Goal: Task Accomplishment & Management: Manage account settings

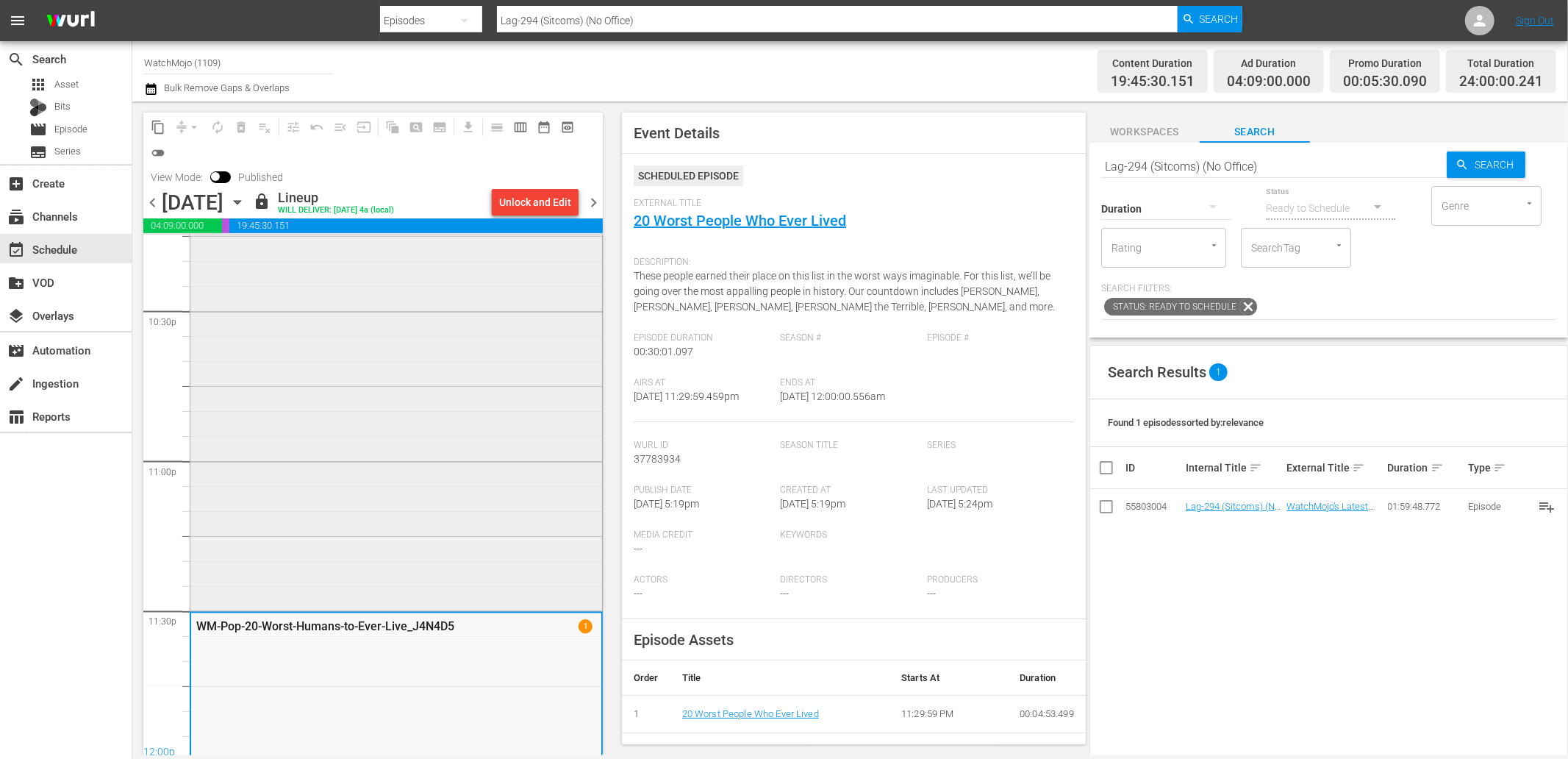
scroll to position [6680, 0]
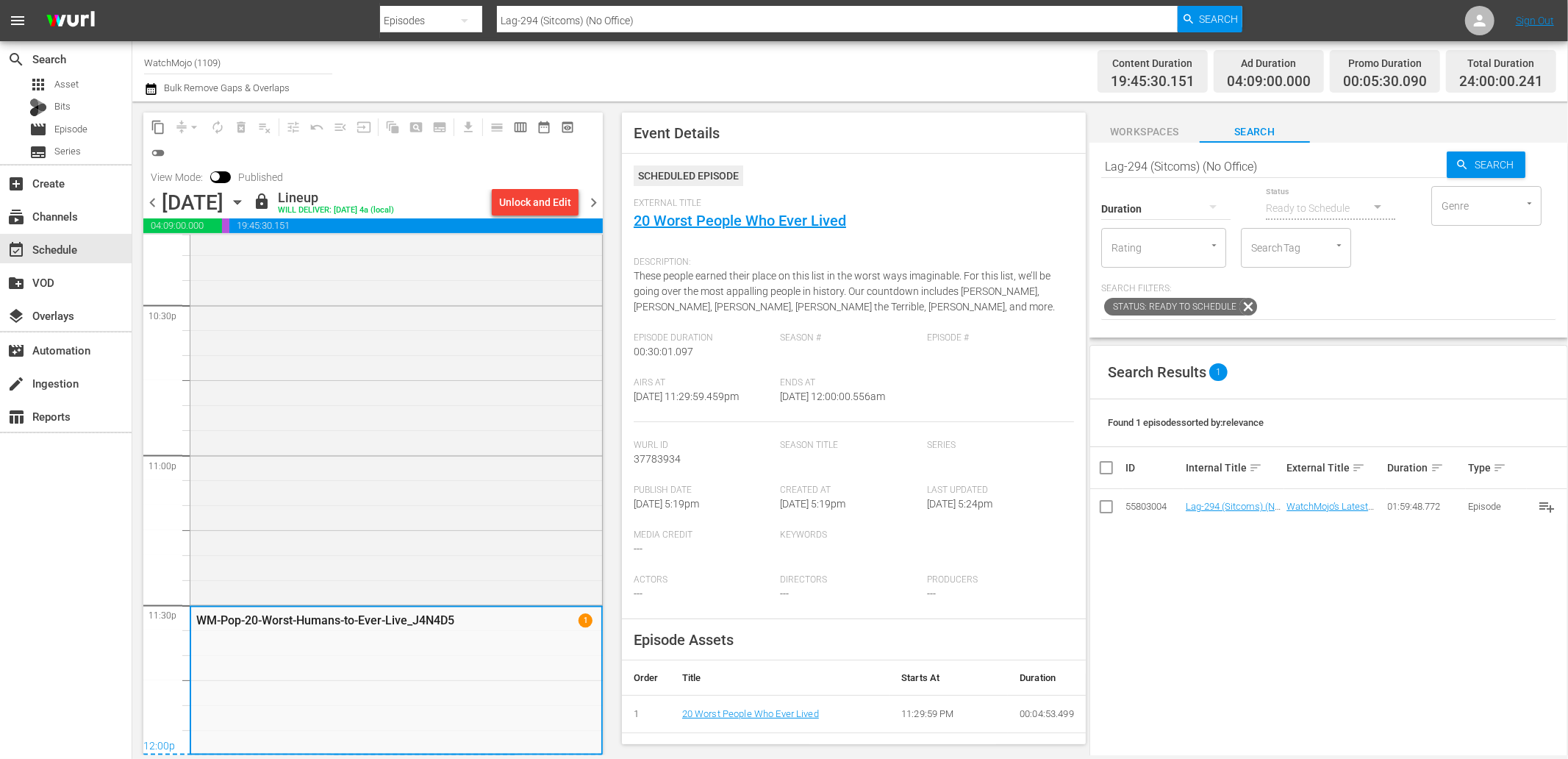
click at [596, 201] on span "chevron_right" at bounding box center [594, 202] width 18 height 18
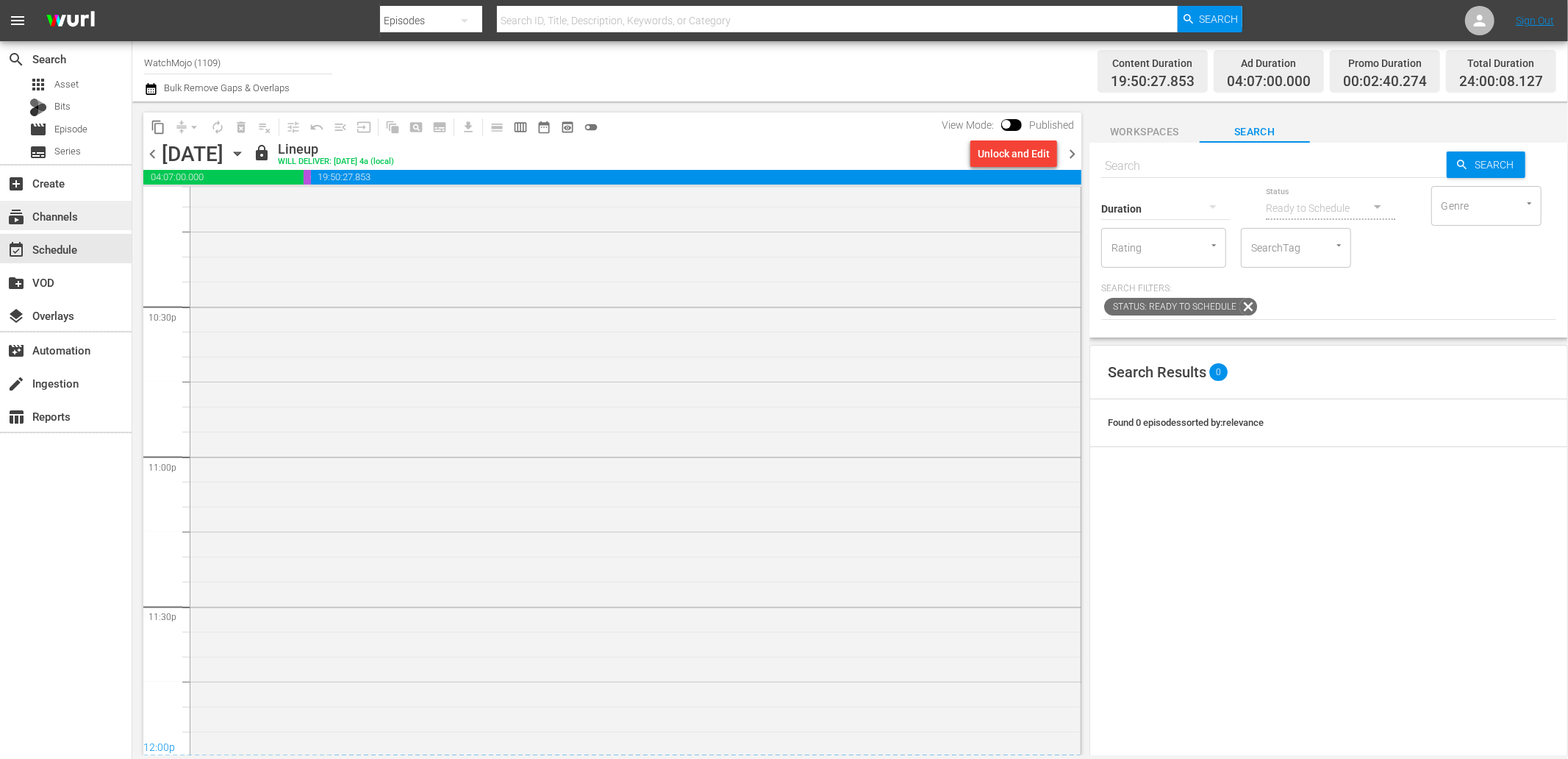
scroll to position [6633, 0]
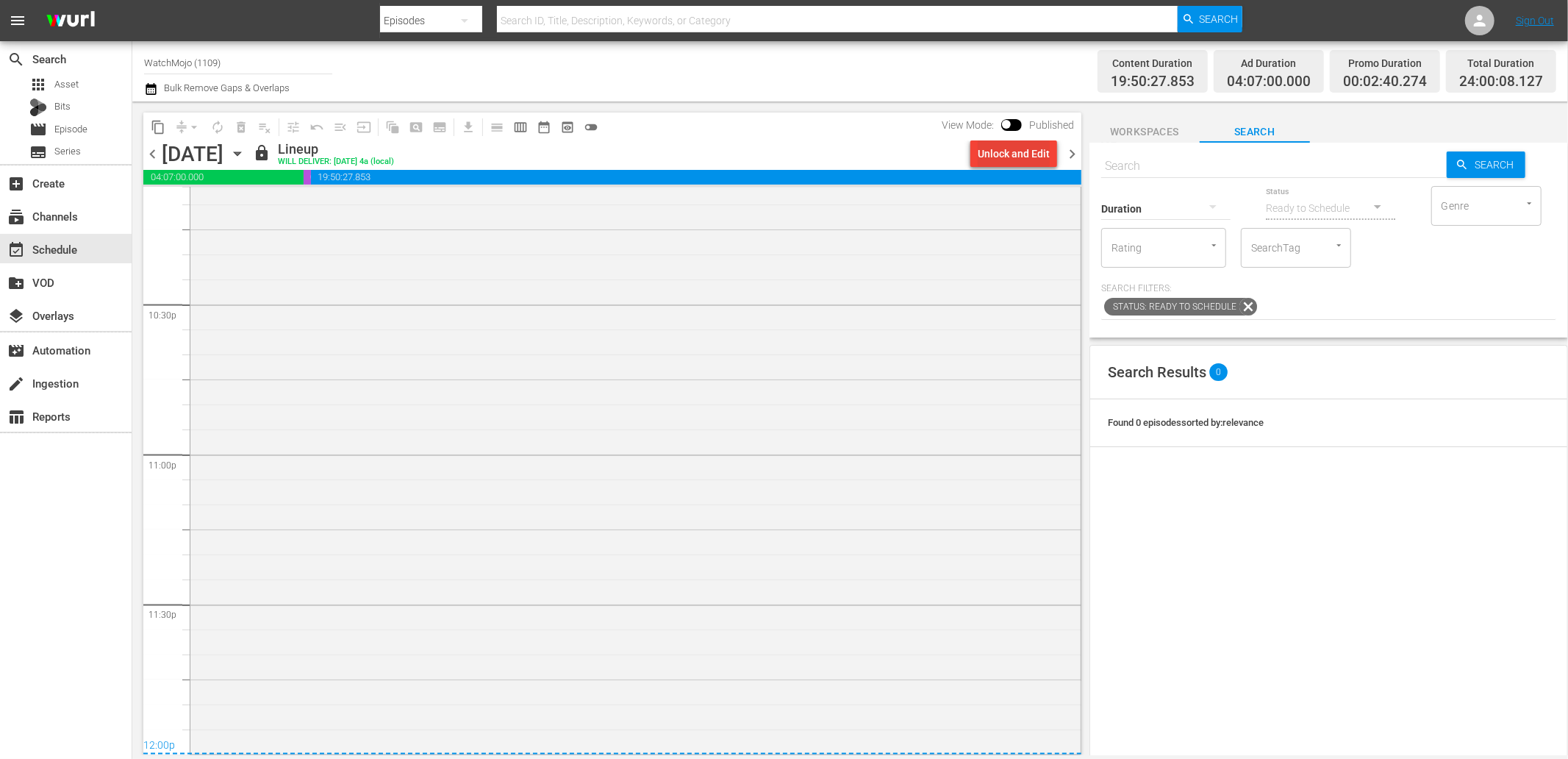
click at [1006, 158] on div "Unlock and Edit" at bounding box center [1014, 153] width 72 height 26
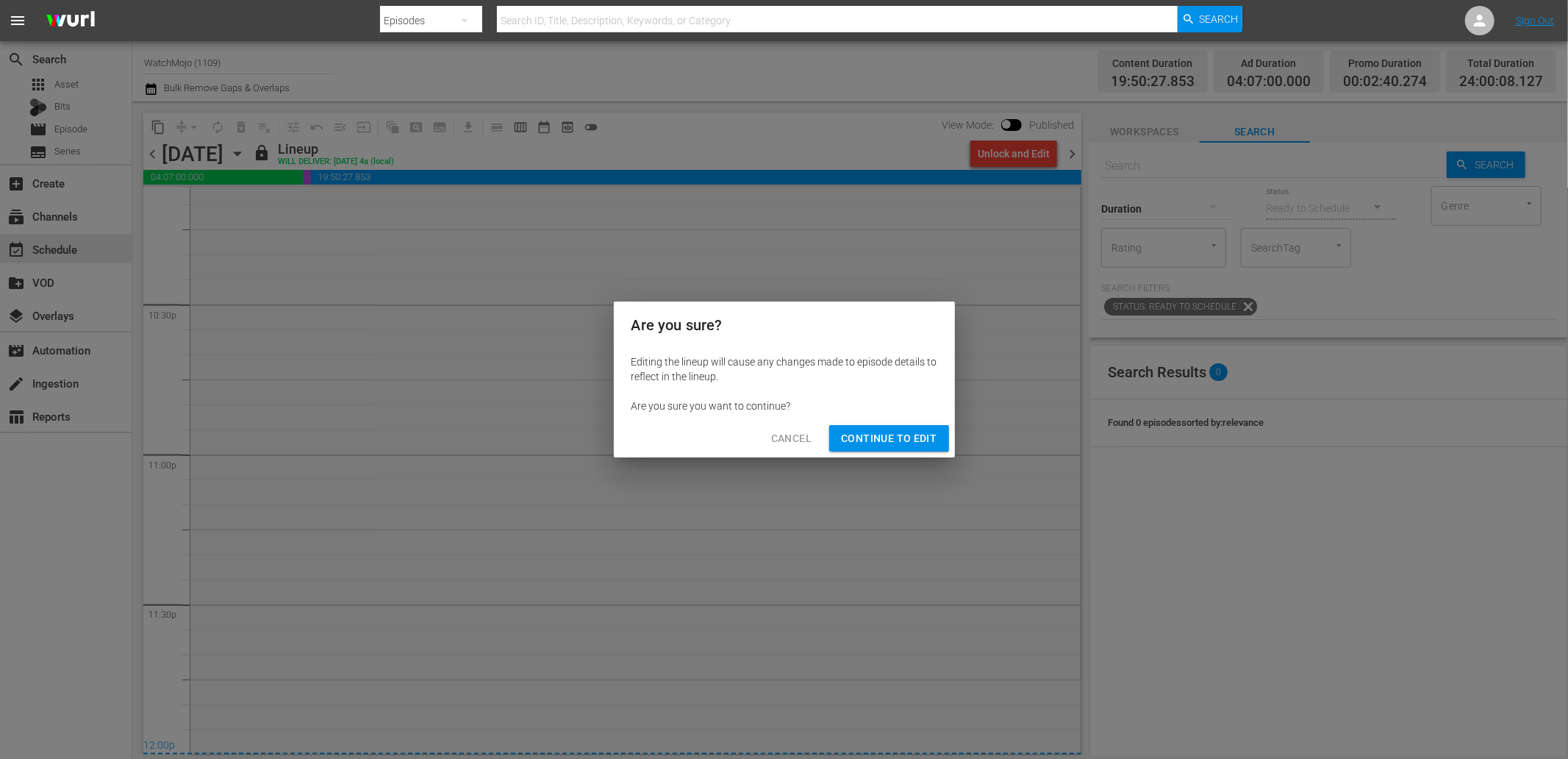
click at [844, 435] on span "Continue to Edit" at bounding box center [888, 438] width 95 height 18
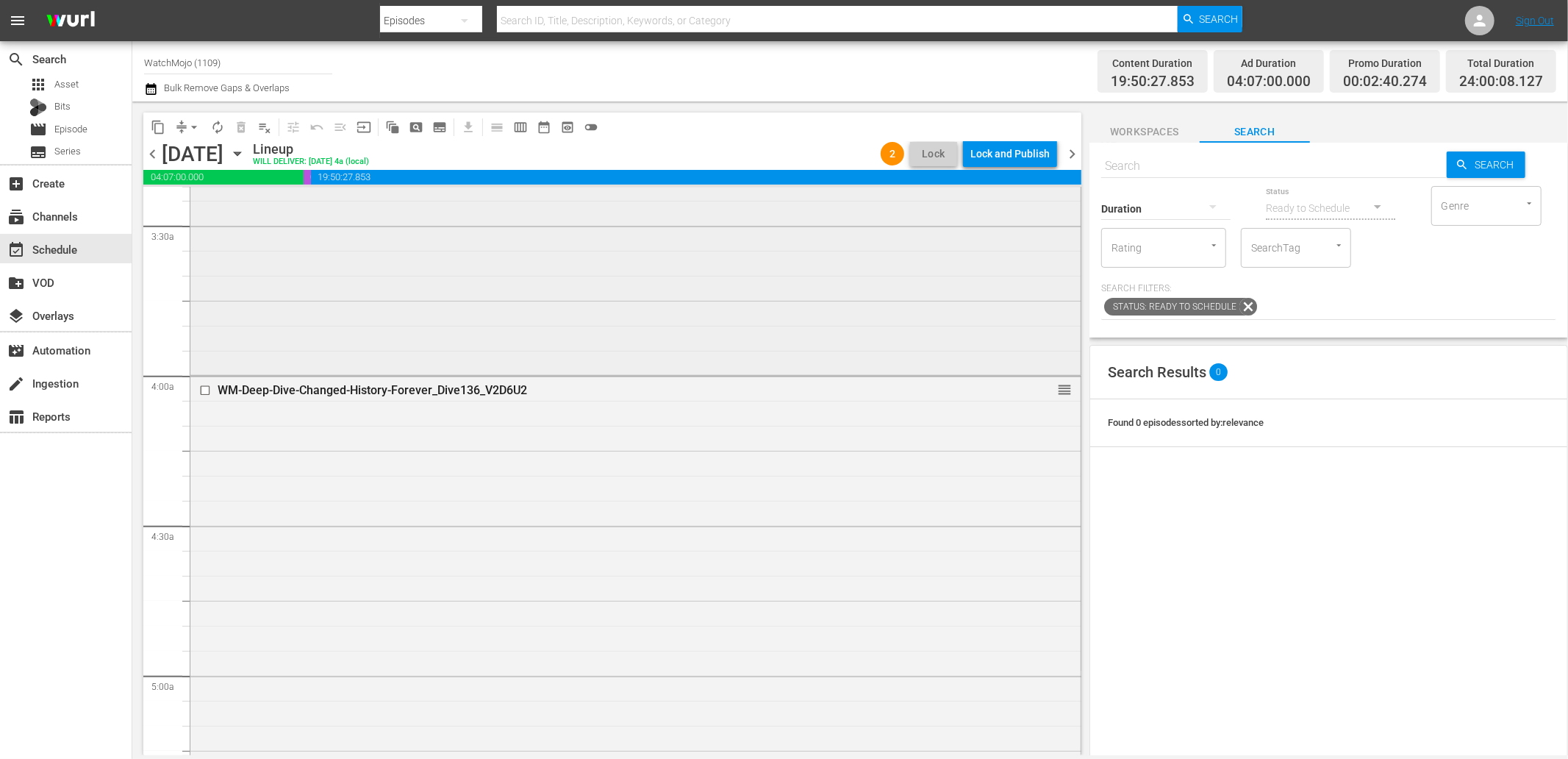
scroll to position [1023, 0]
click at [422, 462] on div "WM-Deep-Dive-Changed-History-Forever_Dive136_V2D6U2 reorder" at bounding box center [635, 663] width 890 height 596
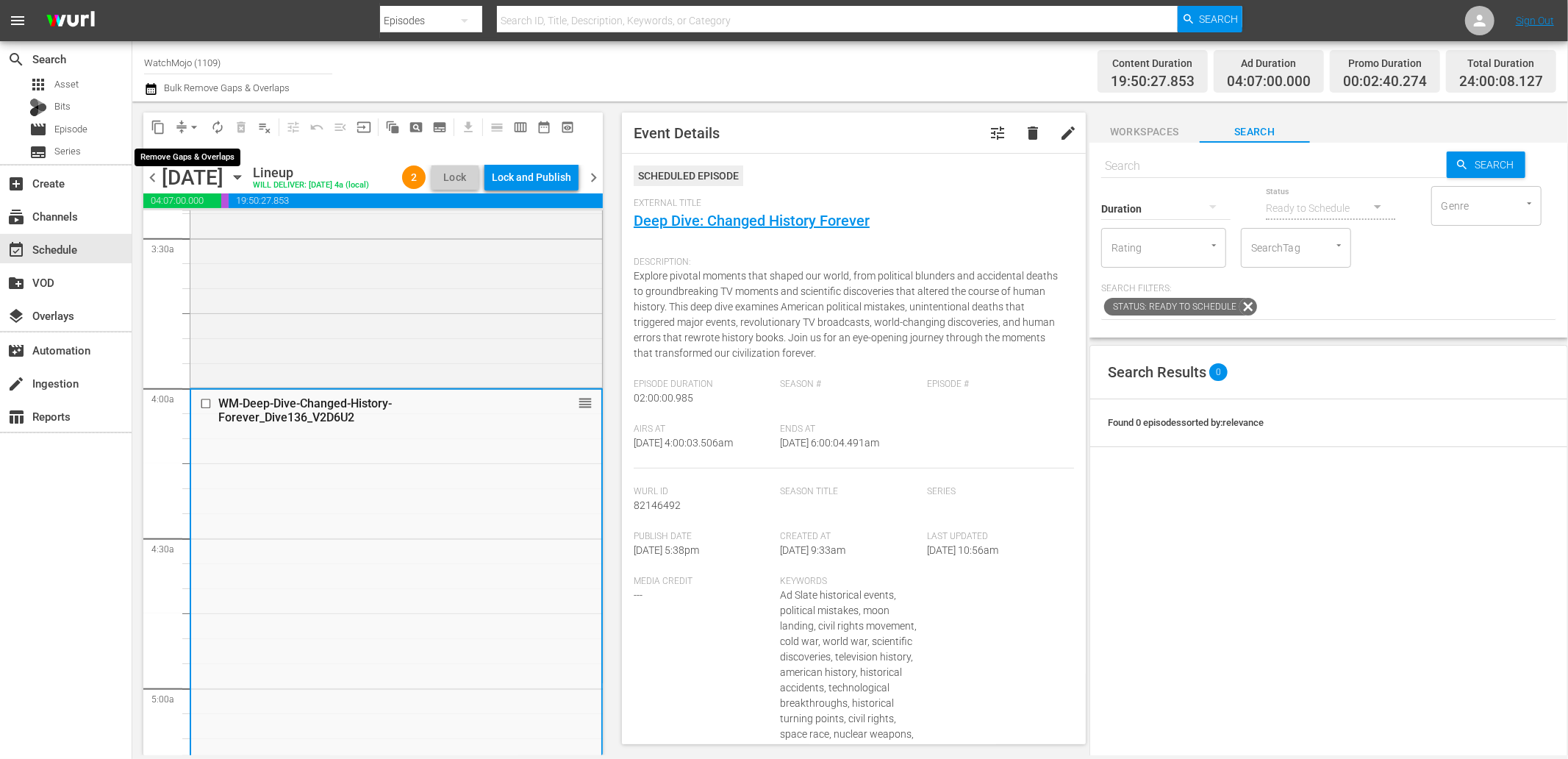
click at [195, 126] on span "arrow_drop_down" at bounding box center [194, 127] width 14 height 14
click at [222, 211] on li "Align to End of Previous Day" at bounding box center [195, 204] width 154 height 24
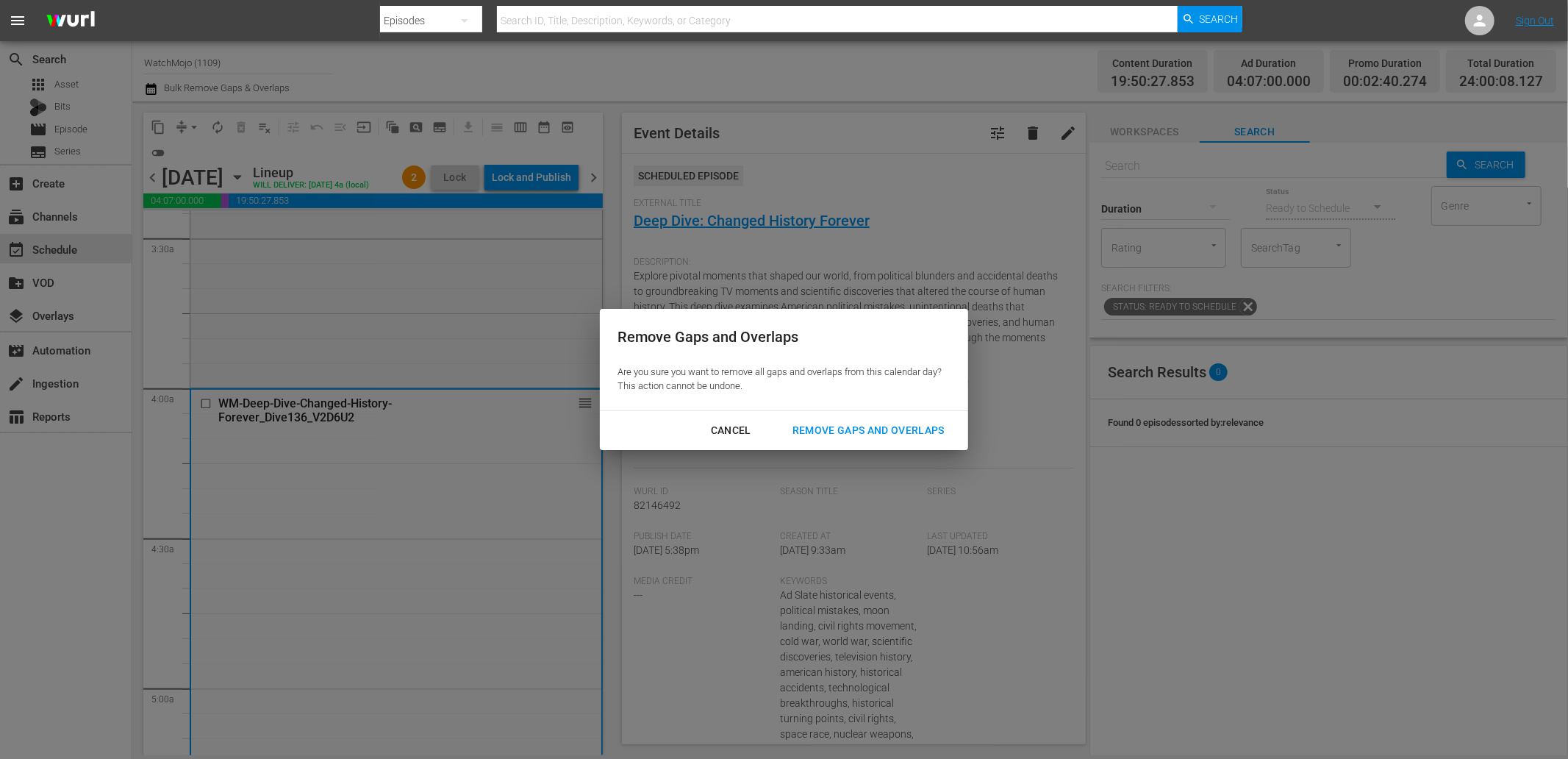
click at [853, 428] on div "Remove Gaps and Overlaps" at bounding box center [868, 430] width 176 height 18
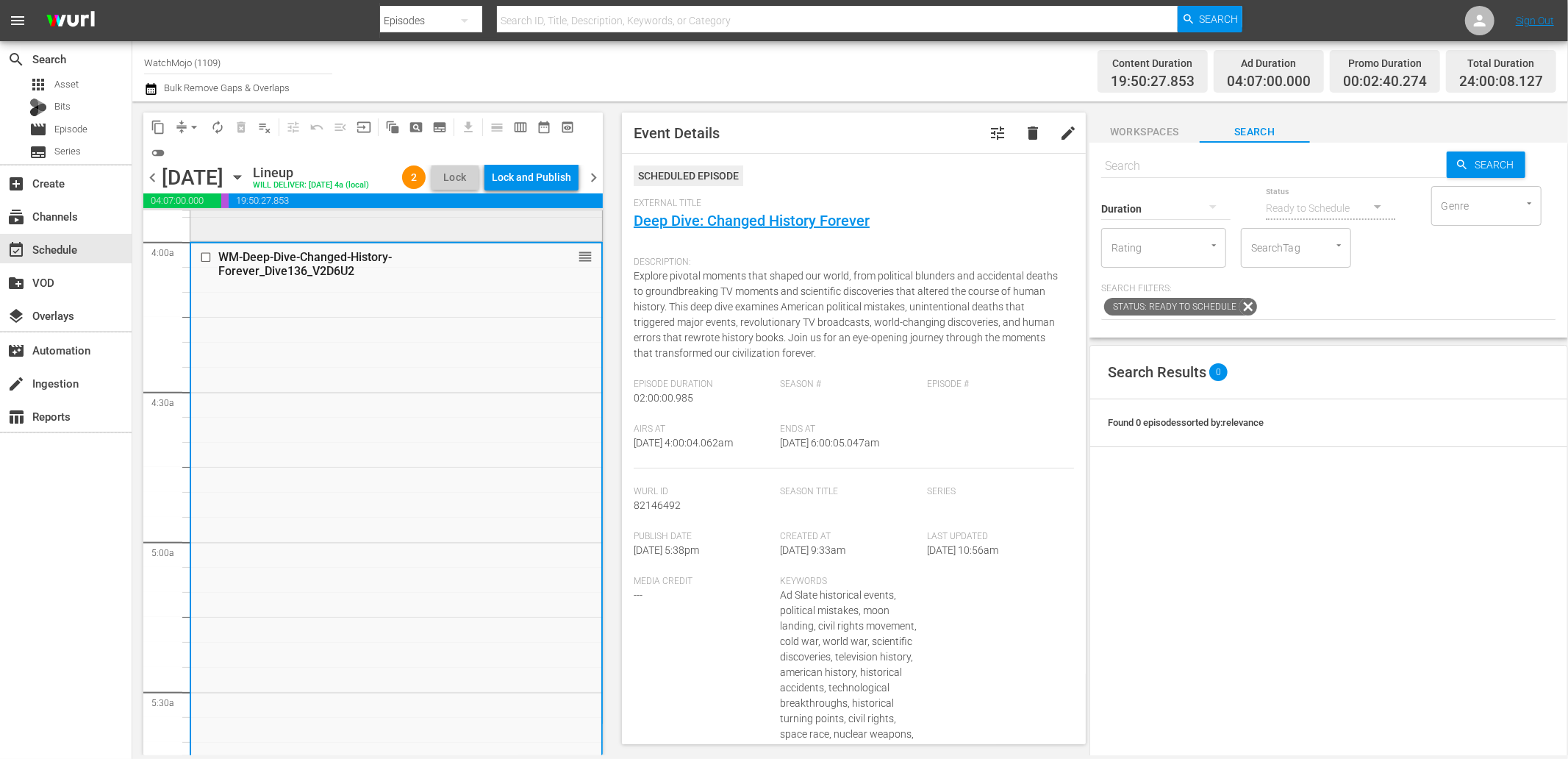
scroll to position [1362, 0]
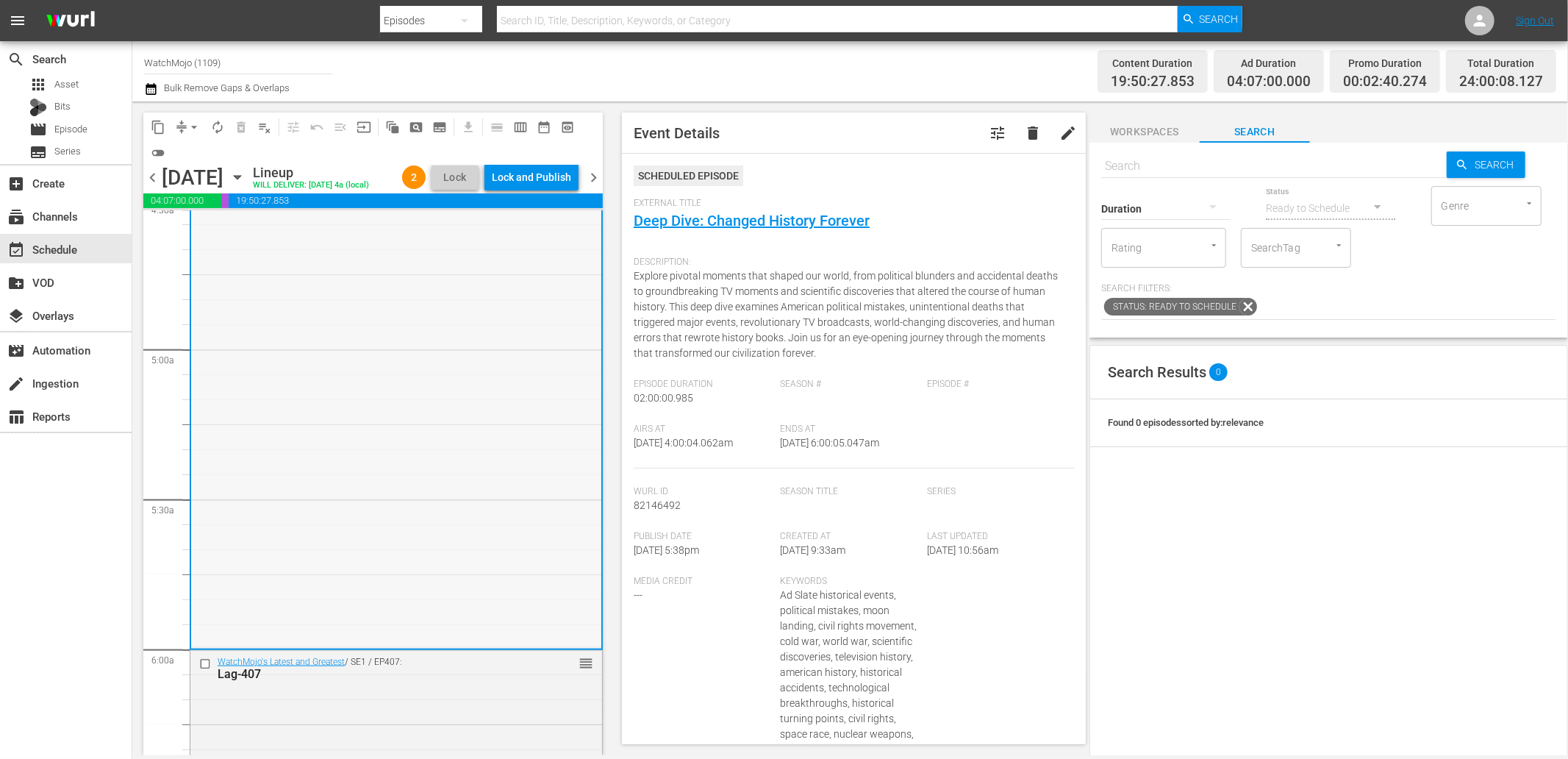
click at [344, 583] on div "WM-Deep-Dive-Changed-History-Forever_Dive136_V2D6U2 reorder" at bounding box center [396, 348] width 410 height 596
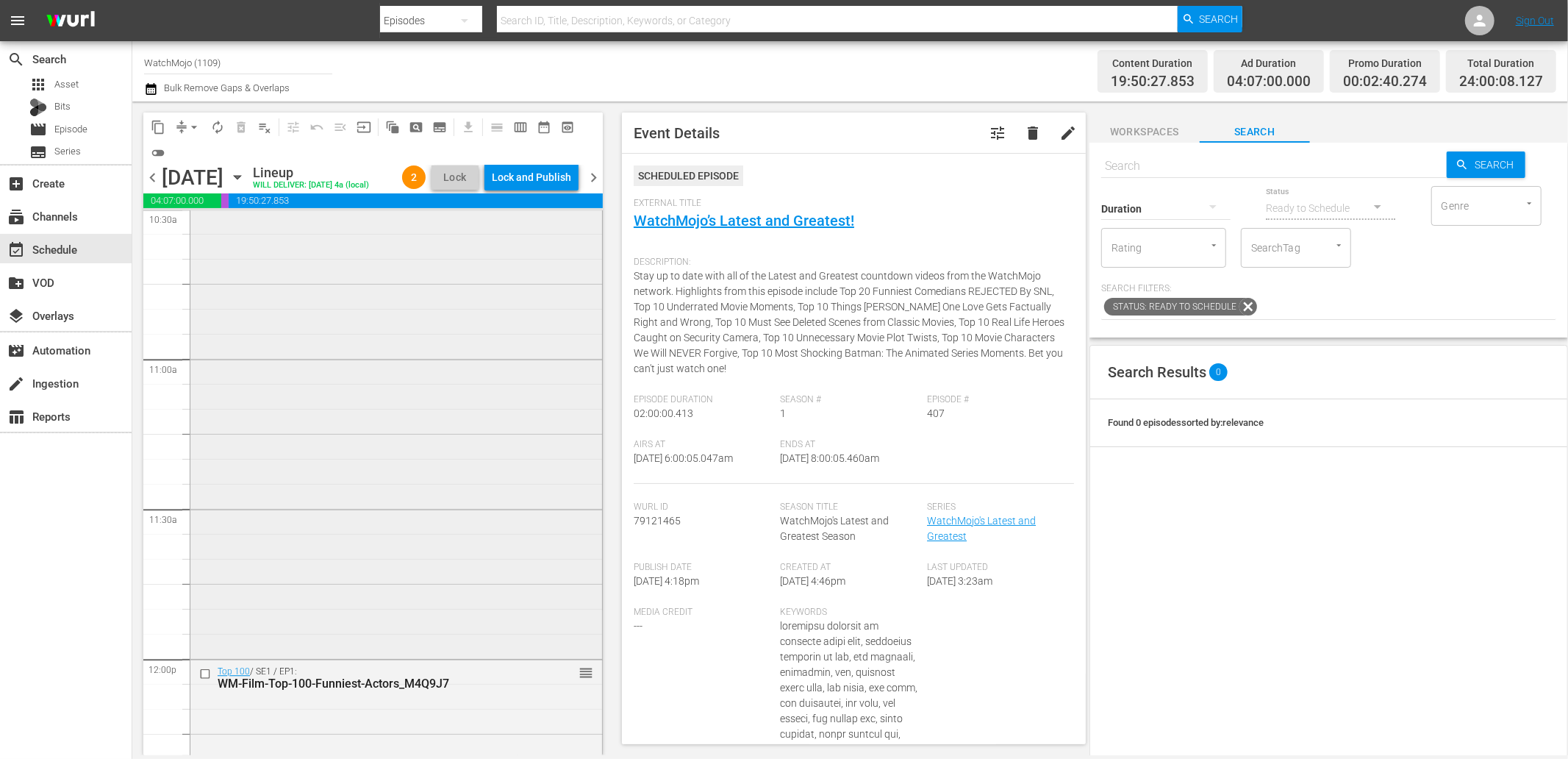
scroll to position [3159, 0]
click at [304, 574] on div "WatchMojo's Latest and Greatest / SE1 / EP436: Lag-436 reorder" at bounding box center [396, 351] width 411 height 596
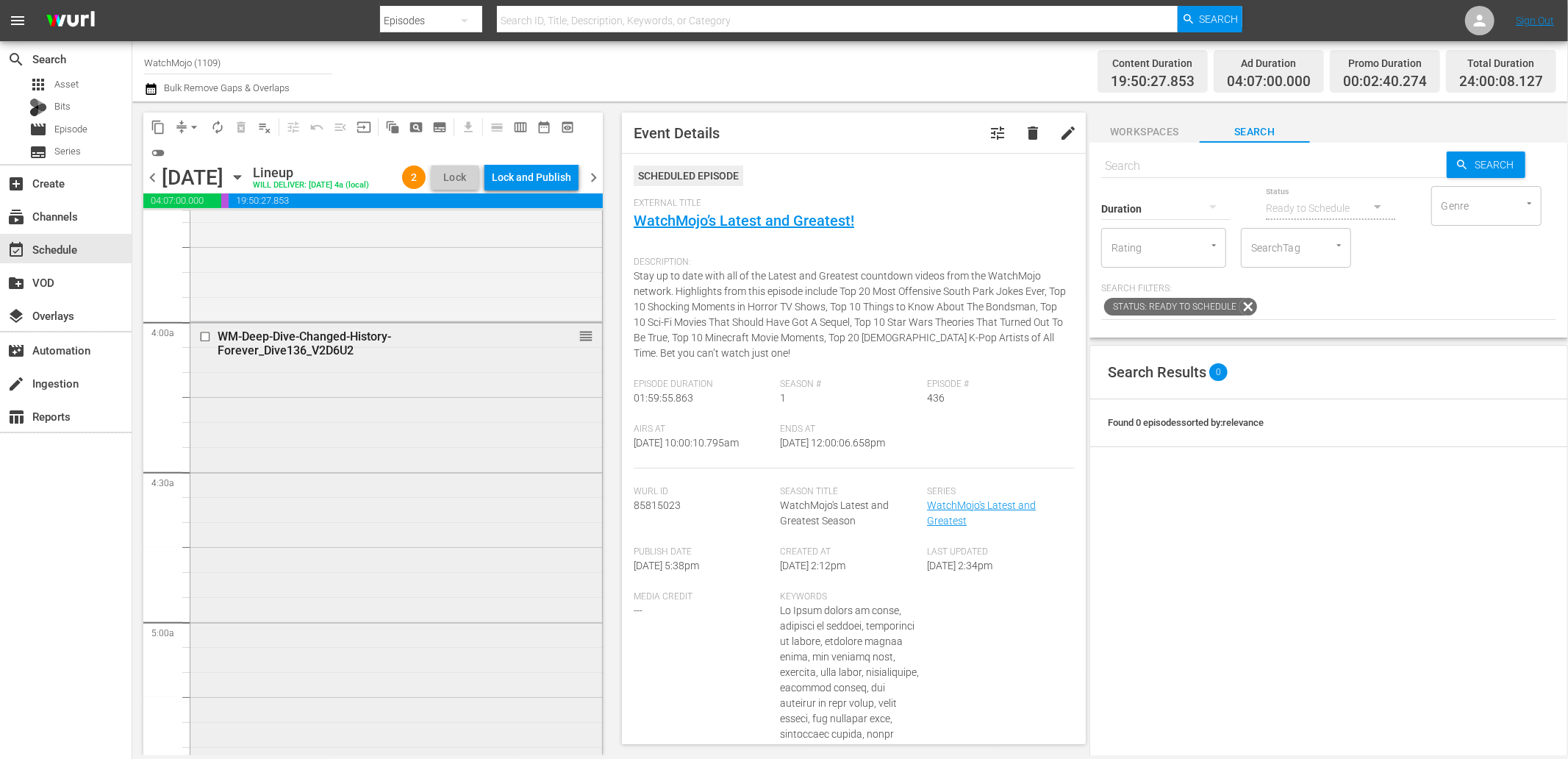
click at [289, 527] on div "WM-Deep-Dive-Changed-History-Forever_Dive136_V2D6U2 reorder" at bounding box center [396, 620] width 411 height 596
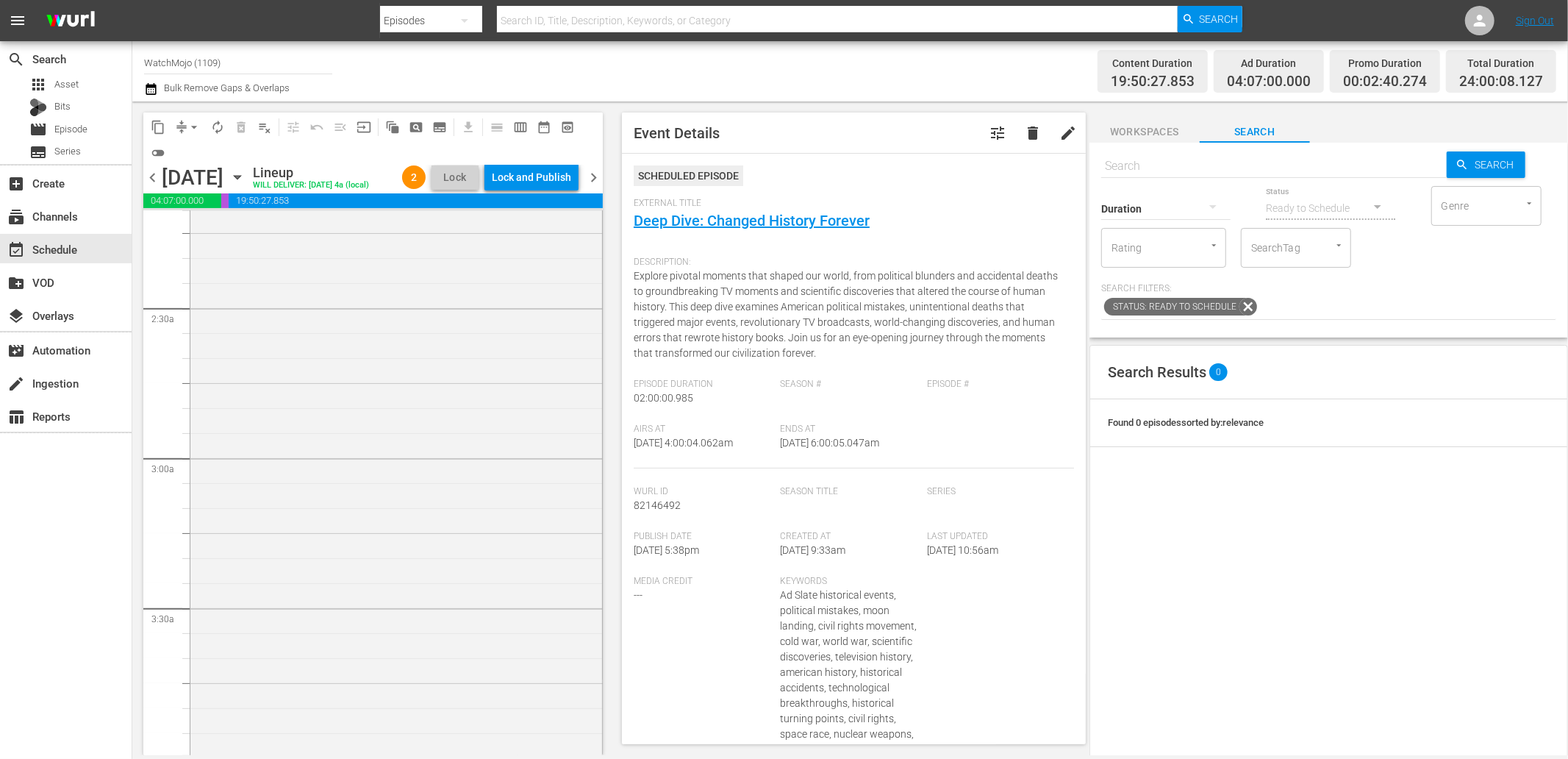
scroll to position [436, 0]
click at [286, 520] on div "WatchMojo's Latest and Greatest / SE1 / EP355: Lag-355 (Horror) reorder" at bounding box center [396, 674] width 411 height 596
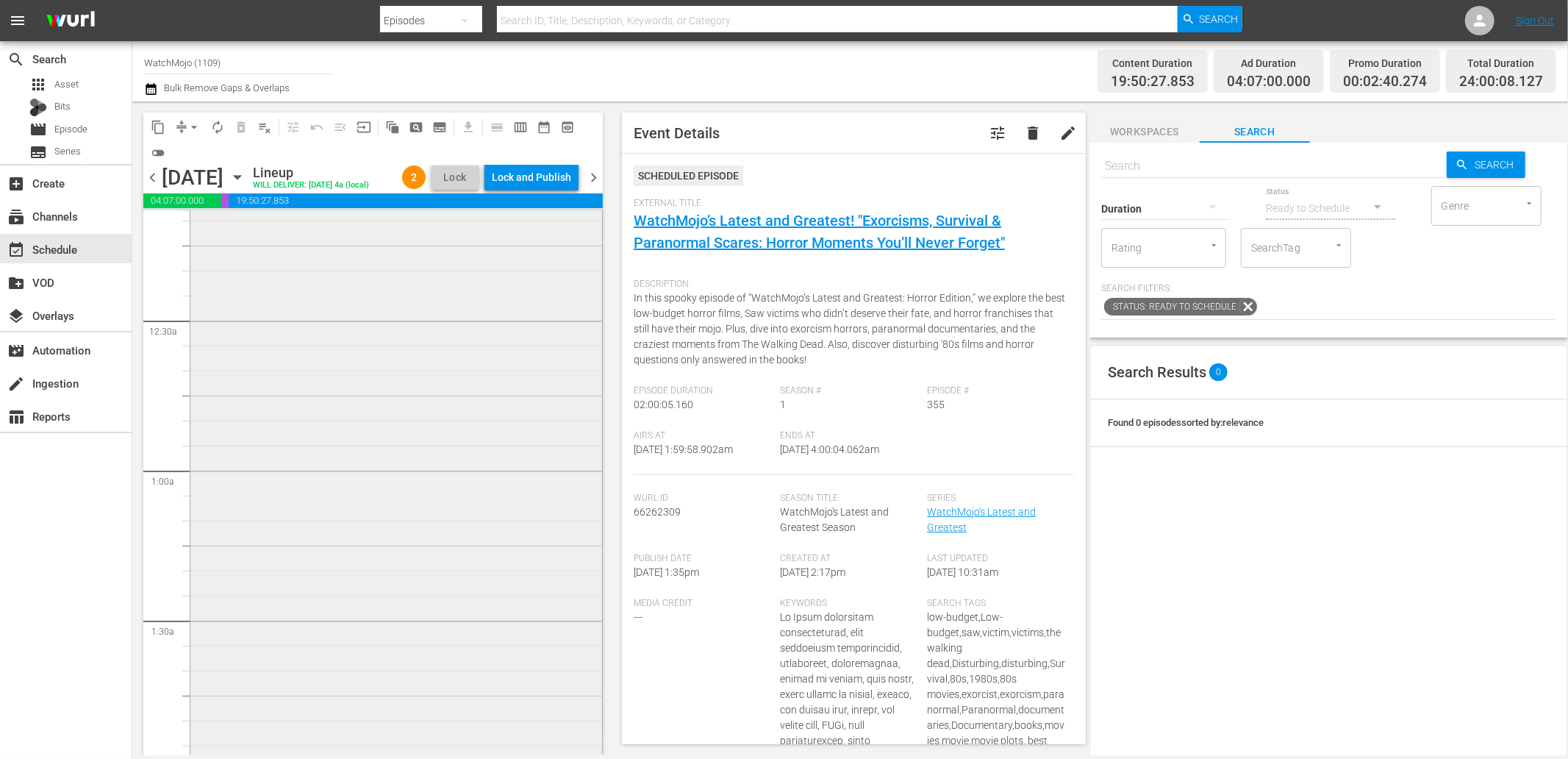
scroll to position [0, 0]
click at [281, 403] on div "WatchMojo's Latest and Greatest / SE1 / EP403: Lag-403 reorder" at bounding box center [396, 509] width 411 height 596
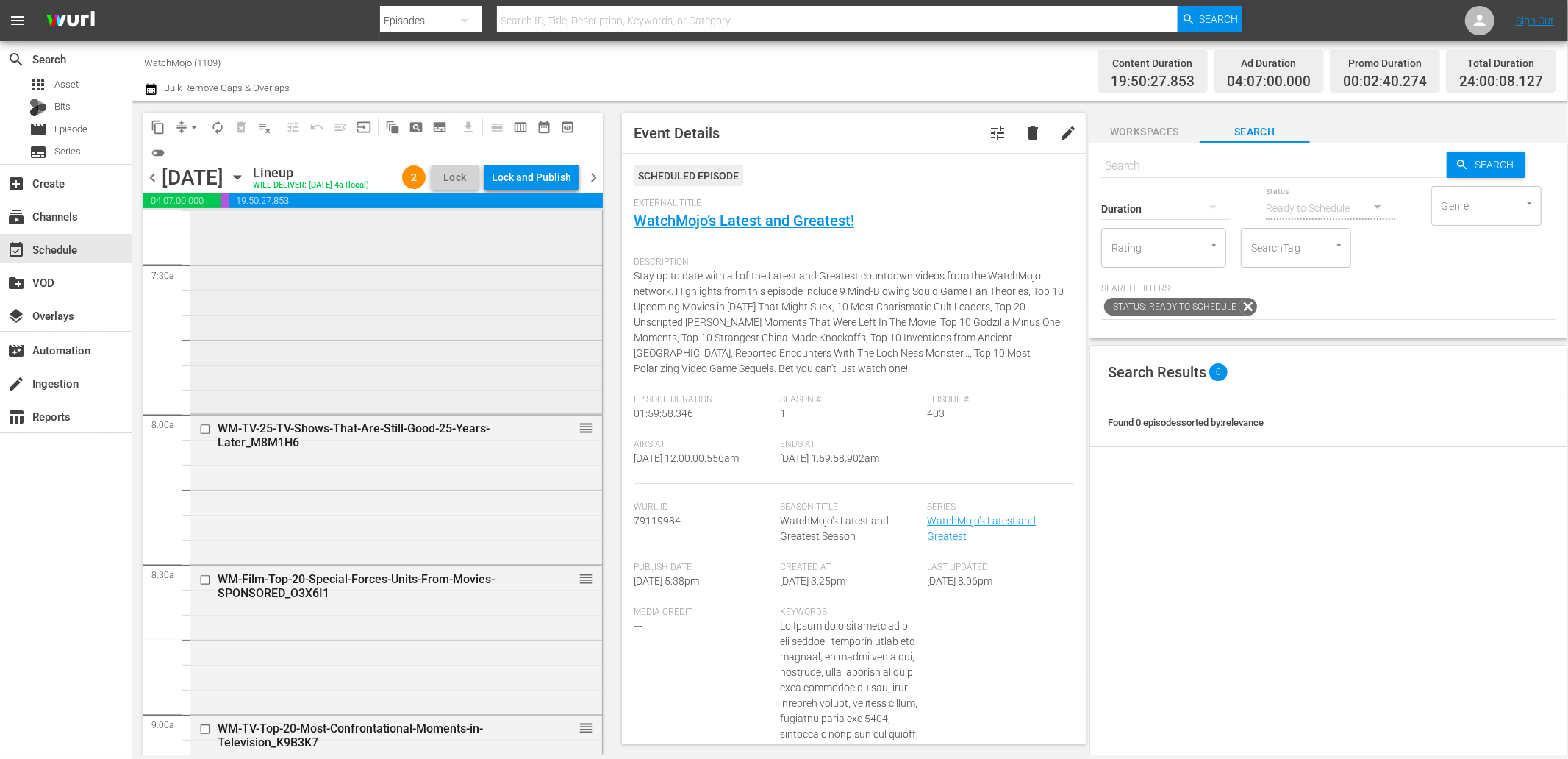
scroll to position [2342, 0]
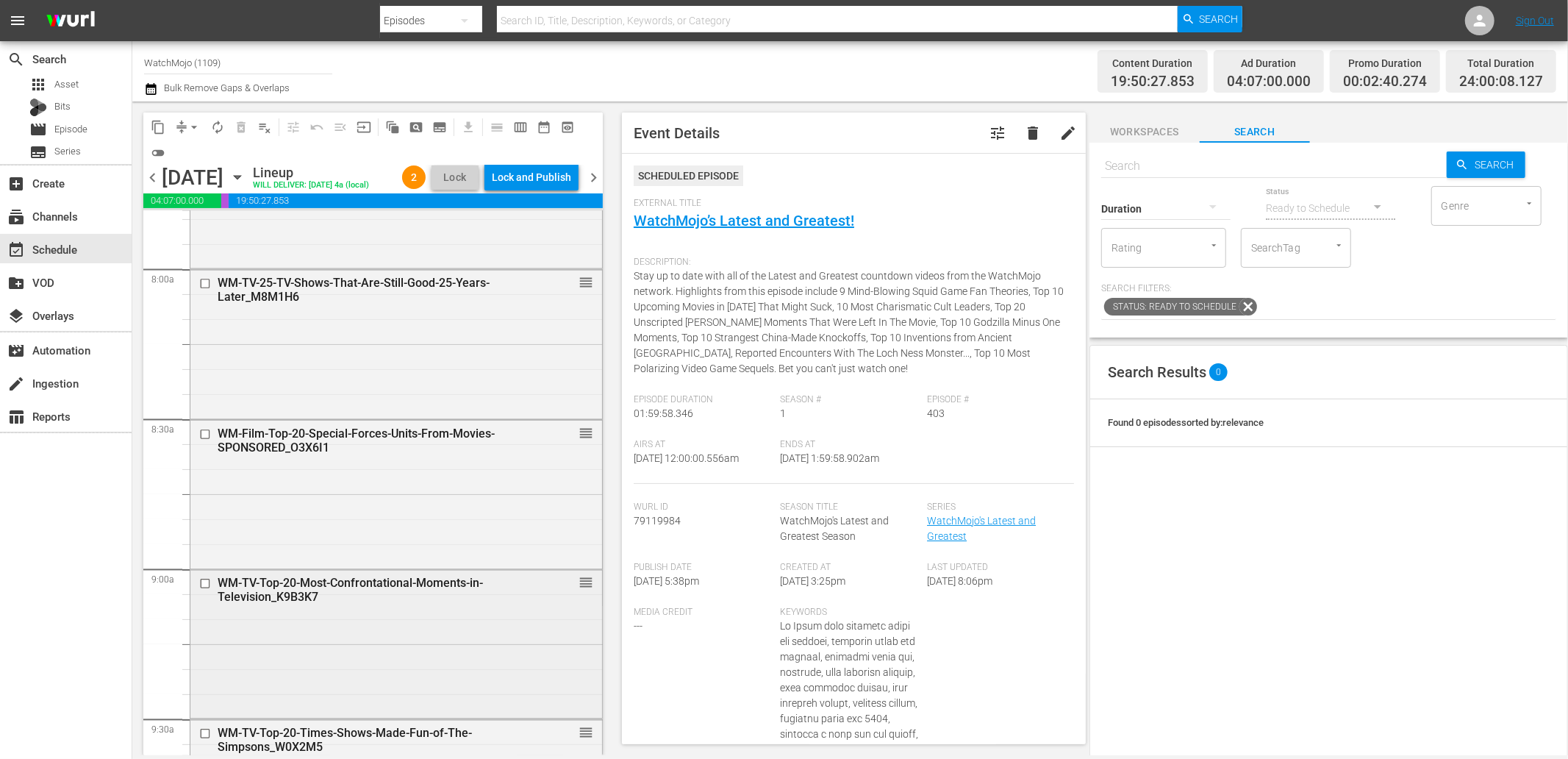
click at [361, 618] on div "WM-TV-Top-20-Most-Confrontational-Moments-in-Television_K9B3K7 reorder" at bounding box center [396, 642] width 411 height 146
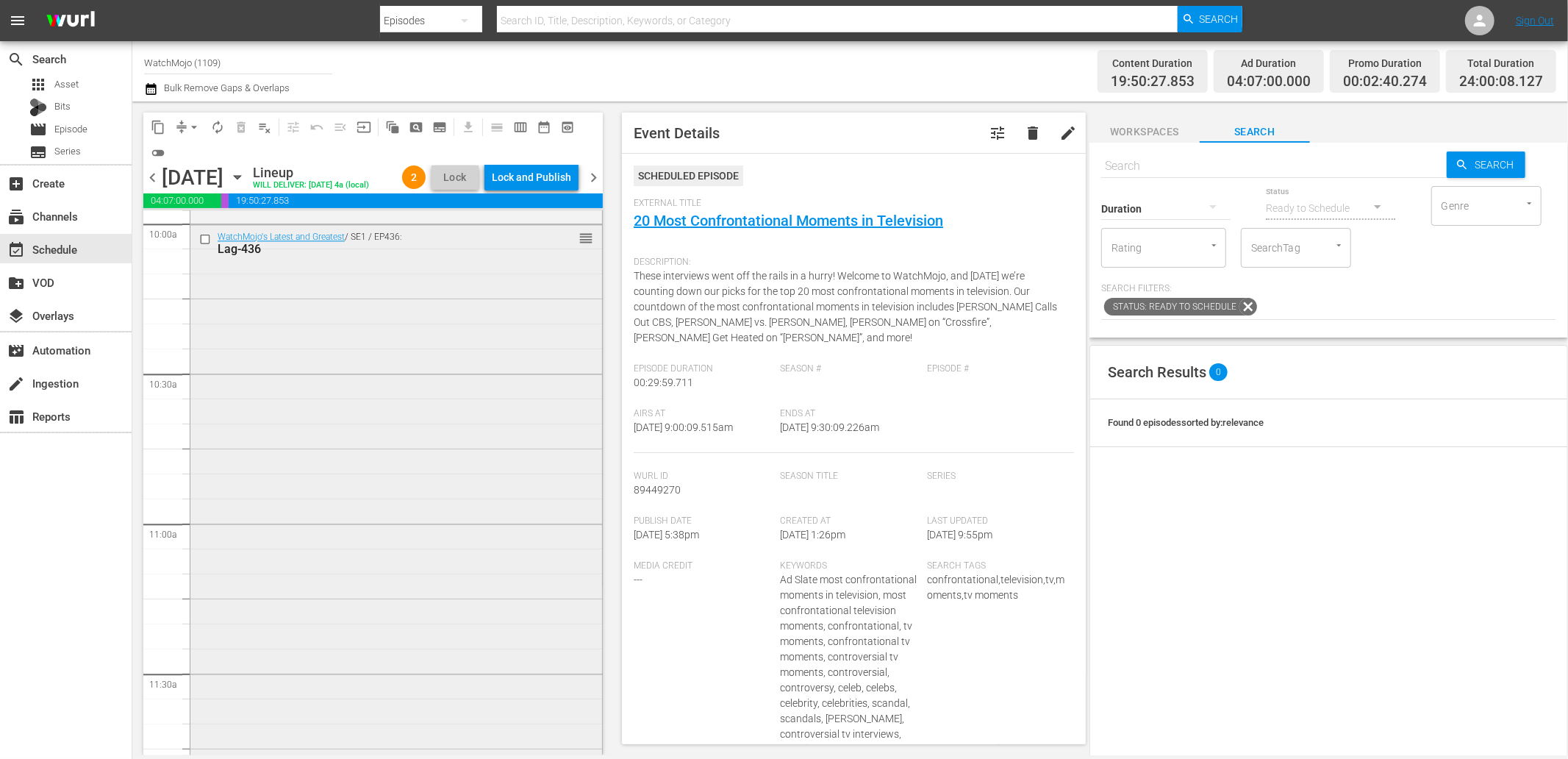
scroll to position [2996, 0]
click at [387, 575] on div "WatchMojo's Latest and Greatest / SE1 / EP436: Lag-436 reorder" at bounding box center [396, 514] width 411 height 596
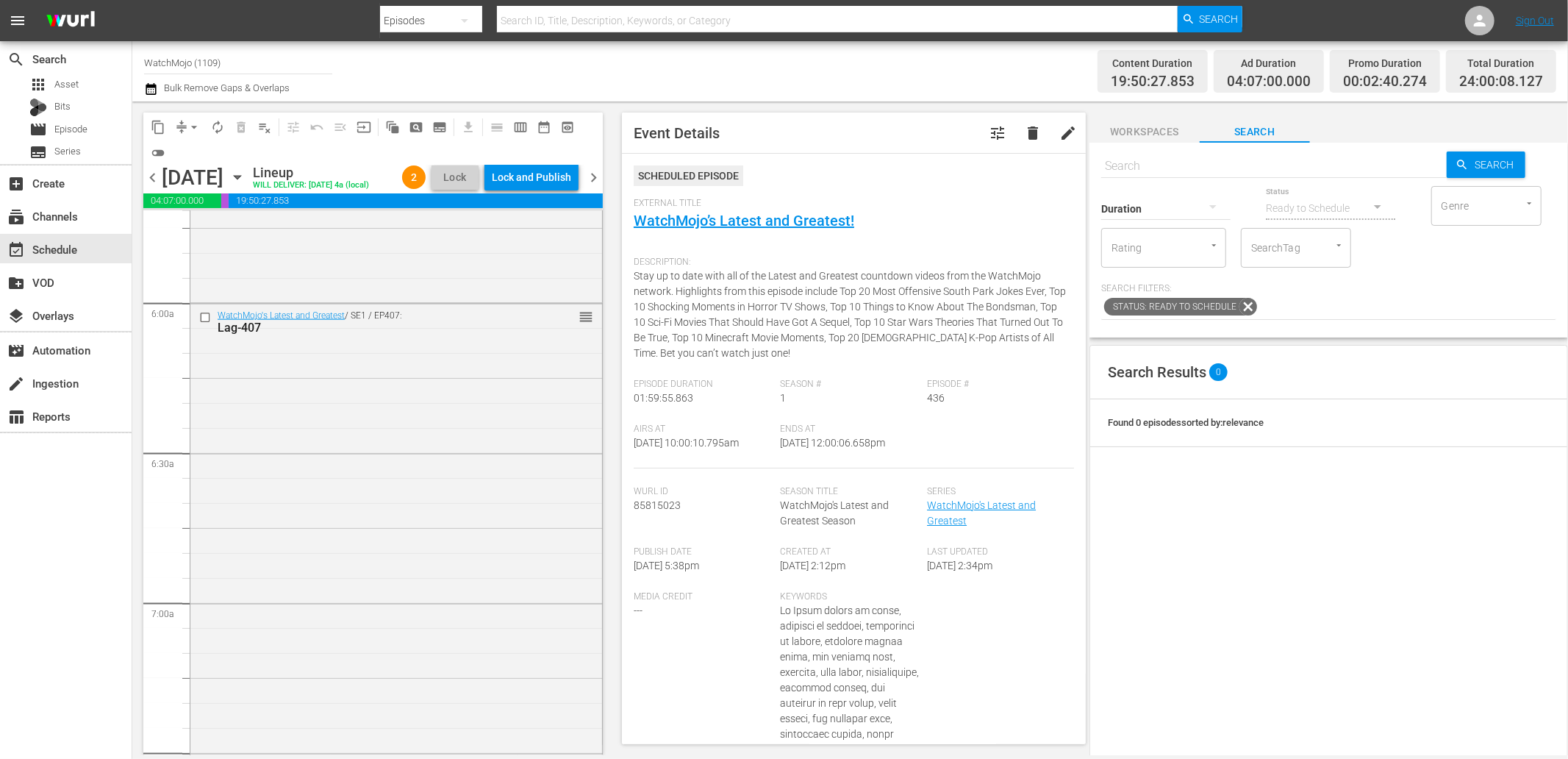
scroll to position [1634, 0]
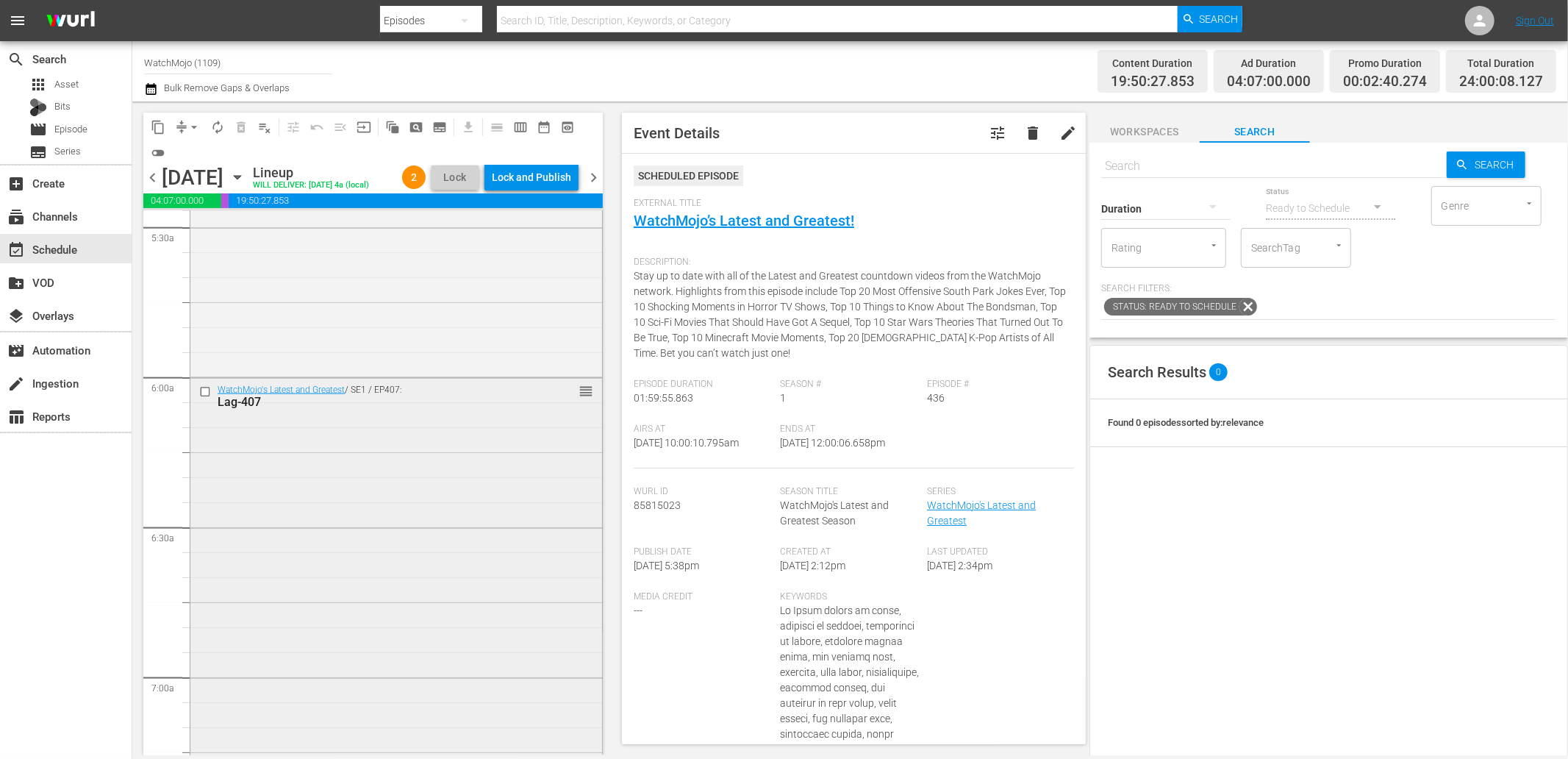
click at [369, 509] on div "WatchMojo's Latest and Greatest / SE1 / EP407: Lag-407 reorder" at bounding box center [396, 675] width 411 height 596
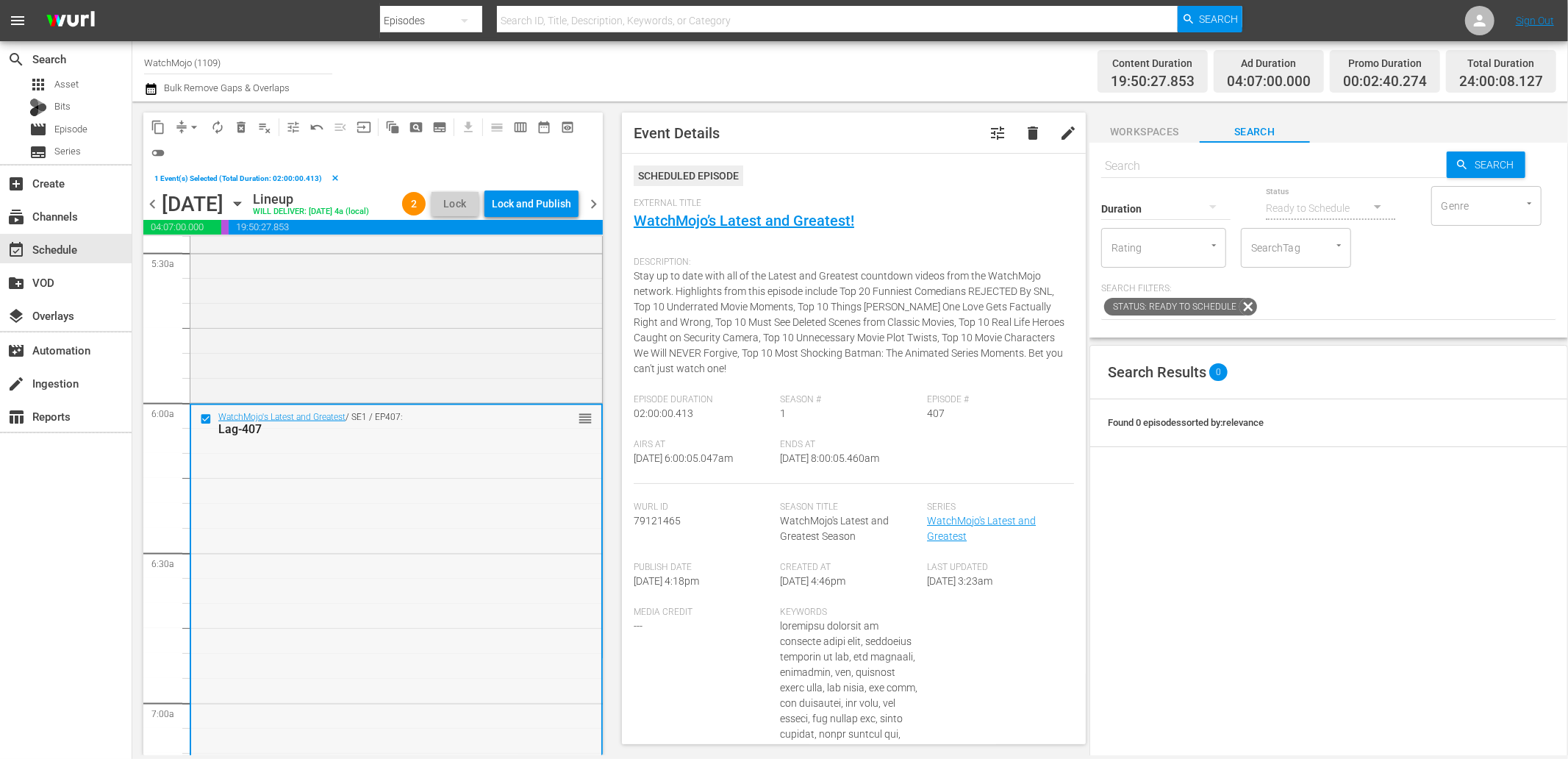
click at [373, 499] on div "WatchMojo's Latest and Greatest / SE1 / EP407: Lag-407 reorder" at bounding box center [396, 702] width 410 height 596
click at [373, 535] on div "WatchMojo's Latest and Greatest / SE1 / EP407: Lag-407 reorder" at bounding box center [396, 702] width 410 height 596
click at [1193, 160] on input "text" at bounding box center [1273, 165] width 346 height 35
paste input "Lag-425"
type input "Lag-425"
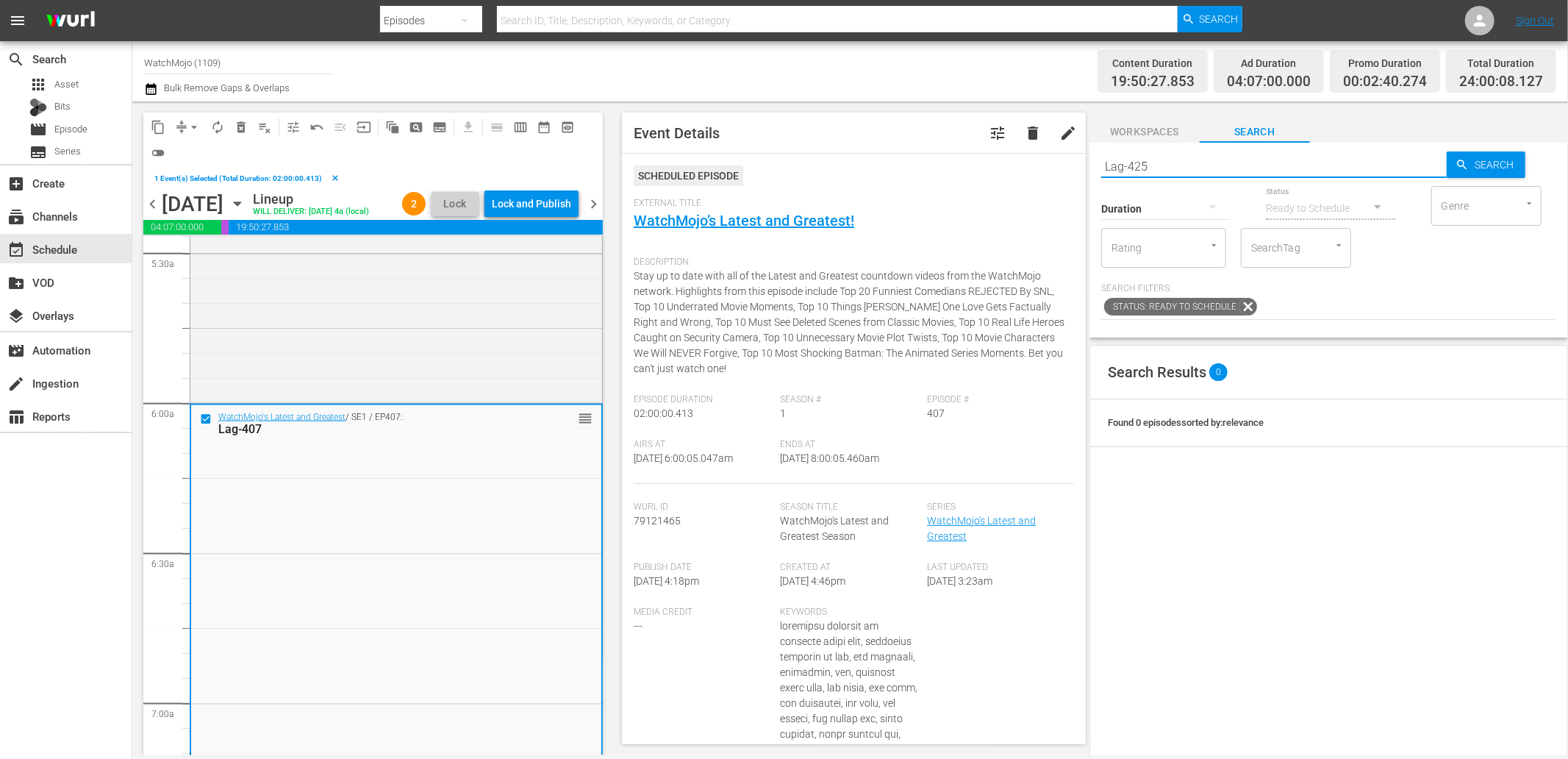
type input "Lag-425"
click at [241, 121] on span "delete_forever_outlined" at bounding box center [241, 127] width 14 height 14
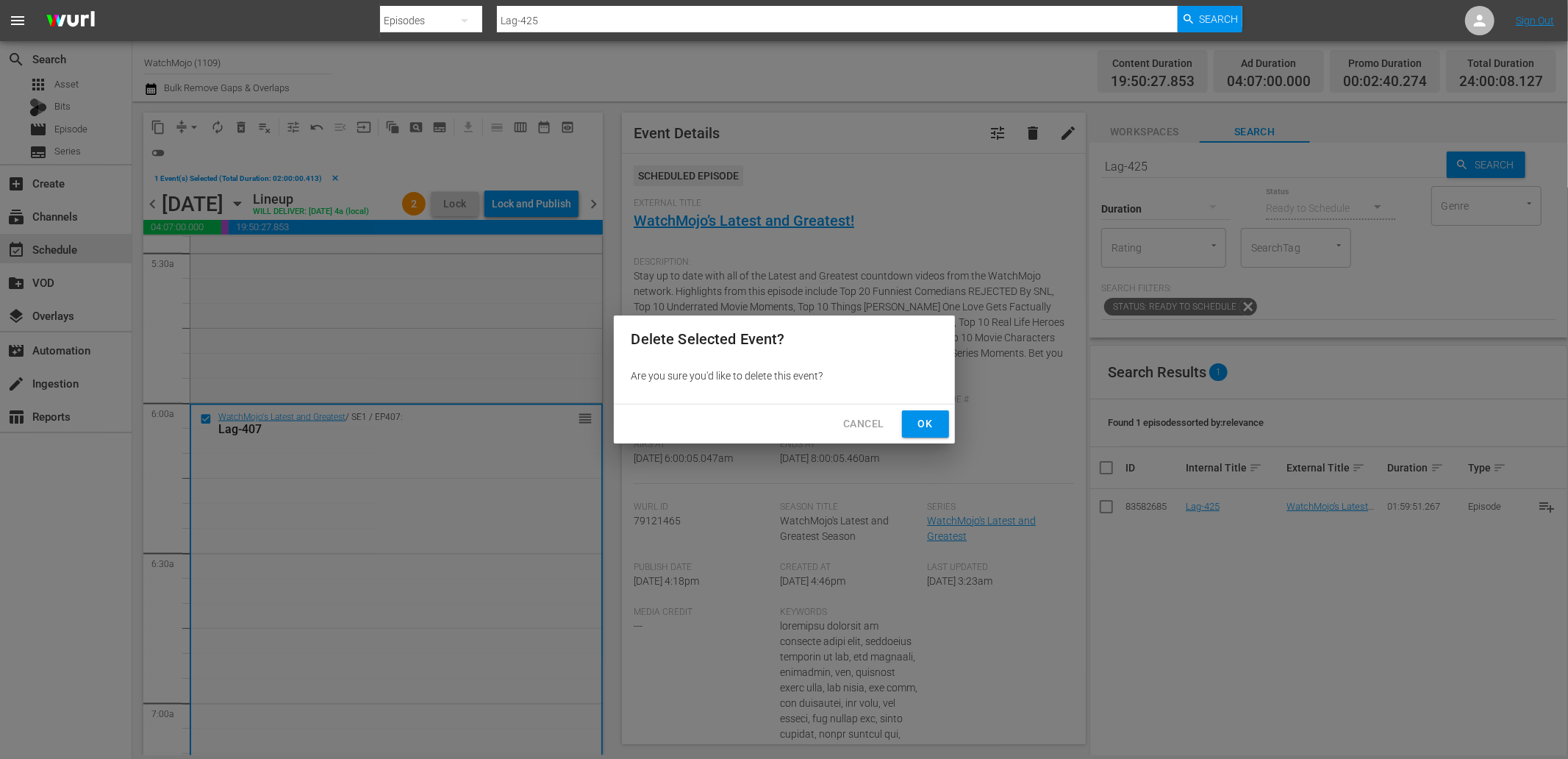
click at [929, 413] on button "Ok" at bounding box center [925, 424] width 47 height 27
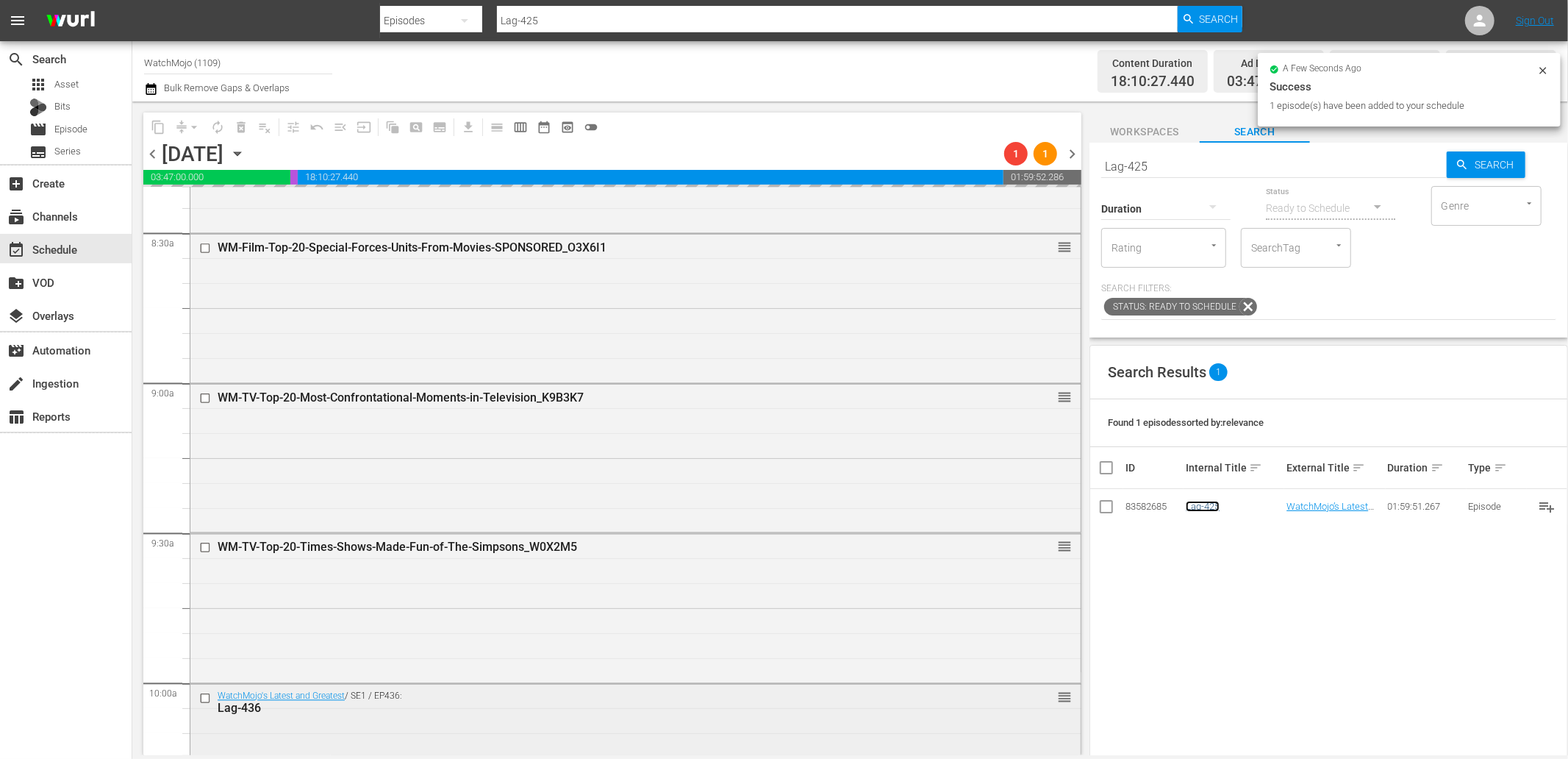
scroll to position [3376, 0]
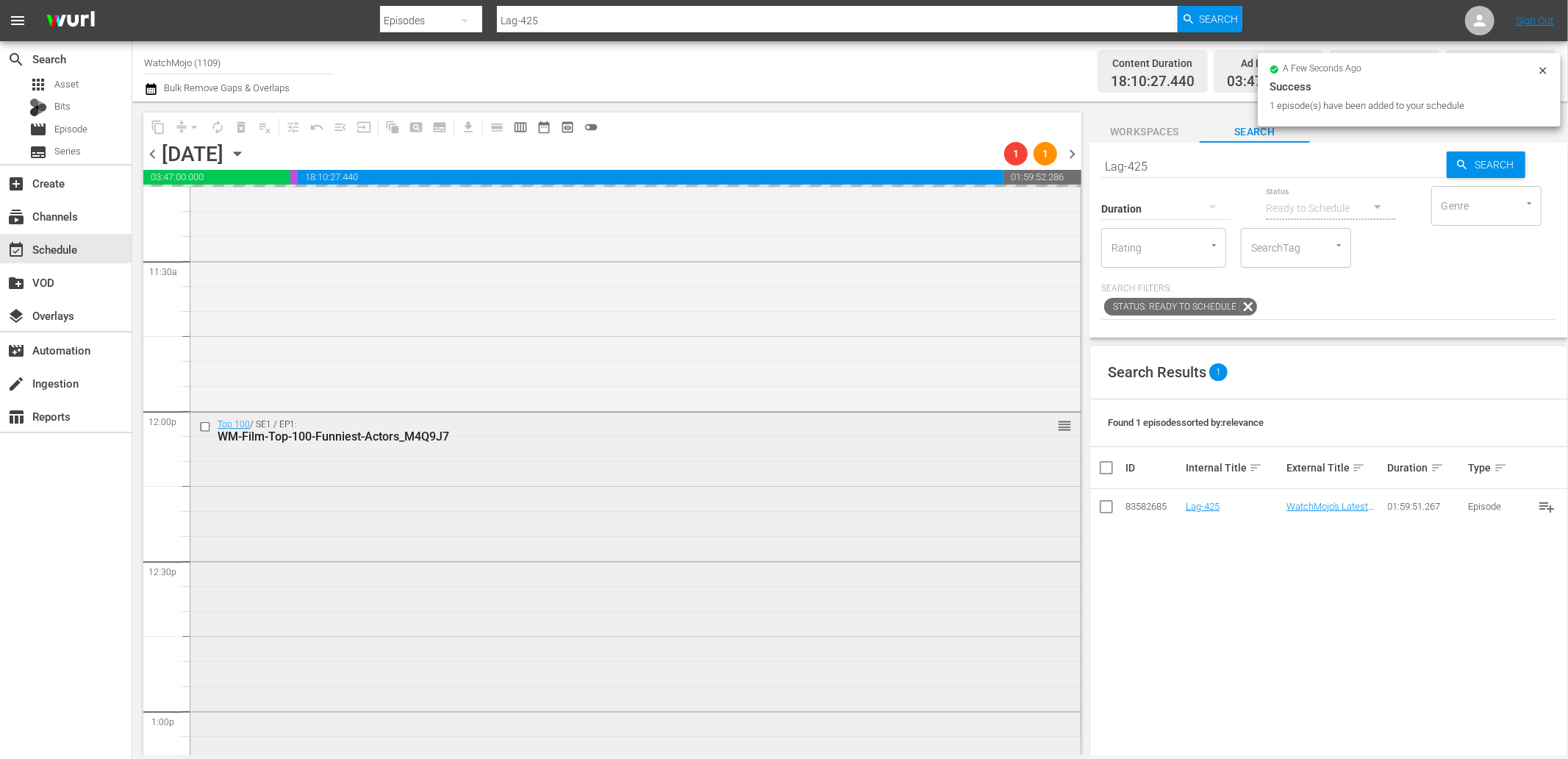
click at [446, 552] on div "Top 100 / SE1 / EP1: WM-Film-Top-100-Funniest-Actors_M4Q9J7 reorder" at bounding box center [635, 635] width 890 height 446
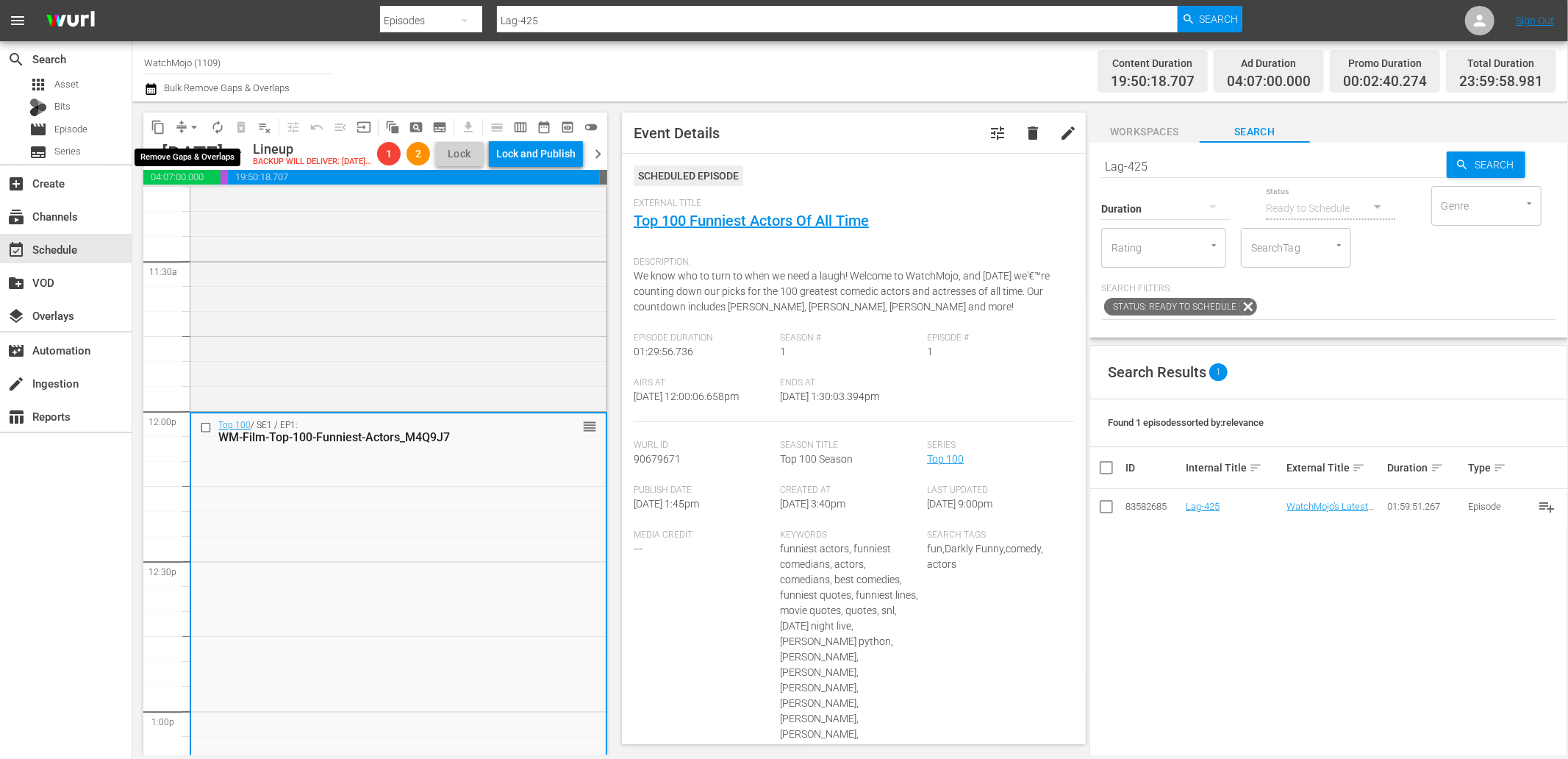
click at [184, 126] on button "arrow_drop_down" at bounding box center [194, 128] width 23 height 23
click at [196, 207] on li "Align to End of Previous Day" at bounding box center [195, 204] width 154 height 24
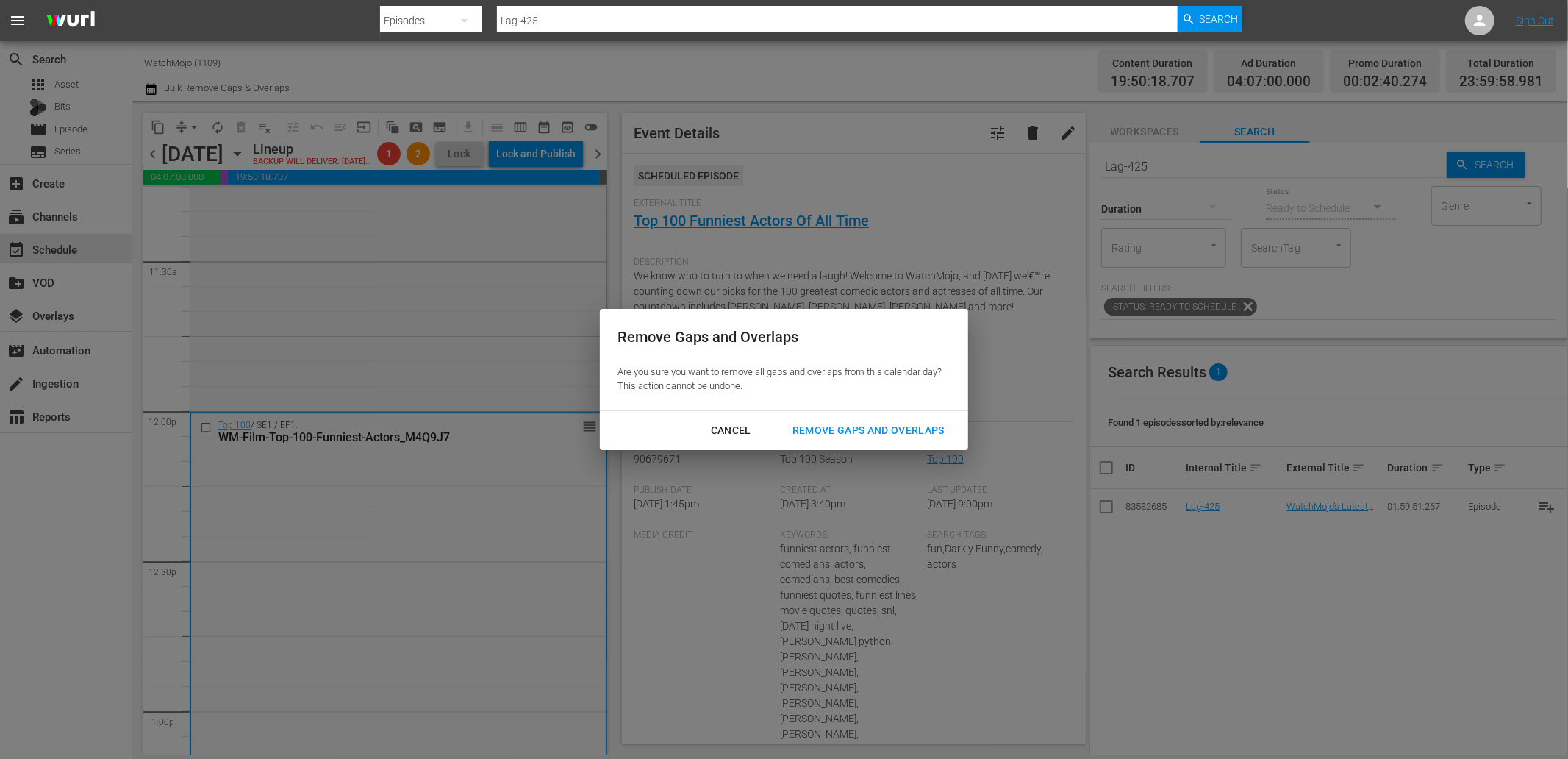
click at [839, 442] on button "Remove Gaps and Overlaps" at bounding box center [868, 430] width 188 height 27
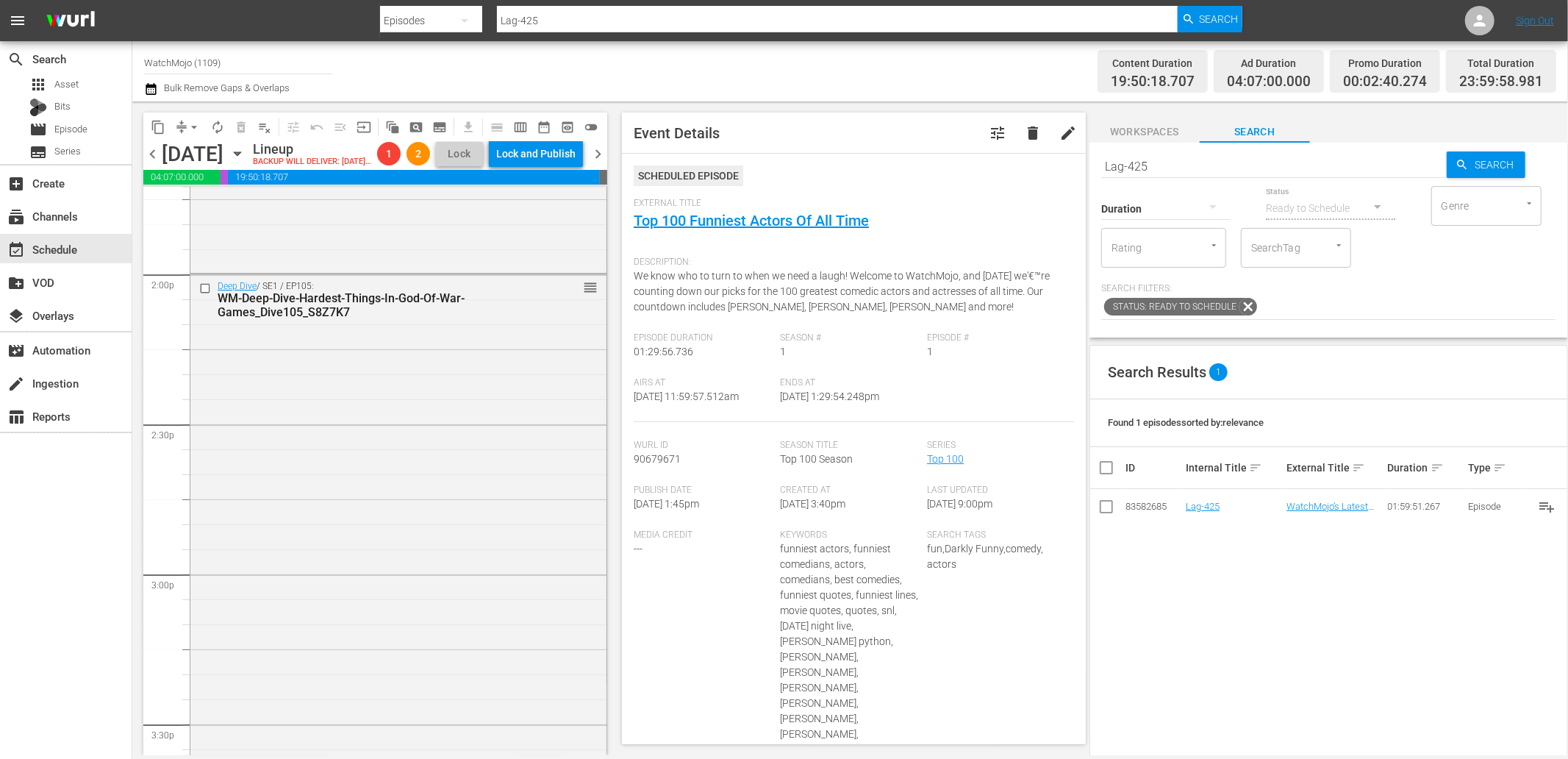
scroll to position [4194, 0]
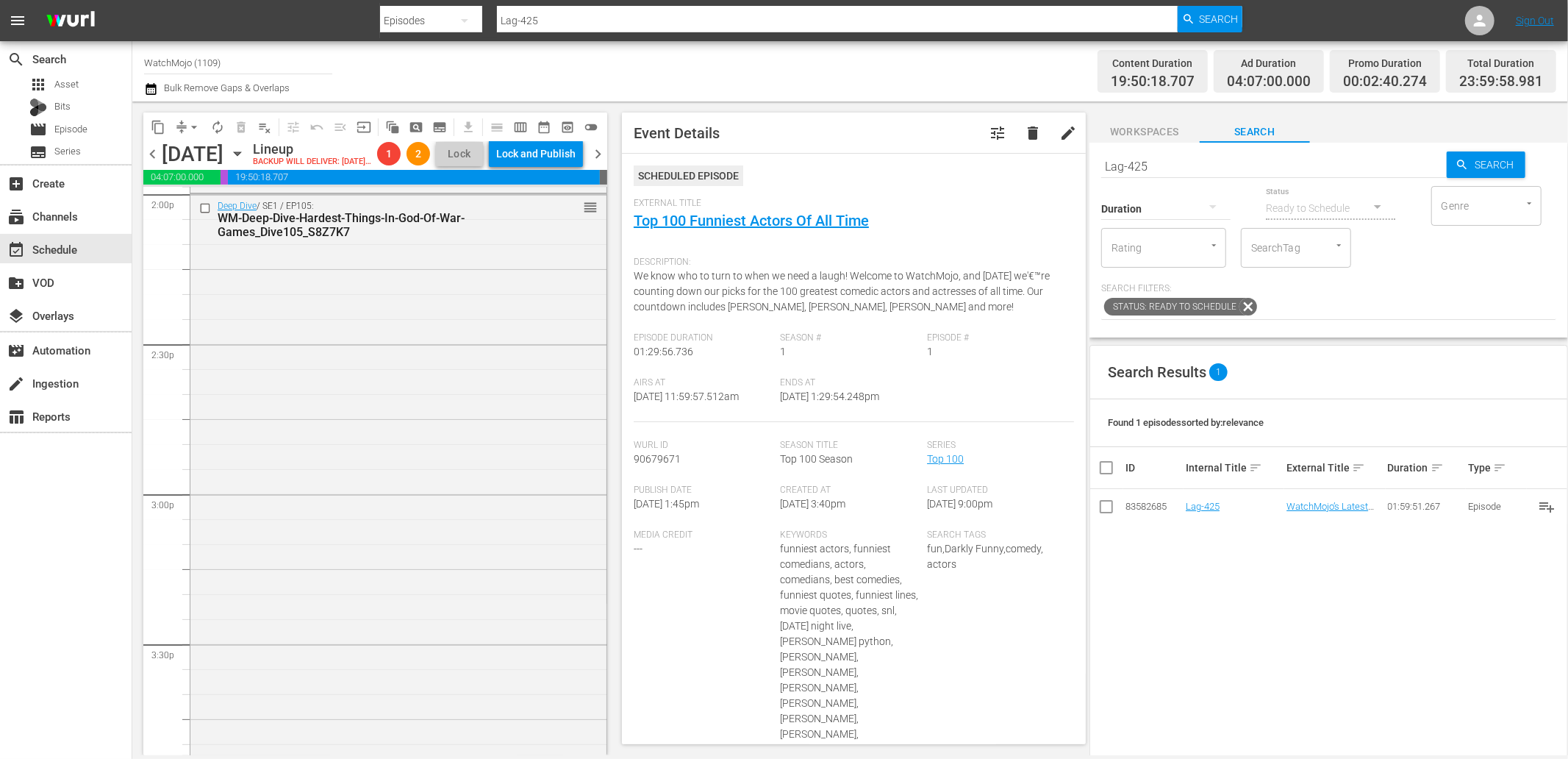
click at [436, 591] on div "Deep Dive / SE1 / EP105: WM-Deep-Dive-Hardest-Things-In-God-Of-War-Games_Dive10…" at bounding box center [398, 491] width 416 height 596
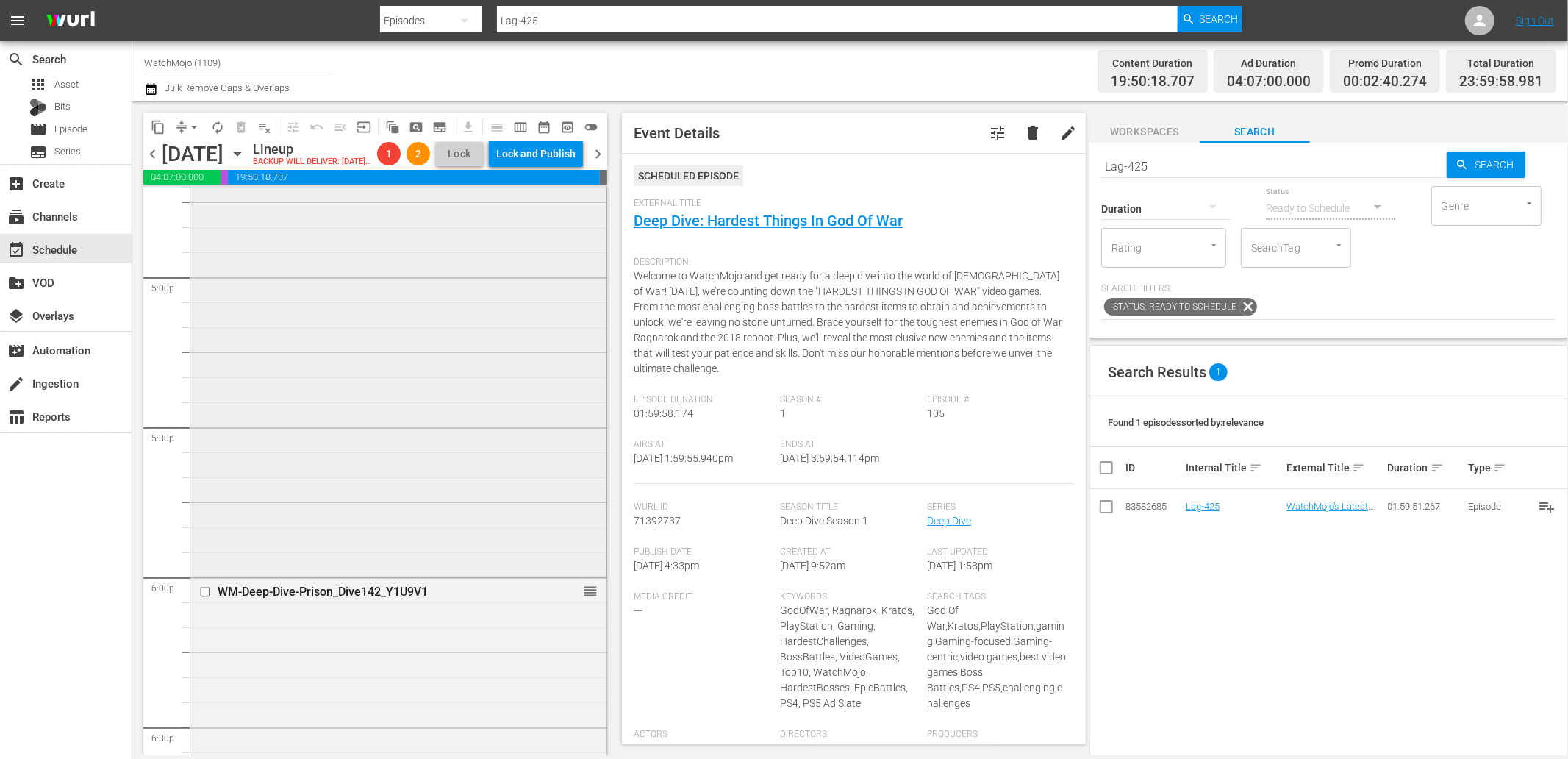
scroll to position [5065, 0]
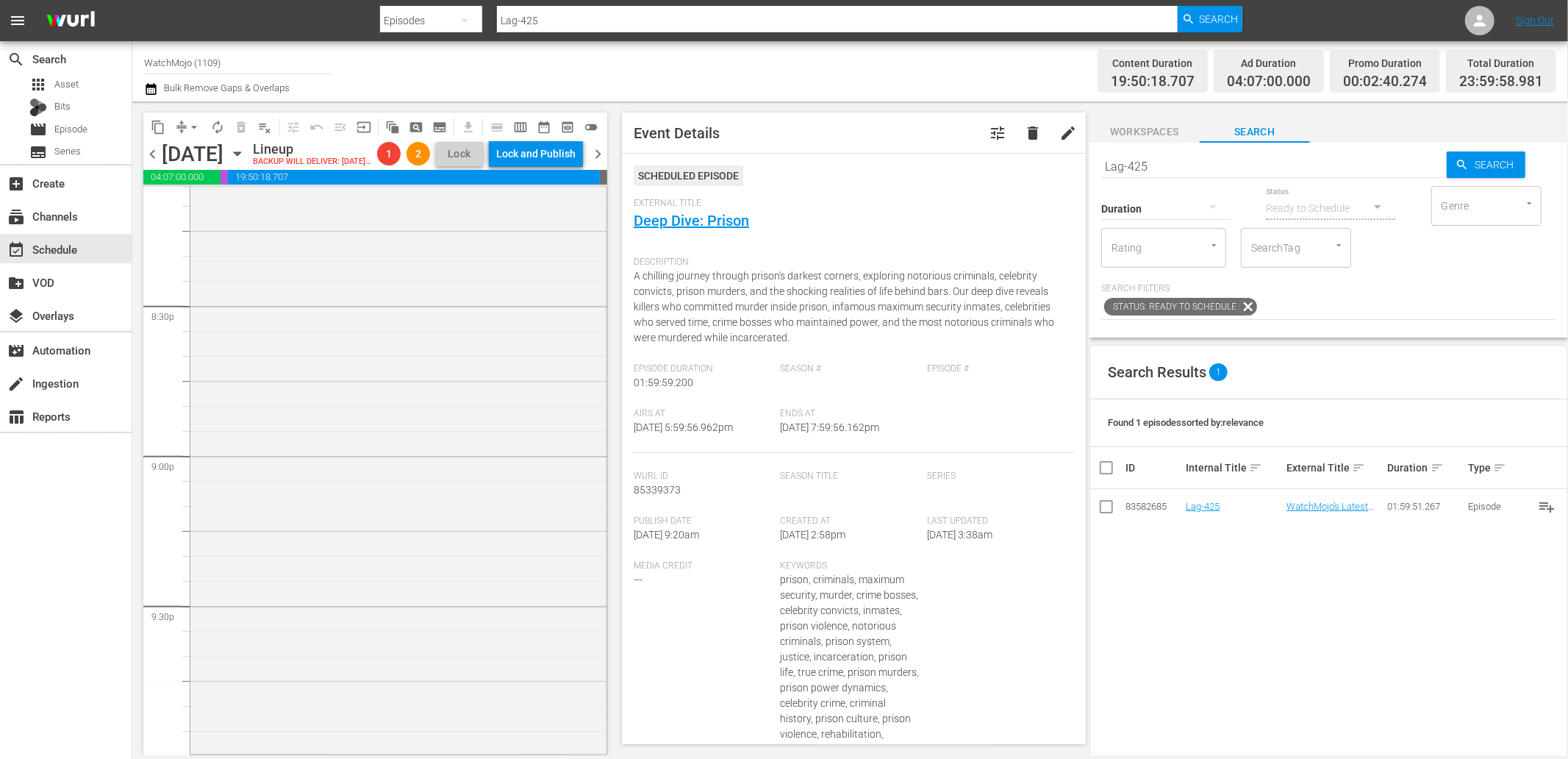
scroll to position [6685, 0]
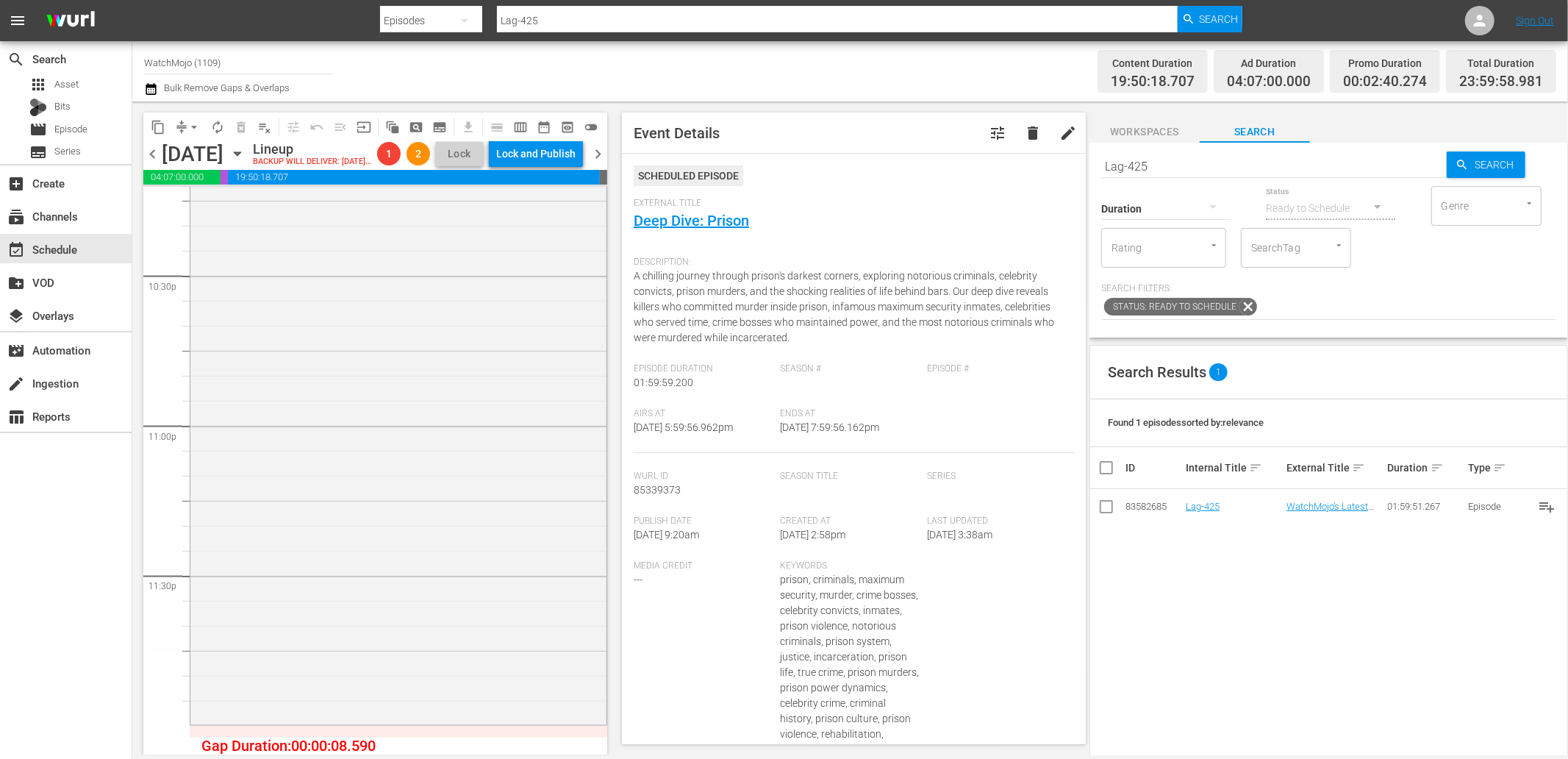
click at [387, 532] on div "WM-Deep-Dive-Serial-Killers-Part-Two_Dive145_C9I8I7 1 reorder" at bounding box center [398, 423] width 416 height 596
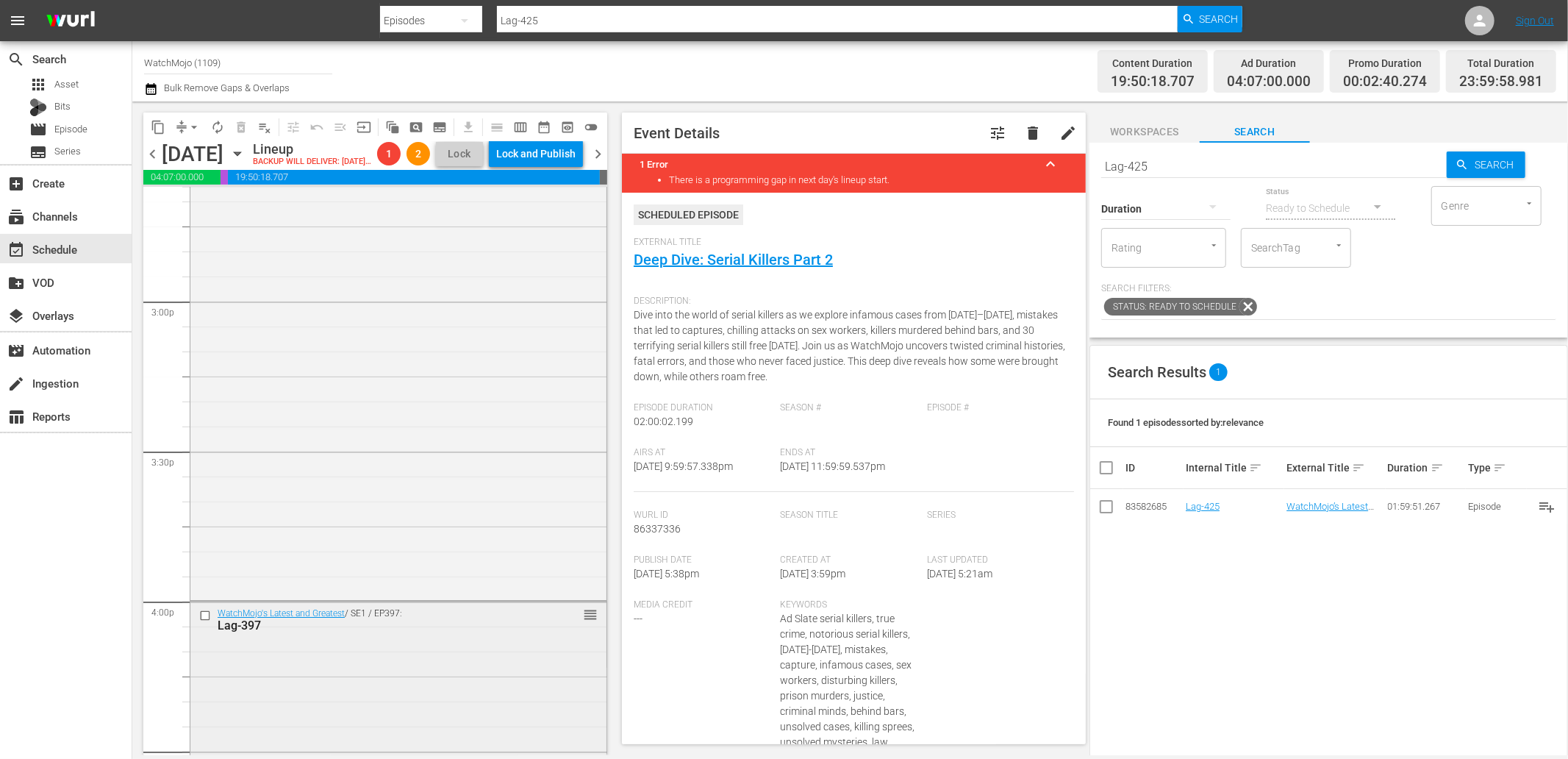
scroll to position [4453, 0]
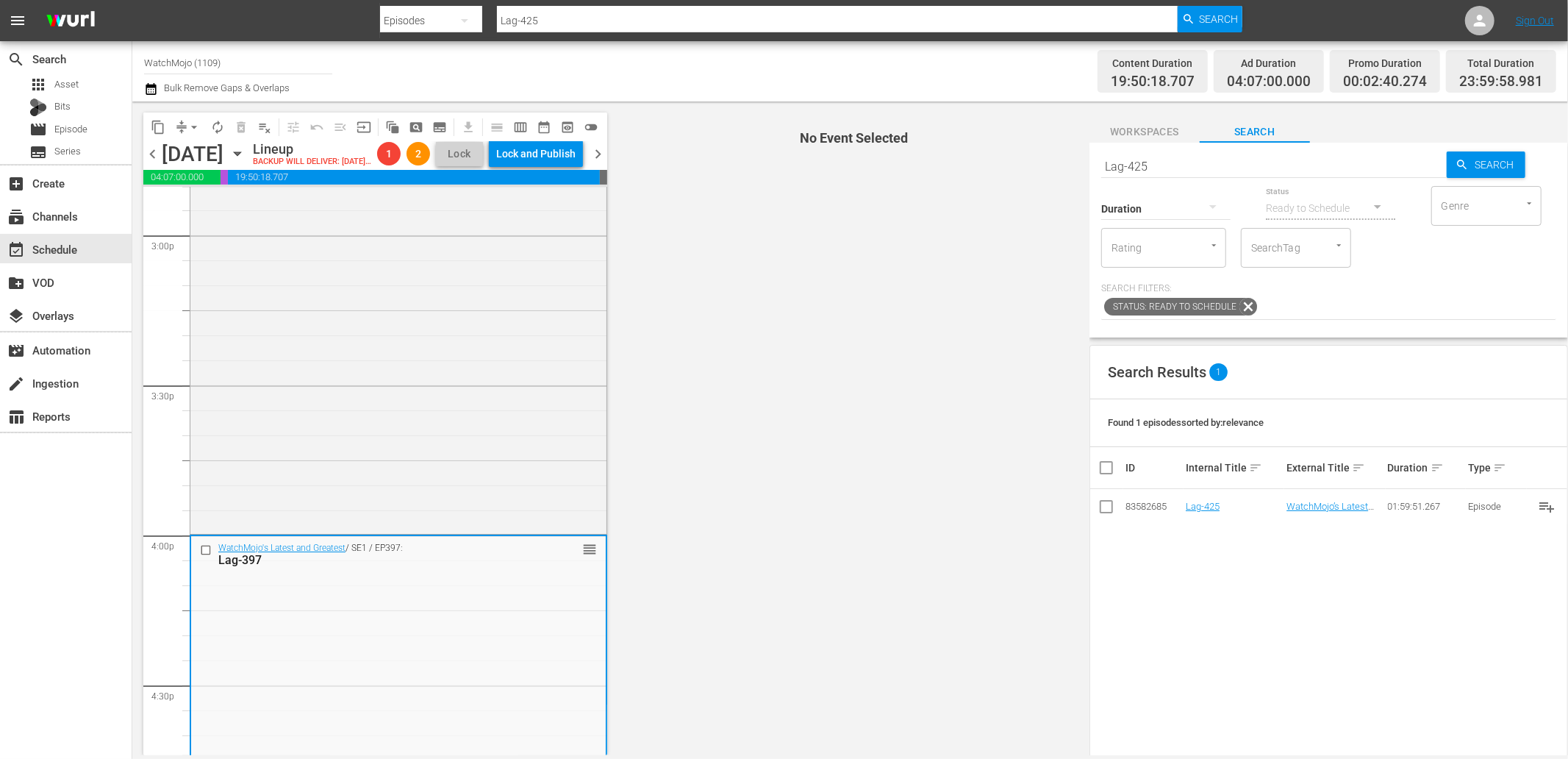
click at [197, 559] on div at bounding box center [207, 550] width 22 height 18
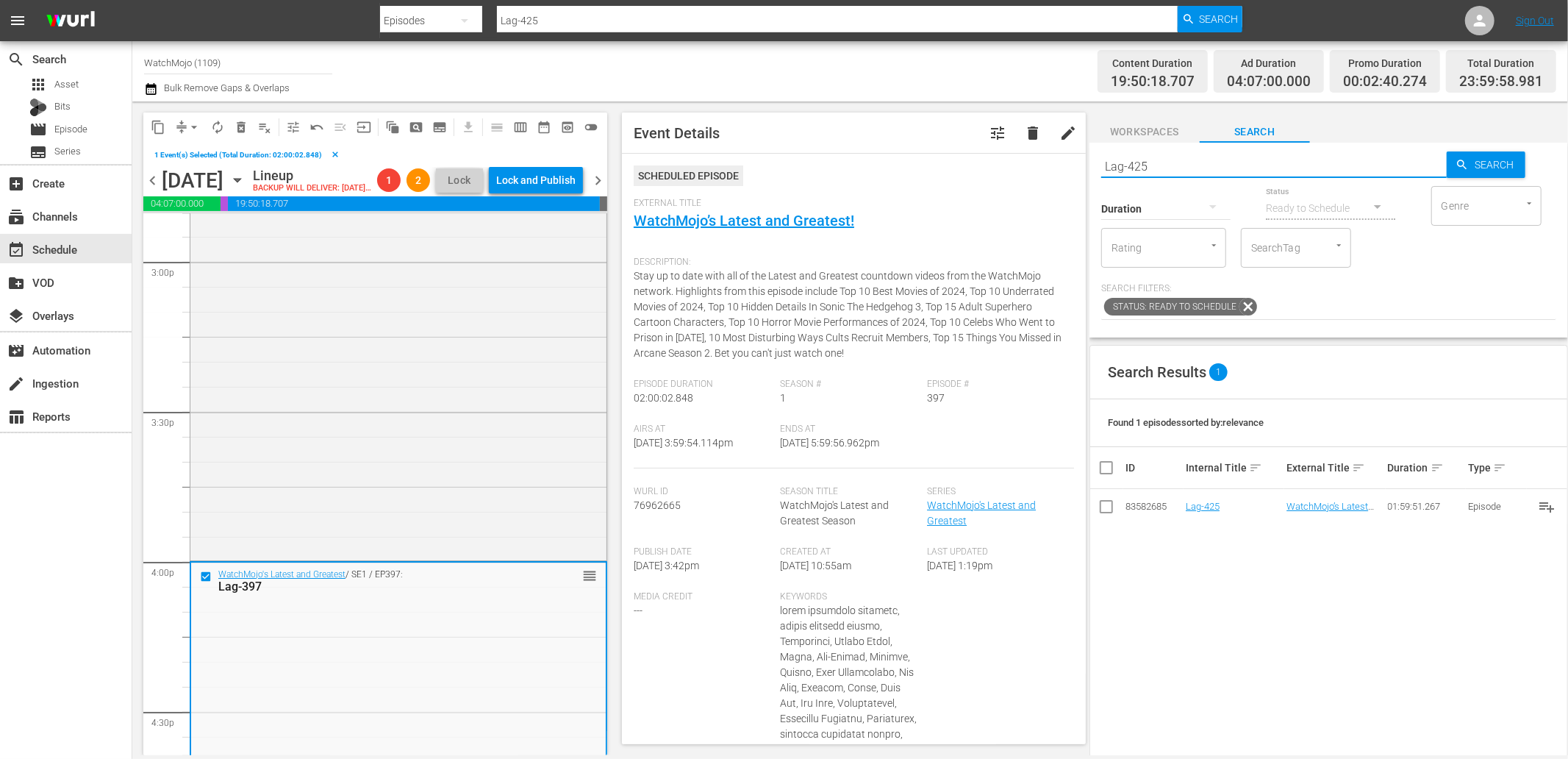
drag, startPoint x: 1140, startPoint y: 164, endPoint x: 1023, endPoint y: 176, distance: 117.6
click at [1023, 176] on div "content_copy compress arrow_drop_down autorenew_outlined delete_forever_outline…" at bounding box center [850, 428] width 1436 height 654
paste input "39"
type input "Lag-395"
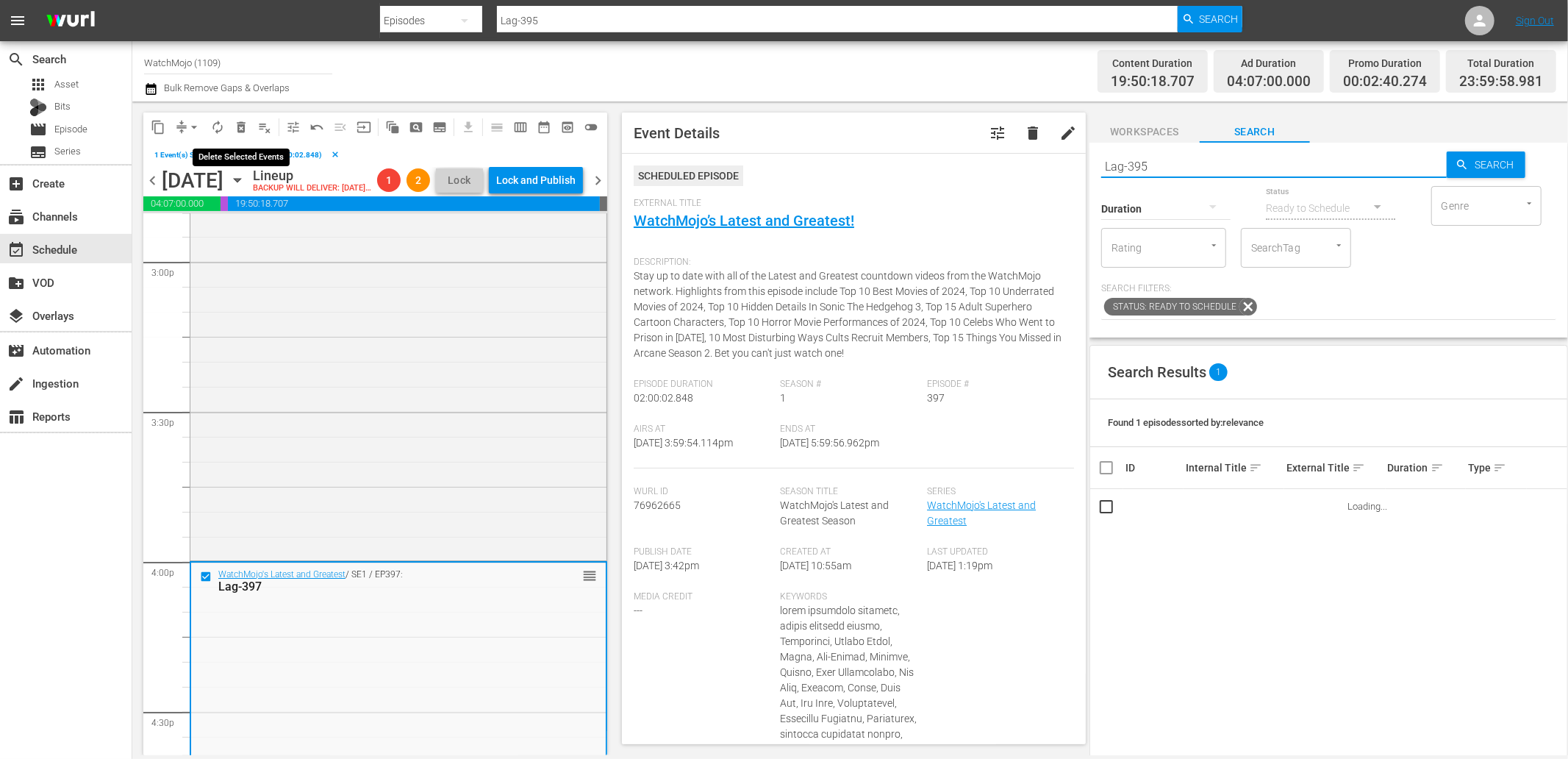
click at [239, 128] on span "delete_forever_outlined" at bounding box center [241, 127] width 14 height 14
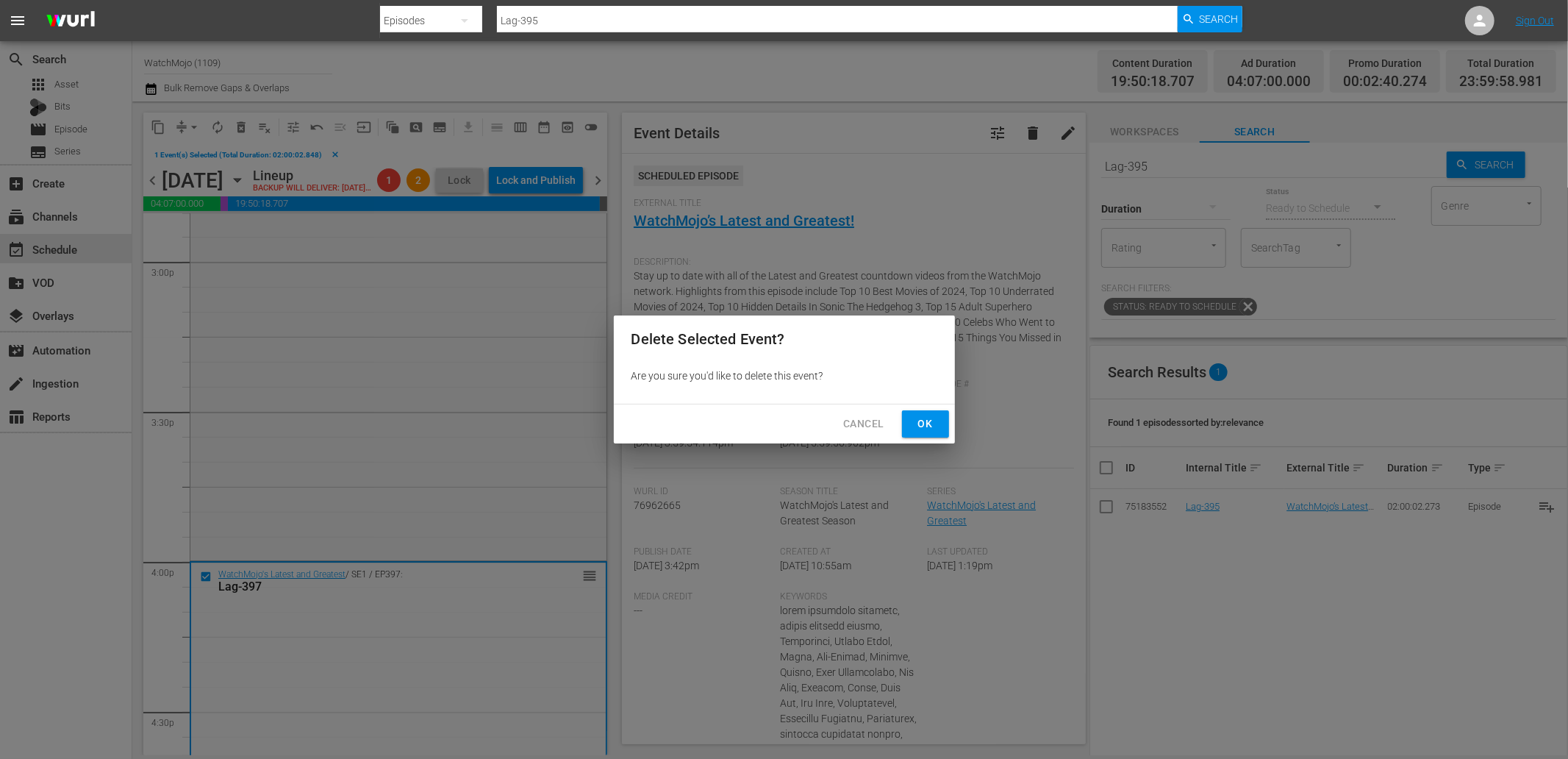
click at [898, 423] on div "Cancel Ok" at bounding box center [785, 423] width 341 height 39
click at [912, 421] on button "Ok" at bounding box center [925, 424] width 47 height 27
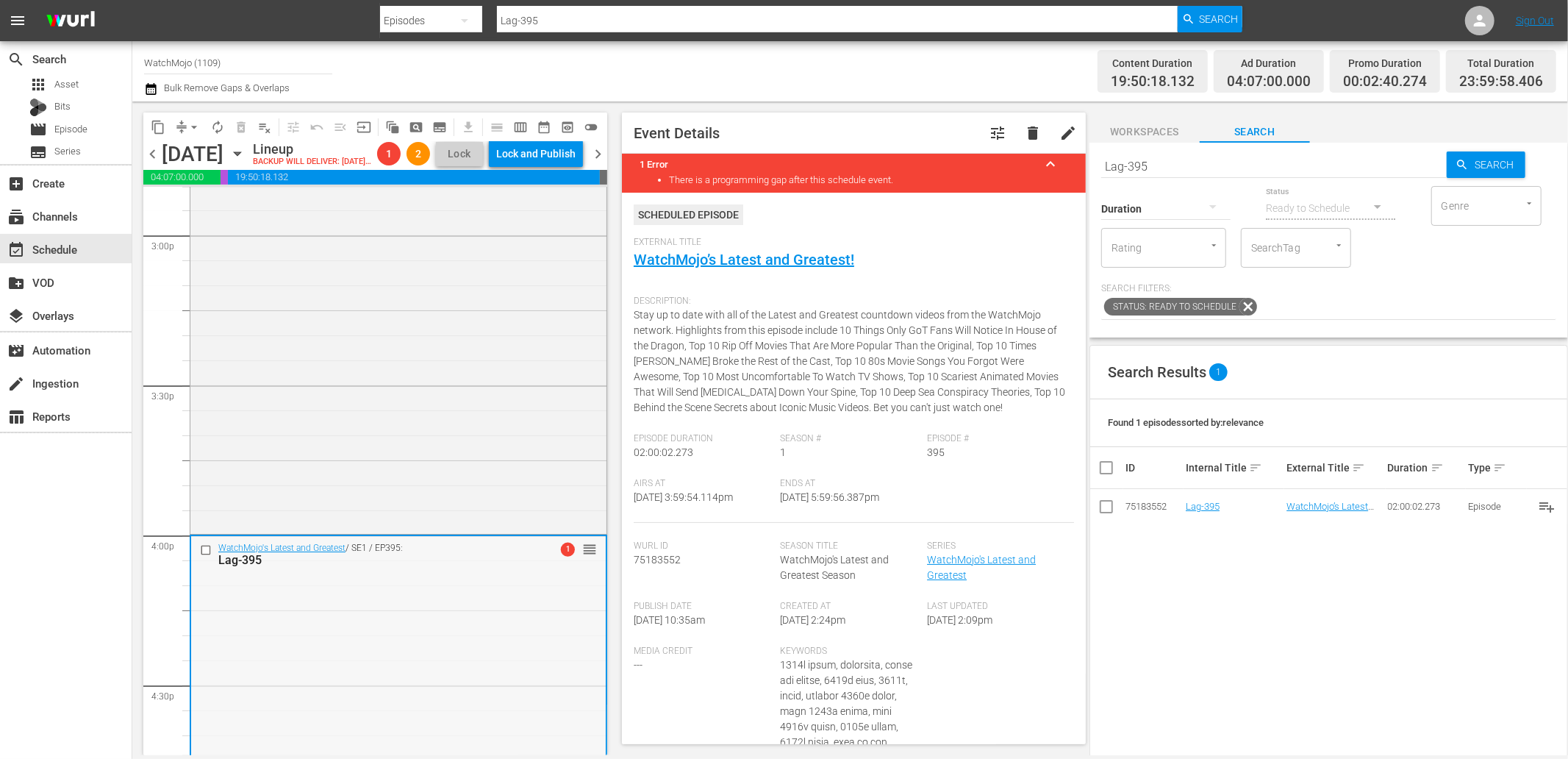
click at [188, 123] on span "arrow_drop_down" at bounding box center [194, 127] width 14 height 14
click at [241, 215] on li "Align to End of Previous Day" at bounding box center [195, 204] width 154 height 24
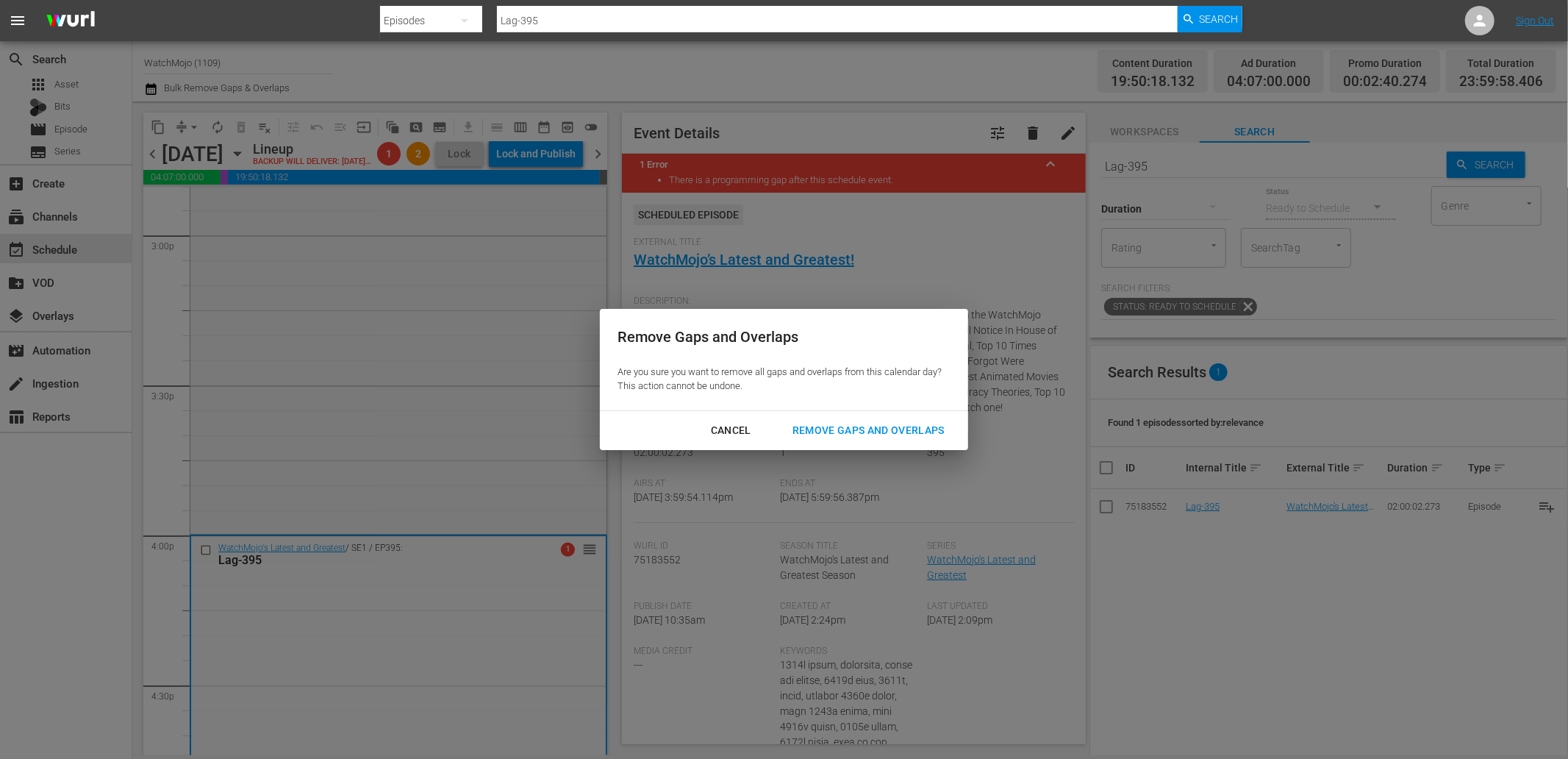
click at [826, 440] on button "Remove Gaps and Overlaps" at bounding box center [868, 430] width 188 height 27
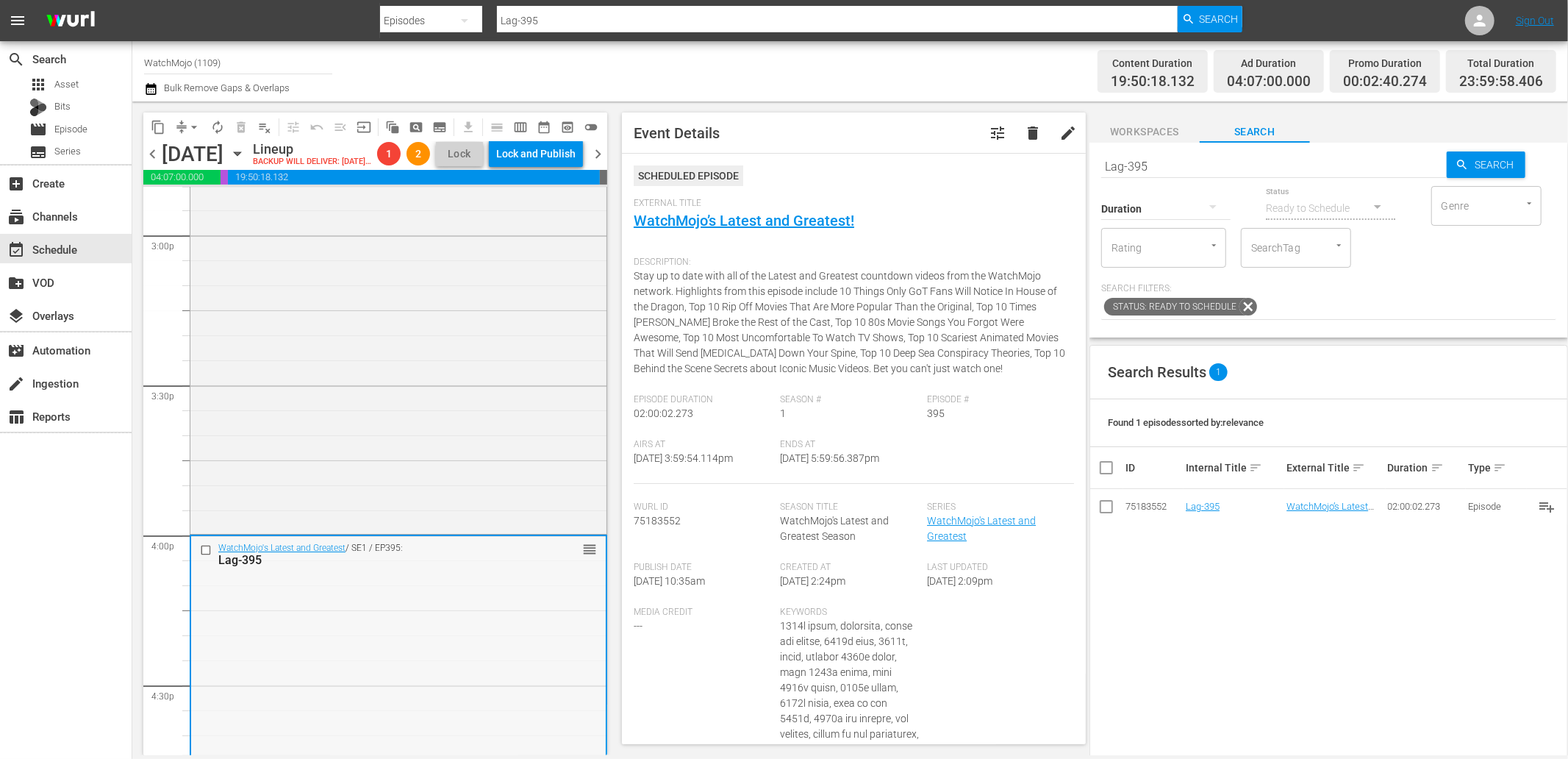
click at [204, 557] on input "checkbox" at bounding box center [207, 551] width 15 height 13
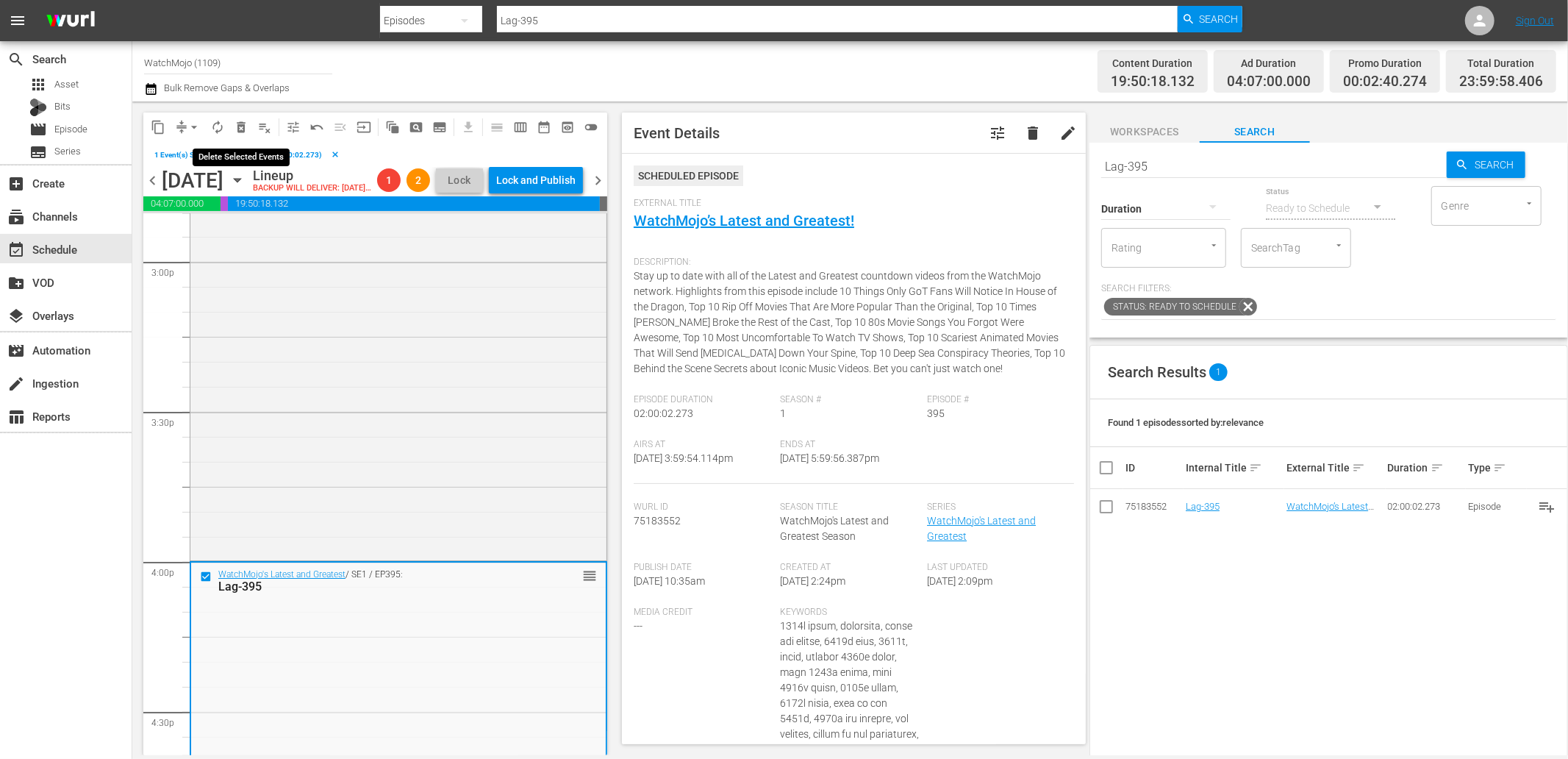
click at [241, 126] on span "delete_forever_outlined" at bounding box center [241, 127] width 14 height 14
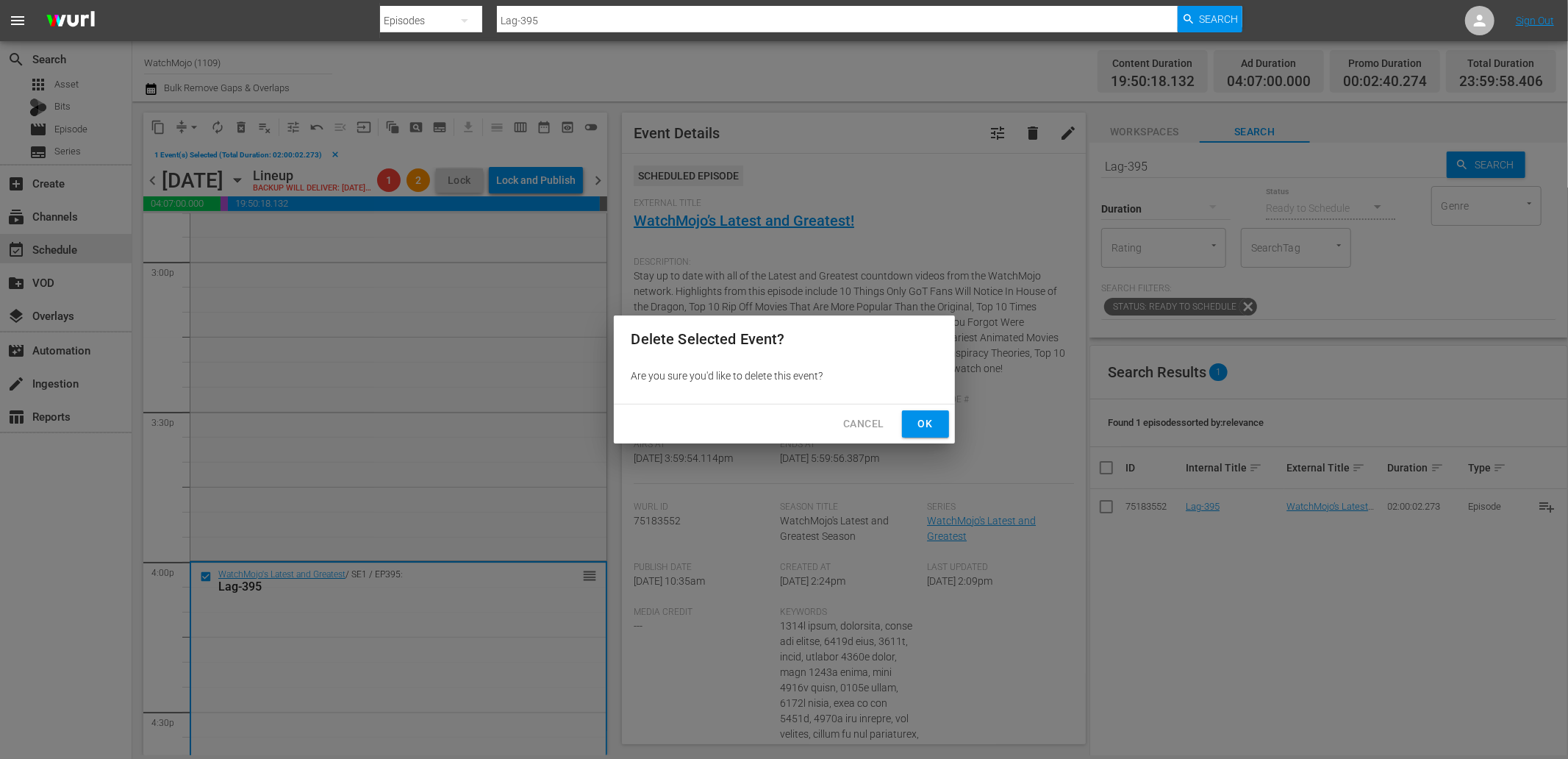
click at [912, 429] on button "Ok" at bounding box center [925, 424] width 47 height 27
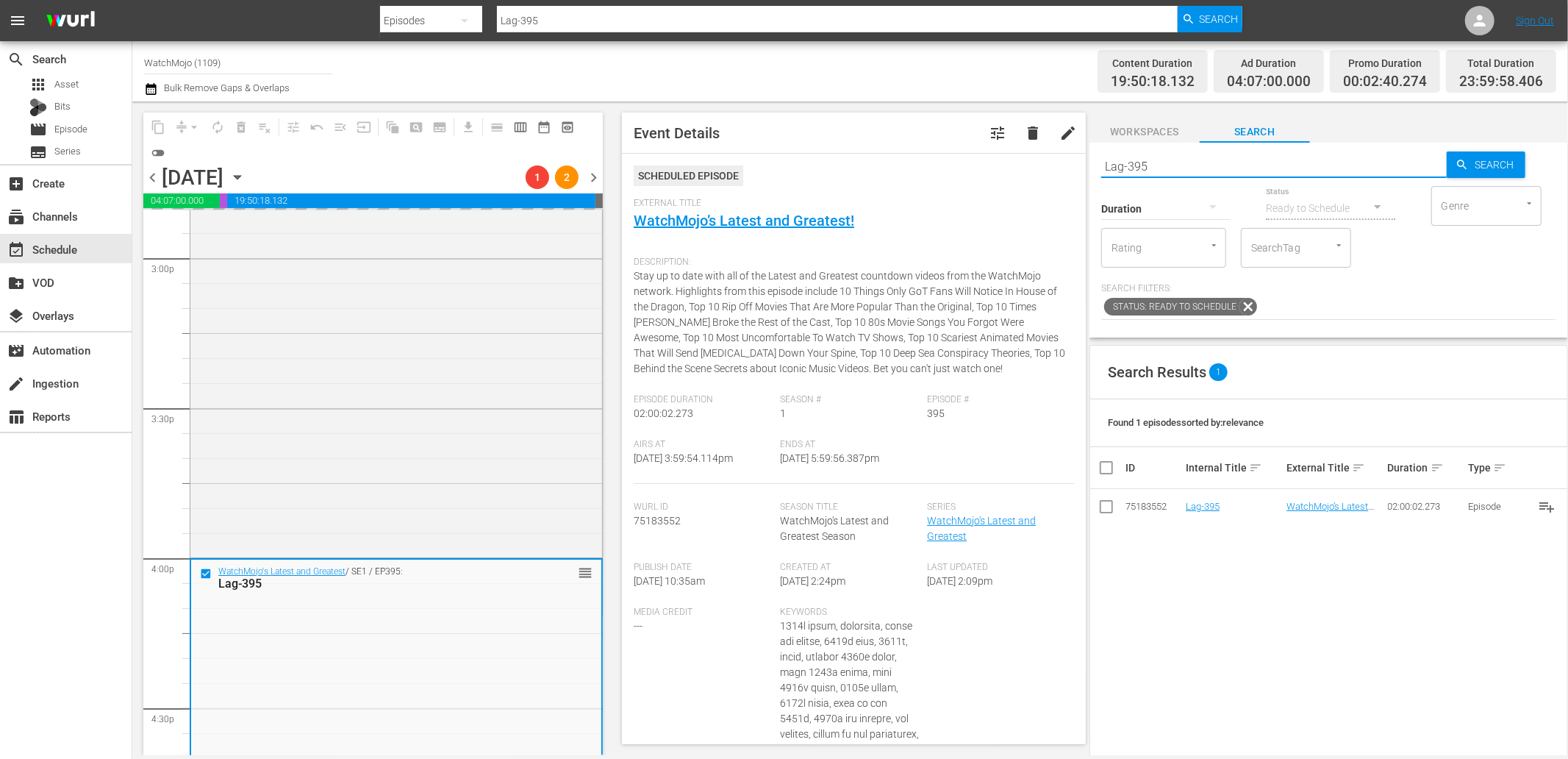
drag, startPoint x: 1137, startPoint y: 169, endPoint x: 1094, endPoint y: 172, distance: 43.1
click at [1094, 172] on div "Search Lag-395 Search Duration Status Ready to Schedule Genre Genre Rating Rati…" at bounding box center [1328, 240] width 479 height 195
paste input "443"
type input "Lag-443"
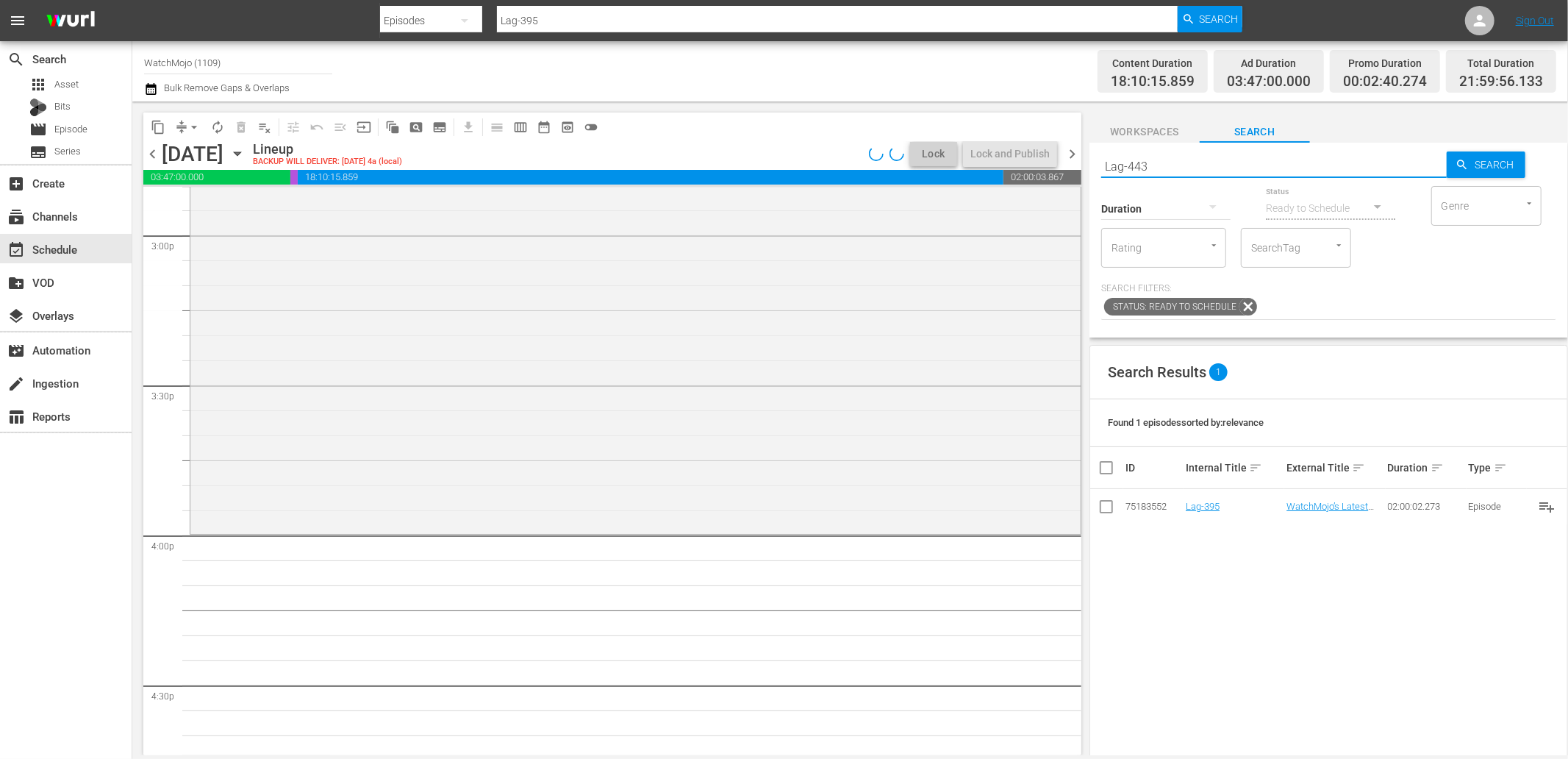
type input "Lag-443"
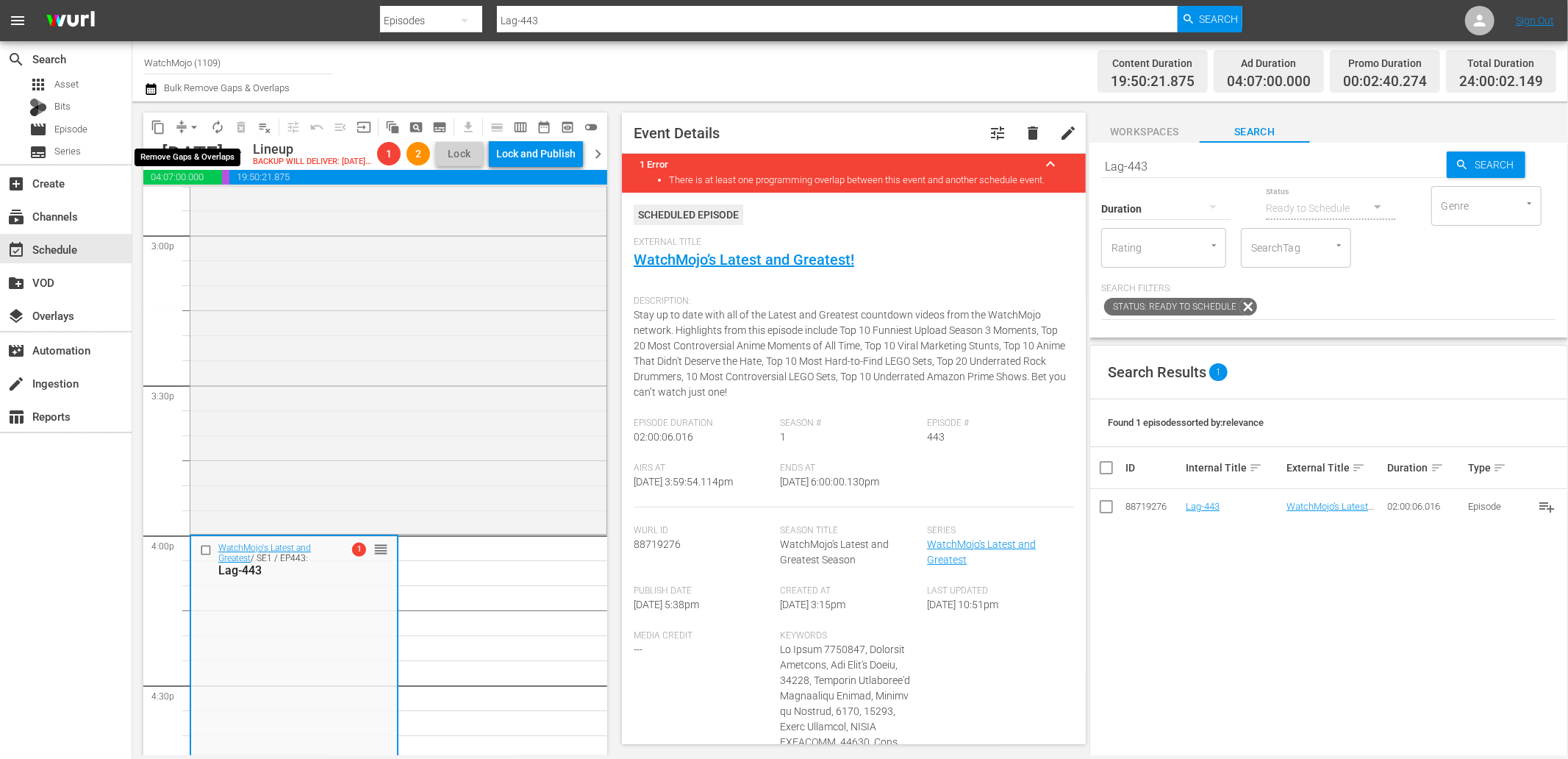
click at [193, 124] on span "arrow_drop_down" at bounding box center [194, 127] width 14 height 14
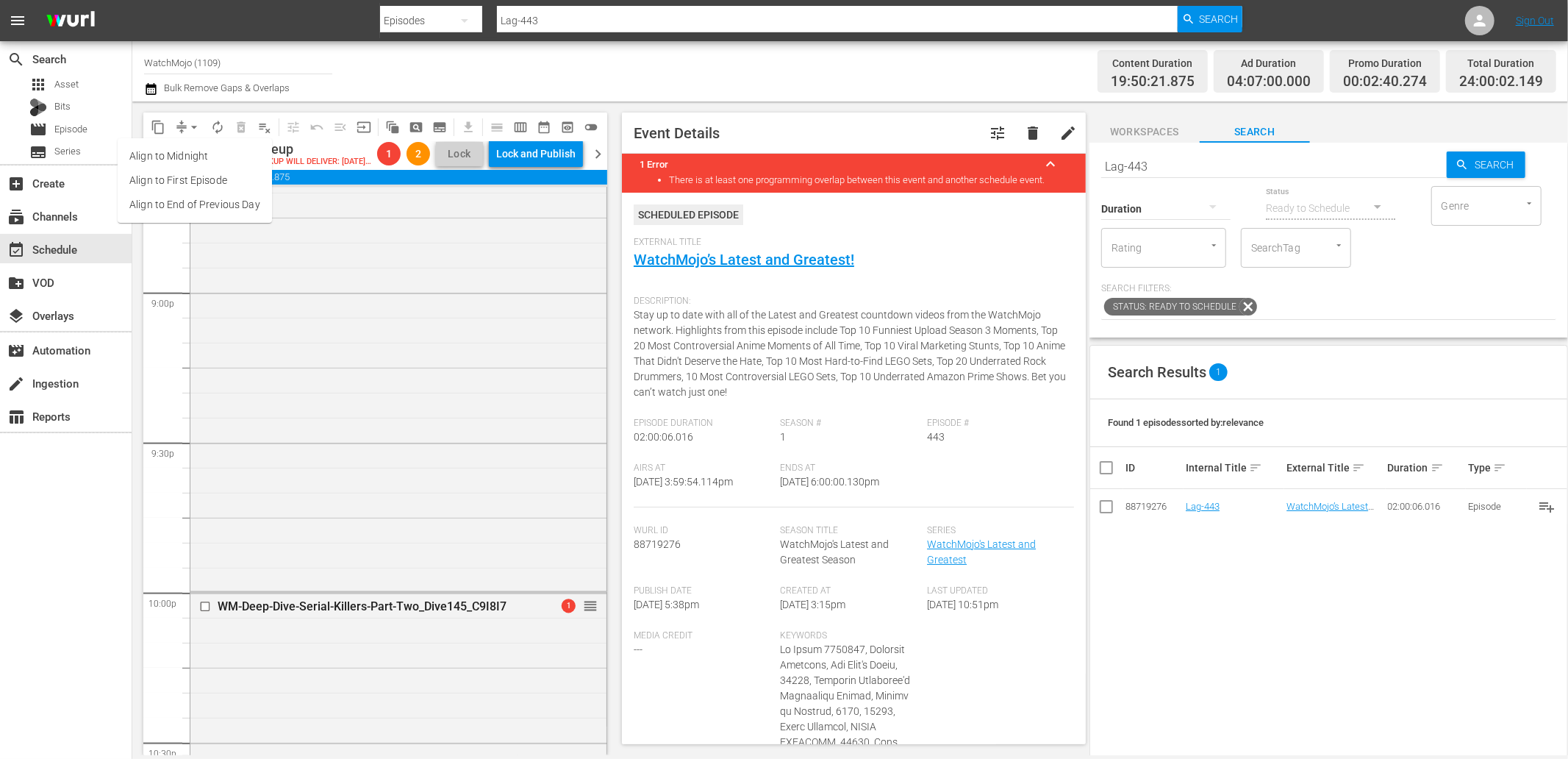
scroll to position [6685, 0]
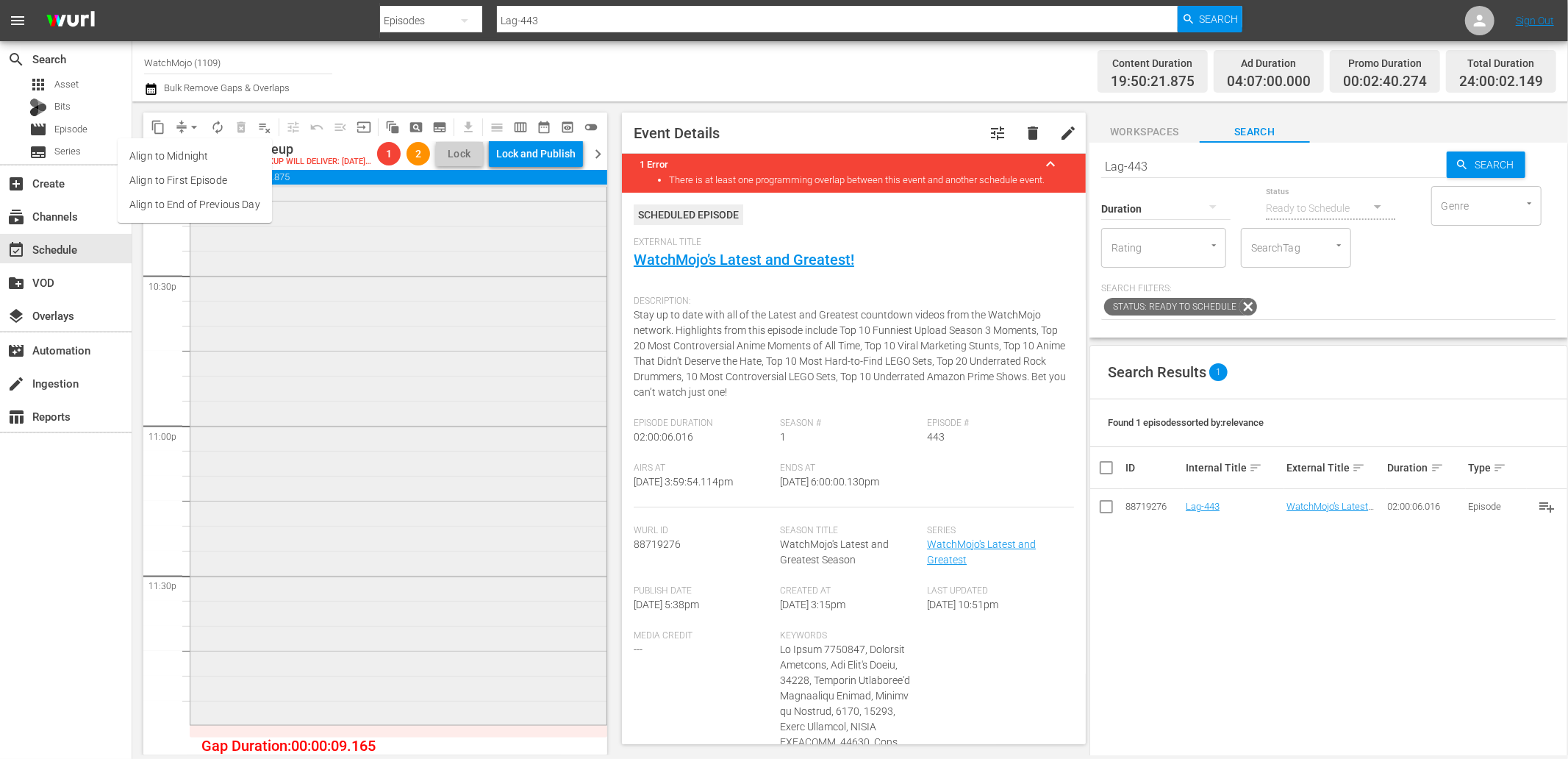
click at [480, 614] on div "WM-Deep-Dive-Serial-Killers-Part-Two_Dive145_C9I8I7 1 reorder" at bounding box center [398, 423] width 416 height 596
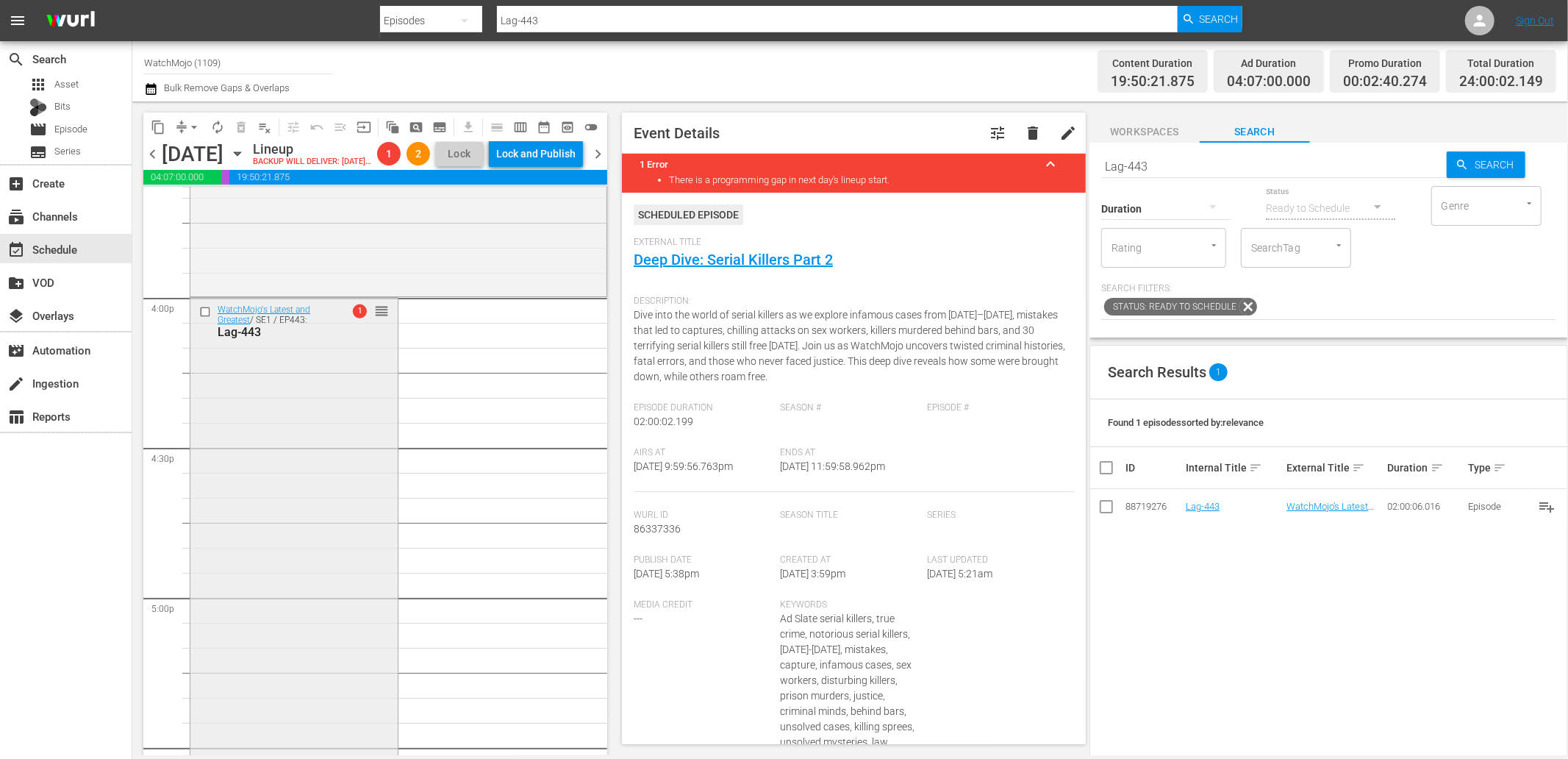
scroll to position [4670, 0]
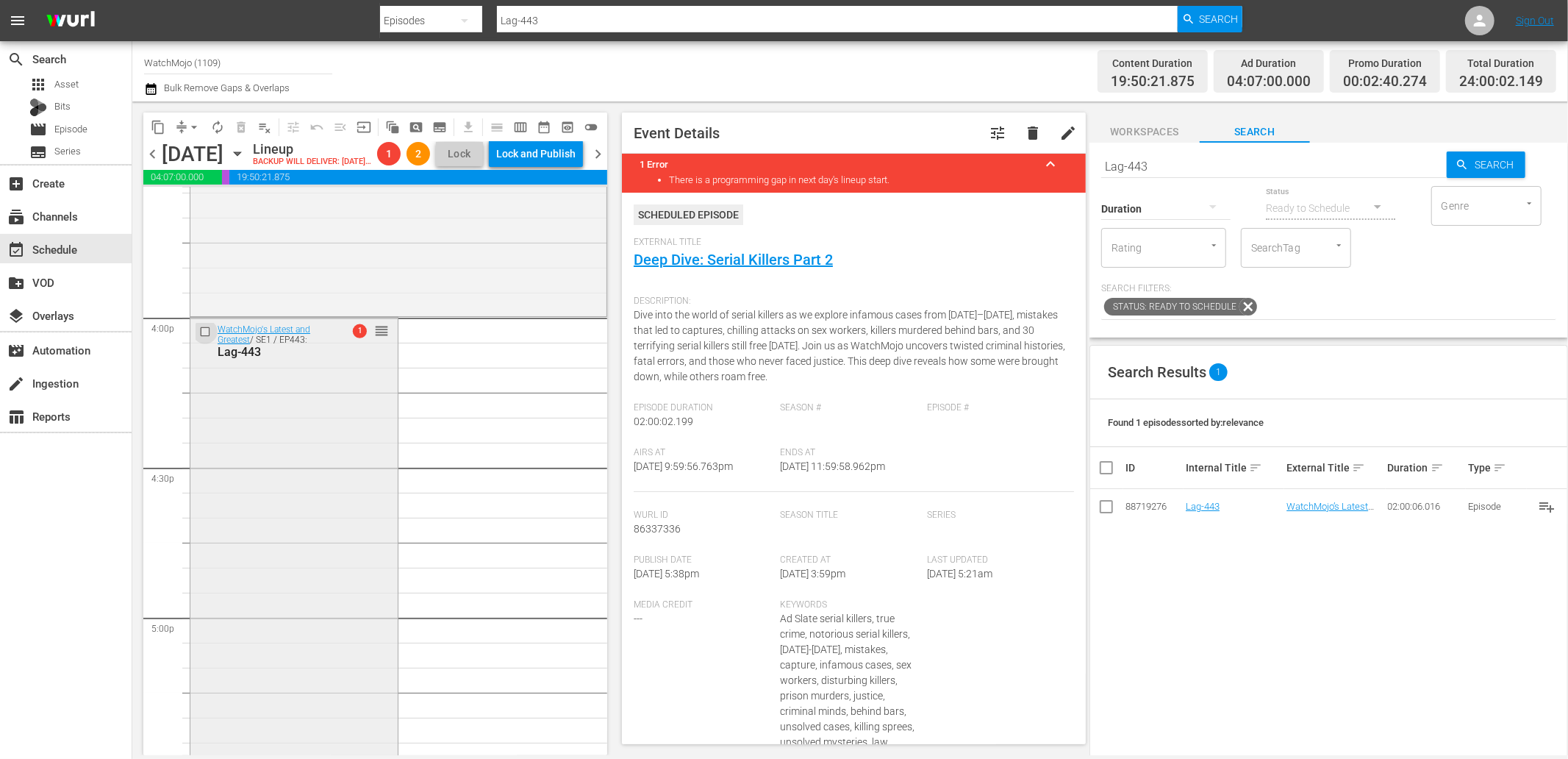
click at [202, 339] on input "checkbox" at bounding box center [207, 332] width 15 height 13
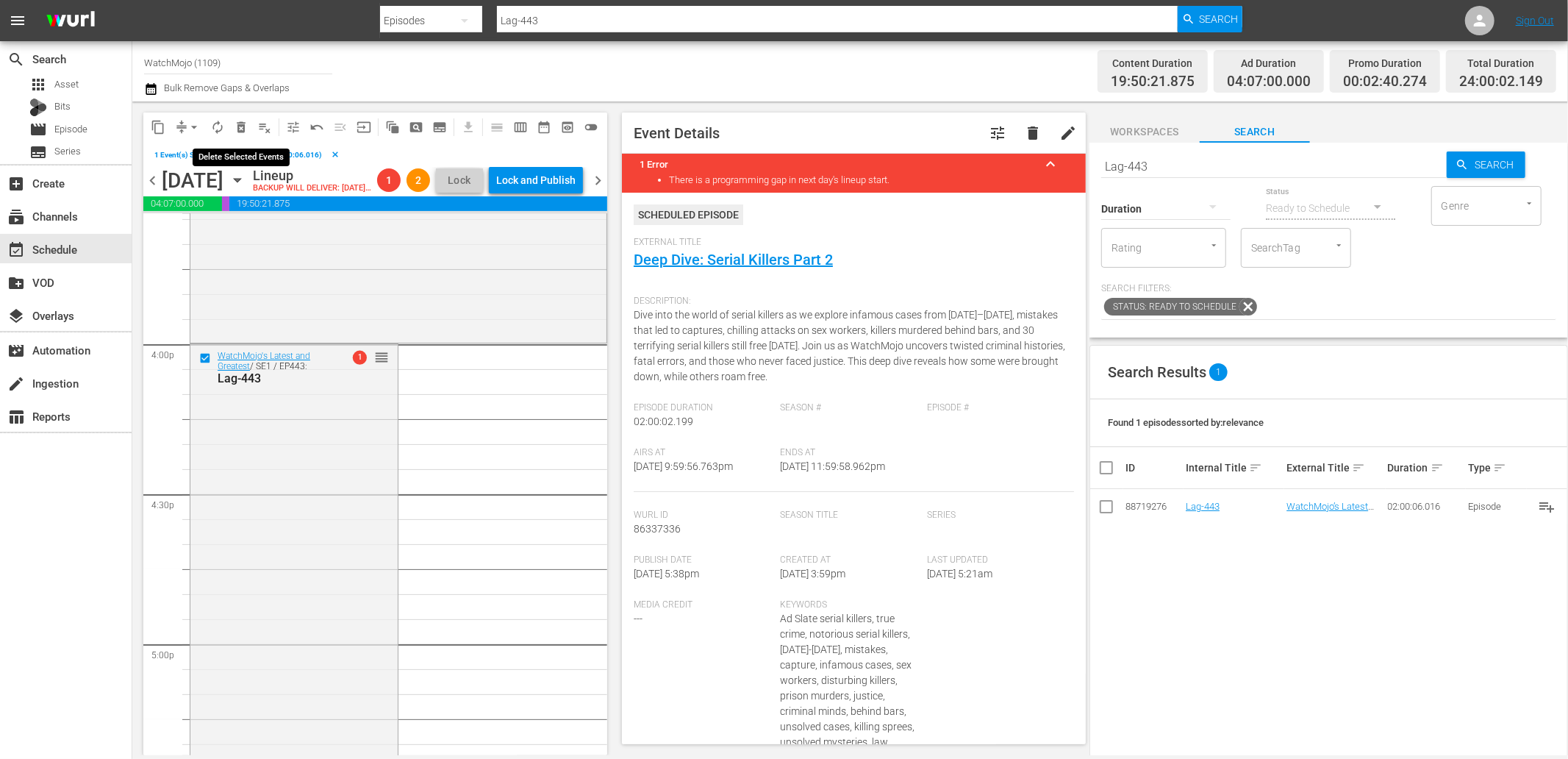
click at [241, 128] on span "delete_forever_outlined" at bounding box center [241, 127] width 14 height 14
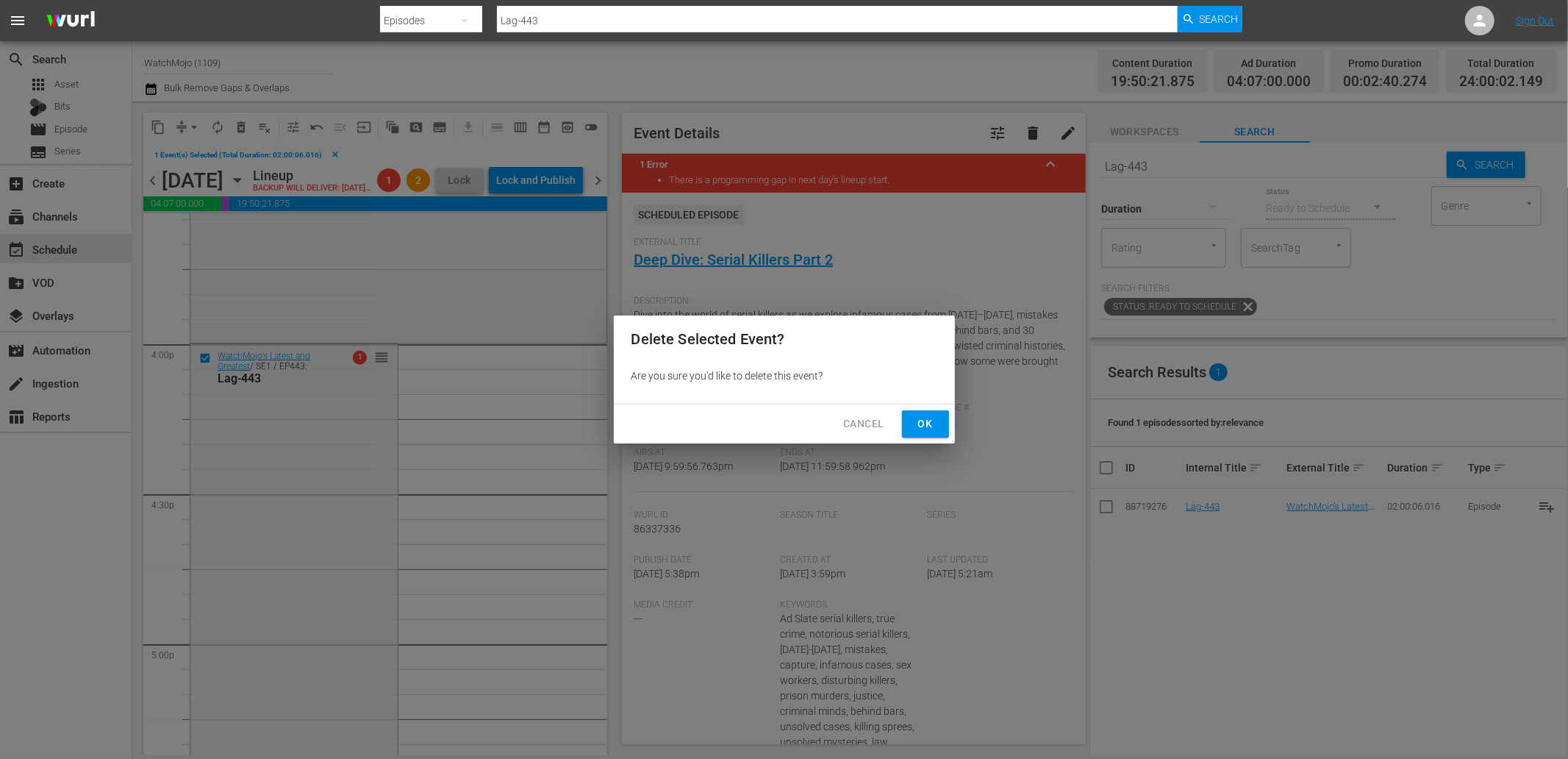
click at [938, 428] on button "Ok" at bounding box center [925, 424] width 47 height 27
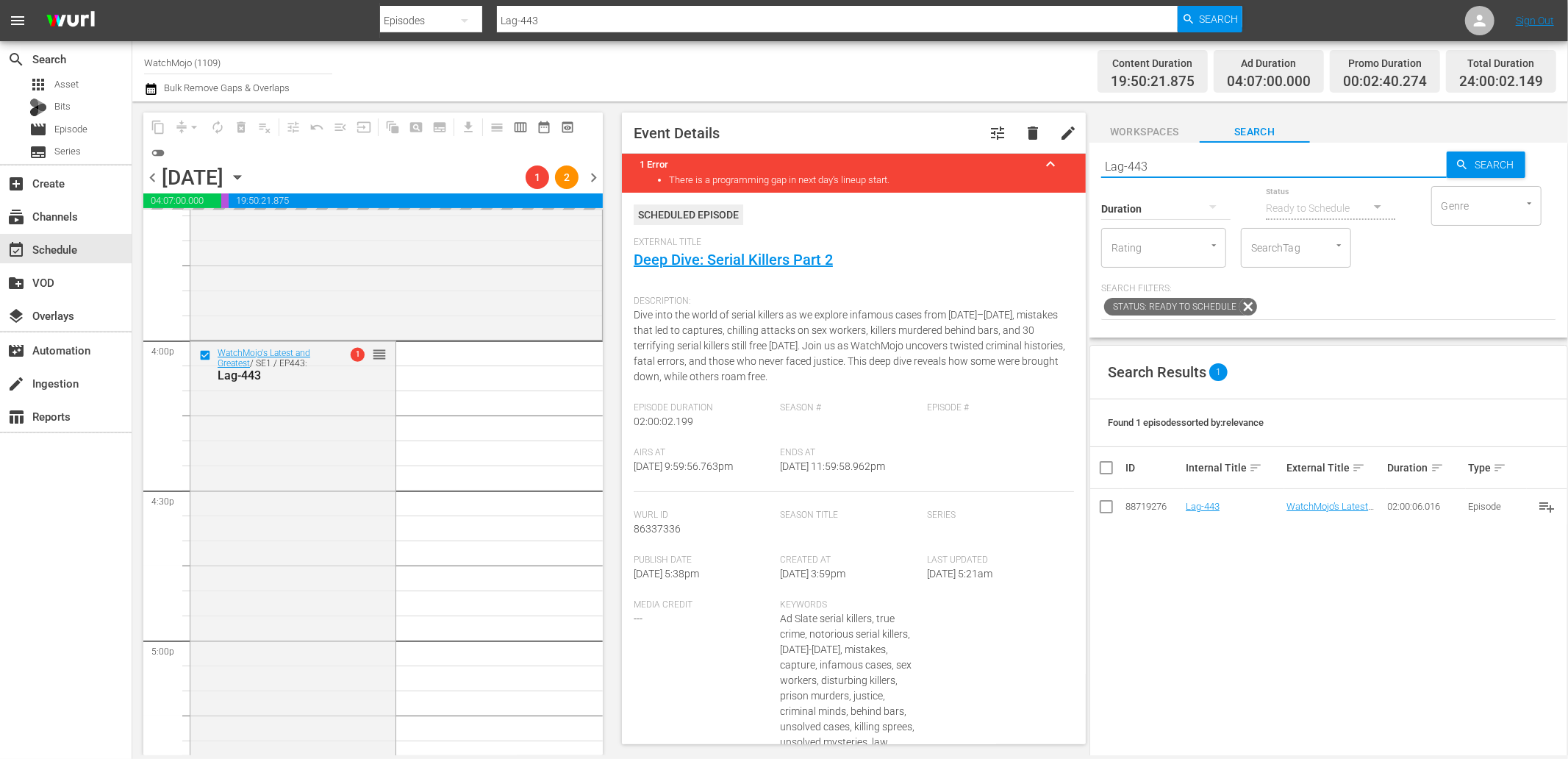
drag, startPoint x: 1056, startPoint y: 158, endPoint x: 999, endPoint y: 150, distance: 57.6
click at [1000, 152] on div "content_copy compress arrow_drop_down autorenew_outlined delete_forever_outline…" at bounding box center [850, 428] width 1436 height 654
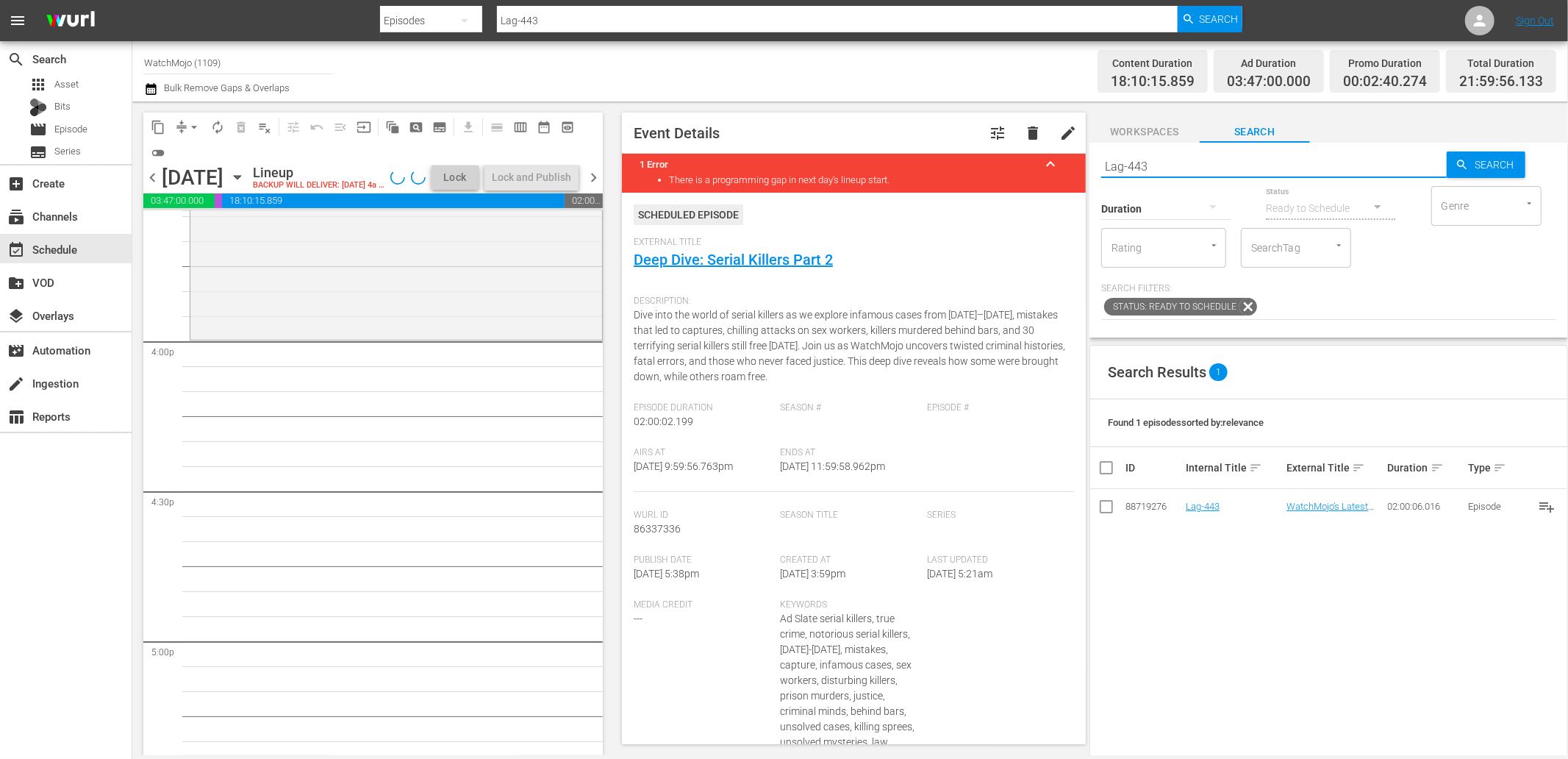
paste input "395"
type input "Lag-395"
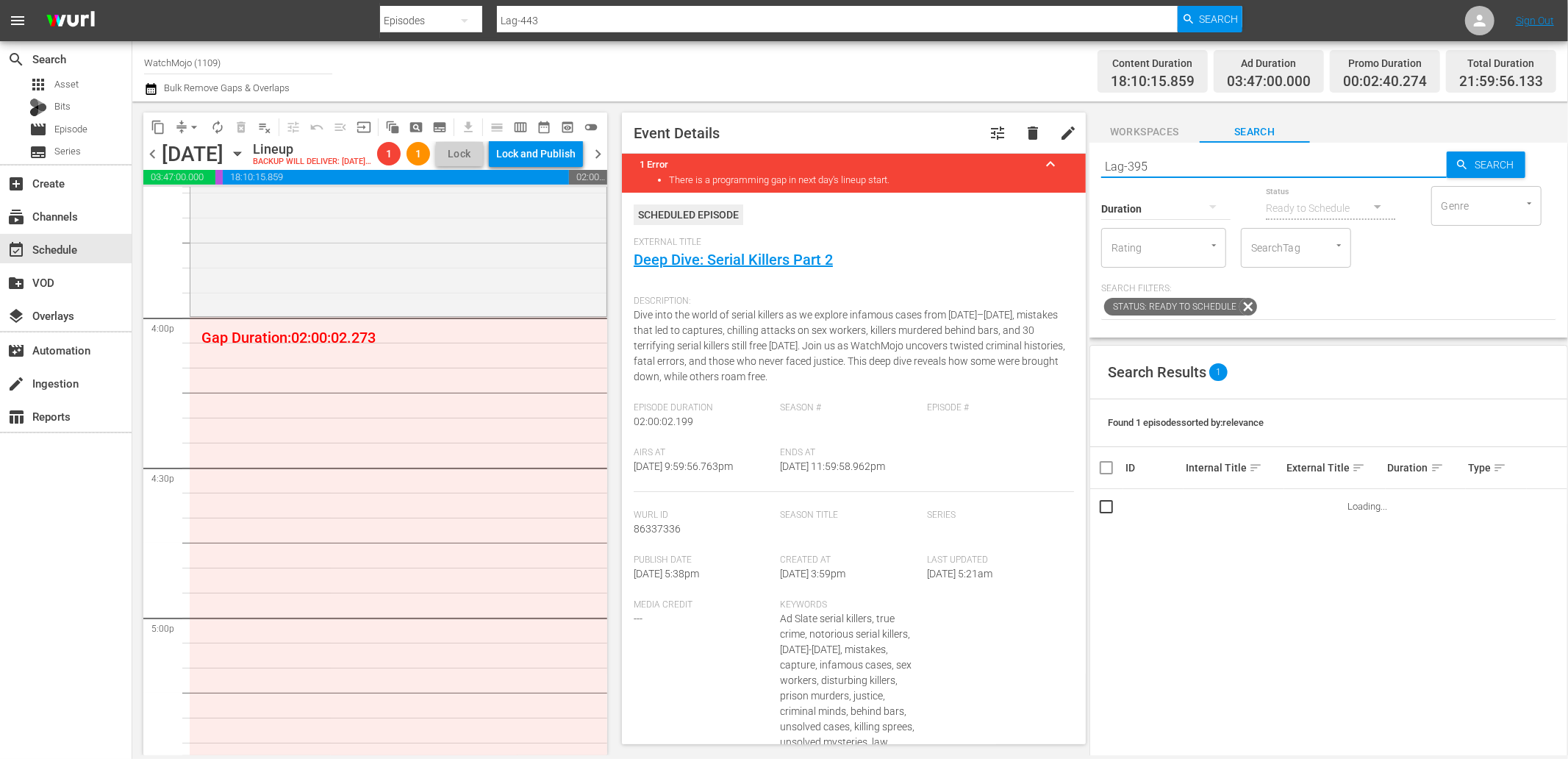
type input "Lag-395"
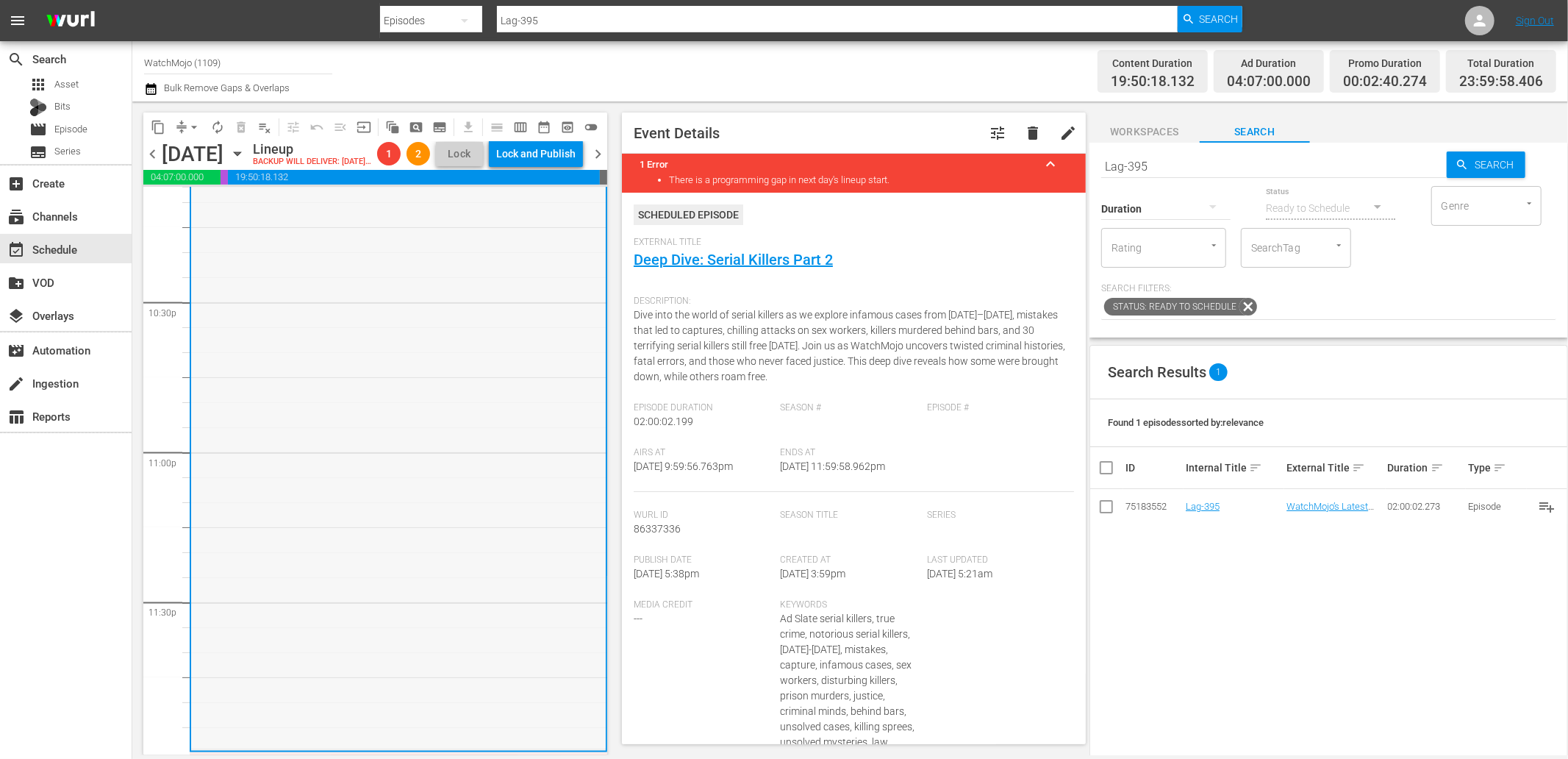
scroll to position [6685, 0]
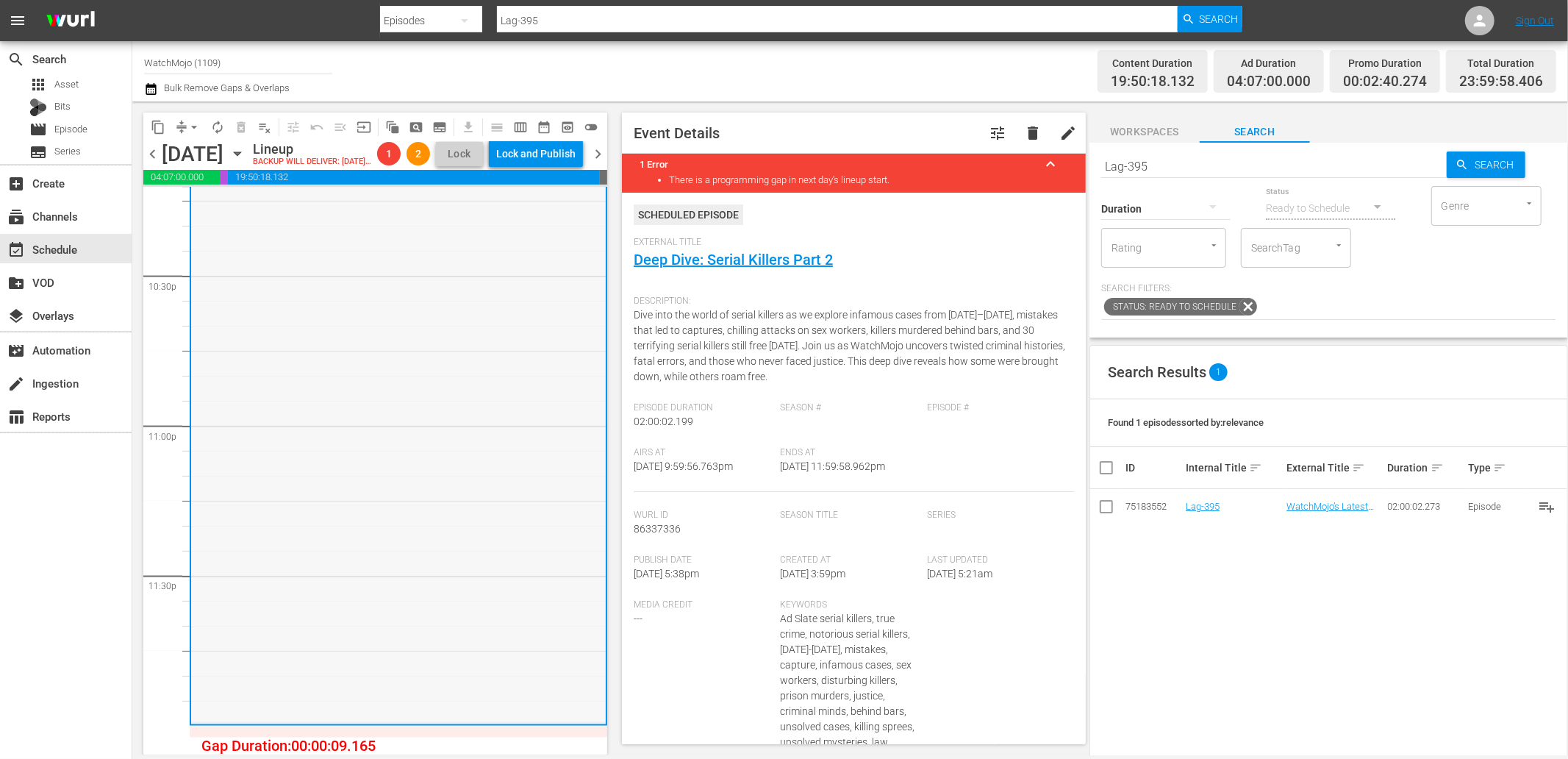
click at [379, 626] on div "WM-Deep-Dive-Serial-Killers-Part-Two_Dive145_C9I8I7 1 reorder" at bounding box center [399, 424] width 415 height 596
click at [194, 123] on span "arrow_drop_down" at bounding box center [194, 127] width 14 height 14
click at [202, 207] on li "Align to End of Previous Day" at bounding box center [195, 204] width 154 height 24
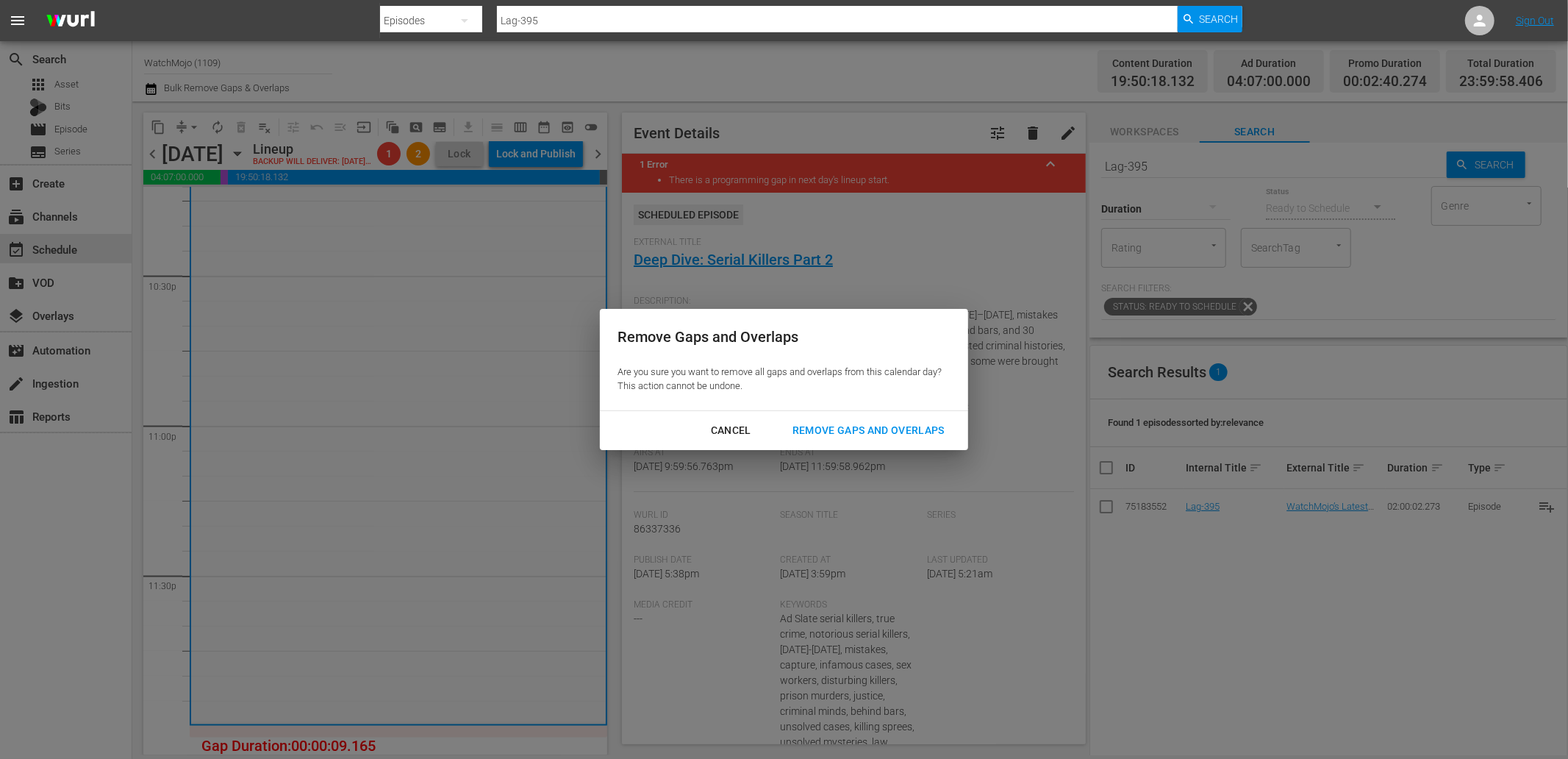
click at [831, 425] on div "Remove Gaps and Overlaps" at bounding box center [868, 430] width 176 height 18
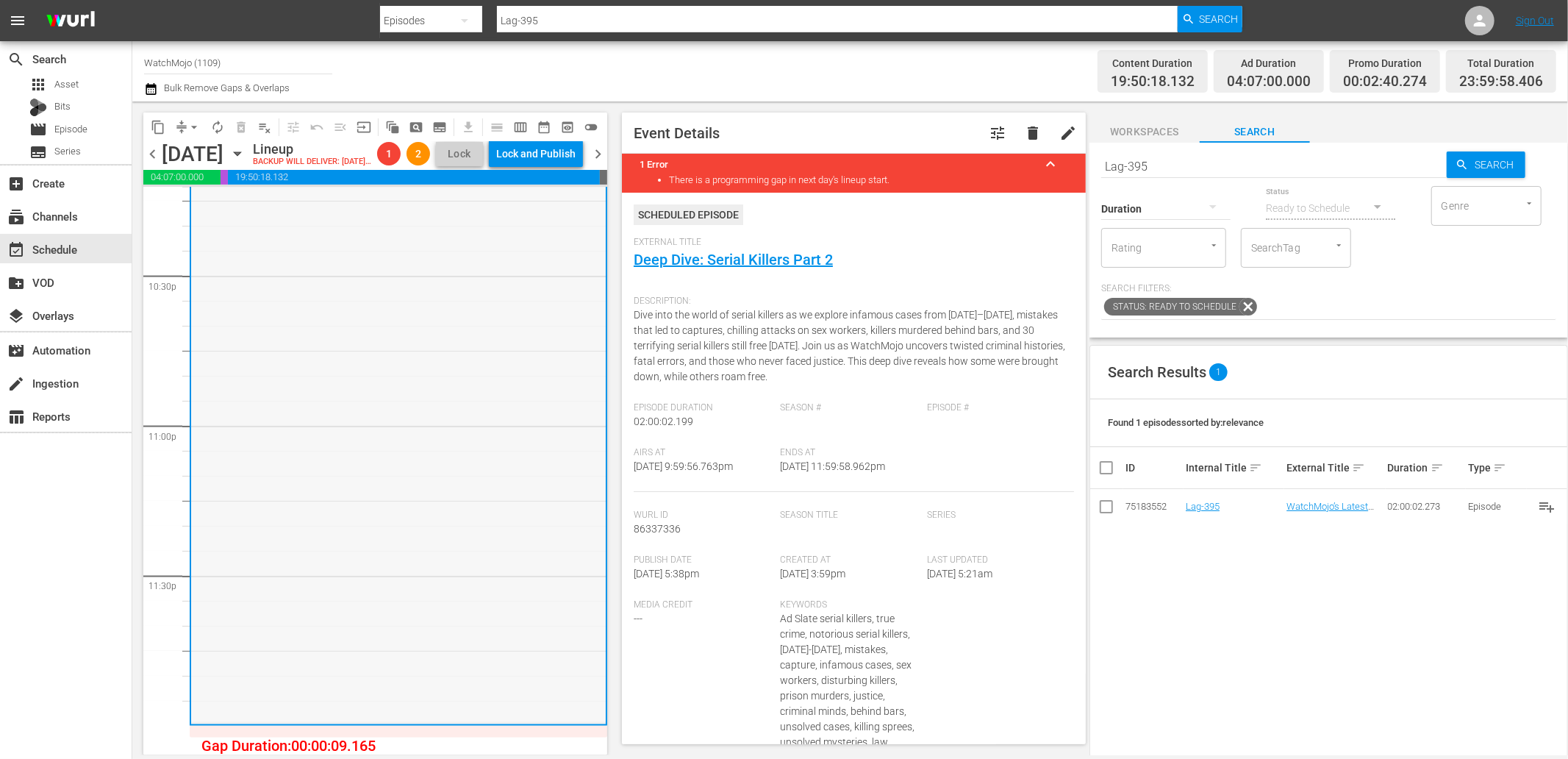
click at [441, 586] on div "WM-Deep-Dive-Serial-Killers-Part-Two_Dive145_C9I8I7 1 reorder" at bounding box center [399, 424] width 415 height 596
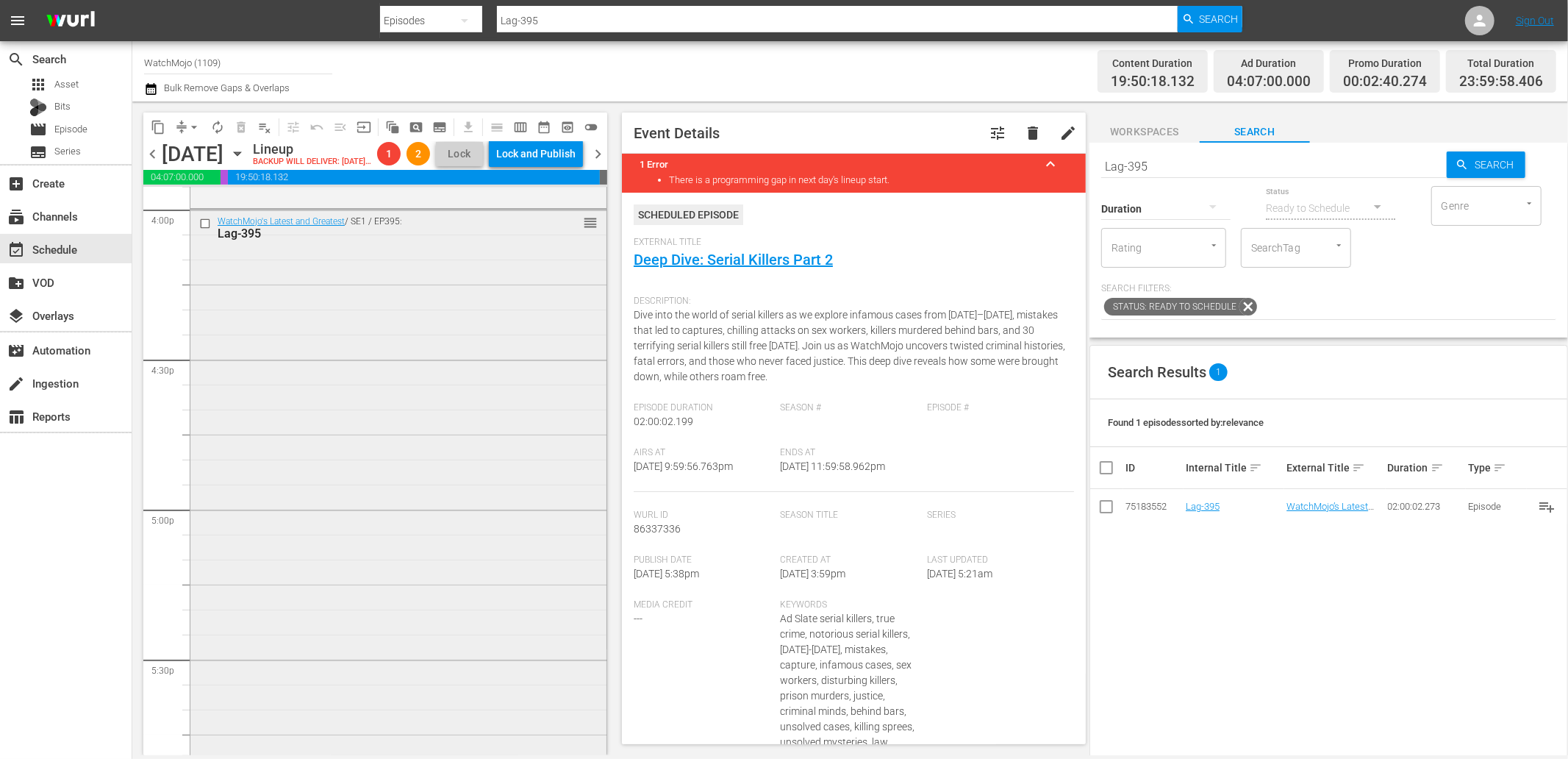
scroll to position [4779, 0]
click at [419, 603] on div "WatchMojo's Latest and Greatest / SE1 / EP395: Lag-395 reorder" at bounding box center [398, 506] width 416 height 596
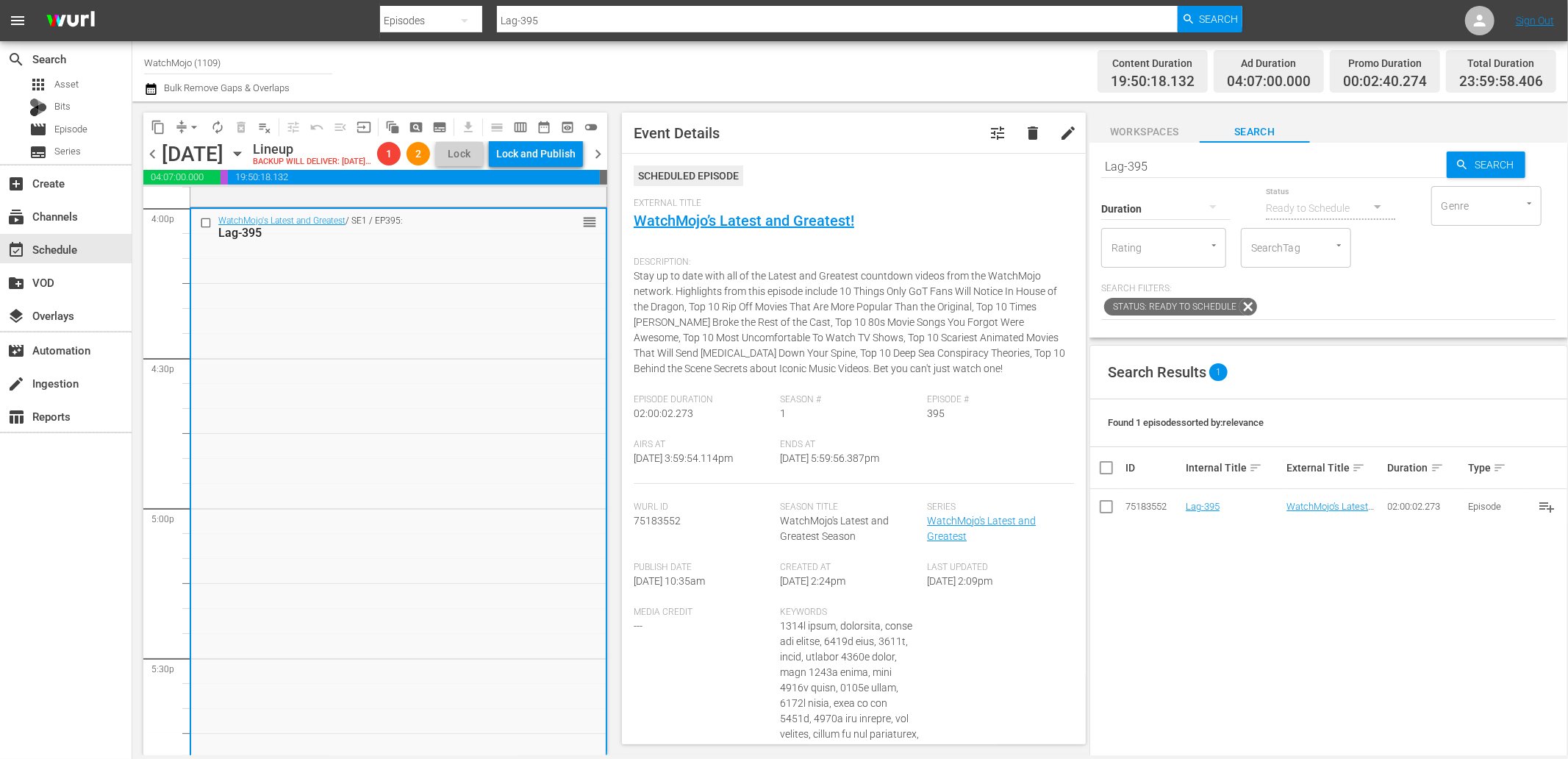
click at [200, 229] on input "checkbox" at bounding box center [207, 223] width 15 height 13
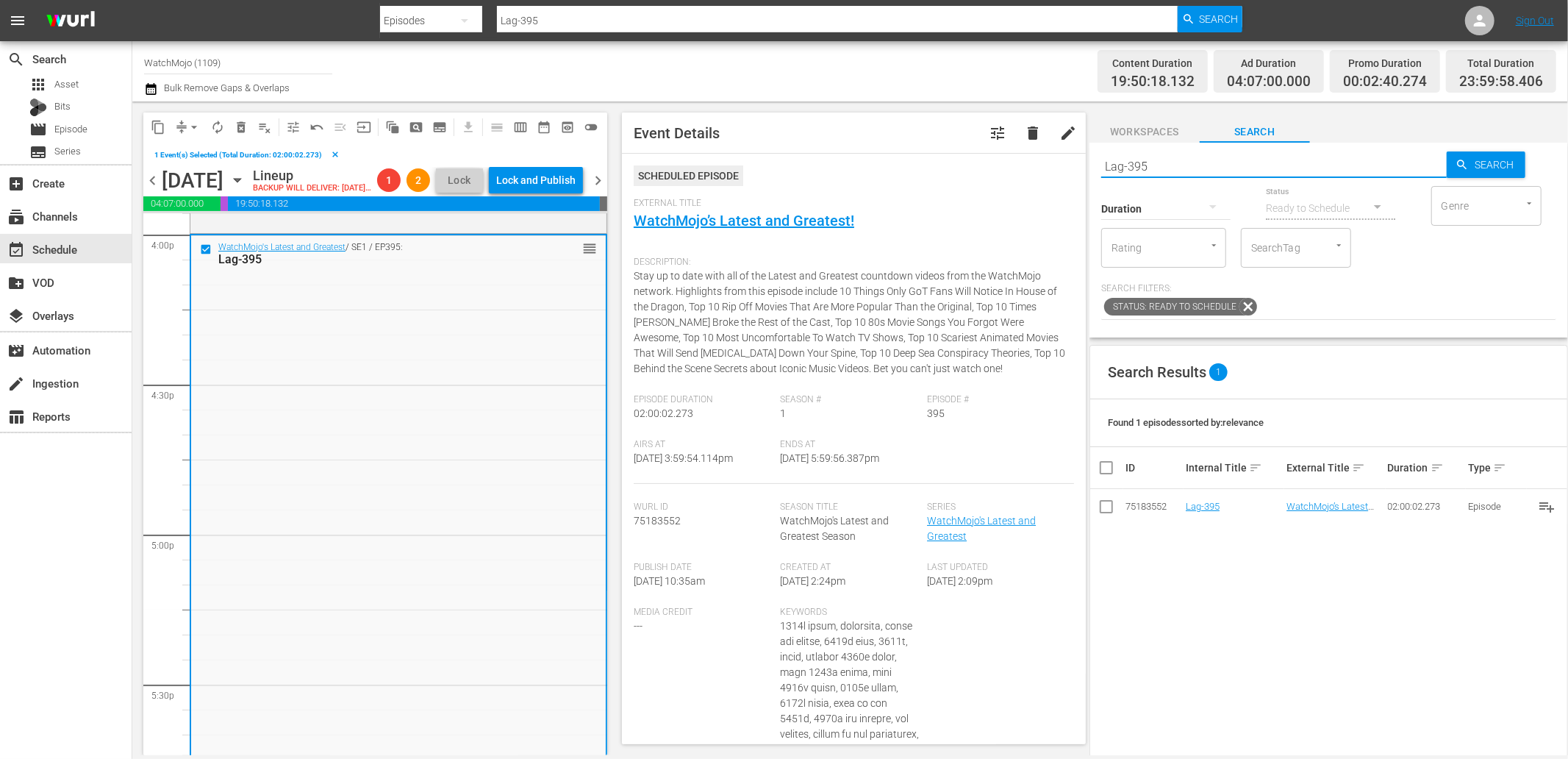
drag, startPoint x: 1172, startPoint y: 166, endPoint x: 1018, endPoint y: 174, distance: 154.2
click at [1018, 174] on div "content_copy compress arrow_drop_down autorenew_outlined delete_forever_outline…" at bounding box center [850, 428] width 1436 height 654
paste input "451"
type input "Lag-451"
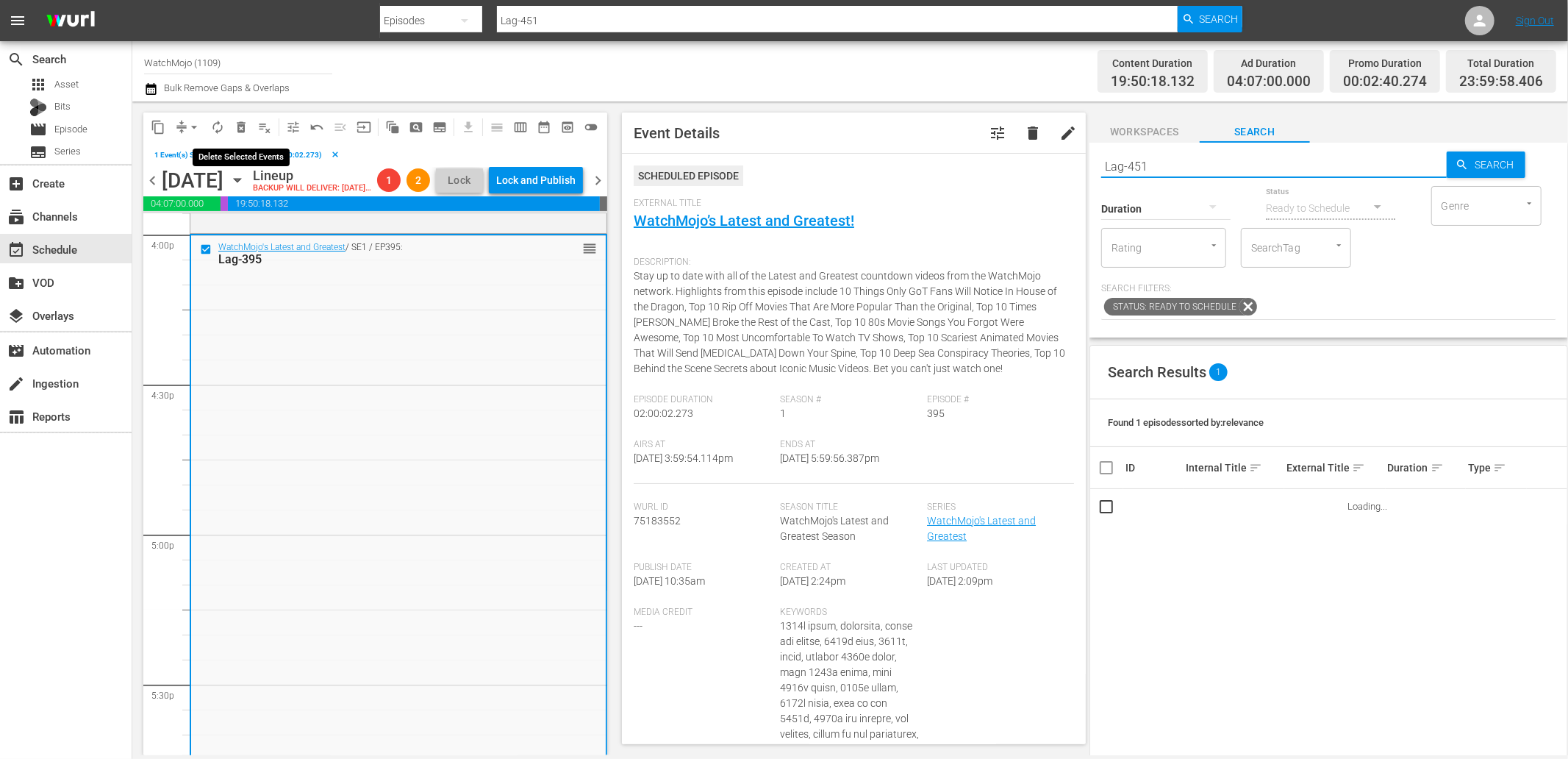
type input "Lag-451"
click at [241, 124] on span "delete_forever_outlined" at bounding box center [241, 127] width 14 height 14
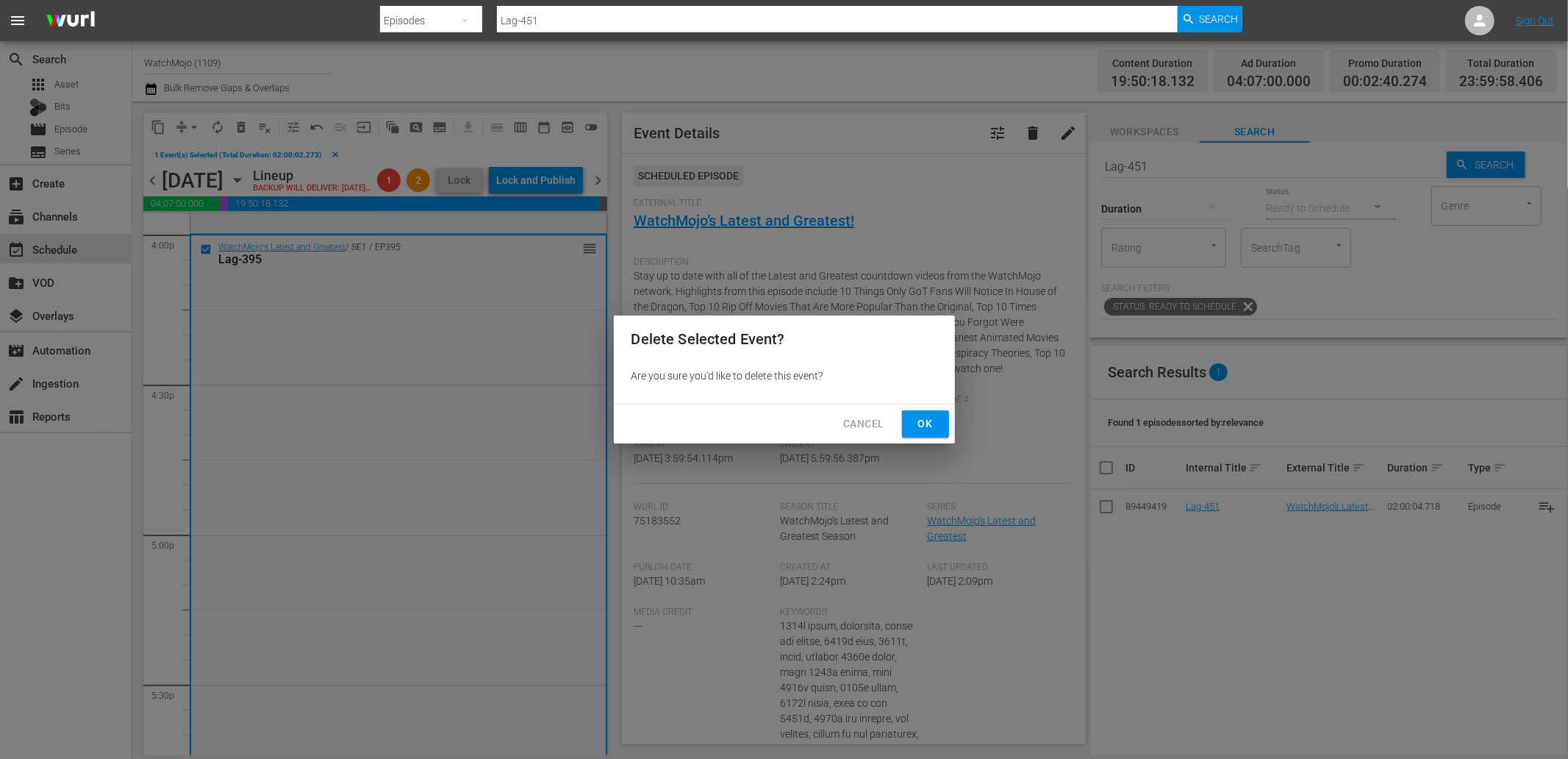
click at [919, 428] on span "Ok" at bounding box center [926, 424] width 23 height 18
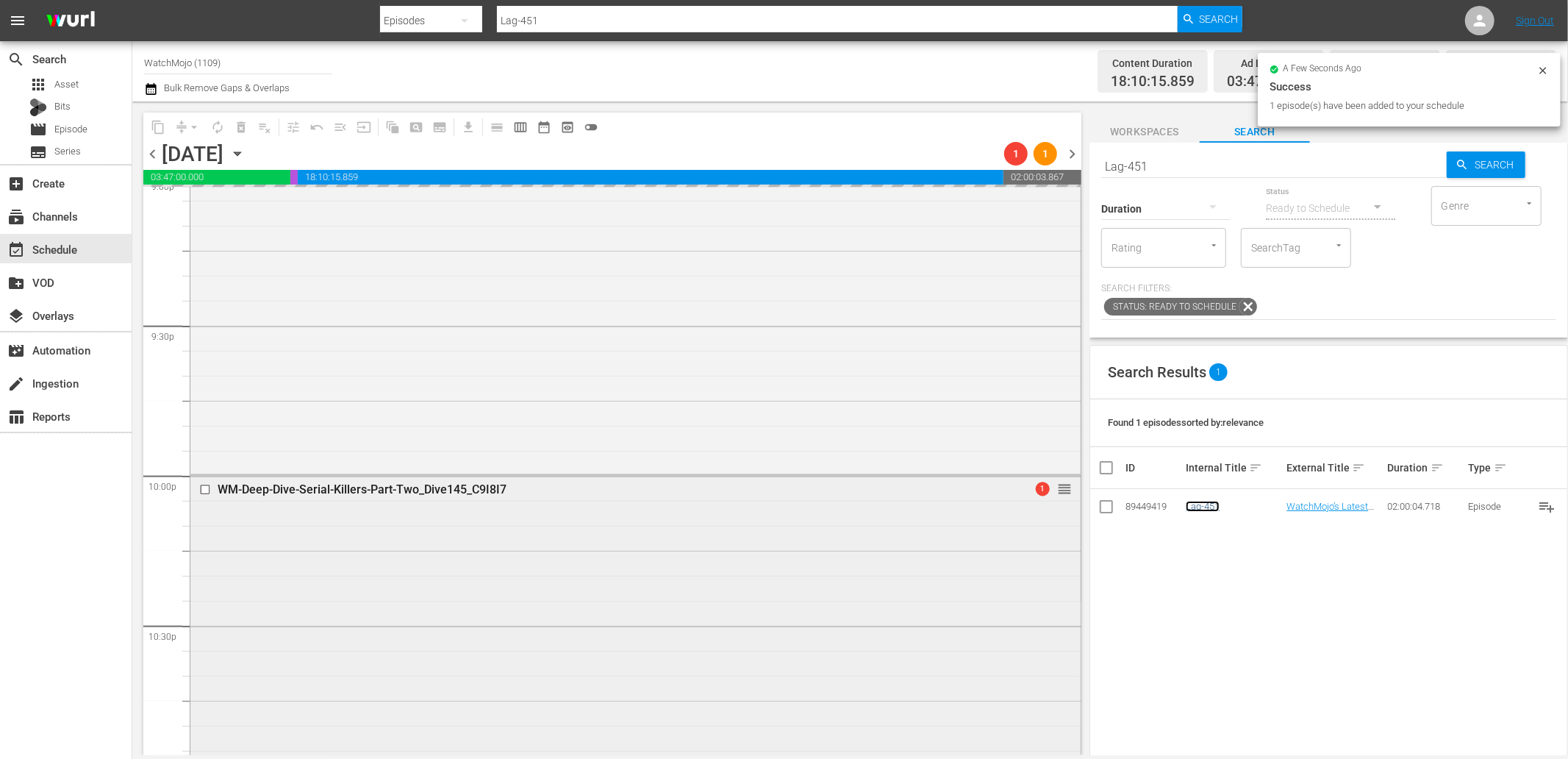
scroll to position [6630, 0]
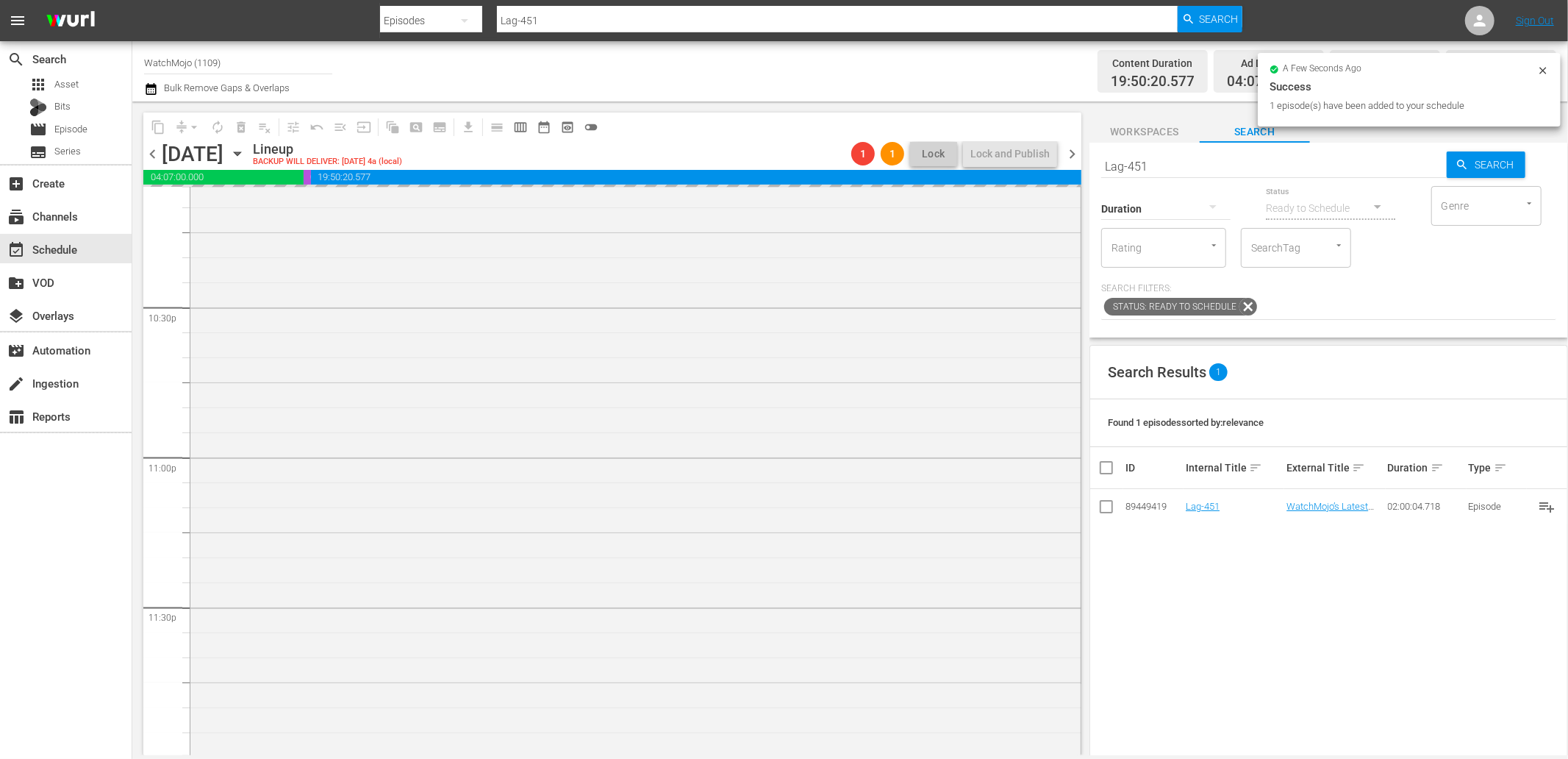
click at [441, 610] on div "WM-Deep-Dive-Serial-Killers-Part-Two_Dive145_C9I8I7 1 reorder" at bounding box center [635, 455] width 890 height 596
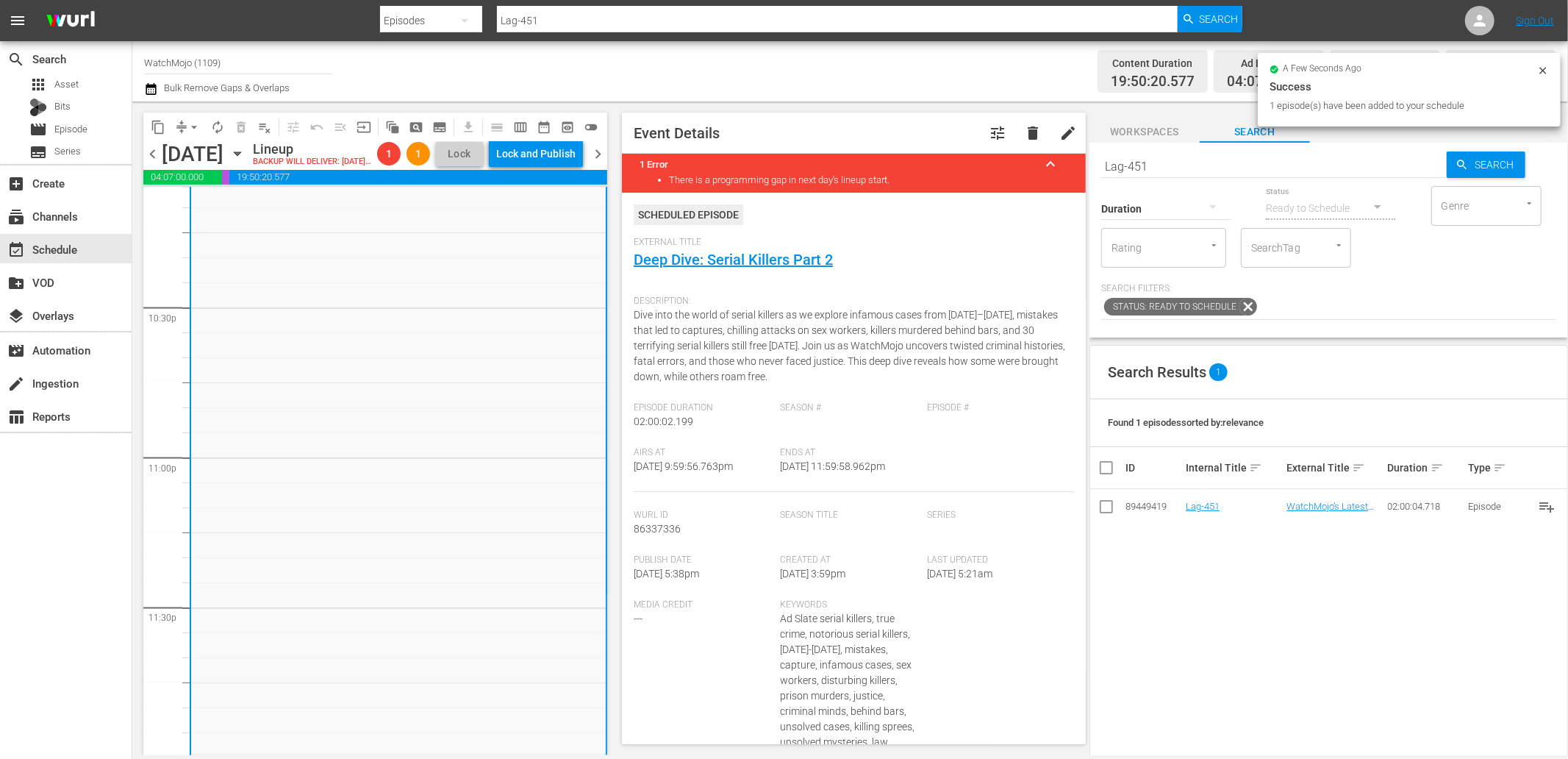
scroll to position [6656, 0]
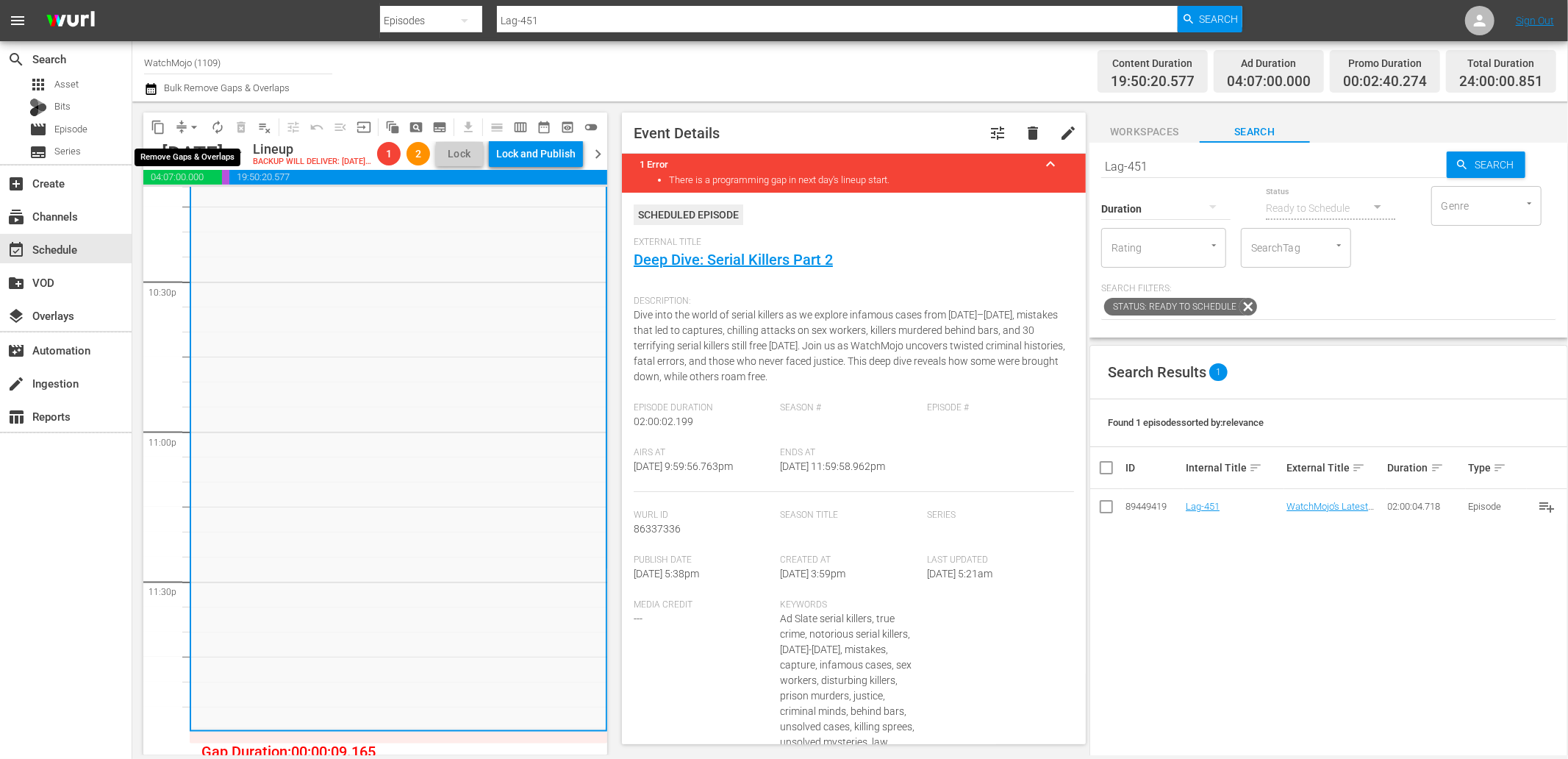
click at [184, 124] on button "arrow_drop_down" at bounding box center [194, 128] width 23 height 23
click at [229, 214] on li "Align to End of Previous Day" at bounding box center [195, 204] width 154 height 24
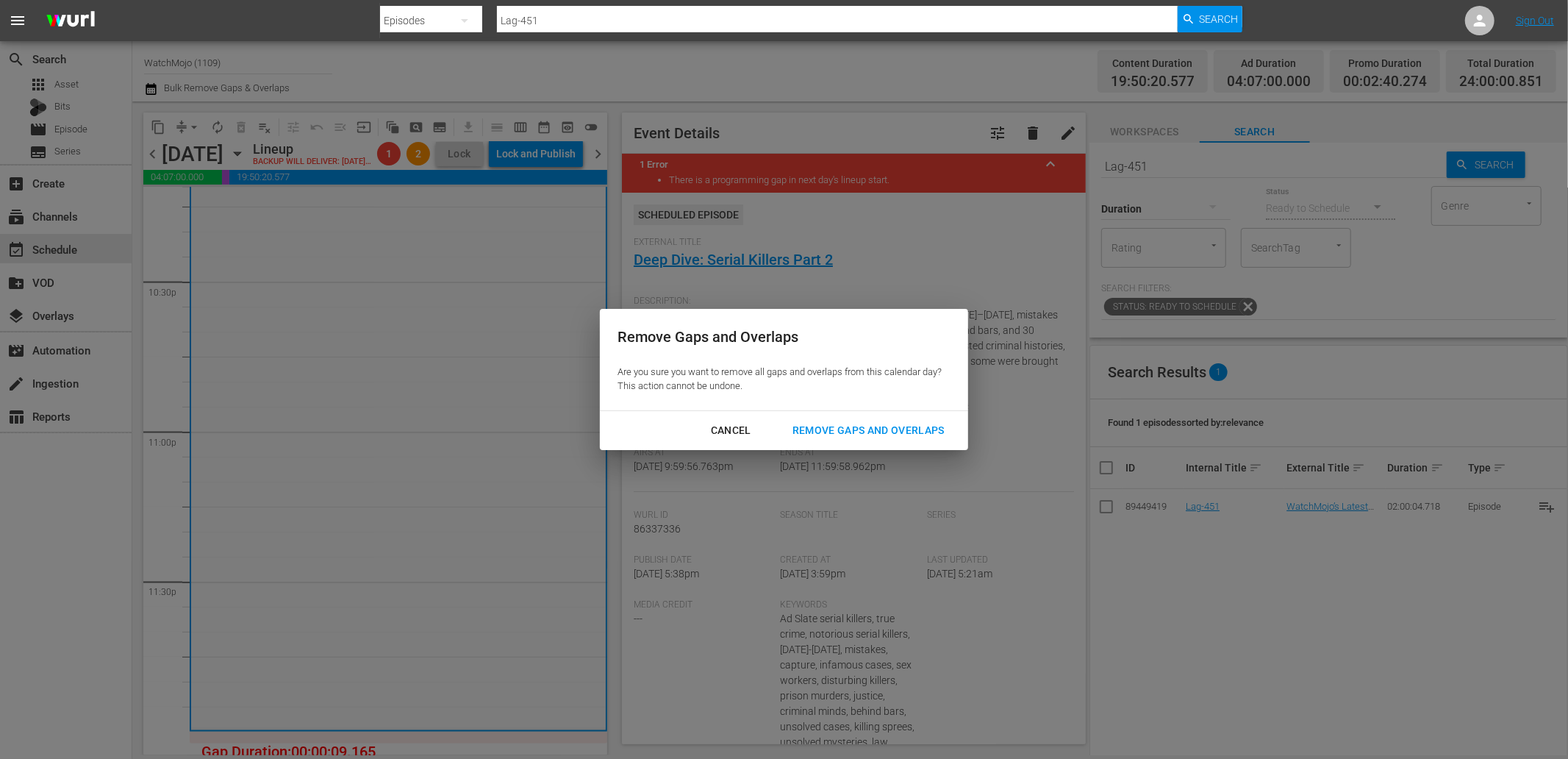
click at [857, 432] on div "Remove Gaps and Overlaps" at bounding box center [868, 430] width 176 height 18
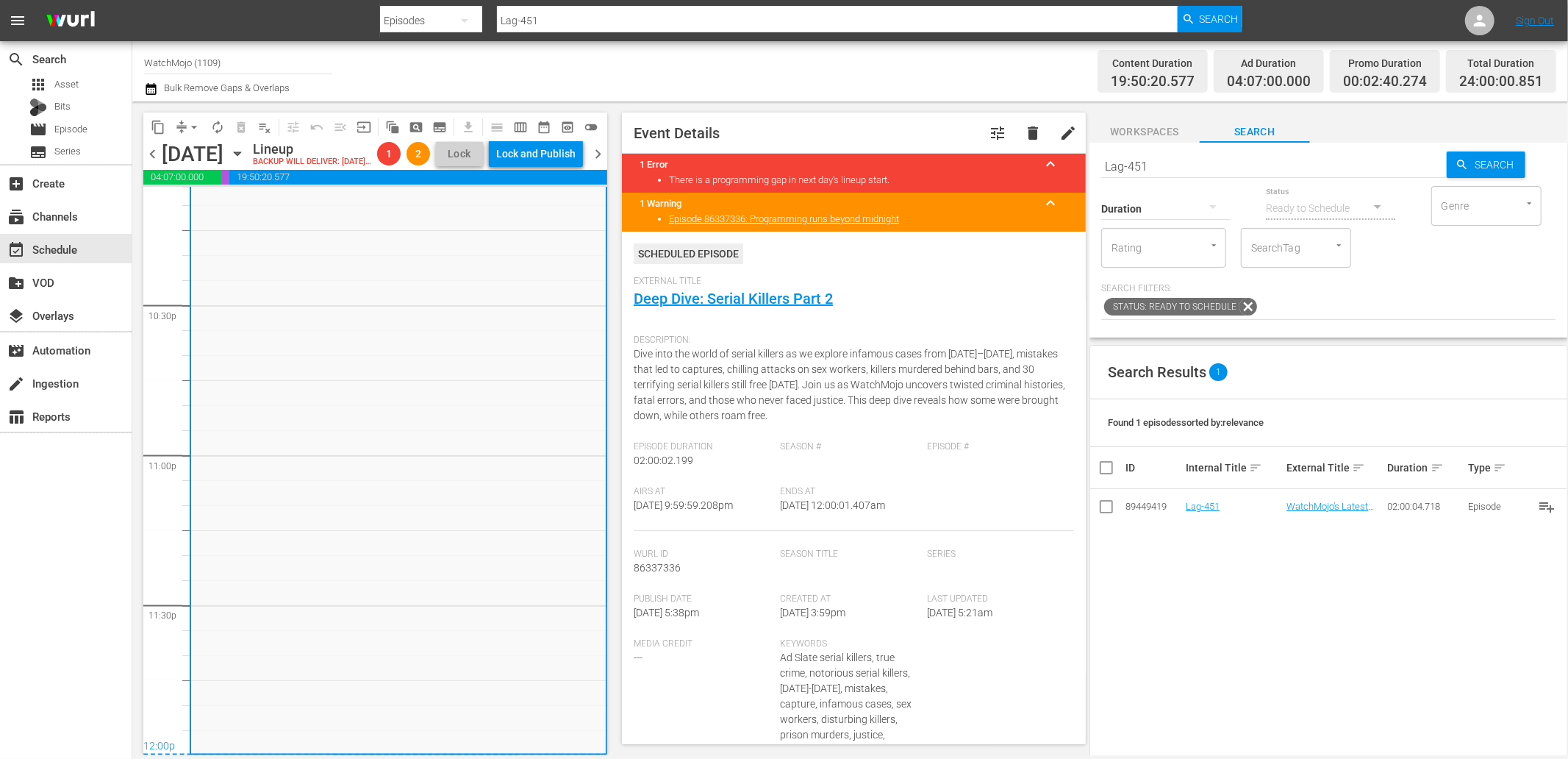
click at [603, 160] on span "chevron_right" at bounding box center [598, 154] width 18 height 18
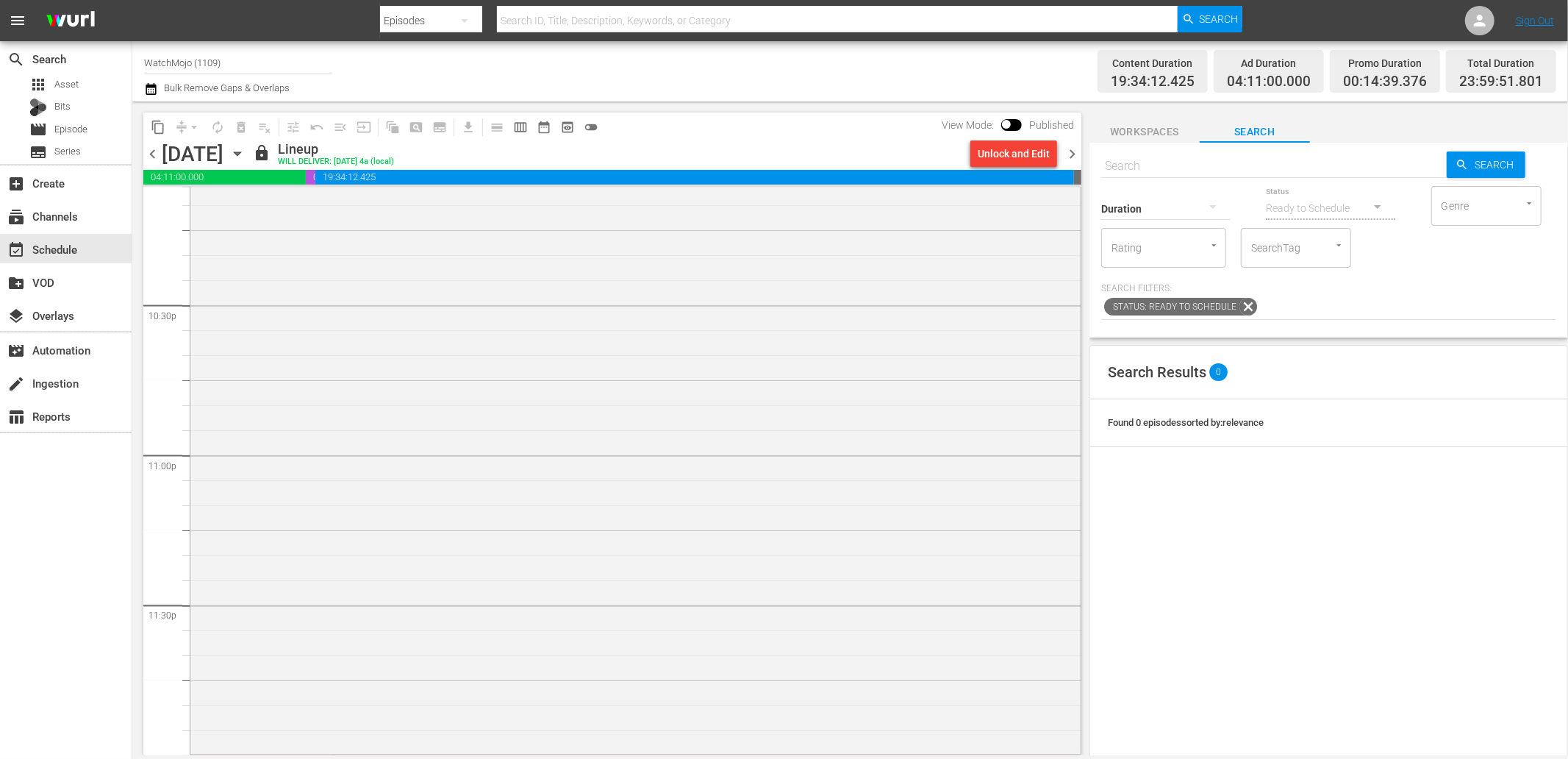
scroll to position [6656, 0]
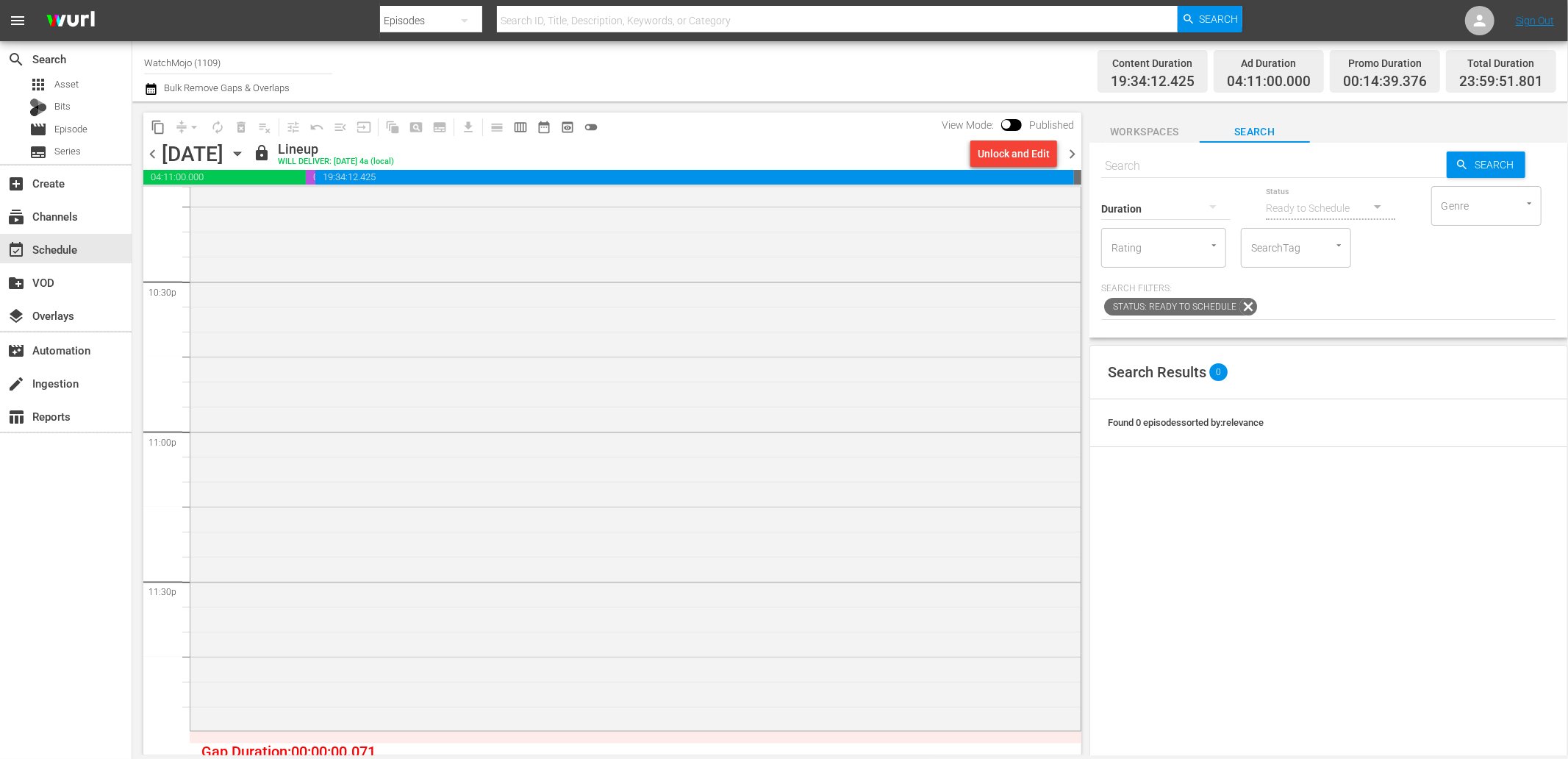
click at [988, 152] on div "Unlock and Edit" at bounding box center [1014, 153] width 72 height 26
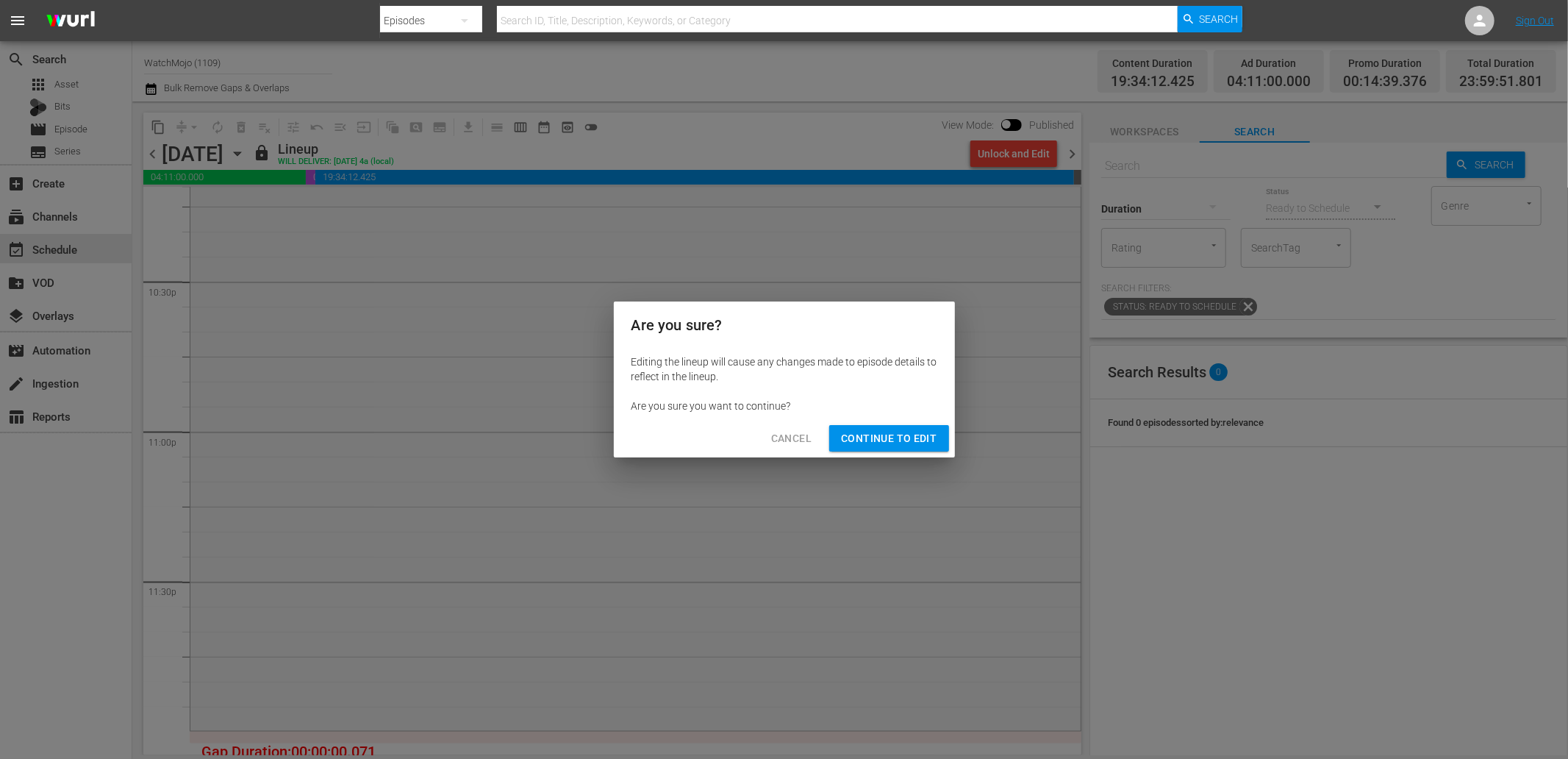
click at [905, 436] on span "Continue to Edit" at bounding box center [888, 438] width 95 height 18
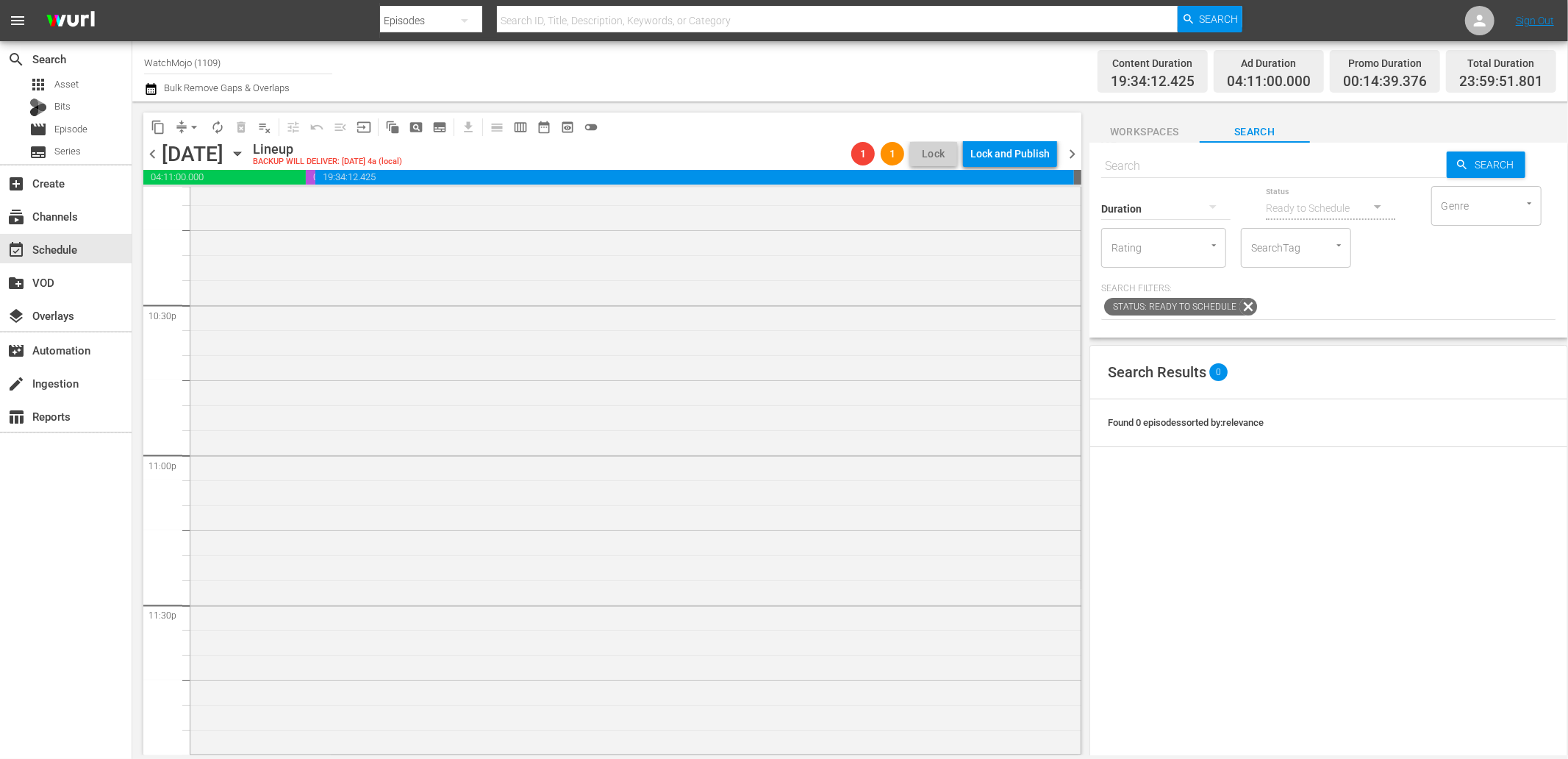
scroll to position [6632, 0]
click at [147, 152] on span "chevron_left" at bounding box center [153, 154] width 18 height 18
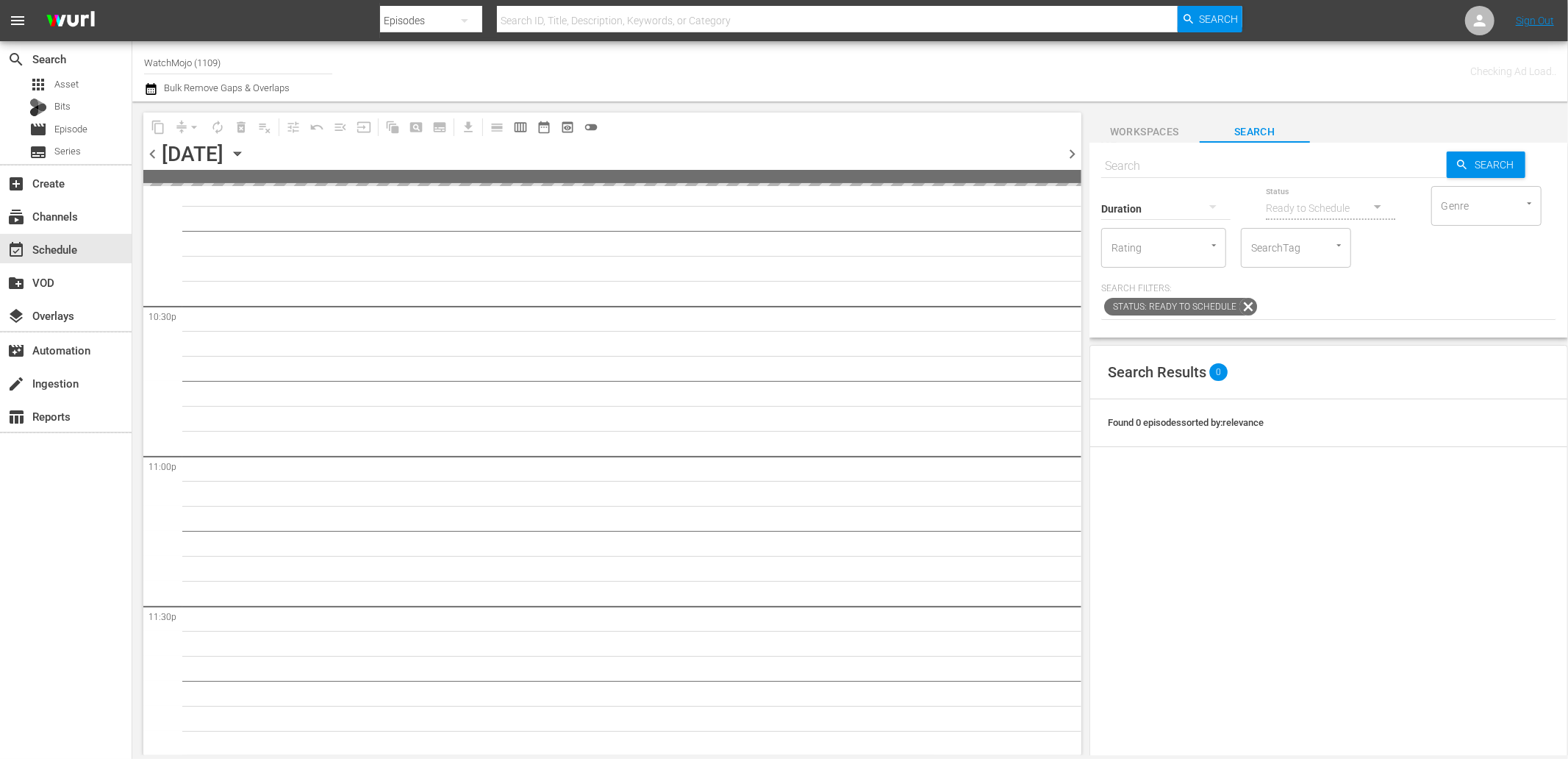
scroll to position [6630, 0]
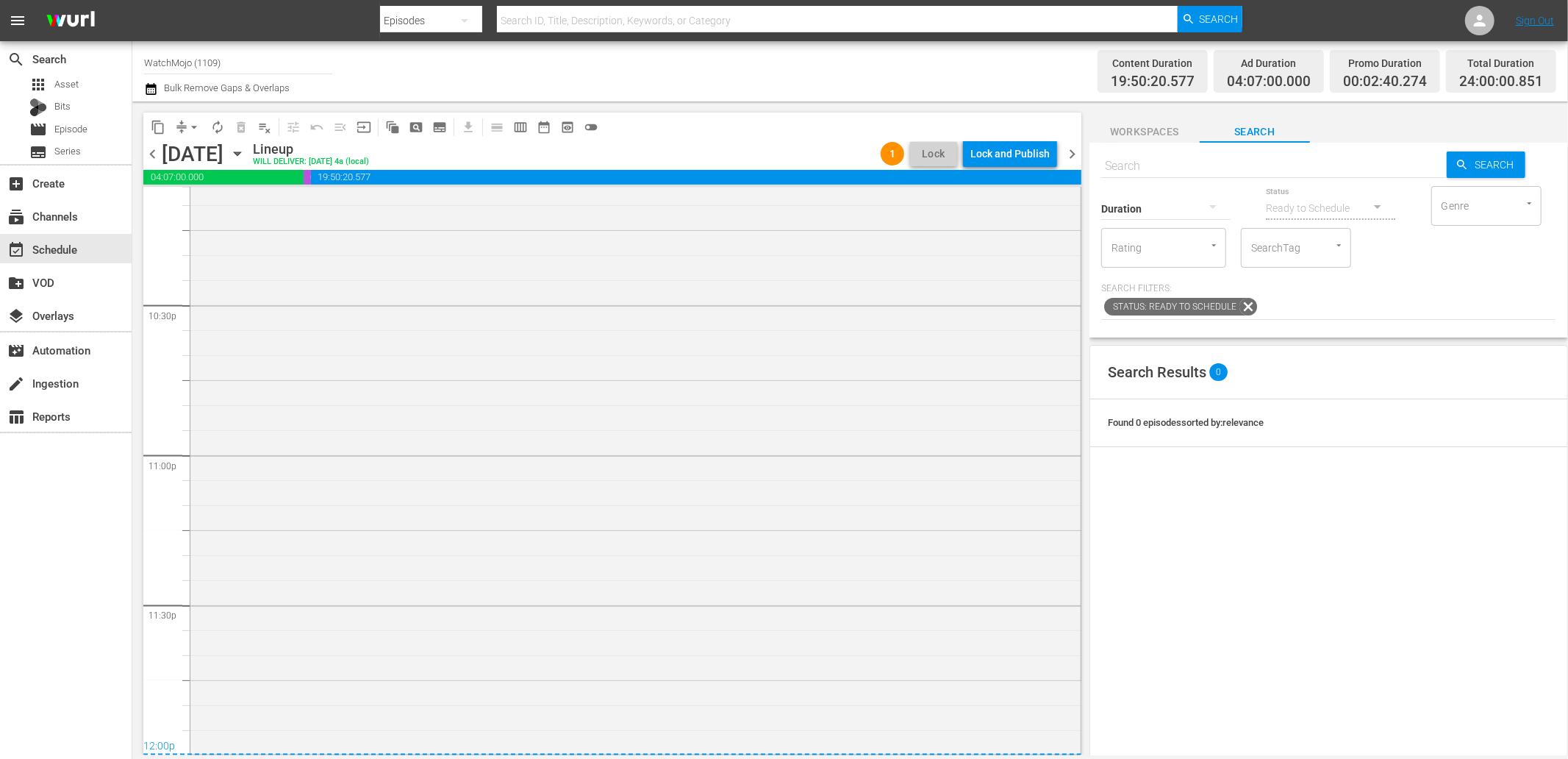
click at [469, 646] on div "WM-Deep-Dive-Serial-Killers-Part-Two_Dive145_C9I8I7 1 reorder" at bounding box center [635, 454] width 890 height 596
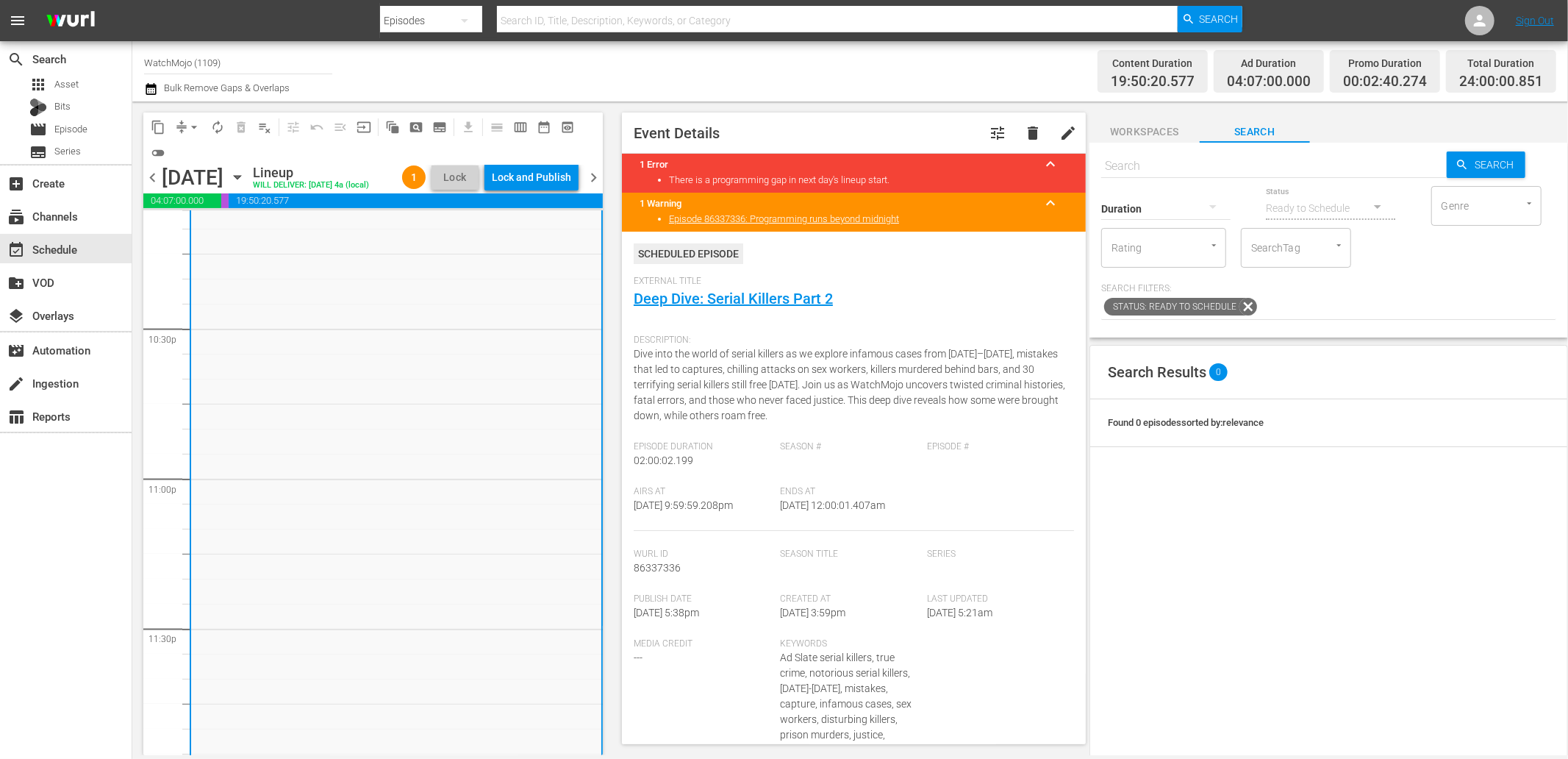
scroll to position [6655, 0]
drag, startPoint x: 908, startPoint y: 508, endPoint x: 841, endPoint y: 509, distance: 67.0
click at [841, 509] on div "Ends At 10/10/25 @ 12:00:01.407am" at bounding box center [854, 508] width 147 height 45
click at [508, 176] on div "Lock and Publish" at bounding box center [532, 177] width 79 height 26
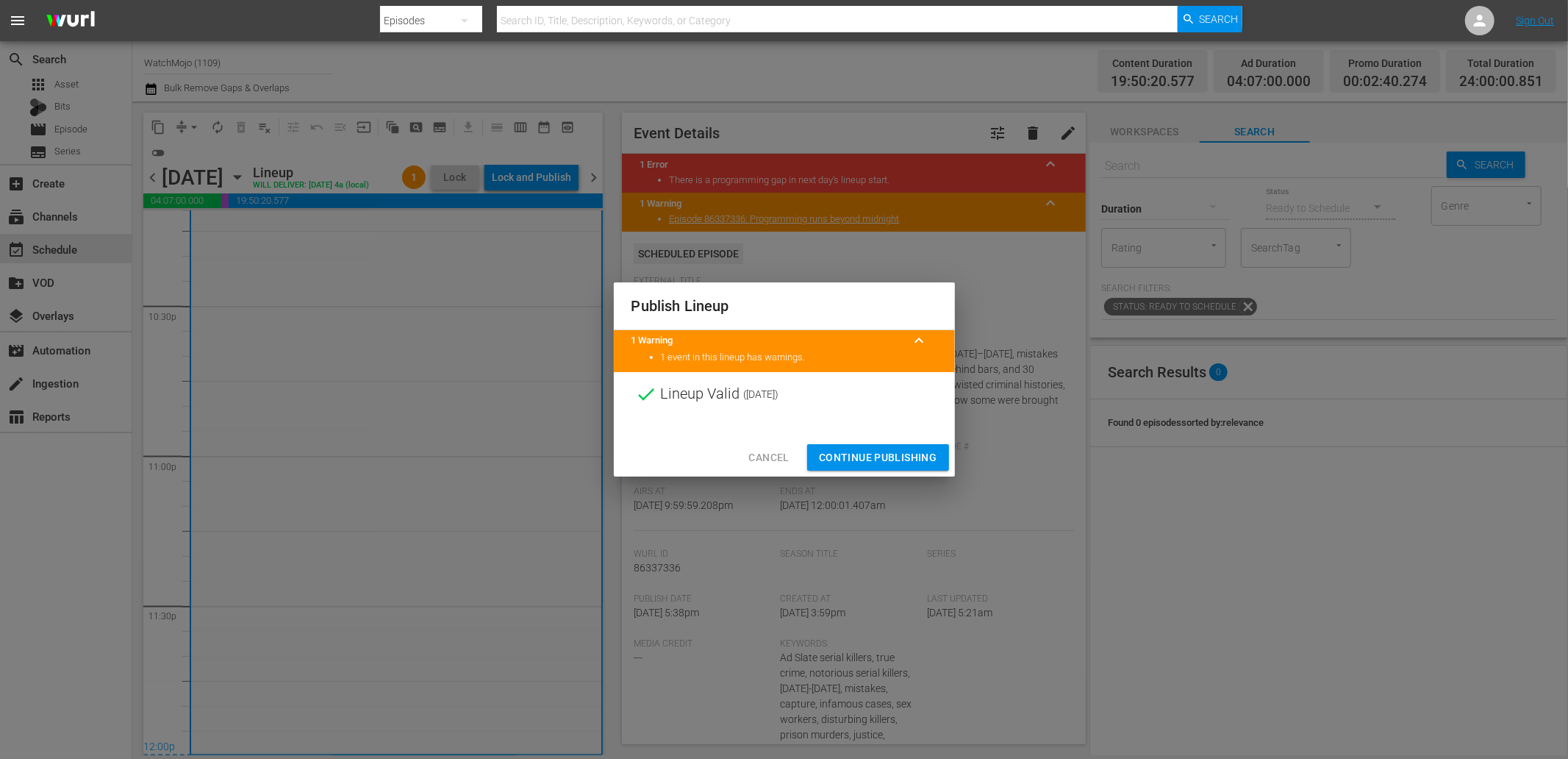
click at [885, 462] on span "Continue Publishing" at bounding box center [878, 457] width 119 height 18
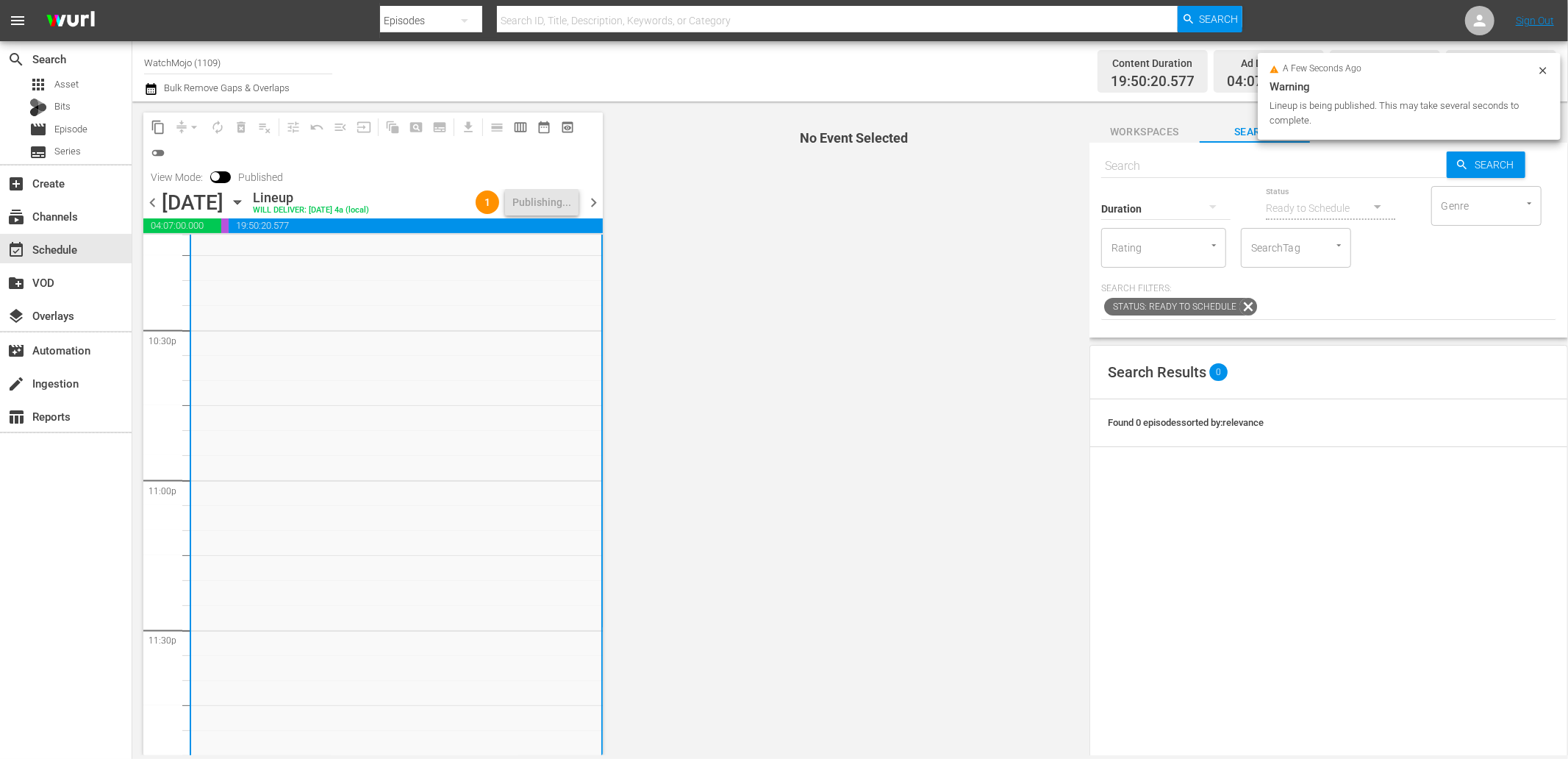
scroll to position [6656, 0]
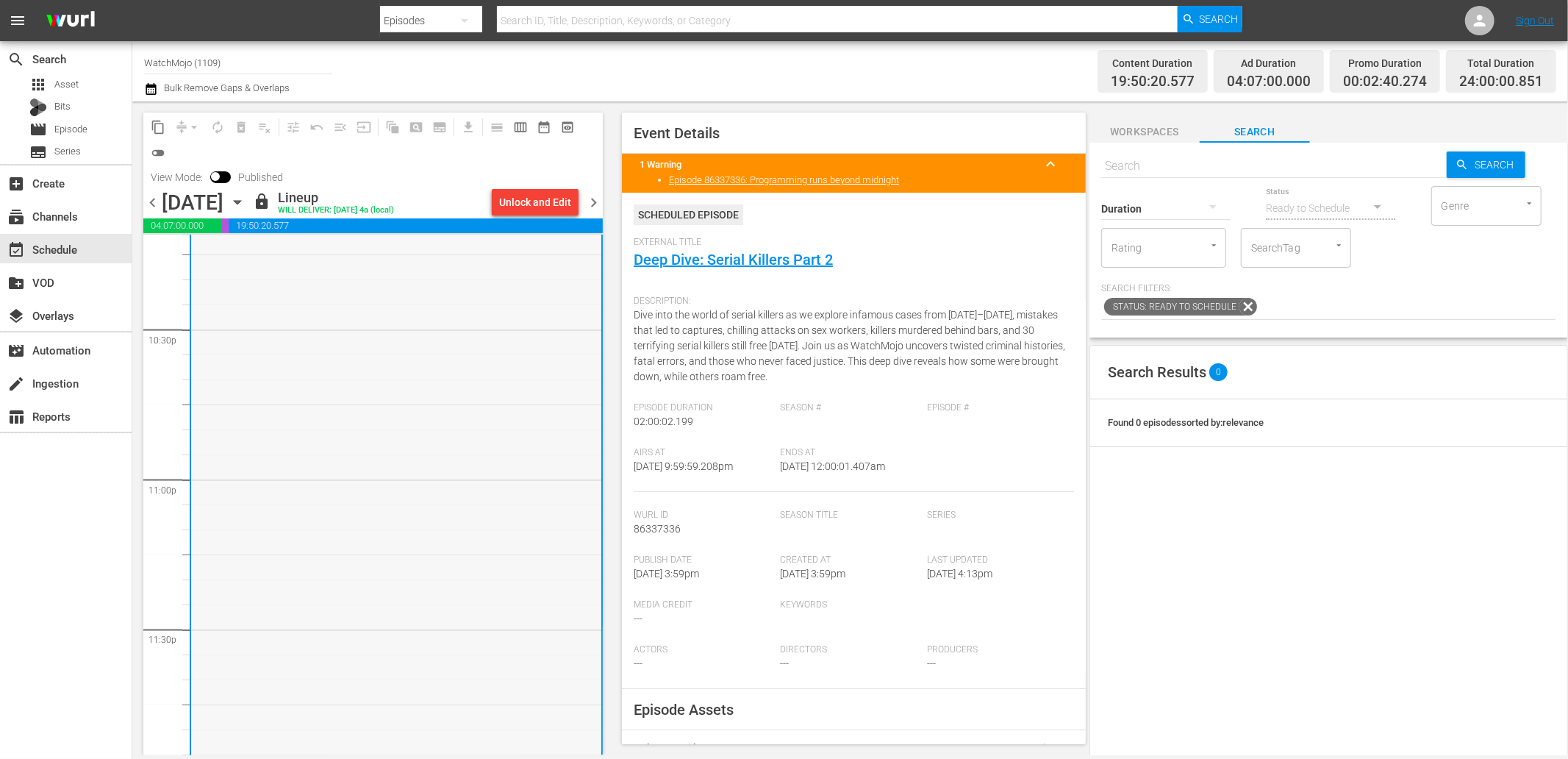
click at [428, 610] on div "WM-Deep-Dive-Serial-Killers-Part-Two_Dive145_C9I8I7 1" at bounding box center [396, 479] width 410 height 596
click at [596, 200] on span "chevron_right" at bounding box center [594, 202] width 18 height 18
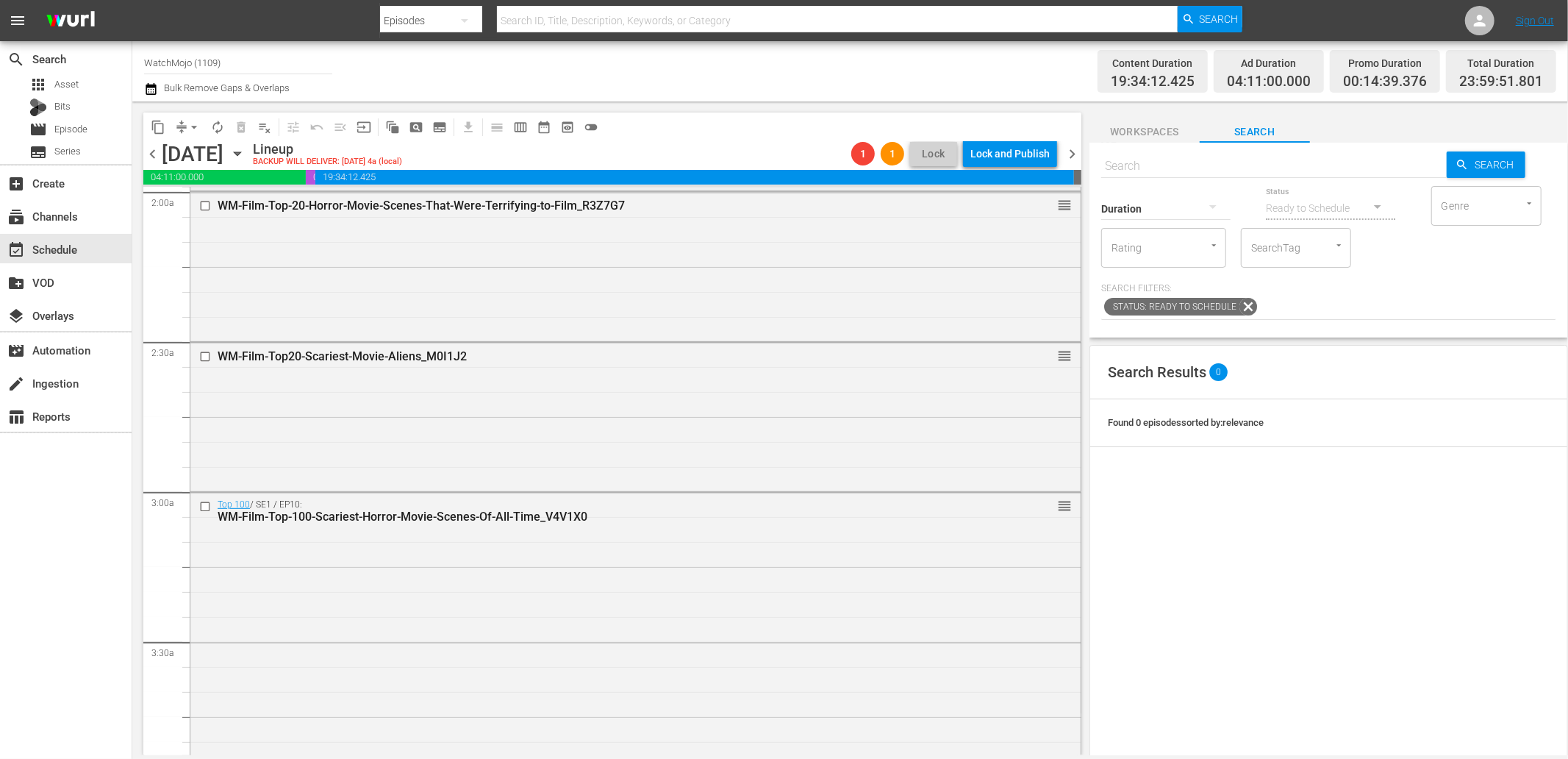
scroll to position [598, 0]
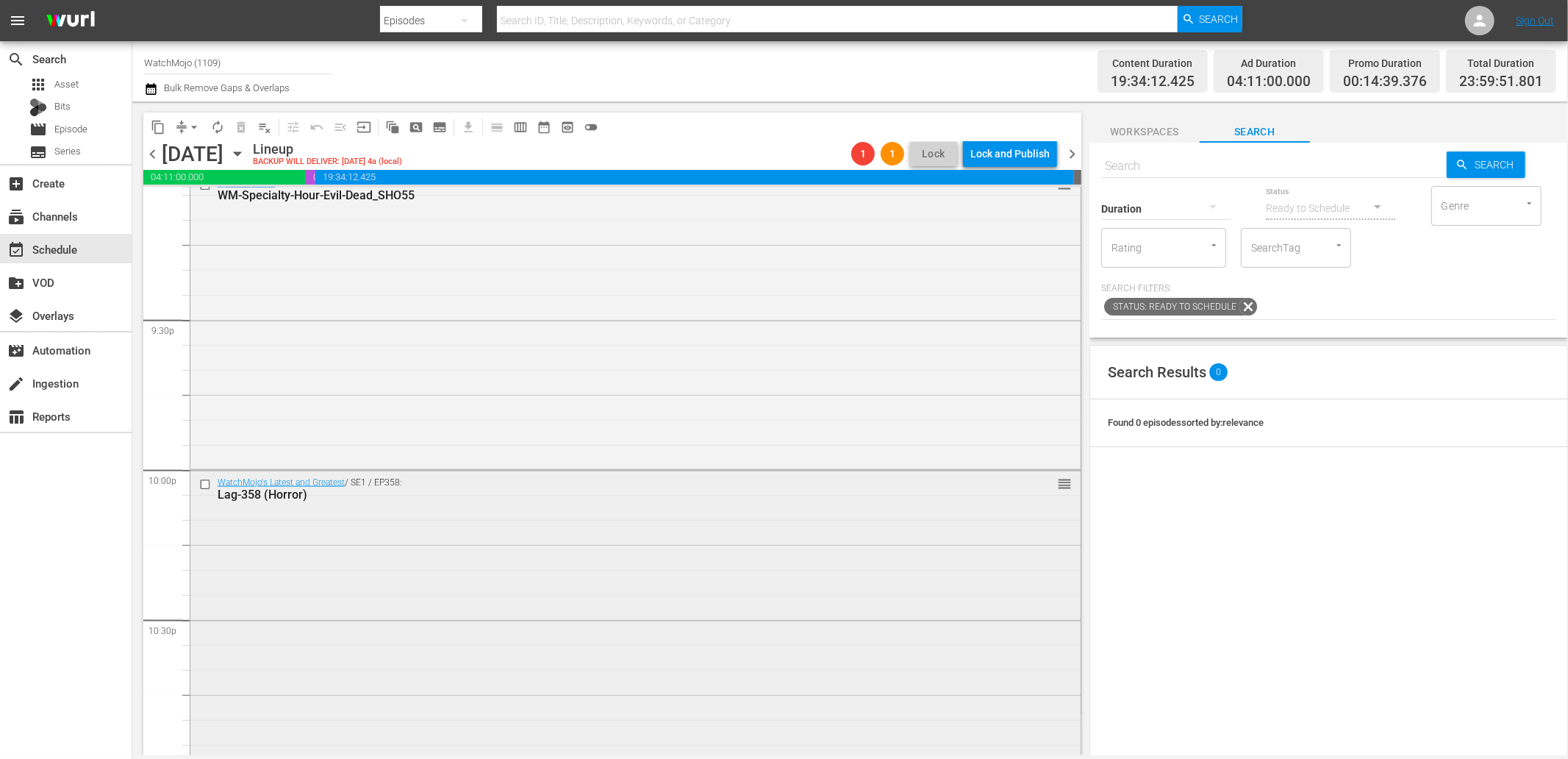
click at [524, 517] on div "WatchMojo's Latest and Greatest / SE1 / EP358: Lag-358 (Horror) reorder" at bounding box center [635, 768] width 890 height 595
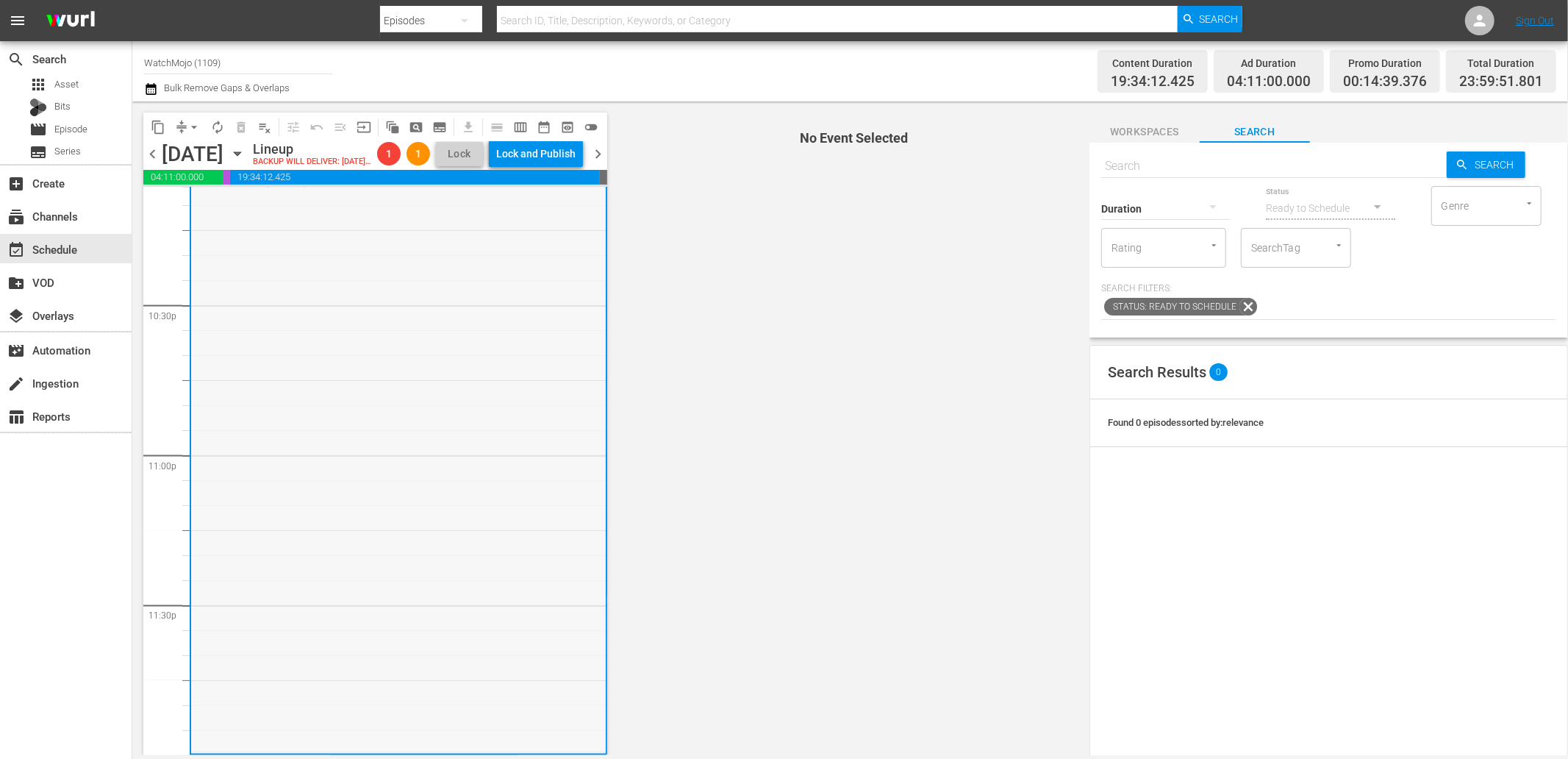
scroll to position [6656, 0]
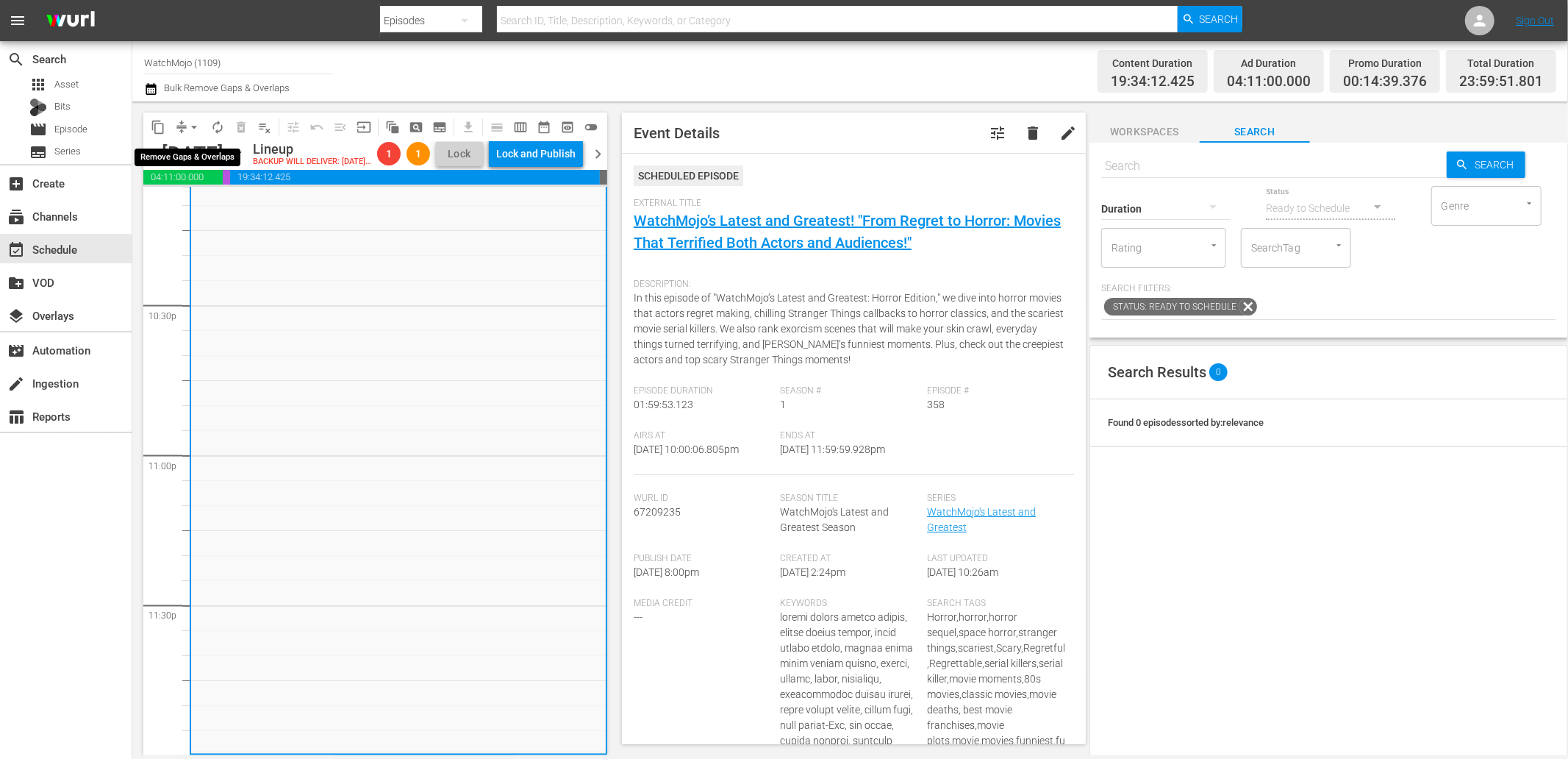
click at [194, 121] on span "arrow_drop_down" at bounding box center [194, 127] width 14 height 14
click at [243, 216] on li "Align to End of Previous Day" at bounding box center [195, 204] width 154 height 24
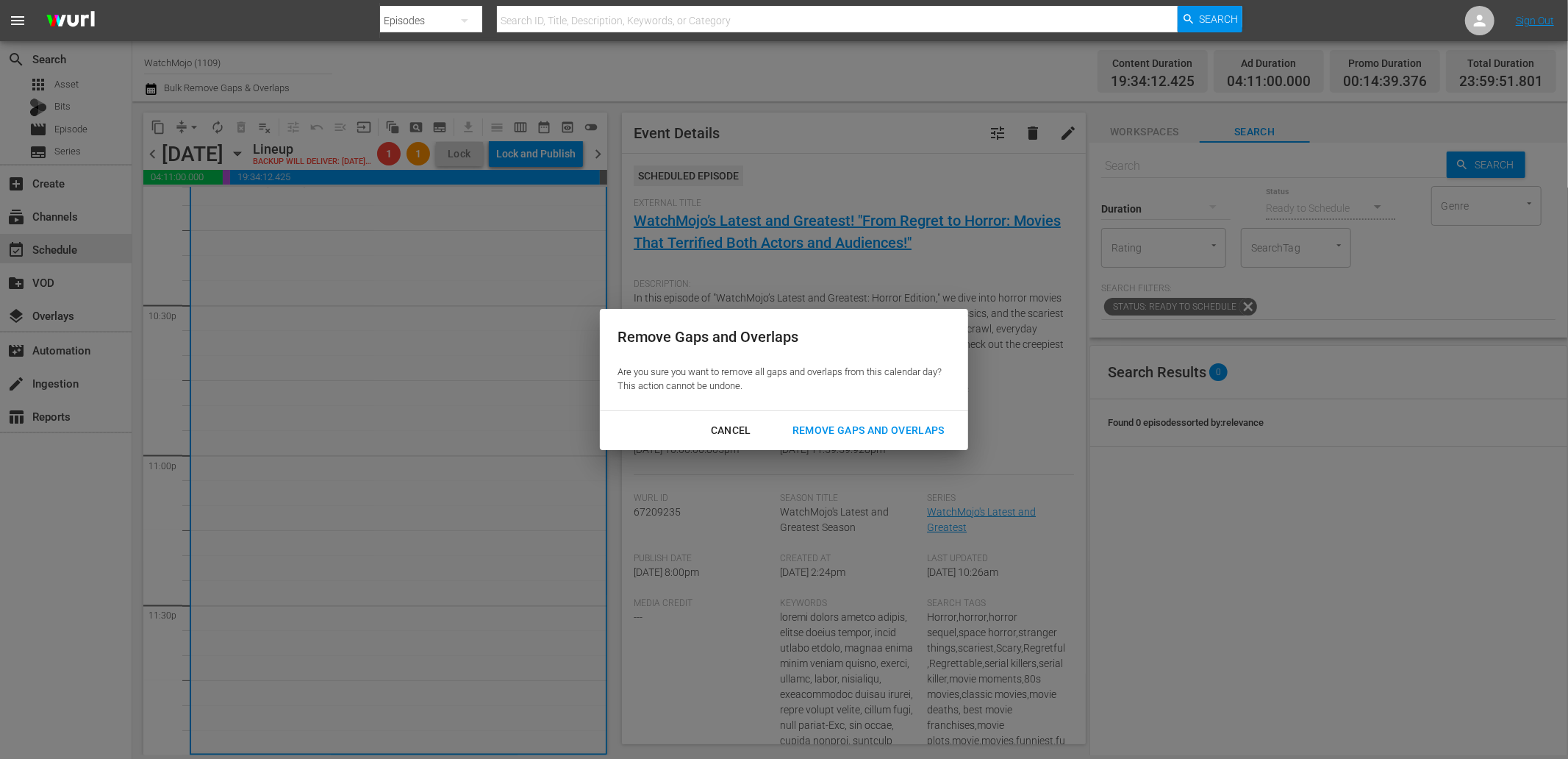
click at [876, 428] on div "Remove Gaps and Overlaps" at bounding box center [868, 430] width 176 height 18
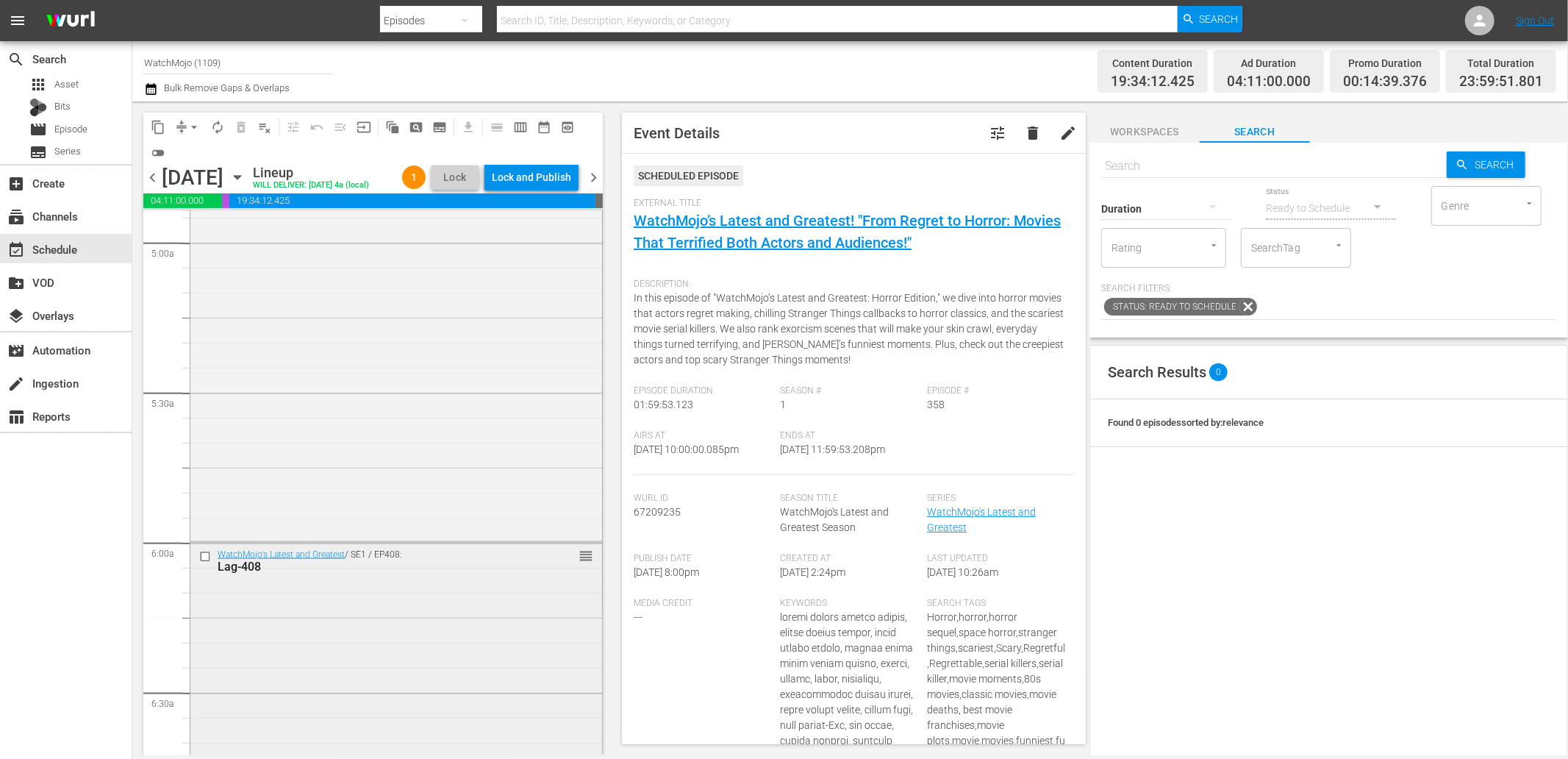
scroll to position [1470, 0]
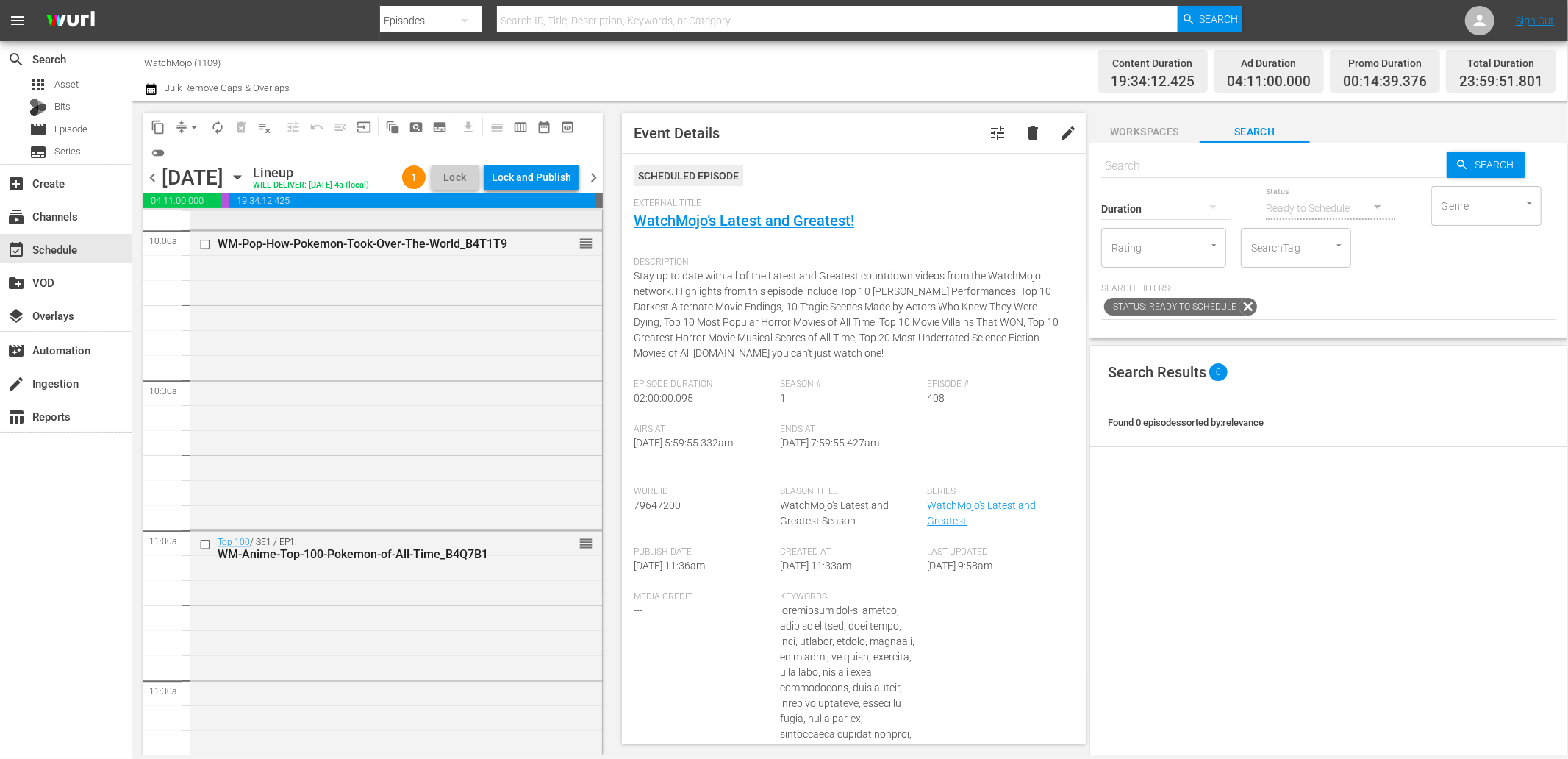
scroll to position [3376, 0]
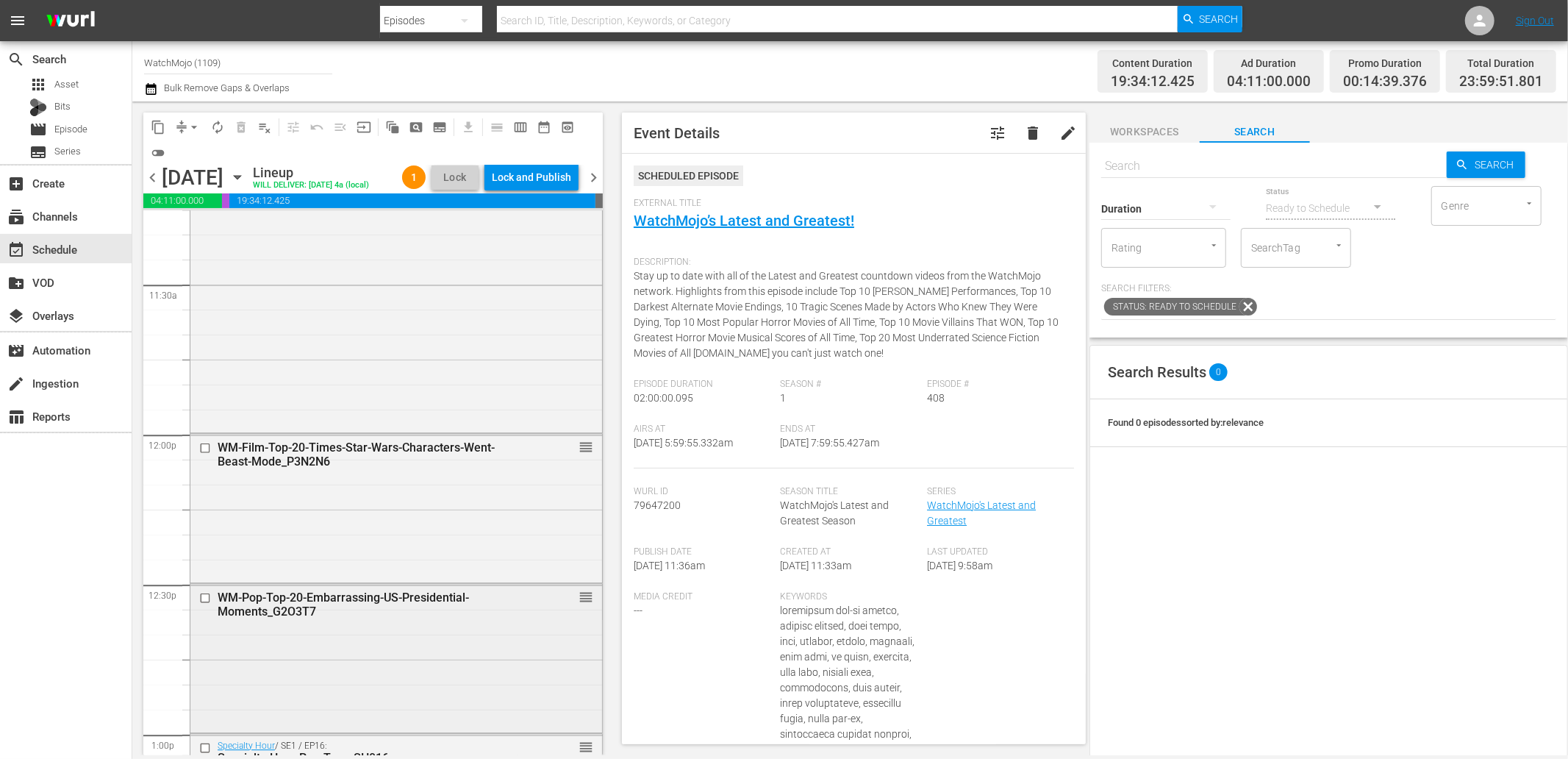
click at [337, 663] on div "WM-Pop-Top-20-Embarrassing-US-Presidential-Moments_G2O3T7 reorder" at bounding box center [396, 657] width 411 height 146
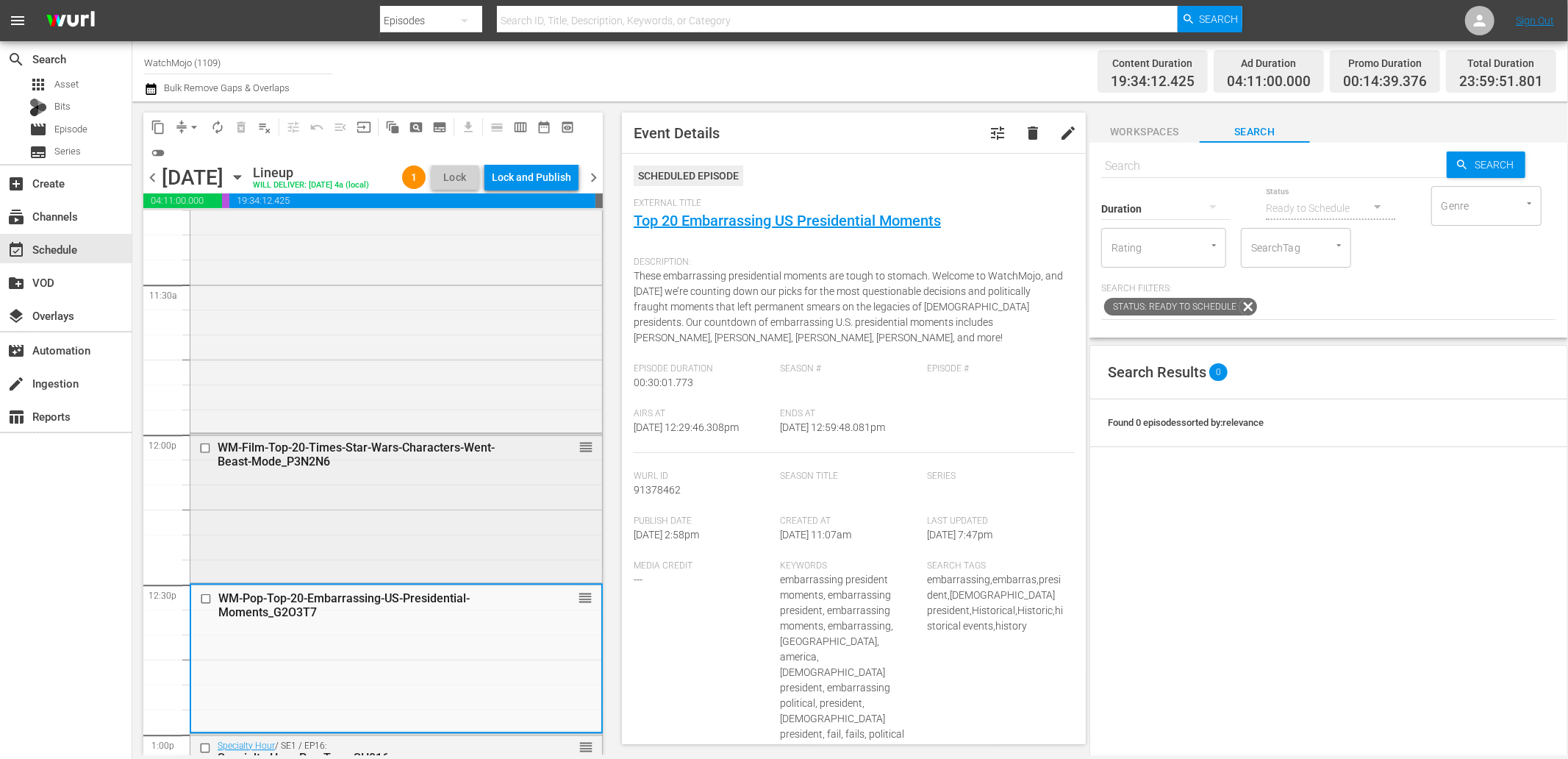
click at [347, 516] on div "WM-Film-Top-20-Times-Star-Wars-Characters-Went-Beast-Mode_P3N2N6 reorder" at bounding box center [396, 507] width 411 height 146
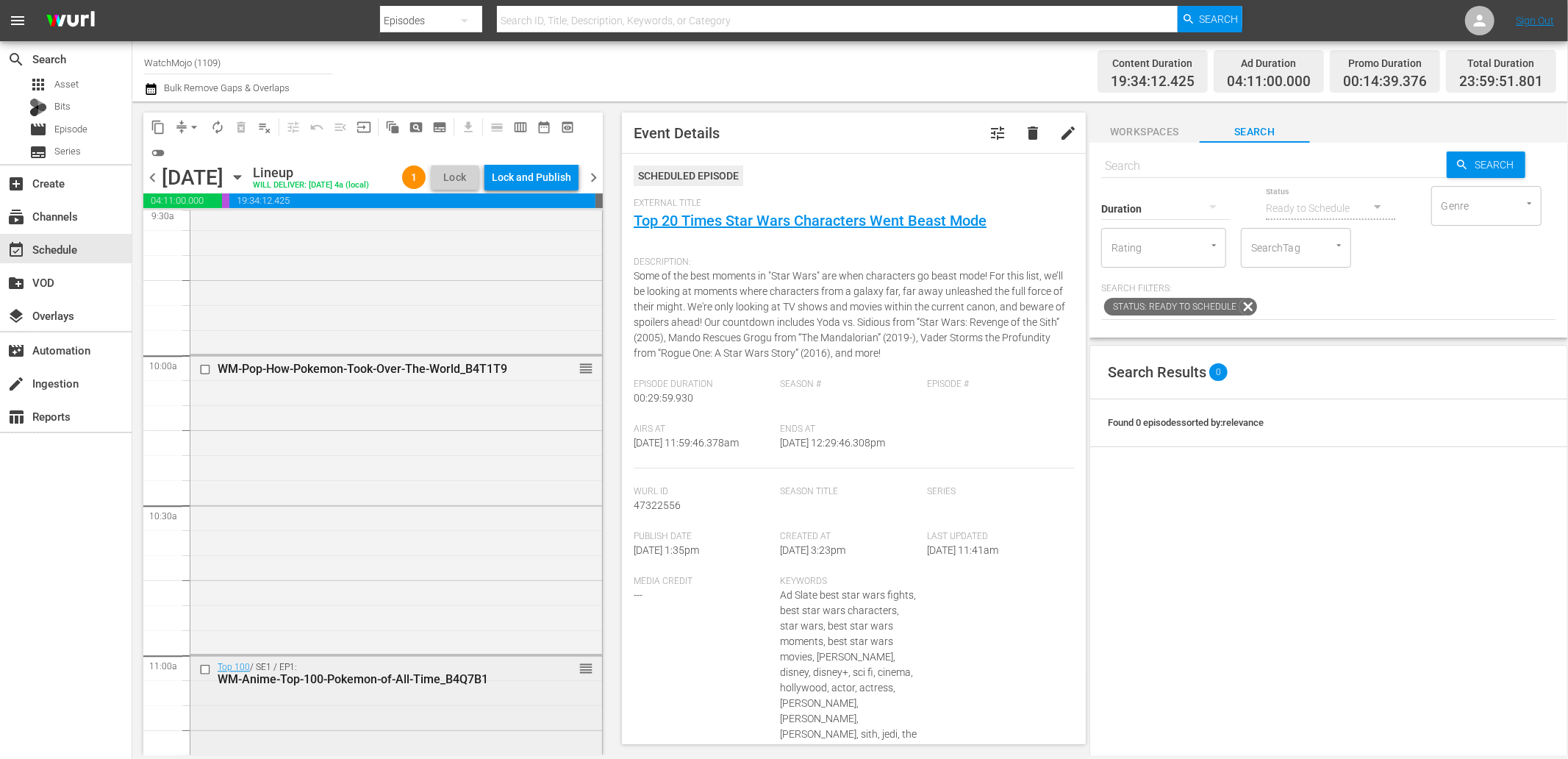
scroll to position [2832, 0]
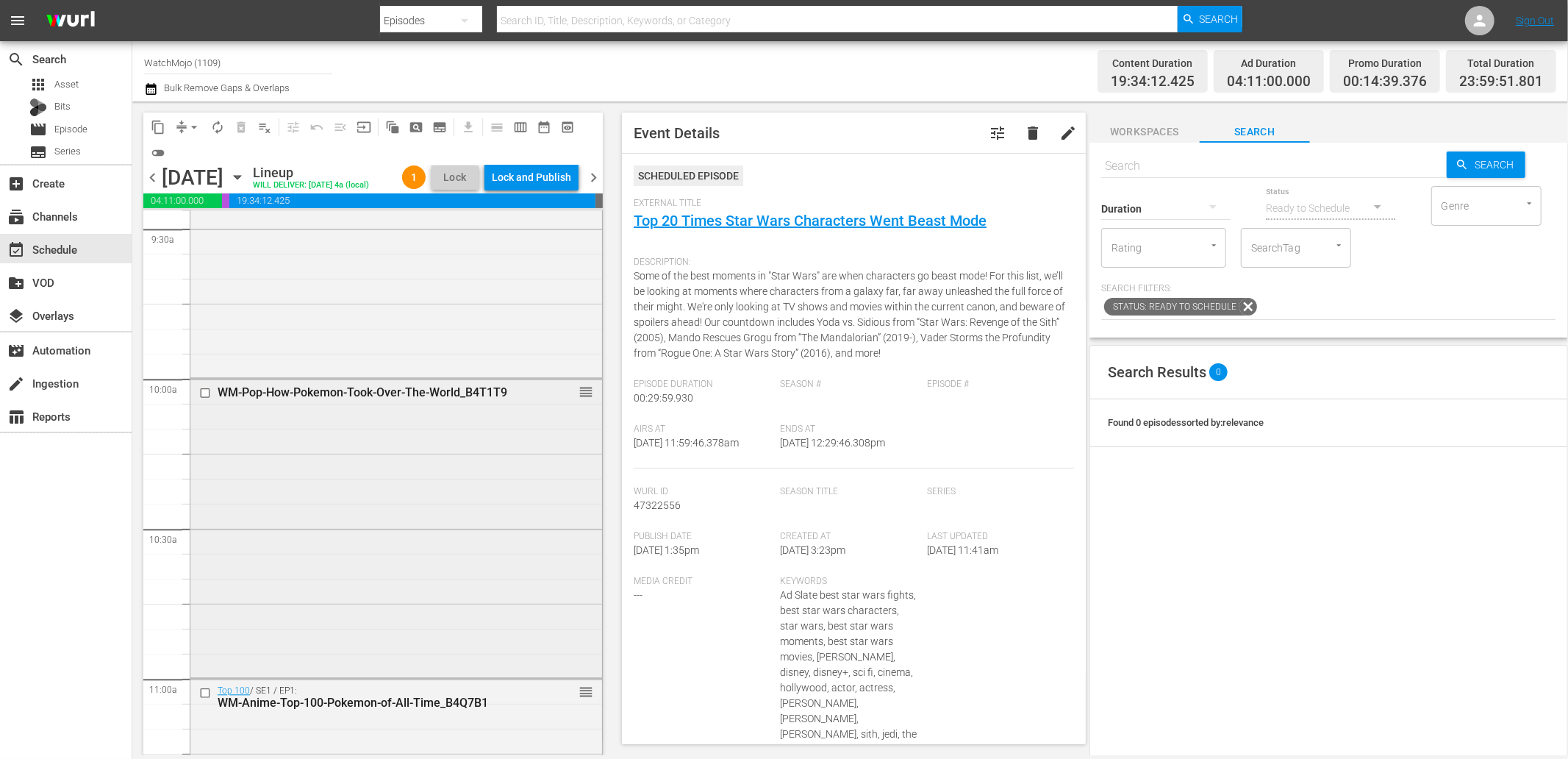
click at [419, 607] on div "WM-Pop-How-Pokemon-Took-Over-The-World_B4T1T9 reorder" at bounding box center [396, 526] width 411 height 296
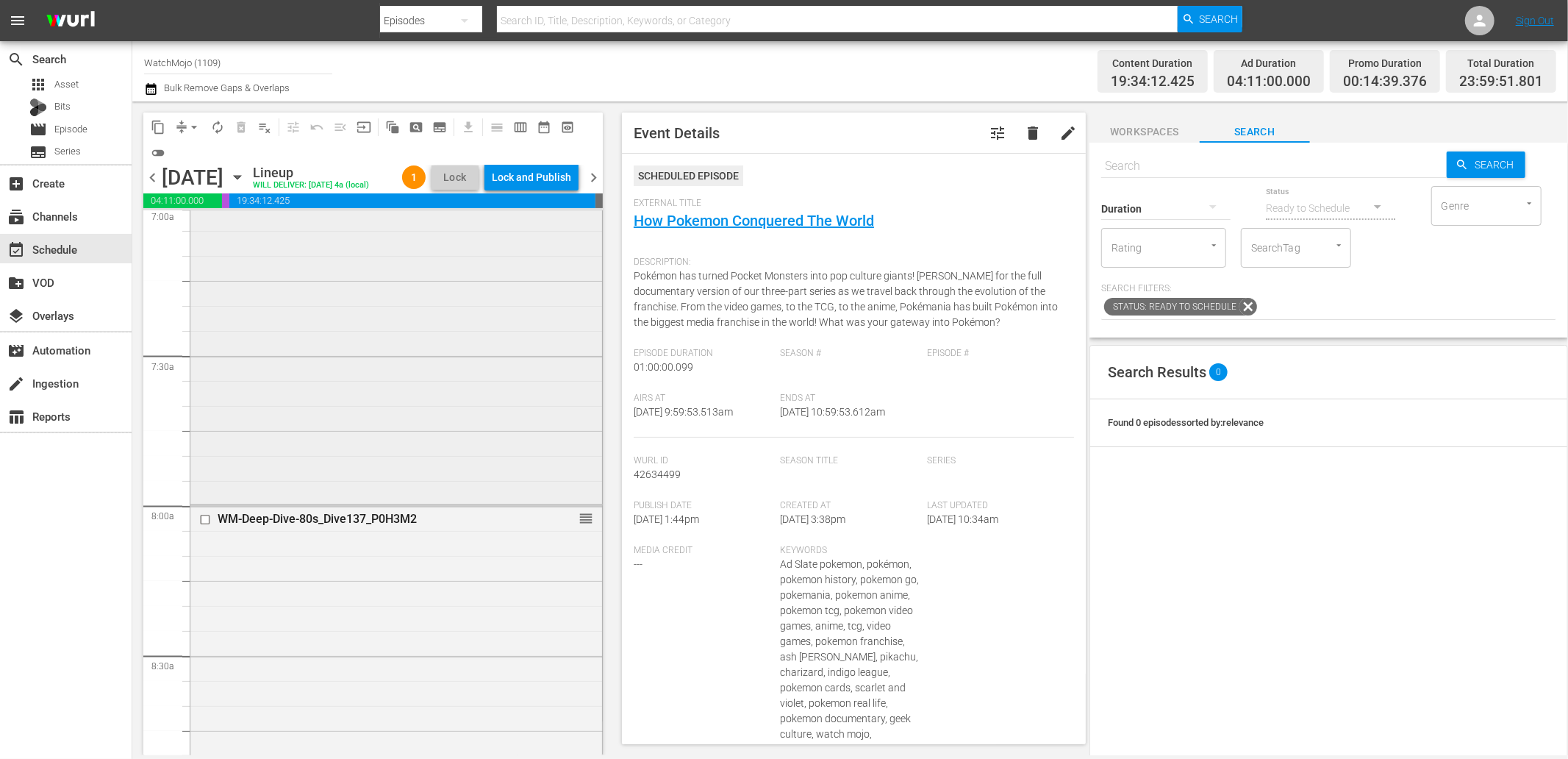
scroll to position [2016, 0]
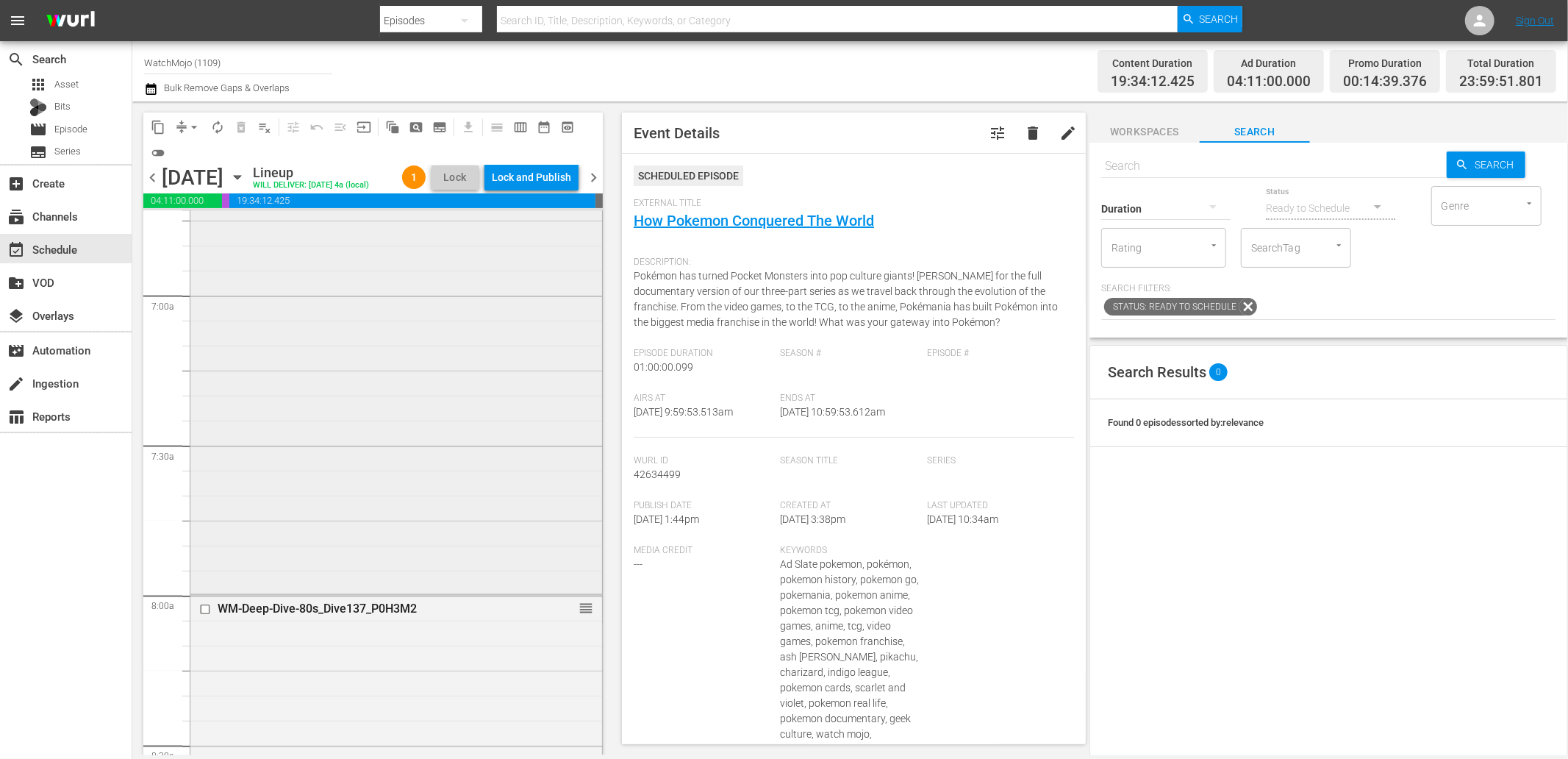
click at [350, 448] on div "WatchMojo's Latest and Greatest / SE1 / EP408: Lag-408 reorder" at bounding box center [396, 293] width 411 height 596
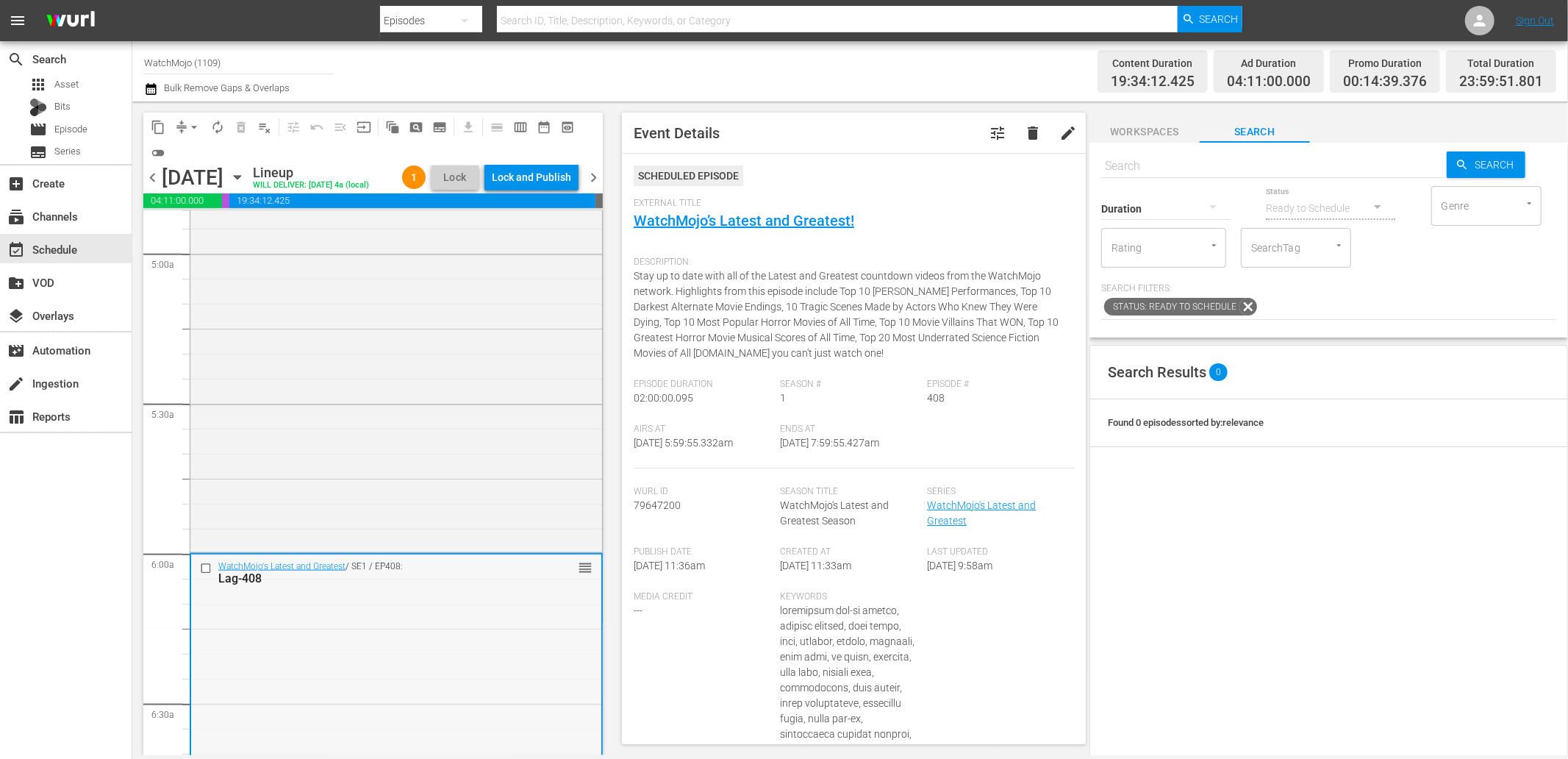
scroll to position [1634, 0]
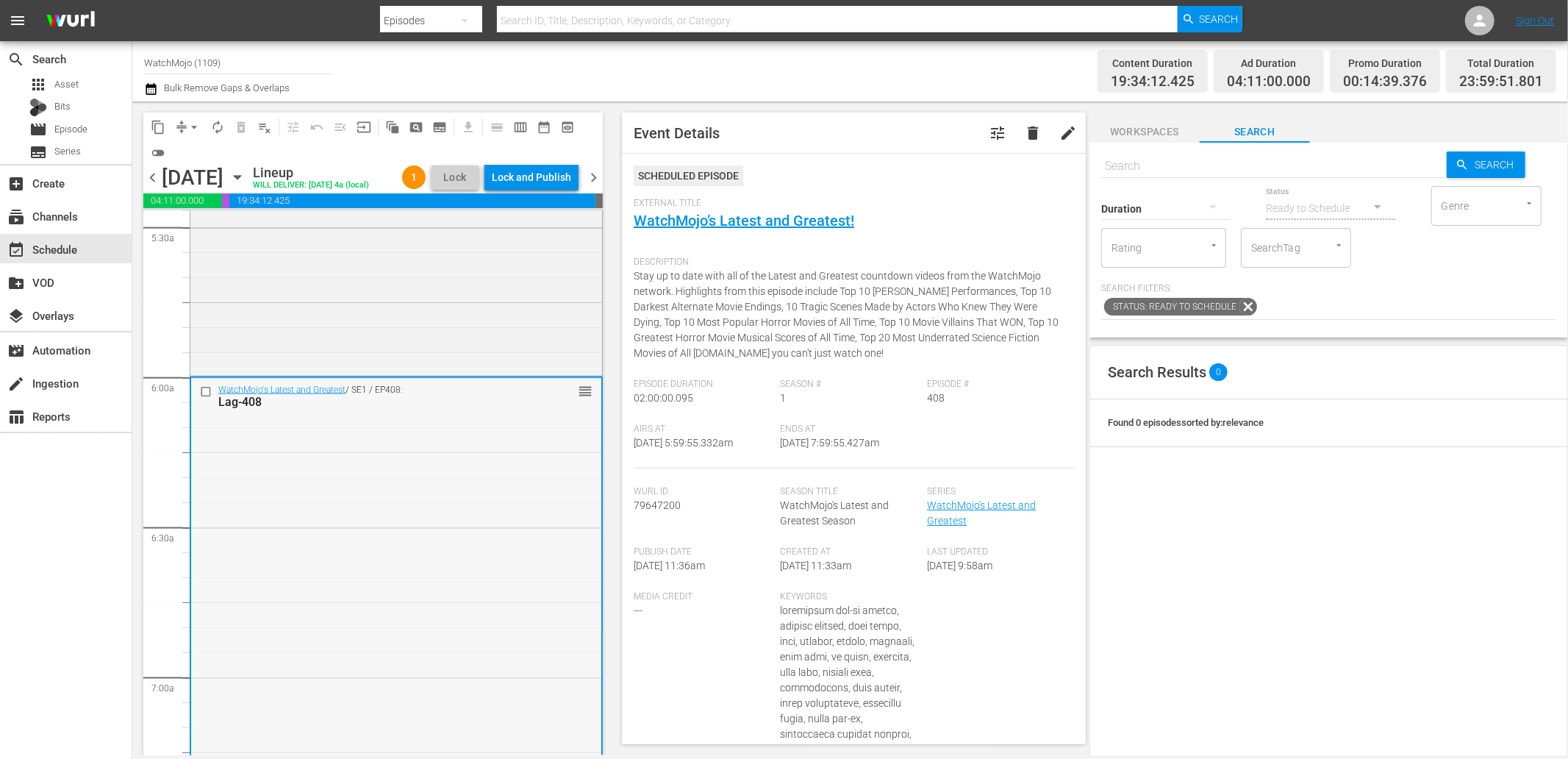
click at [200, 391] on input "checkbox" at bounding box center [207, 392] width 15 height 13
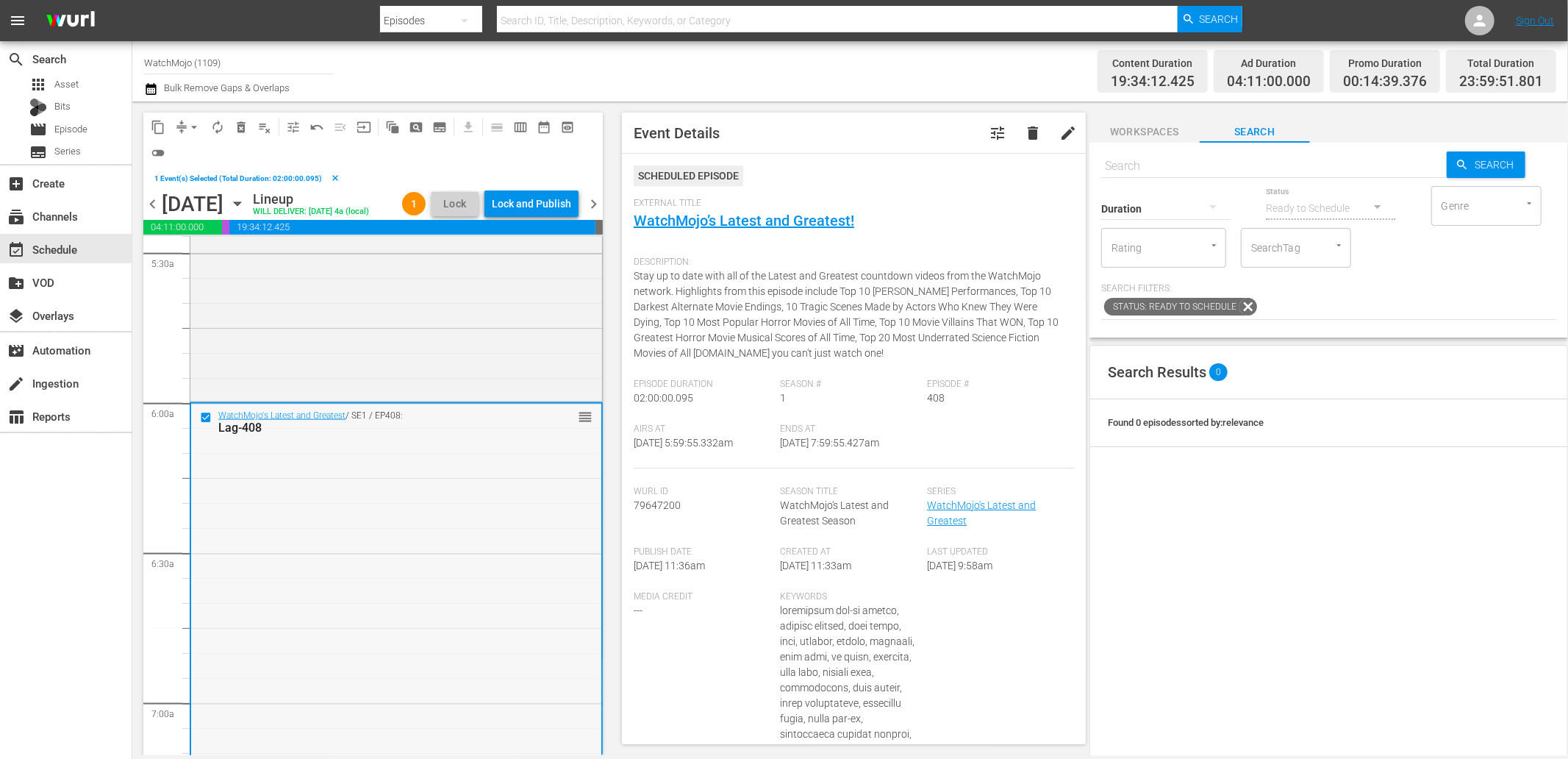
click at [387, 509] on div "WatchMojo's Latest and Greatest / SE1 / EP408: Lag-408 reorder" at bounding box center [396, 701] width 410 height 596
click at [1145, 164] on input "text" at bounding box center [1273, 165] width 346 height 35
paste input "LAG-204 (Family Guy Special)"
type input "LAG-204 (Family Guy Special)"
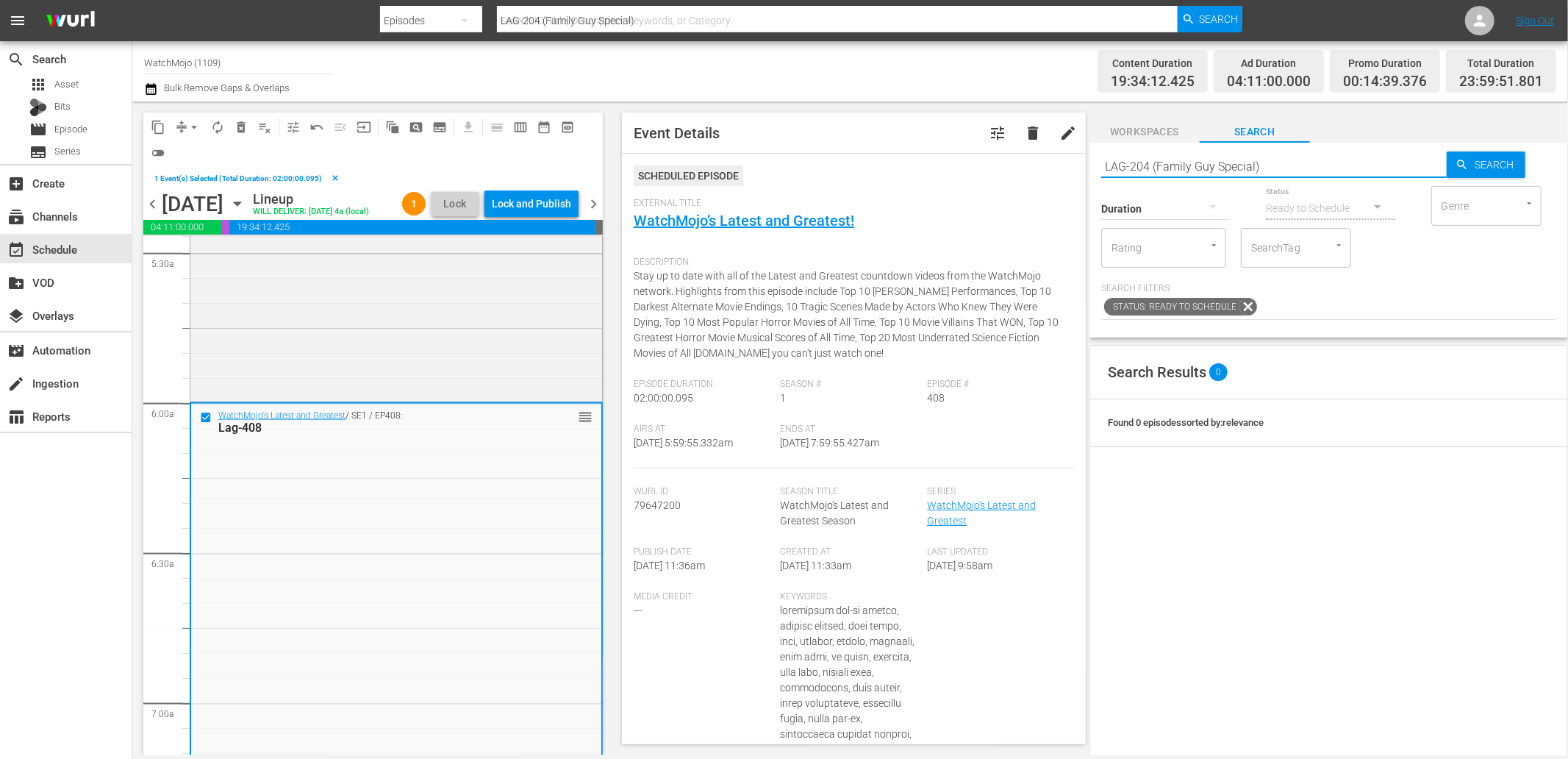
type input "LAG-204 (Family Guy Special)"
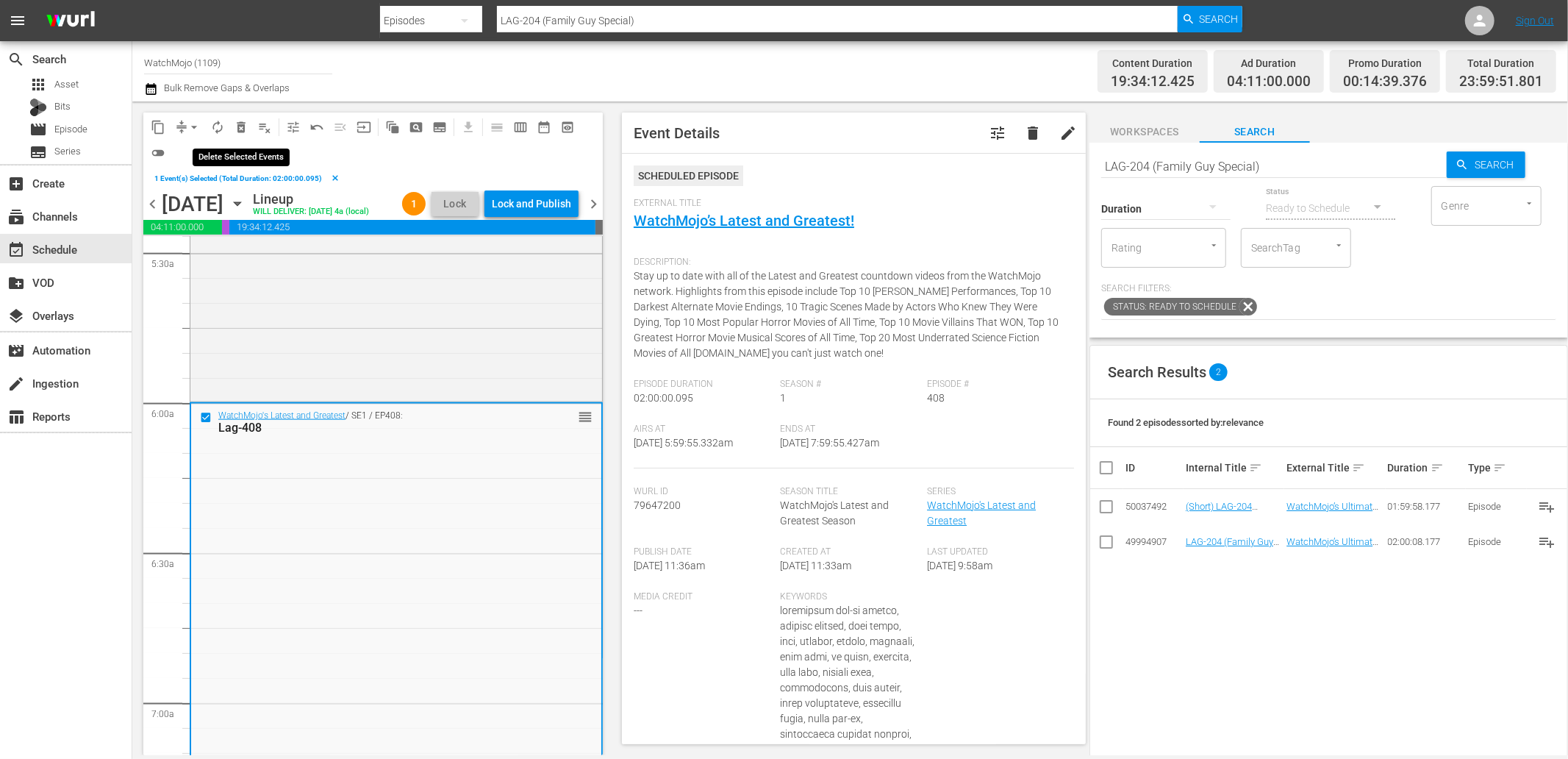
click at [239, 125] on span "delete_forever_outlined" at bounding box center [241, 127] width 14 height 14
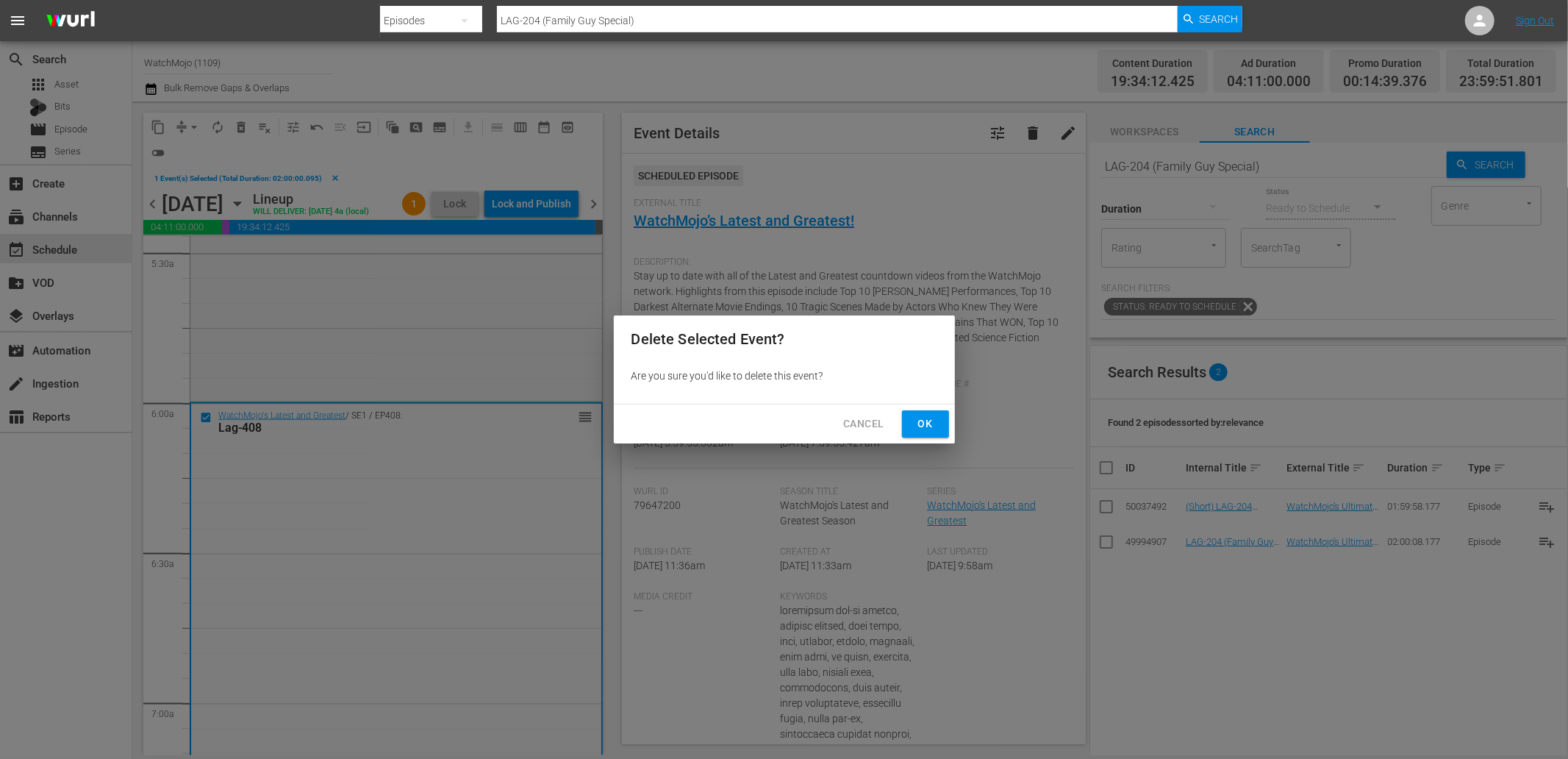
click at [927, 429] on span "Ok" at bounding box center [926, 424] width 23 height 18
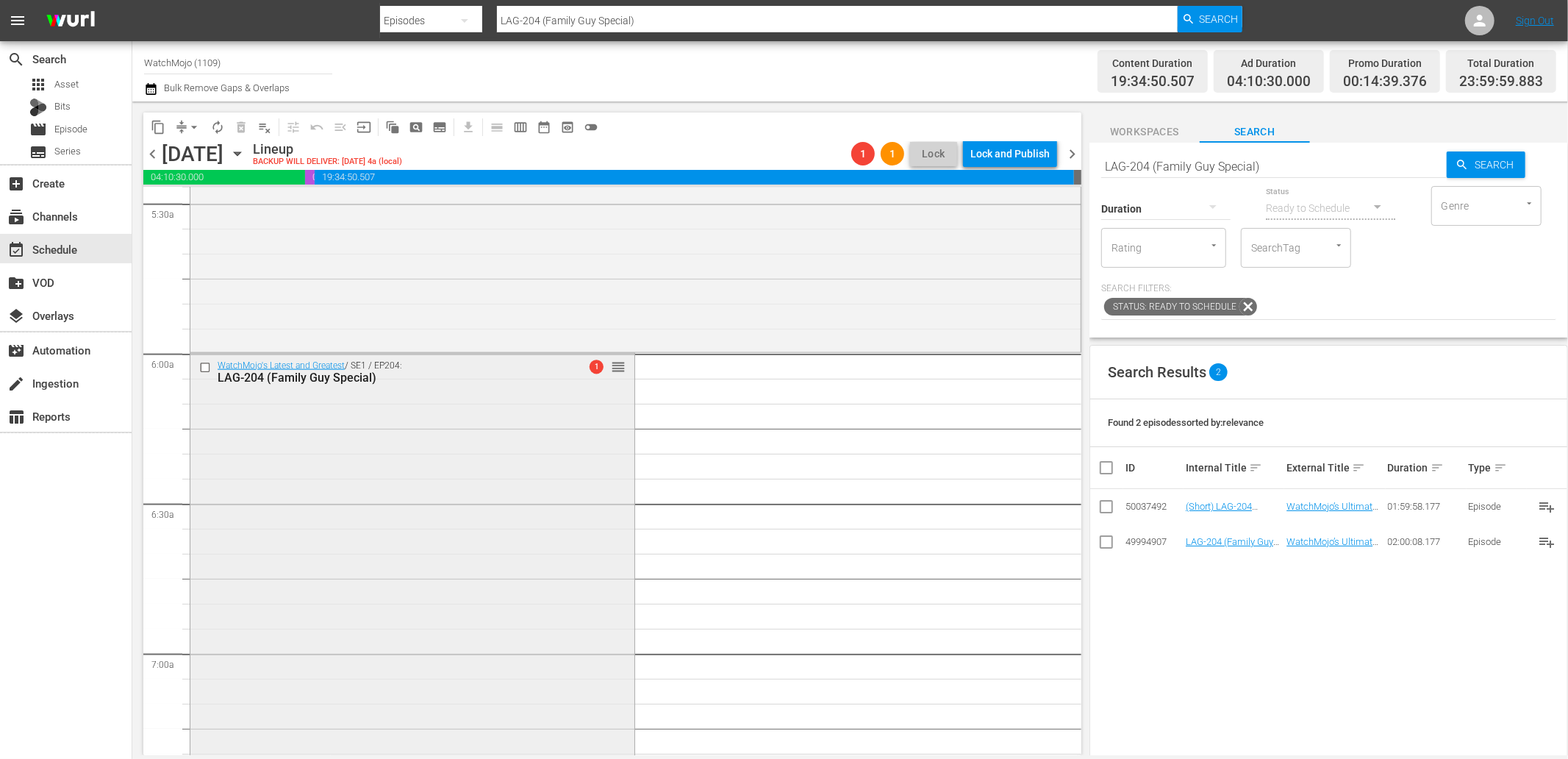
click at [302, 565] on div "WatchMojo's Latest and Greatest / SE1 / EP204: LAG-204 (Family Guy Special) 1 r…" at bounding box center [412, 652] width 444 height 596
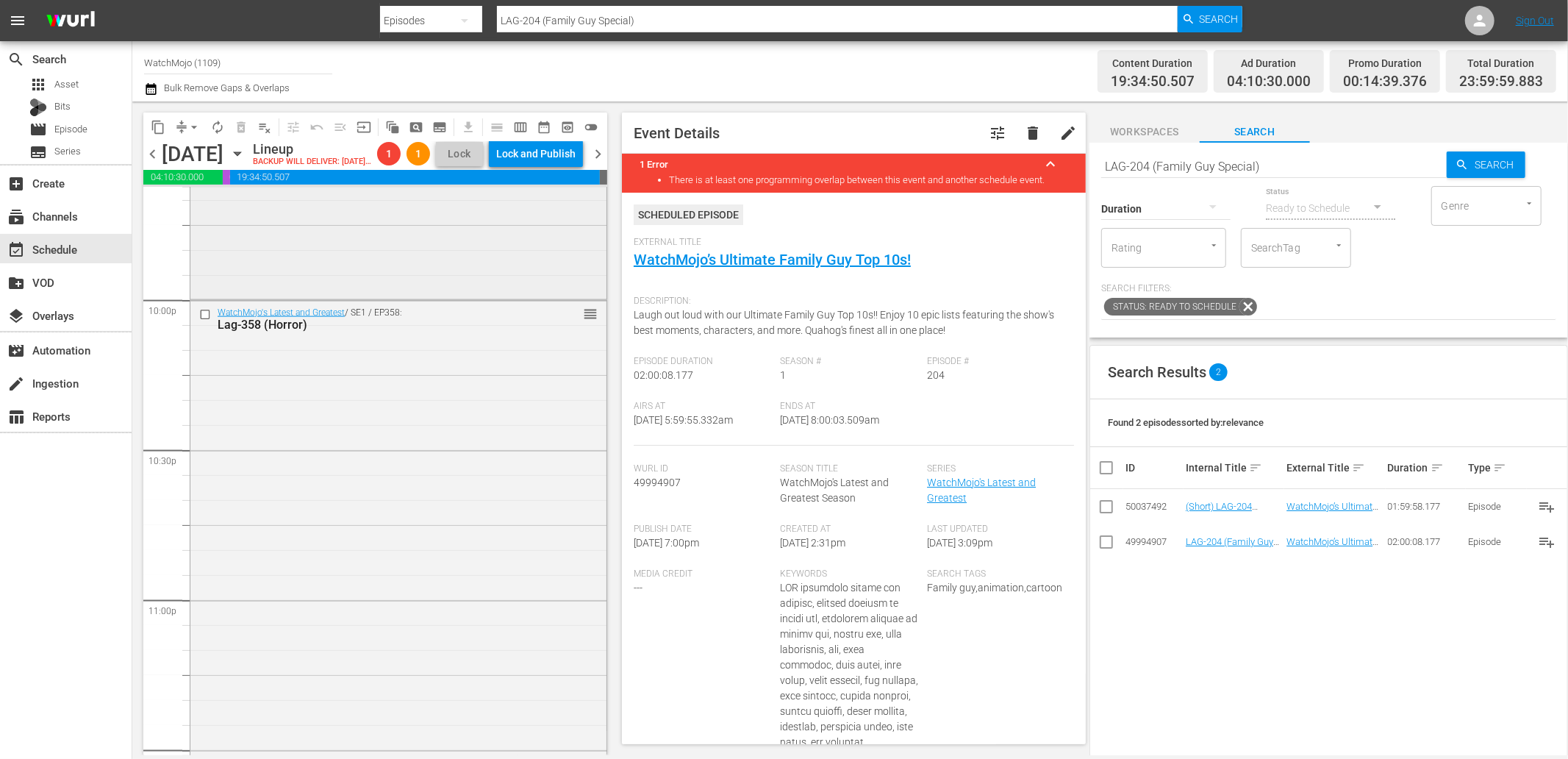
scroll to position [6656, 0]
click at [476, 601] on div "WatchMojo's Latest and Greatest / SE1 / EP358: Lag-358 (Horror) reorder" at bounding box center [398, 454] width 416 height 595
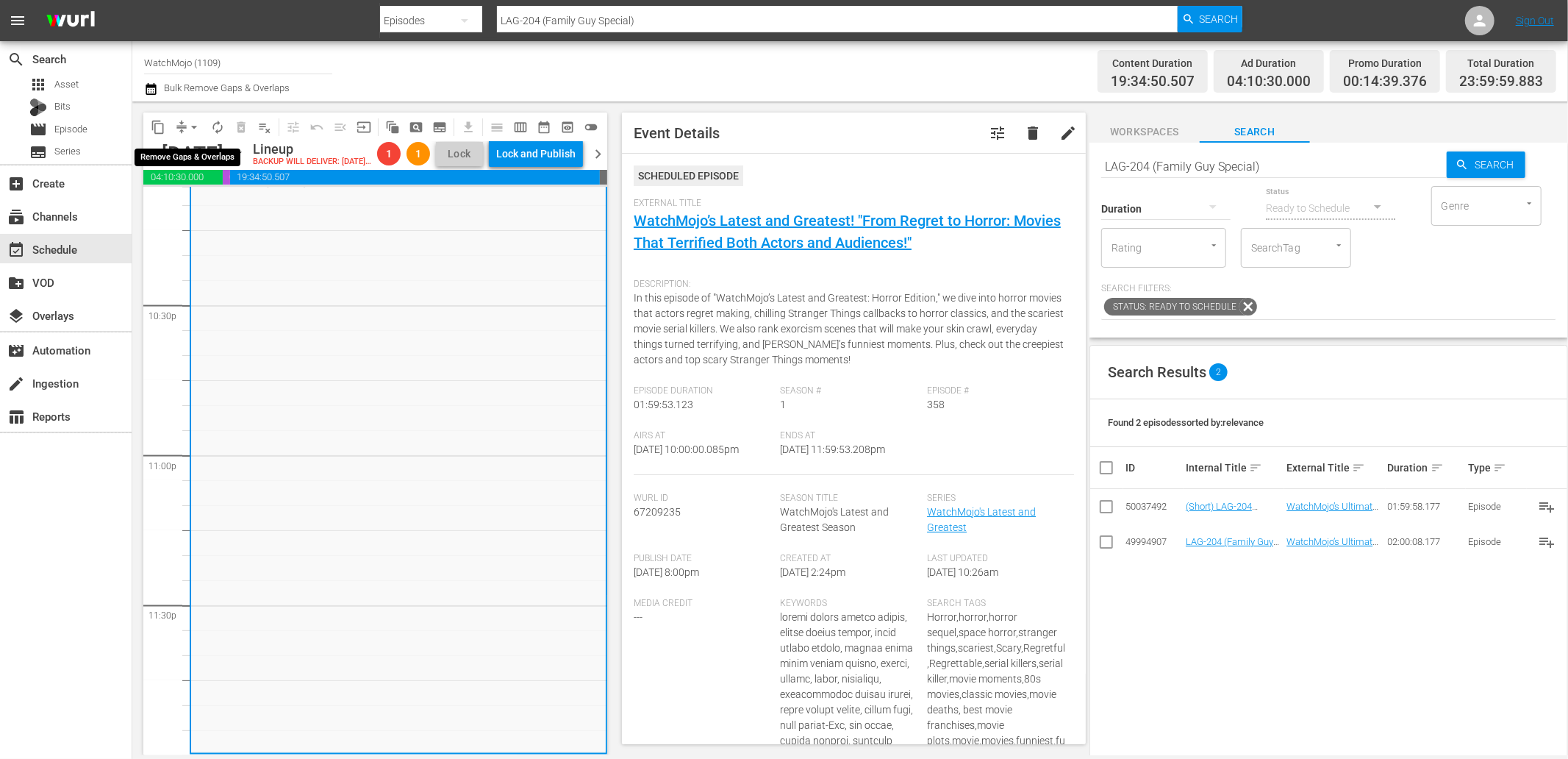
click at [196, 121] on span "arrow_drop_down" at bounding box center [194, 127] width 14 height 14
click at [221, 213] on li "Align to End of Previous Day" at bounding box center [195, 204] width 154 height 24
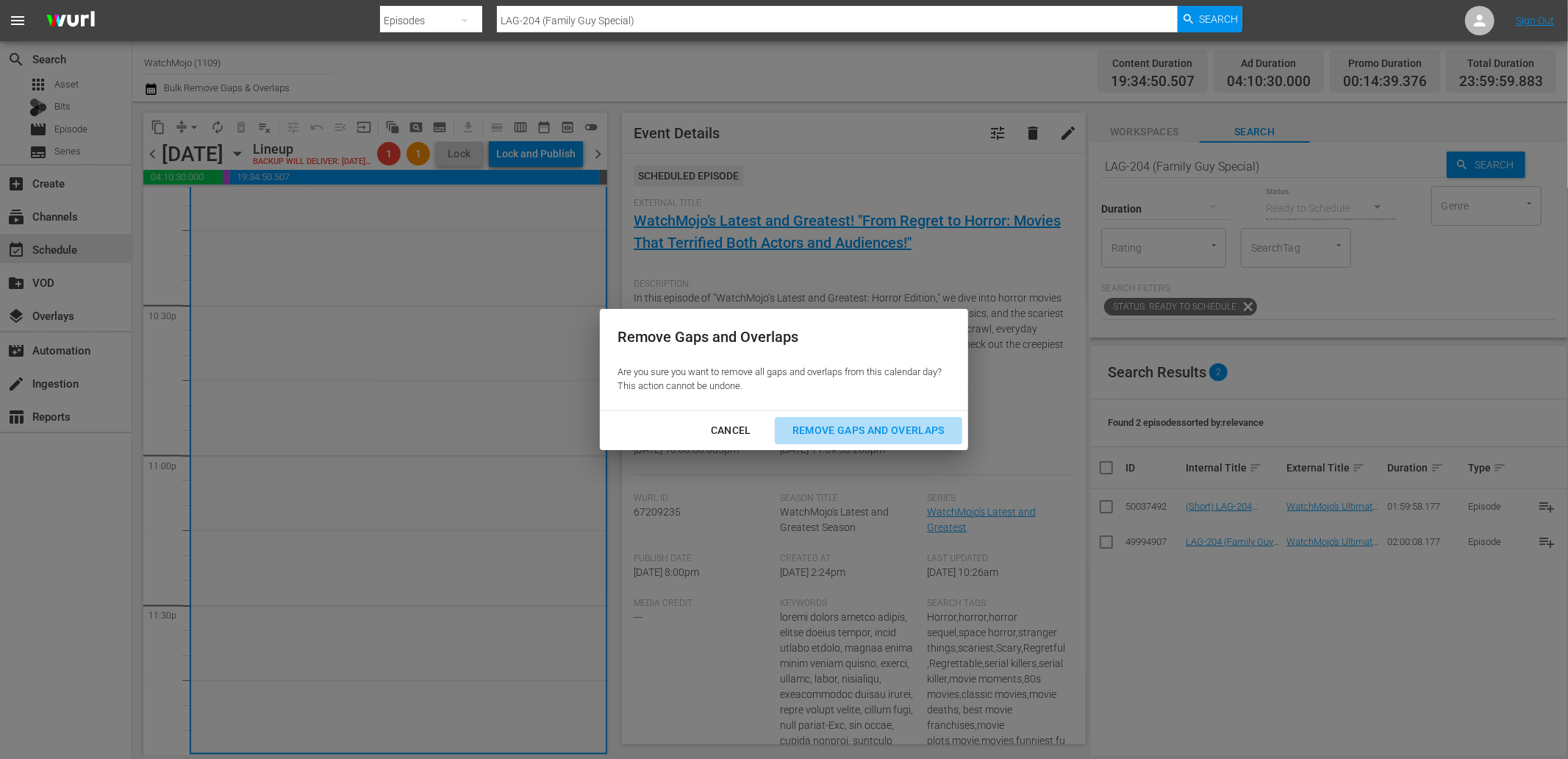
click at [826, 432] on div "Remove Gaps and Overlaps" at bounding box center [868, 430] width 176 height 18
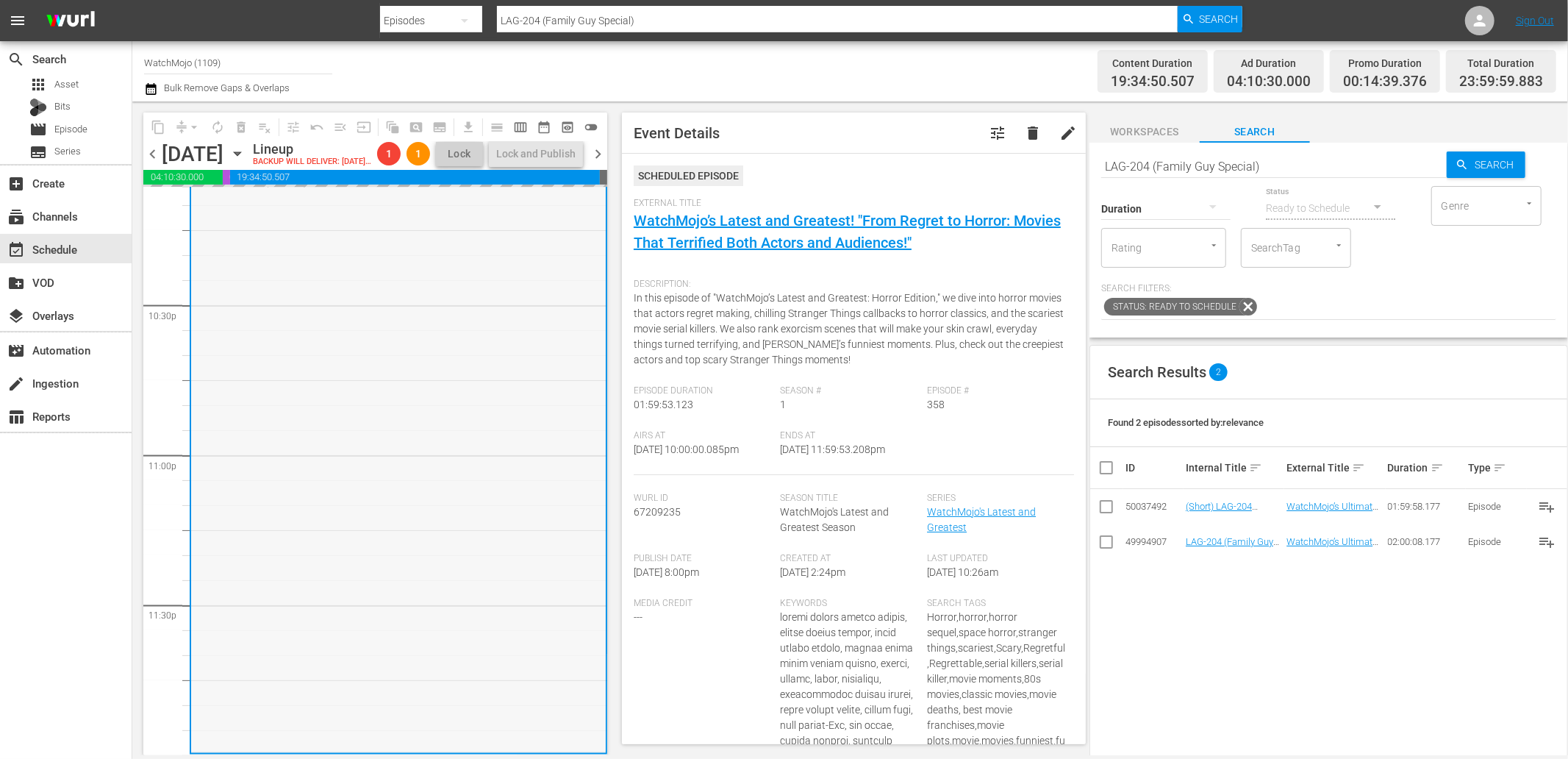
click at [400, 644] on div "WatchMojo's Latest and Greatest / SE1 / EP358: Lag-358 (Horror) reorder" at bounding box center [399, 454] width 415 height 595
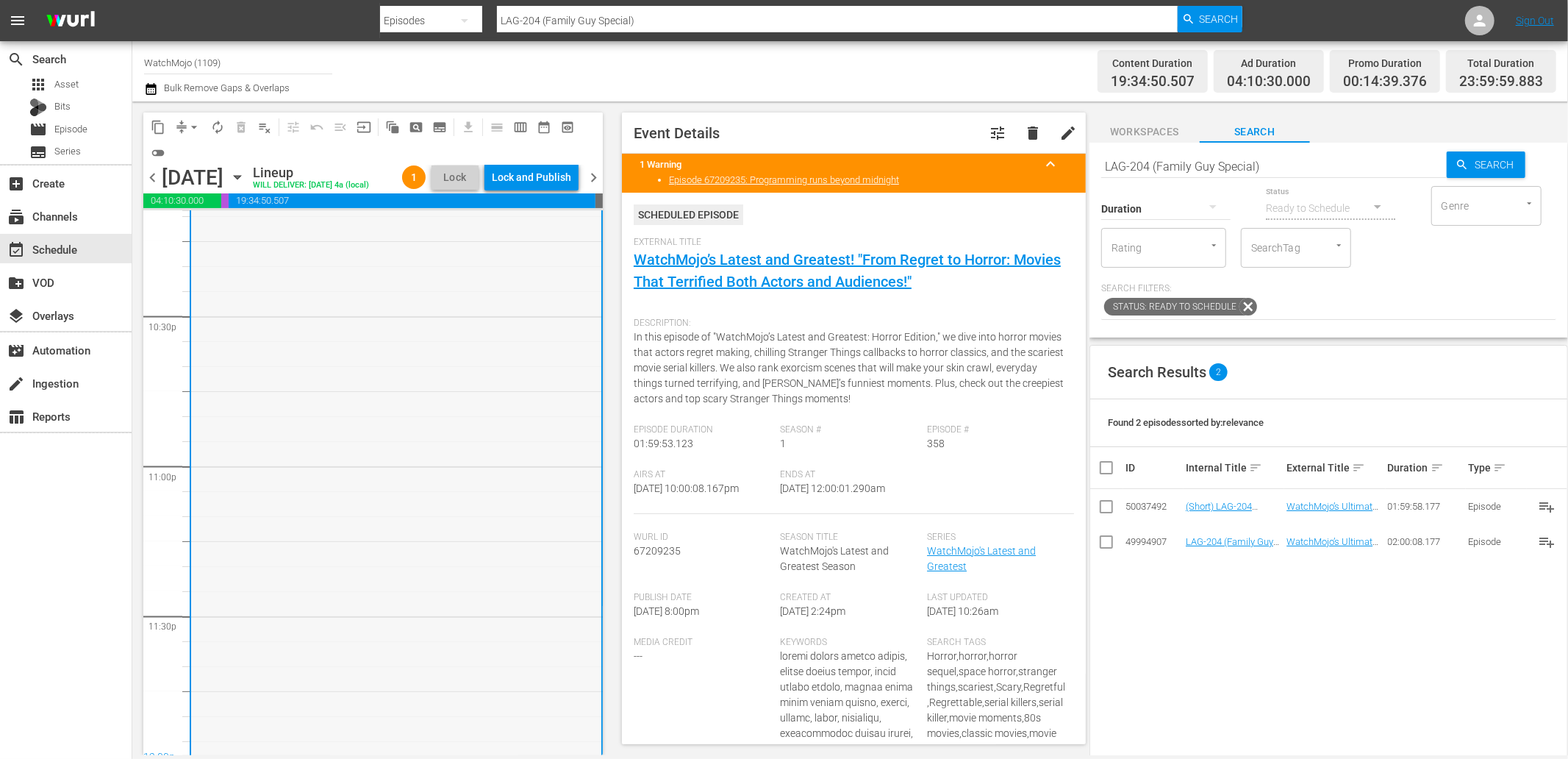
scroll to position [6655, 0]
click at [346, 556] on div "WatchMojo's Latest and Greatest / SE1 / EP358: Lag-358 (Horror) 1 reorder" at bounding box center [396, 455] width 410 height 595
drag, startPoint x: 905, startPoint y: 493, endPoint x: 841, endPoint y: 497, distance: 64.1
click at [841, 497] on div "Ends At 10/11/25 @ 12:00:01.290am" at bounding box center [854, 491] width 147 height 45
click at [515, 171] on div "Lock and Publish" at bounding box center [532, 177] width 79 height 26
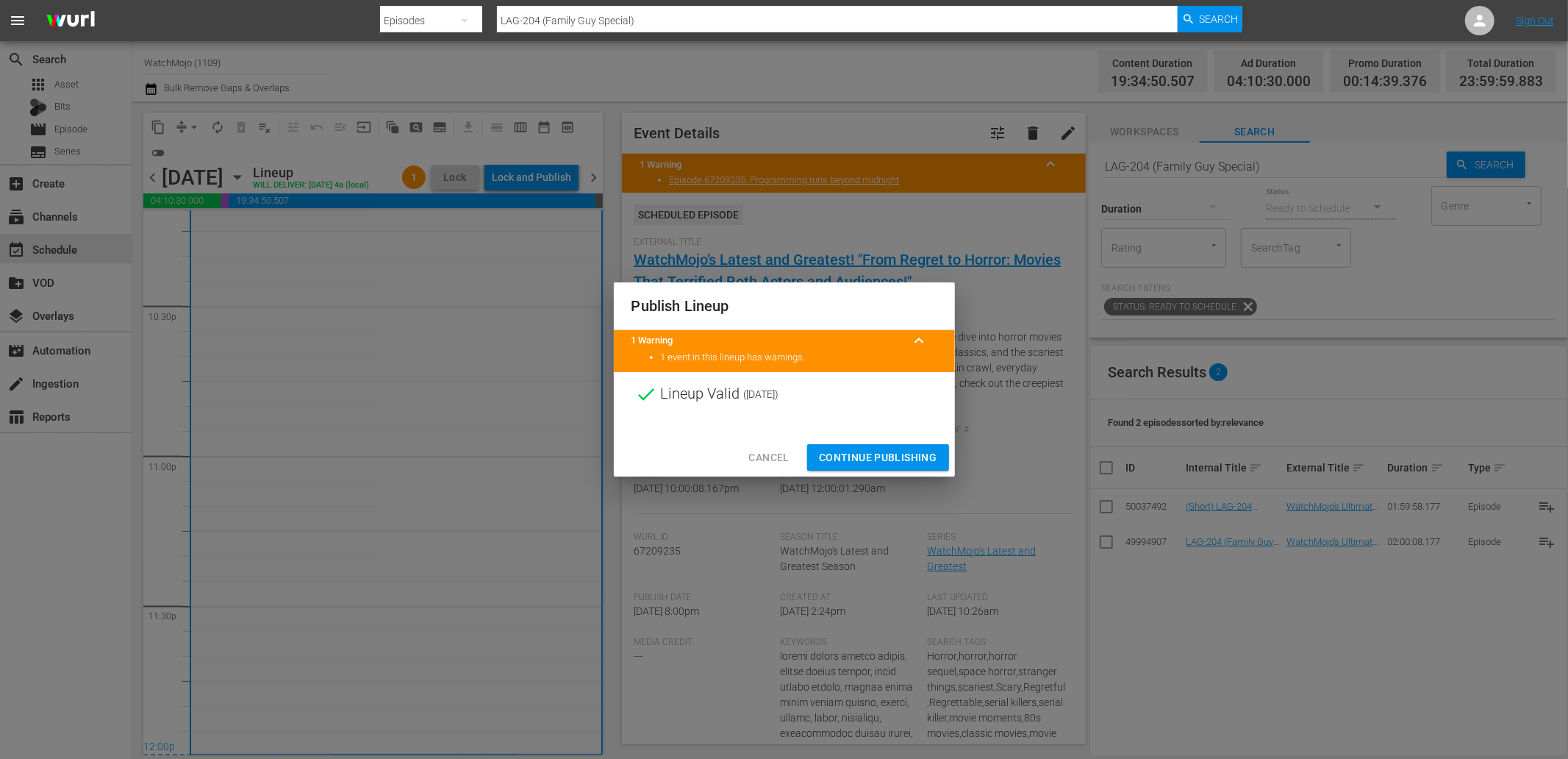
click at [857, 460] on span "Continue Publishing" at bounding box center [878, 457] width 119 height 18
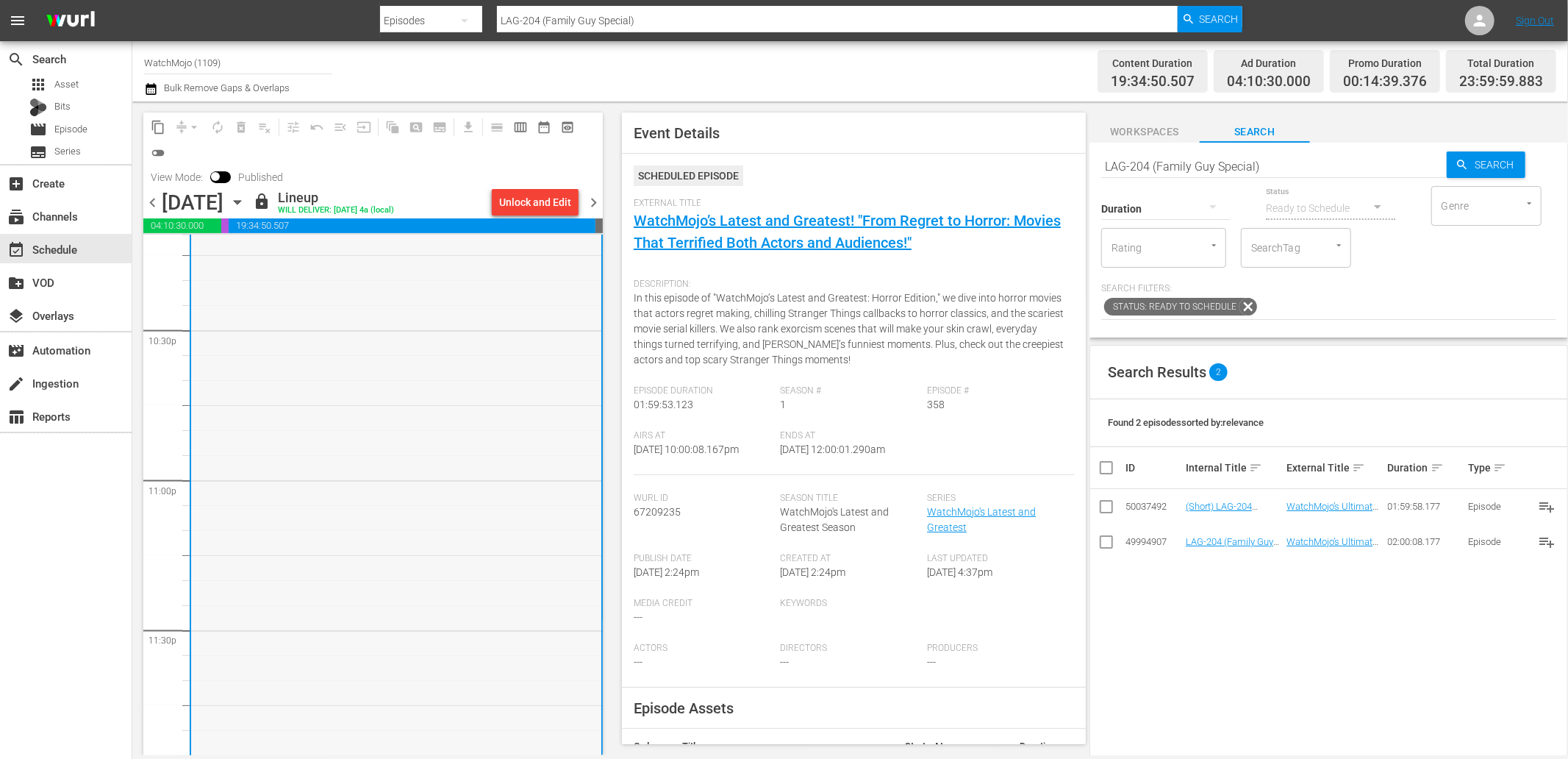
click at [428, 457] on div "WatchMojo's Latest and Greatest / SE1 / EP358: Lag-358 (Horror) 1" at bounding box center [396, 481] width 410 height 595
drag, startPoint x: 916, startPoint y: 451, endPoint x: 866, endPoint y: 457, distance: 50.4
click at [866, 457] on div "Ends At 10/11/25 @ 12:00:01.290am" at bounding box center [854, 453] width 147 height 45
copy span "12:00:01.290am"
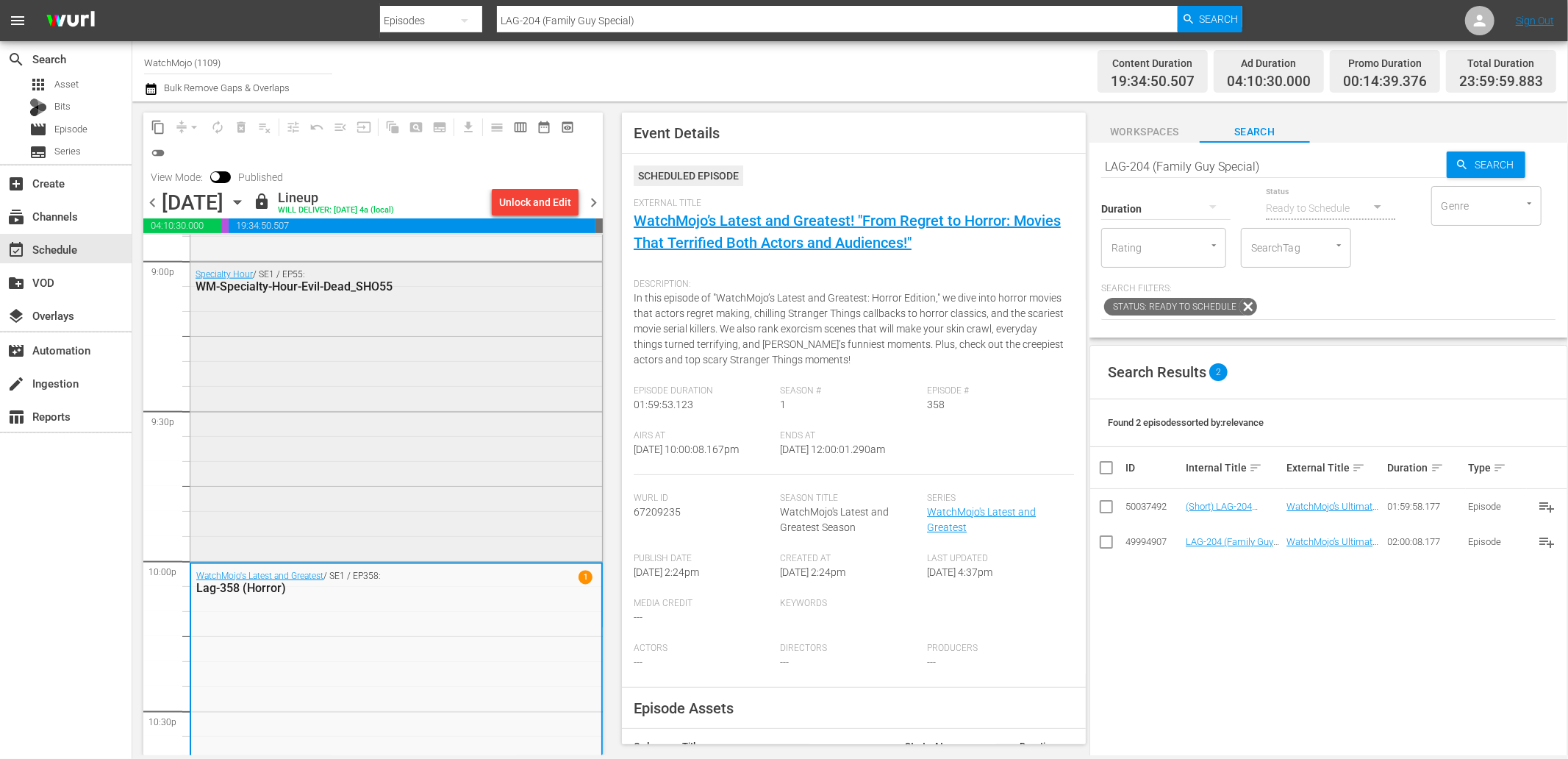
scroll to position [6273, 0]
click at [362, 383] on div "Specialty Hour / SE1 / EP55: WM-Specialty-Hour-Evil-Dead_SHO55" at bounding box center [396, 410] width 411 height 296
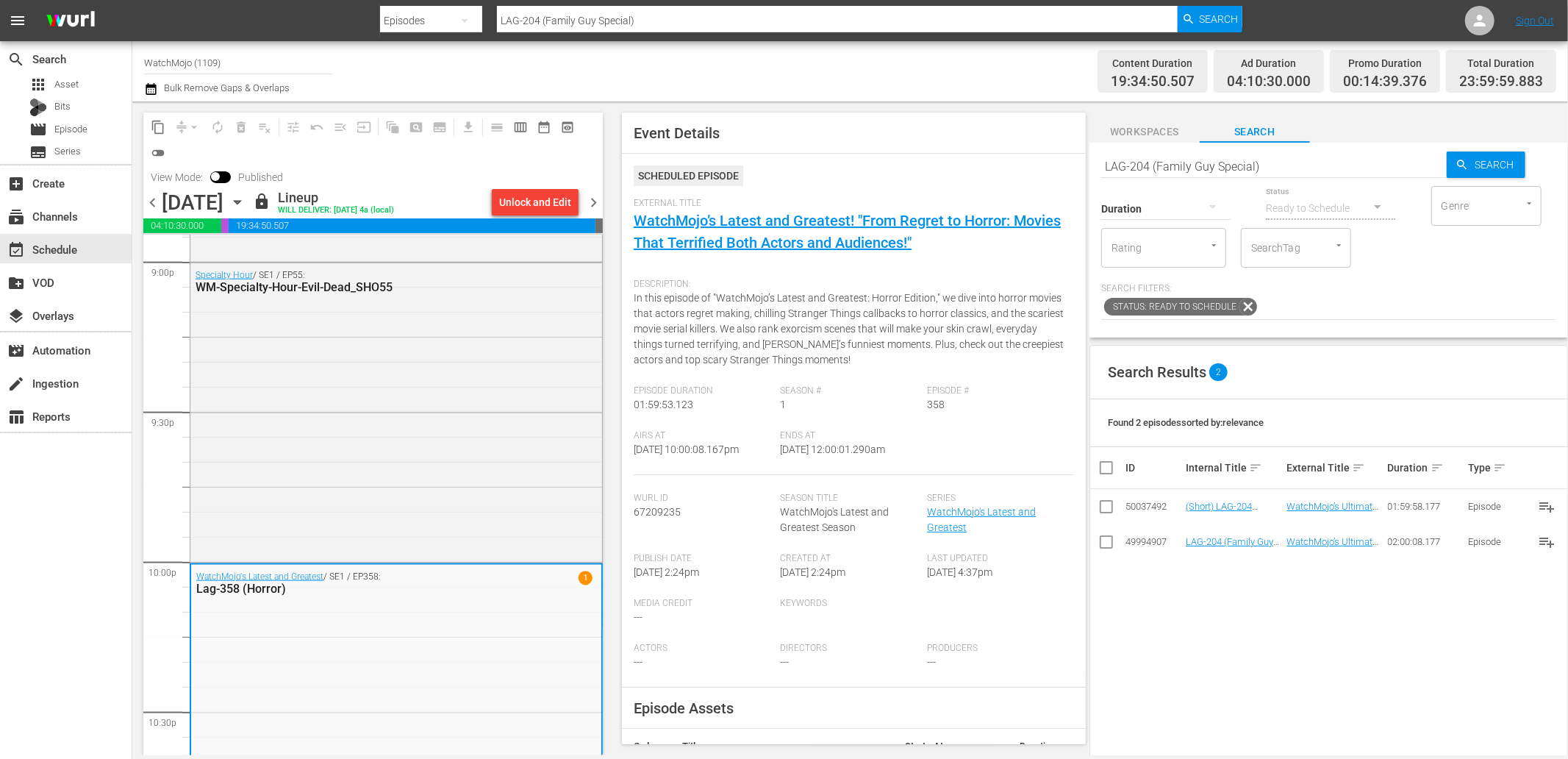
click at [586, 193] on span "chevron_right" at bounding box center [594, 202] width 18 height 18
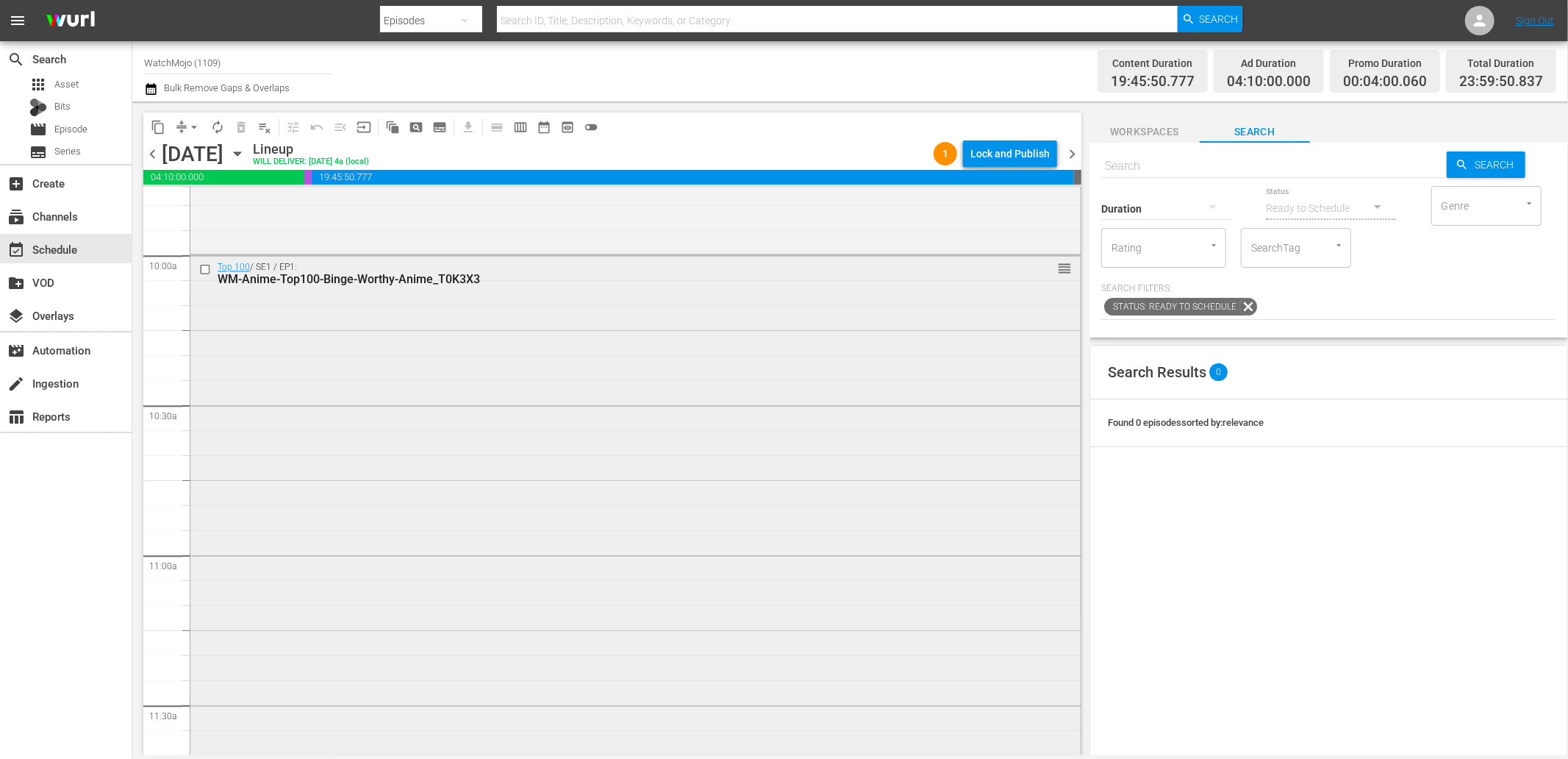
scroll to position [2996, 0]
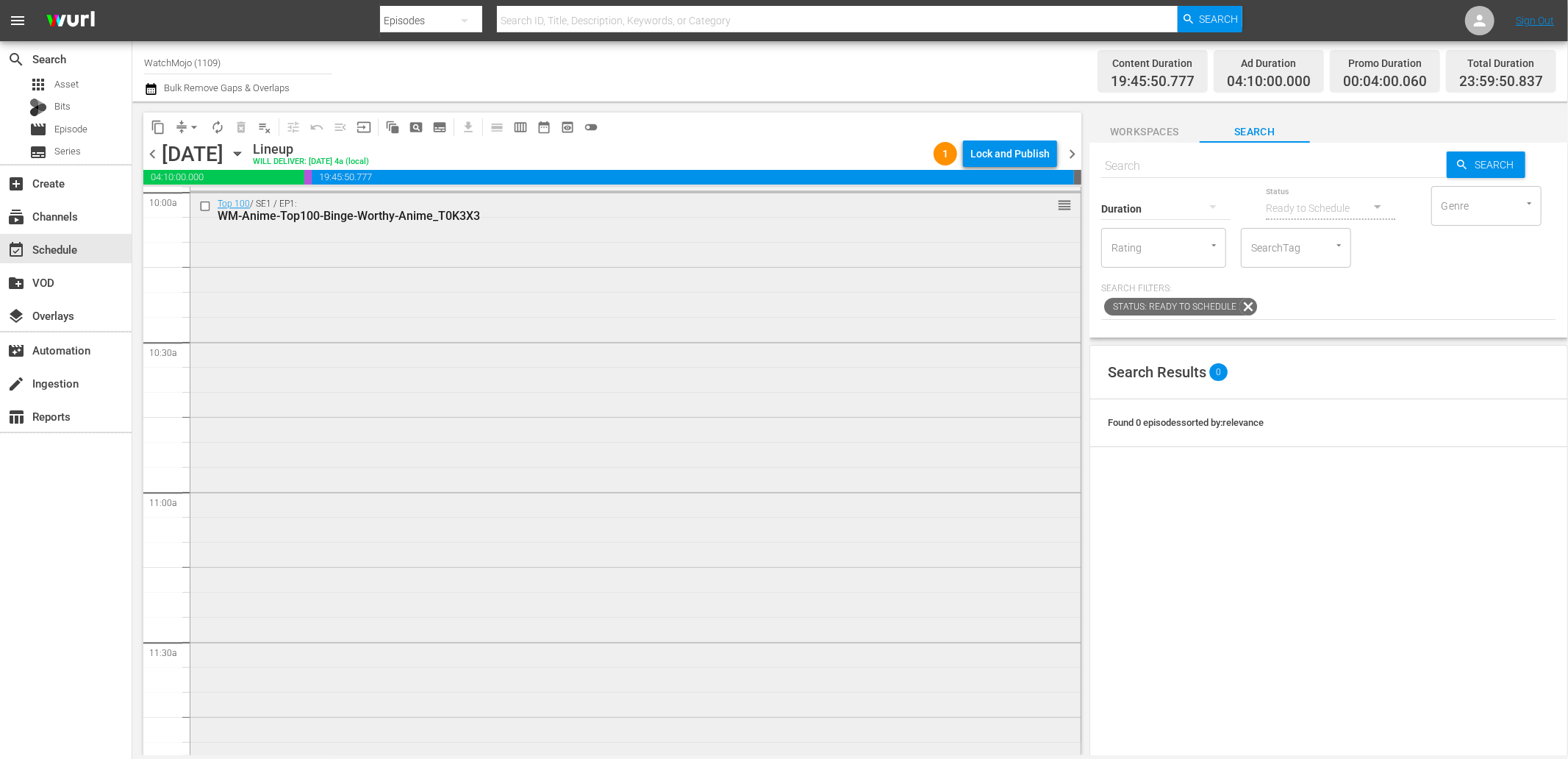
click at [537, 505] on div "Top 100 / SE1 / EP1: WM-Anime-Top100-Binge-Worthy-Anime_T0K3X3 reorder" at bounding box center [635, 490] width 890 height 595
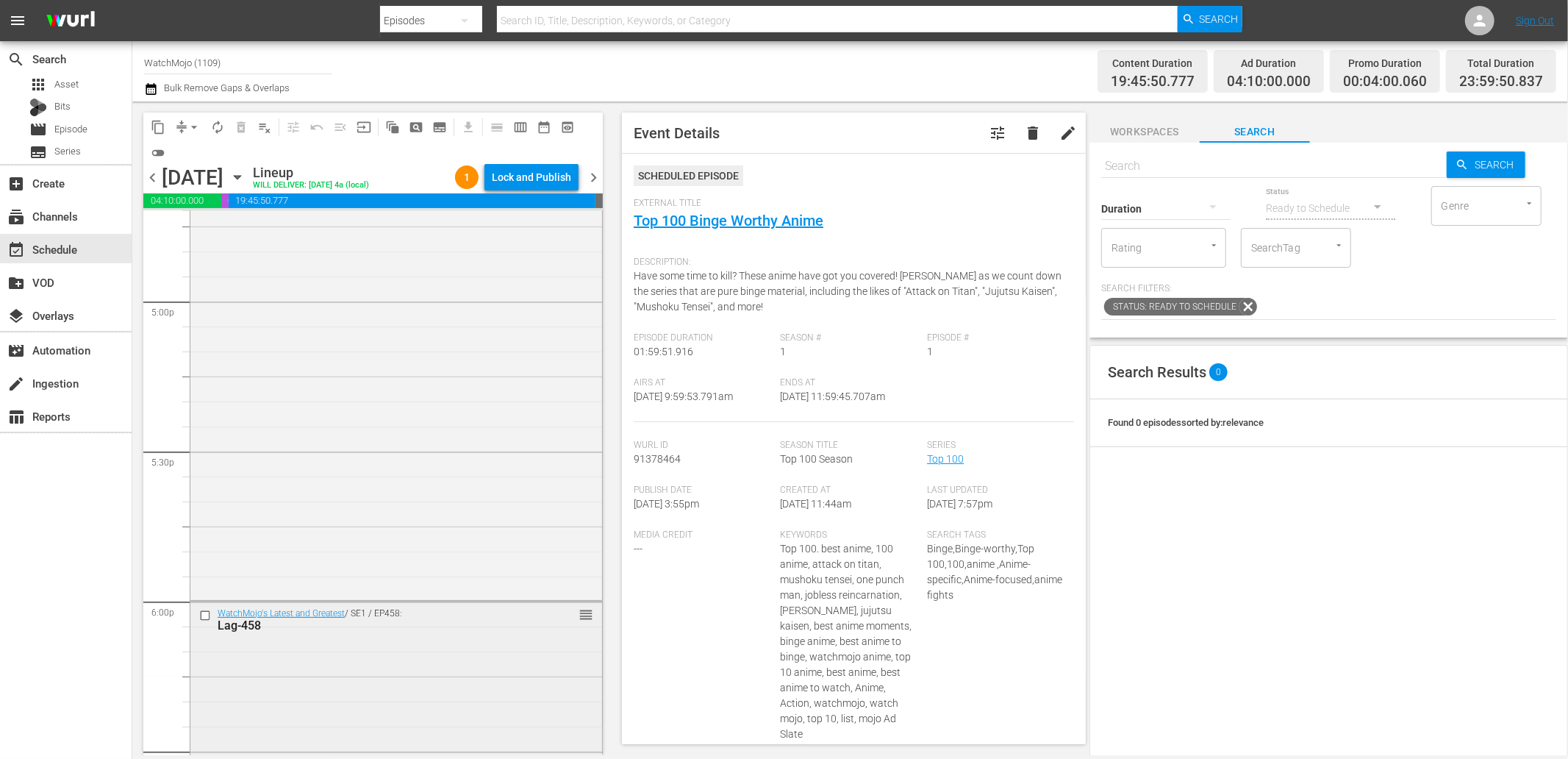
scroll to position [5010, 0]
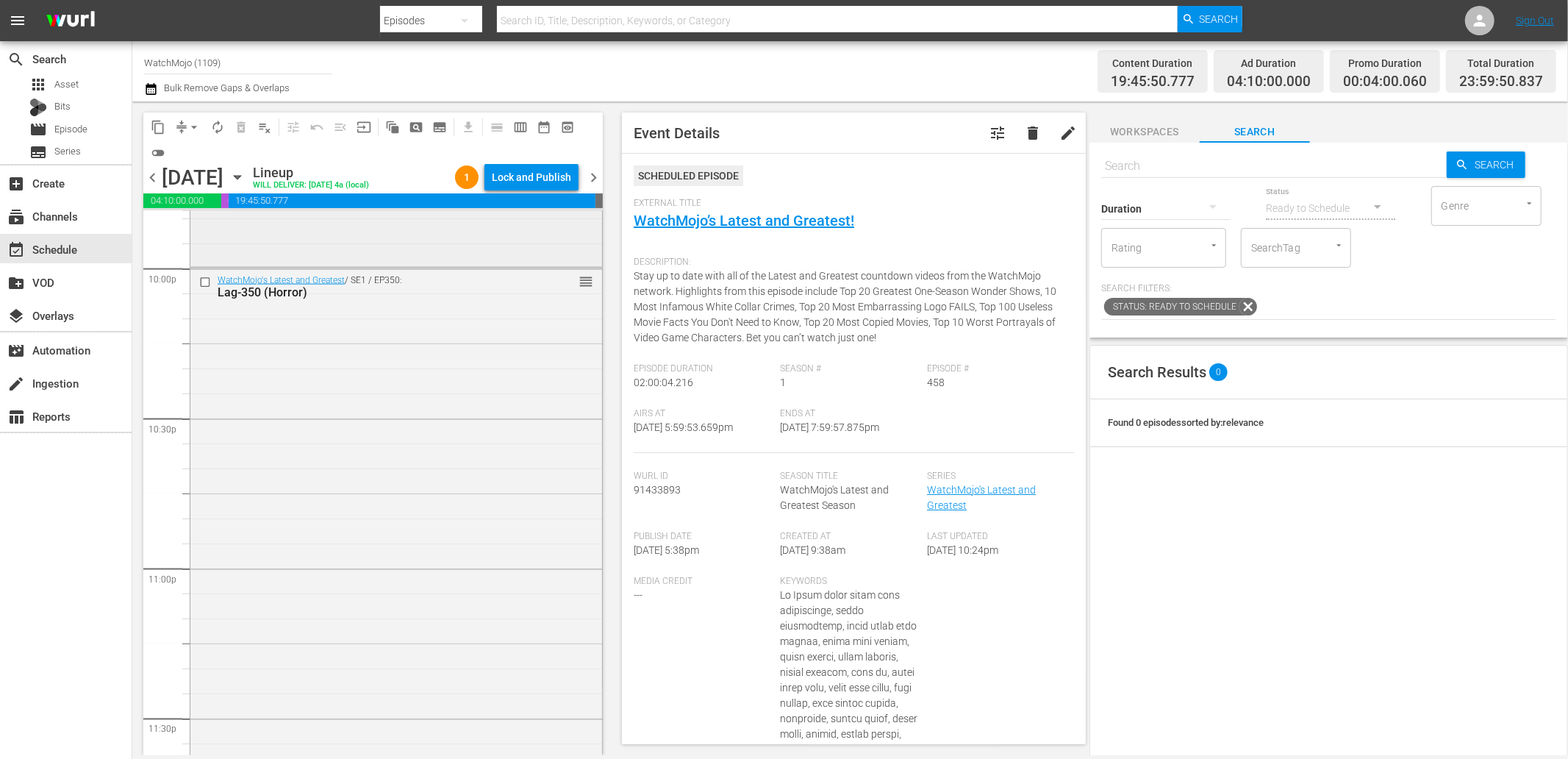
scroll to position [6655, 0]
click at [238, 594] on div "WatchMojo's Latest and Greatest / SE1 / EP350: Lag-350 (Horror) reorder" at bounding box center [396, 454] width 411 height 595
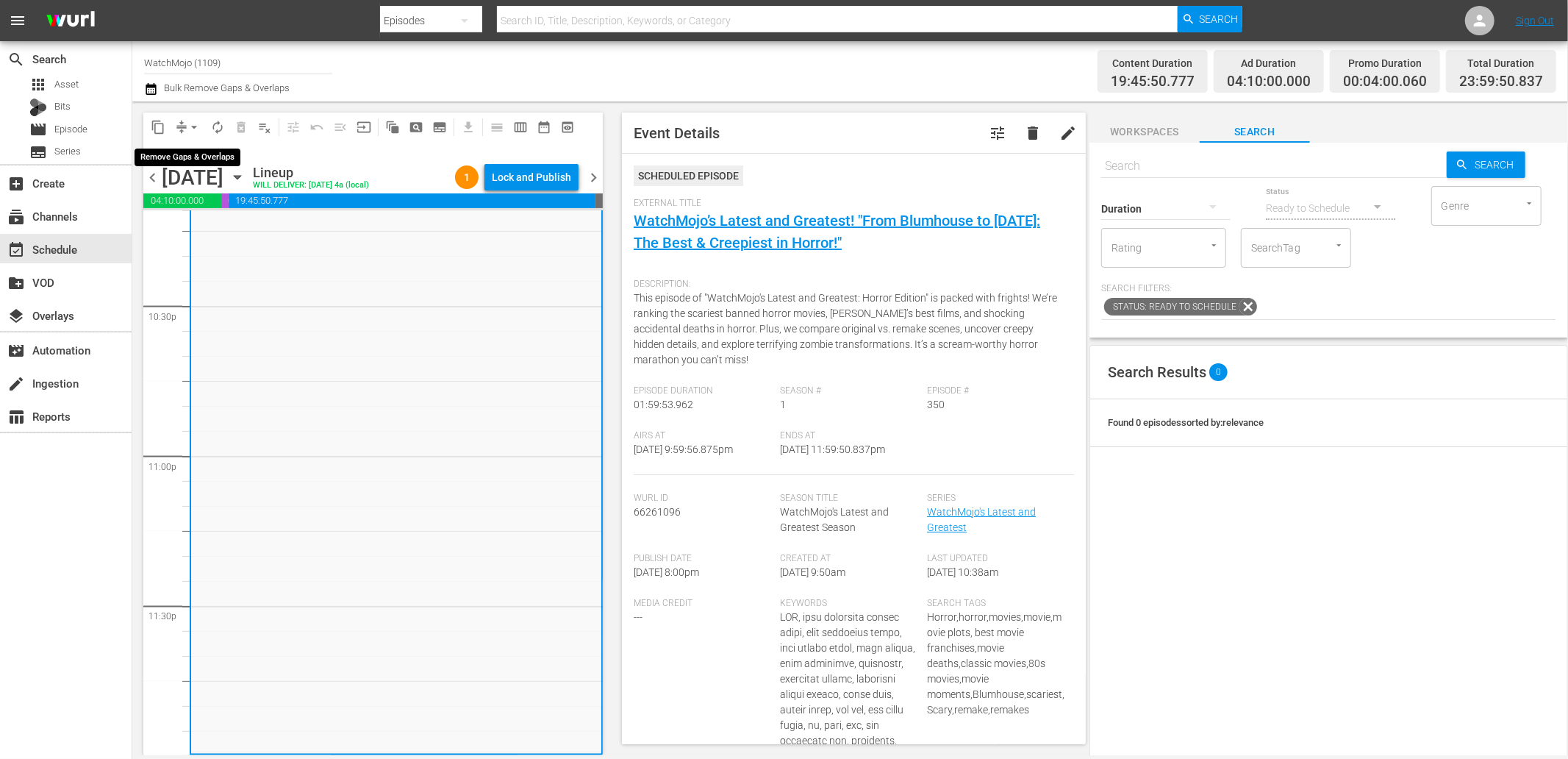
click at [188, 127] on span "arrow_drop_down" at bounding box center [194, 127] width 14 height 14
click at [216, 206] on li "Align to End of Previous Day" at bounding box center [195, 204] width 154 height 24
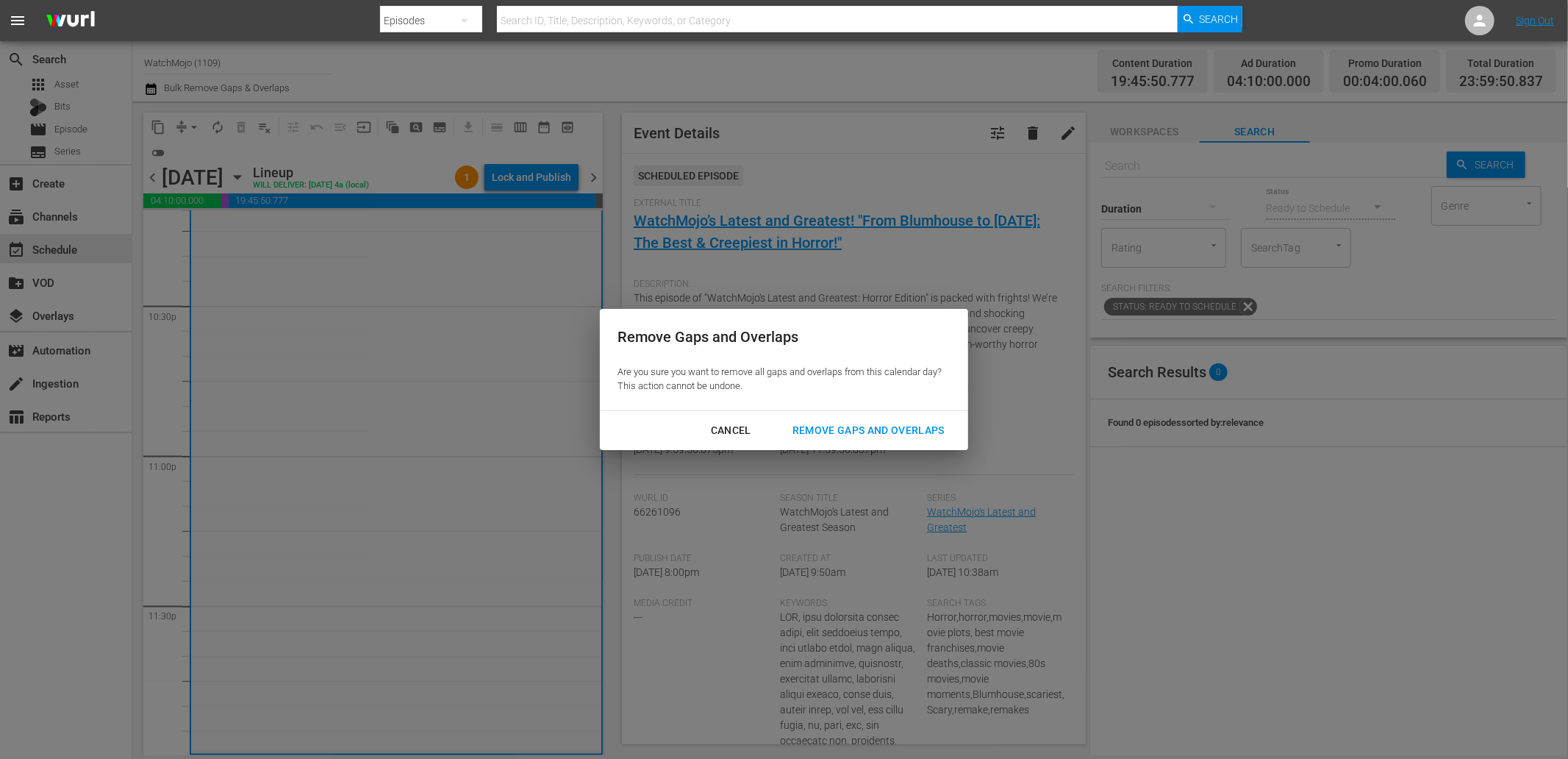
click at [826, 422] on div "Remove Gaps and Overlaps" at bounding box center [868, 430] width 176 height 18
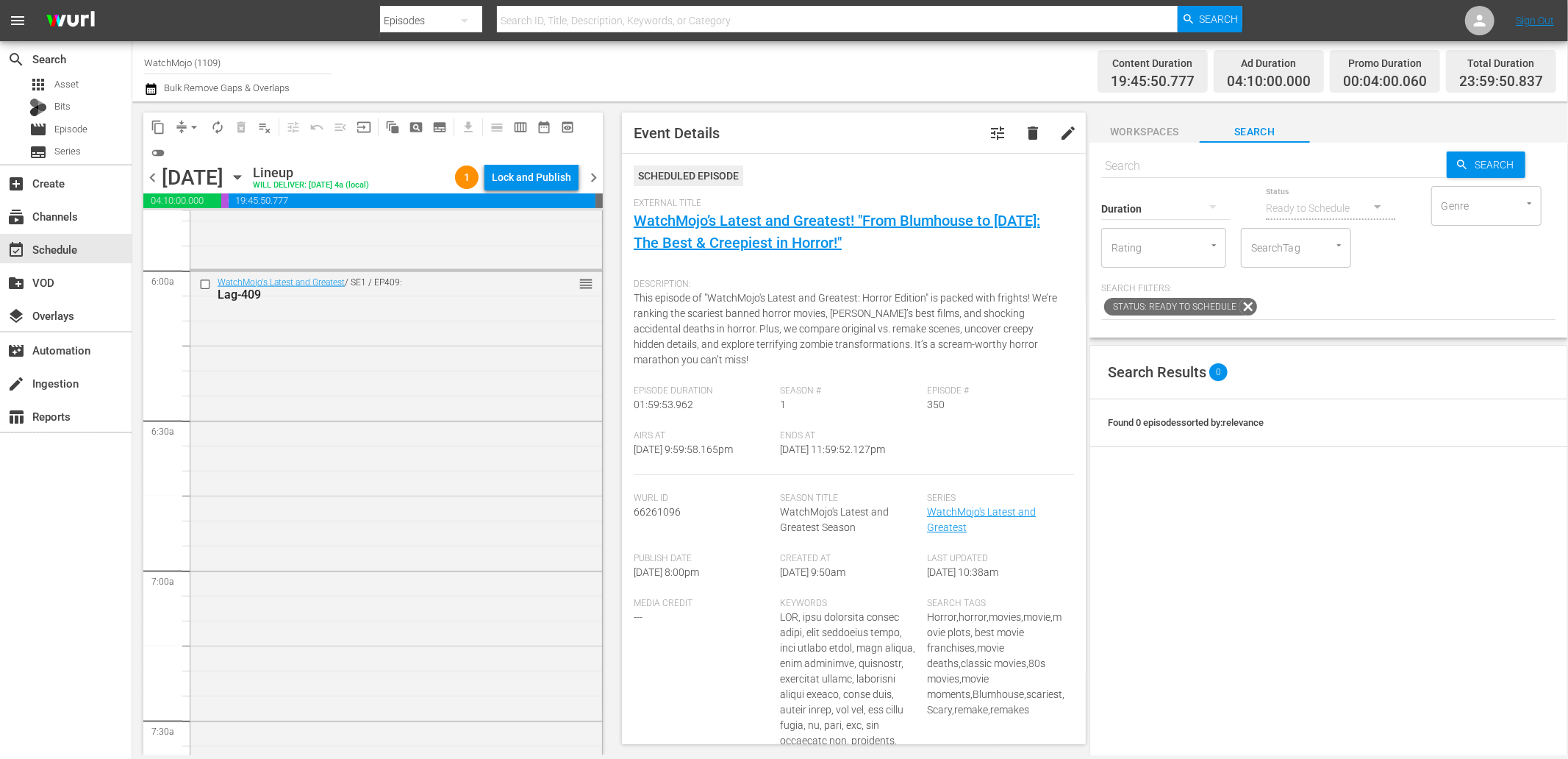
scroll to position [1743, 0]
click at [394, 628] on div "WatchMojo's Latest and Greatest / SE1 / EP409: Lag-409 reorder" at bounding box center [396, 566] width 411 height 596
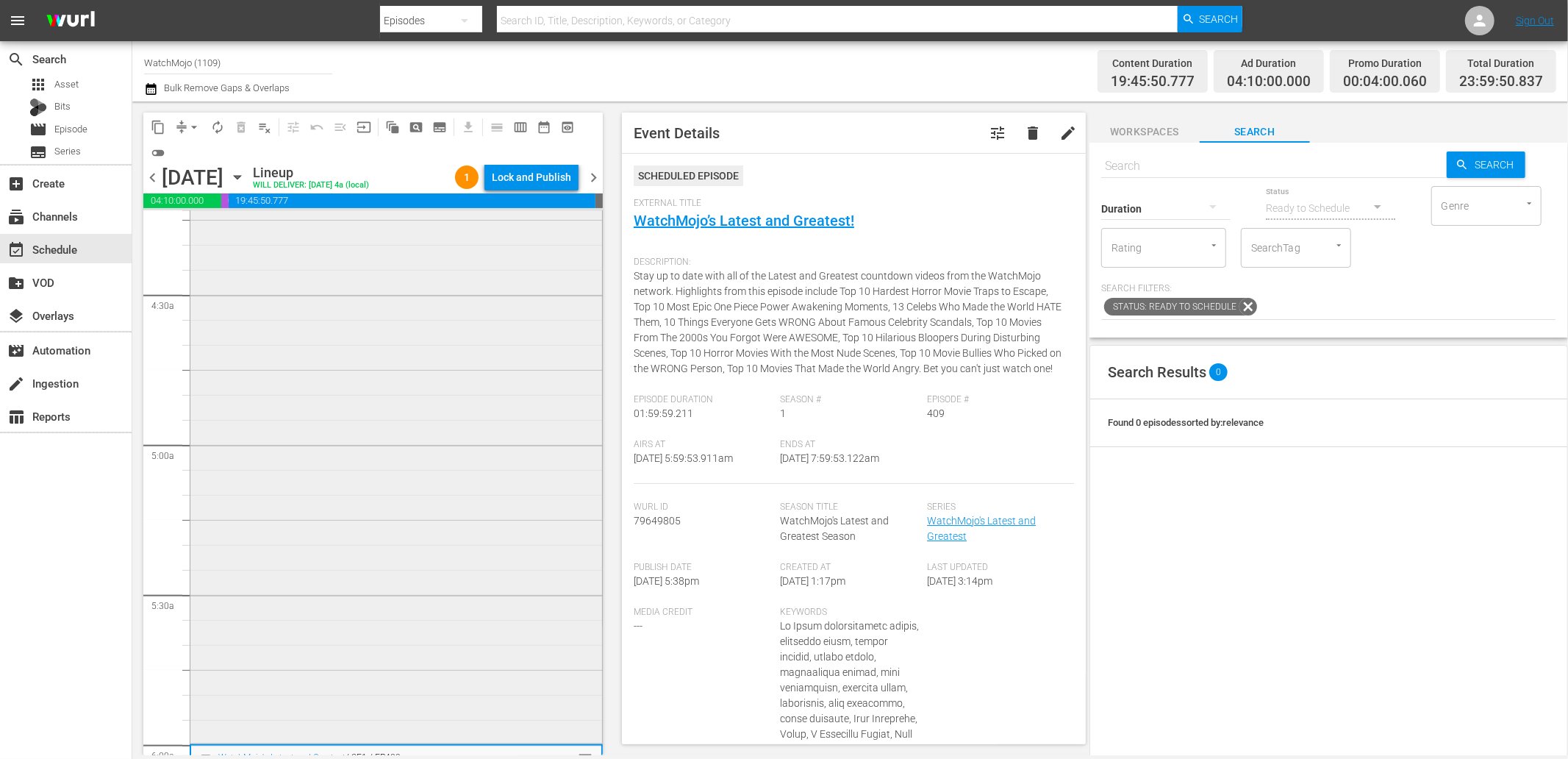
scroll to position [1089, 0]
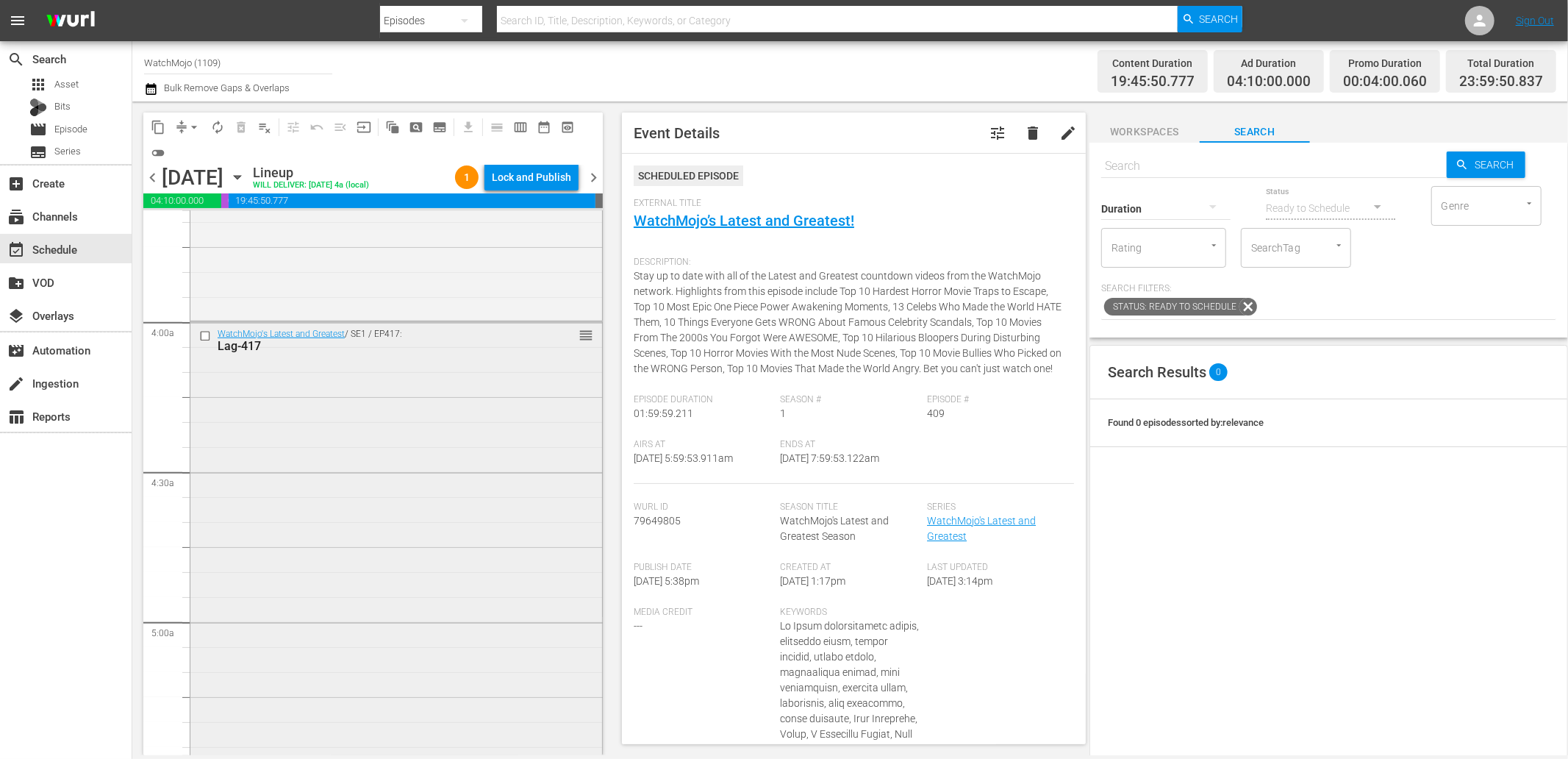
click at [225, 402] on div "WatchMojo's Latest and Greatest / SE1 / EP417: Lag-417 reorder" at bounding box center [396, 620] width 411 height 596
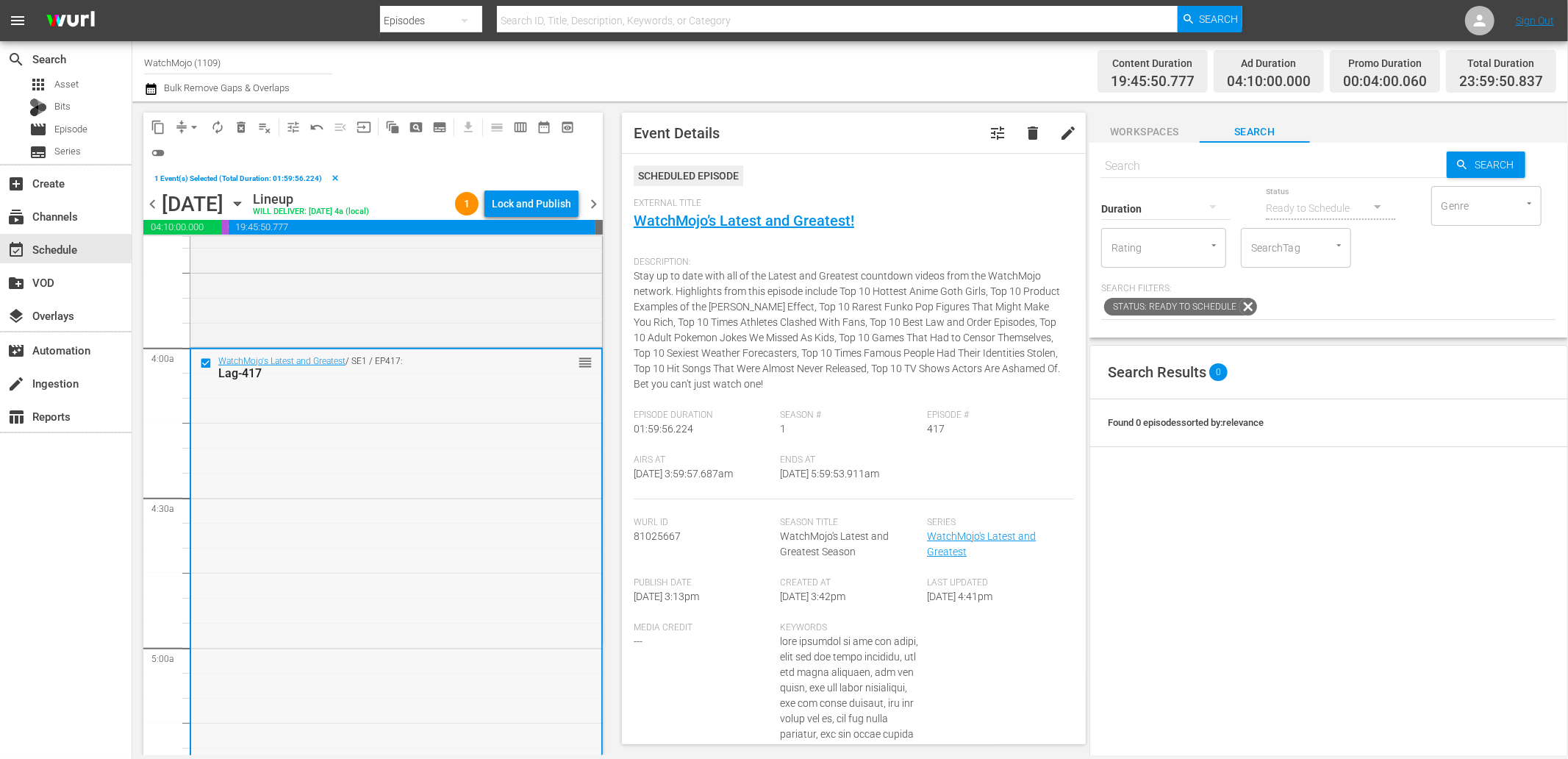
click at [377, 449] on div "WatchMojo's Latest and Greatest / SE1 / EP417: Lag-417 reorder" at bounding box center [396, 647] width 410 height 596
click at [1166, 173] on div "Duration" at bounding box center [1166, 199] width 129 height 53
click at [1162, 163] on input "text" at bounding box center [1273, 165] width 346 height 35
paste input "Lag-442"
type input "Lag-442"
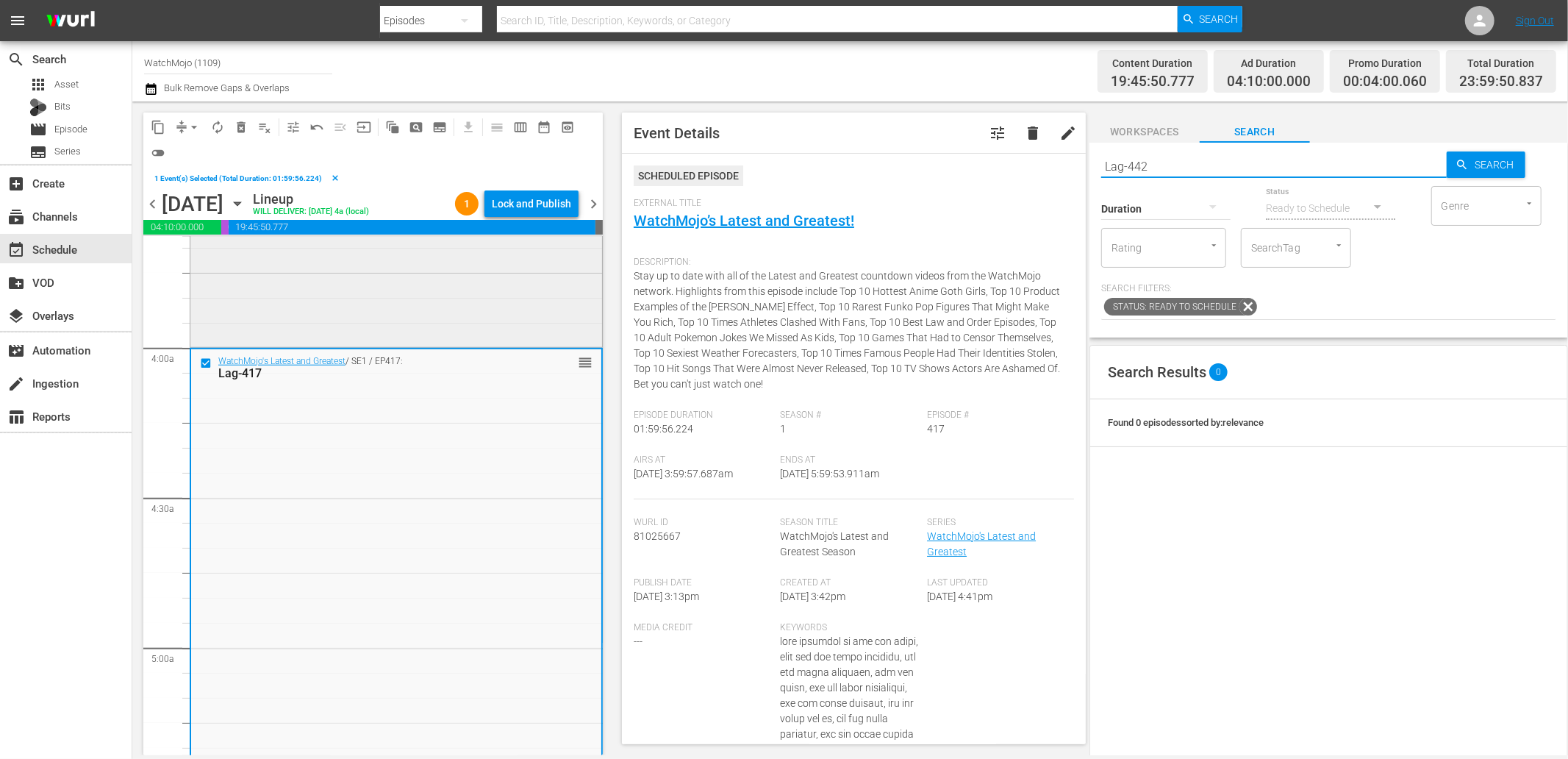
type input "Lag-442"
click at [239, 128] on span "delete_forever_outlined" at bounding box center [241, 127] width 14 height 14
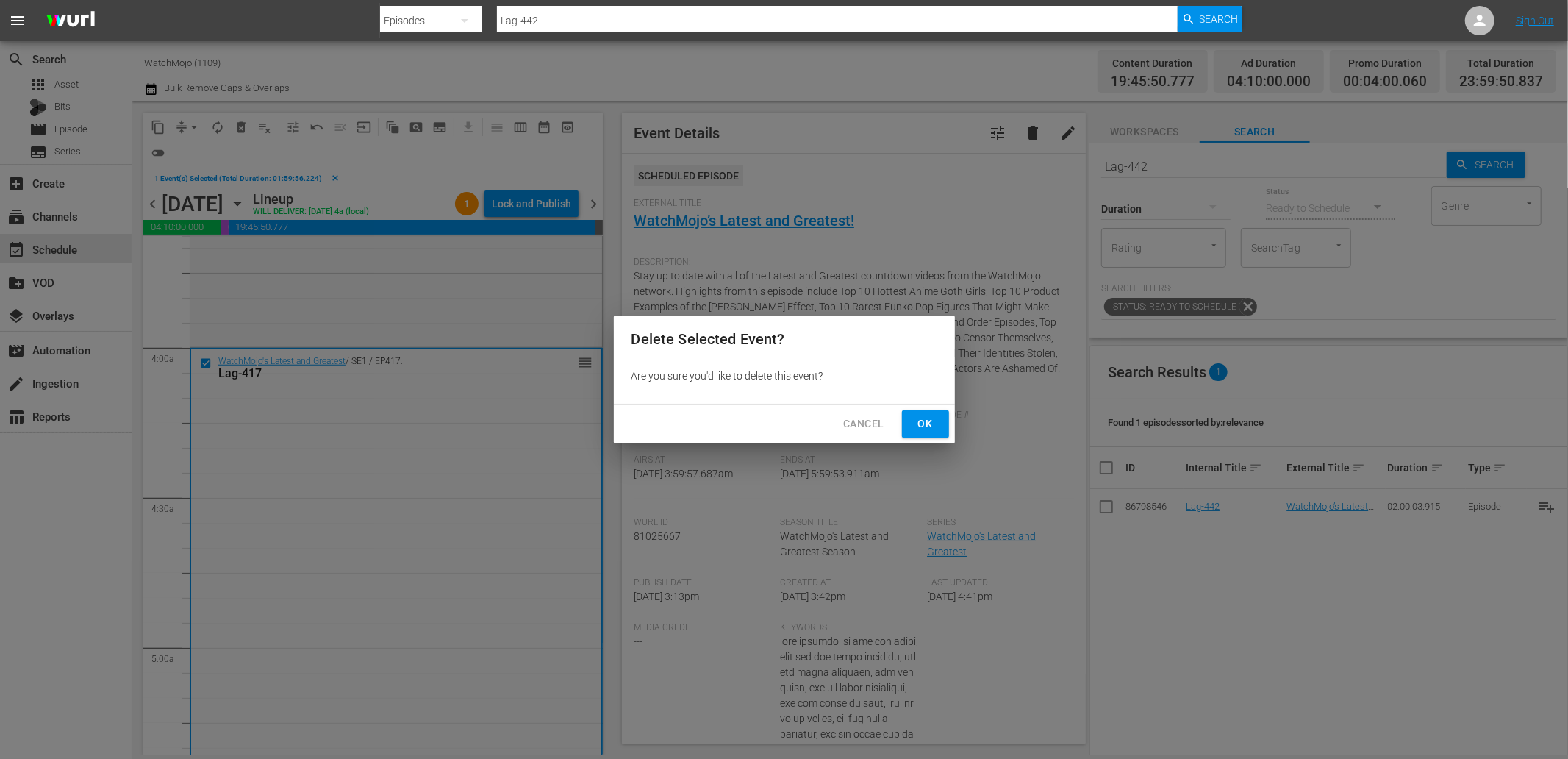
click at [930, 431] on span "Ok" at bounding box center [926, 424] width 23 height 18
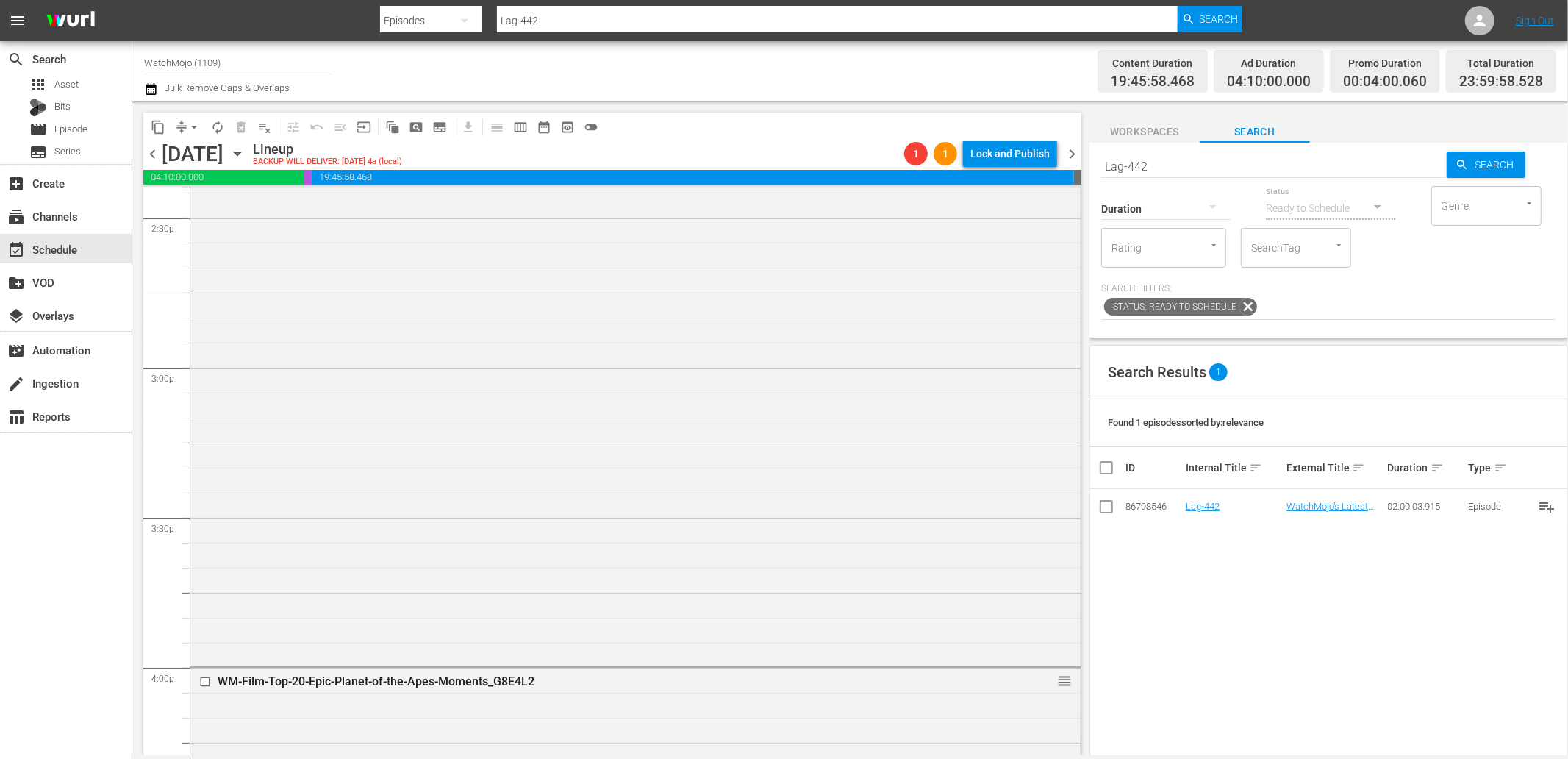
scroll to position [4356, 0]
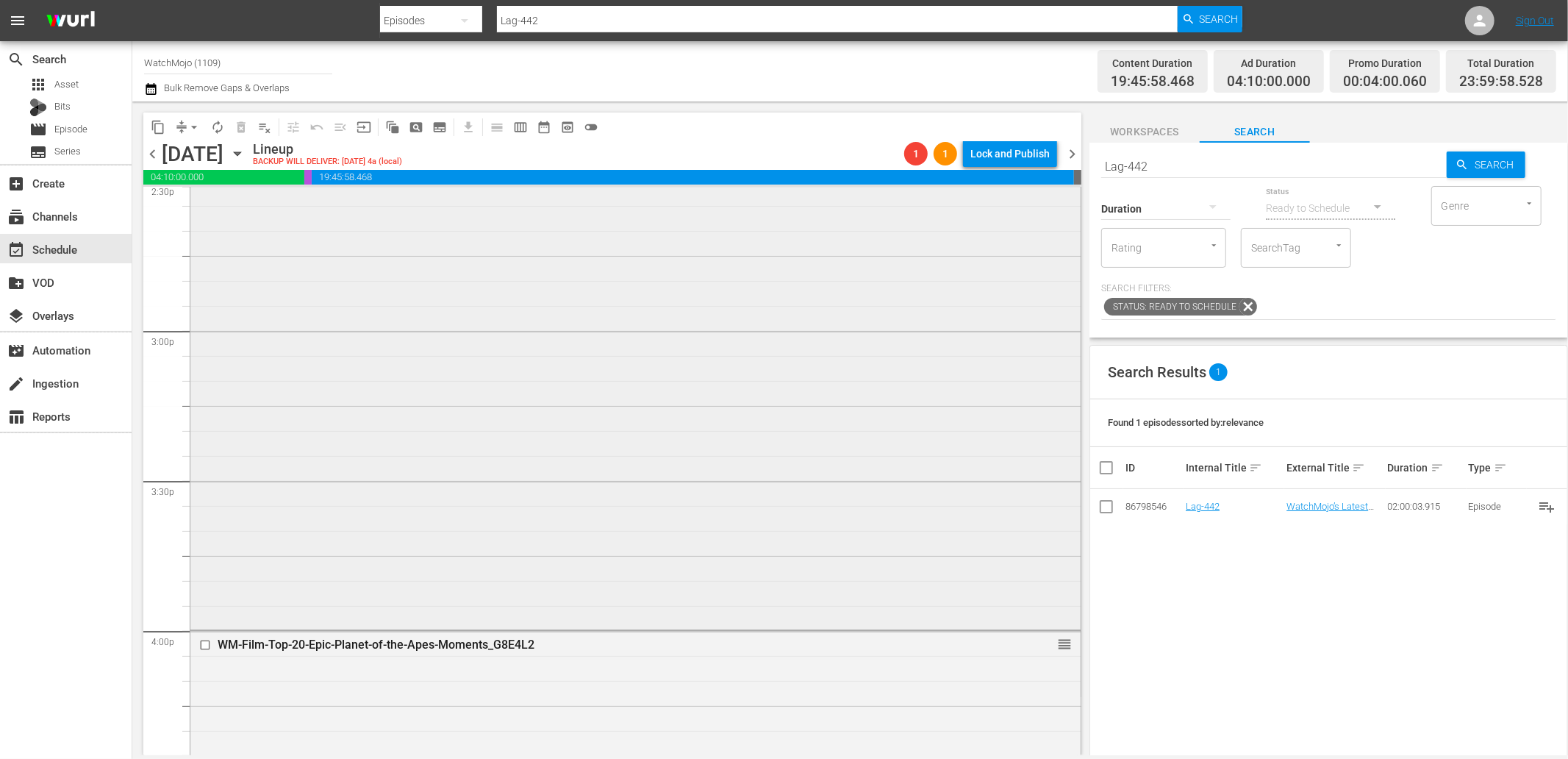
click at [459, 464] on div "WM-Deep-Dive-Creepy-Mystery-Locations_Dive110_M4O2T0 reorder" at bounding box center [635, 328] width 890 height 596
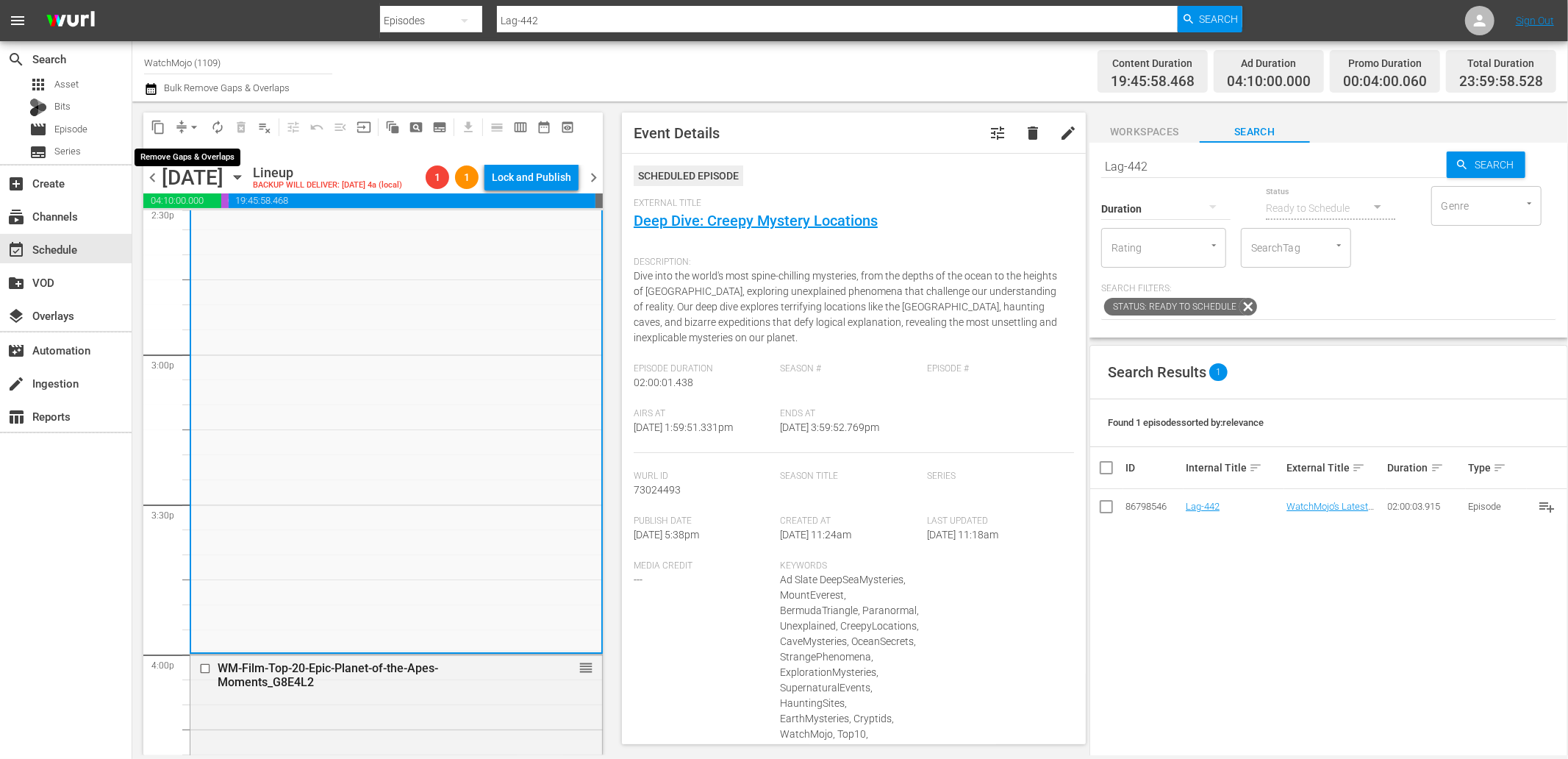
click at [181, 119] on span "compress" at bounding box center [181, 127] width 14 height 14
click at [197, 126] on span "arrow_drop_down" at bounding box center [194, 127] width 14 height 14
click at [223, 199] on li "Align to End of Previous Day" at bounding box center [195, 204] width 154 height 24
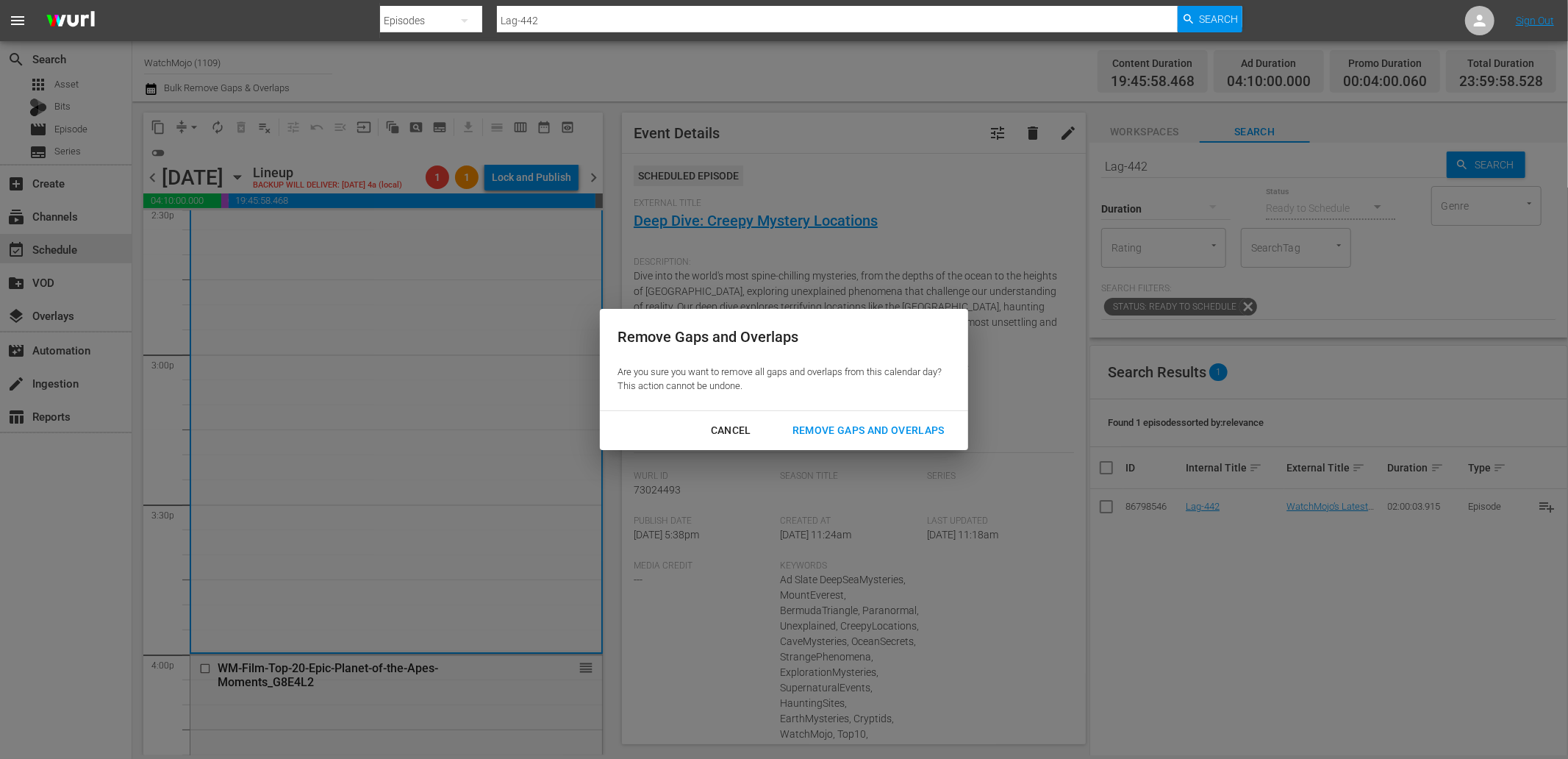
click at [893, 432] on div "Remove Gaps and Overlaps" at bounding box center [868, 430] width 176 height 18
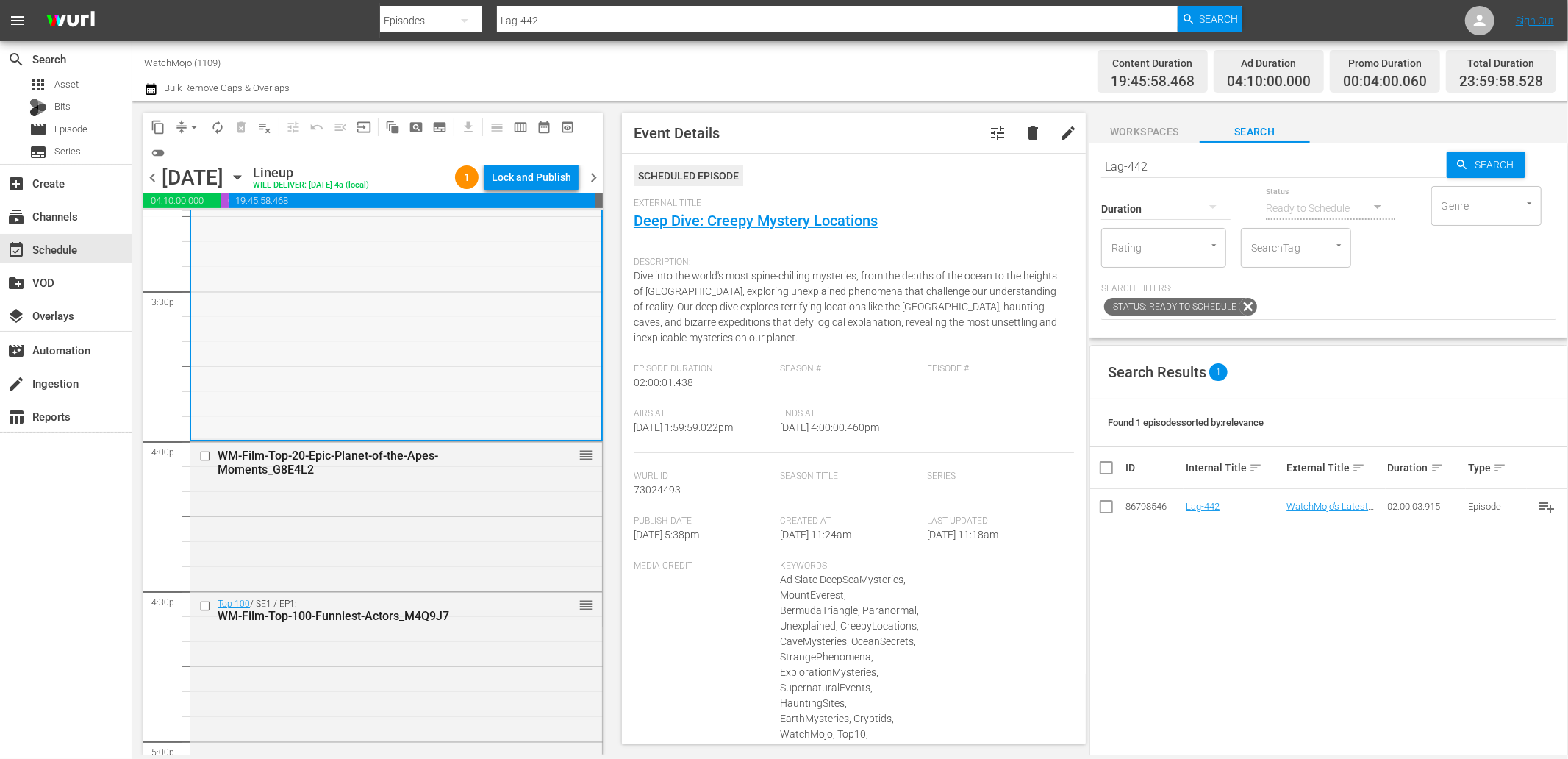
scroll to position [4738, 0]
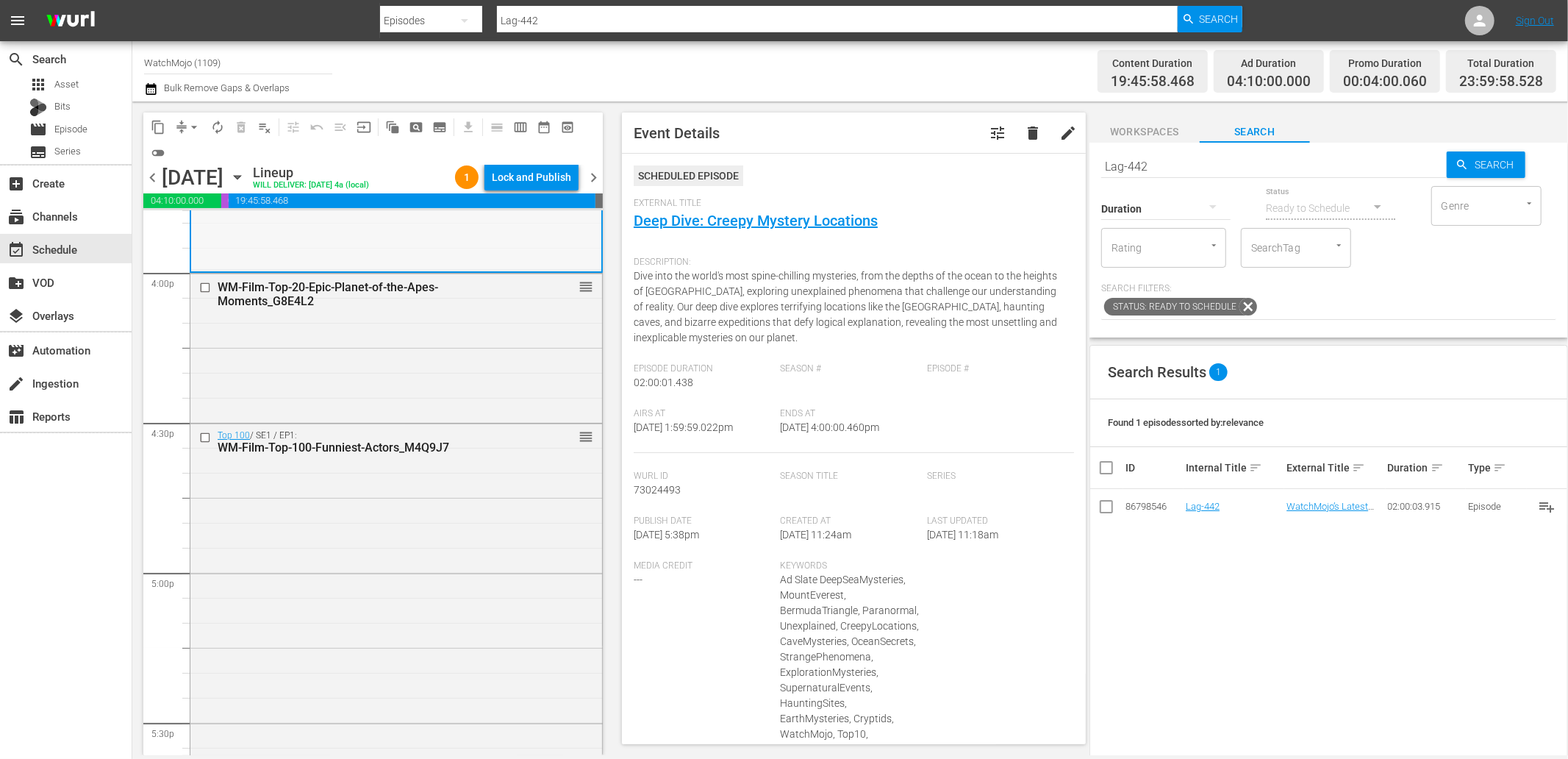
click at [399, 545] on div "Top 100 / SE1 / EP1: WM-Film-Top-100-Funniest-Actors_M4Q9J7 reorder" at bounding box center [396, 647] width 411 height 446
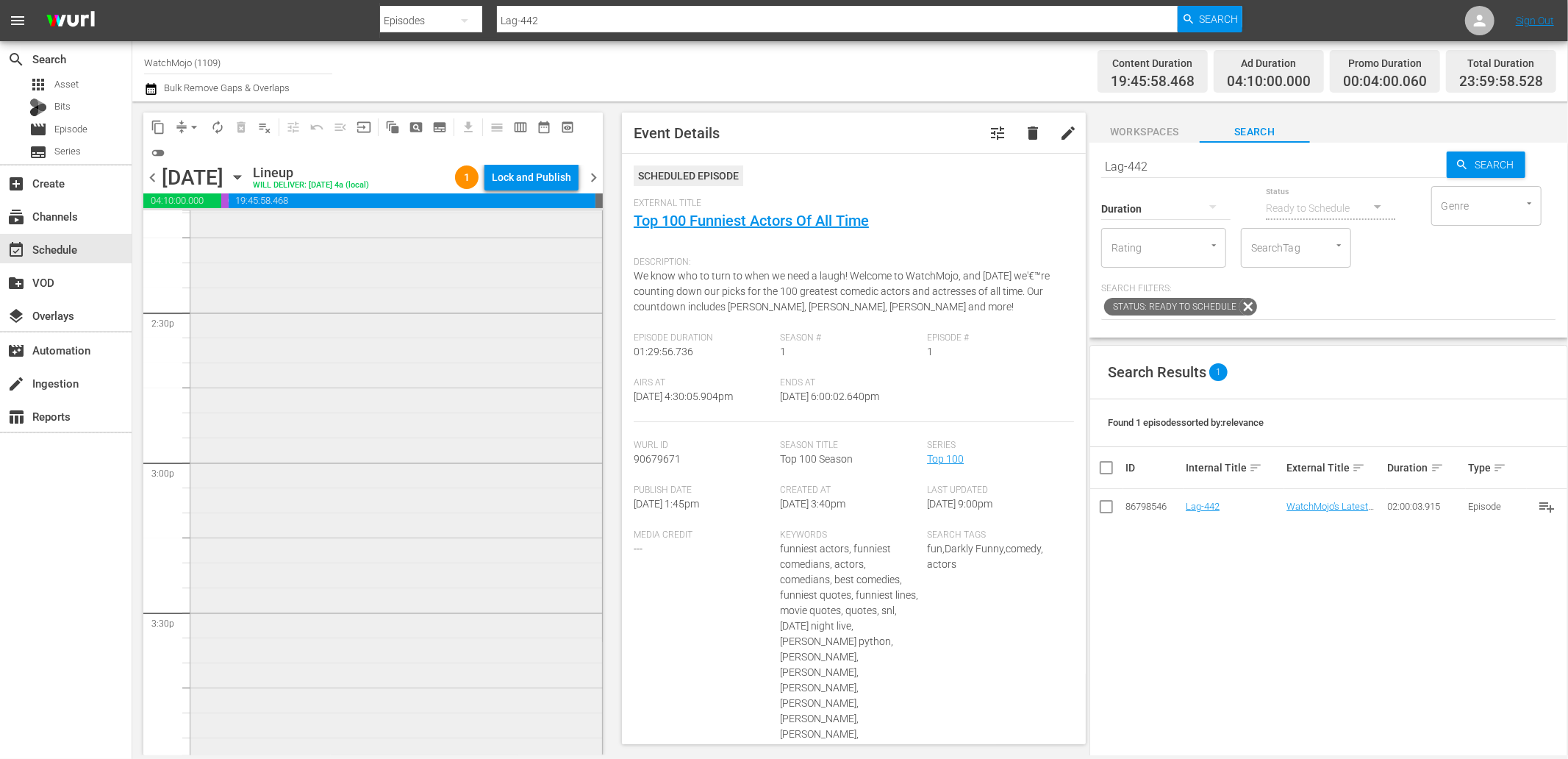
scroll to position [4248, 0]
click at [346, 462] on div "WM-Deep-Dive-Creepy-Mystery-Locations_Dive110_M4O2T0 reorder" at bounding box center [396, 461] width 411 height 596
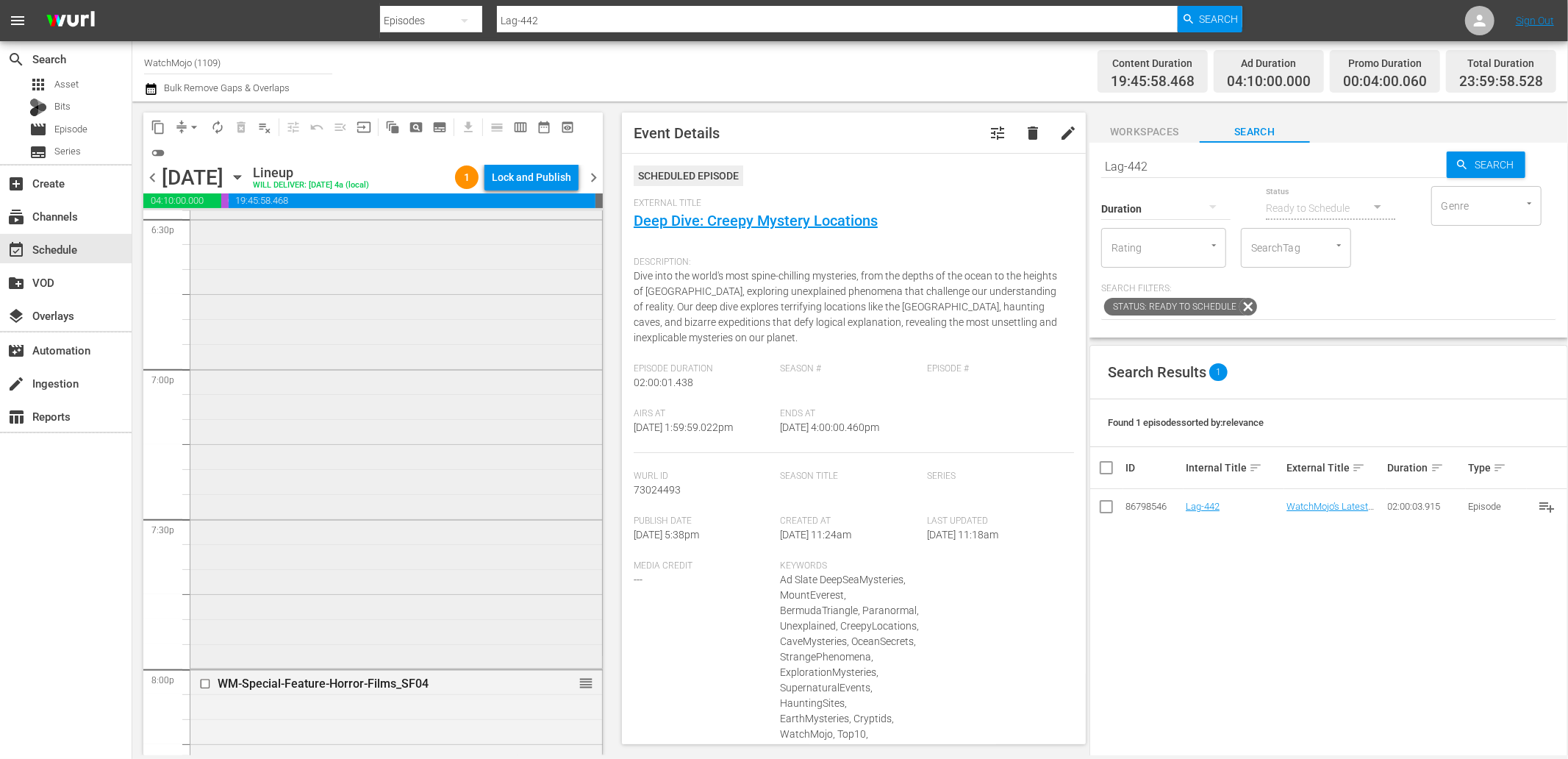
scroll to position [5556, 0]
click at [424, 500] on div "WatchMojo's Latest and Greatest / SE1 / EP458: Lag-458 reorder" at bounding box center [396, 354] width 411 height 596
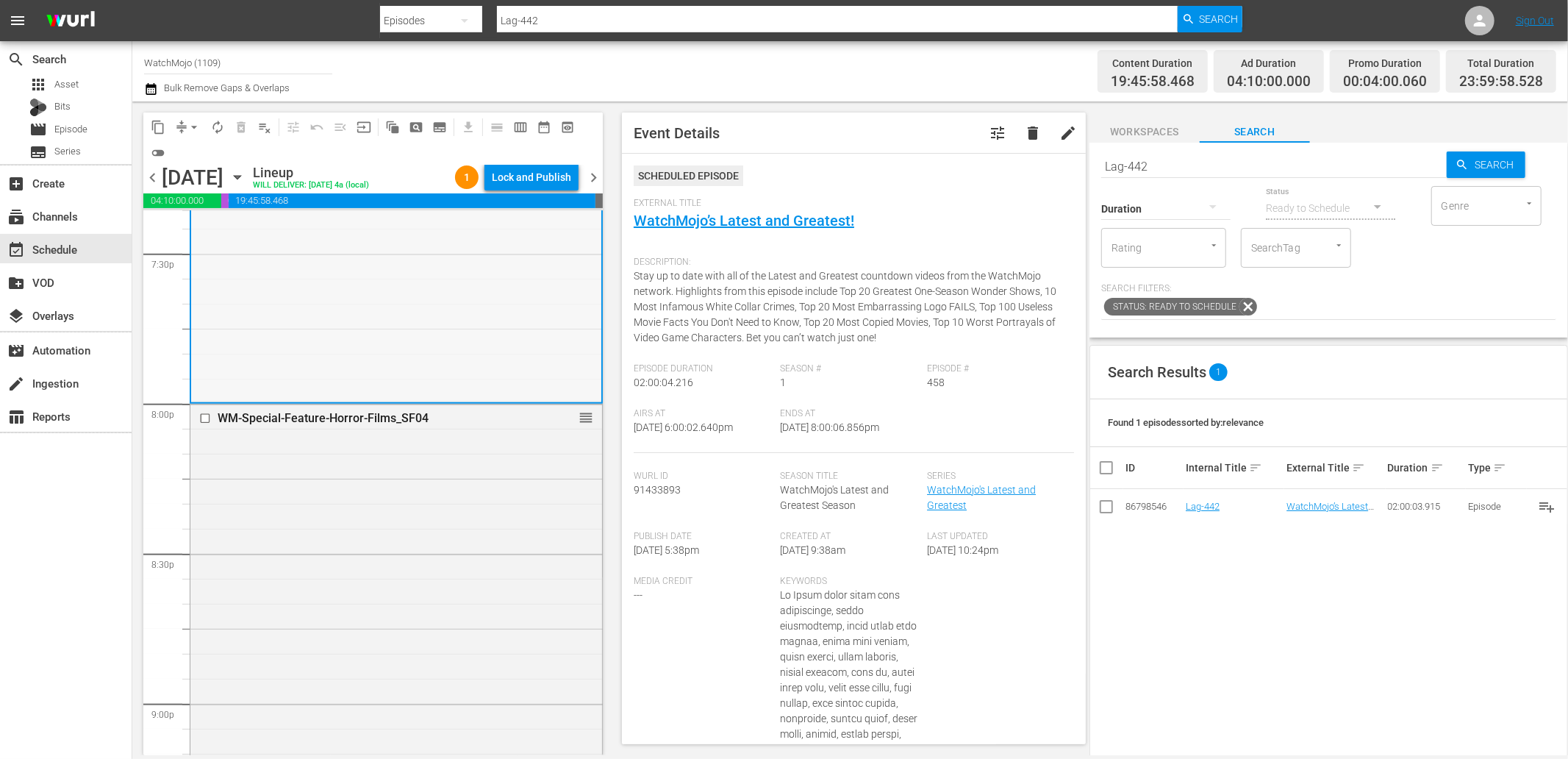
scroll to position [5827, 0]
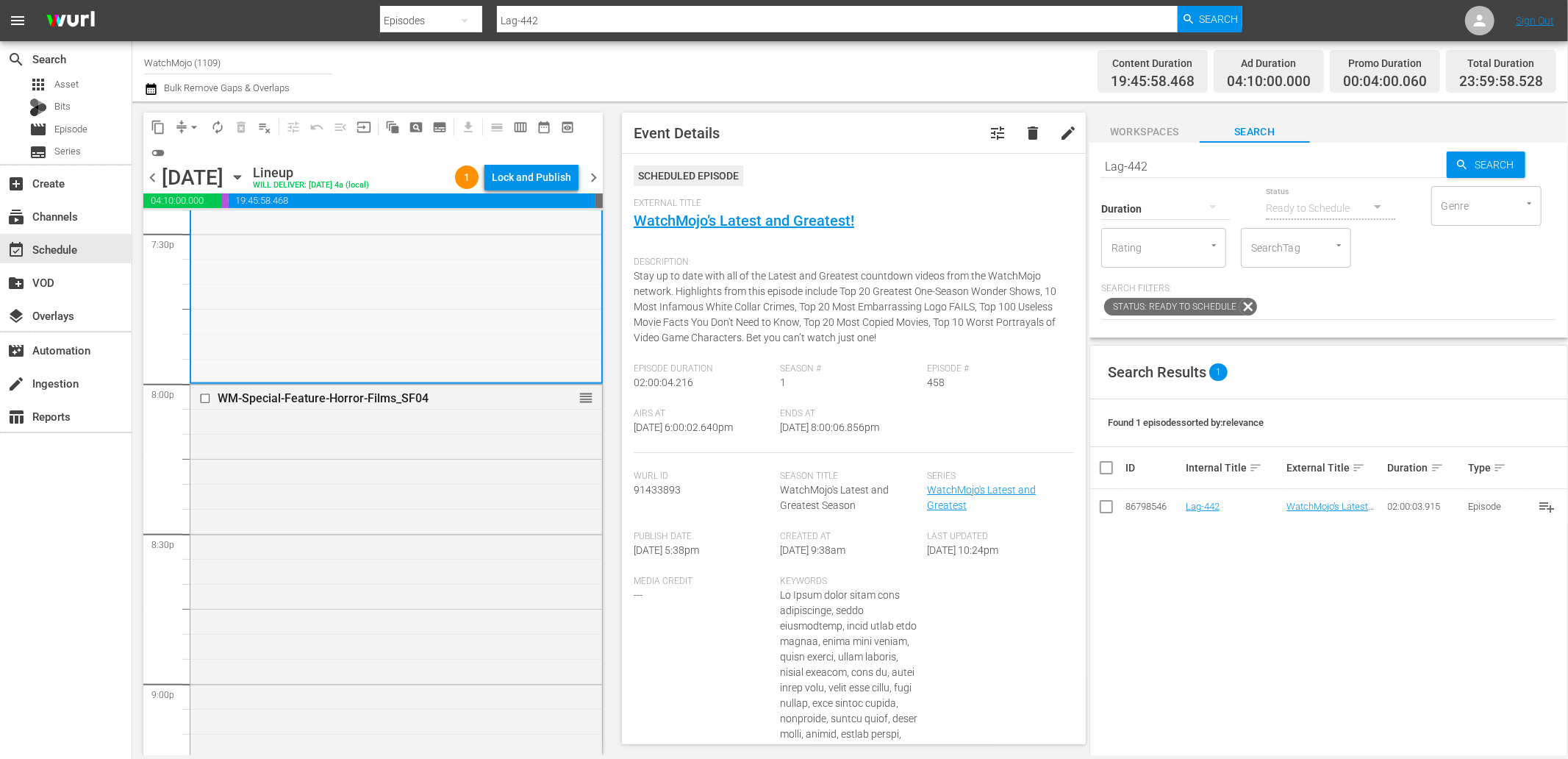
click at [423, 500] on div "WM-Special-Feature-Horror-Films_SF04 reorder" at bounding box center [396, 682] width 411 height 596
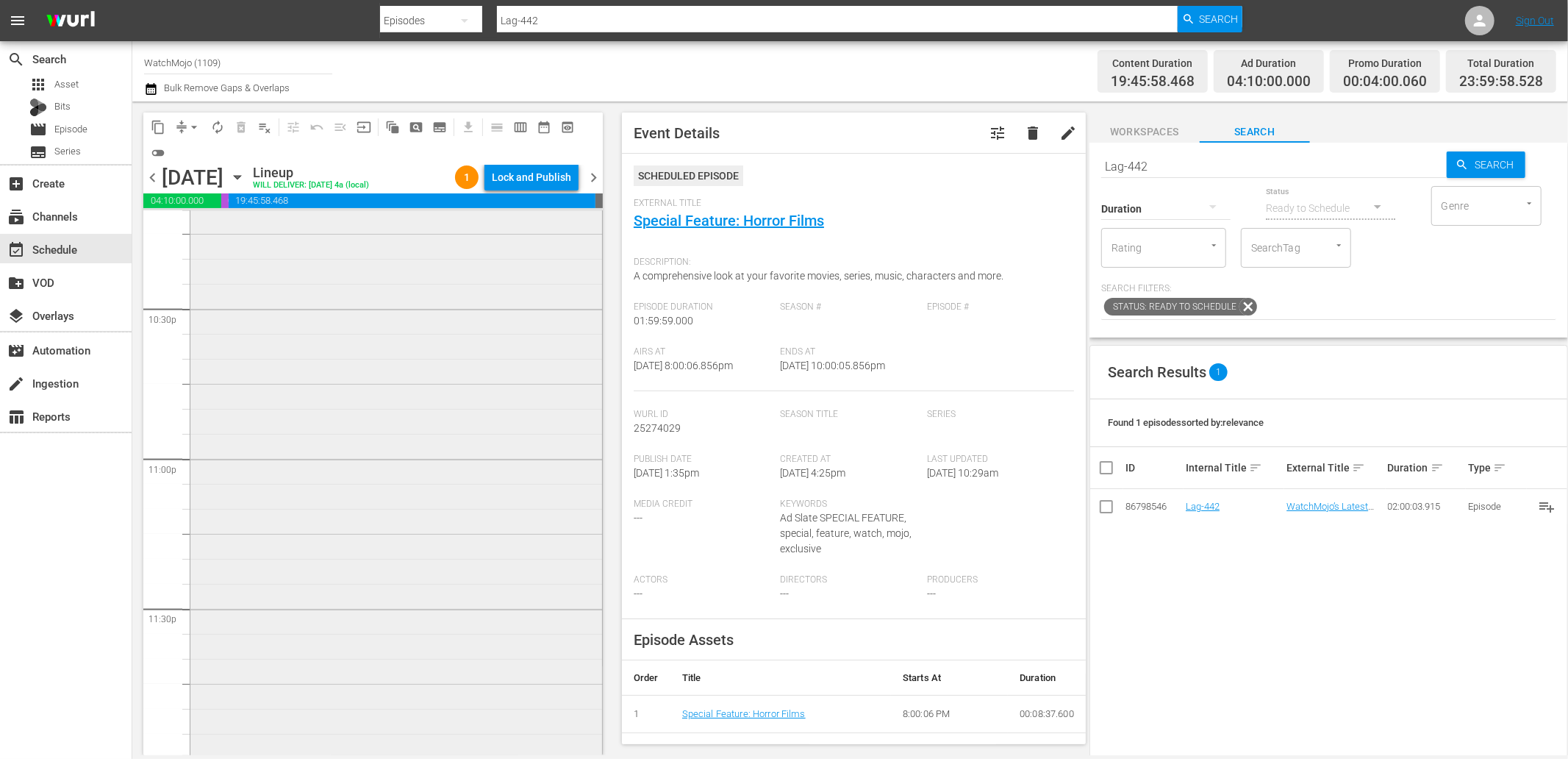
scroll to position [6655, 0]
click at [363, 559] on div "WatchMojo's Latest and Greatest / SE1 / EP350: Lag-350 (Horror) reorder" at bounding box center [396, 454] width 411 height 595
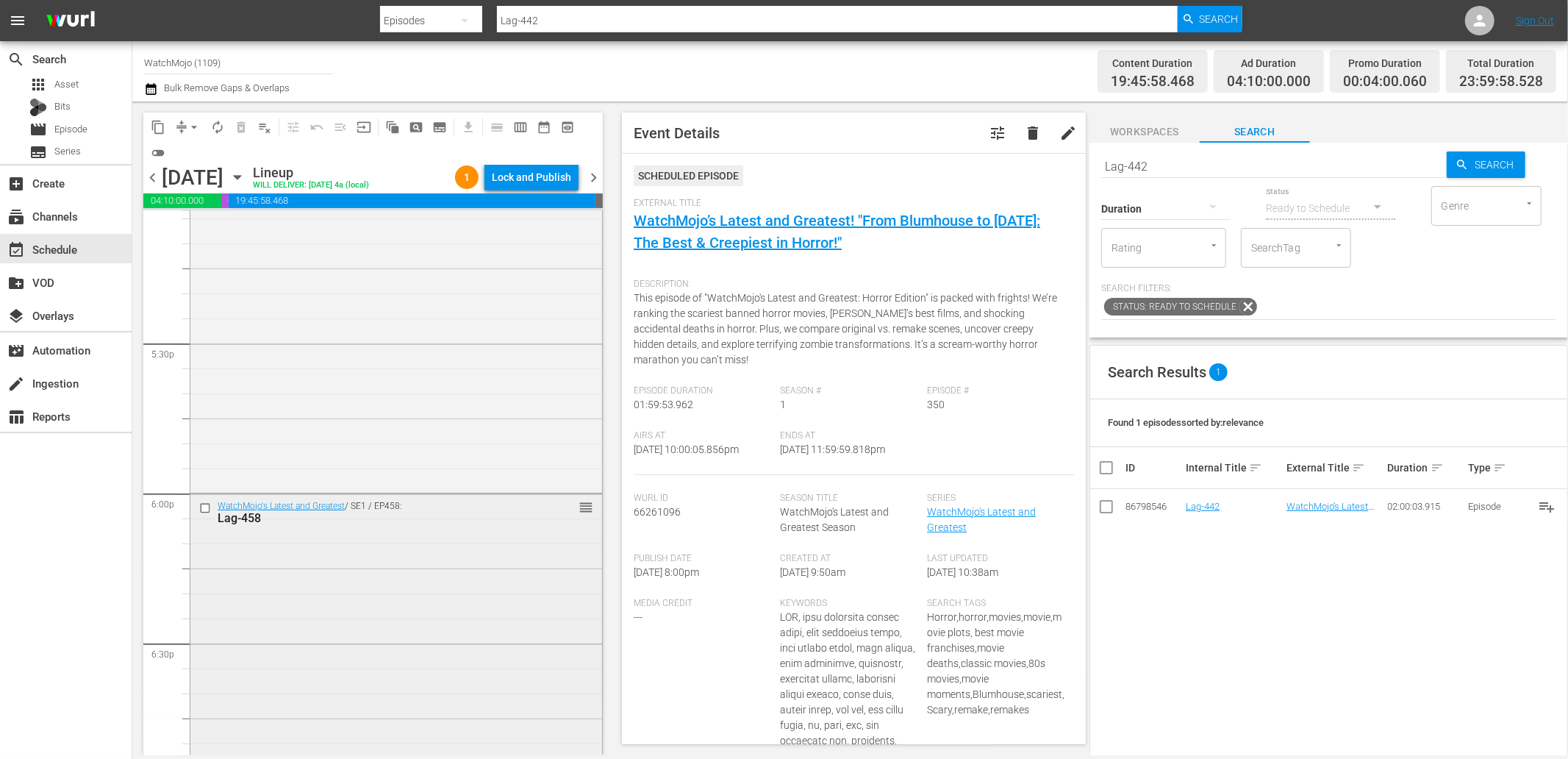
scroll to position [4966, 0]
click at [383, 456] on div "Top 100 / SE1 / EP1: WM-Film-Top-100-Funniest-Actors_M4Q9J7 reorder" at bounding box center [396, 419] width 411 height 446
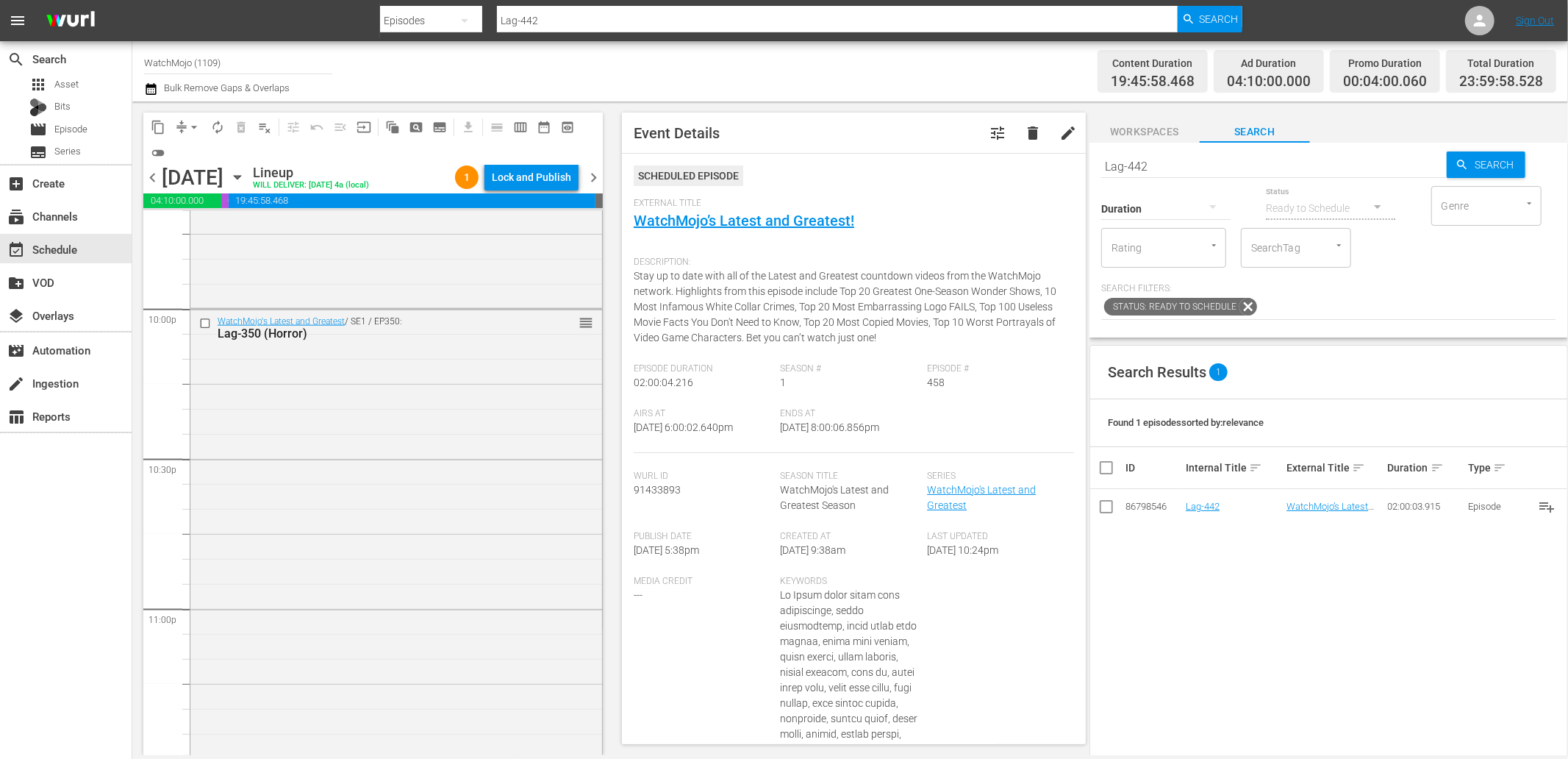
scroll to position [6655, 0]
click at [371, 679] on div "WatchMojo's Latest and Greatest / SE1 / EP350: Lag-350 (Horror) reorder" at bounding box center [396, 454] width 411 height 595
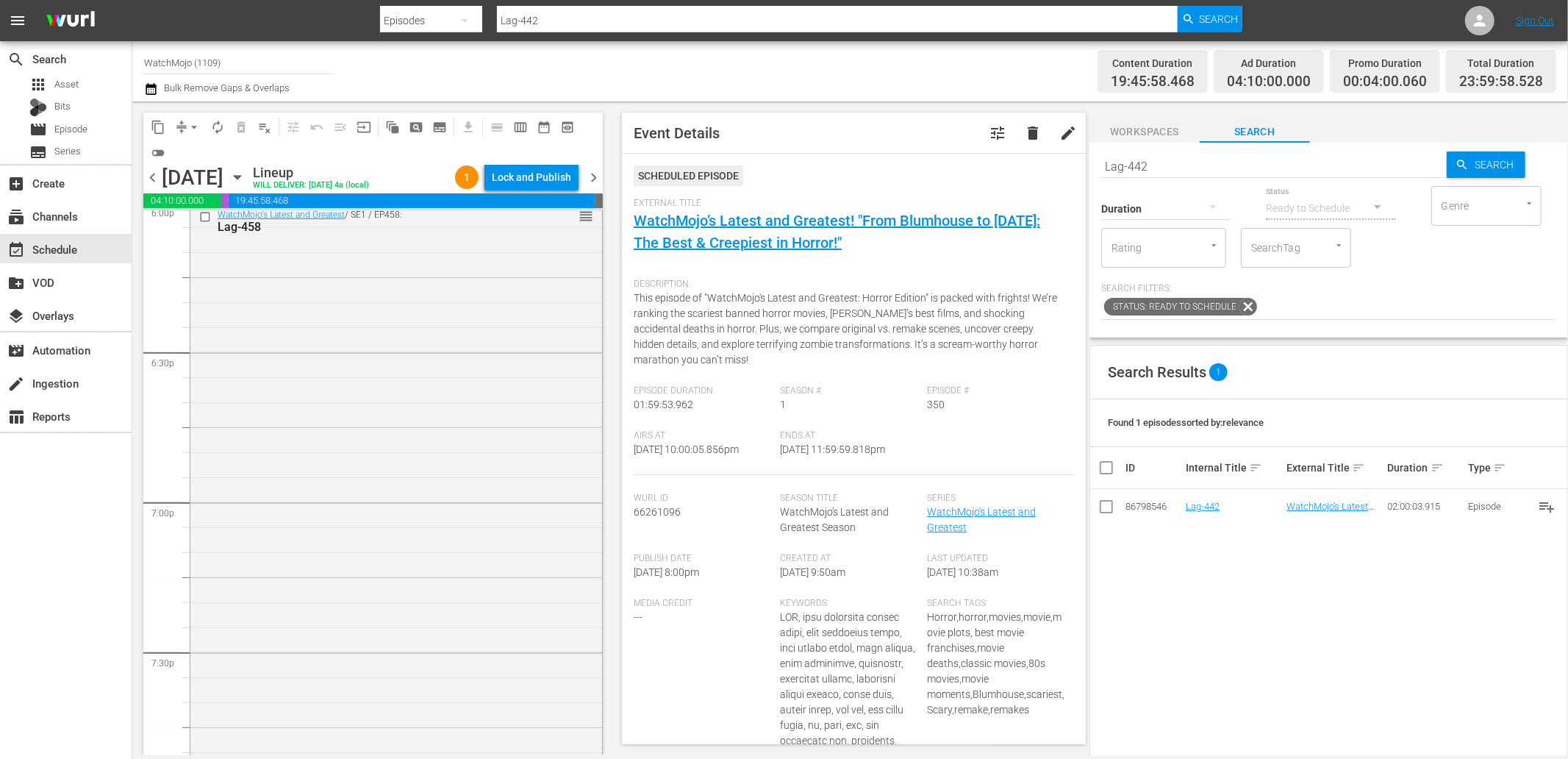
scroll to position [5239, 0]
click at [334, 546] on div "WatchMojo's Latest and Greatest / SE1 / EP458: Lag-458 reorder" at bounding box center [396, 670] width 411 height 596
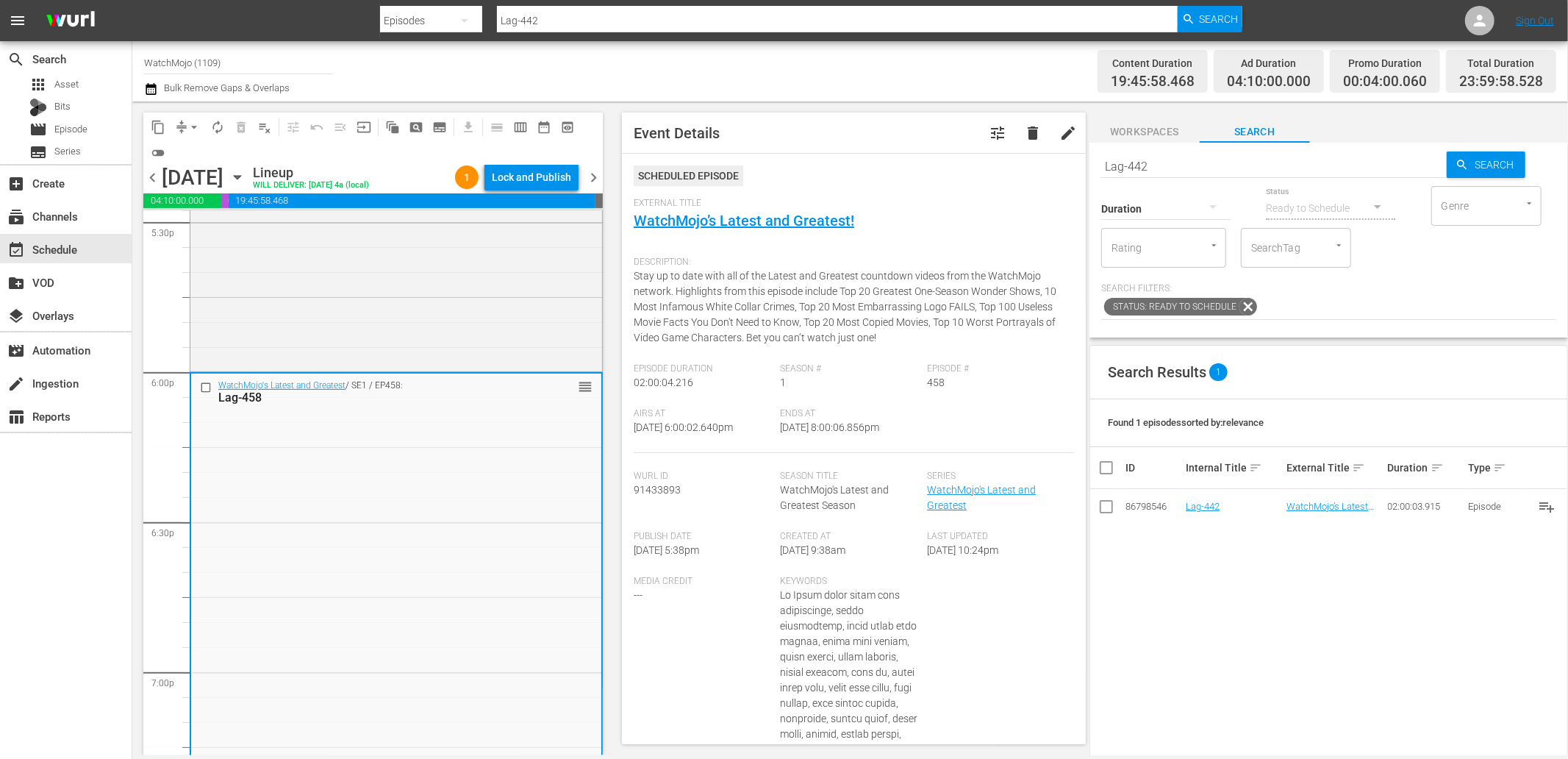
click at [333, 546] on div "WatchMojo's Latest and Greatest / SE1 / EP458: Lag-458 reorder" at bounding box center [396, 671] width 410 height 596
click at [299, 456] on div "WatchMojo's Latest and Greatest / SE1 / EP458: Lag-458 reorder" at bounding box center [396, 671] width 410 height 596
click at [200, 383] on input "checkbox" at bounding box center [207, 387] width 15 height 13
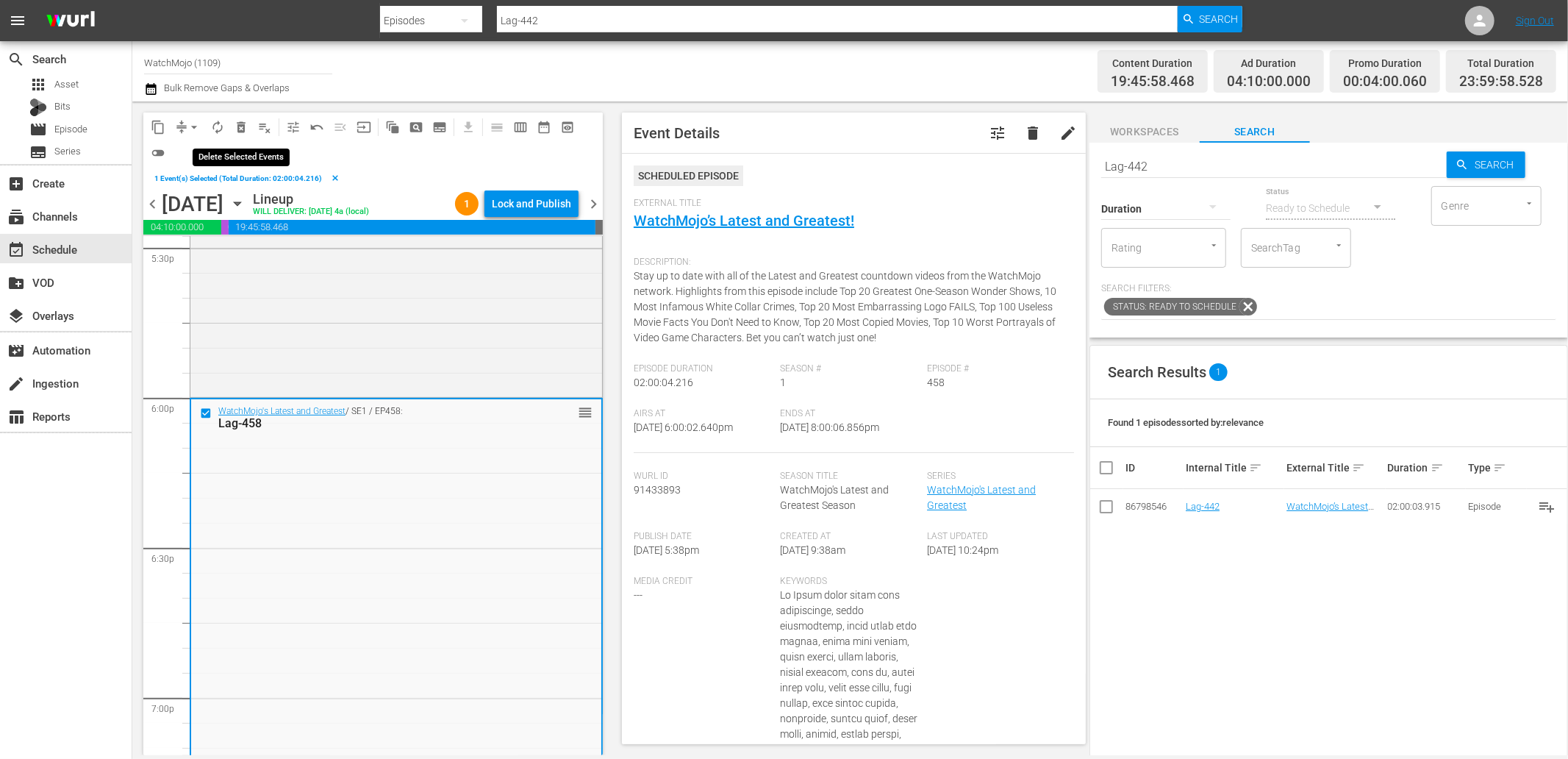
click at [240, 129] on span "delete_forever_outlined" at bounding box center [241, 127] width 14 height 14
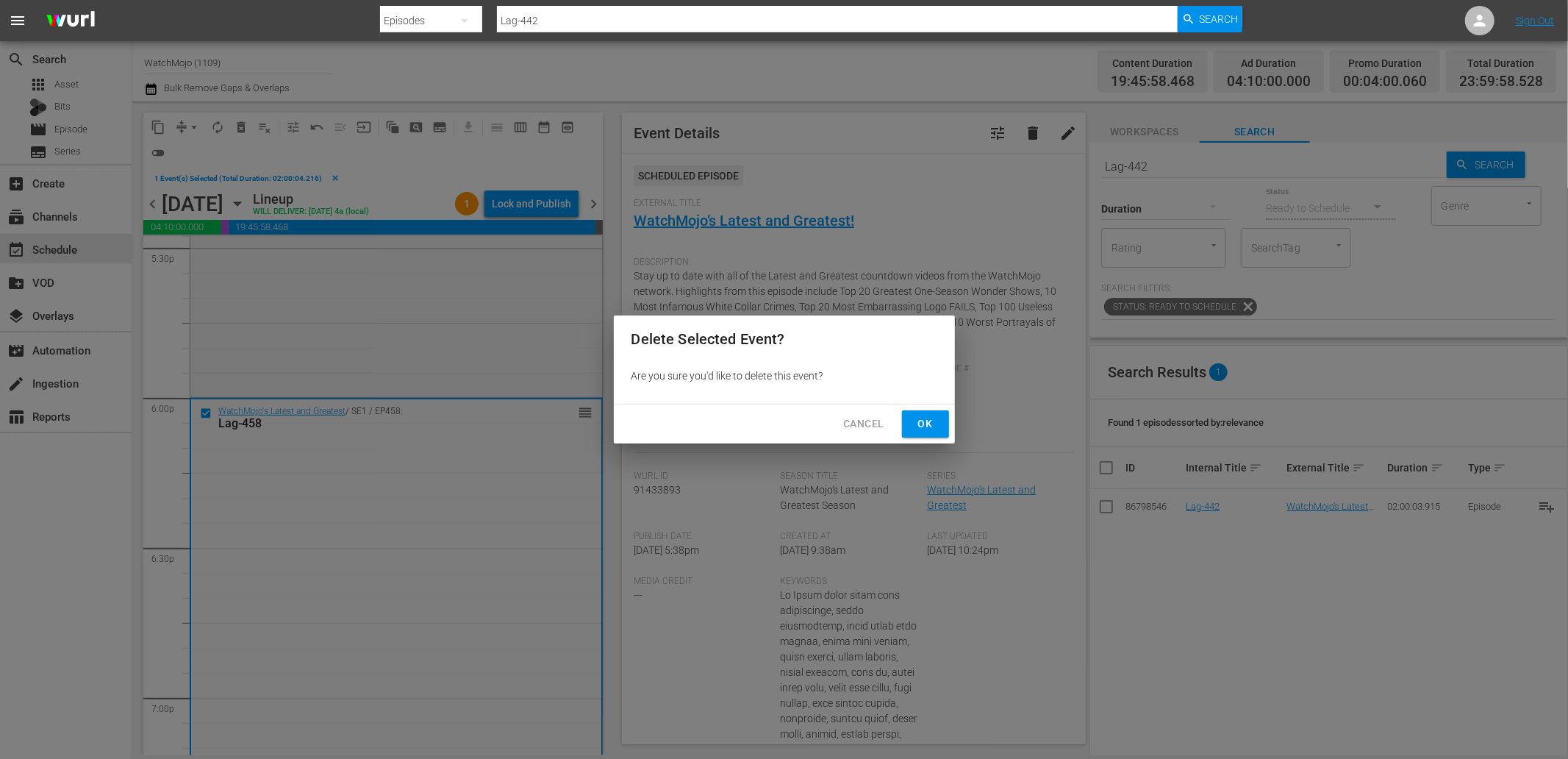
click at [922, 432] on span "Ok" at bounding box center [926, 424] width 23 height 18
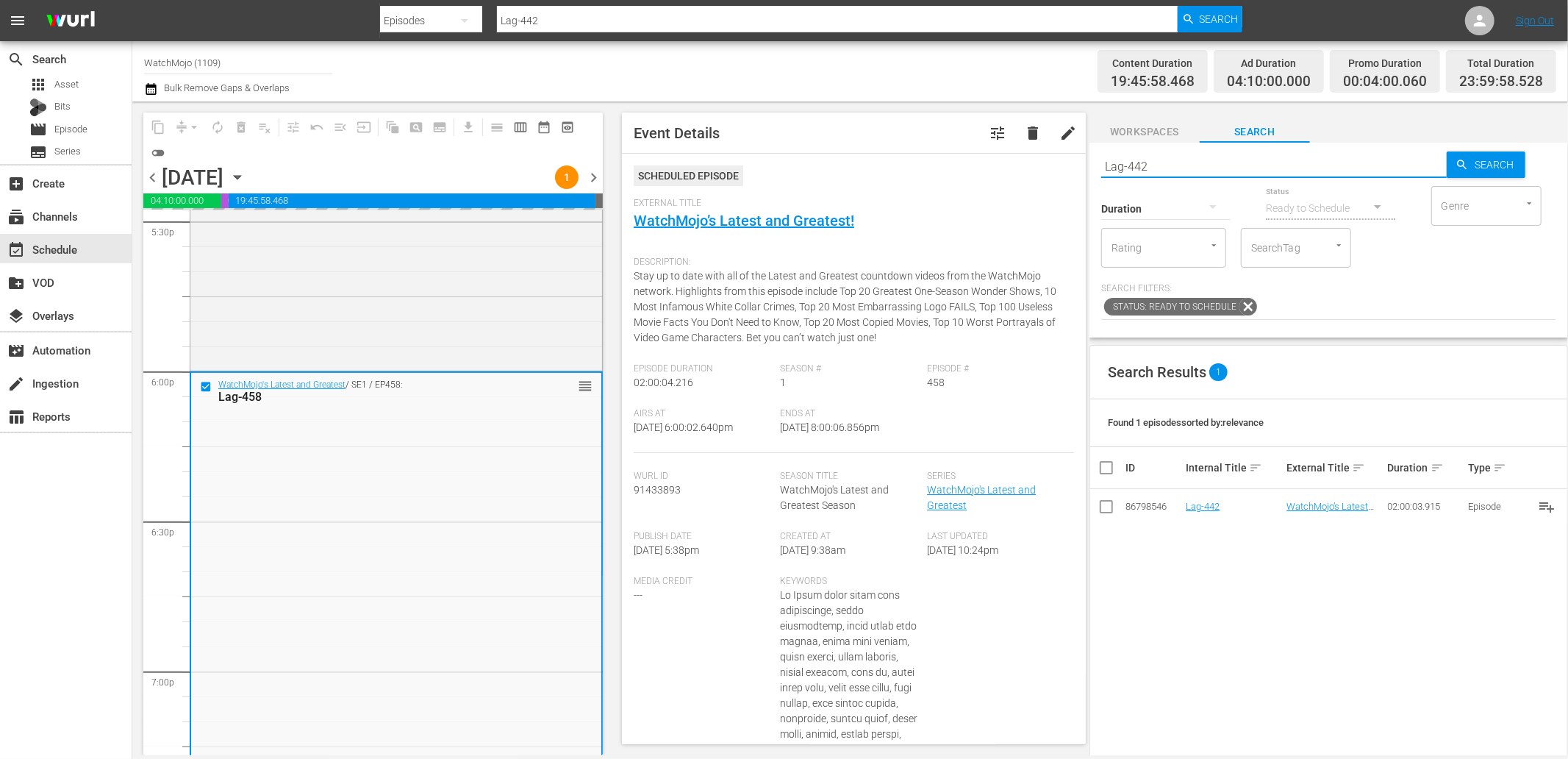
drag, startPoint x: 1185, startPoint y: 160, endPoint x: 1052, endPoint y: 165, distance: 133.1
click at [1052, 165] on div "content_copy compress arrow_drop_down autorenew_outlined delete_forever_outline…" at bounding box center [850, 428] width 1436 height 654
paste input "Lag-355 (Horror)"
type input "Lag-355 (Horror)"
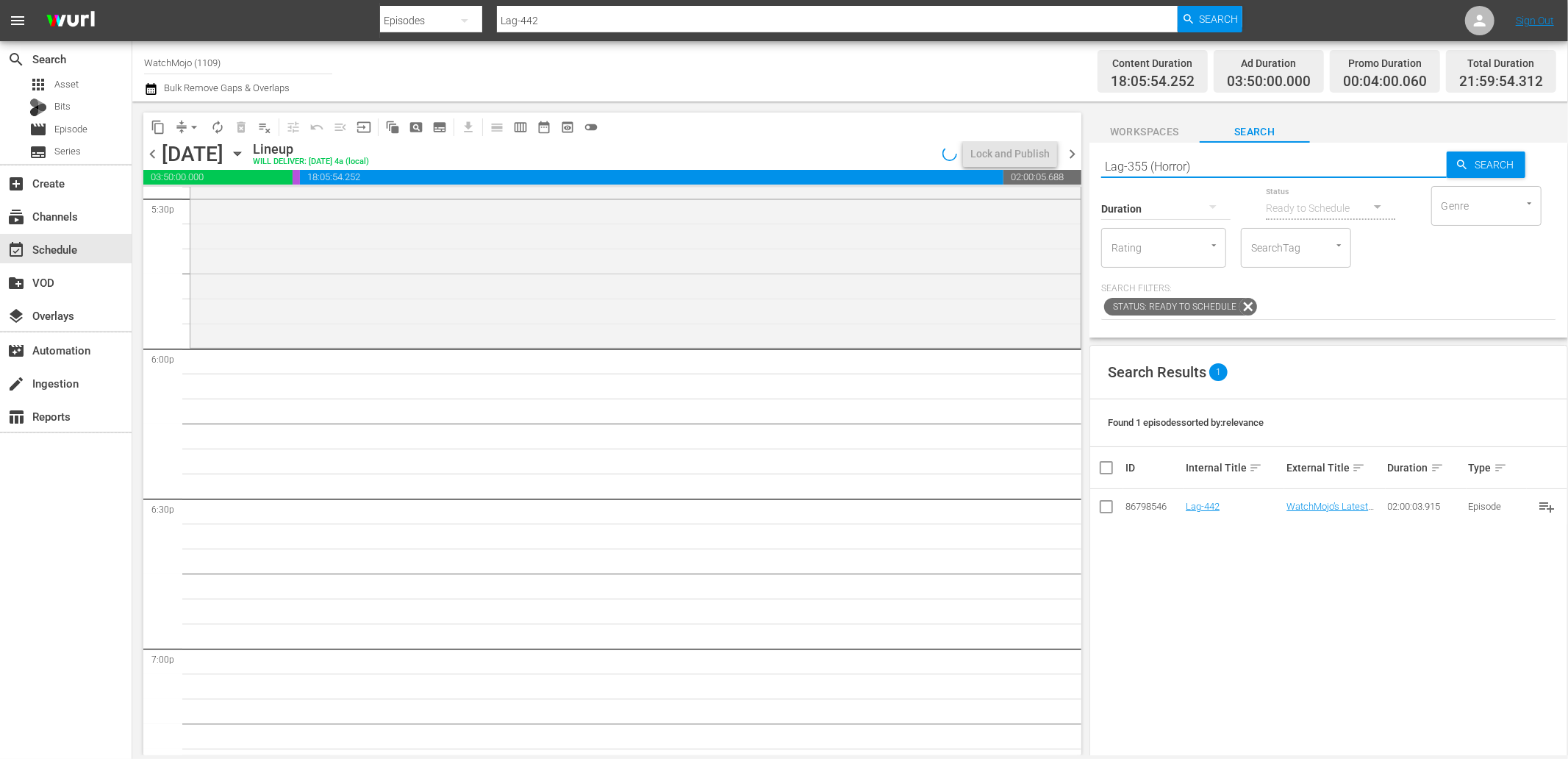
type input "Lag-355 (Horror)"
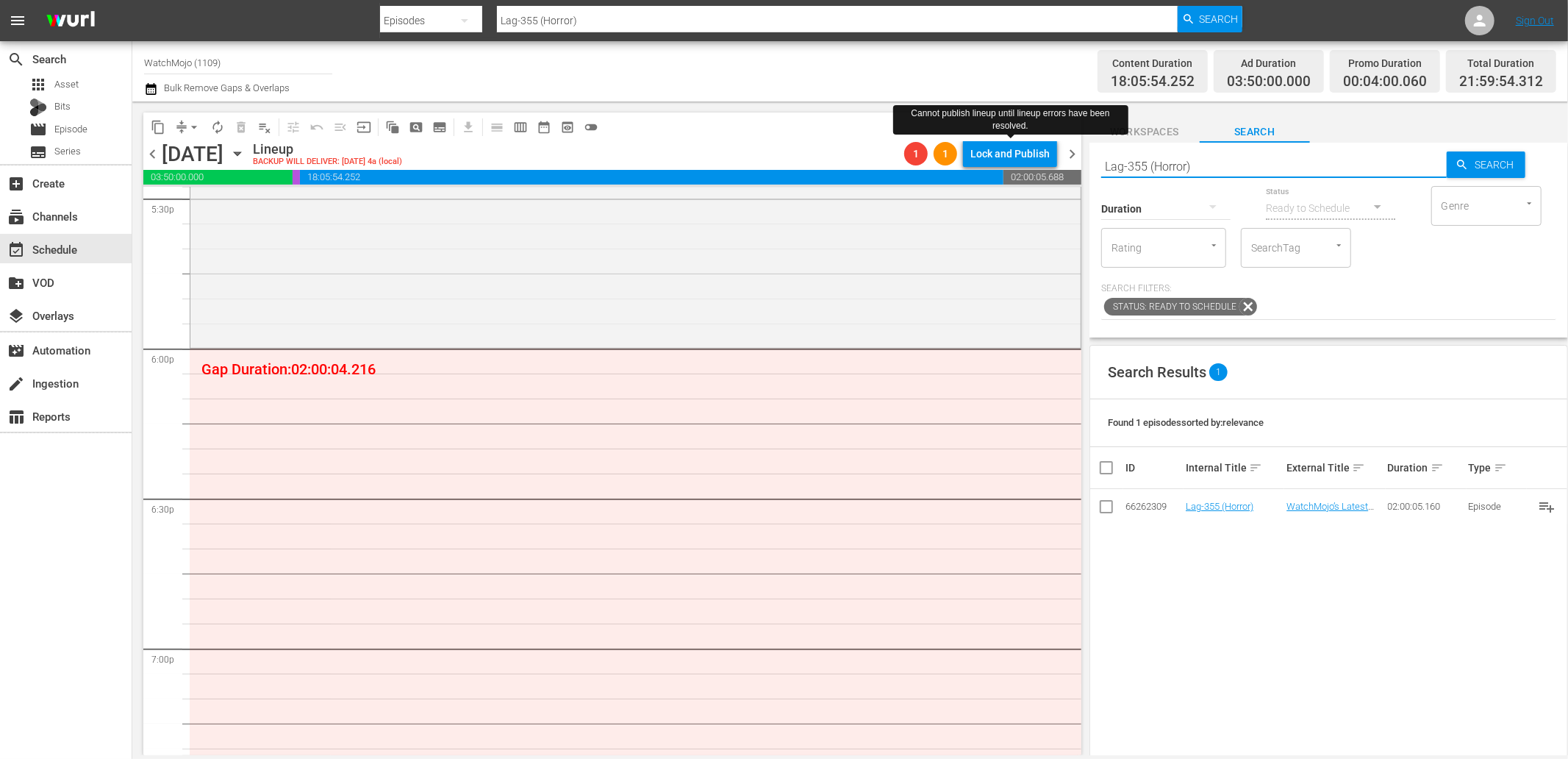
type input "Lag-355 (Horror)"
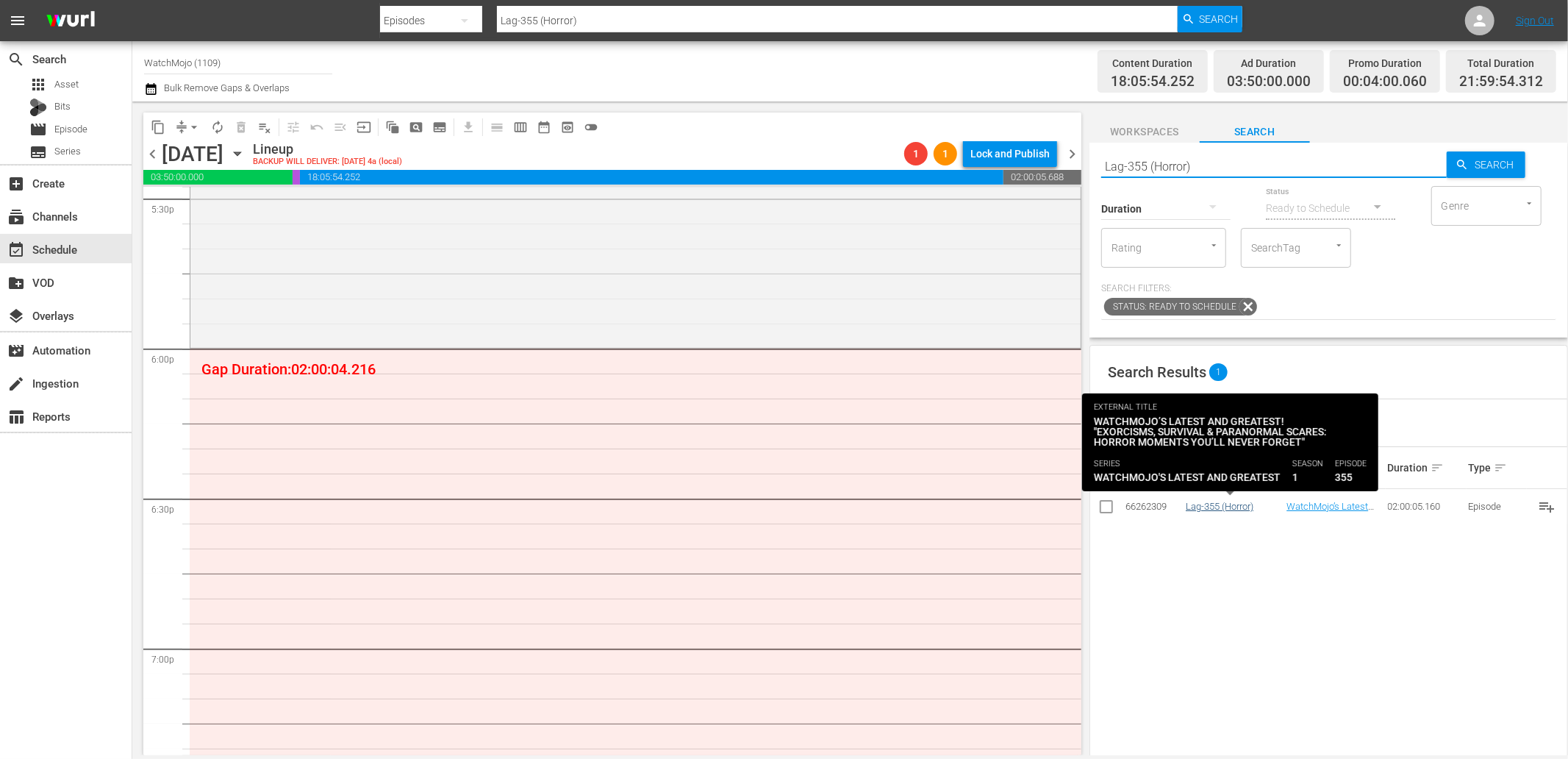
type input "Lag-355 (Horror)"
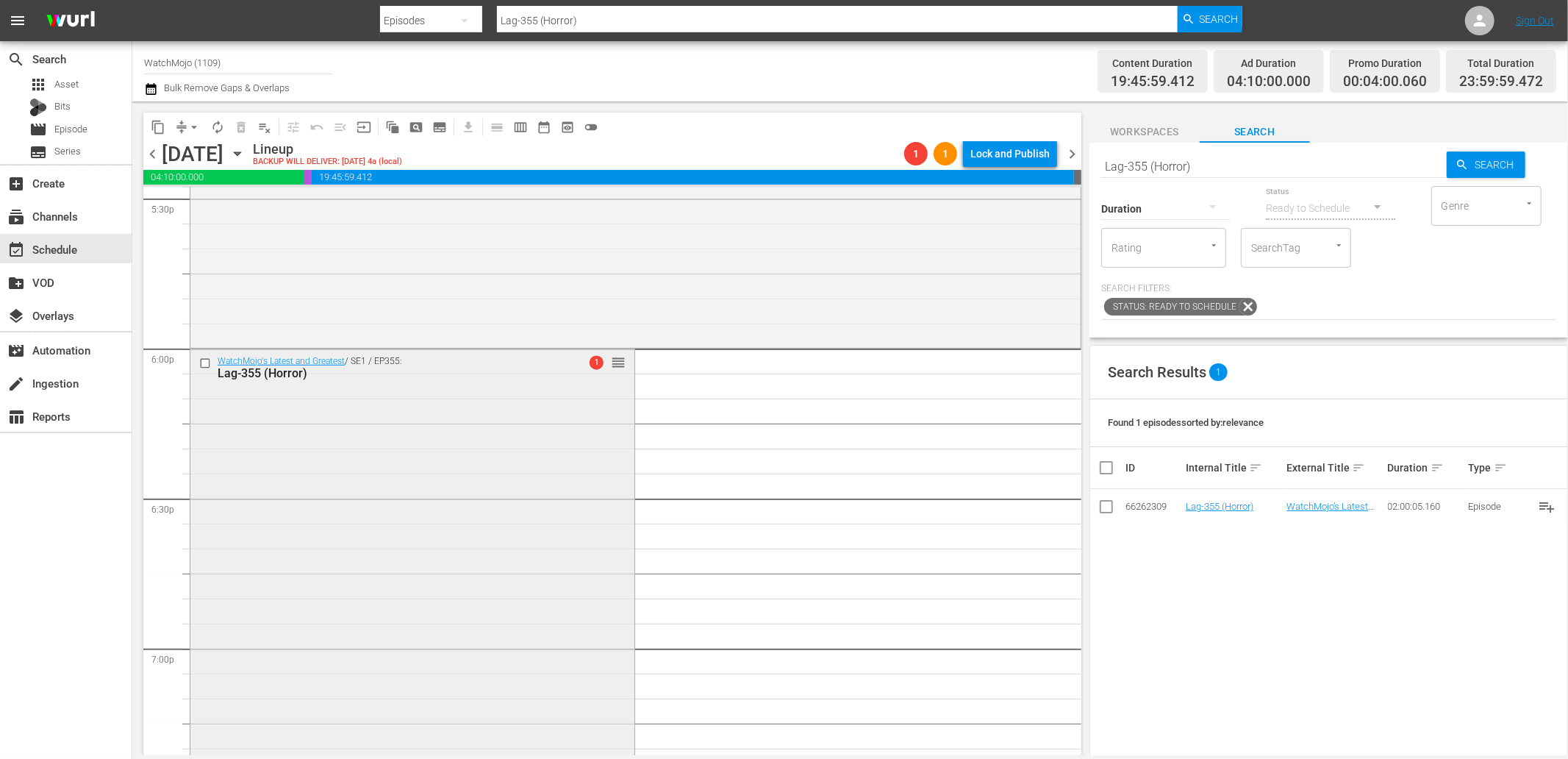
click at [463, 524] on div "WatchMojo's Latest and Greatest / SE1 / EP355: Lag-355 (Horror) 1 reorder" at bounding box center [412, 648] width 444 height 596
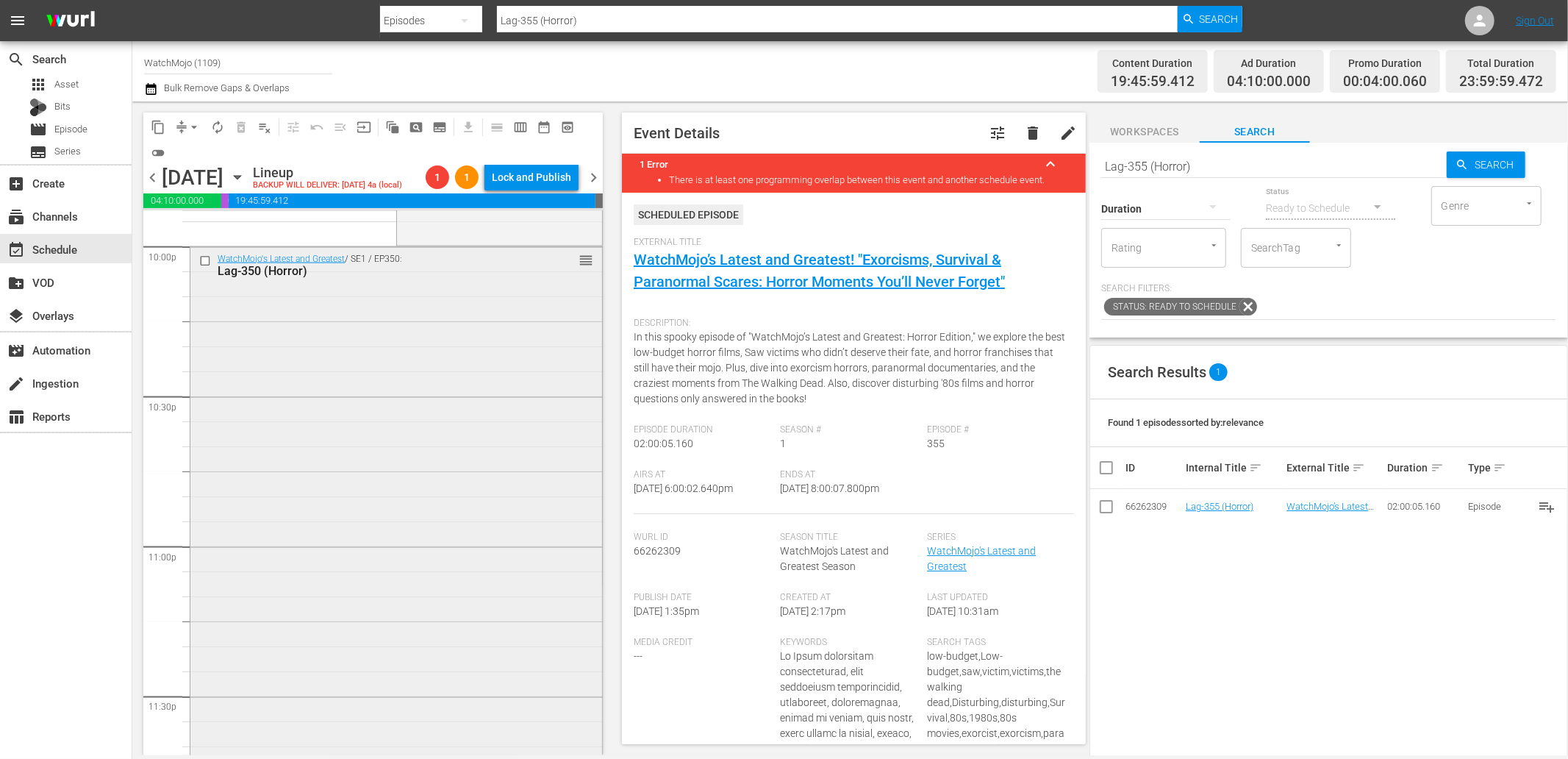
scroll to position [6655, 0]
click at [418, 589] on div "WatchMojo's Latest and Greatest / SE1 / EP350: Lag-350 (Horror) reorder" at bounding box center [396, 454] width 411 height 595
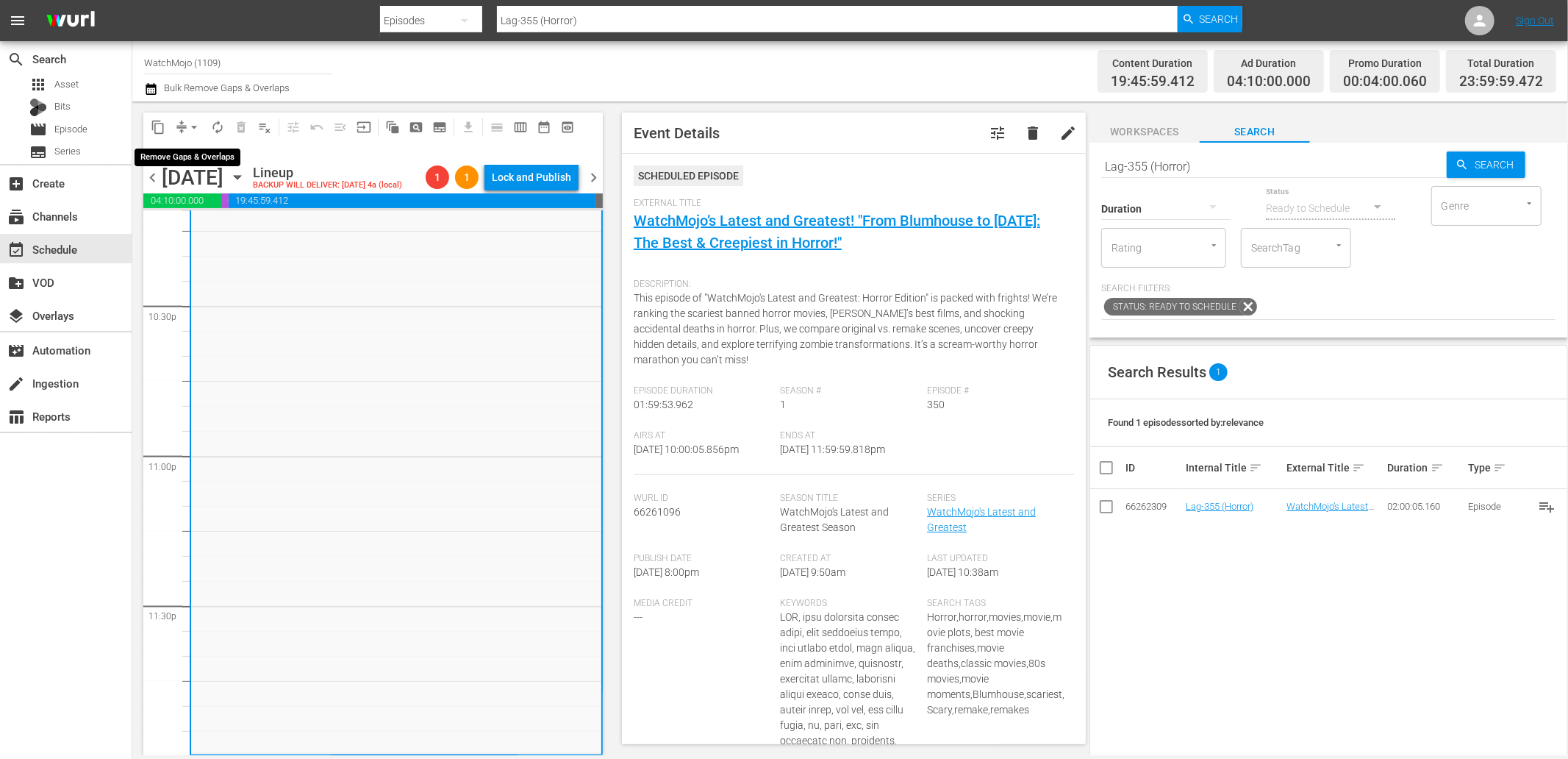
click at [189, 119] on span "arrow_drop_down" at bounding box center [194, 127] width 14 height 14
click at [233, 211] on li "Align to End of Previous Day" at bounding box center [195, 204] width 154 height 24
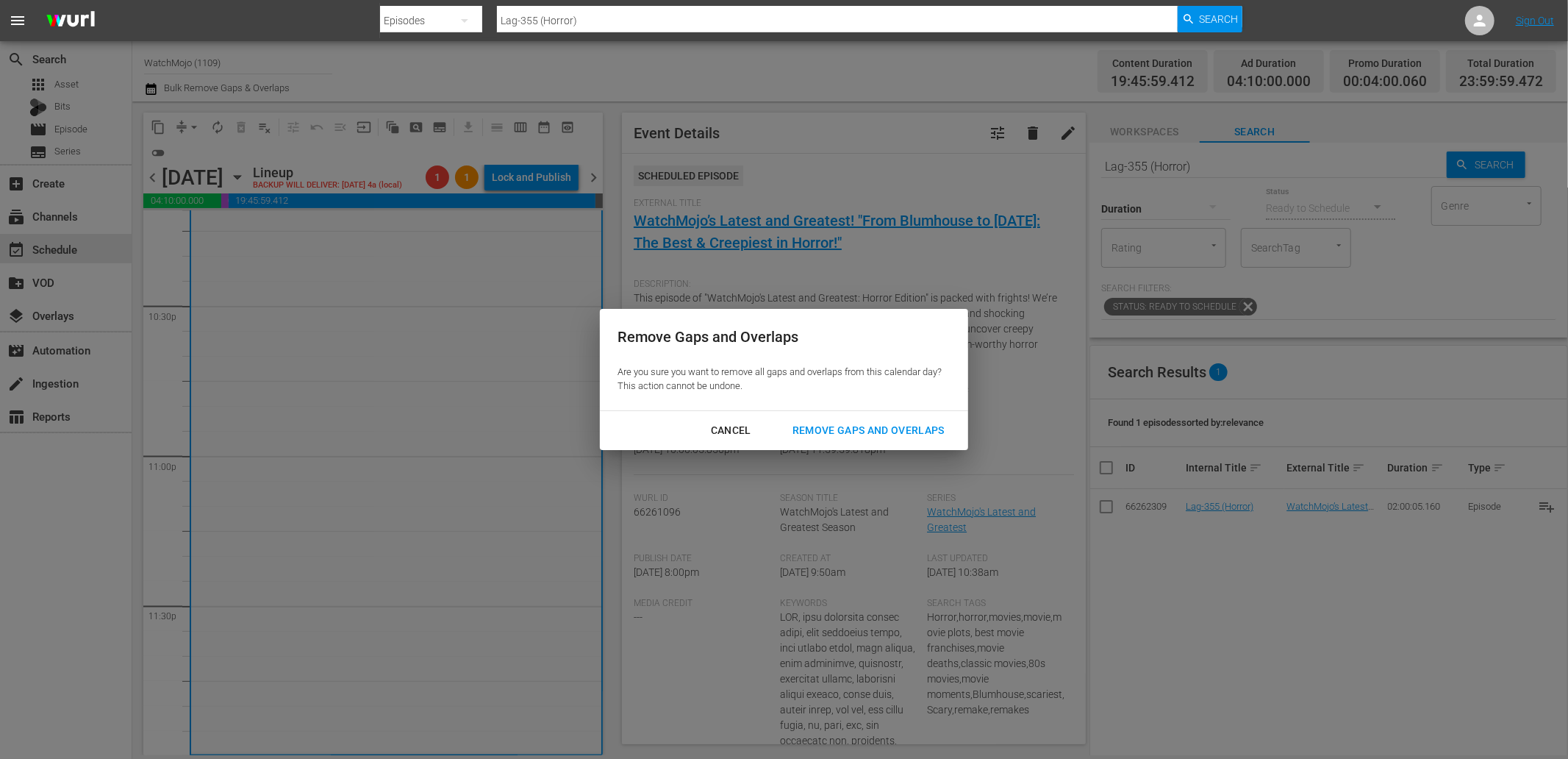
click at [877, 425] on div "Remove Gaps and Overlaps" at bounding box center [868, 430] width 176 height 18
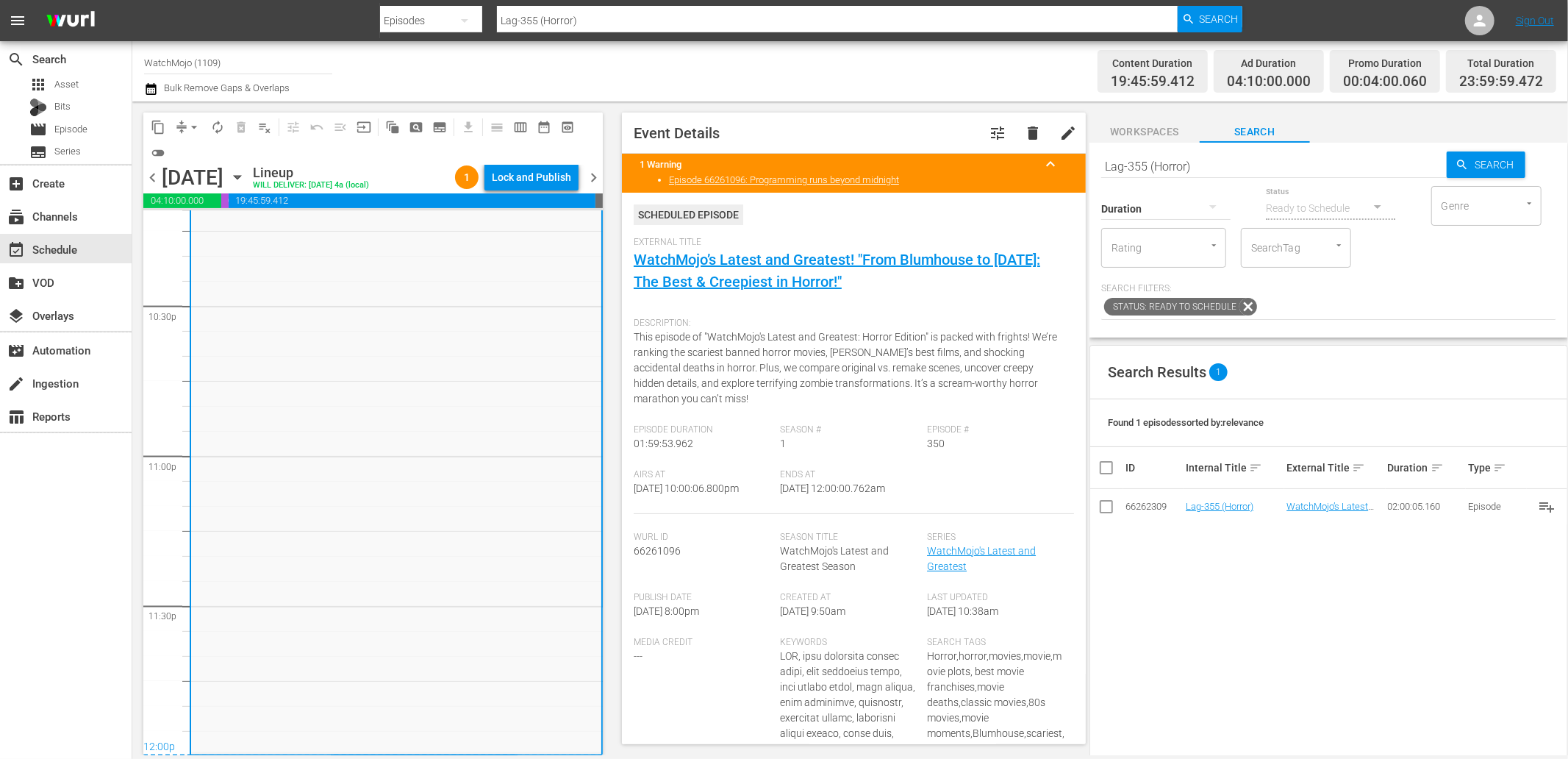
drag, startPoint x: 904, startPoint y: 493, endPoint x: 832, endPoint y: 490, distance: 72.1
click at [832, 490] on span "10/12/25 @ 12:00:00.762am" at bounding box center [832, 488] width 105 height 12
copy span "12:00:00.762am"
click at [523, 181] on div "Lock and Publish" at bounding box center [532, 177] width 79 height 26
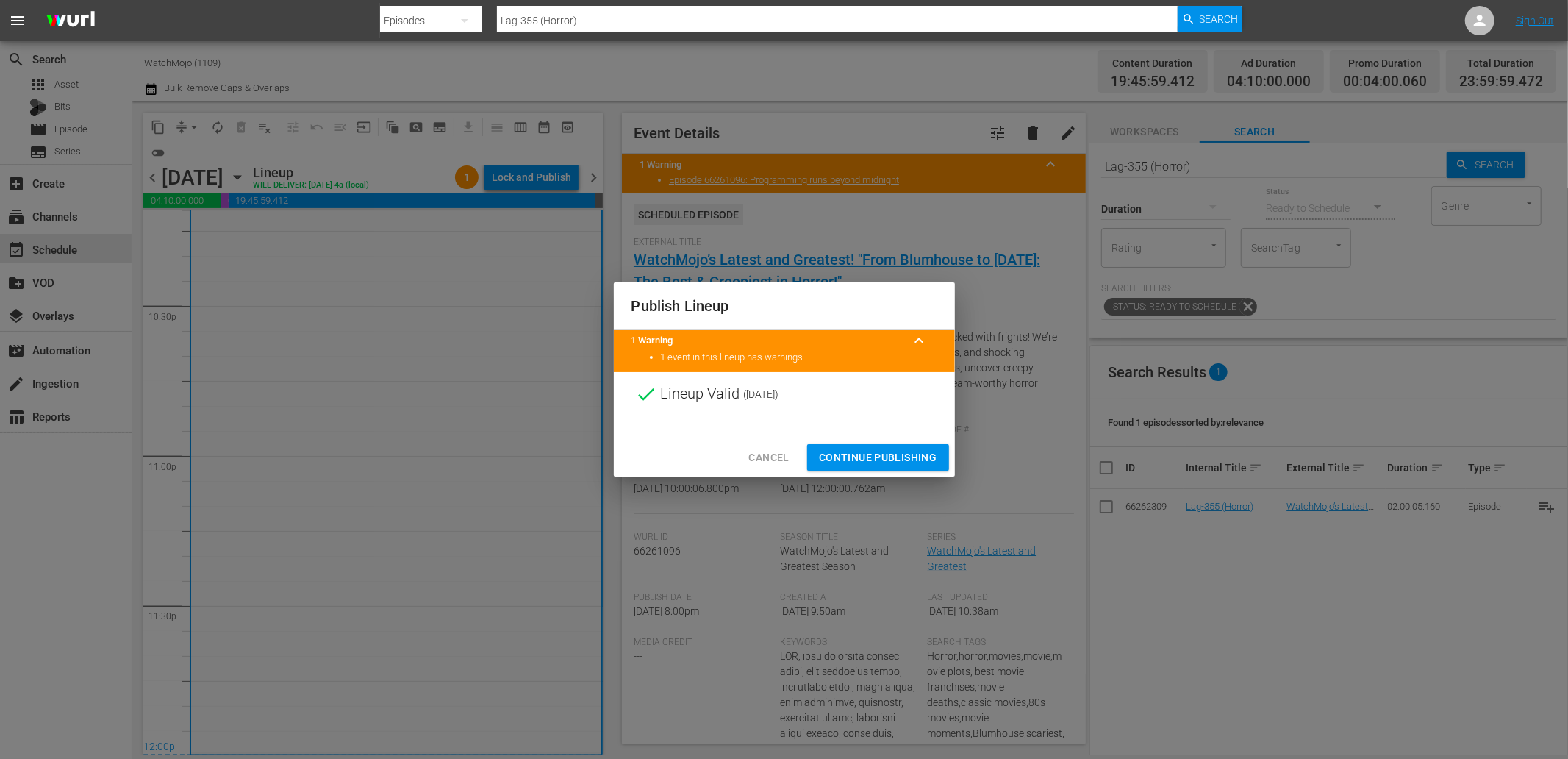
click at [869, 460] on span "Continue Publishing" at bounding box center [878, 457] width 119 height 18
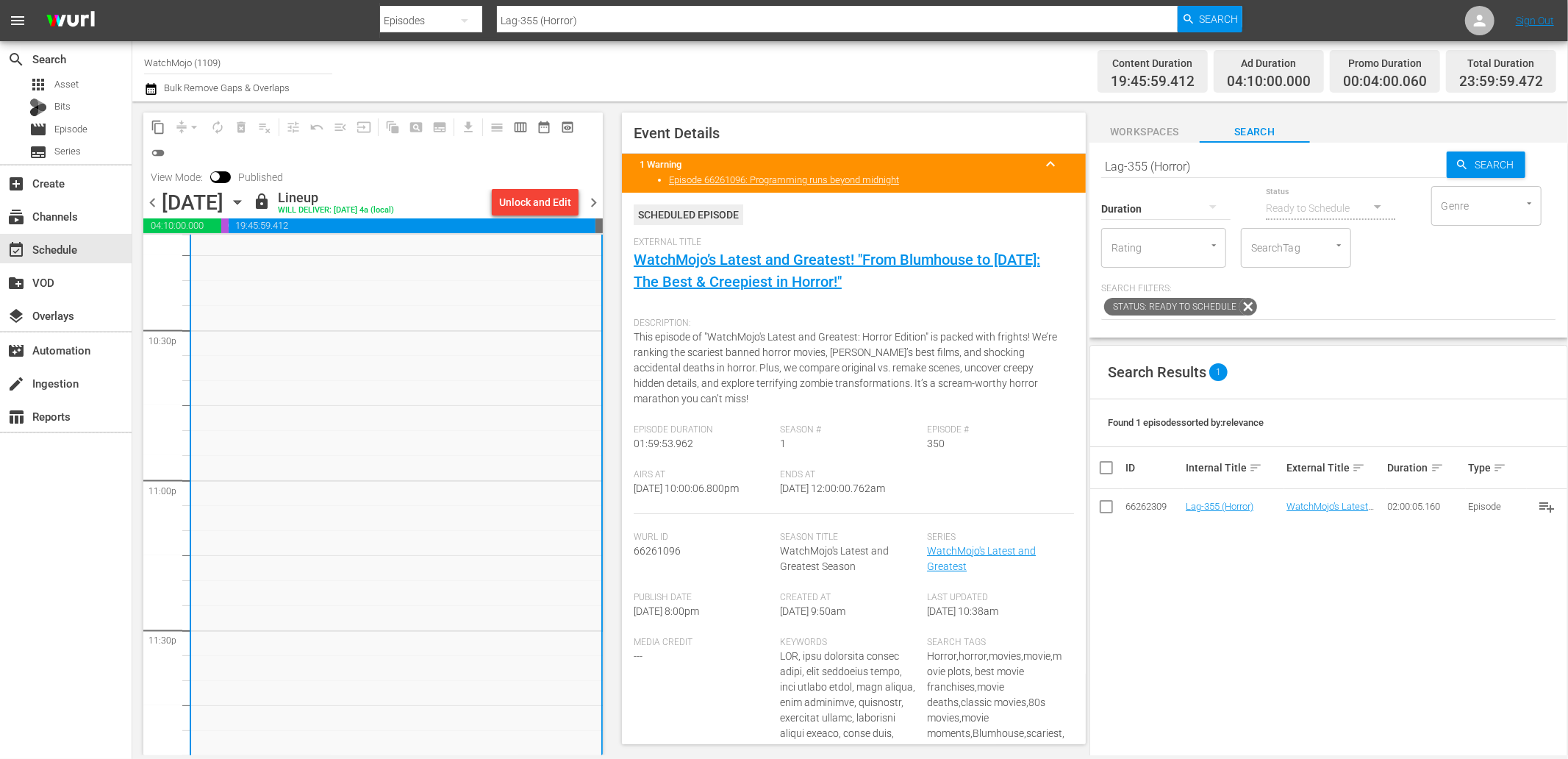
click at [586, 203] on span "chevron_right" at bounding box center [594, 202] width 18 height 18
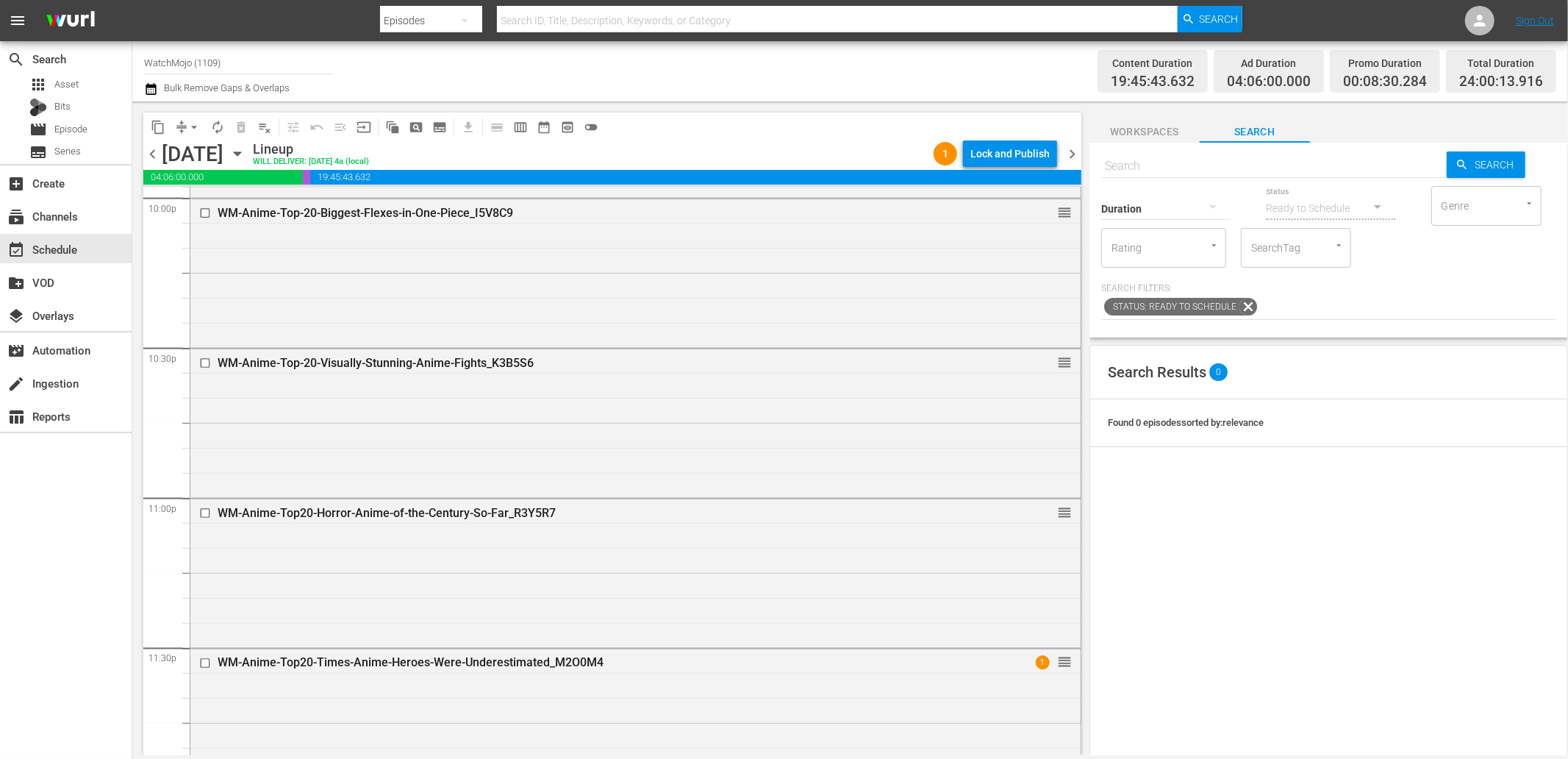
scroll to position [6633, 0]
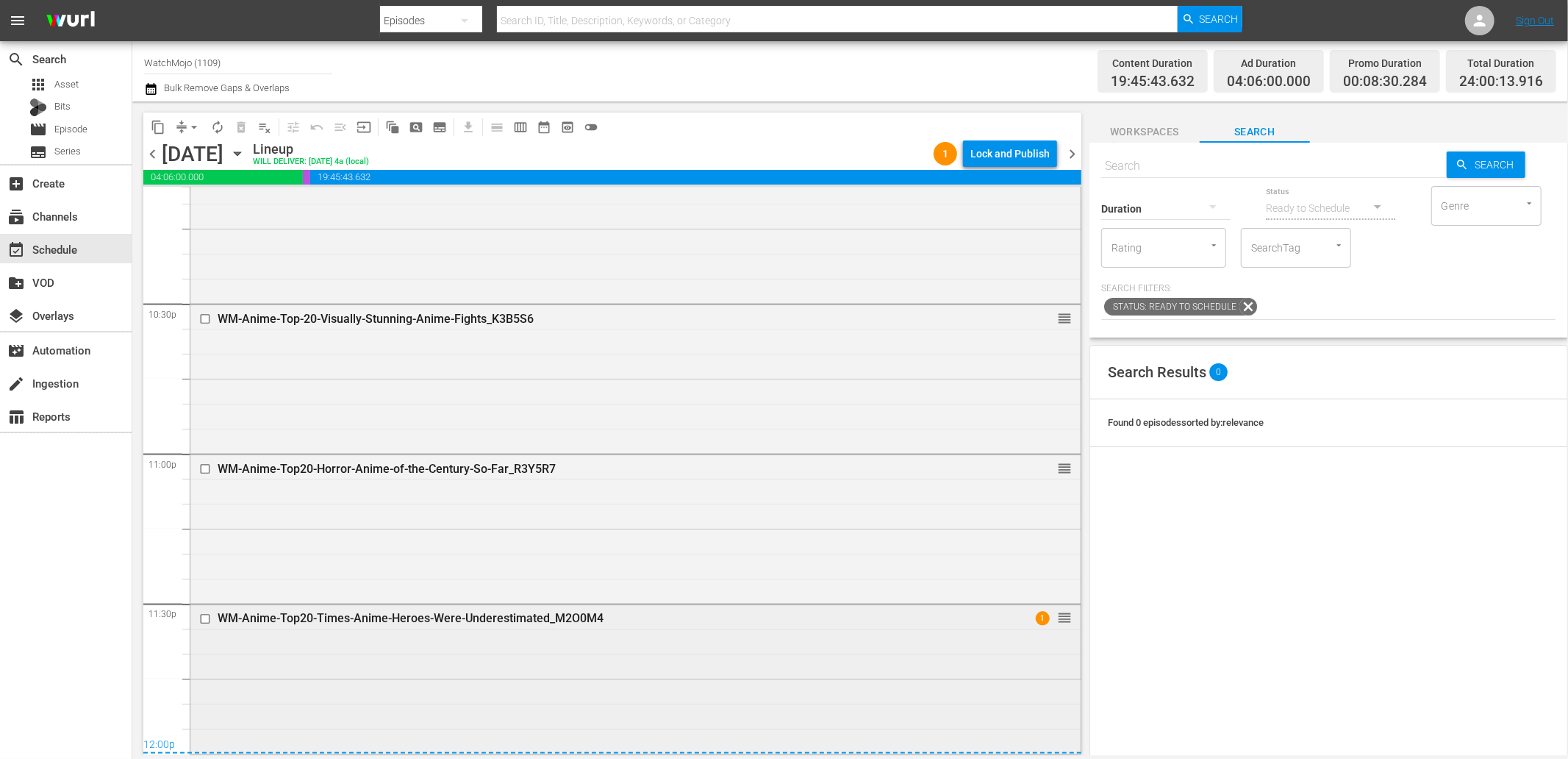
click at [621, 683] on div "WM-Anime-Top20-Times-Anime-Heroes-Were-Underestimated_M2O0M4 1 reorder" at bounding box center [635, 678] width 890 height 146
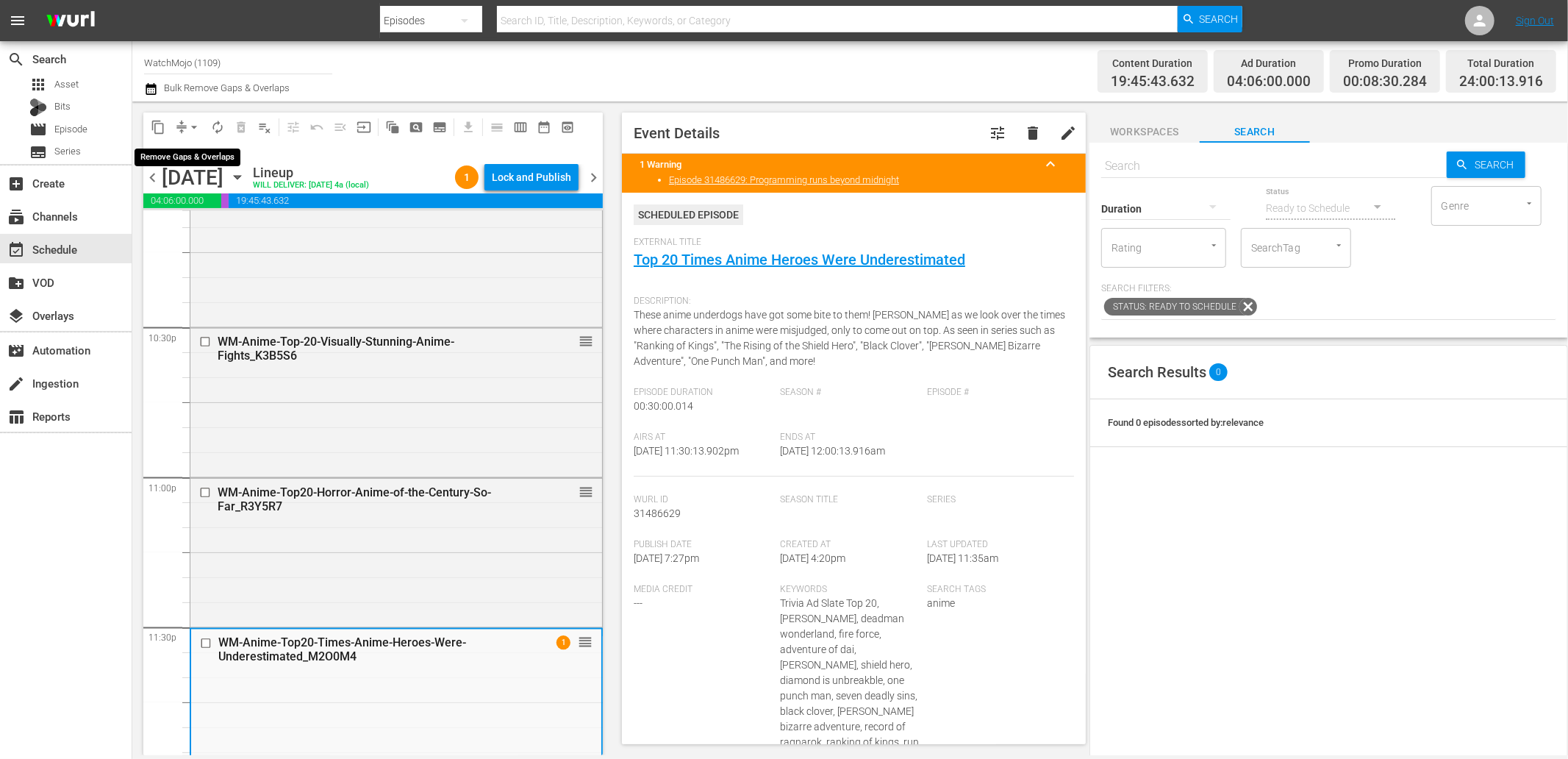
click at [185, 116] on button "compress" at bounding box center [181, 128] width 23 height 23
click at [191, 120] on span "arrow_drop_down" at bounding box center [194, 127] width 14 height 14
click at [217, 199] on li "Align to End of Previous Day" at bounding box center [195, 204] width 154 height 24
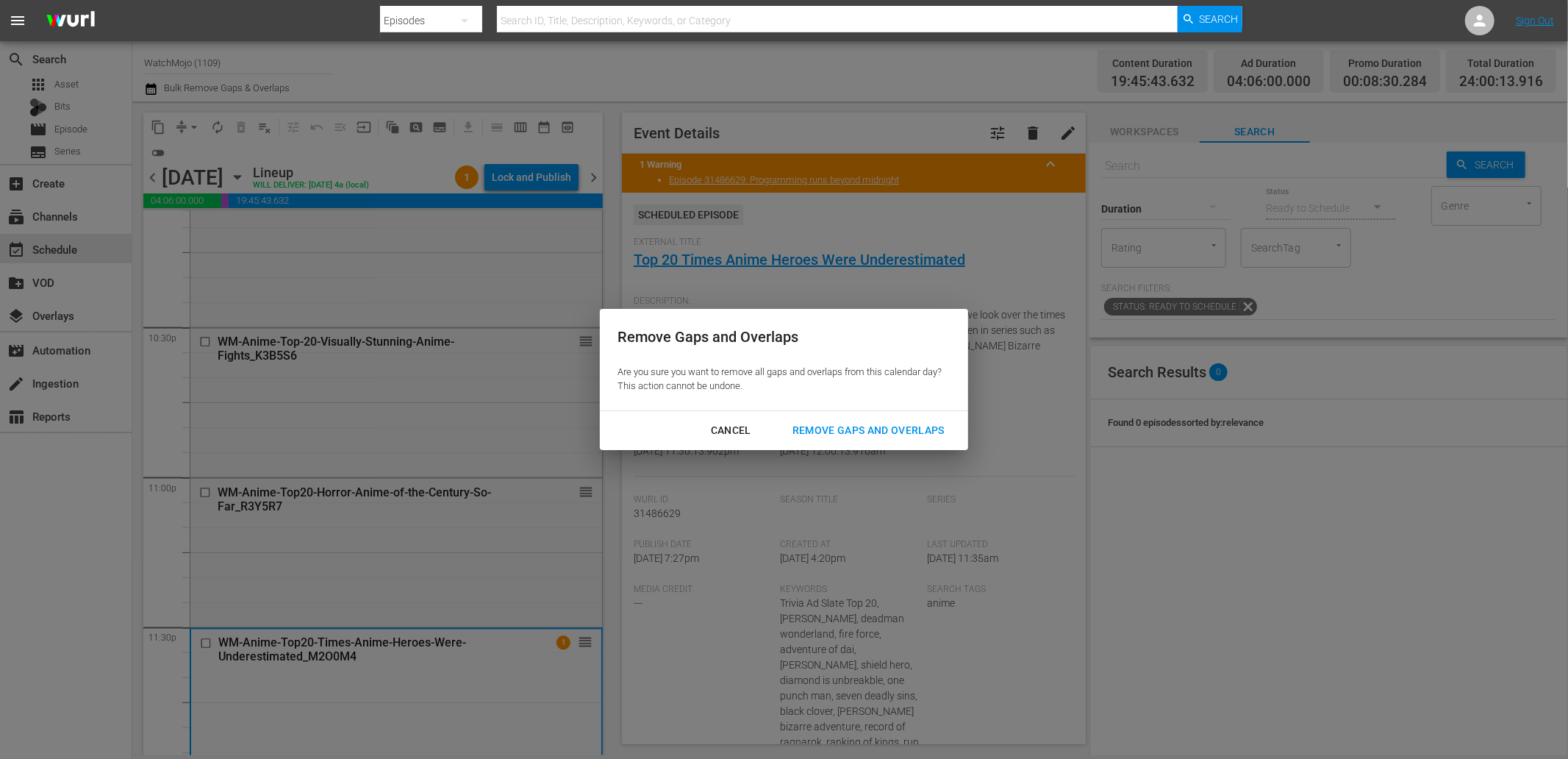
click at [831, 424] on div "Remove Gaps and Overlaps" at bounding box center [868, 430] width 176 height 18
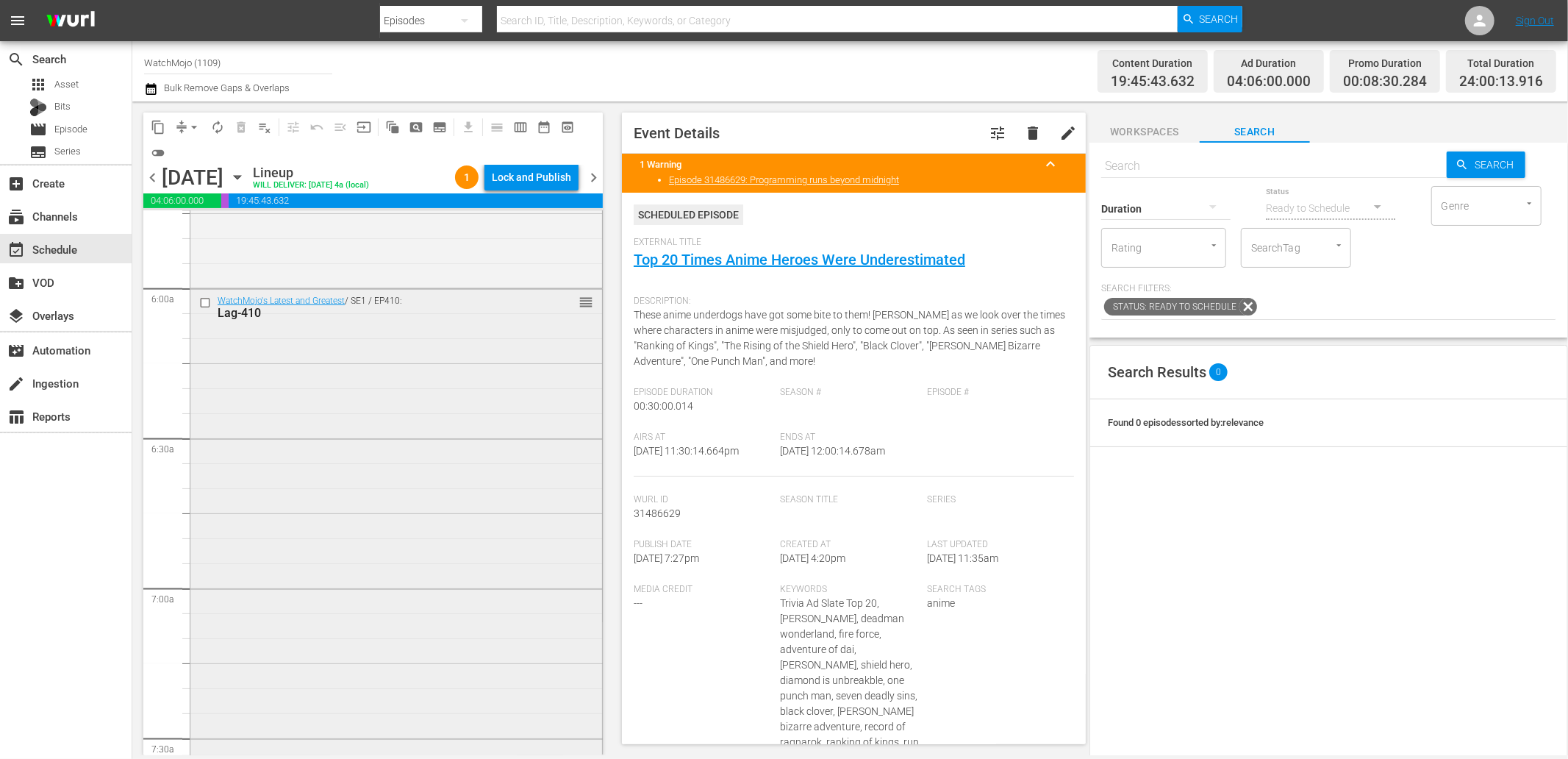
scroll to position [1743, 0]
click at [465, 432] on div "WatchMojo's Latest and Greatest / SE1 / EP410: Lag-410 reorder" at bounding box center [396, 567] width 411 height 596
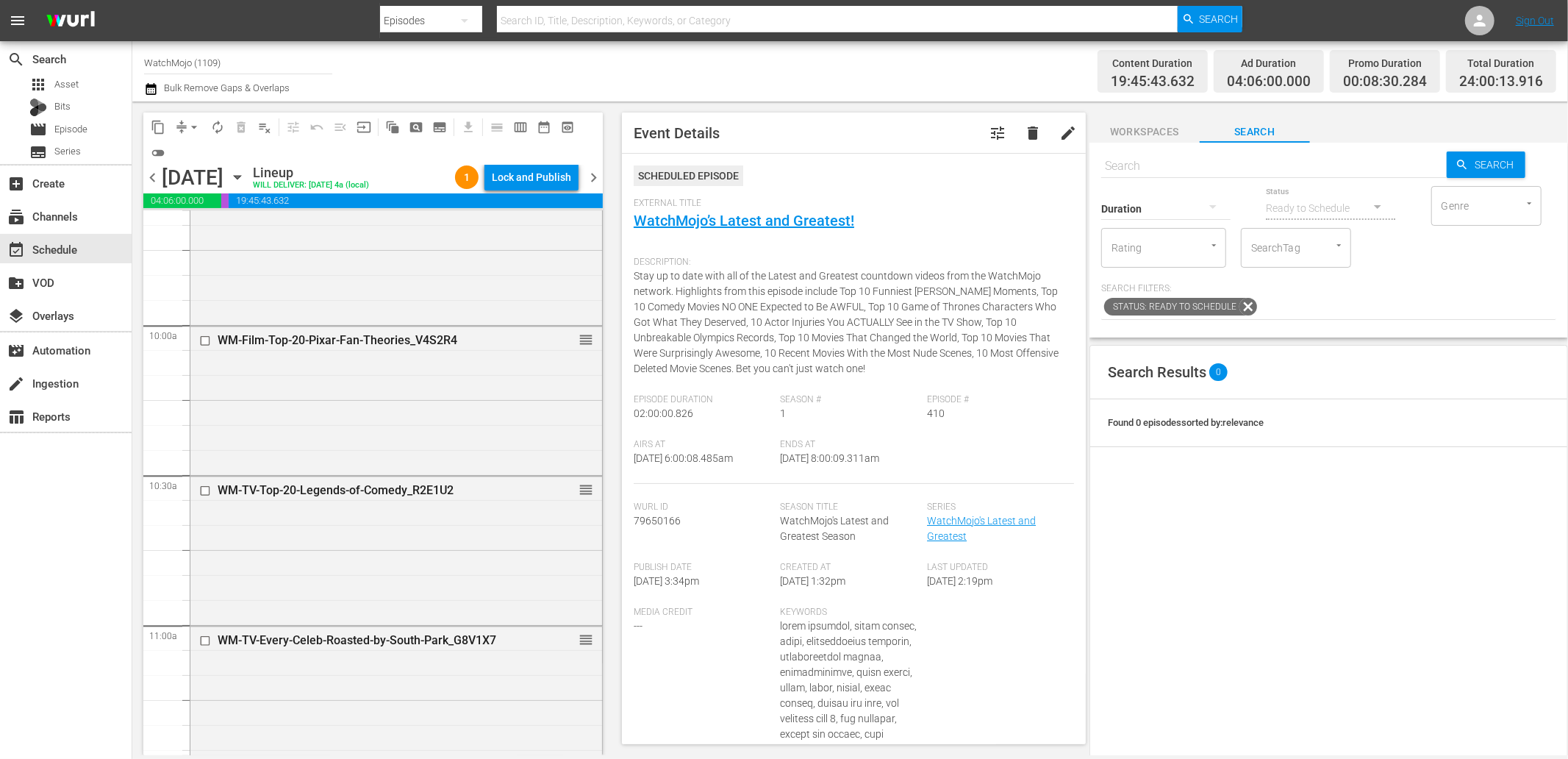
scroll to position [2996, 0]
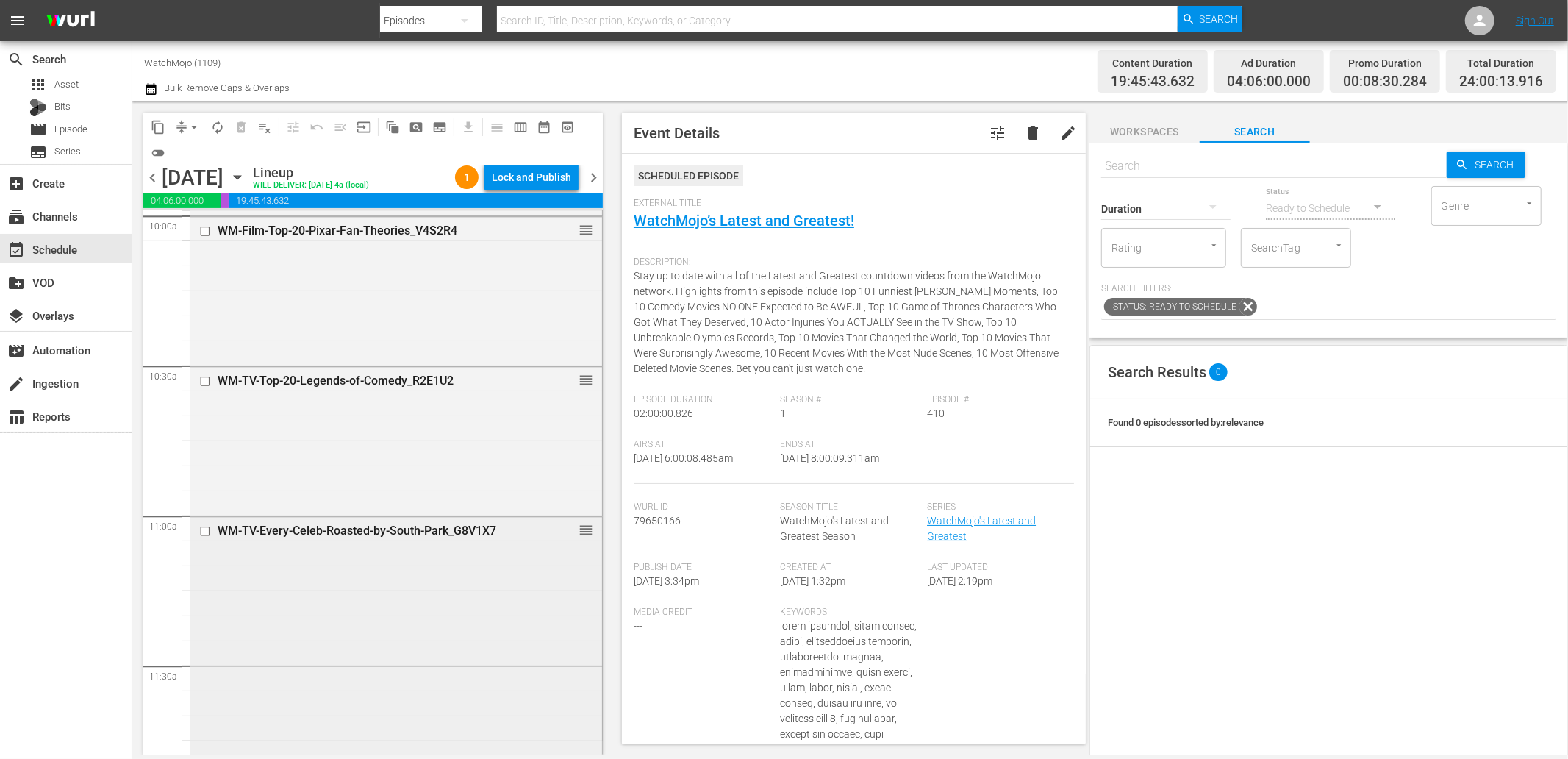
click at [355, 545] on div "WM-TV-Every-Celeb-Roasted-by-South-Park_G8V1X7 reorder" at bounding box center [396, 664] width 411 height 296
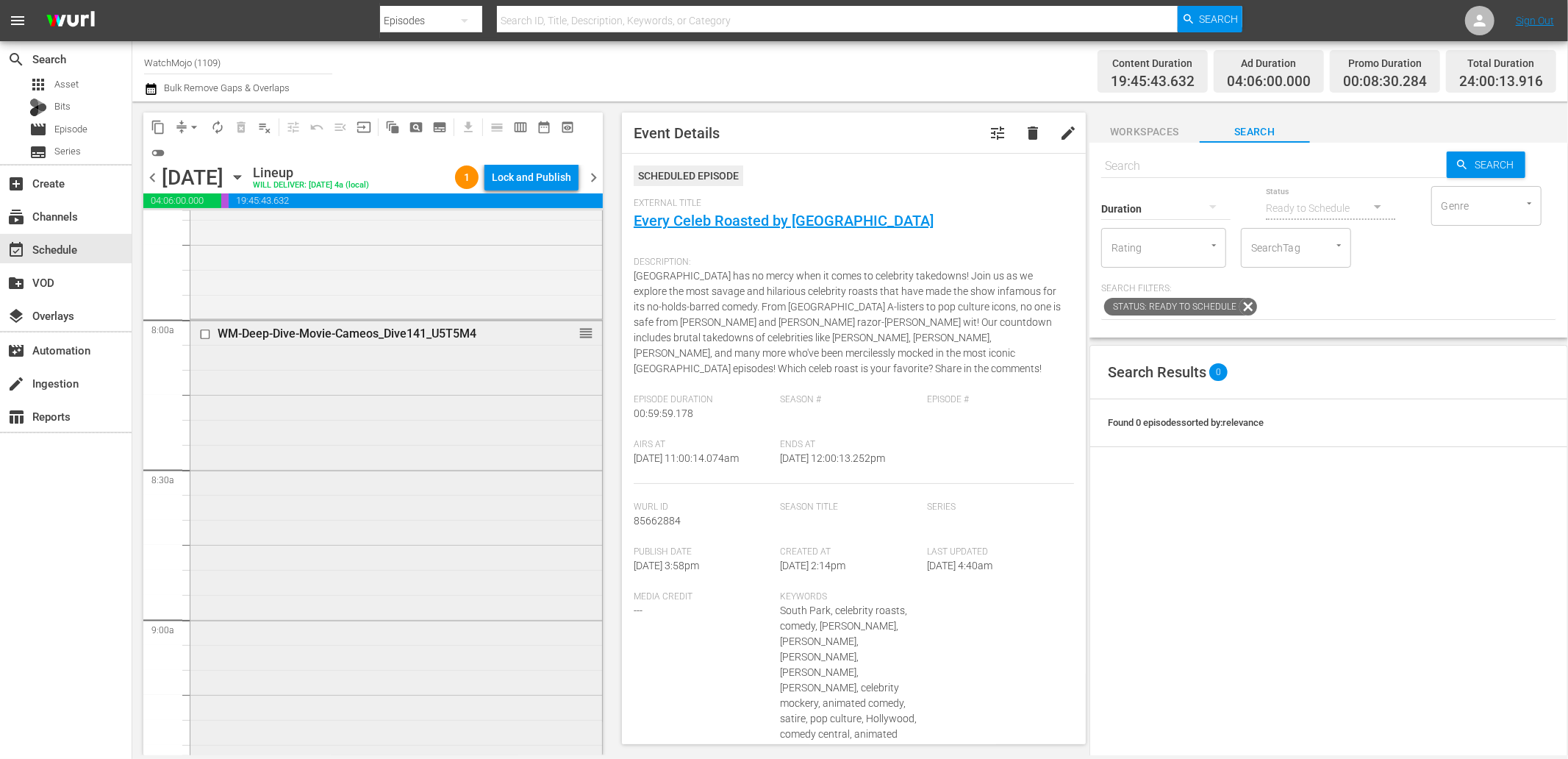
scroll to position [2288, 0]
click at [363, 540] on div "WM-Deep-Dive-Movie-Cameos_Dive141_U5T5M4 reorder" at bounding box center [396, 622] width 411 height 596
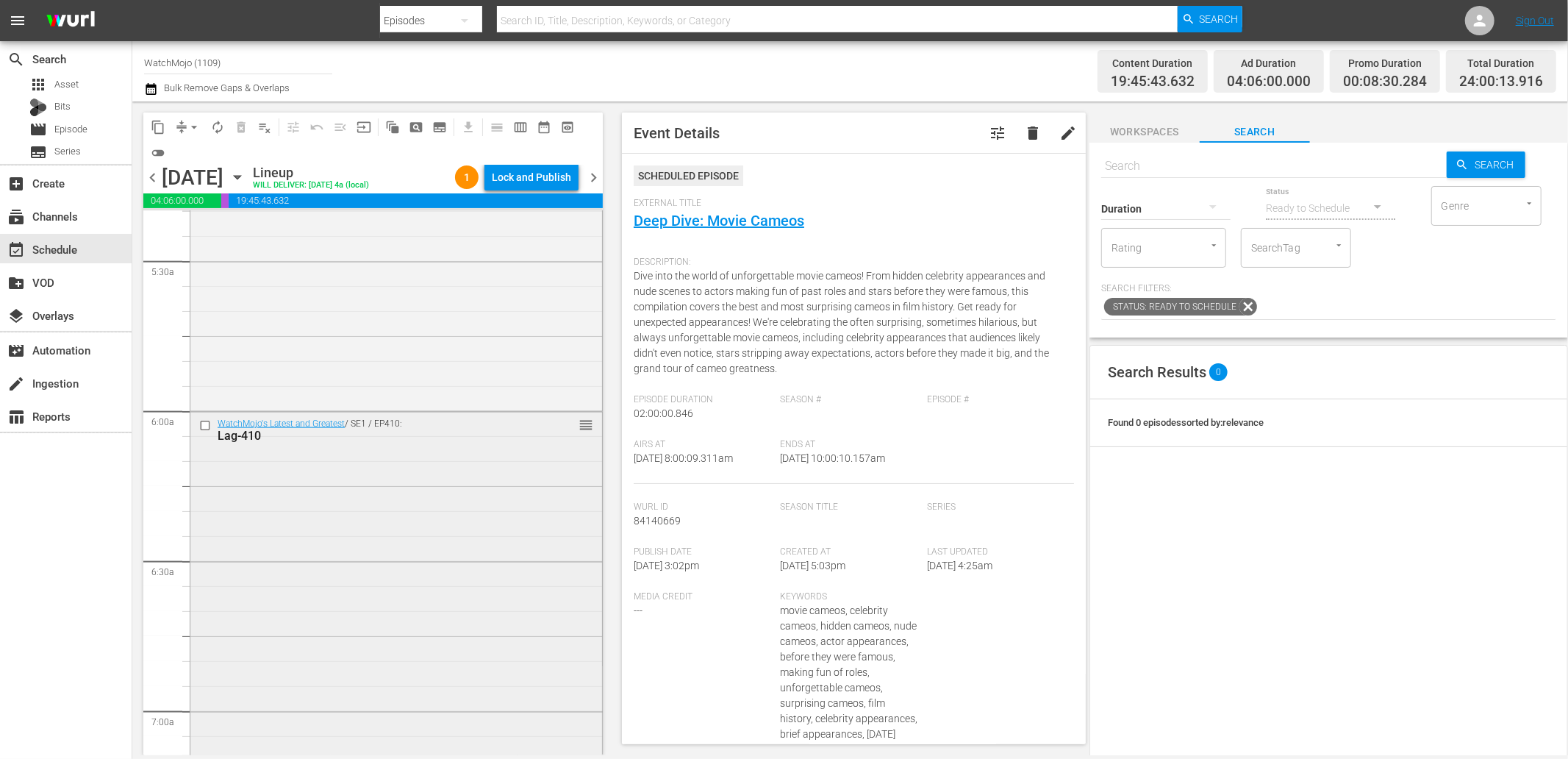
scroll to position [1579, 0]
click at [369, 537] on div "WatchMojo's Latest and Greatest / SE1 / EP410: Lag-410 reorder" at bounding box center [396, 730] width 411 height 596
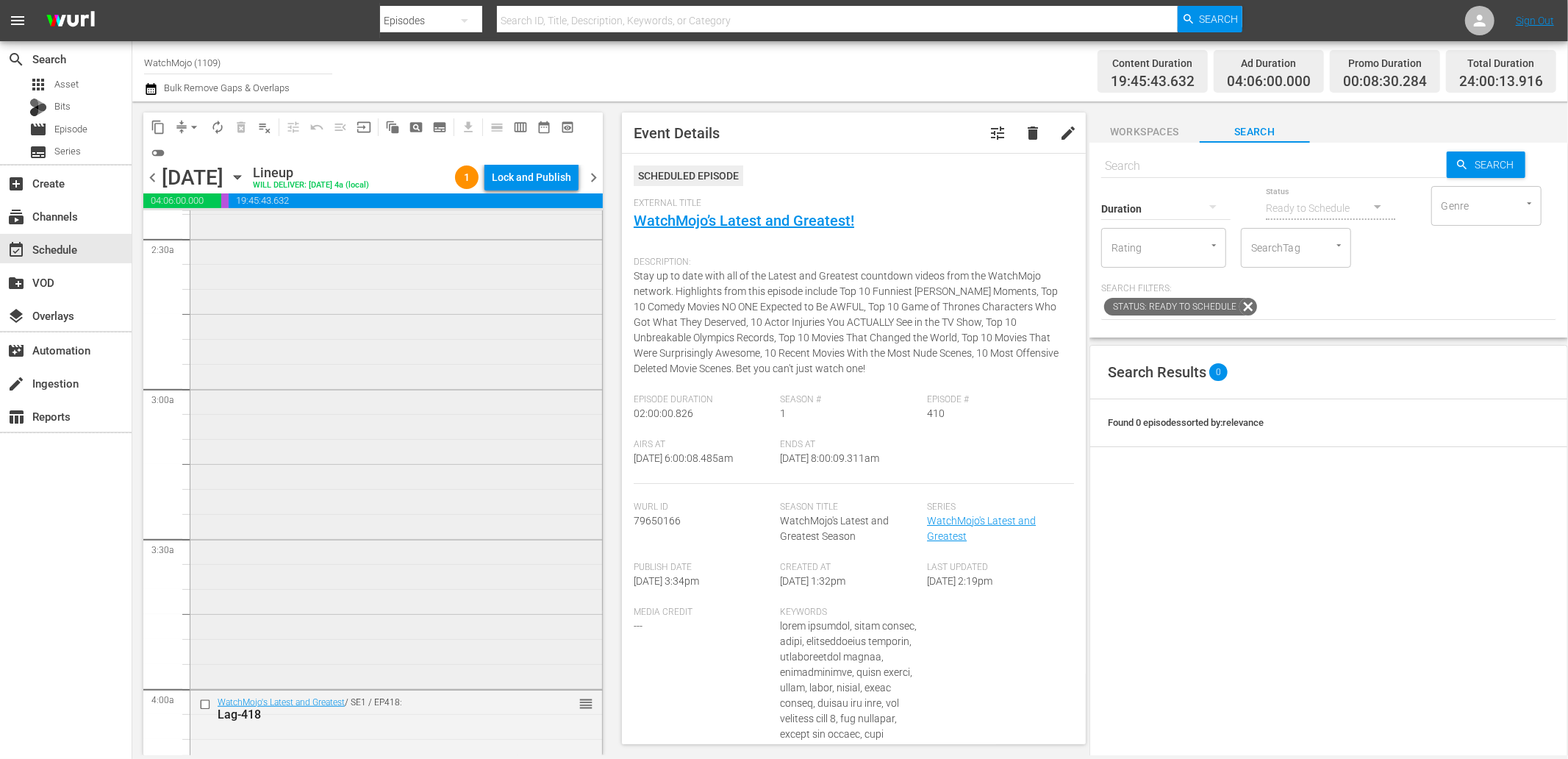
scroll to position [925, 0]
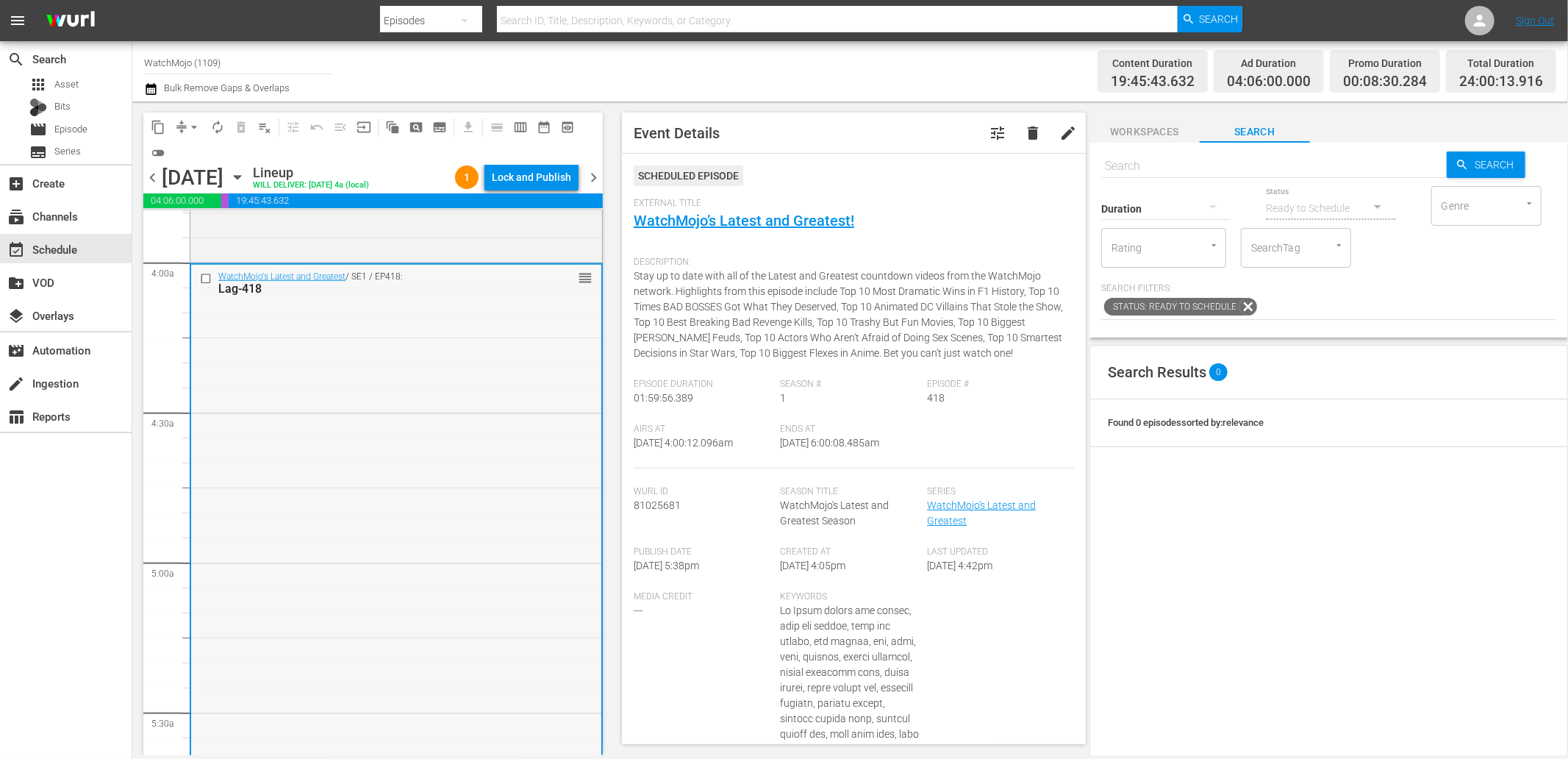
scroll to position [1143, 0]
click at [201, 287] on input "checkbox" at bounding box center [207, 284] width 15 height 13
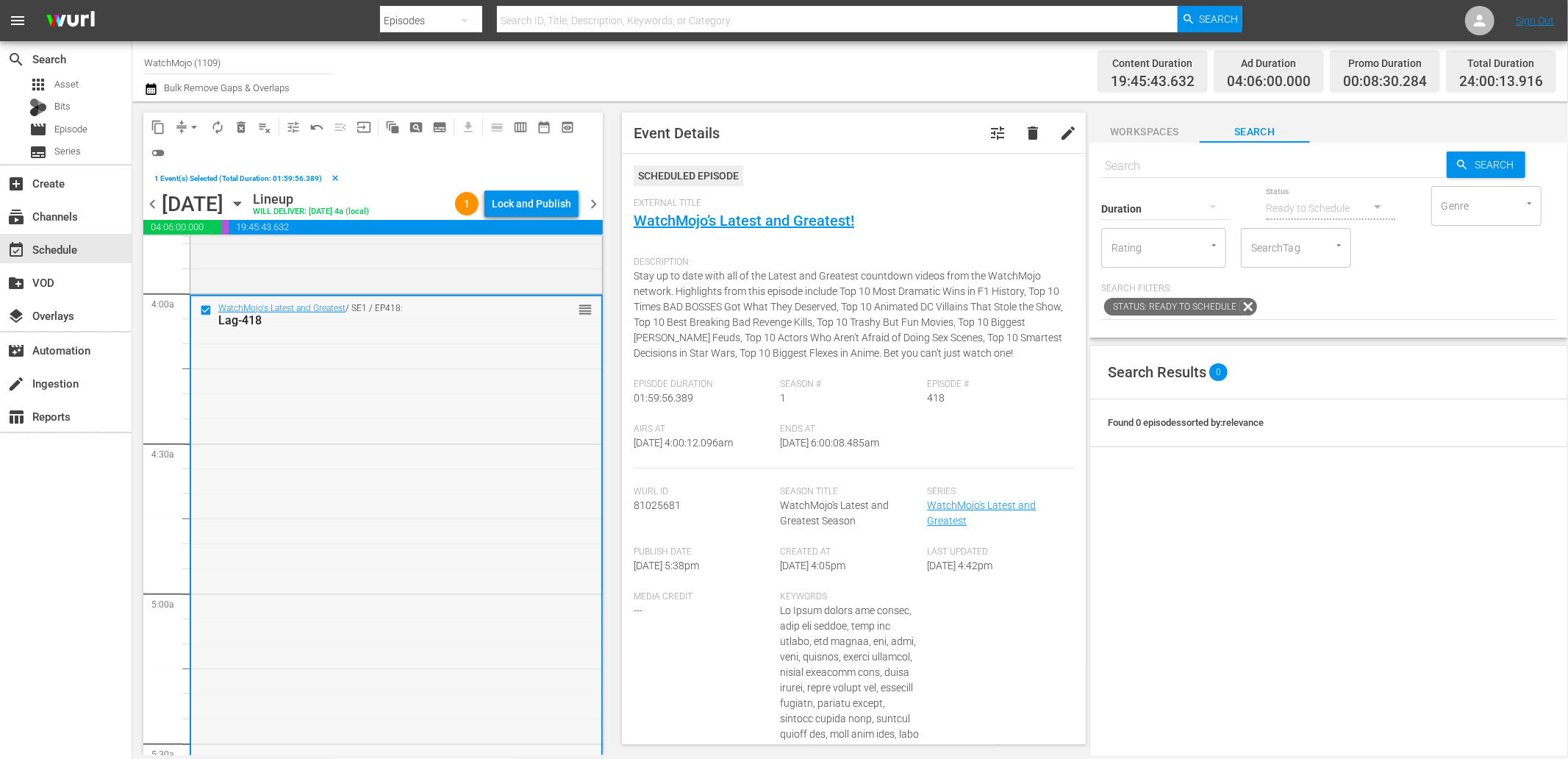
click at [432, 490] on div "WatchMojo's Latest and Greatest / SE1 / EP418: Lag-418 reorder" at bounding box center [396, 594] width 410 height 596
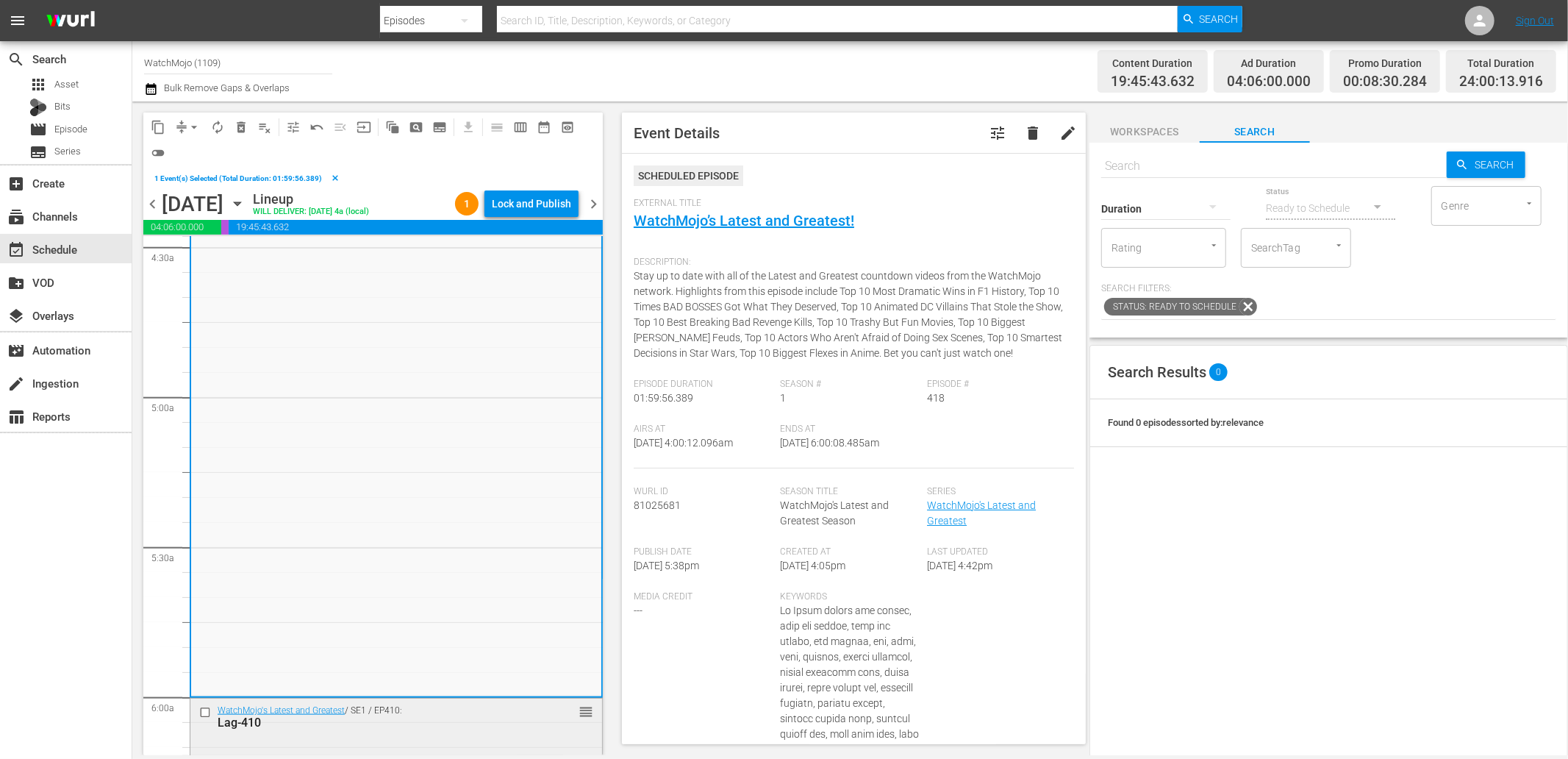
scroll to position [1362, 0]
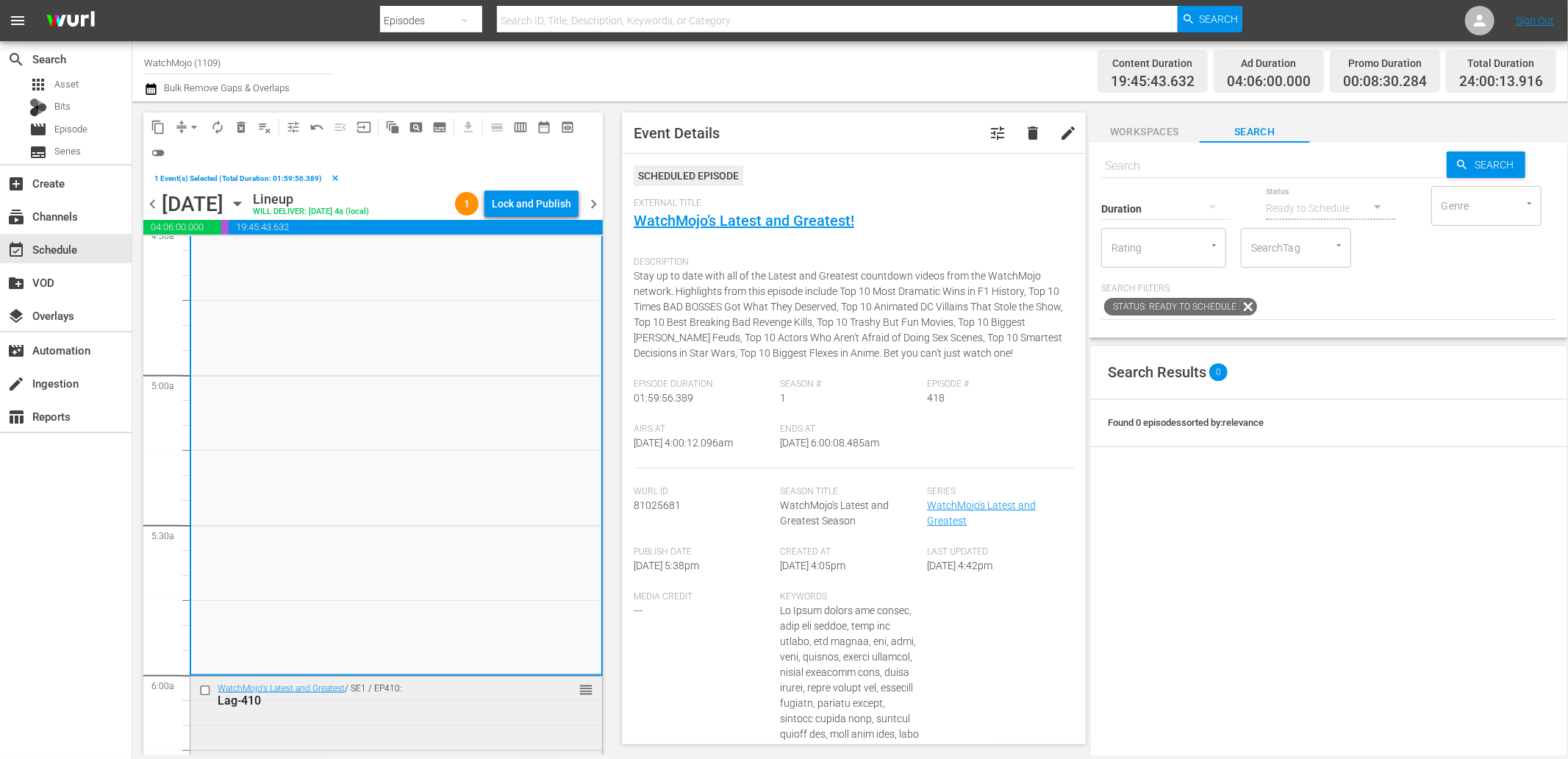
click at [244, 703] on div "Lag-410" at bounding box center [372, 701] width 309 height 14
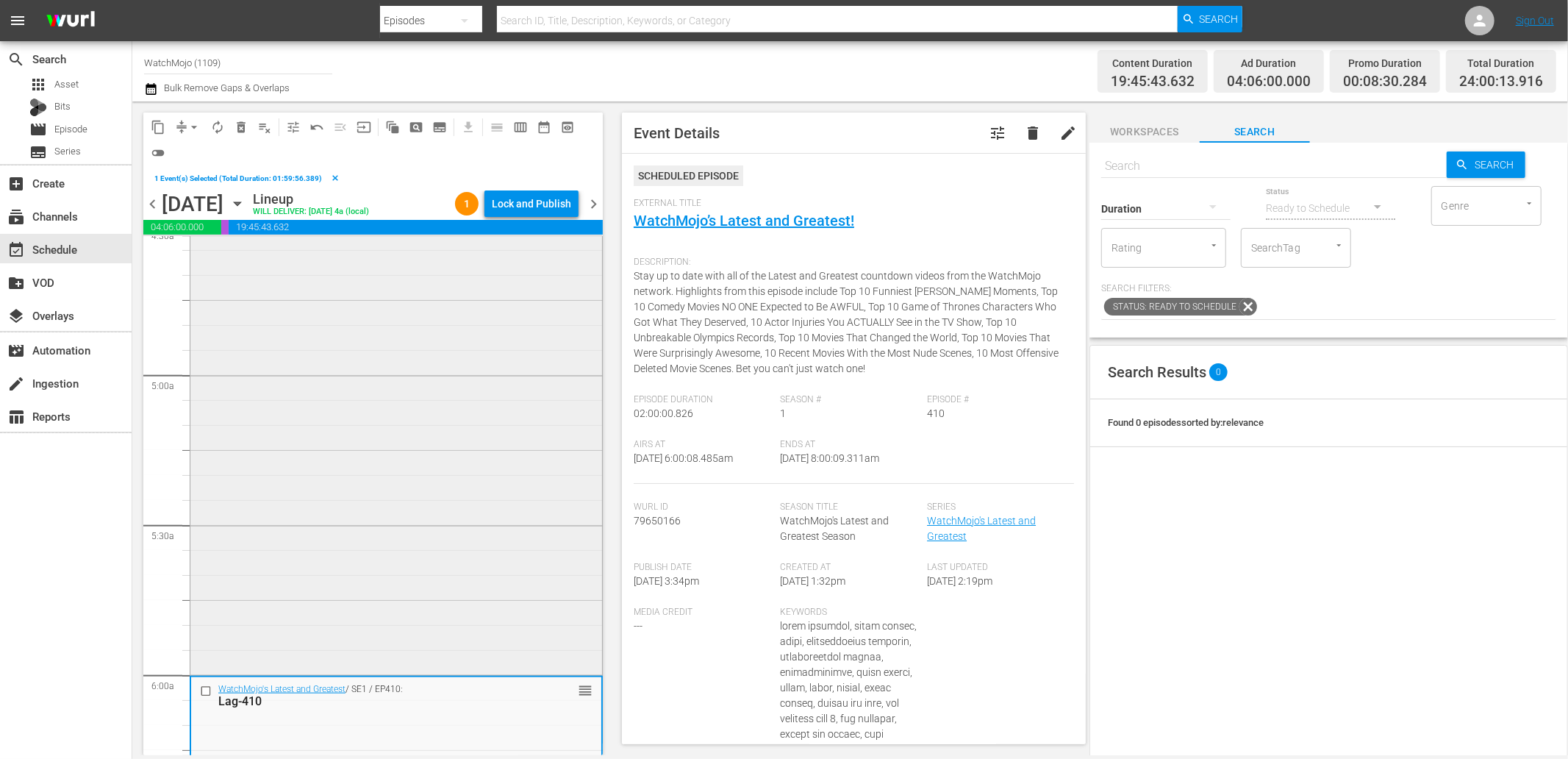
click at [332, 582] on div "WatchMojo's Latest and Greatest / SE1 / EP418: Lag-418 reorder" at bounding box center [396, 375] width 411 height 596
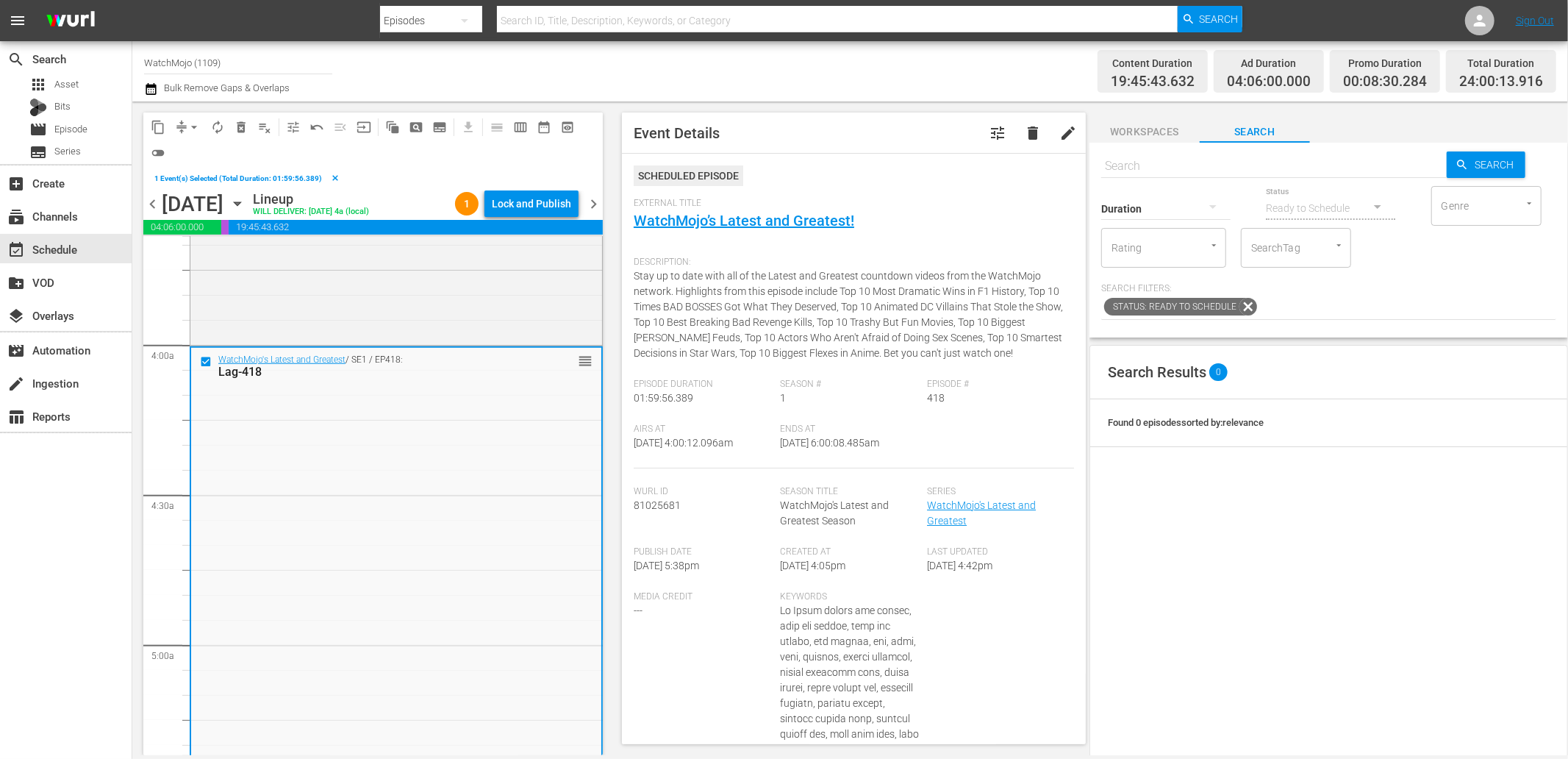
scroll to position [980, 0]
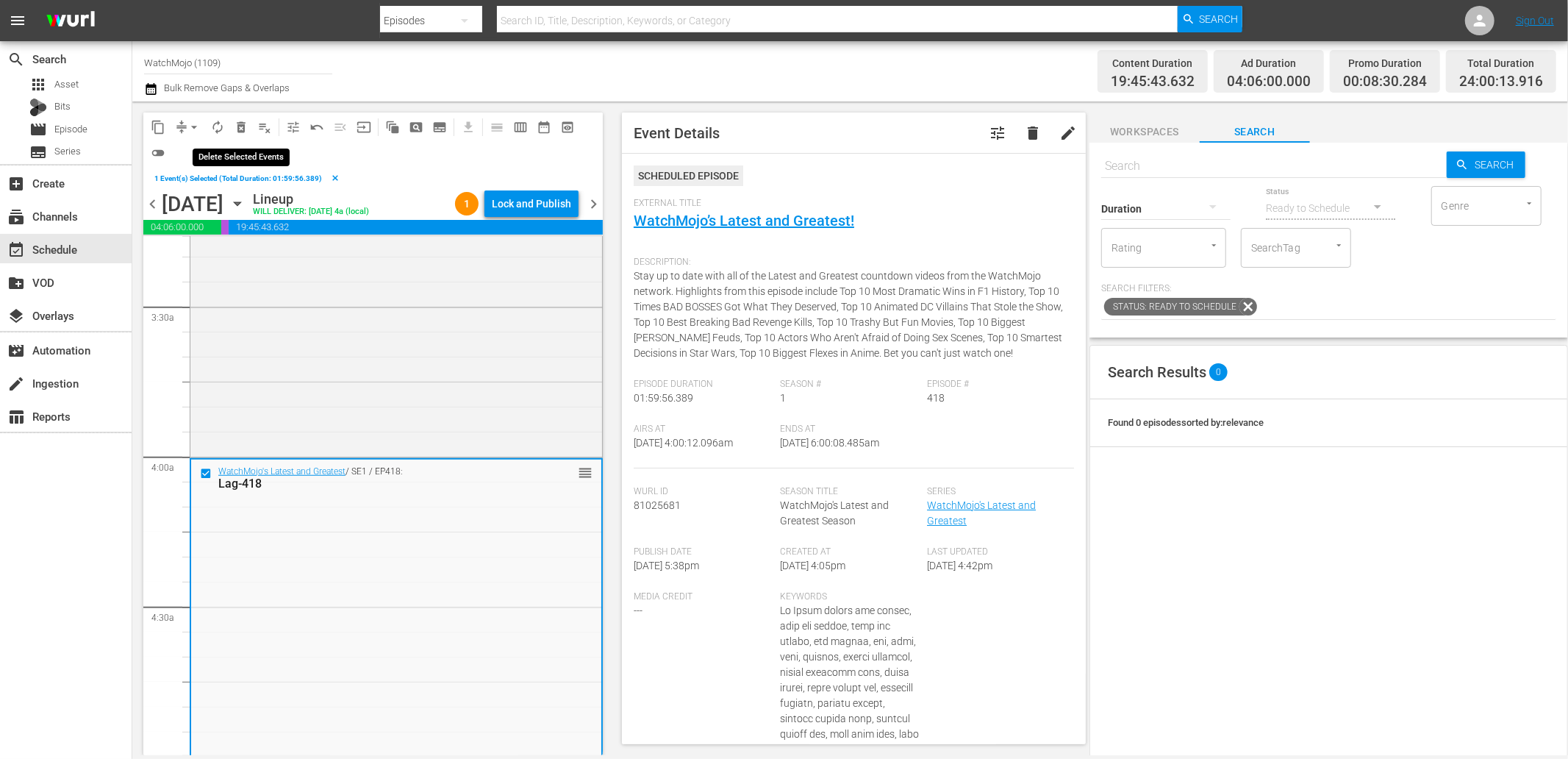
click at [238, 121] on span "delete_forever_outlined" at bounding box center [241, 127] width 14 height 14
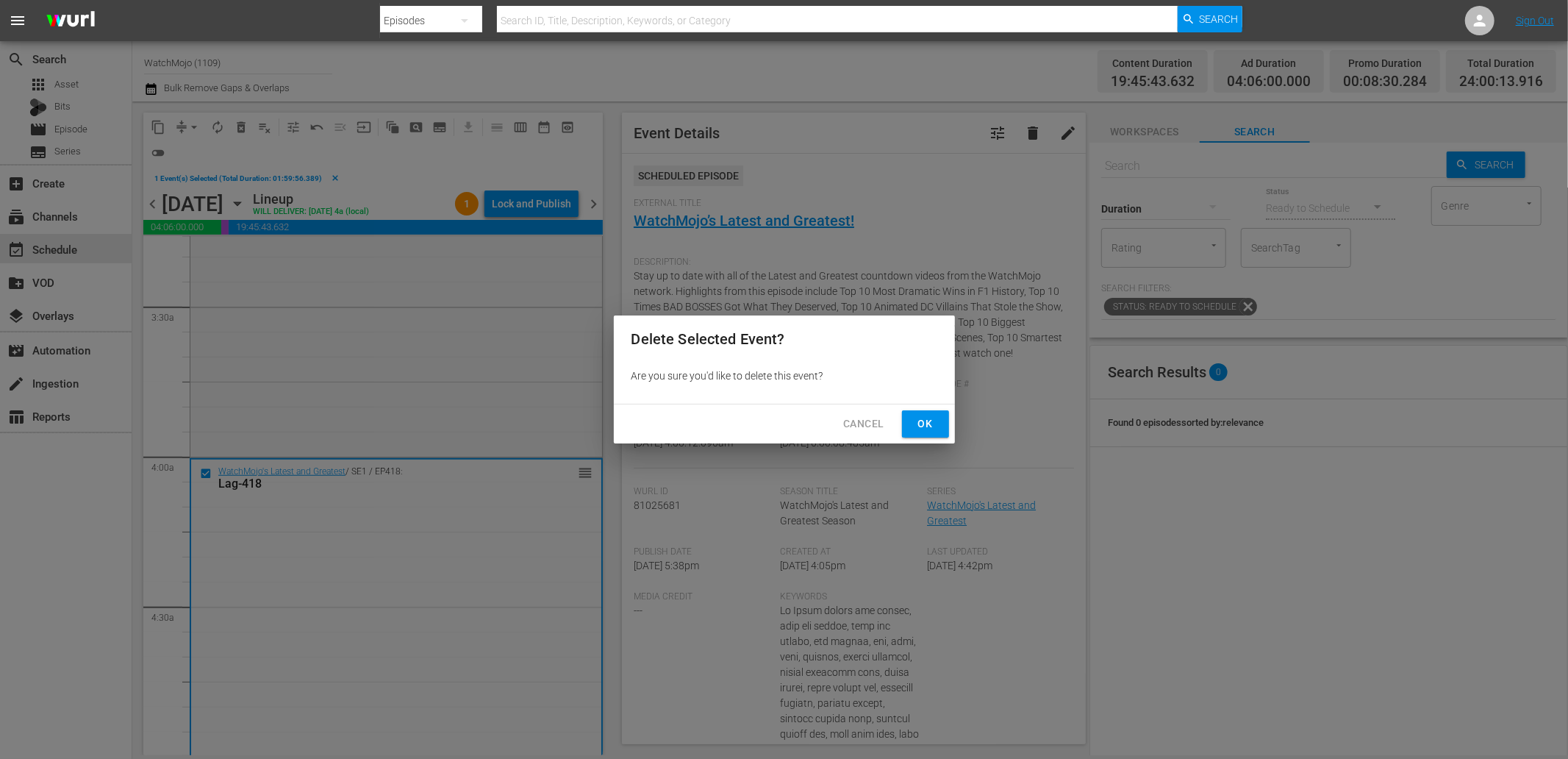
click at [929, 418] on span "Ok" at bounding box center [926, 424] width 23 height 18
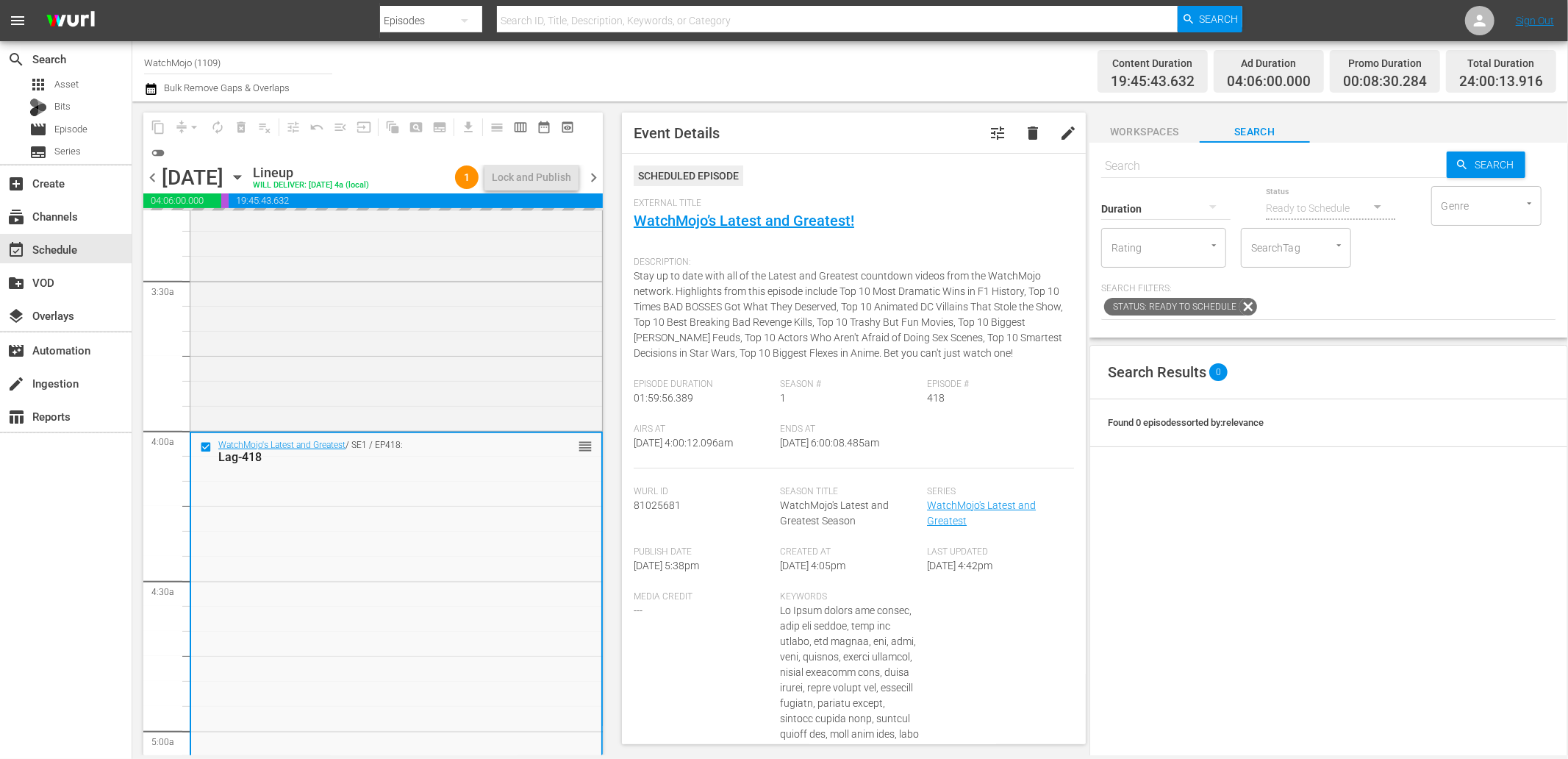
click at [1147, 160] on input "text" at bounding box center [1273, 165] width 346 height 35
paste input "Lag-223 (DC Special)"
type input "Lag-223 (DC Special)"
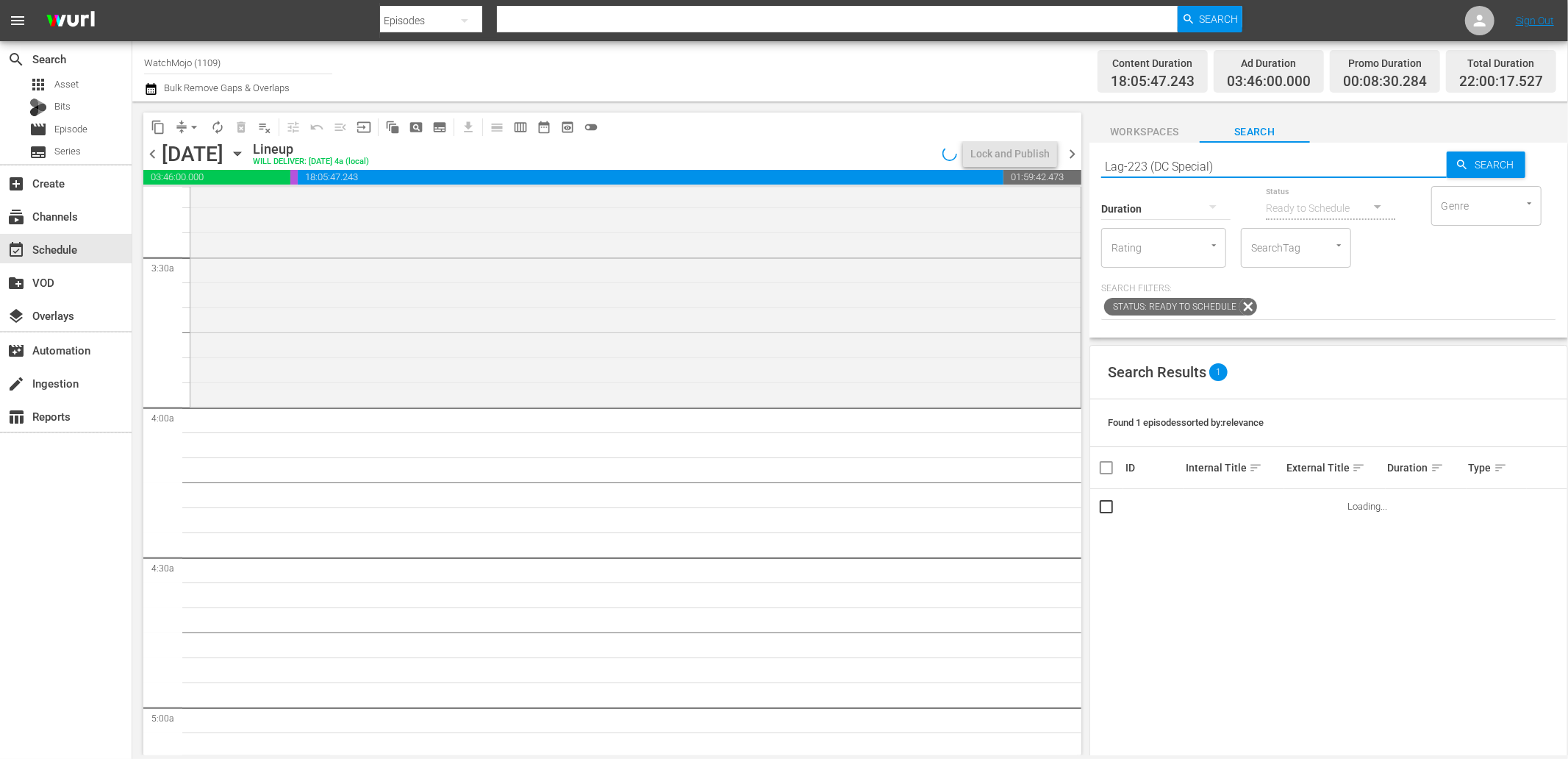
type input "Lag-223 (DC Special)"
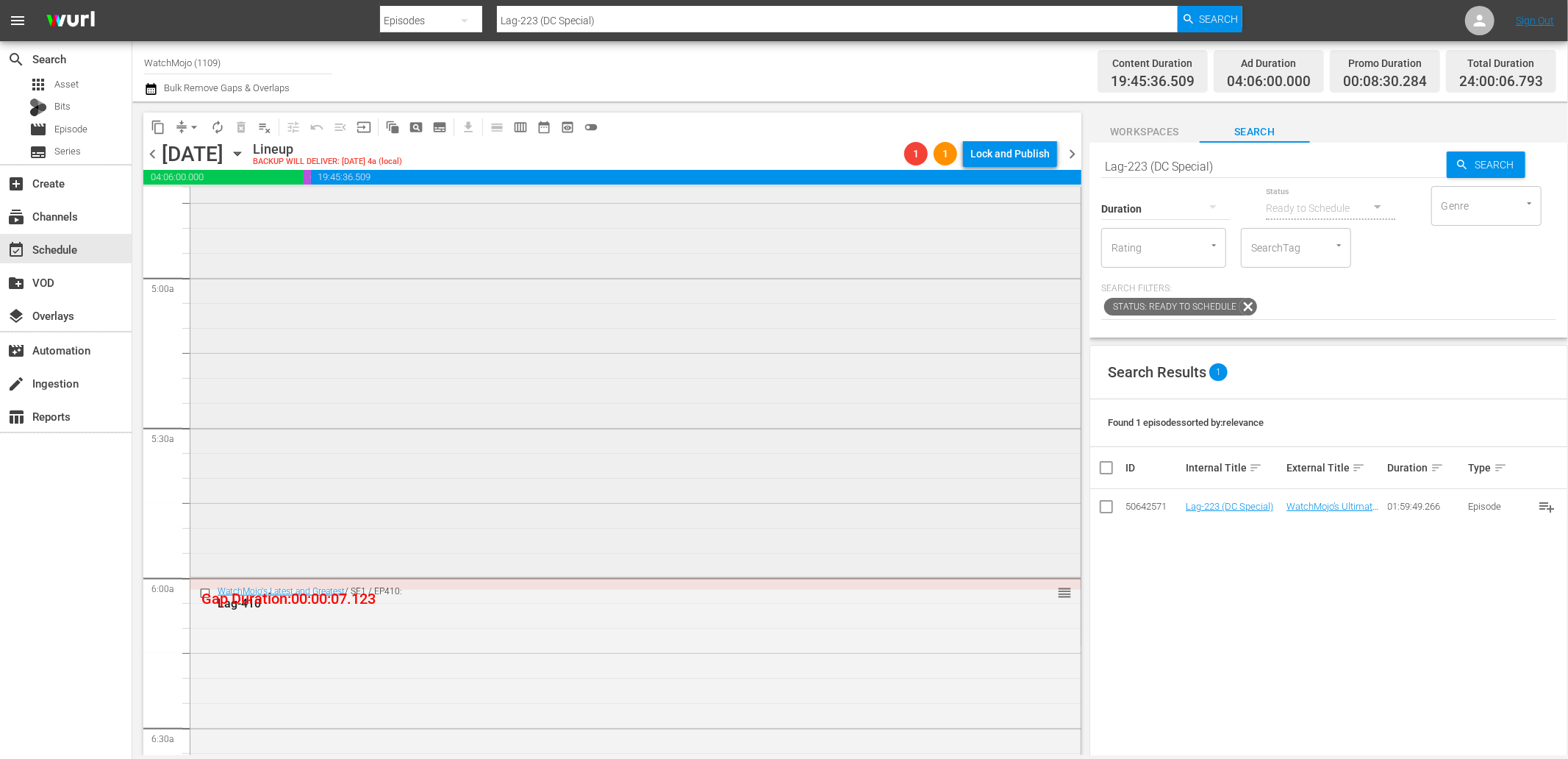
scroll to position [1525, 0]
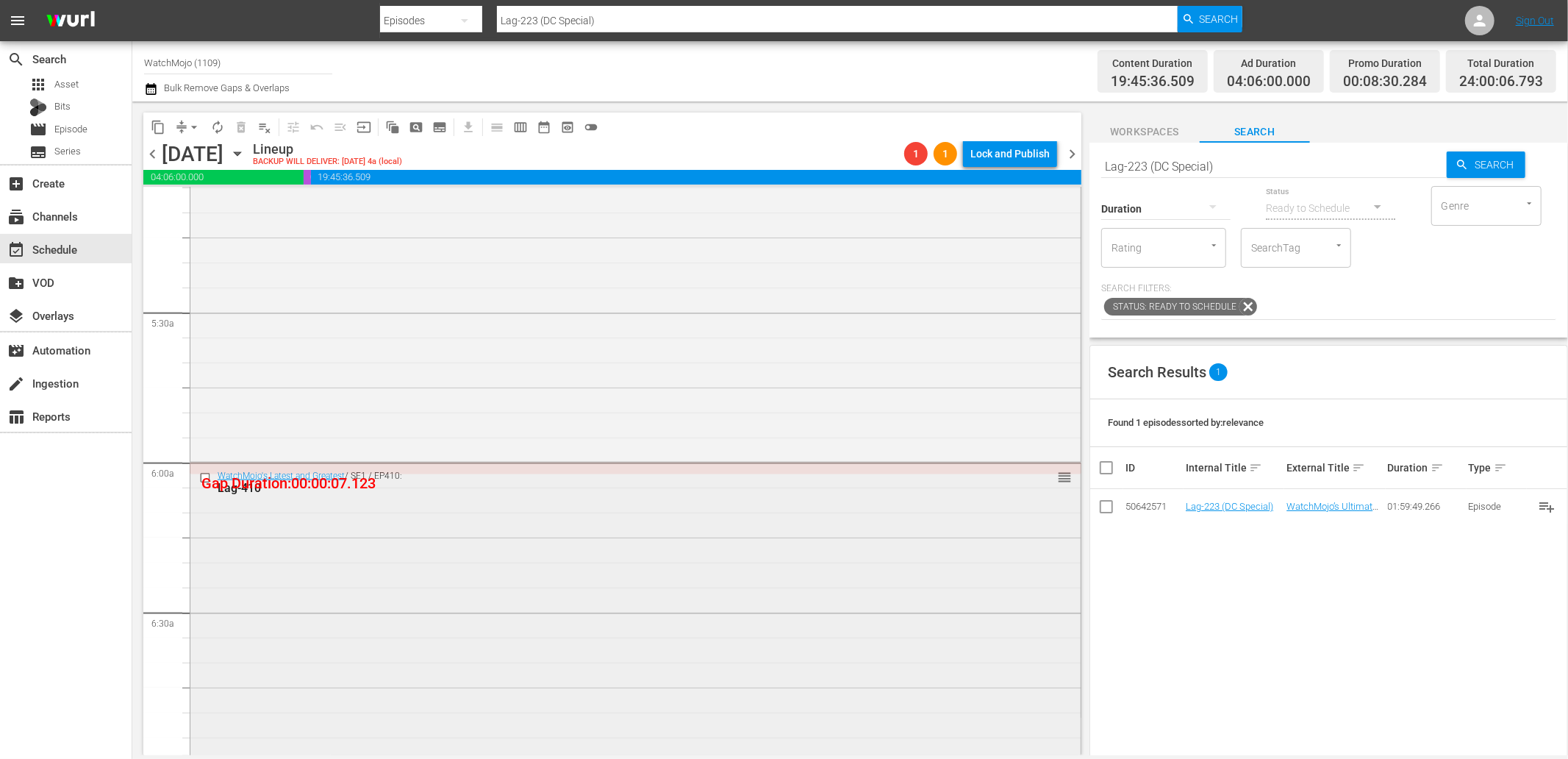
click at [451, 541] on div "WatchMojo's Latest and Greatest / SE1 / EP410: Lag-410 reorder" at bounding box center [635, 762] width 890 height 596
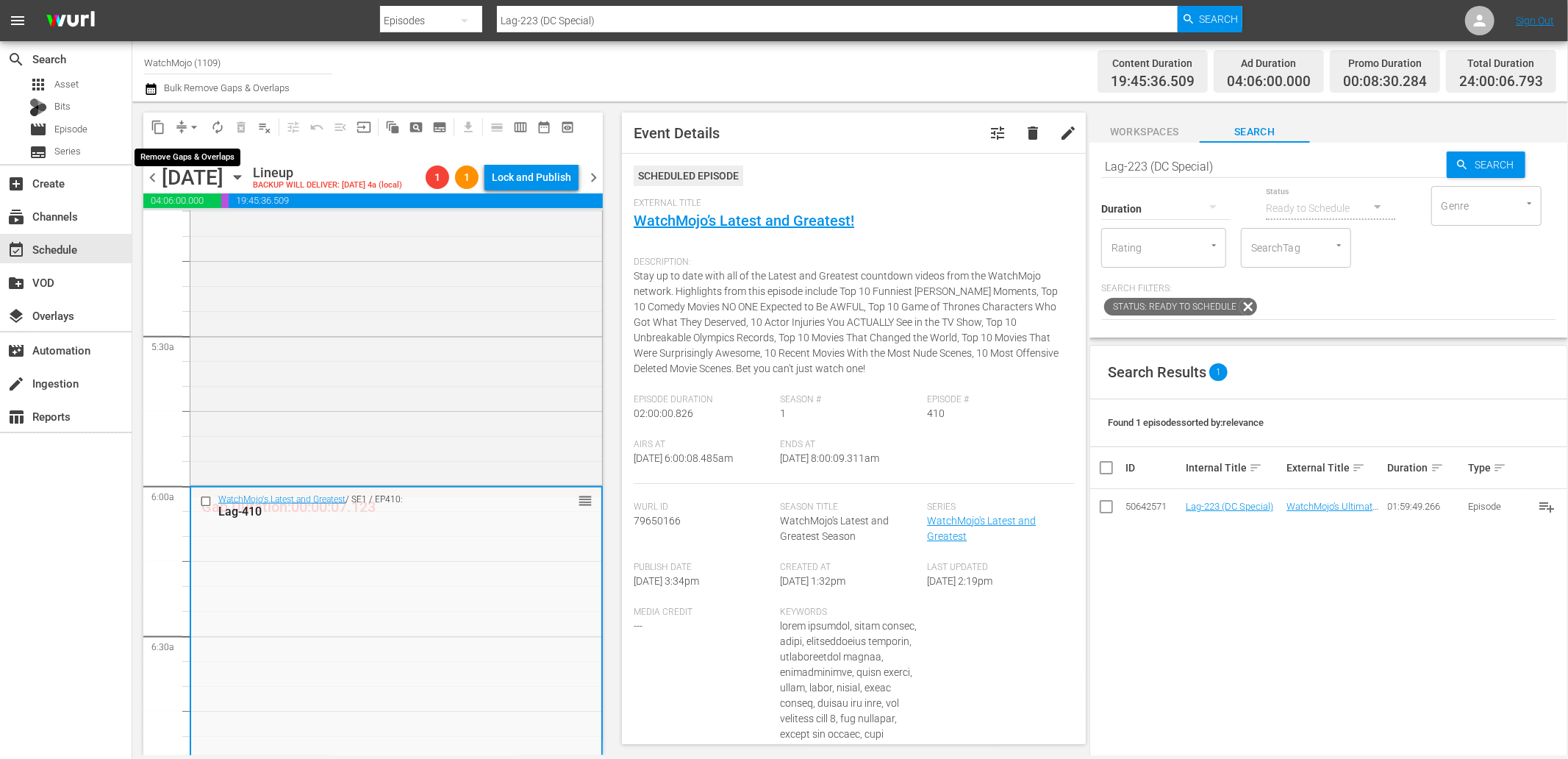
click at [188, 124] on span "arrow_drop_down" at bounding box center [194, 127] width 14 height 14
click at [225, 205] on li "Align to End of Previous Day" at bounding box center [195, 204] width 154 height 24
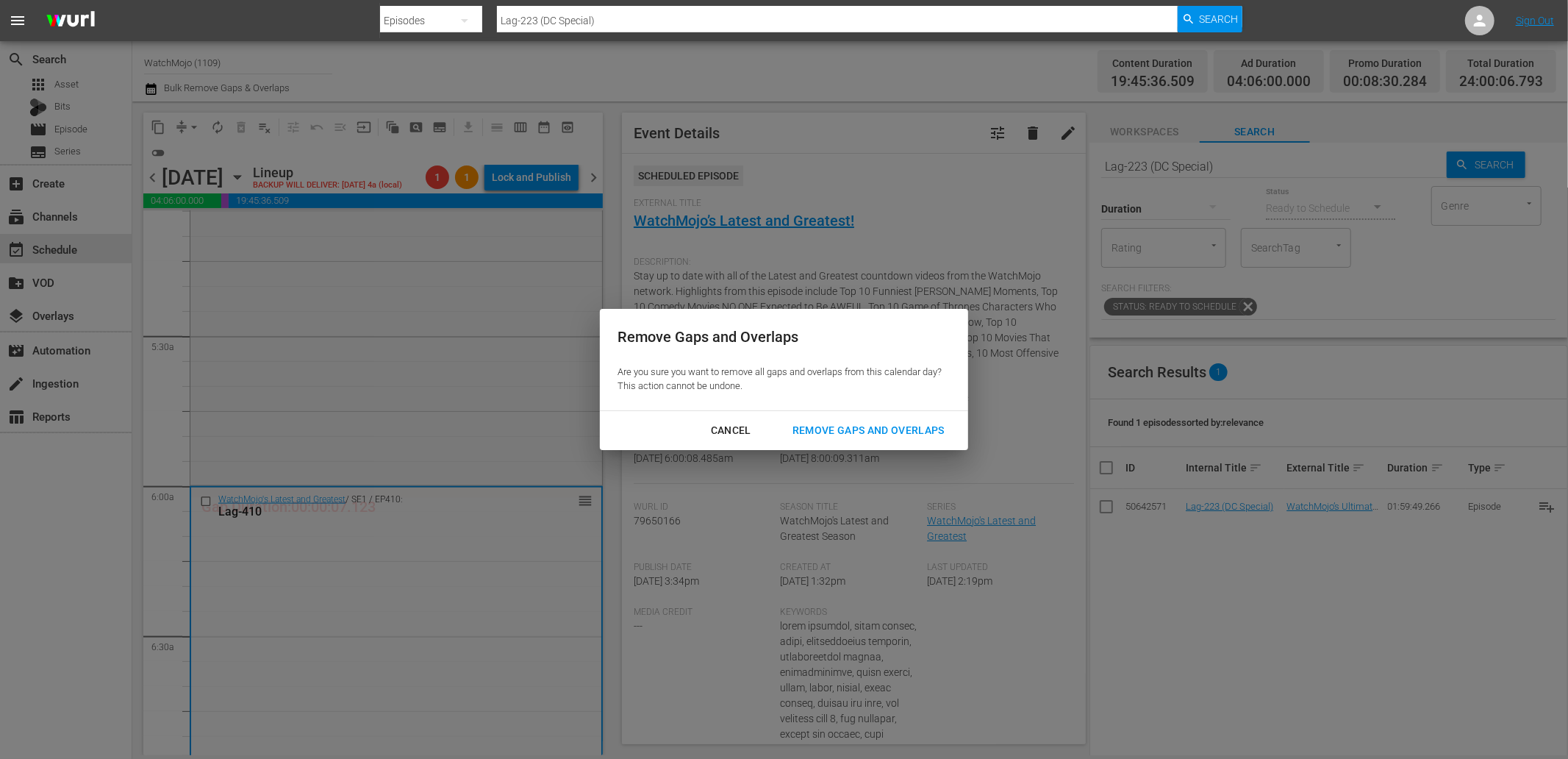
click at [826, 438] on div "Remove Gaps and Overlaps" at bounding box center [868, 430] width 176 height 18
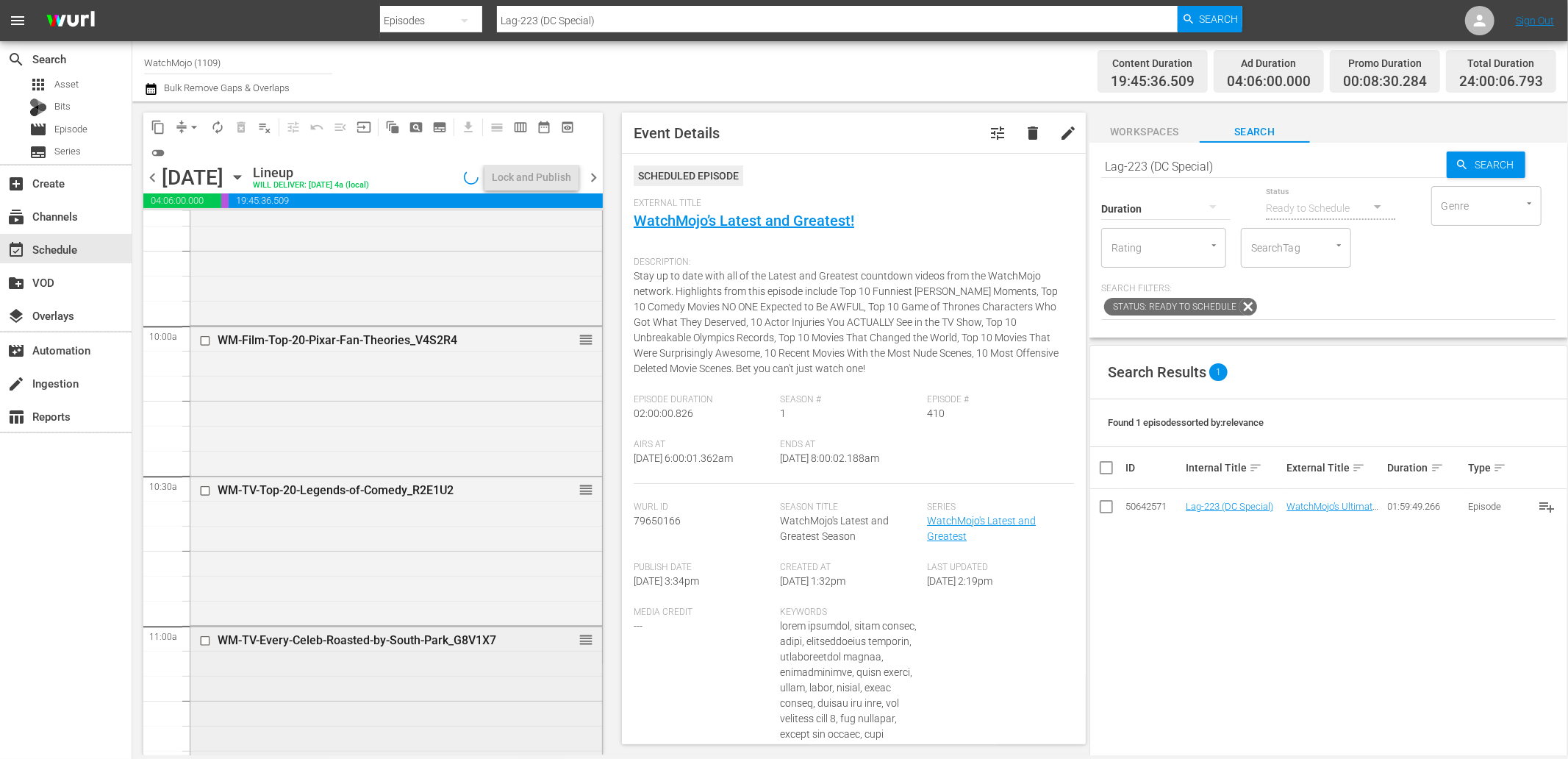
scroll to position [2886, 0]
click at [387, 695] on div "WM-TV-Every-Celeb-Roasted-by-South-Park_G8V1X7 reorder" at bounding box center [396, 773] width 411 height 296
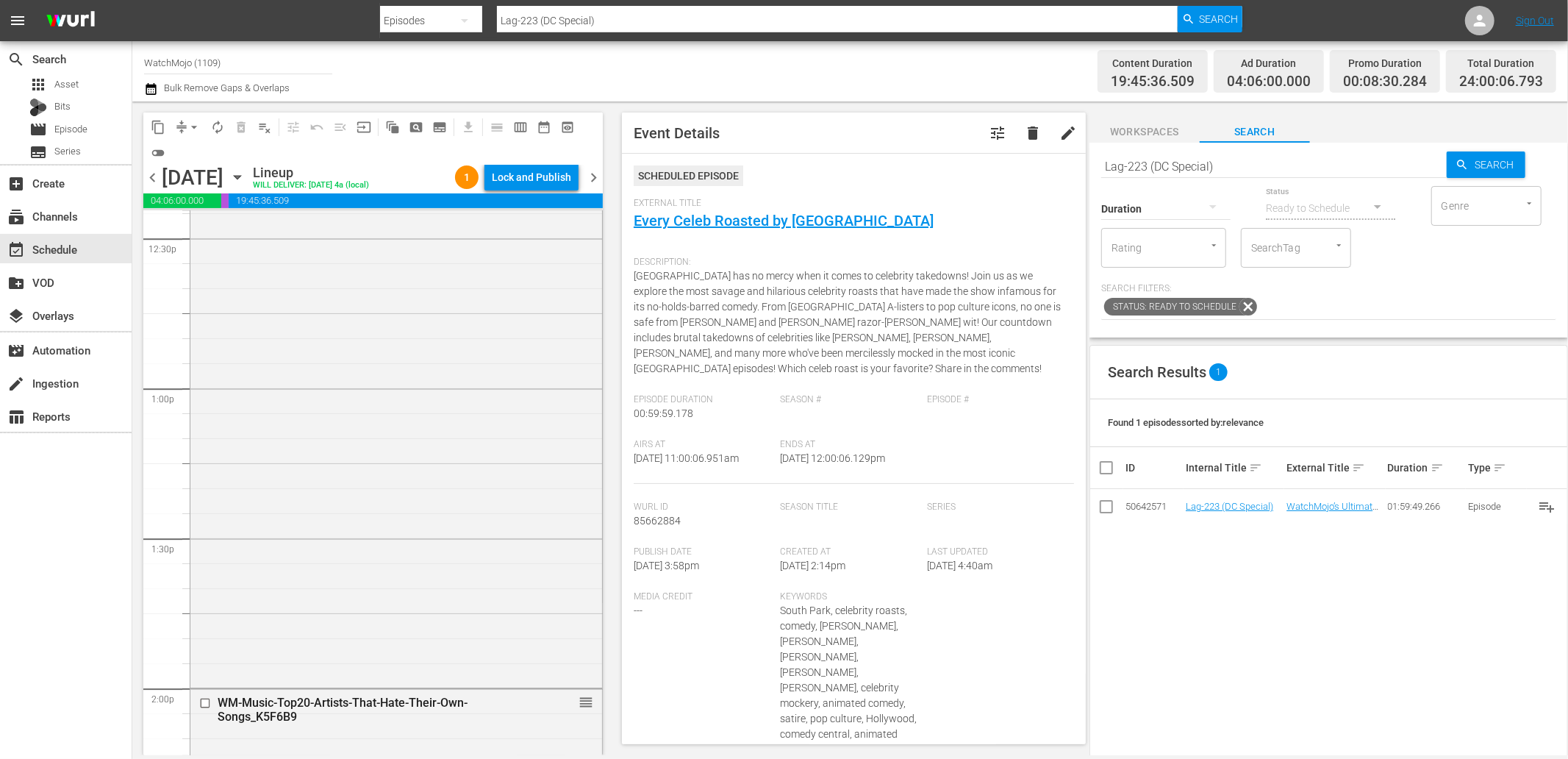
scroll to position [3812, 0]
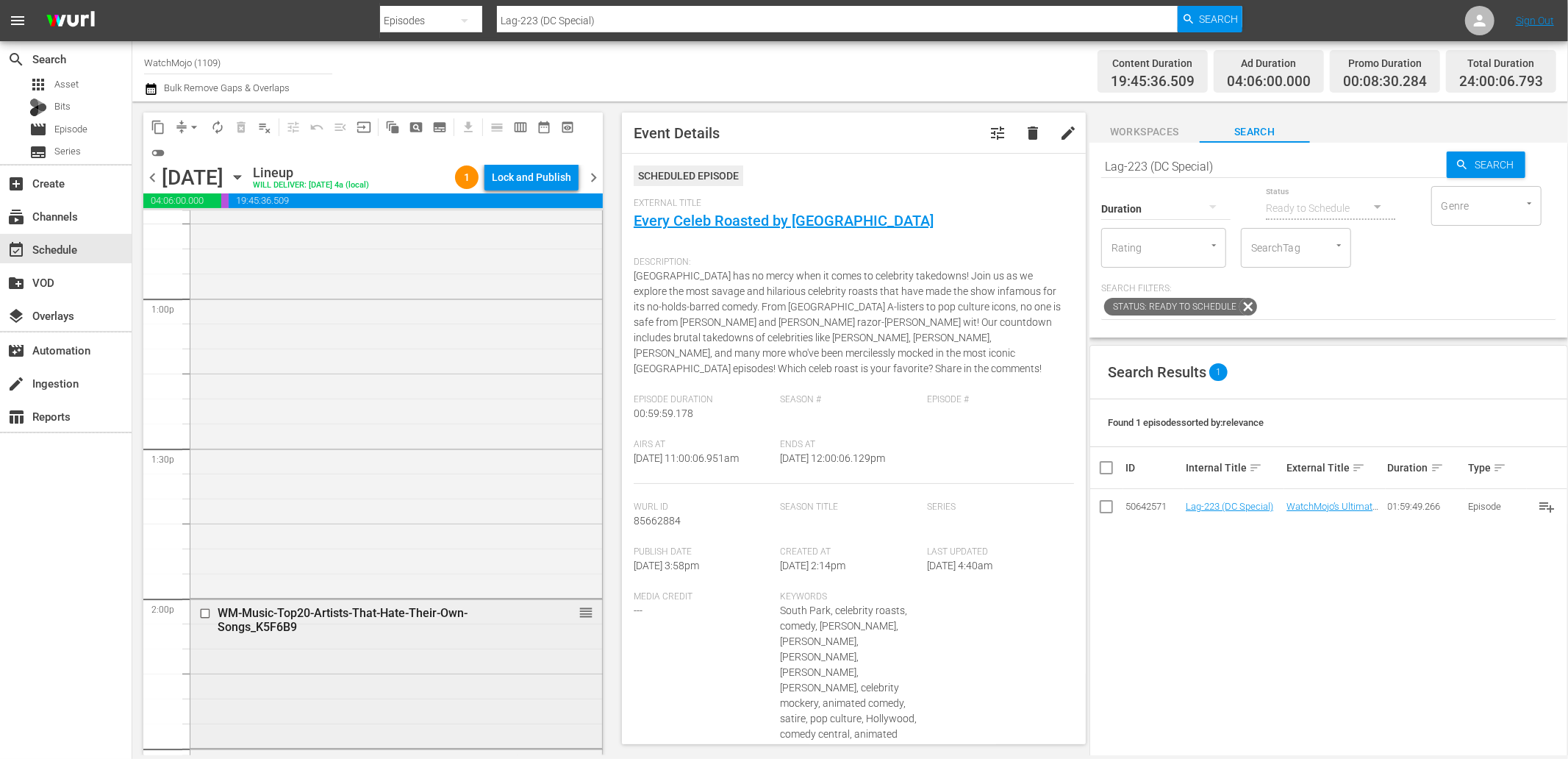
click at [383, 684] on div "WM-Music-Top20-Artists-That-Hate-Their-Own-Songs_K5F6B9 reorder" at bounding box center [396, 672] width 411 height 146
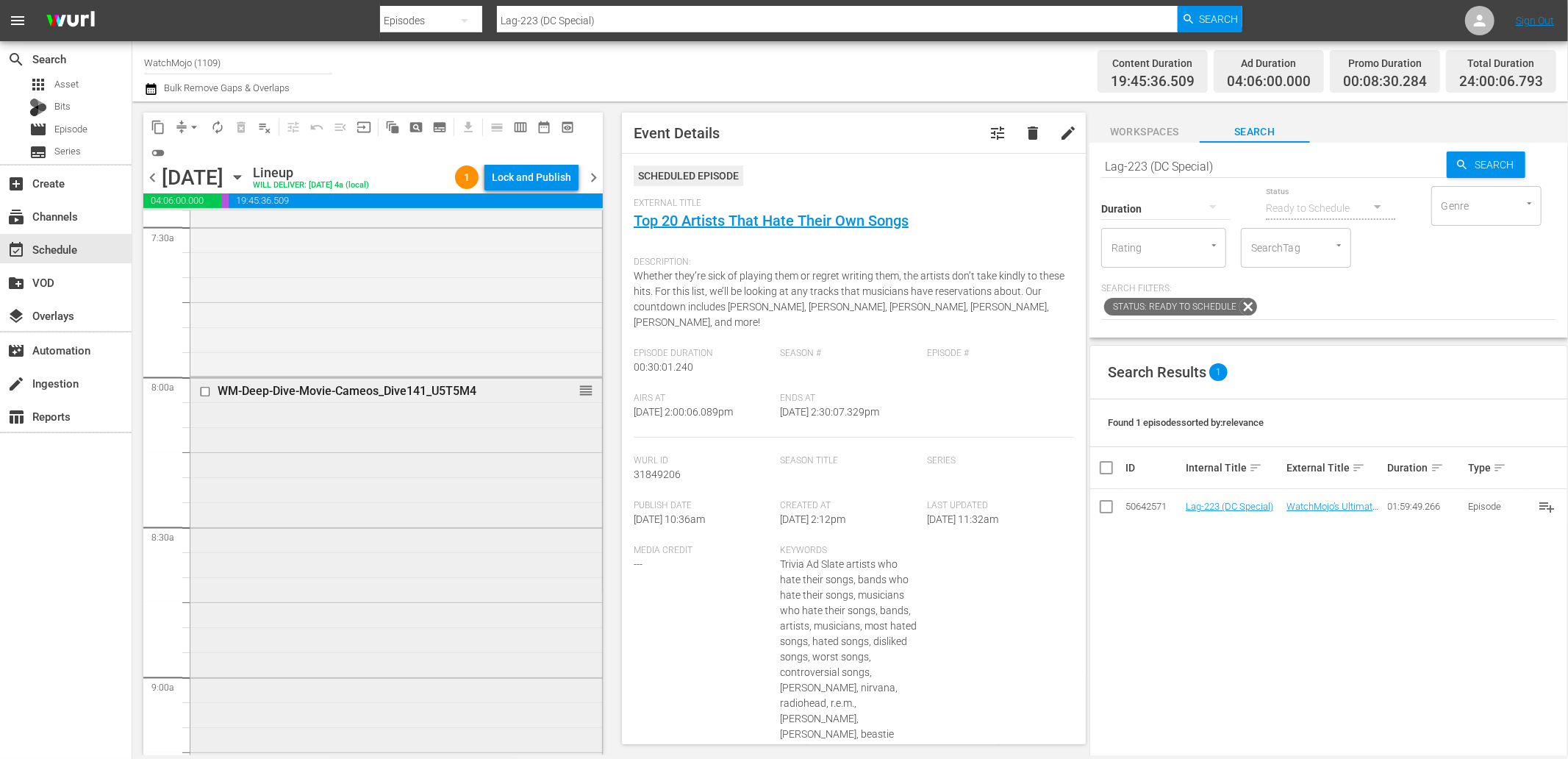
scroll to position [2232, 0]
click at [355, 599] on div "WM-Deep-Dive-Movie-Cameos_Dive141_U5T5M4 reorder" at bounding box center [396, 676] width 411 height 596
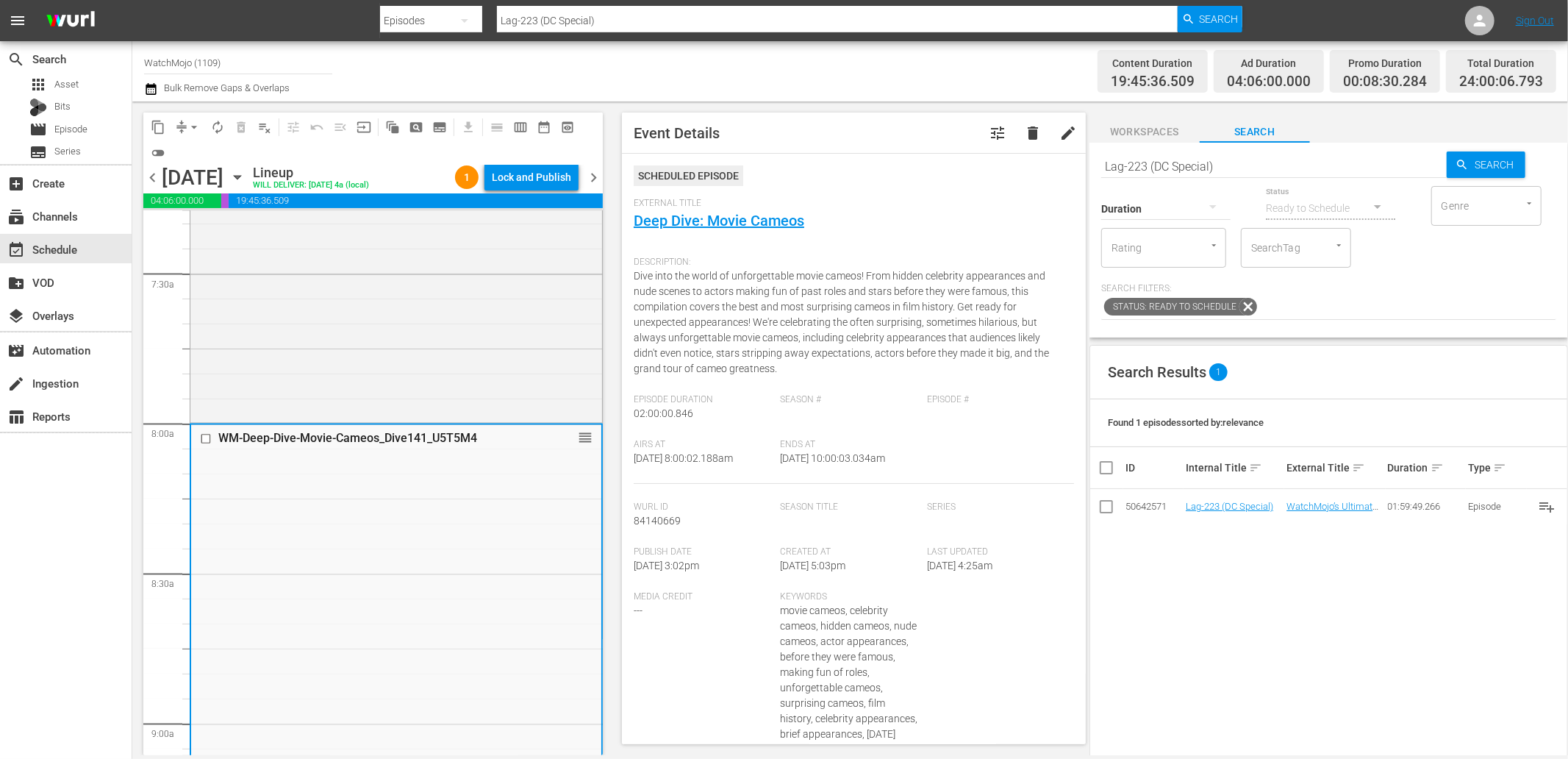
scroll to position [1689, 0]
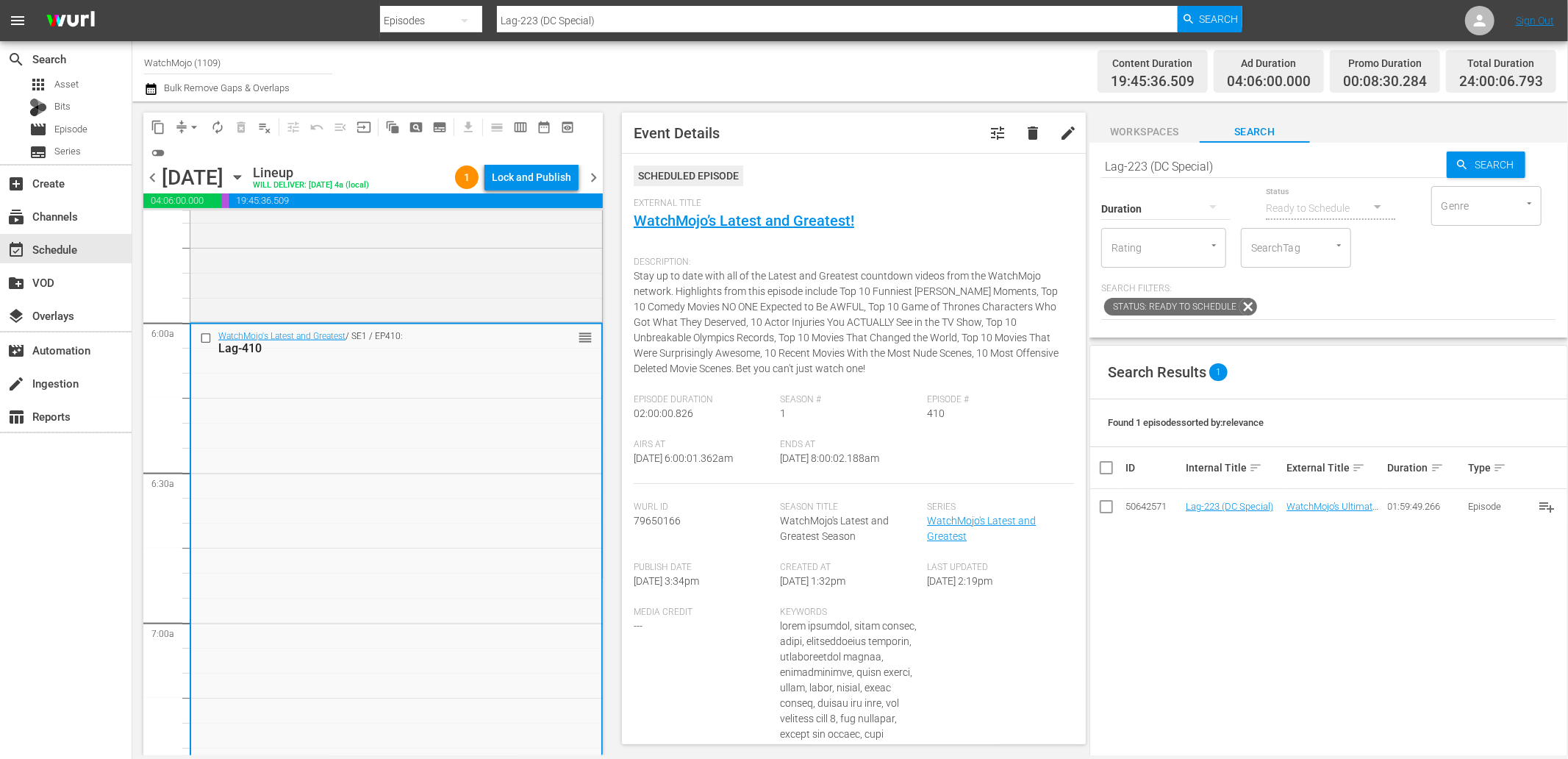
click at [203, 334] on input "checkbox" at bounding box center [207, 338] width 15 height 13
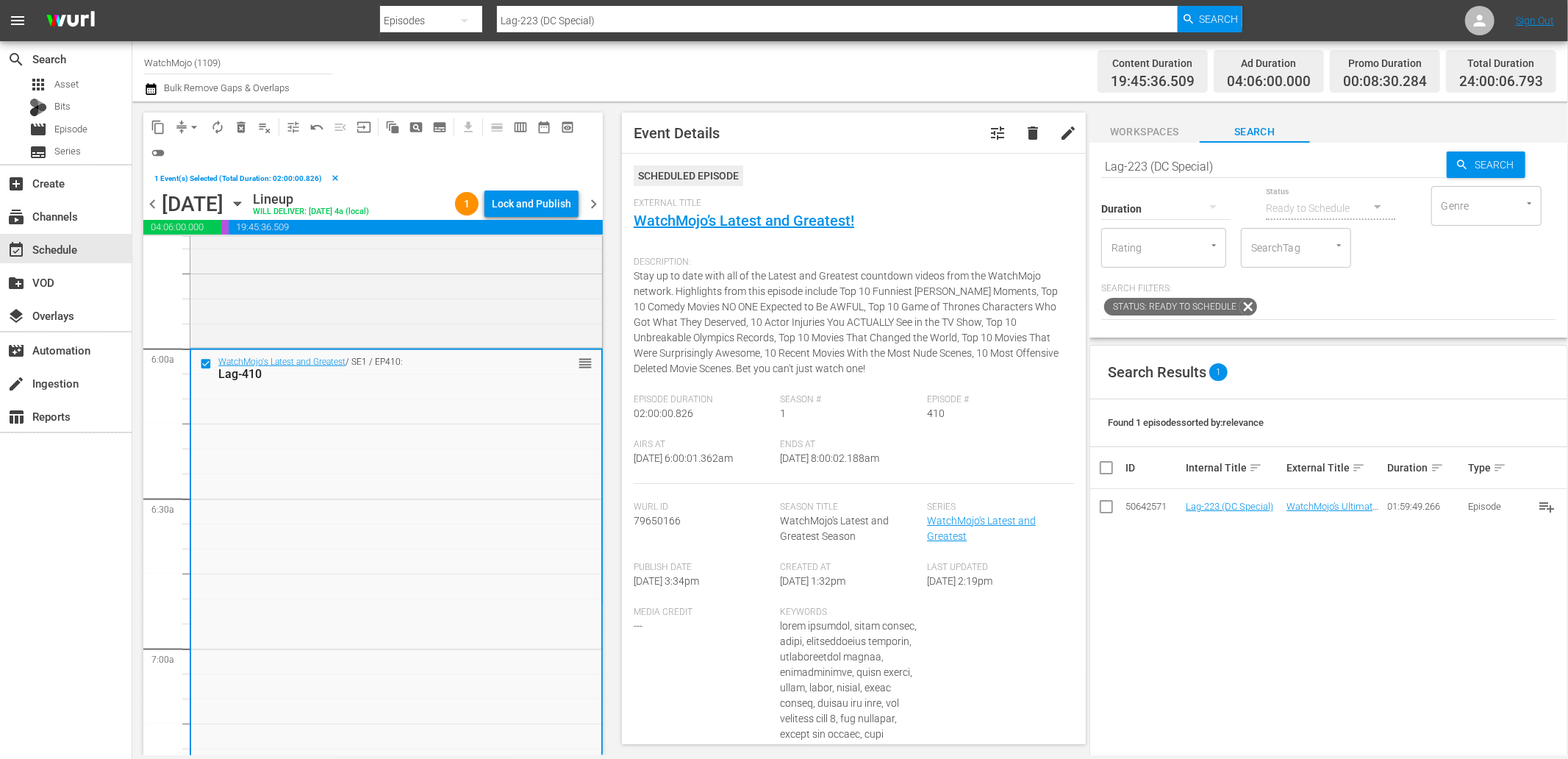
click at [361, 432] on div "WatchMojo's Latest and Greatest / SE1 / EP410: Lag-410 reorder" at bounding box center [396, 648] width 410 height 596
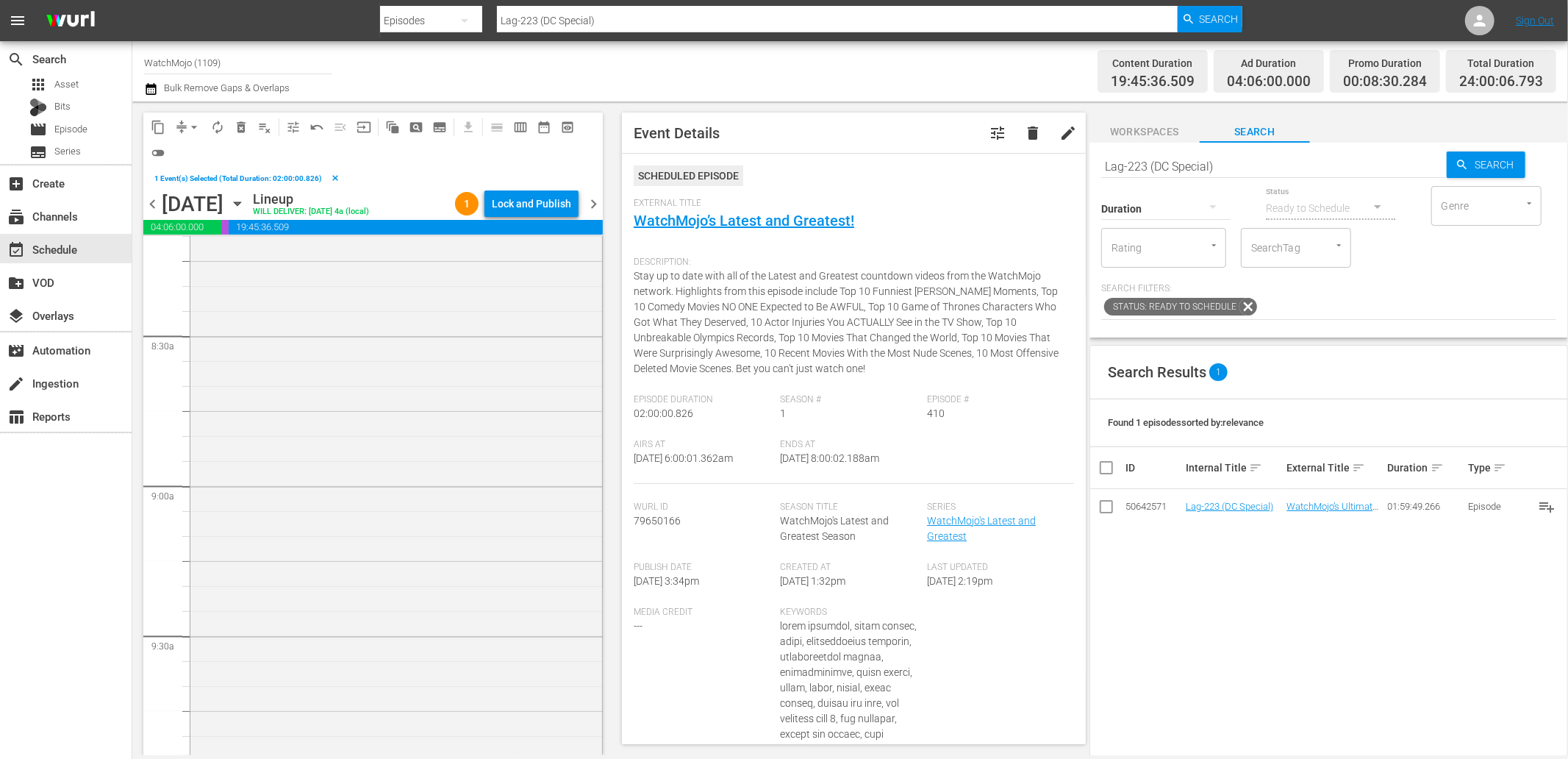
click at [1246, 158] on input "Lag-223 (DC Special)" at bounding box center [1273, 165] width 346 height 35
drag, startPoint x: 1246, startPoint y: 158, endPoint x: 1012, endPoint y: 163, distance: 234.1
click at [1012, 163] on div "content_copy compress arrow_drop_down autorenew_outlined delete_forever_outline…" at bounding box center [850, 428] width 1436 height 654
paste input "417"
type input "Lag-417"
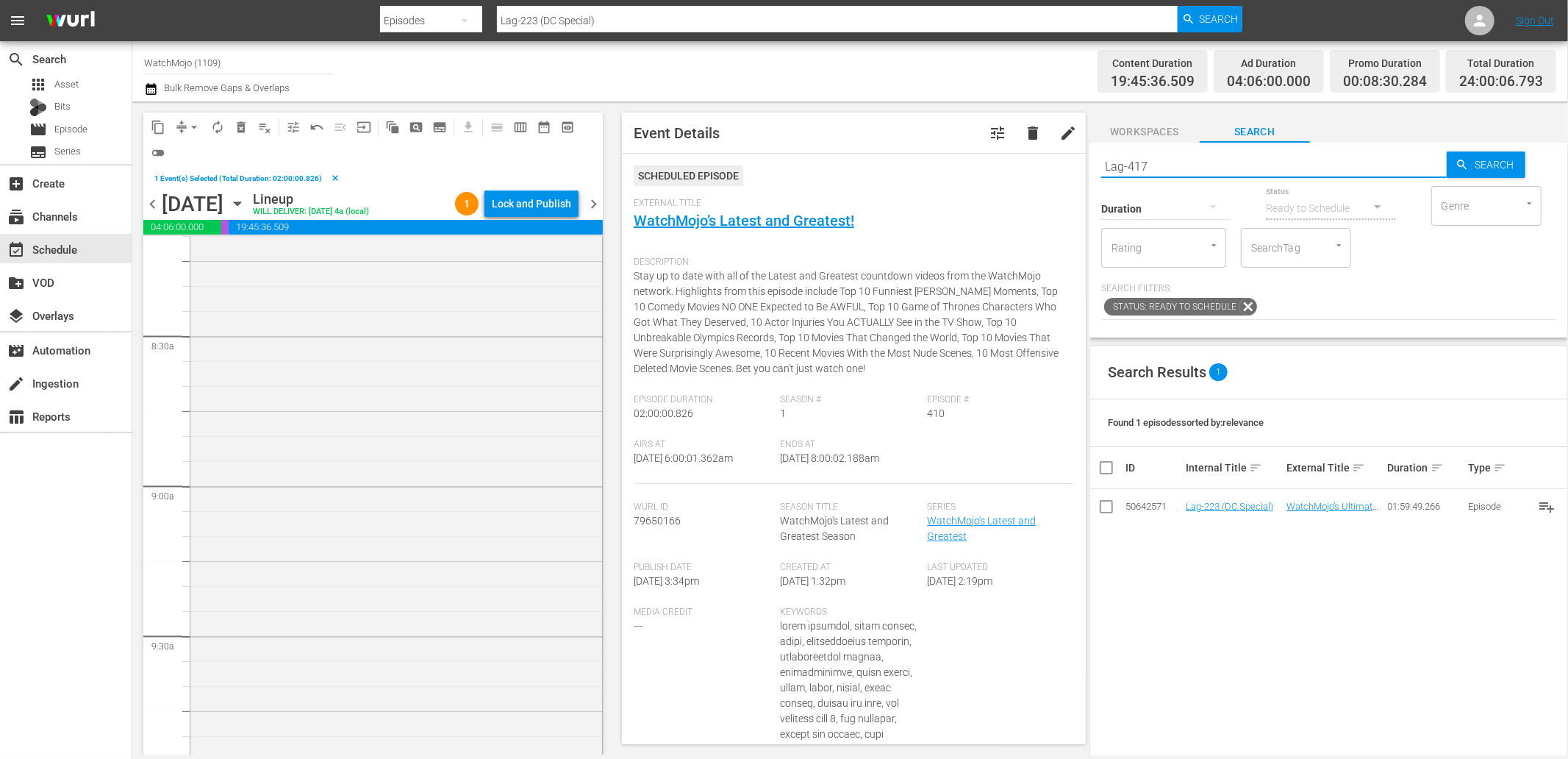
type input "Lag-417"
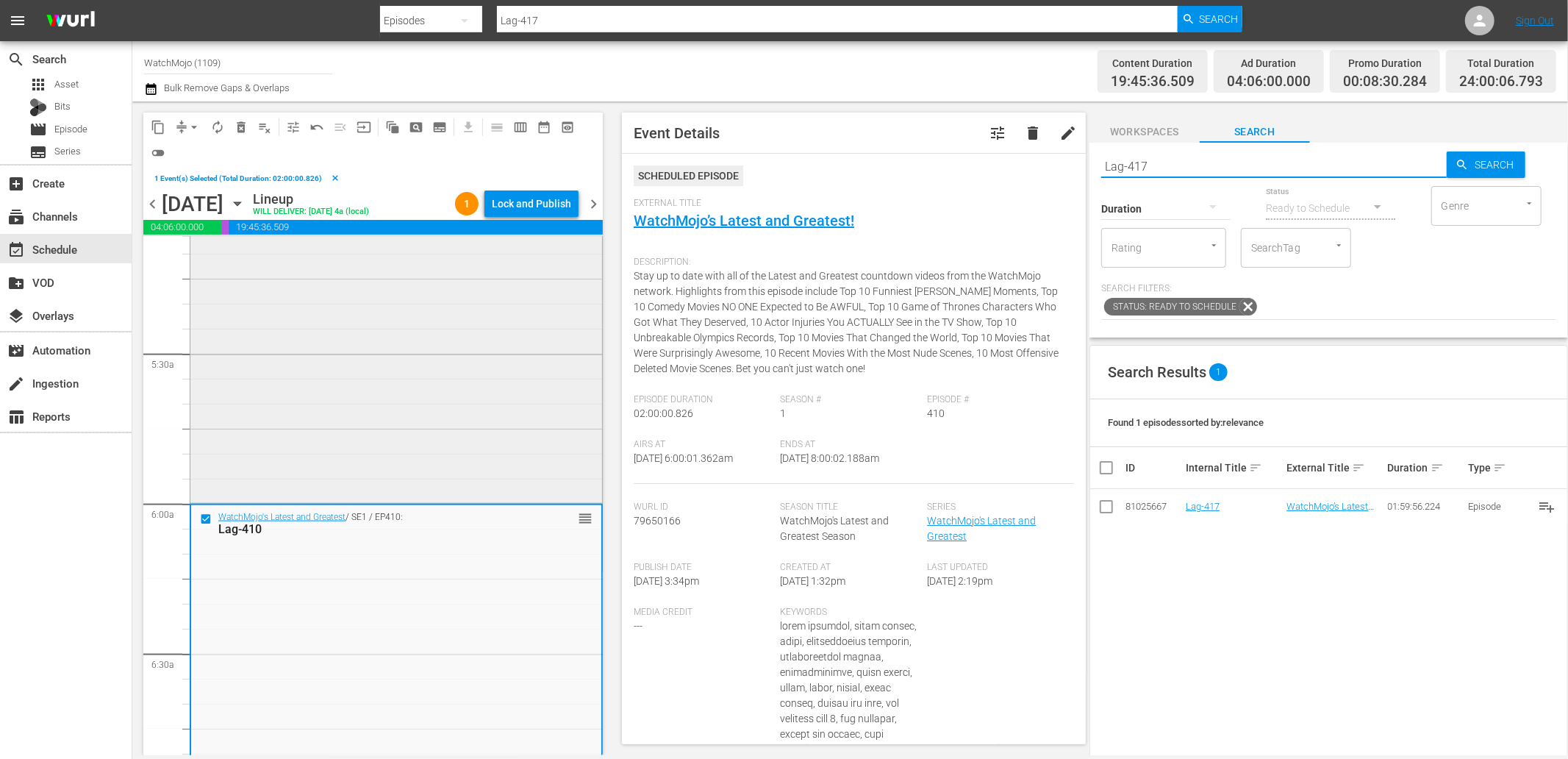
scroll to position [1470, 0]
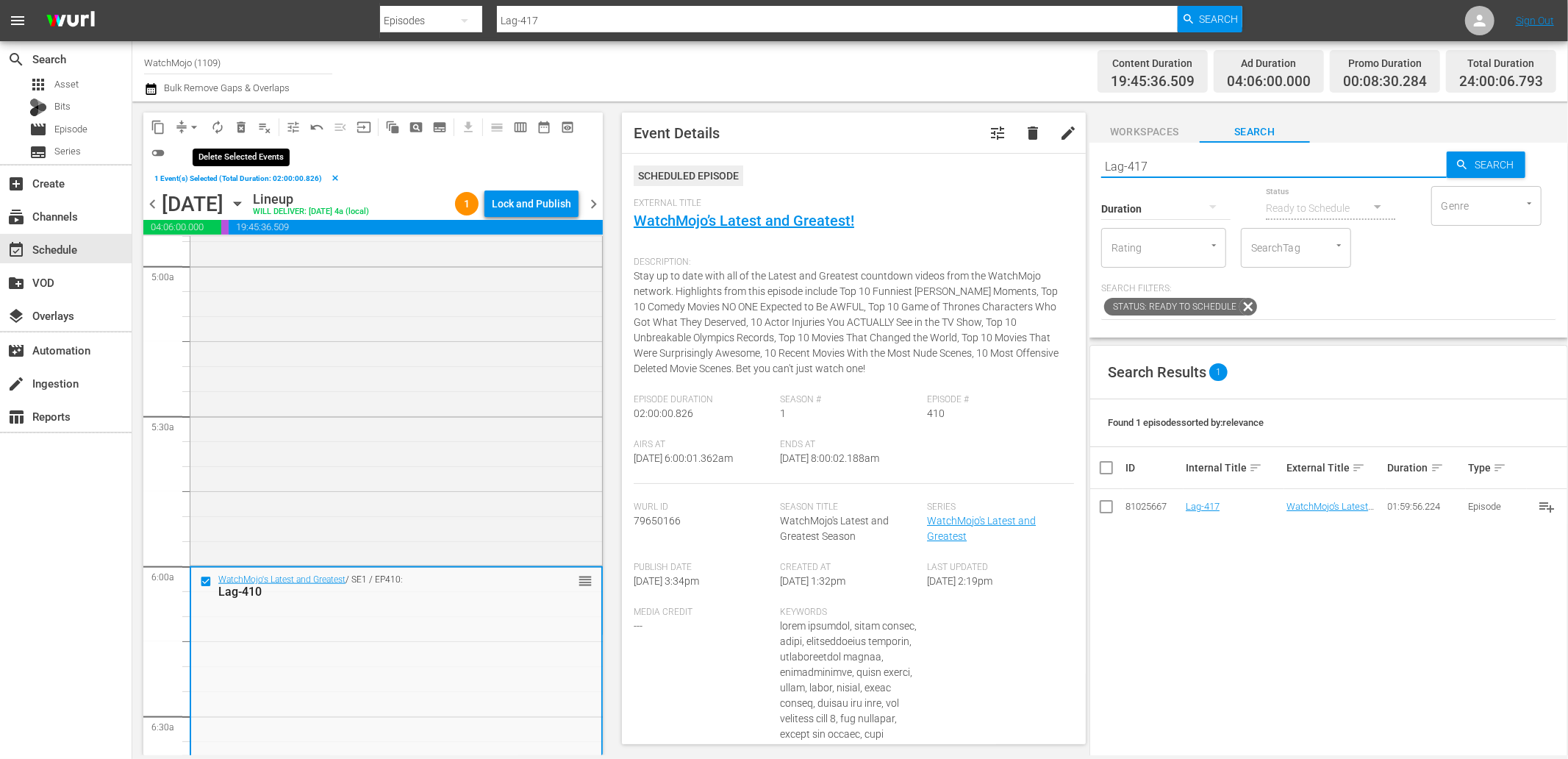
click at [238, 126] on span "delete_forever_outlined" at bounding box center [241, 127] width 14 height 14
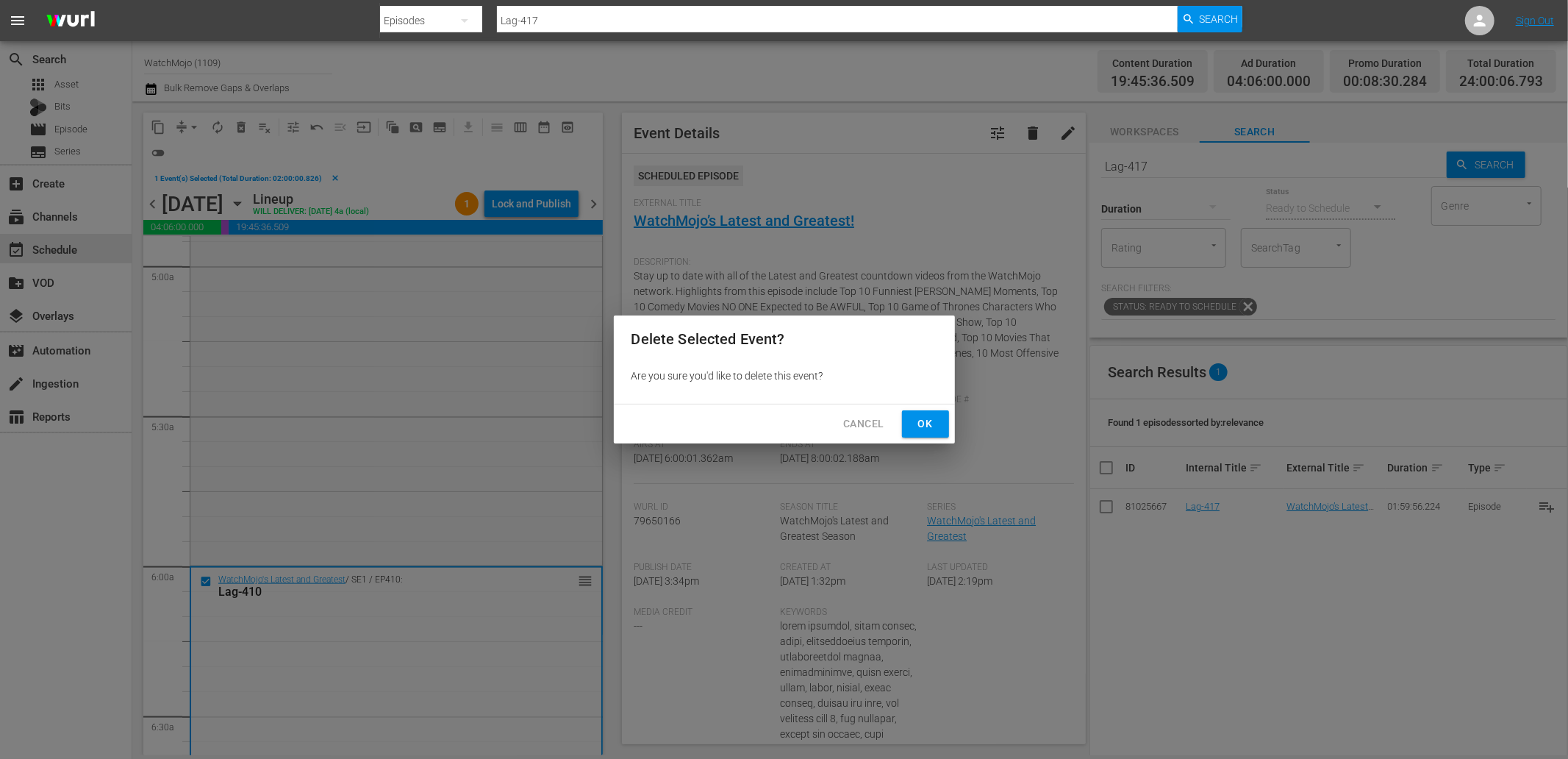
click at [916, 425] on span "Ok" at bounding box center [926, 424] width 23 height 18
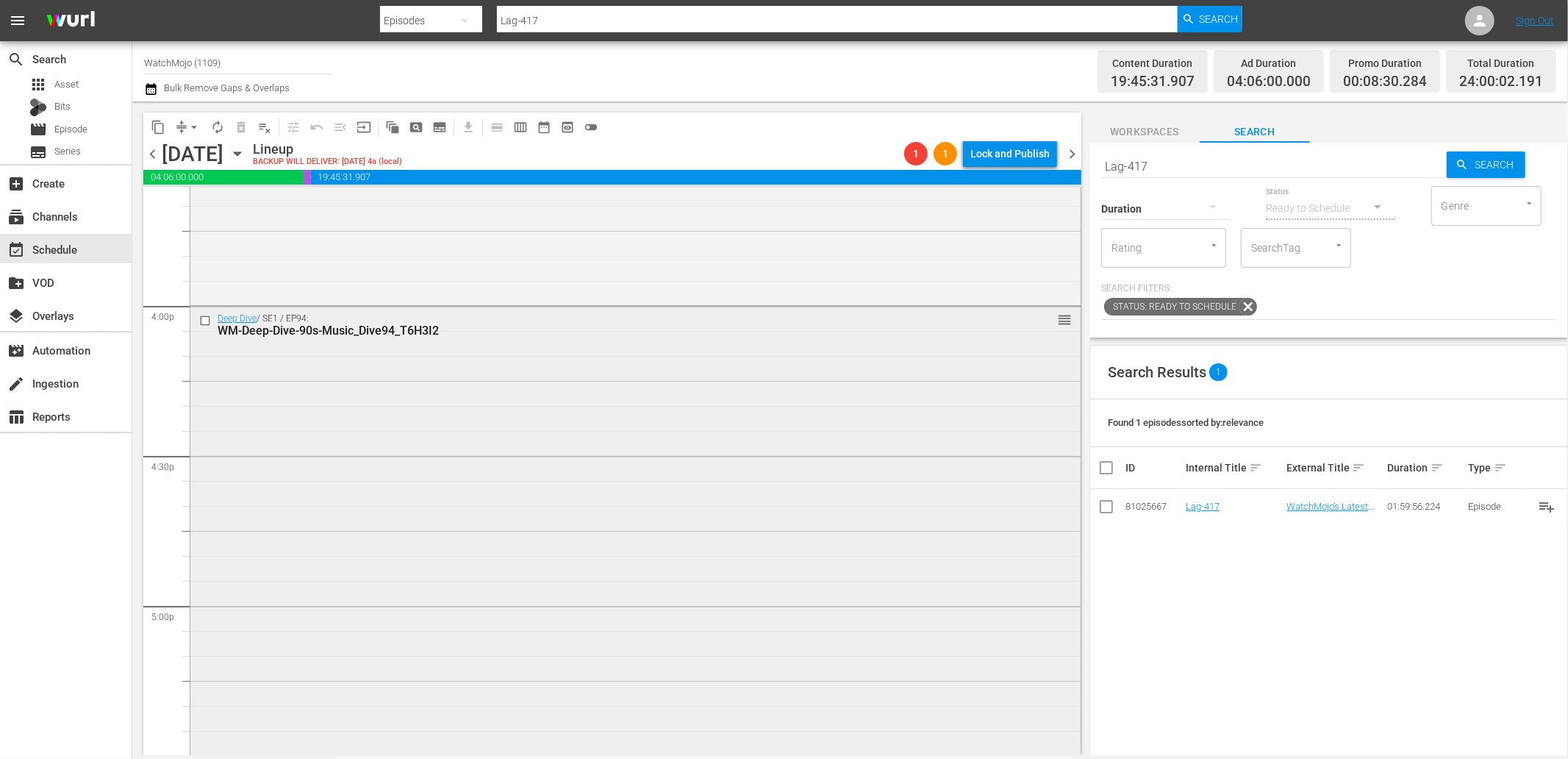
scroll to position [4684, 0]
click at [489, 525] on div "Deep Dive / SE1 / EP94: WM-Deep-Dive-90s-Music_Dive94_T6H3I2 reorder" at bounding box center [635, 602] width 890 height 596
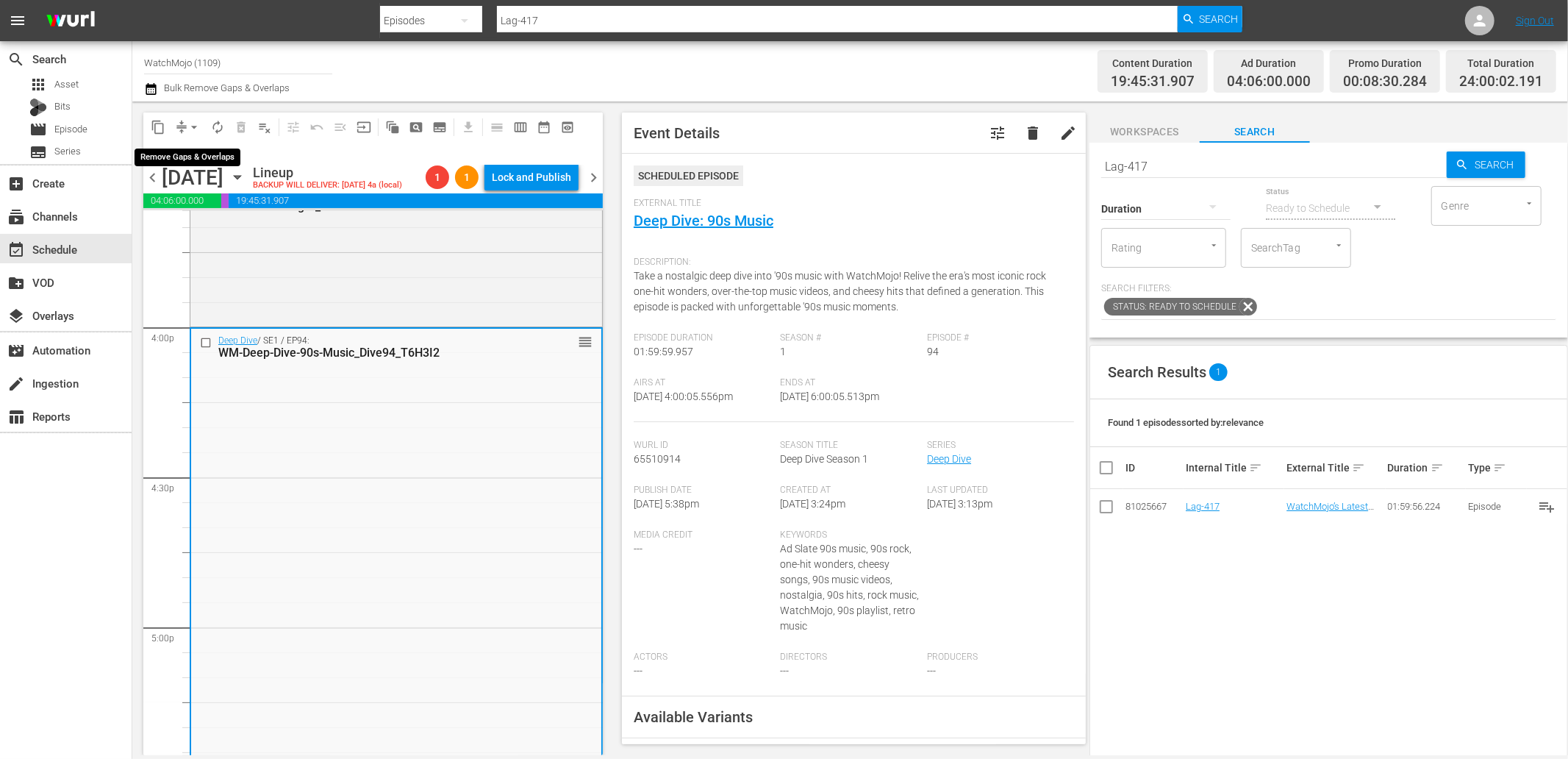
click at [196, 121] on span "arrow_drop_down" at bounding box center [194, 127] width 14 height 14
click at [246, 201] on li "Align to End of Previous Day" at bounding box center [195, 204] width 154 height 24
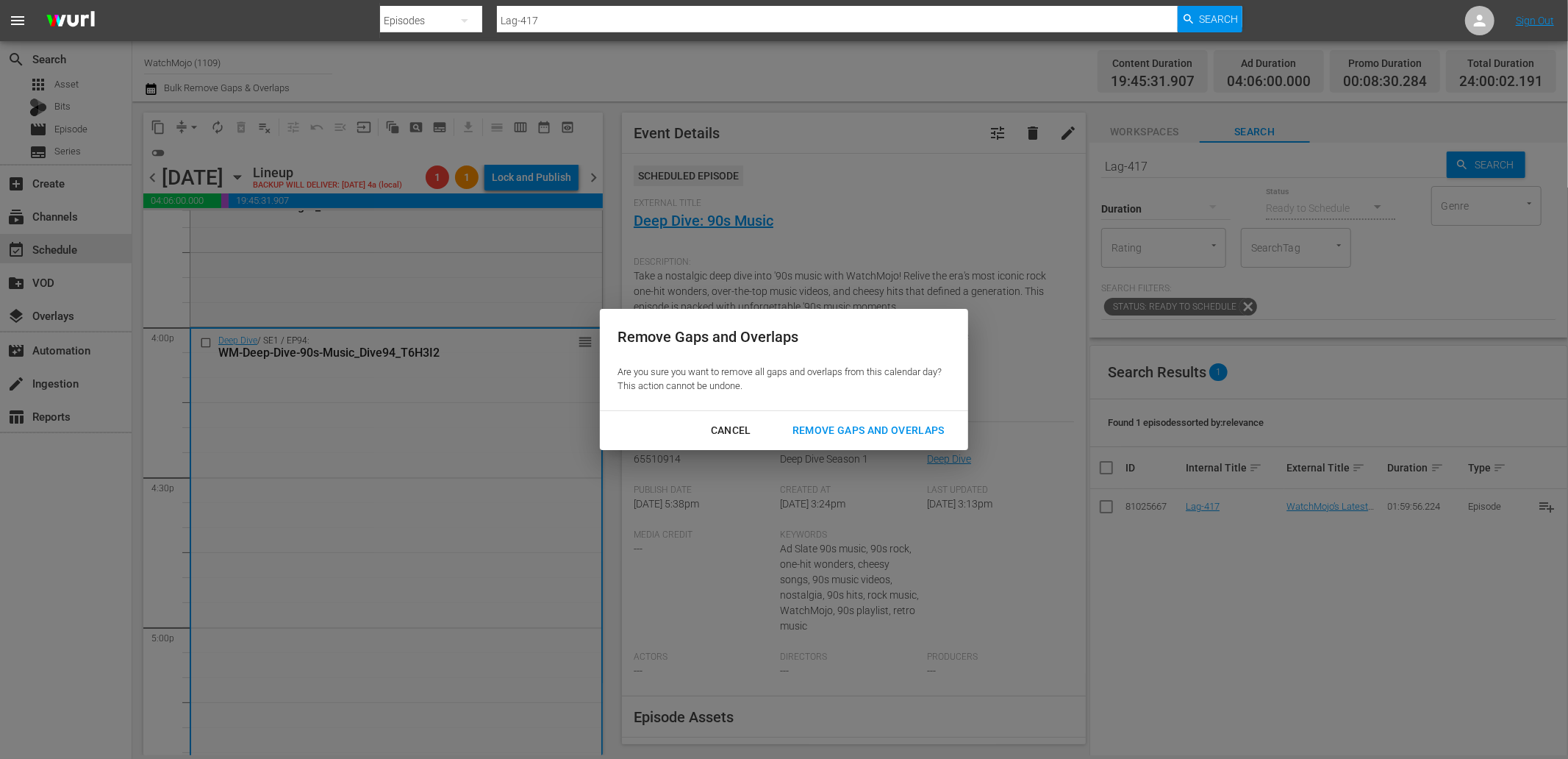
click at [859, 432] on div "Remove Gaps and Overlaps" at bounding box center [868, 430] width 176 height 18
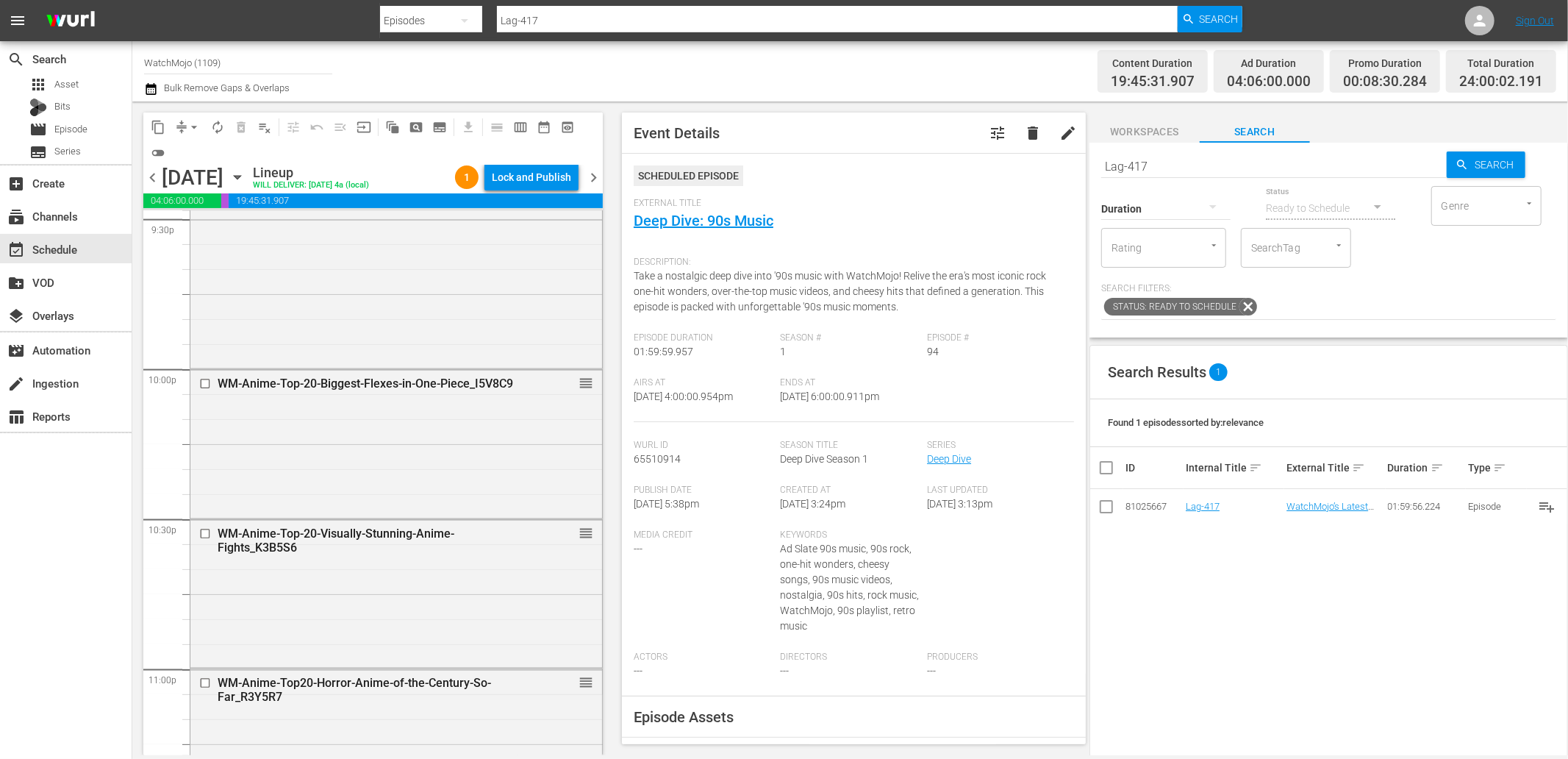
scroll to position [6655, 0]
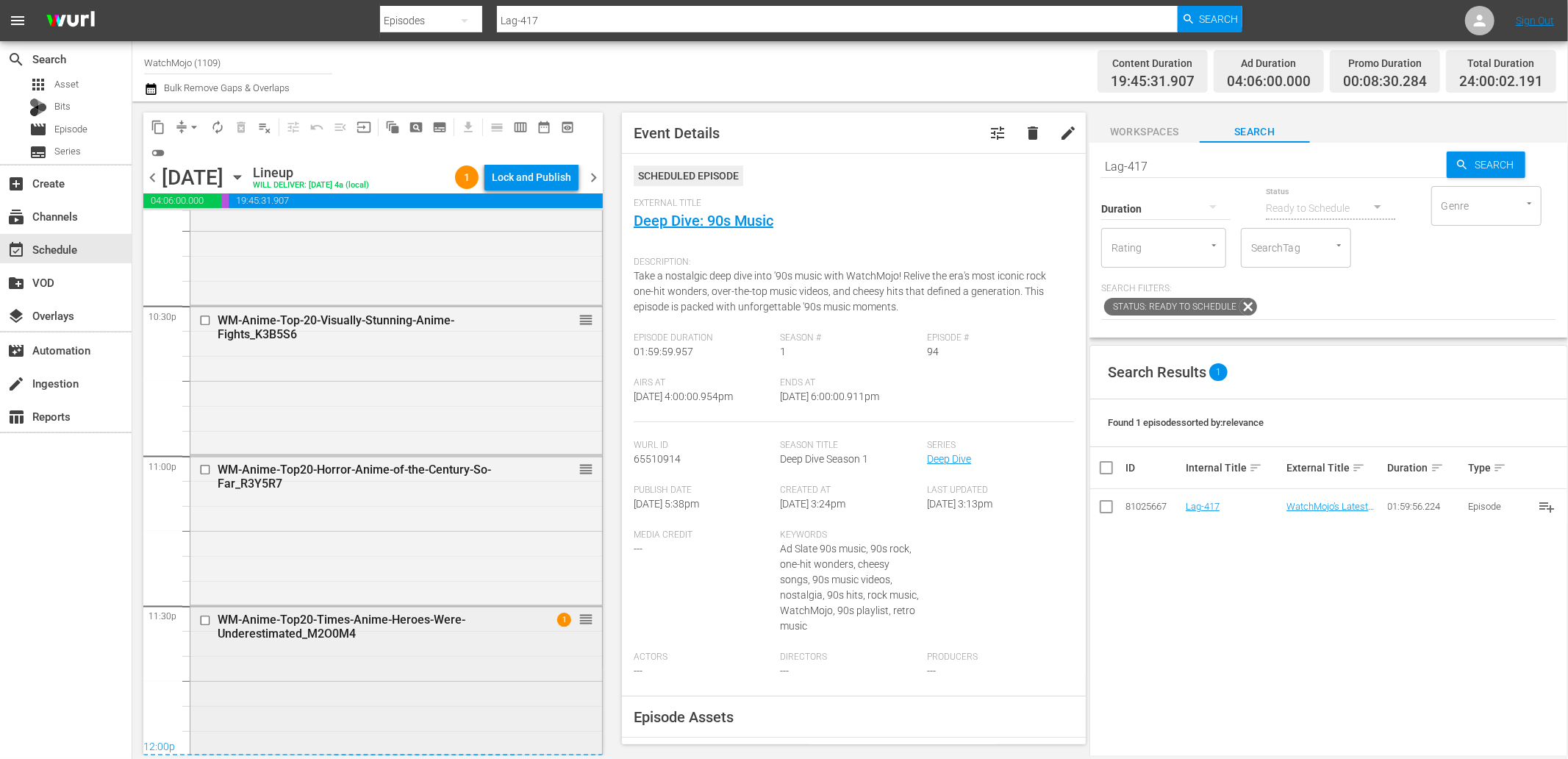
click at [395, 697] on div "WM-Anime-Top20-Times-Anime-Heroes-Were-Underestimated_M2O0M4 1 reorder" at bounding box center [396, 679] width 411 height 146
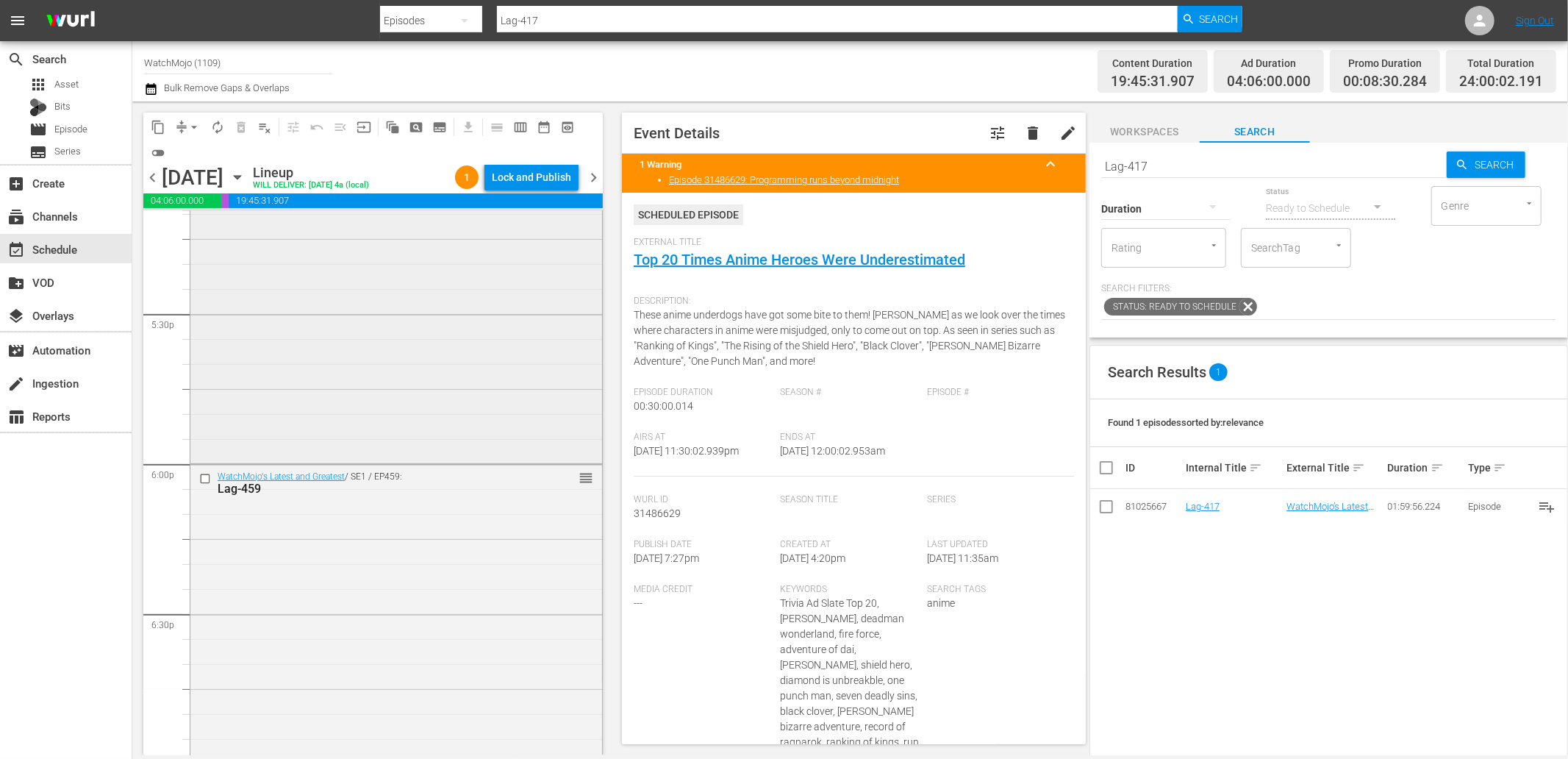
scroll to position [5130, 0]
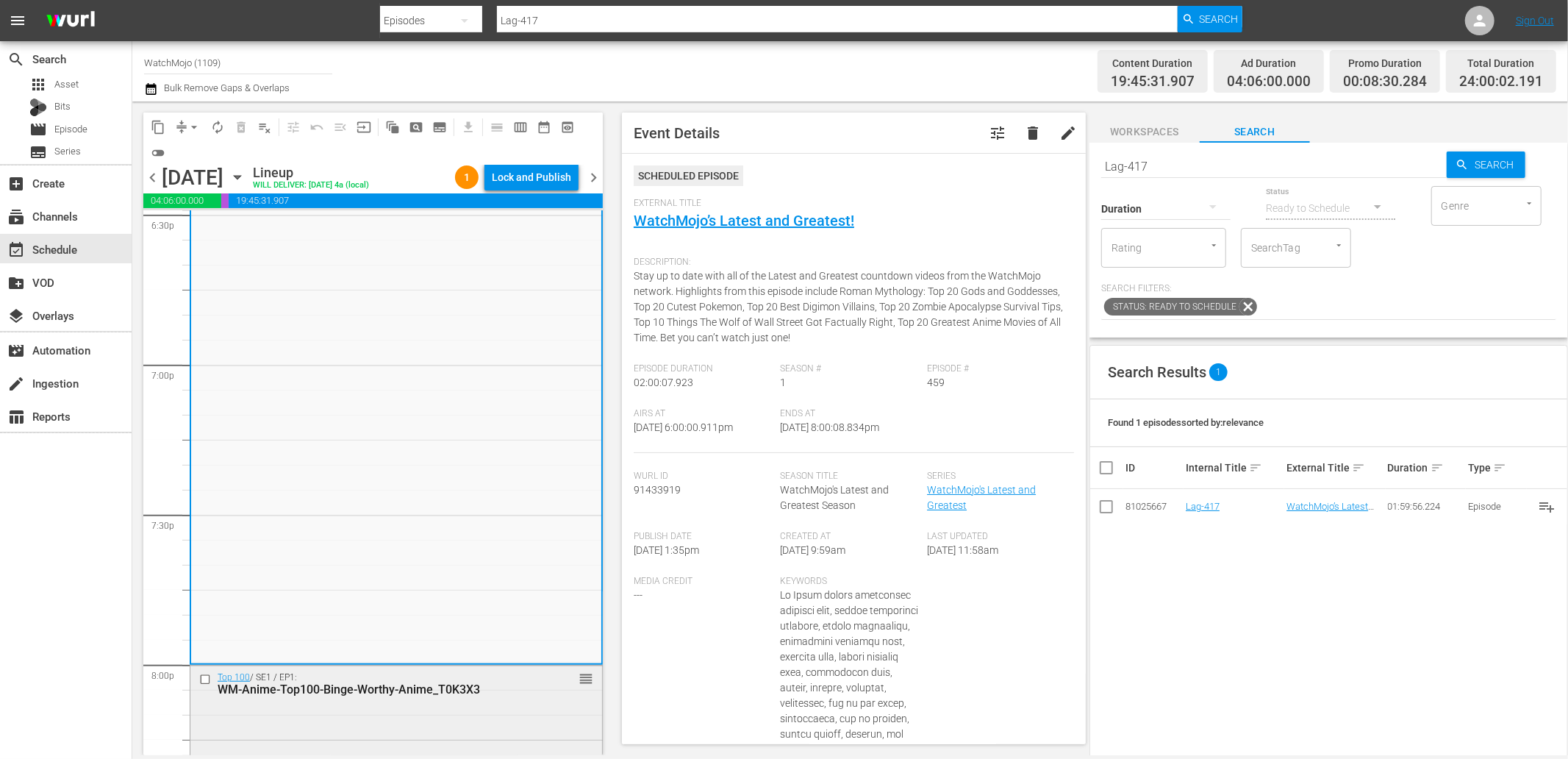
scroll to position [5239, 0]
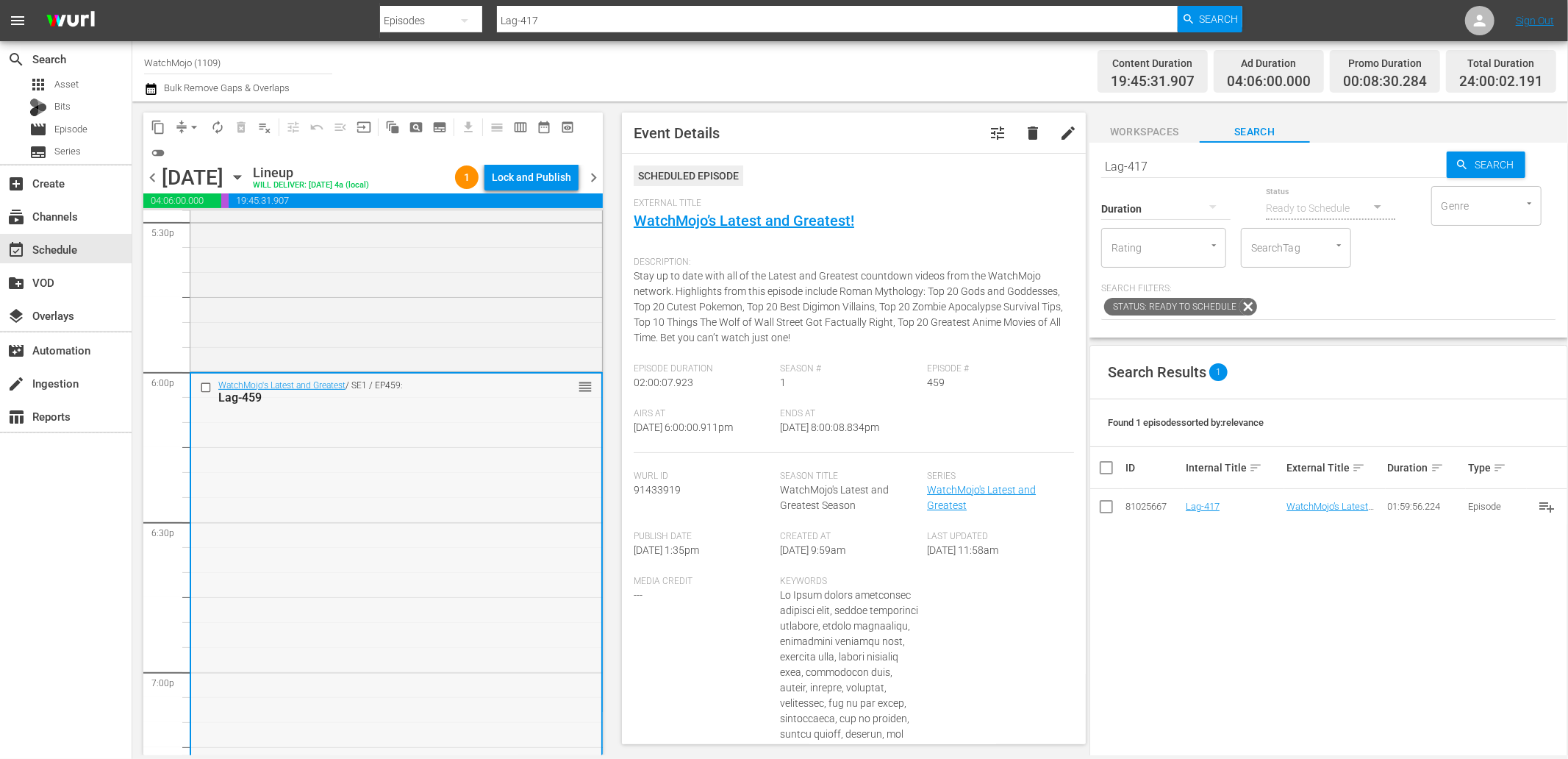
click at [326, 528] on div "WatchMojo's Latest and Greatest / SE1 / EP459: Lag-459 reorder" at bounding box center [396, 672] width 410 height 596
click at [200, 387] on input "checkbox" at bounding box center [207, 387] width 15 height 13
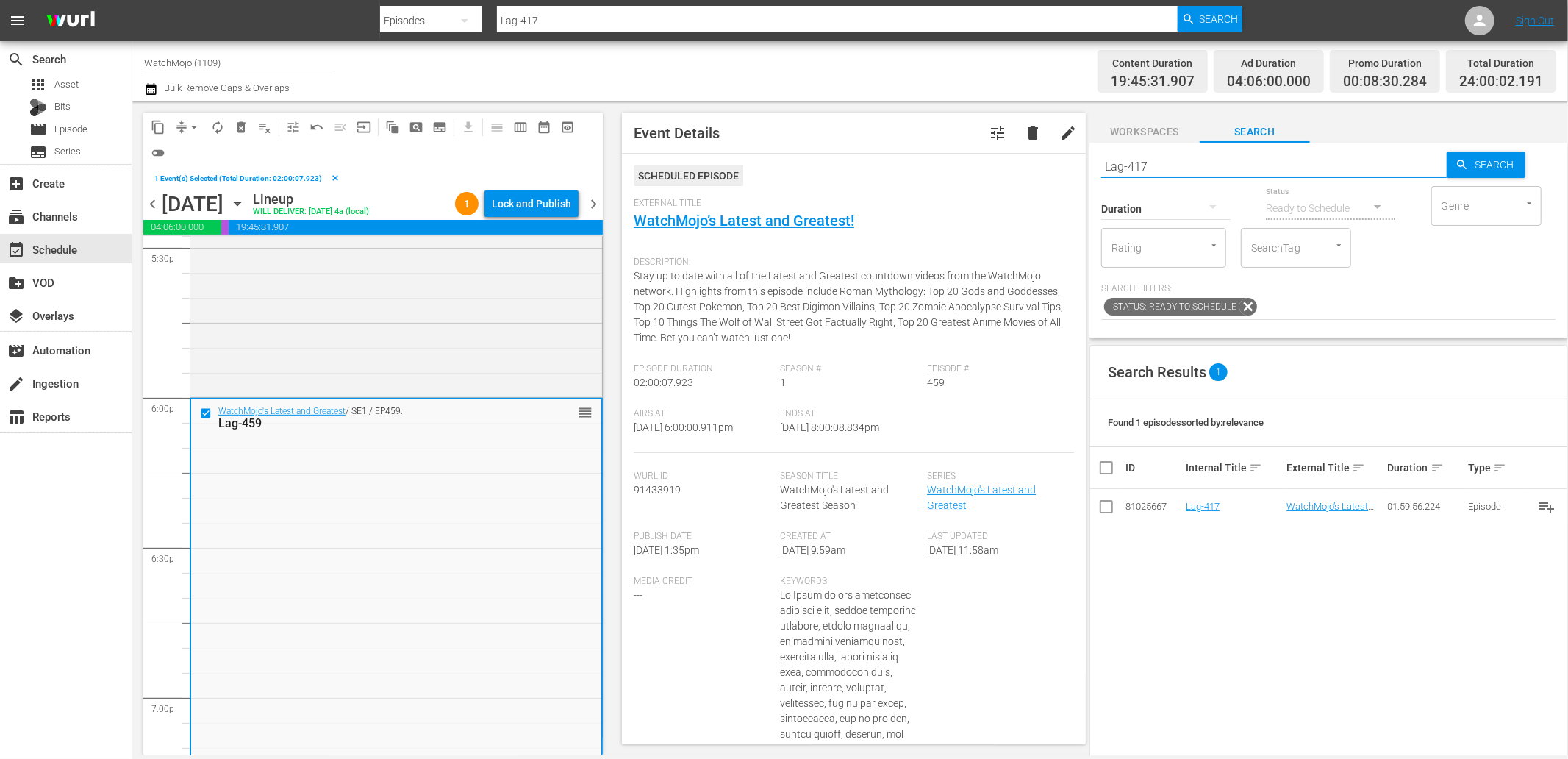
drag, startPoint x: 1172, startPoint y: 160, endPoint x: 1011, endPoint y: 163, distance: 161.0
click at [1010, 163] on div "content_copy compress arrow_drop_down autorenew_outlined delete_forever_outline…" at bounding box center [850, 428] width 1436 height 654
paste input "382"
type input "Lag-382"
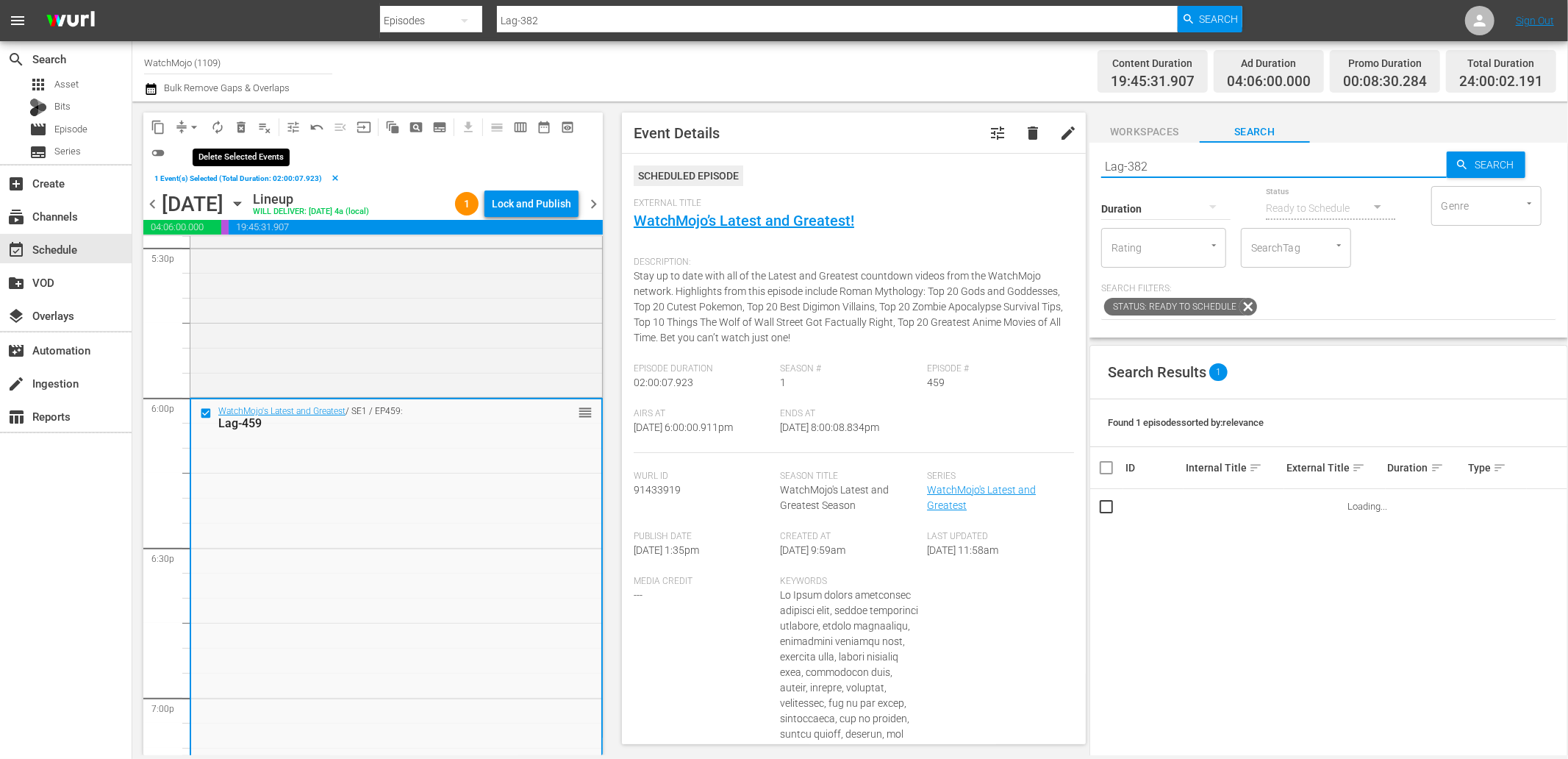
type input "Lag-382"
click at [245, 121] on span "delete_forever_outlined" at bounding box center [241, 127] width 14 height 14
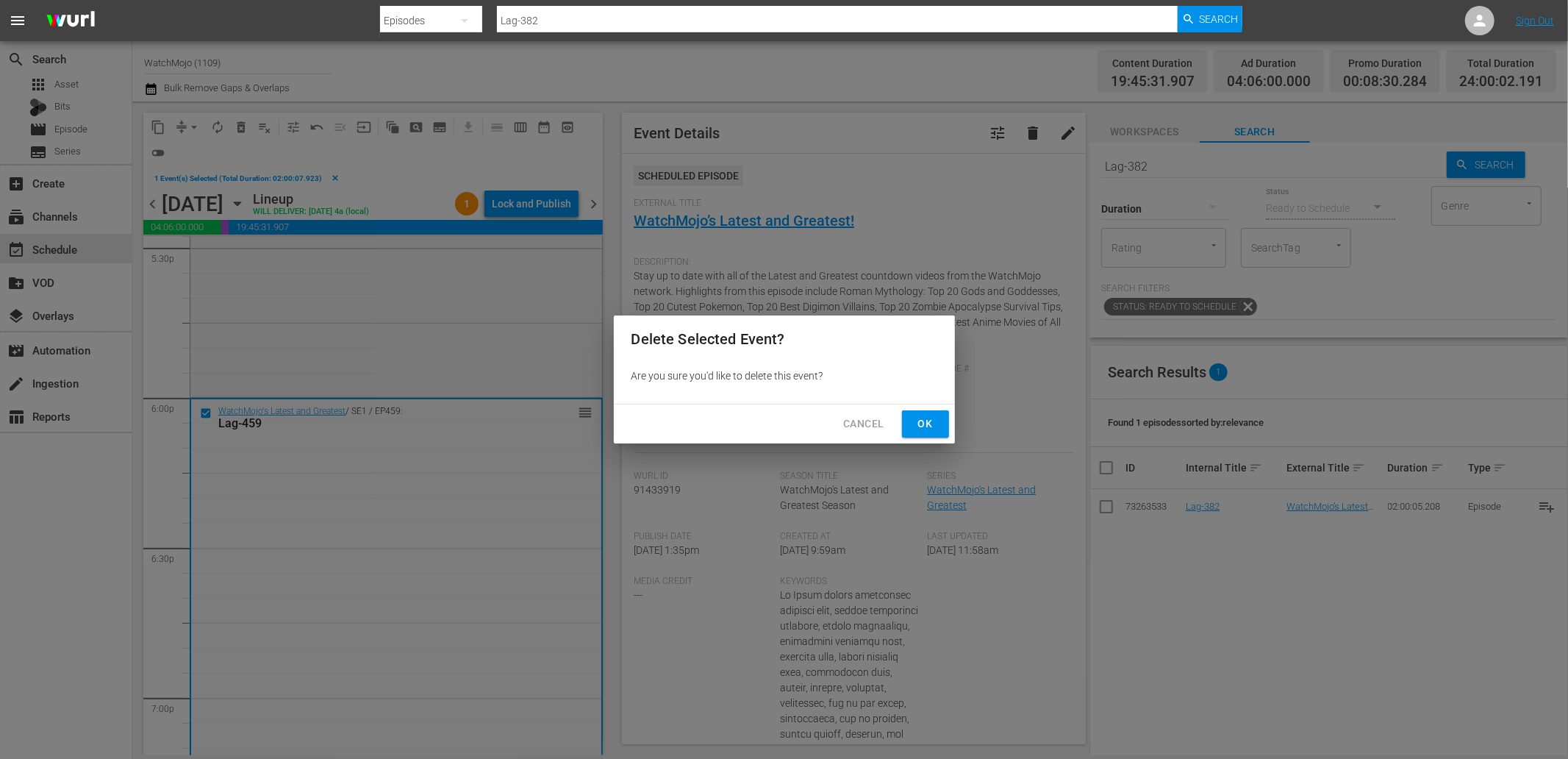
click at [922, 425] on span "Ok" at bounding box center [926, 424] width 23 height 18
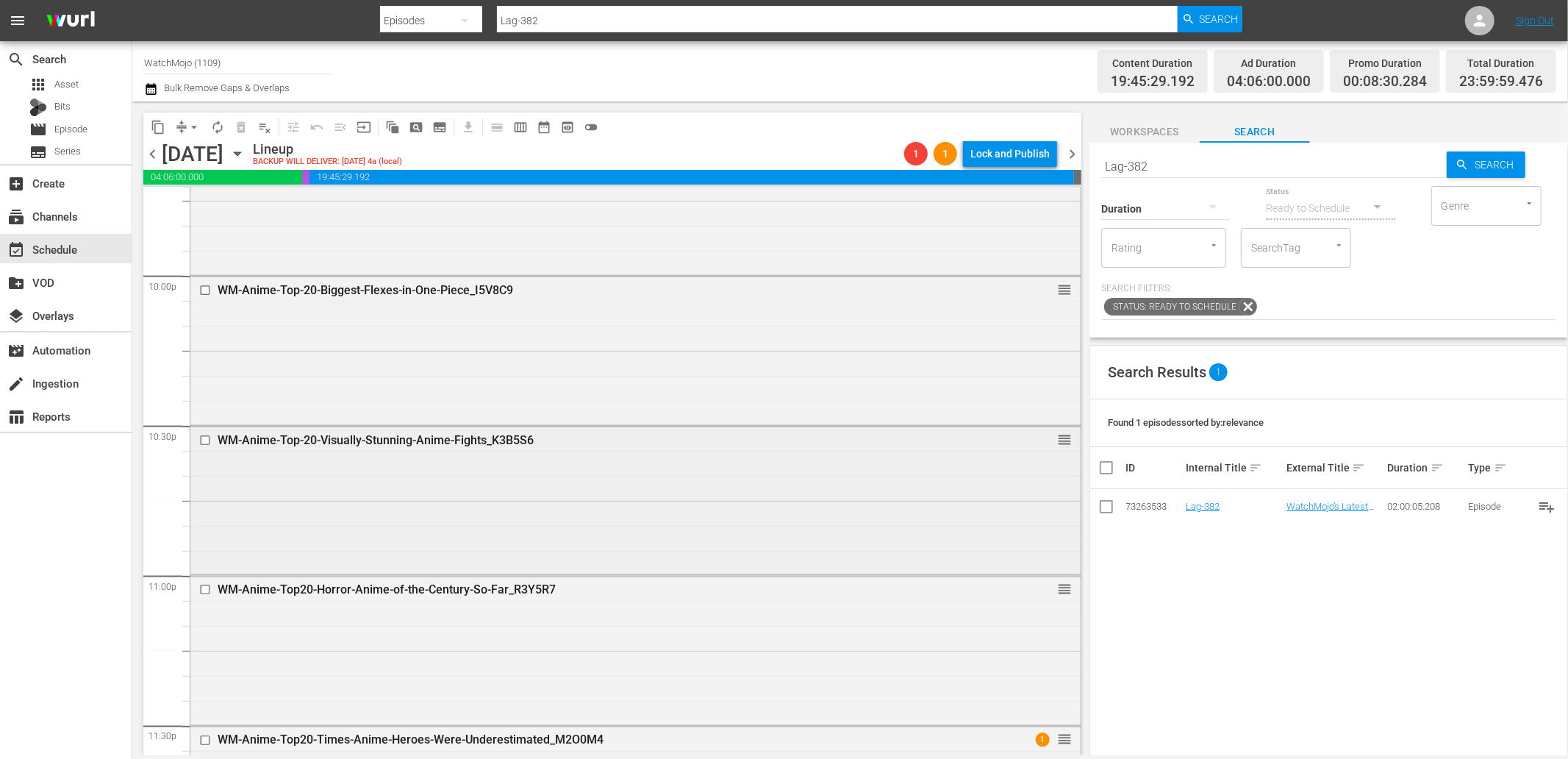
scroll to position [6632, 0]
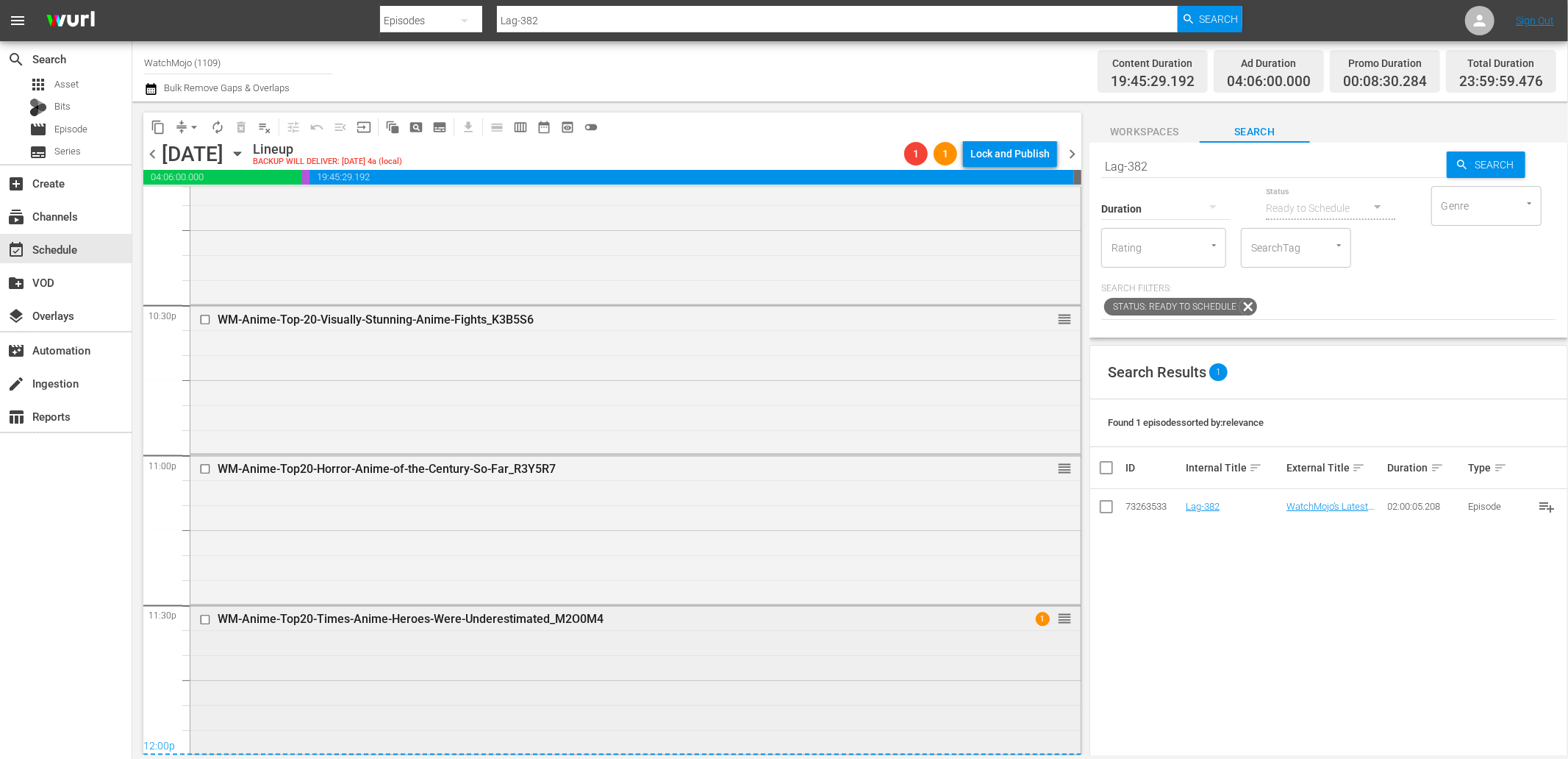
click at [454, 669] on div "WM-Anime-Top20-Times-Anime-Heroes-Were-Underestimated_M2O0M4 1 reorder" at bounding box center [635, 679] width 890 height 146
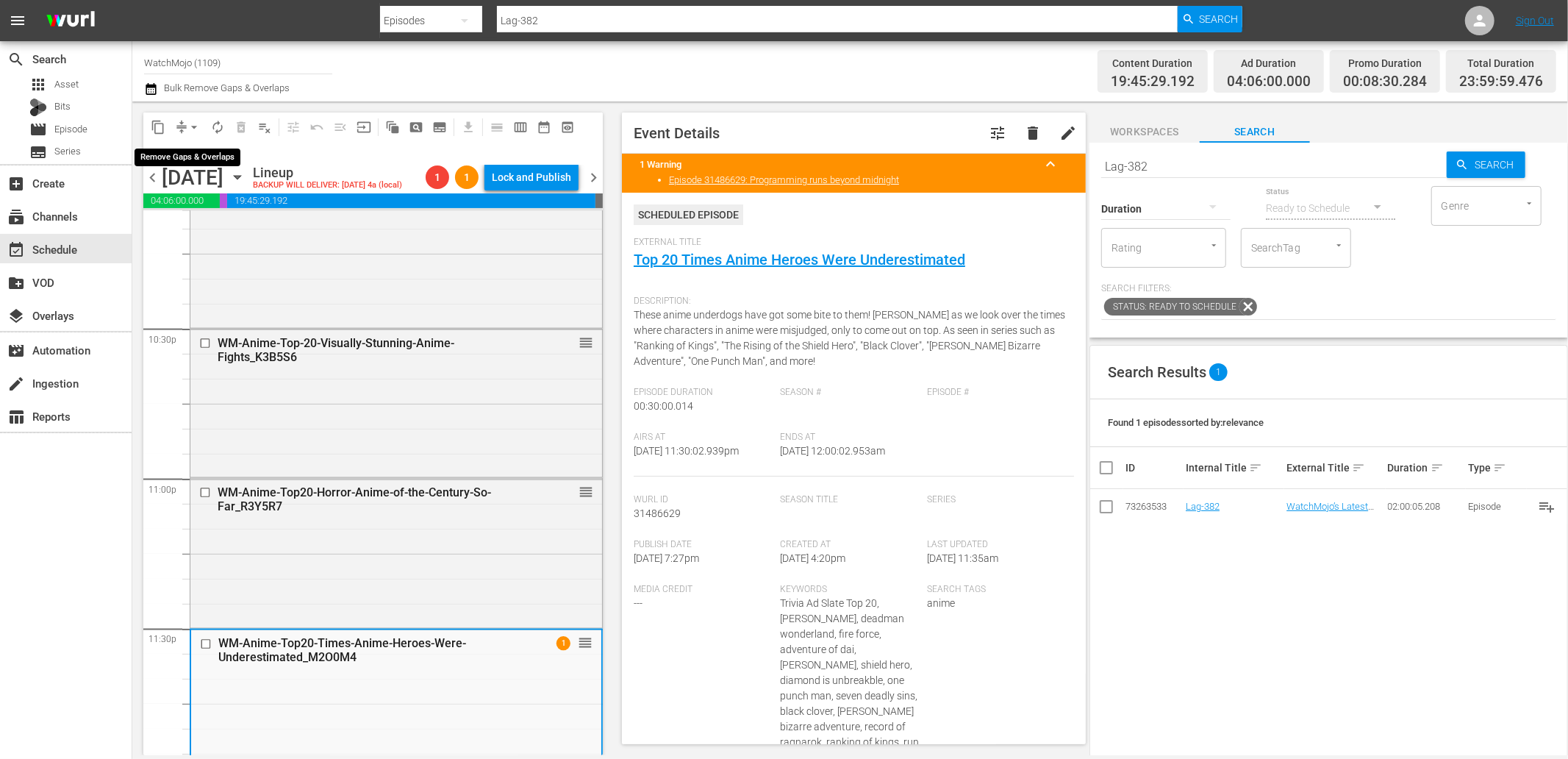
click at [192, 121] on span "arrow_drop_down" at bounding box center [194, 127] width 14 height 14
click at [212, 207] on li "Align to End of Previous Day" at bounding box center [195, 204] width 154 height 24
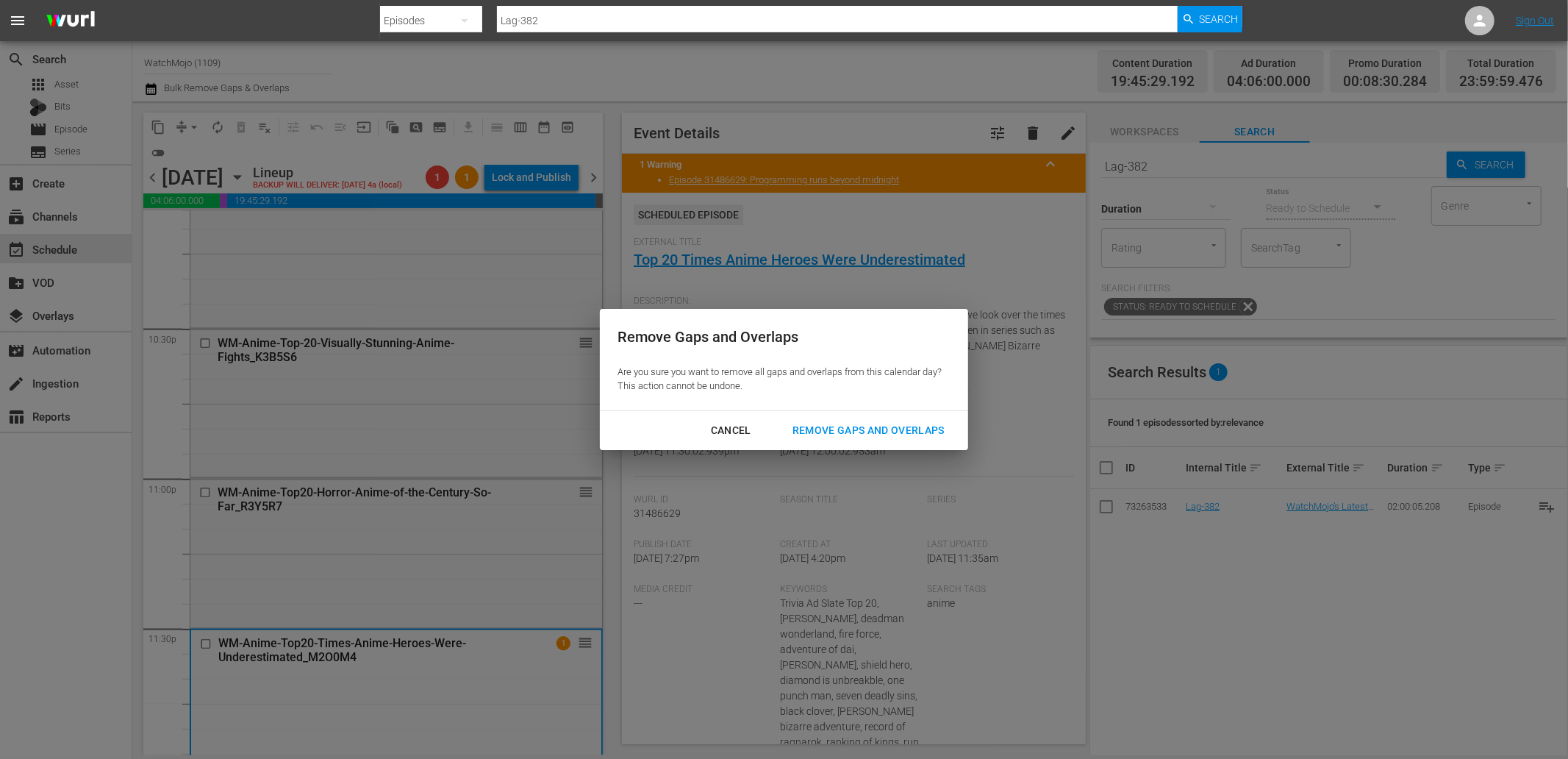
click at [881, 434] on div "Remove Gaps and Overlaps" at bounding box center [868, 430] width 176 height 18
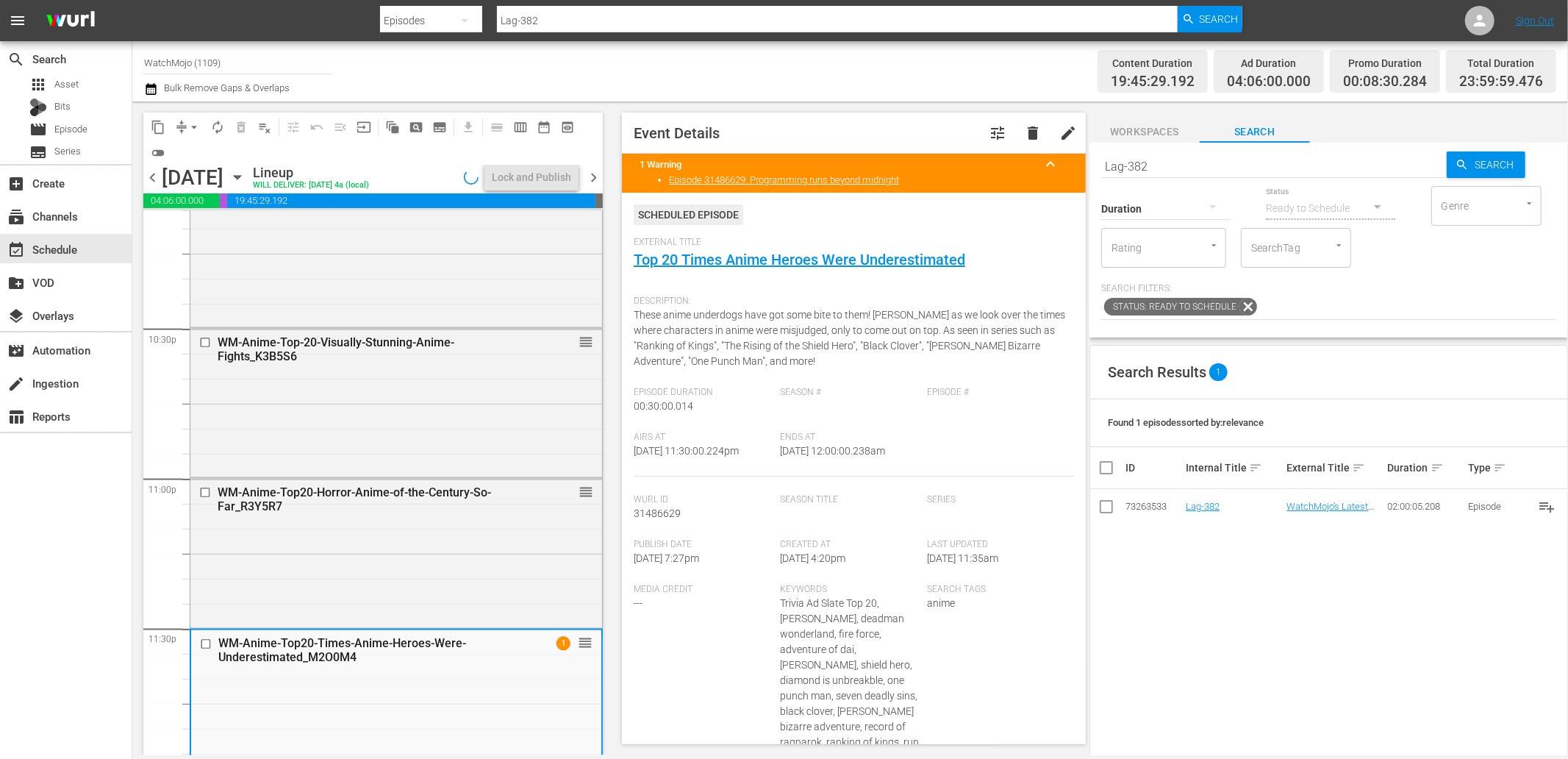
drag, startPoint x: 912, startPoint y: 460, endPoint x: 837, endPoint y: 460, distance: 75.0
click at [837, 460] on div "Ends At 10/13/25 @ 12:00:00.238am" at bounding box center [854, 455] width 147 height 45
copy span "12:00:00.238am"
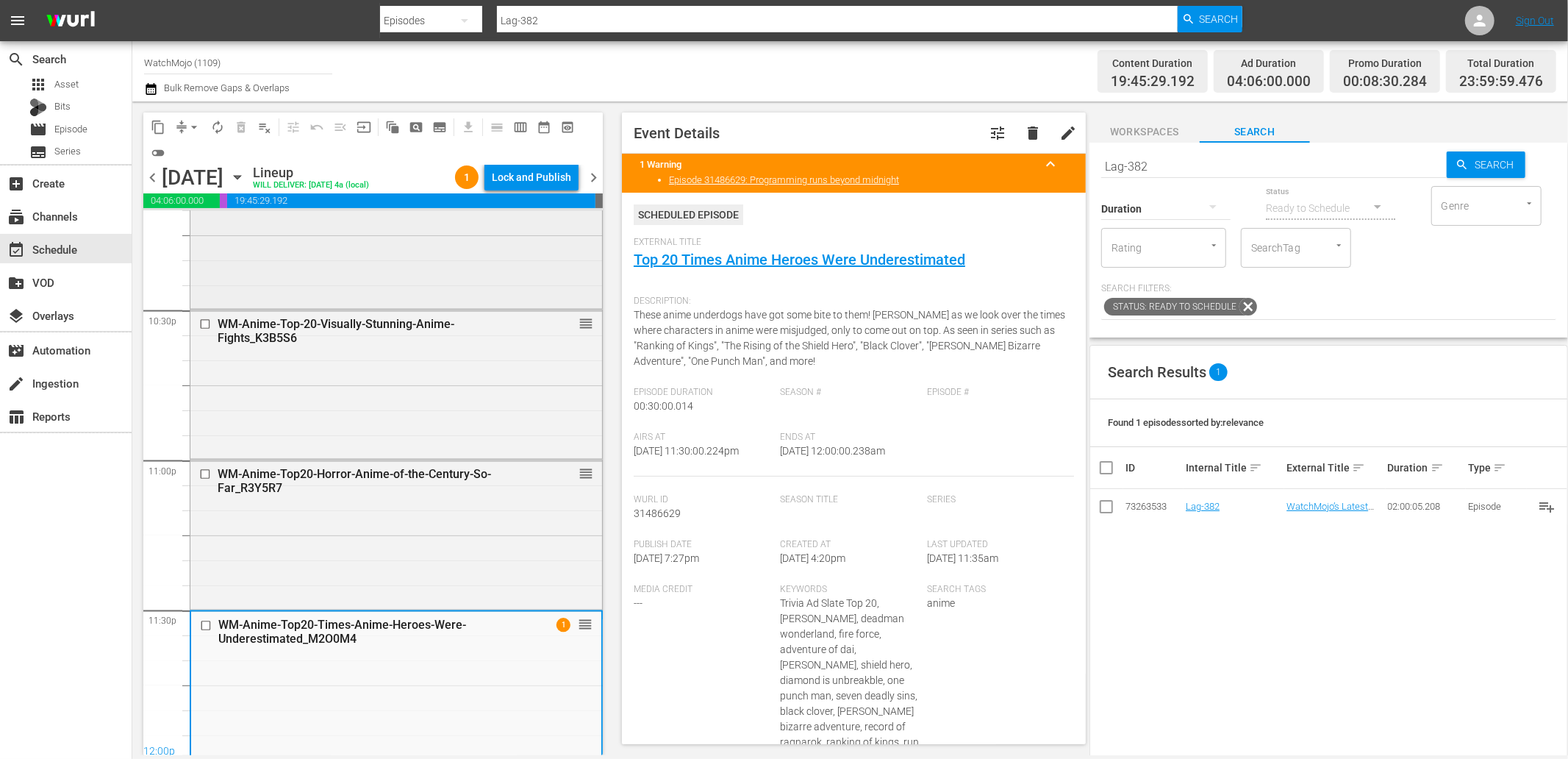
scroll to position [6655, 0]
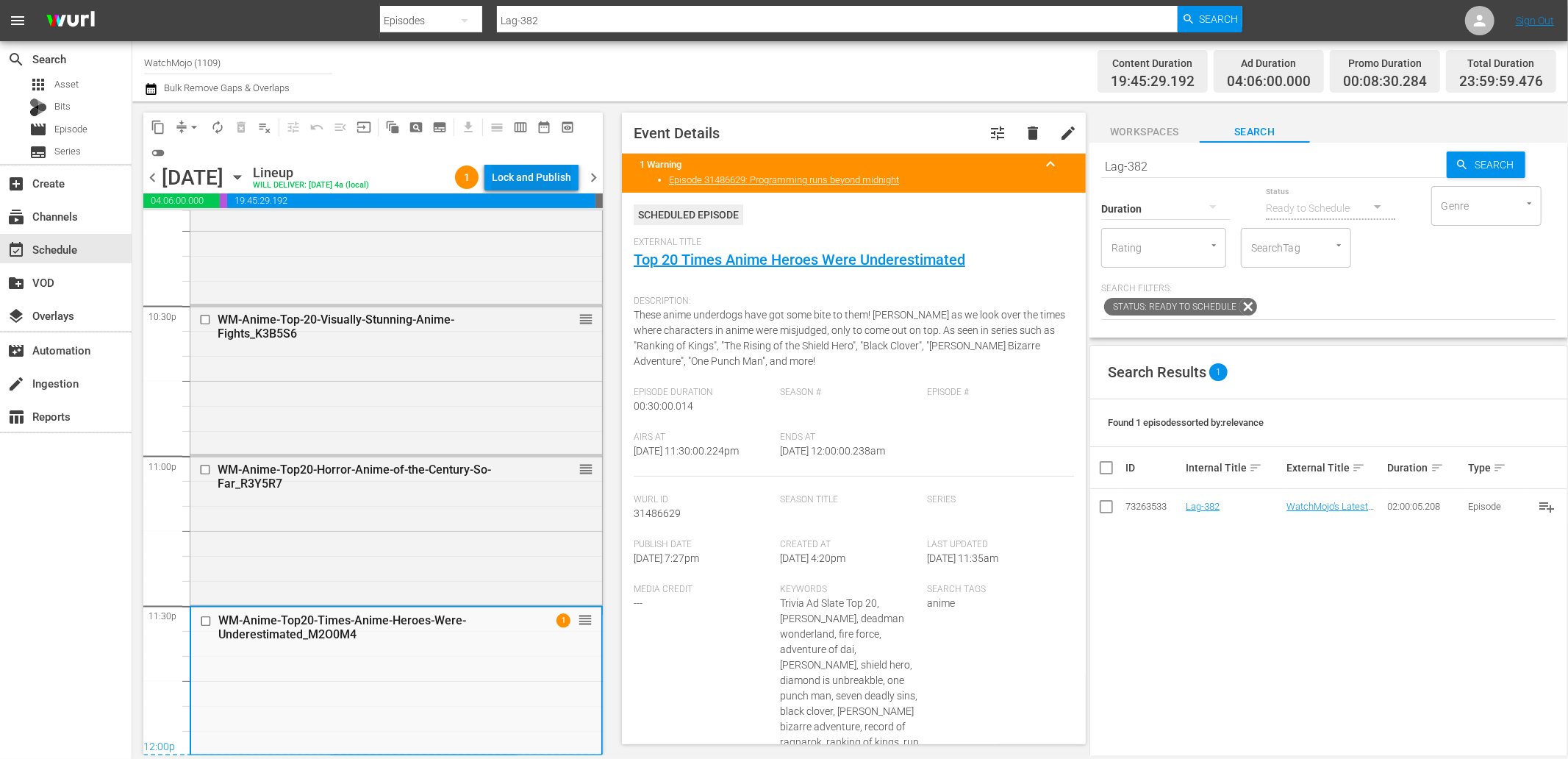
click at [518, 172] on div "Lock and Publish" at bounding box center [532, 177] width 79 height 26
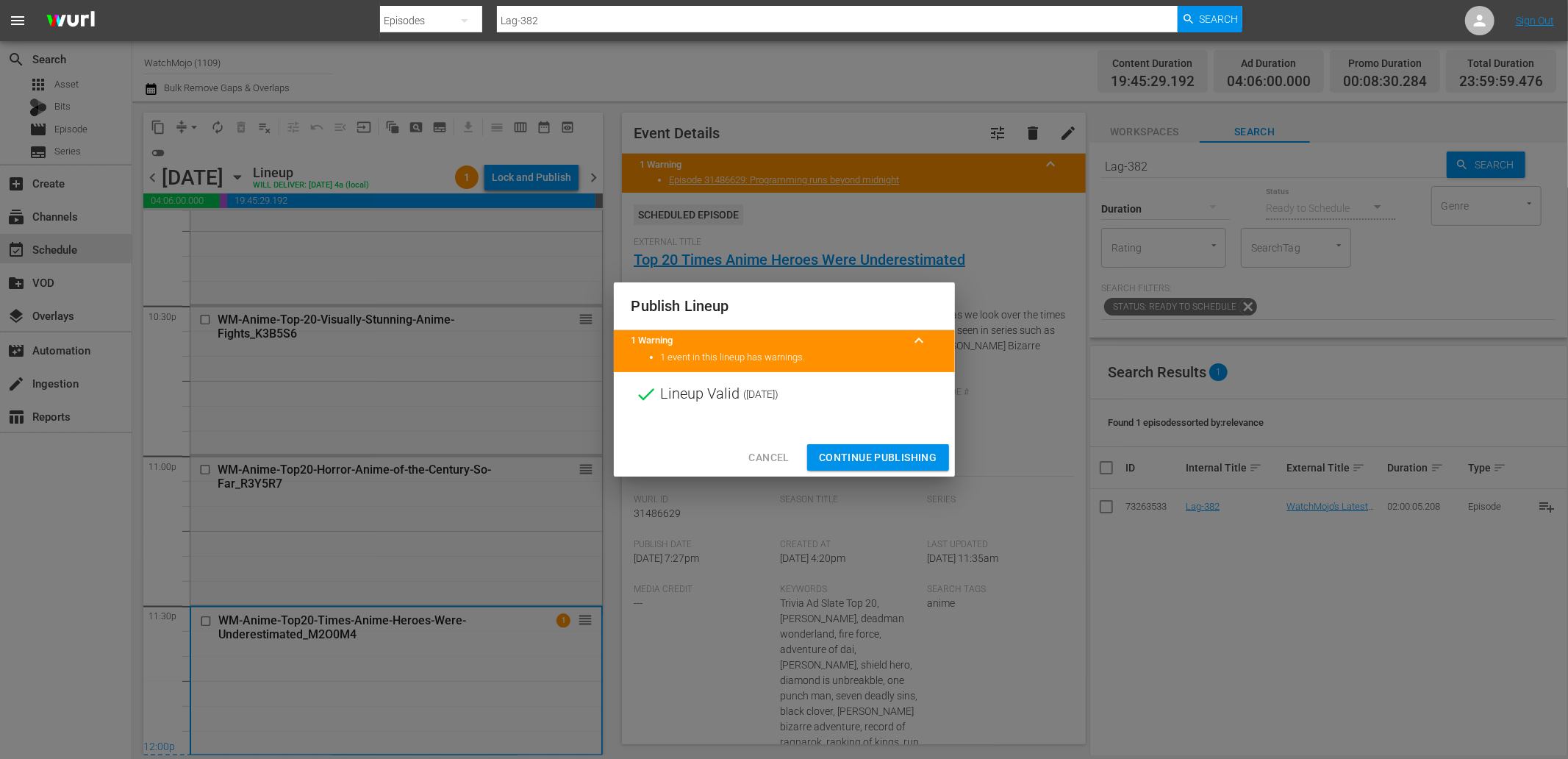
click at [859, 452] on span "Continue Publishing" at bounding box center [878, 457] width 119 height 18
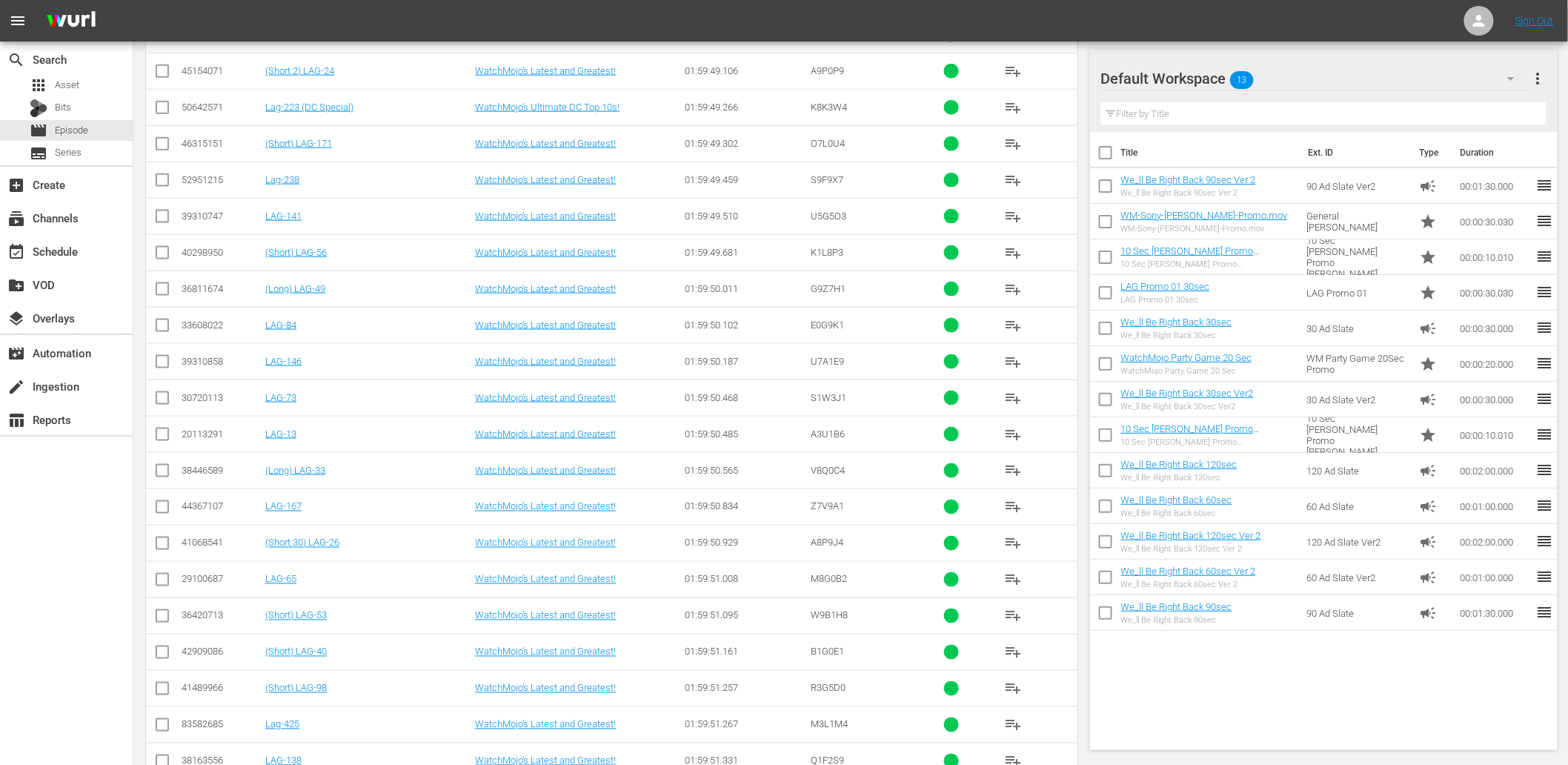
scroll to position [3275, 0]
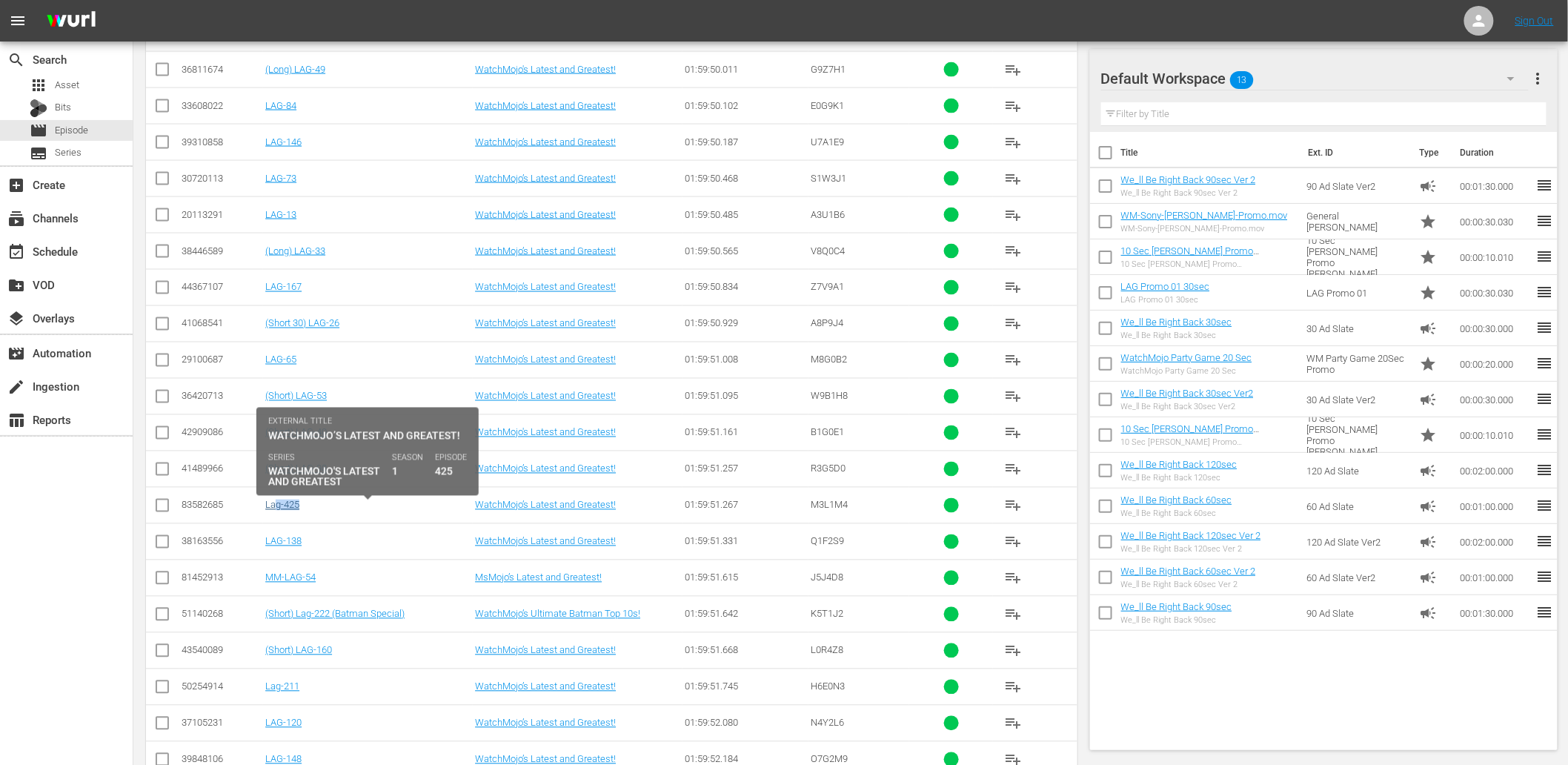
drag, startPoint x: 311, startPoint y: 507, endPoint x: 276, endPoint y: 513, distance: 35.5
click at [276, 511] on div "Lag-425" at bounding box center [368, 505] width 206 height 11
copy link "Lag-425"
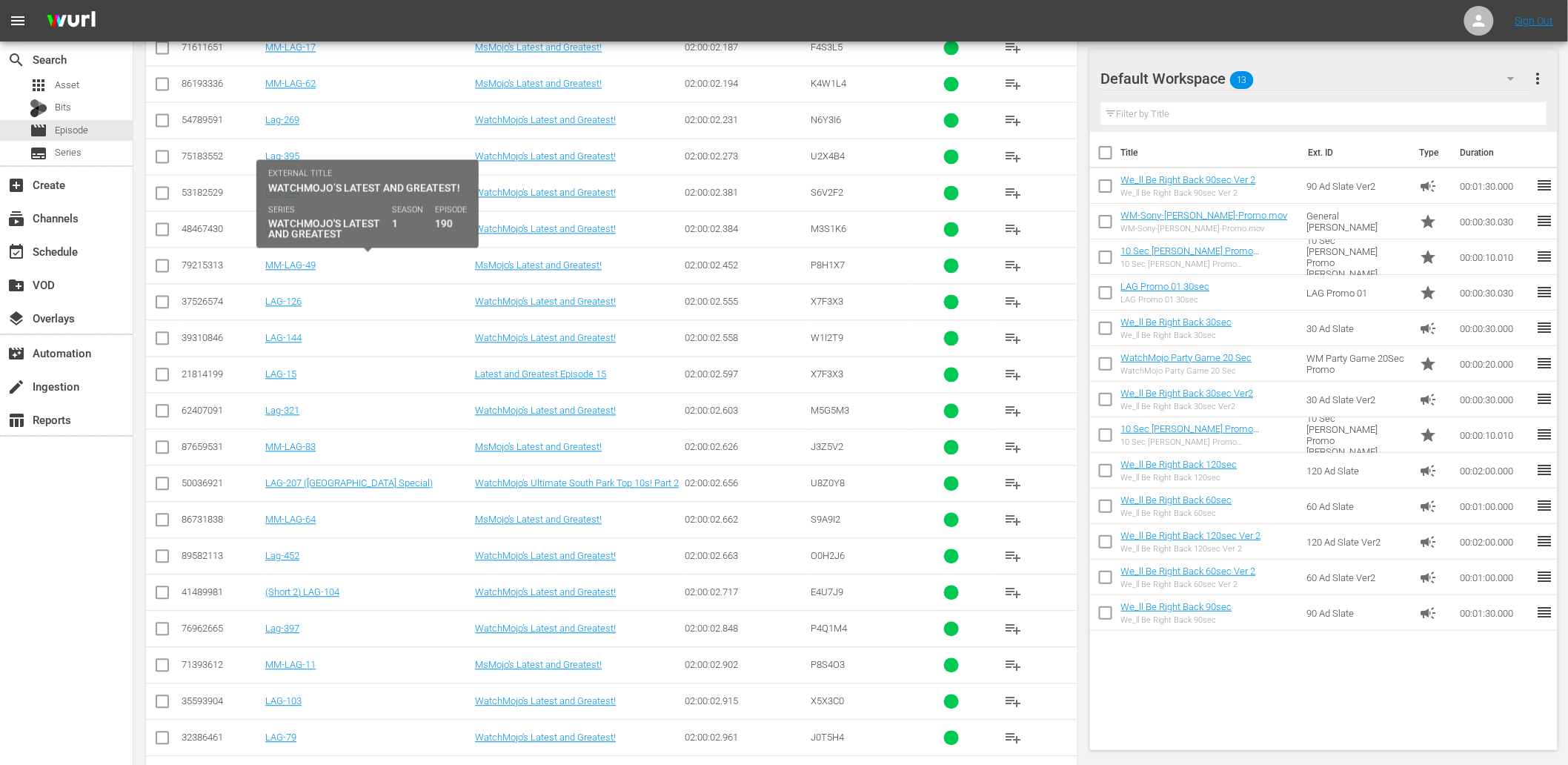
scroll to position [17530, 0]
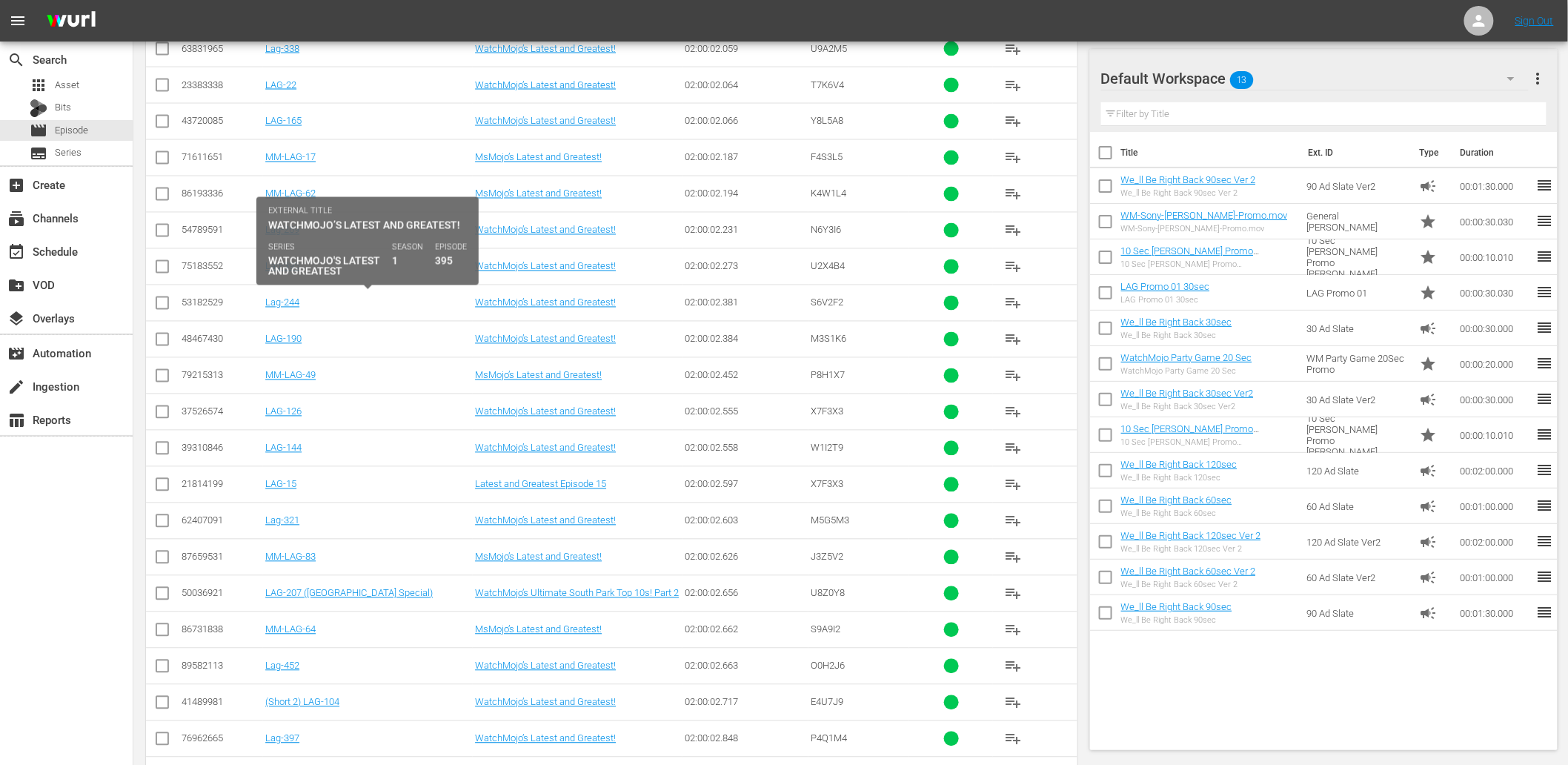
click at [314, 272] on div "Lag-395" at bounding box center [368, 266] width 206 height 11
drag, startPoint x: 314, startPoint y: 292, endPoint x: 268, endPoint y: 302, distance: 47.1
click at [268, 284] on td "Lag-395" at bounding box center [368, 266] width 210 height 36
copy link "Lag-395"
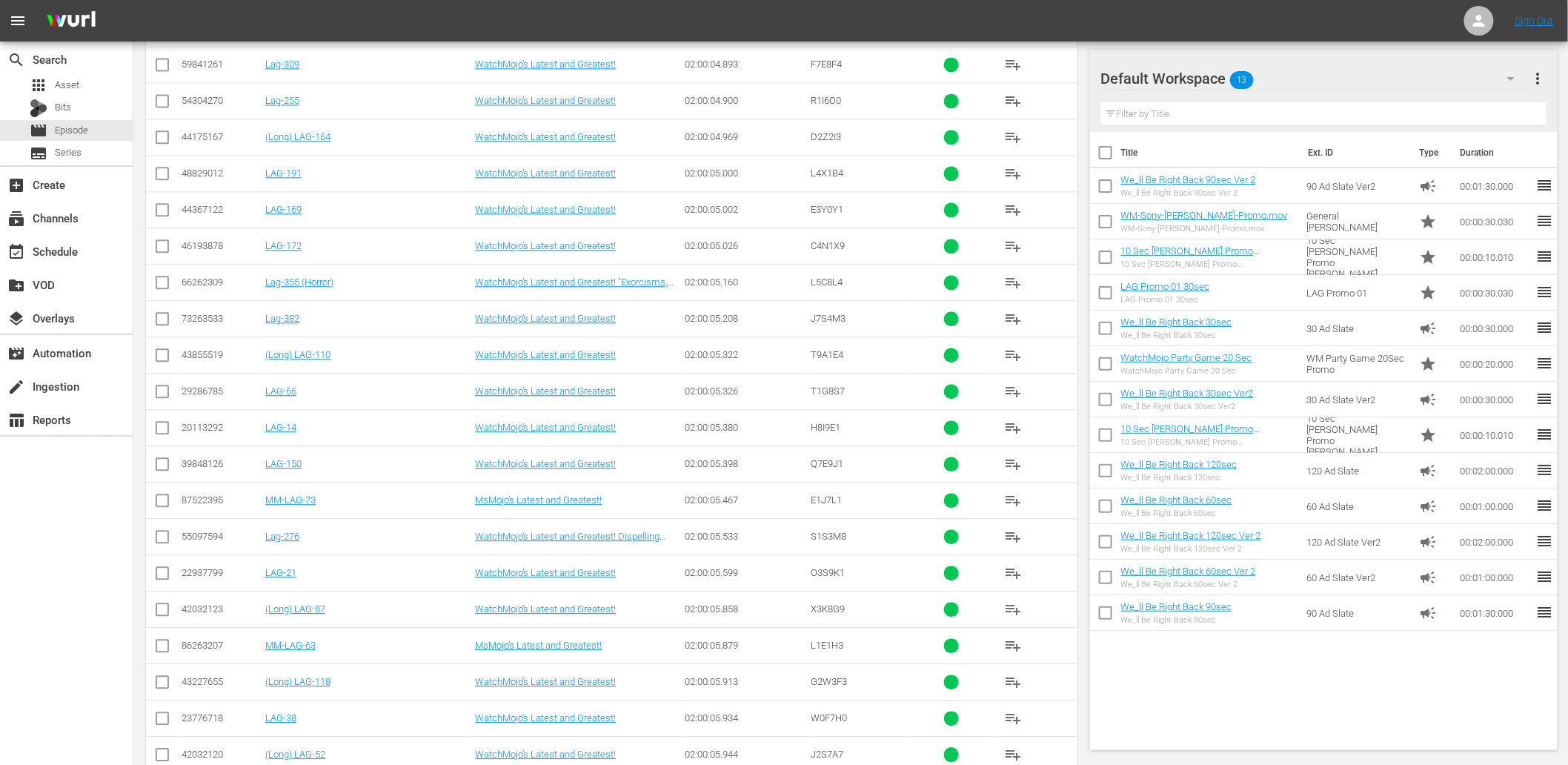
scroll to position [20660, 0]
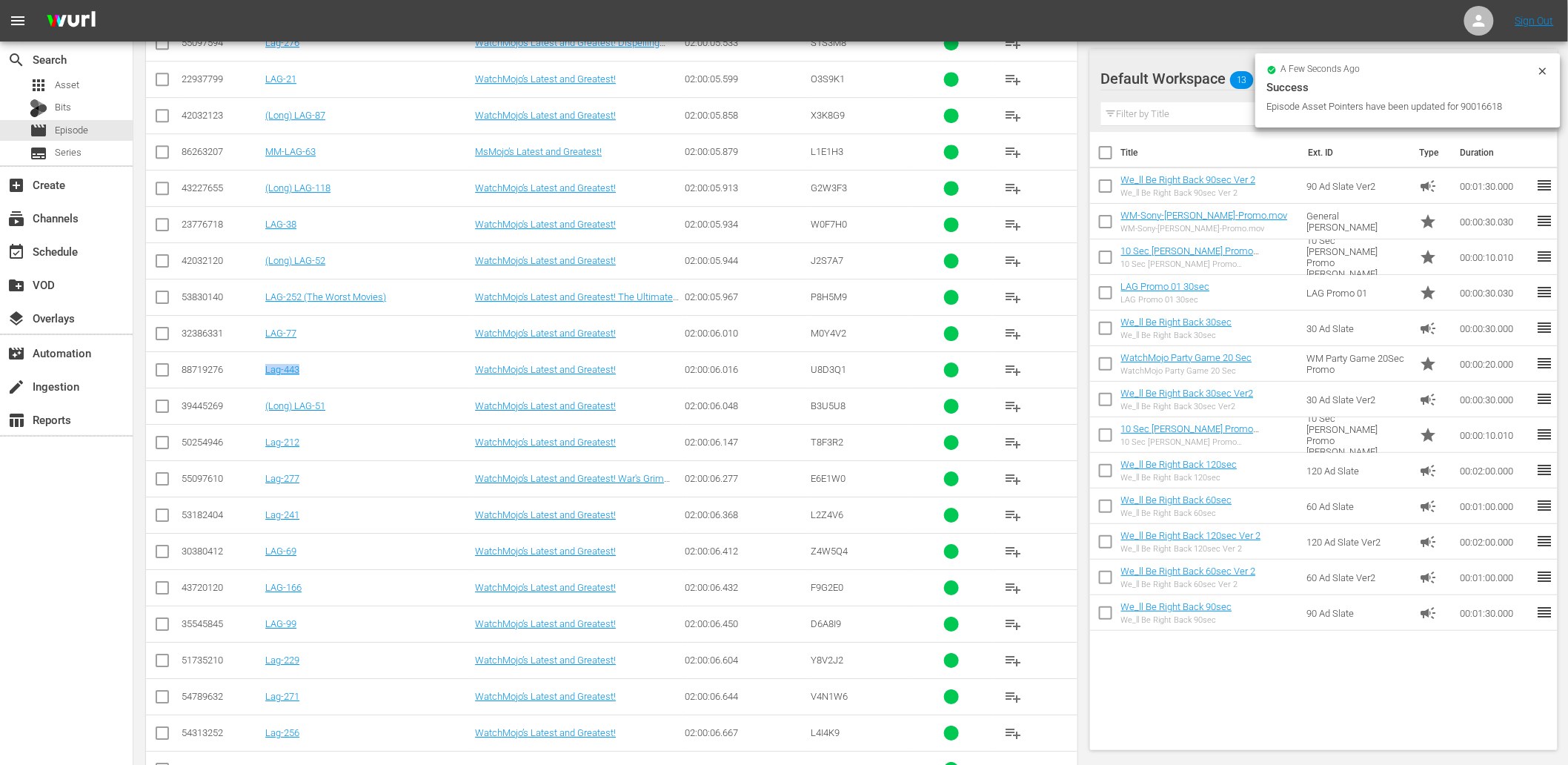
drag, startPoint x: 331, startPoint y: 408, endPoint x: 268, endPoint y: 425, distance: 65.3
click at [268, 387] on td "Lag-443" at bounding box center [368, 369] width 210 height 36
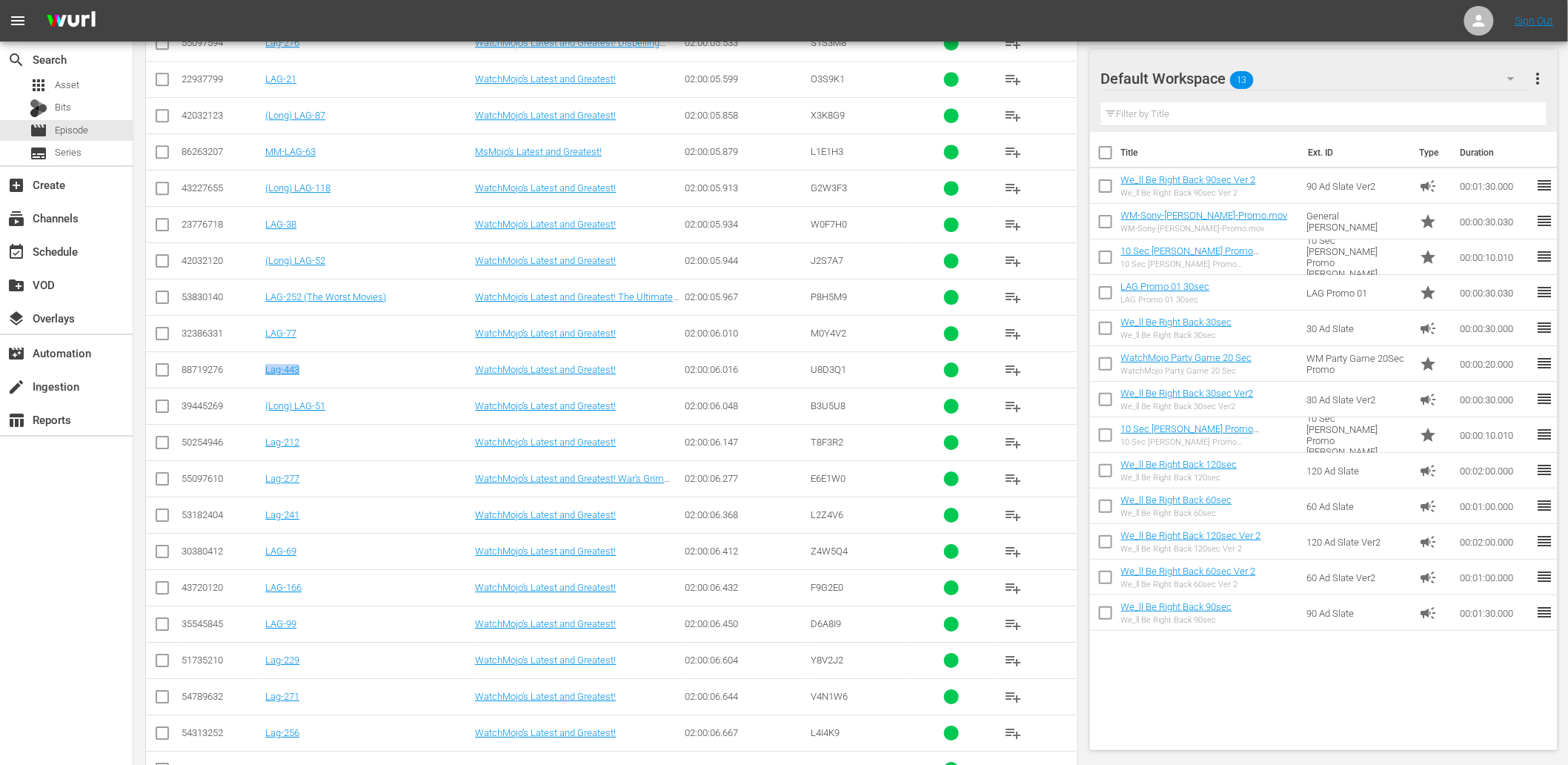
copy link "Lag-443"
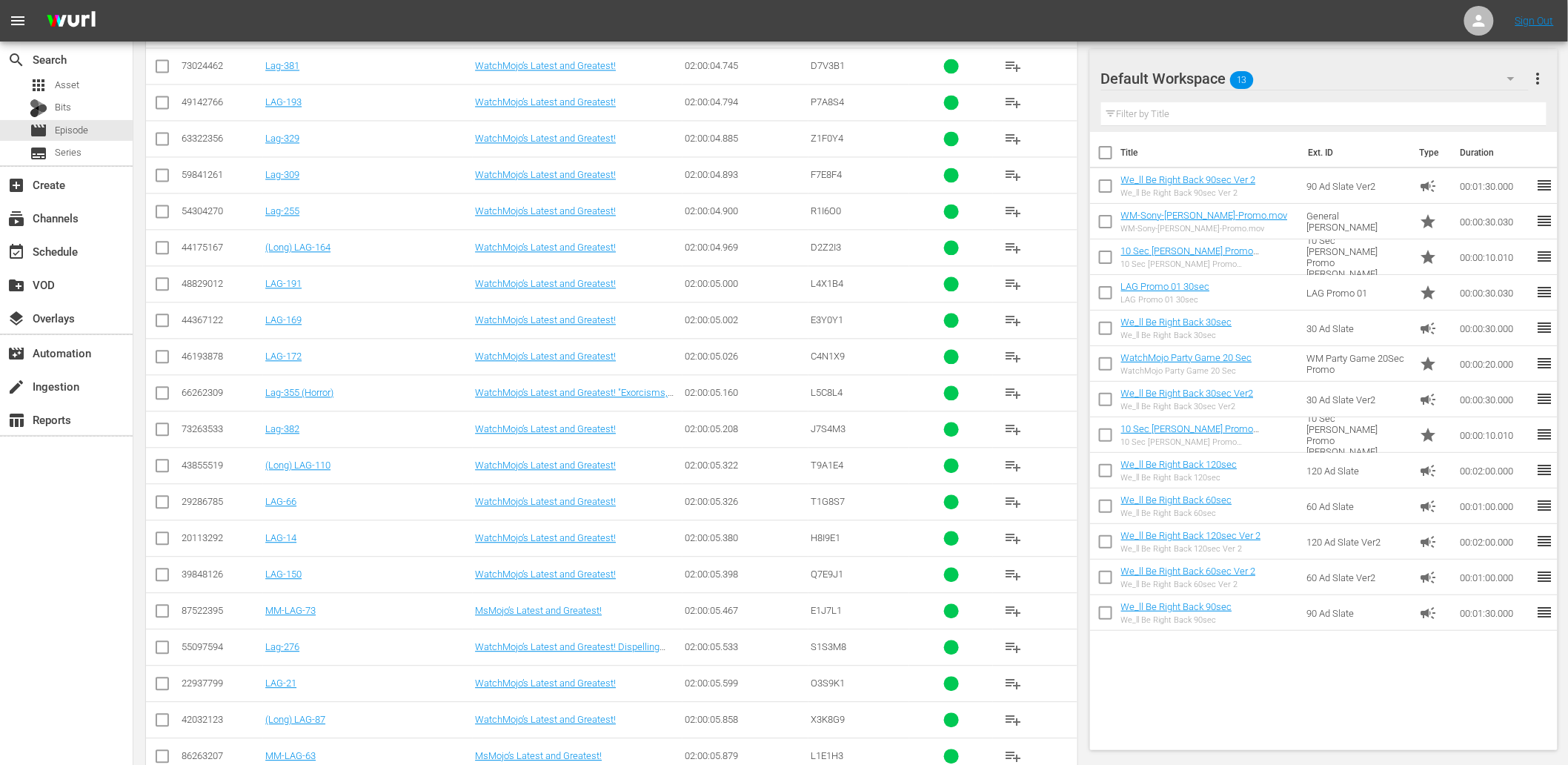
scroll to position [19836, 0]
drag, startPoint x: 317, startPoint y: 293, endPoint x: 274, endPoint y: 292, distance: 43.0
click at [274, 267] on td "Lag-451" at bounding box center [368, 249] width 210 height 36
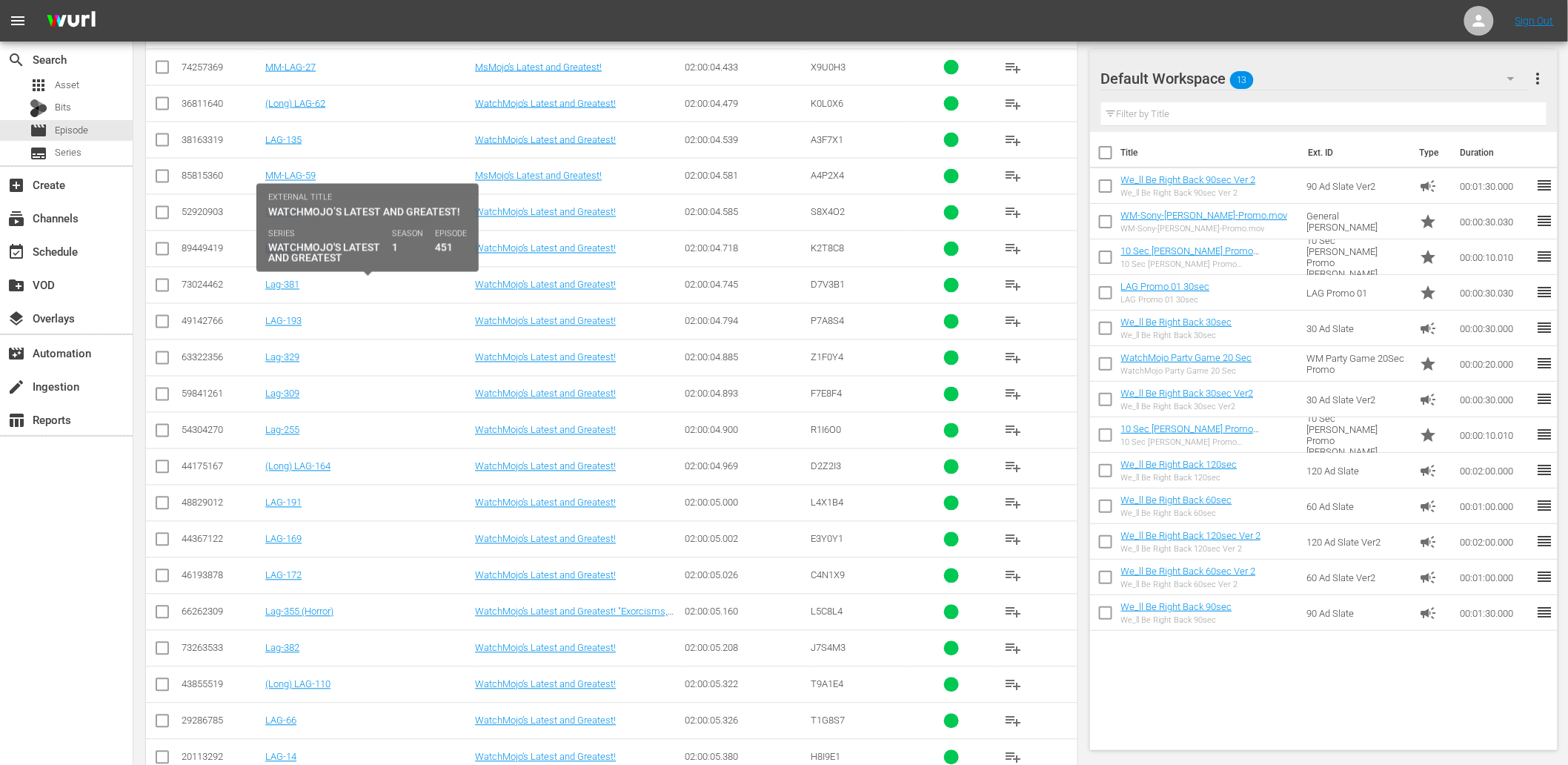
copy link "Lag-451"
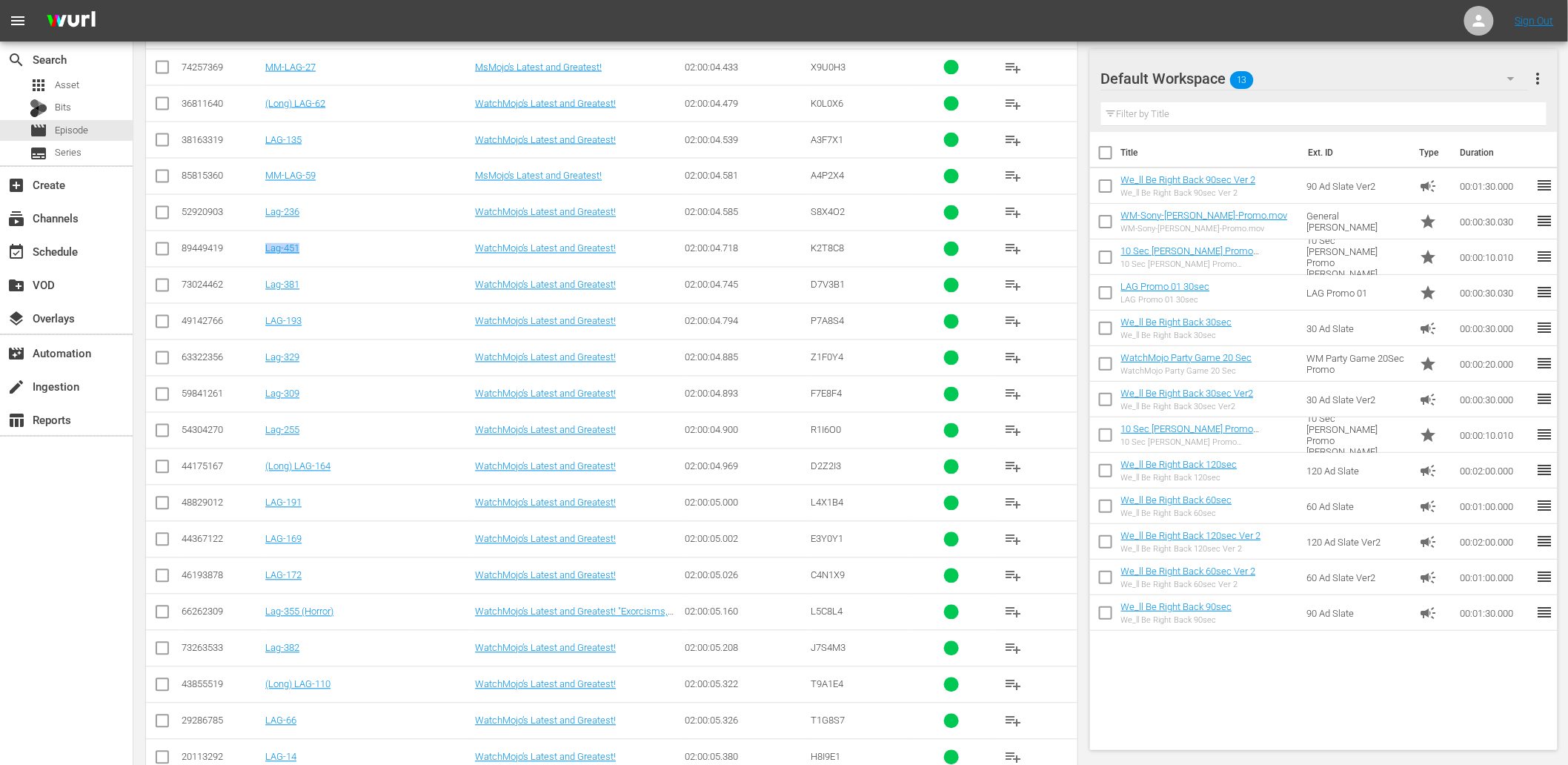
scroll to position [21482, 0]
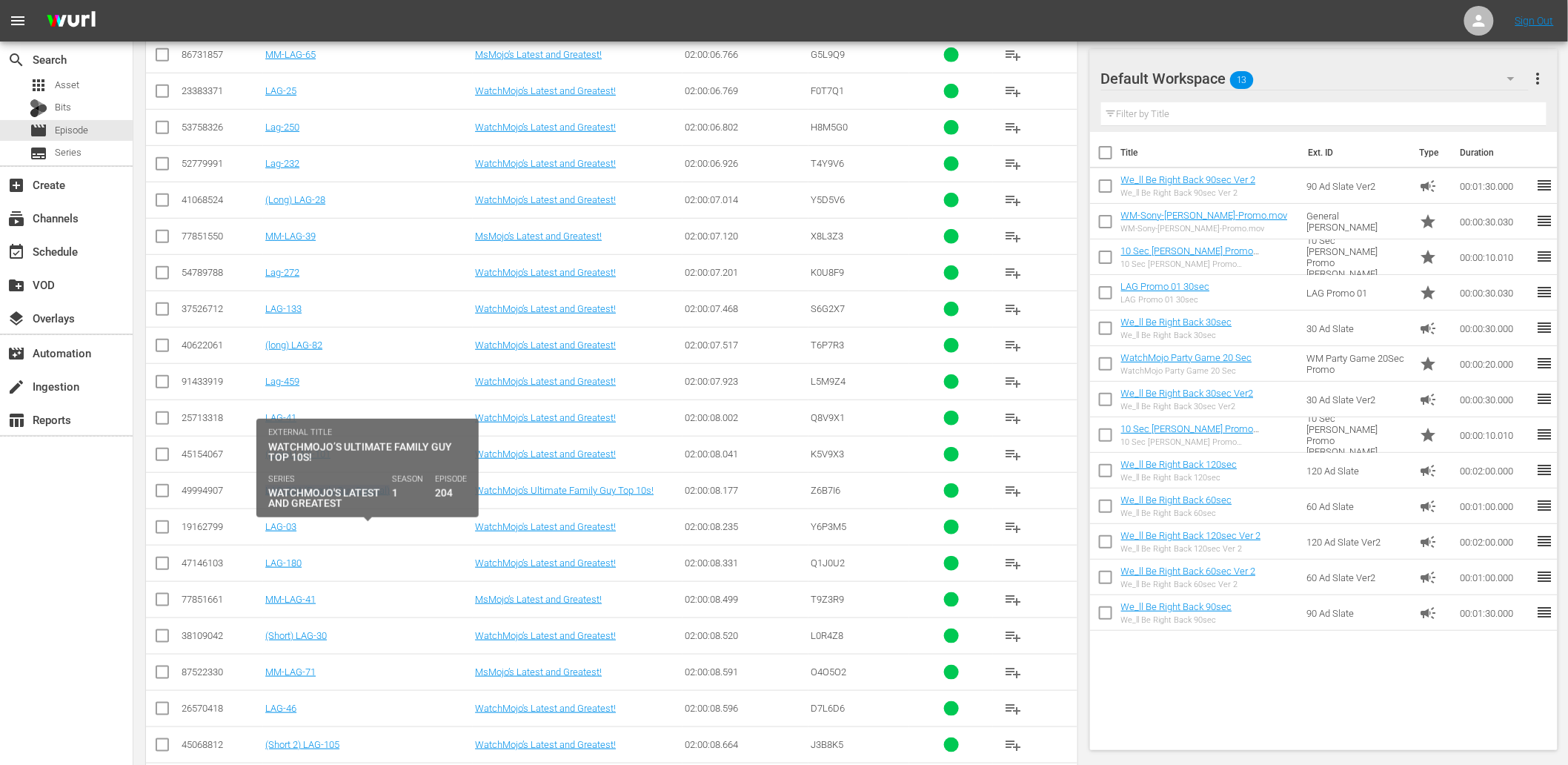
drag, startPoint x: 426, startPoint y: 534, endPoint x: 263, endPoint y: 537, distance: 163.0
click at [263, 509] on td "LAG-204 (Family Guy Special)" at bounding box center [368, 490] width 210 height 36
copy link "LAG-204 (Family Guy Special)"
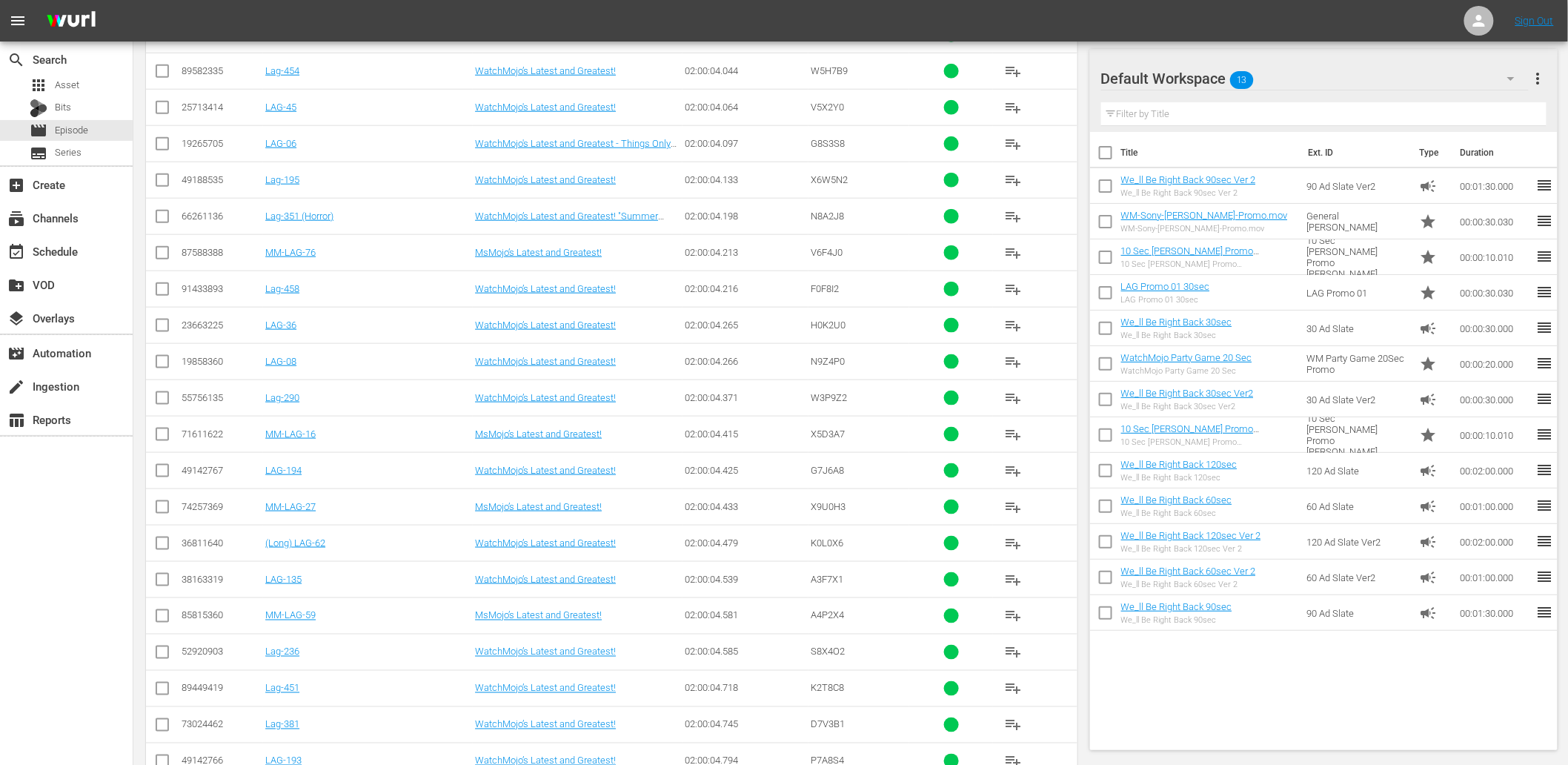
scroll to position [18958, 0]
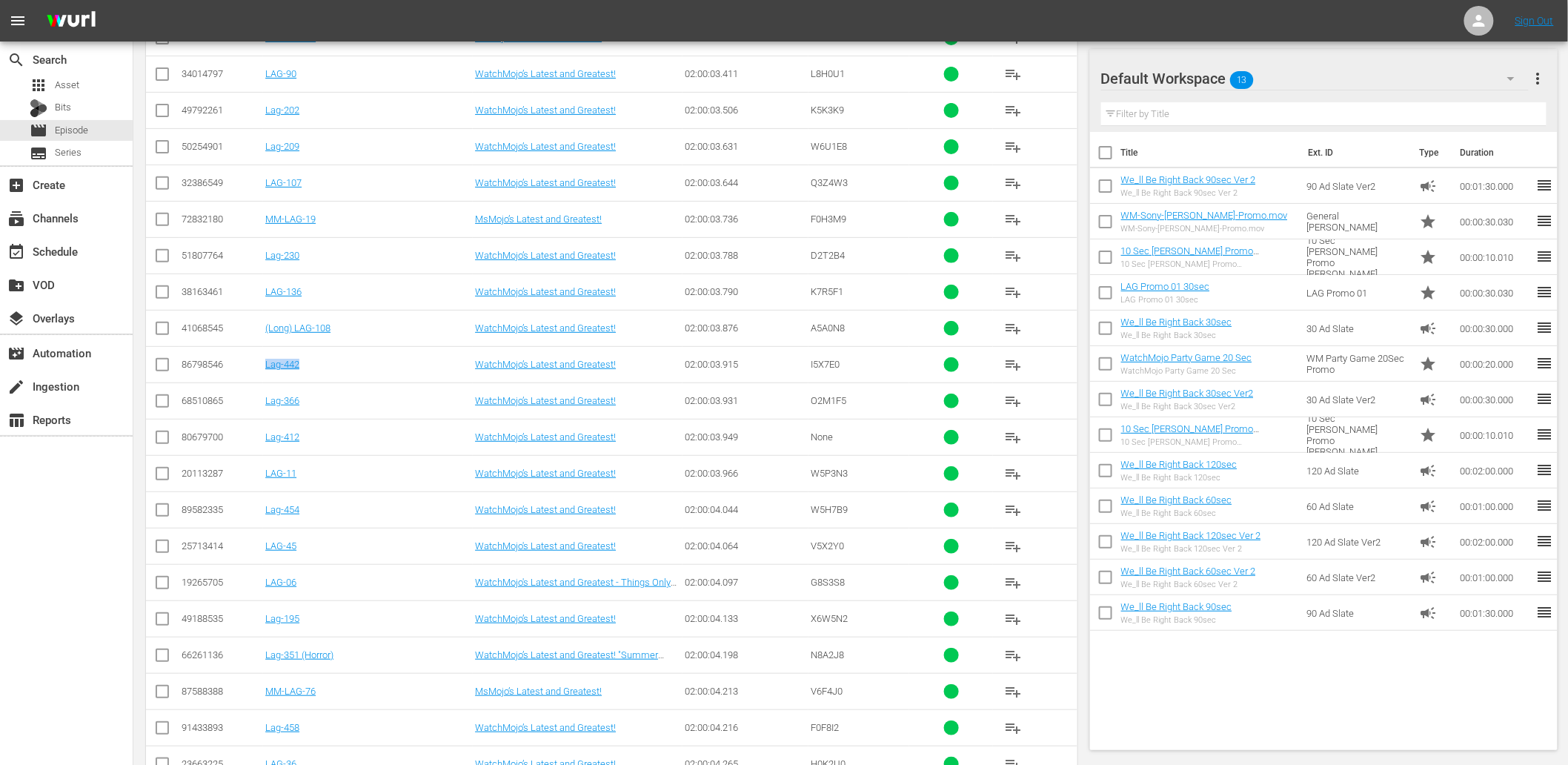
drag, startPoint x: 314, startPoint y: 398, endPoint x: 262, endPoint y: 400, distance: 52.0
click at [262, 382] on tr "86798546 Lag-442 WatchMojo’s Latest and Greatest! 02:00:03.915 I5X7E0 playlist_…" at bounding box center [611, 364] width 932 height 36
copy tr "Lag-442"
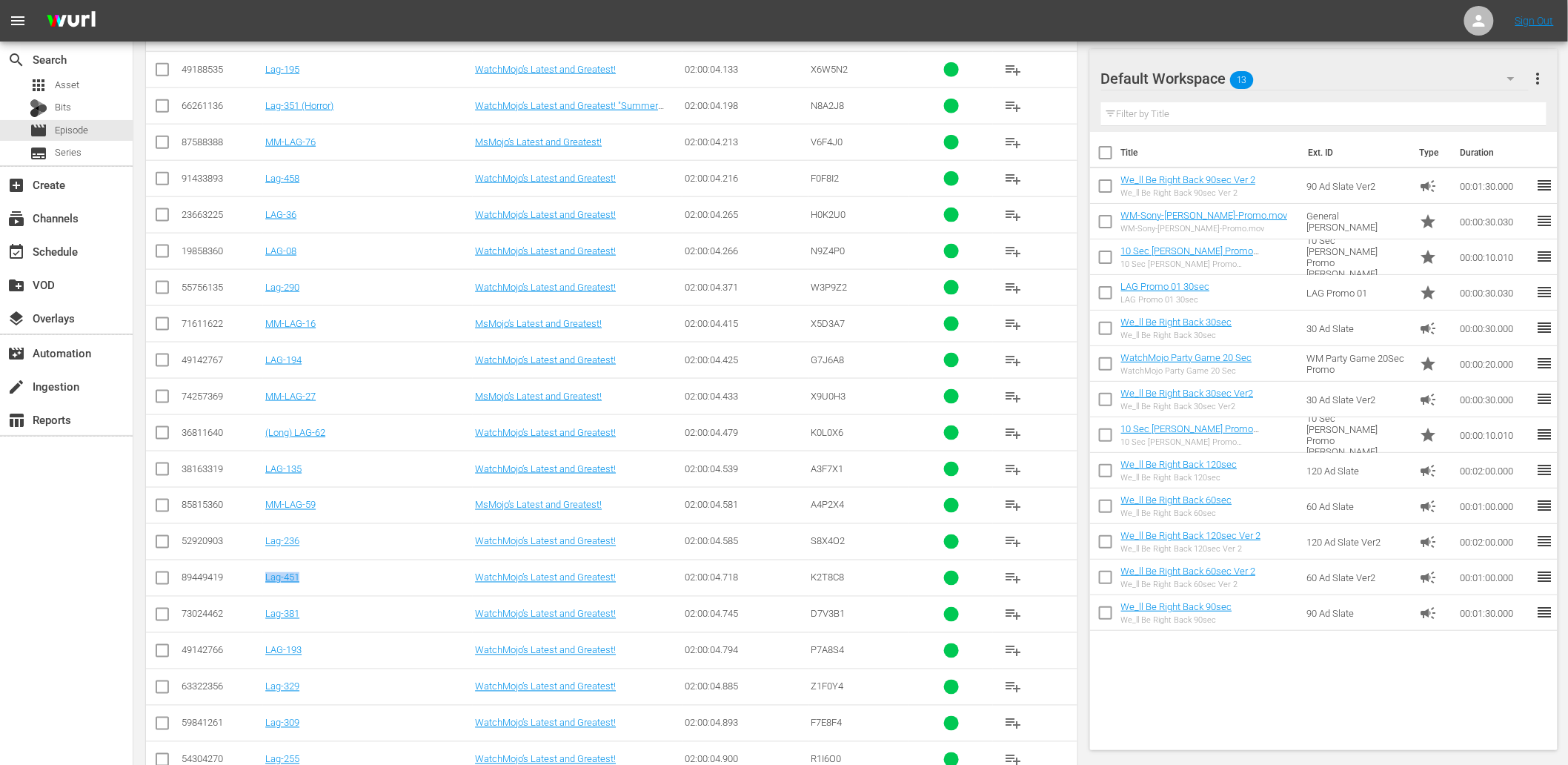
drag, startPoint x: 292, startPoint y: 619, endPoint x: 263, endPoint y: 623, distance: 29.3
click at [263, 596] on td "Lag-451" at bounding box center [368, 578] width 210 height 36
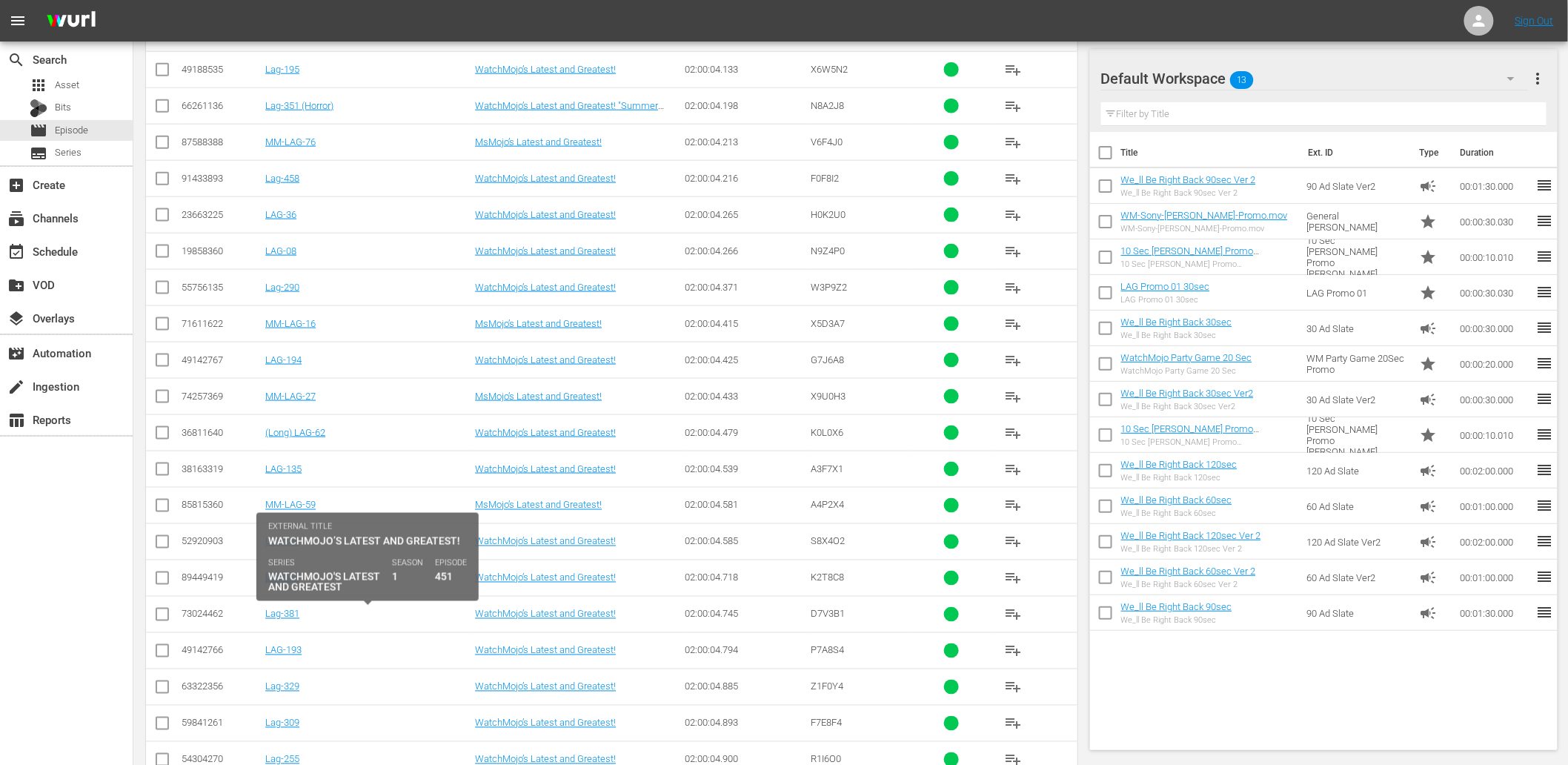
copy link "Lag-451"
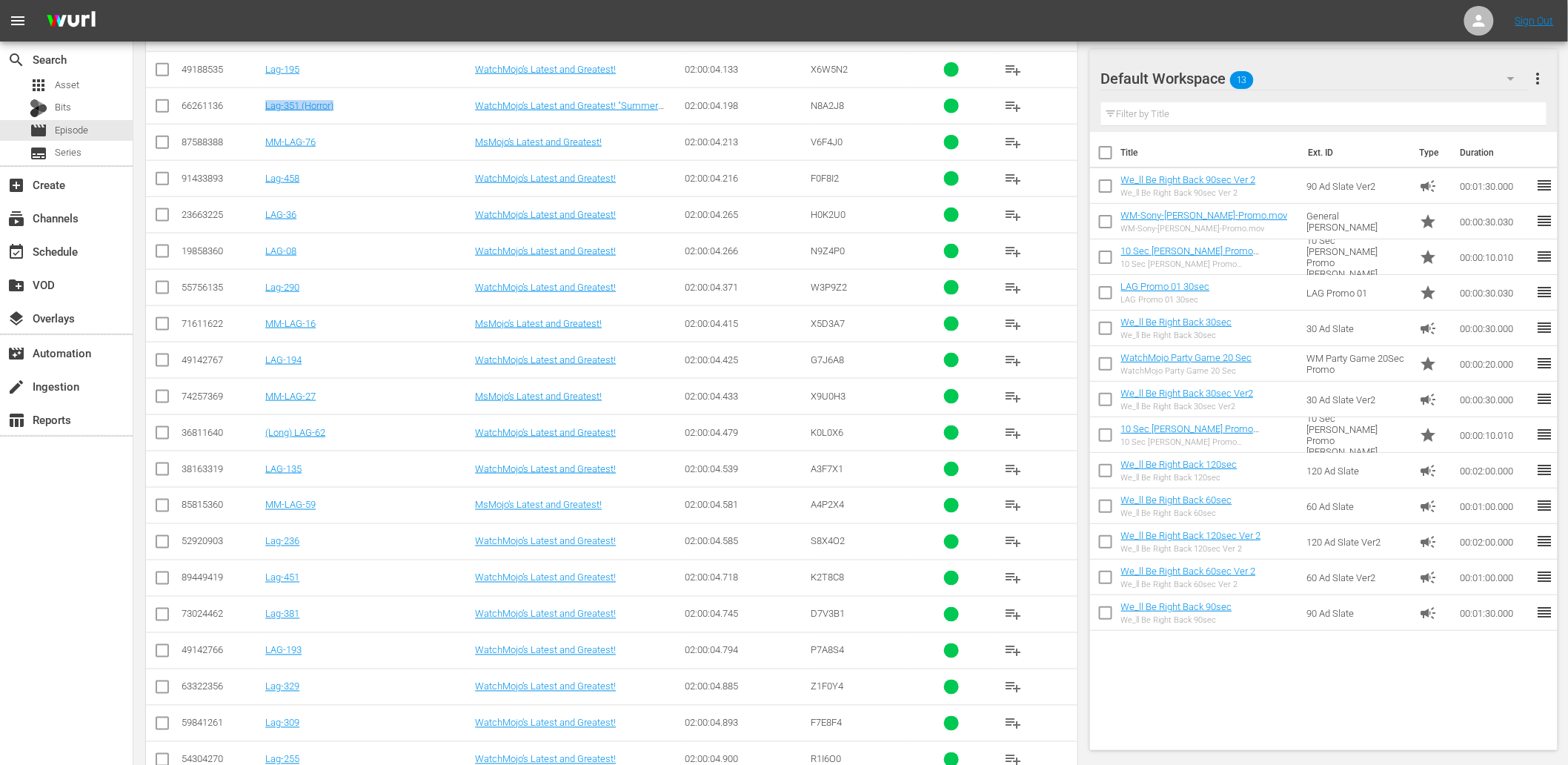
drag, startPoint x: 370, startPoint y: 146, endPoint x: 260, endPoint y: 150, distance: 110.1
click at [260, 124] on tr "66261136 Lag-351 (Horror) WatchMojo’s Latest and Greatest! "Summer Camp Slasher…" at bounding box center [611, 106] width 932 height 36
copy tr "Lag-351 (Horror)"
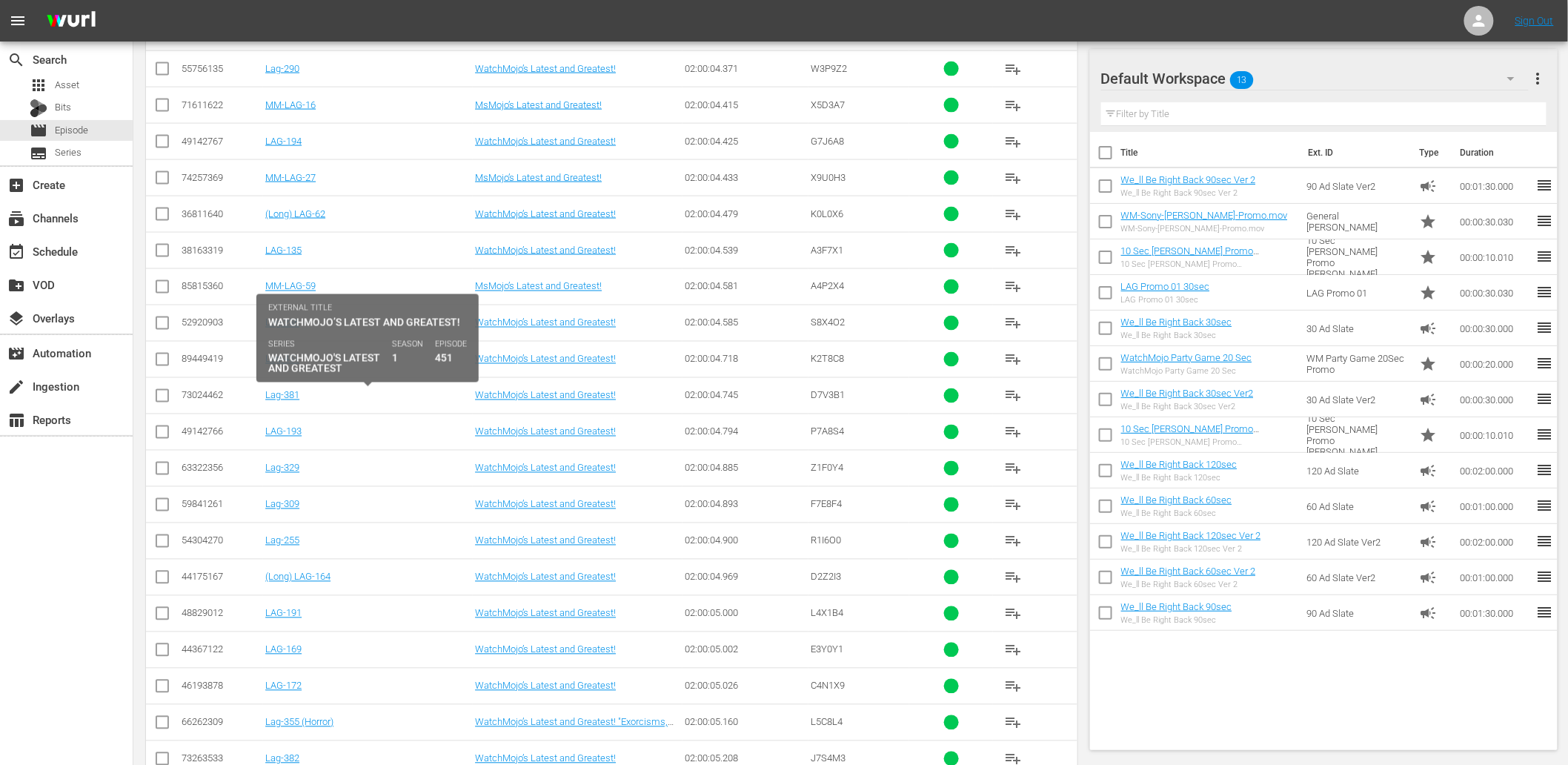
scroll to position [19890, 0]
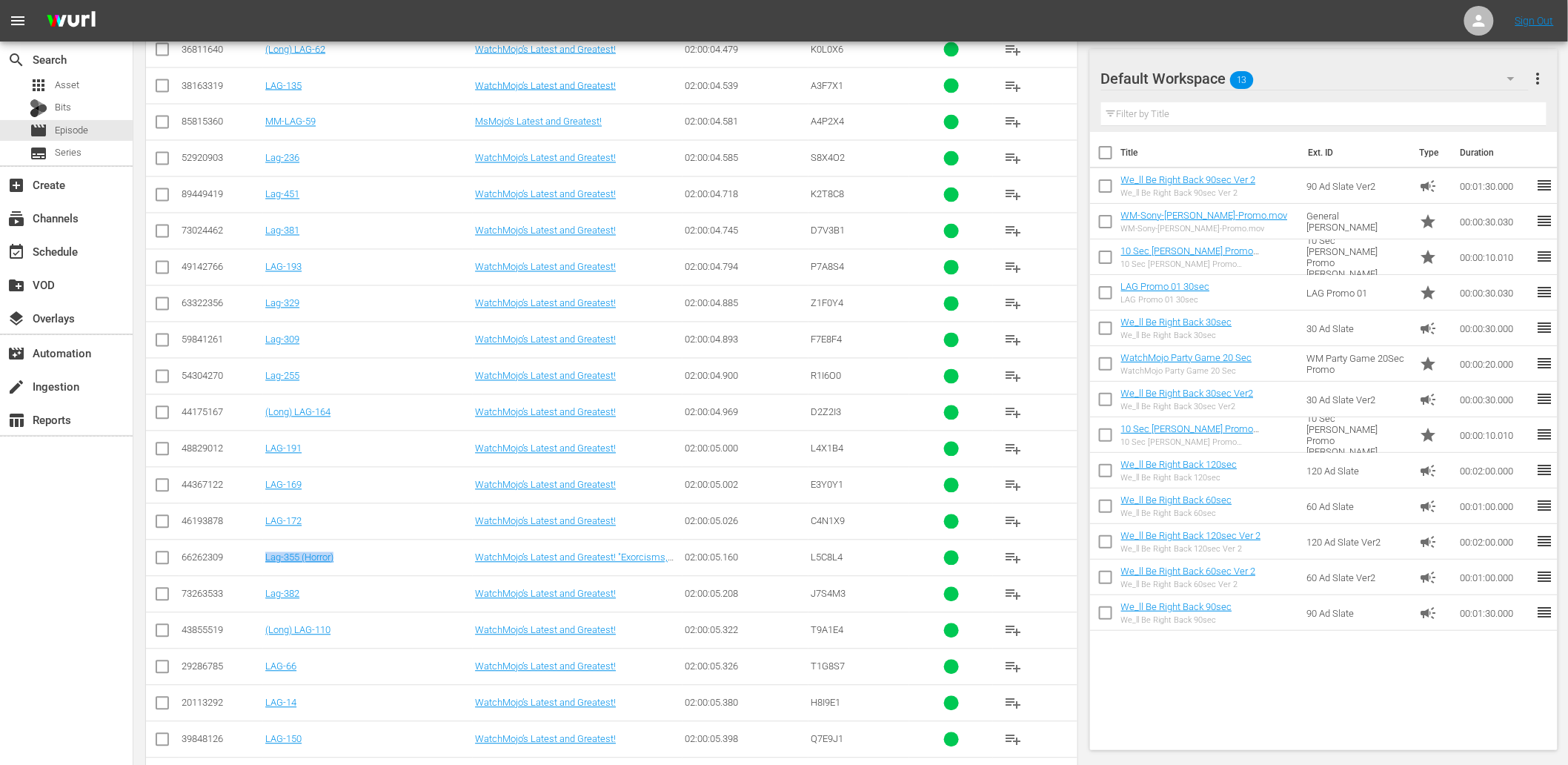
drag, startPoint x: 345, startPoint y: 598, endPoint x: 260, endPoint y: 602, distance: 85.1
click at [260, 576] on tr "66262309 Lag-355 (Horror) WatchMojo’s Latest and Greatest! "Exorcisms, Survival…" at bounding box center [611, 558] width 932 height 36
copy tr "Lag-355 (Horror)"
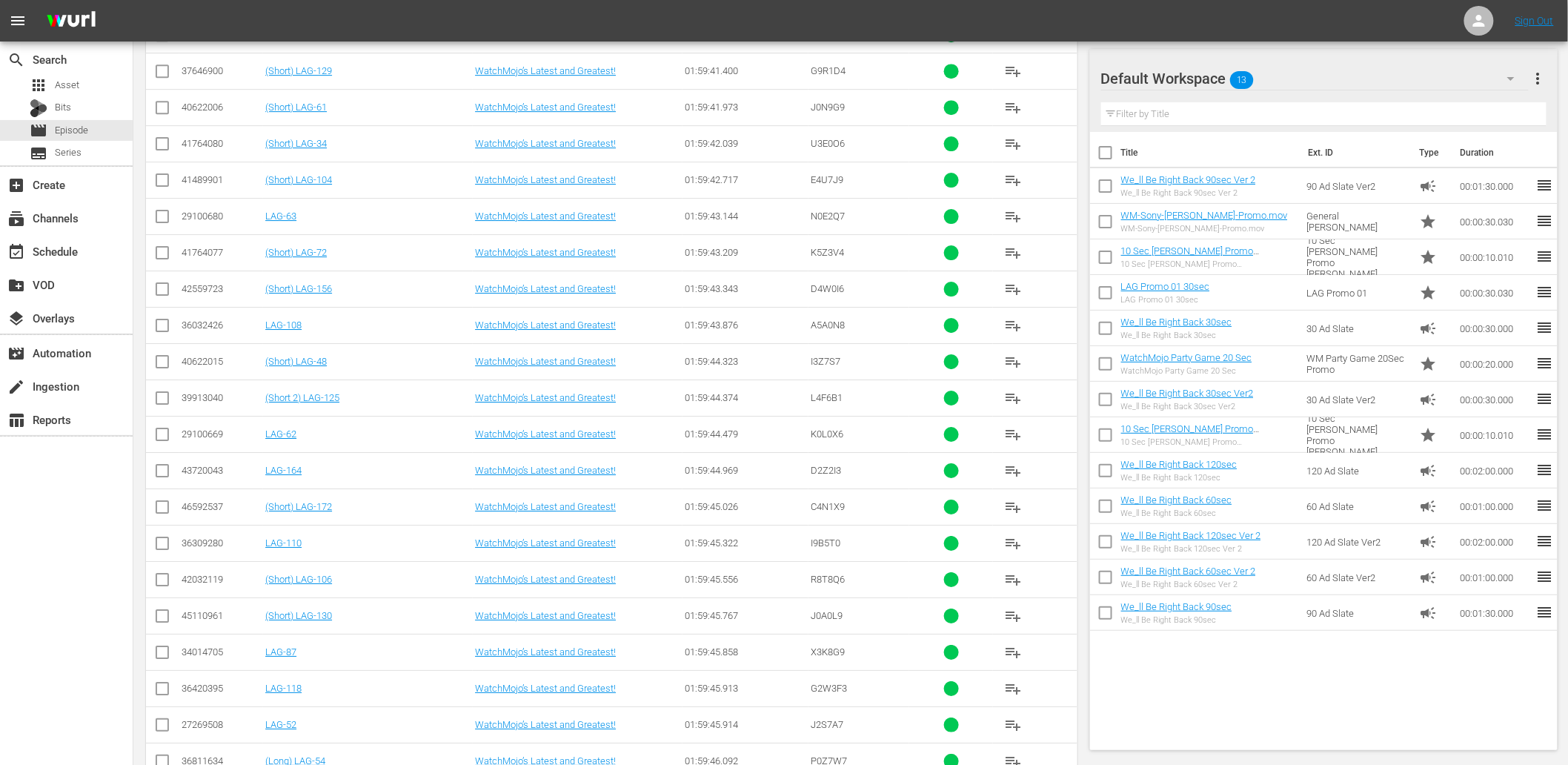
scroll to position [2931, 0]
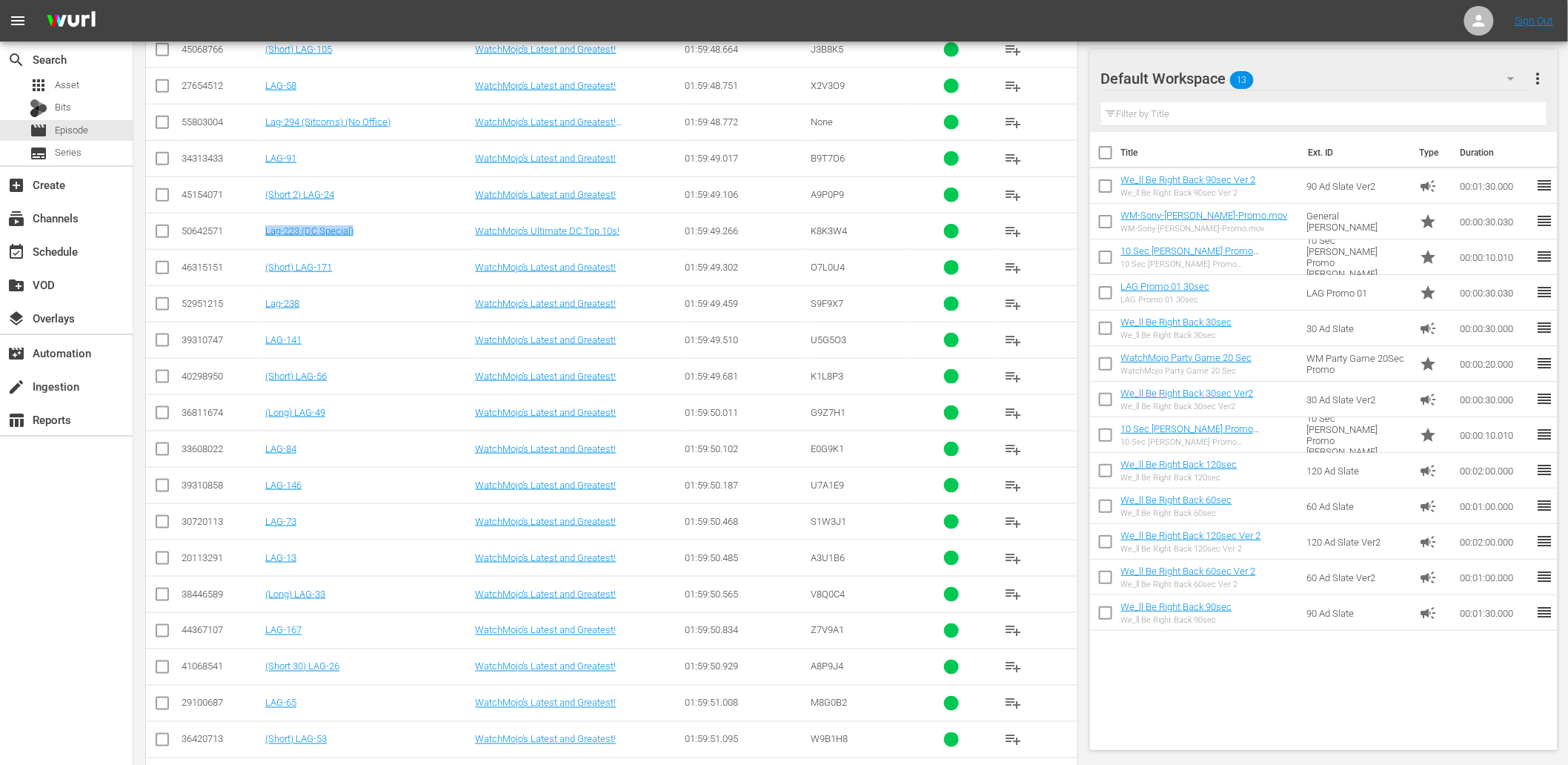
drag, startPoint x: 416, startPoint y: 234, endPoint x: 263, endPoint y: 245, distance: 153.4
click at [263, 245] on td "Lag-223 (DC Special)" at bounding box center [368, 231] width 210 height 36
copy link "Lag-223 (DC Special)"
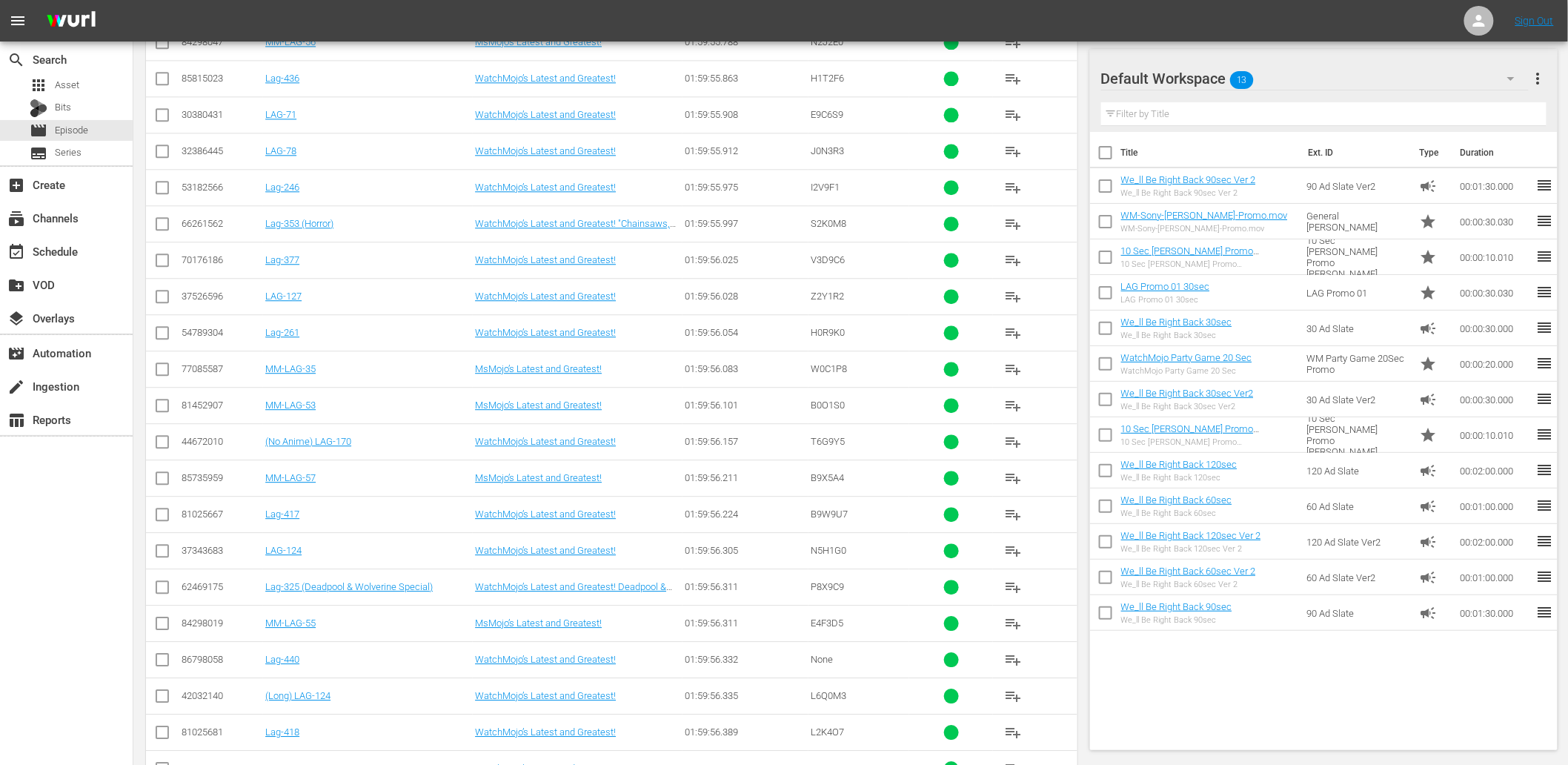
scroll to position [6390, 0]
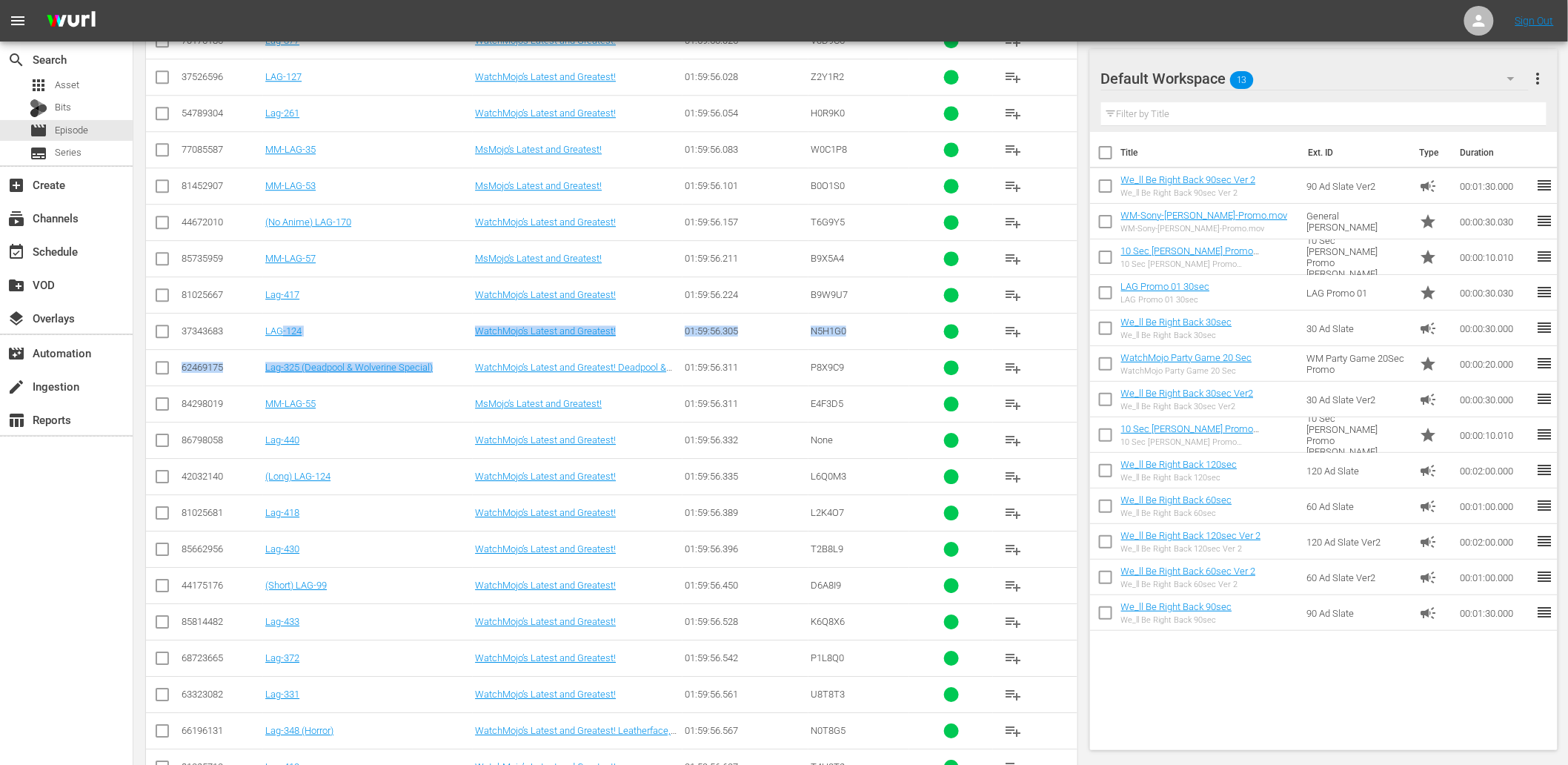
drag, startPoint x: 446, startPoint y: 378, endPoint x: 283, endPoint y: 359, distance: 164.1
click at [356, 312] on td "Lag-417" at bounding box center [368, 294] width 210 height 36
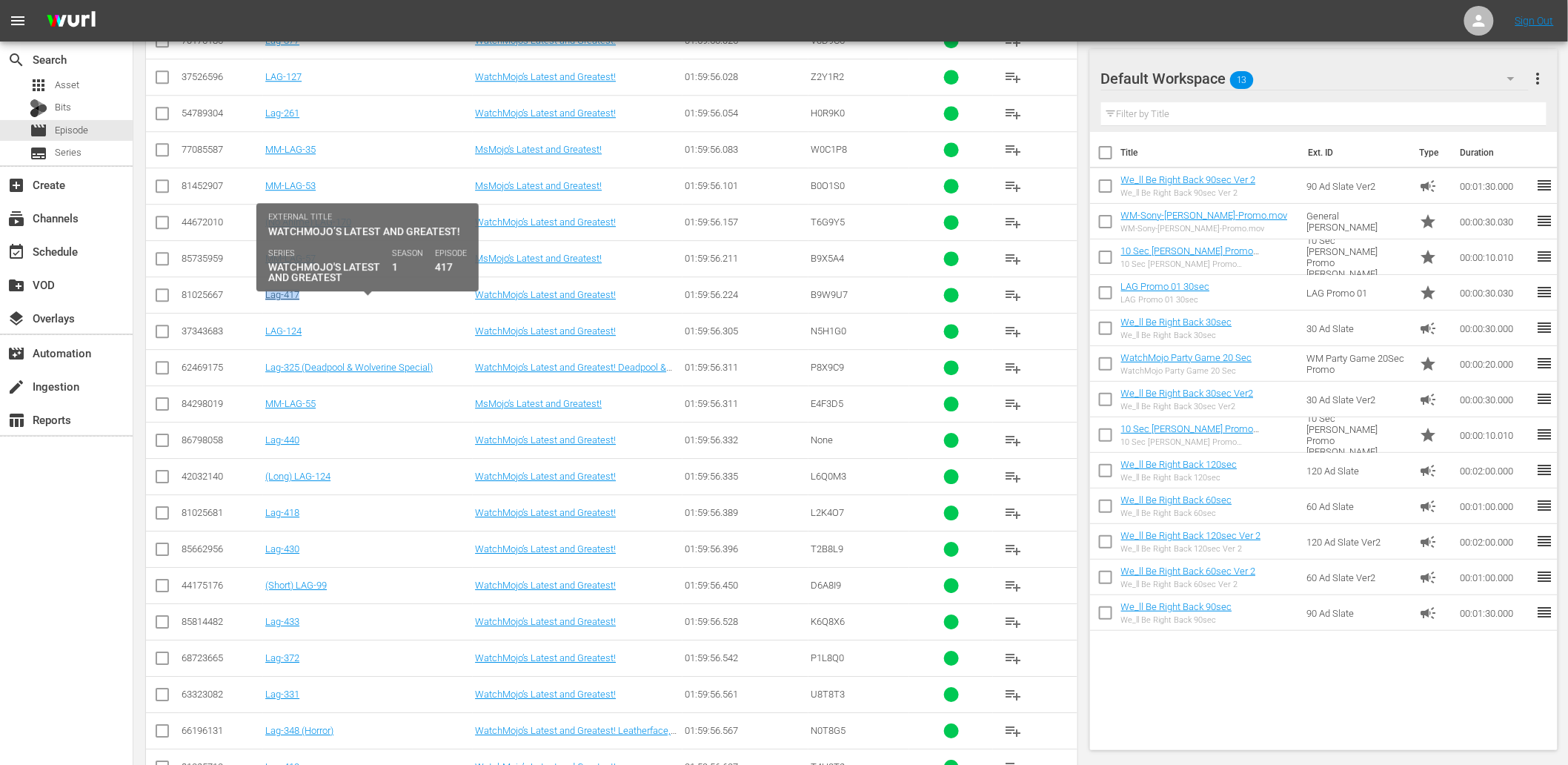
drag, startPoint x: 330, startPoint y: 308, endPoint x: 264, endPoint y: 309, distance: 66.0
click at [265, 301] on div "Lag-417" at bounding box center [368, 294] width 206 height 11
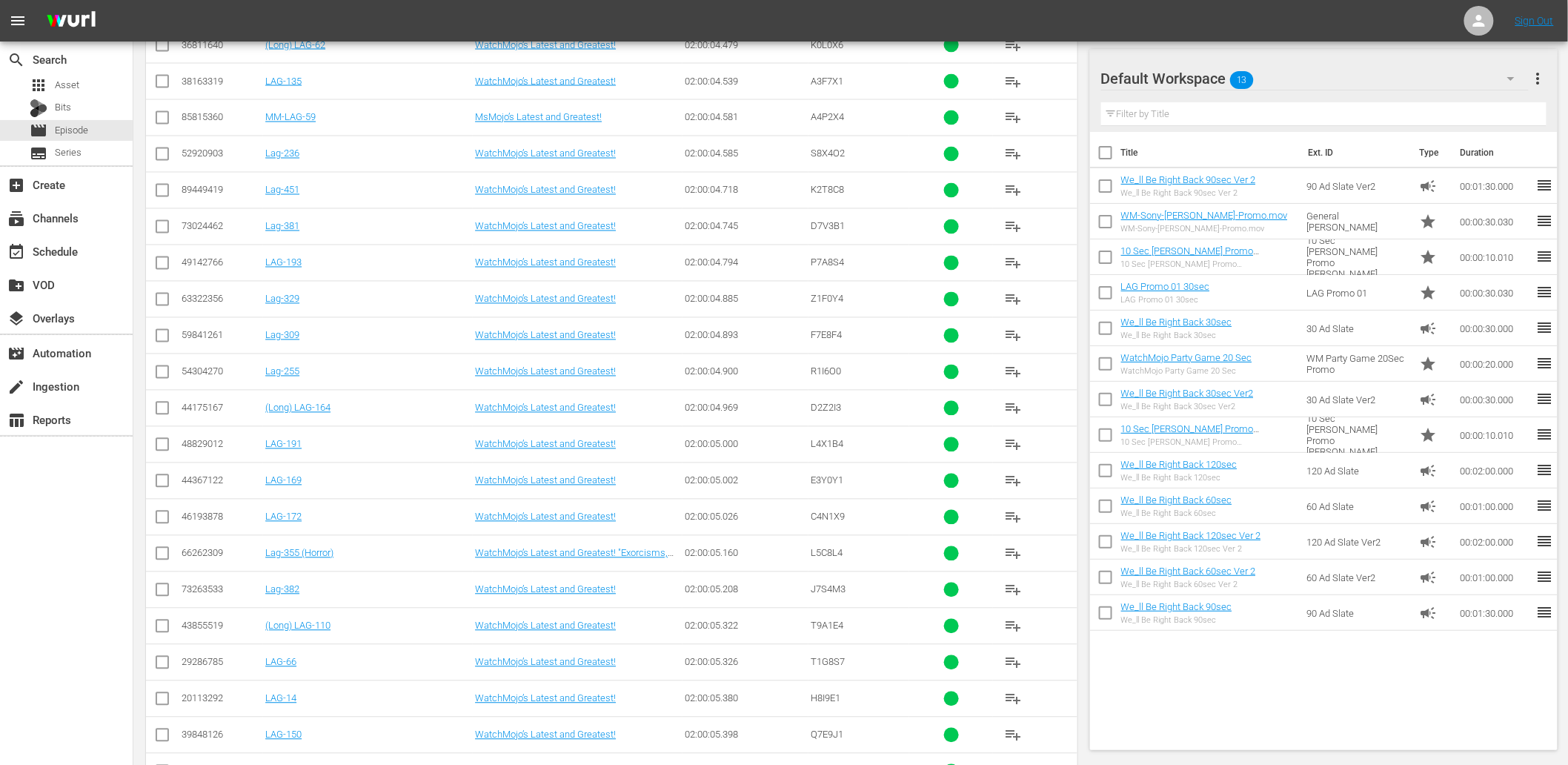
scroll to position [20223, 0]
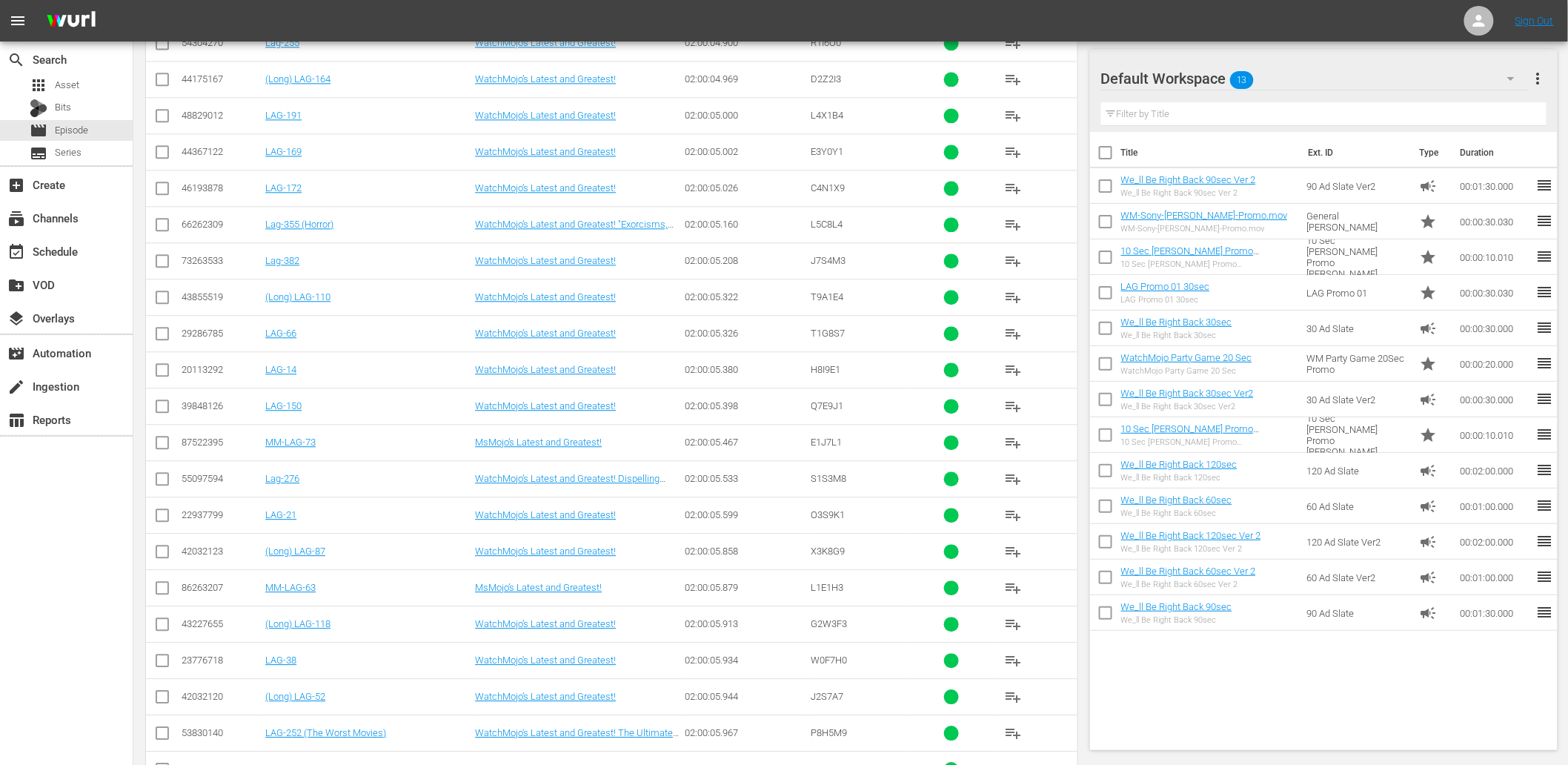
drag, startPoint x: 364, startPoint y: 263, endPoint x: 376, endPoint y: 272, distance: 15.0
click at [376, 243] on td "Lag-355 (Horror)" at bounding box center [368, 225] width 210 height 36
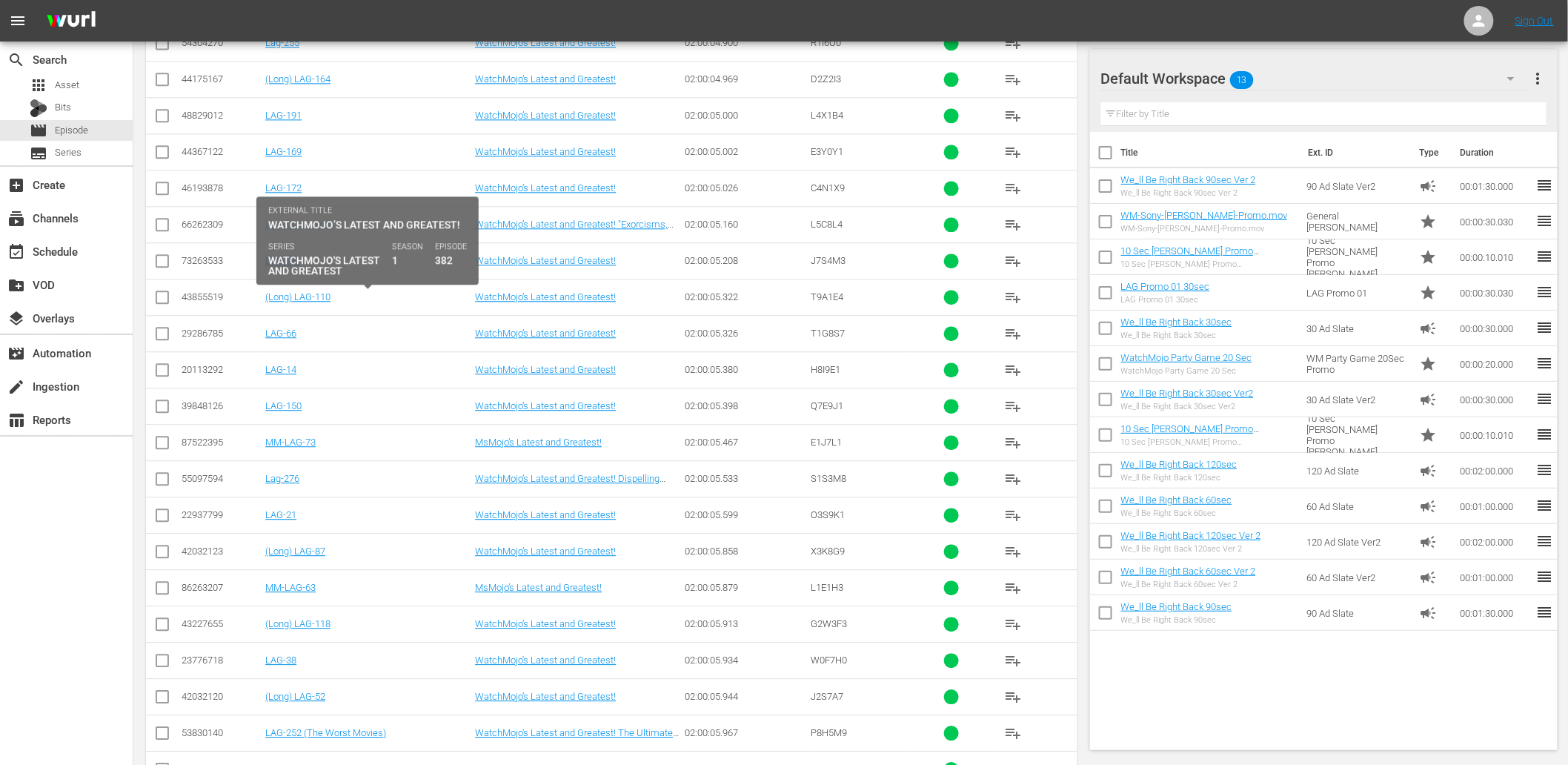
drag, startPoint x: 368, startPoint y: 304, endPoint x: 261, endPoint y: 305, distance: 107.0
click at [261, 279] on tr "73263533 Lag-382 WatchMojo’s Latest and Greatest! 02:00:05.208 J7S4M3 playlist_…" at bounding box center [611, 261] width 932 height 36
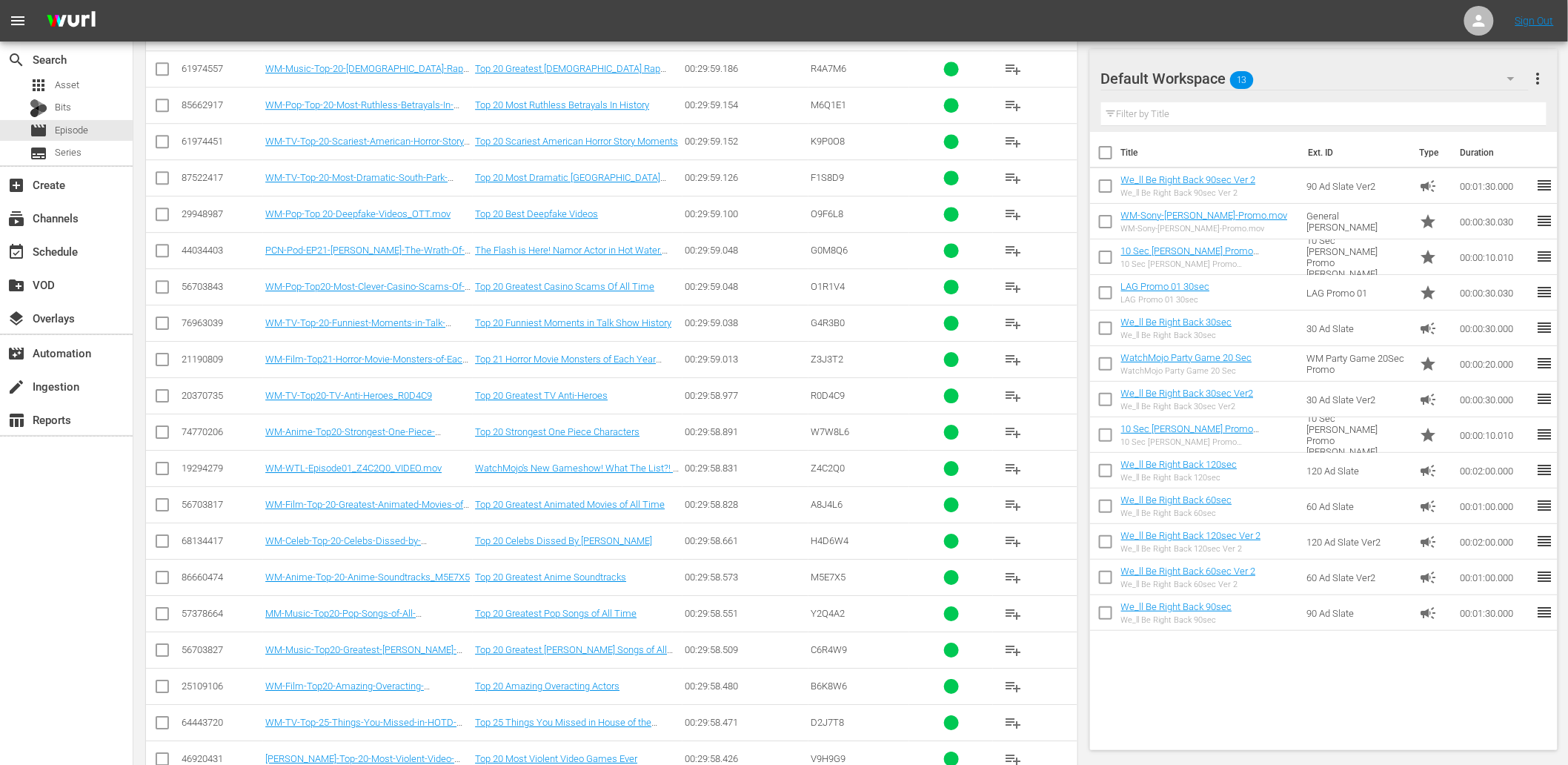
scroll to position [1750, 0]
